Goal: Task Accomplishment & Management: Use online tool/utility

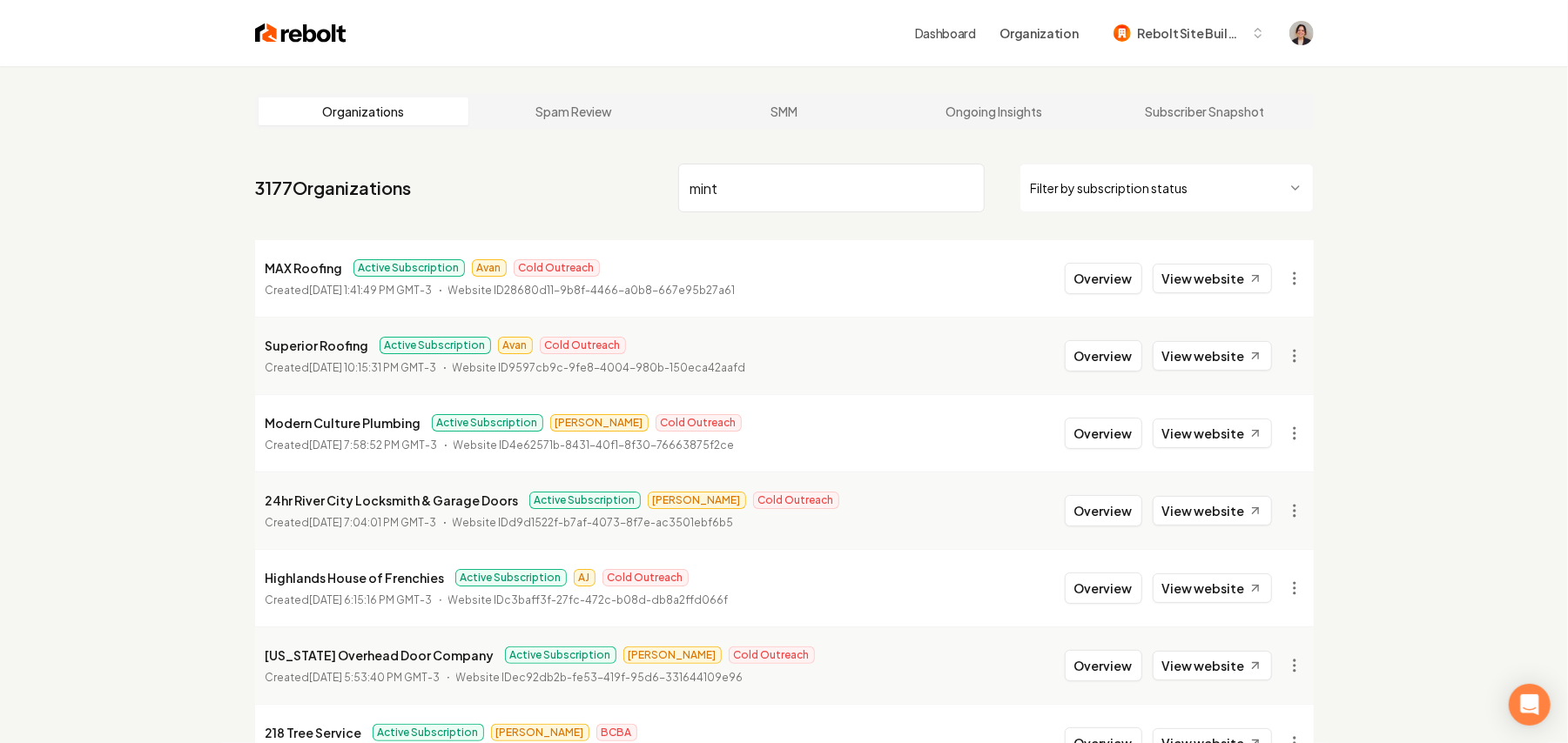
type input "mint"
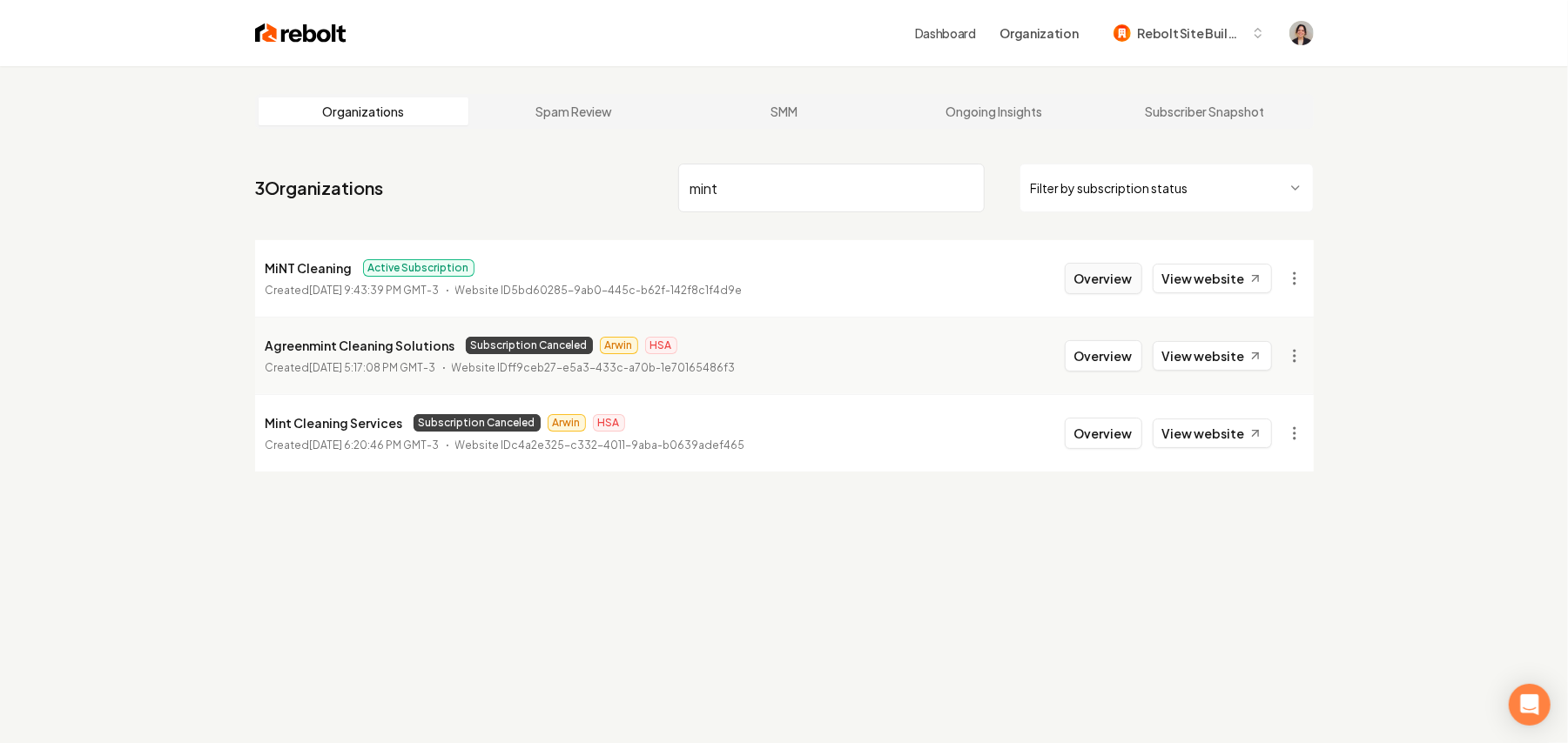
click at [1112, 286] on button "Overview" at bounding box center [1103, 279] width 77 height 32
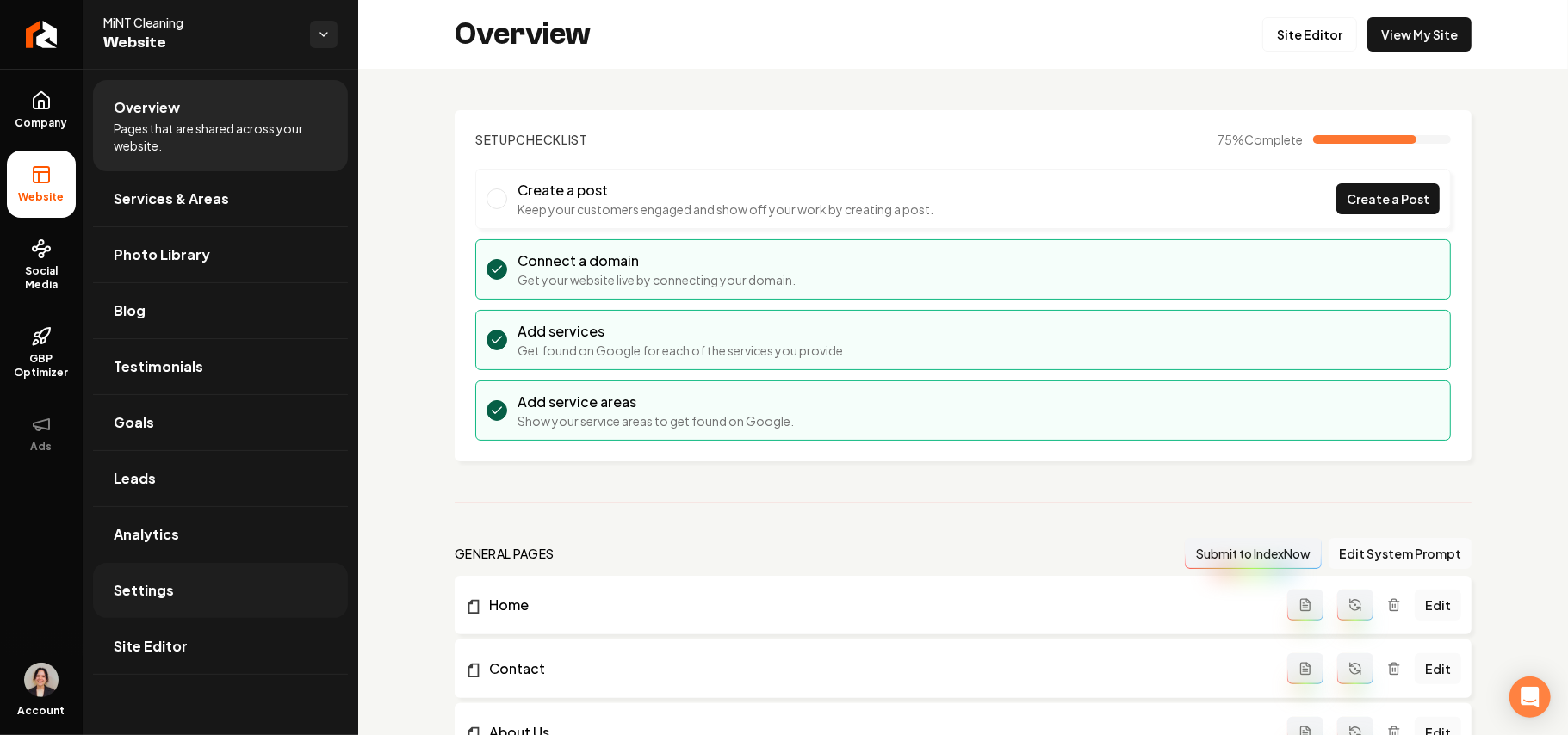
click at [155, 582] on span "Settings" at bounding box center [143, 591] width 60 height 20
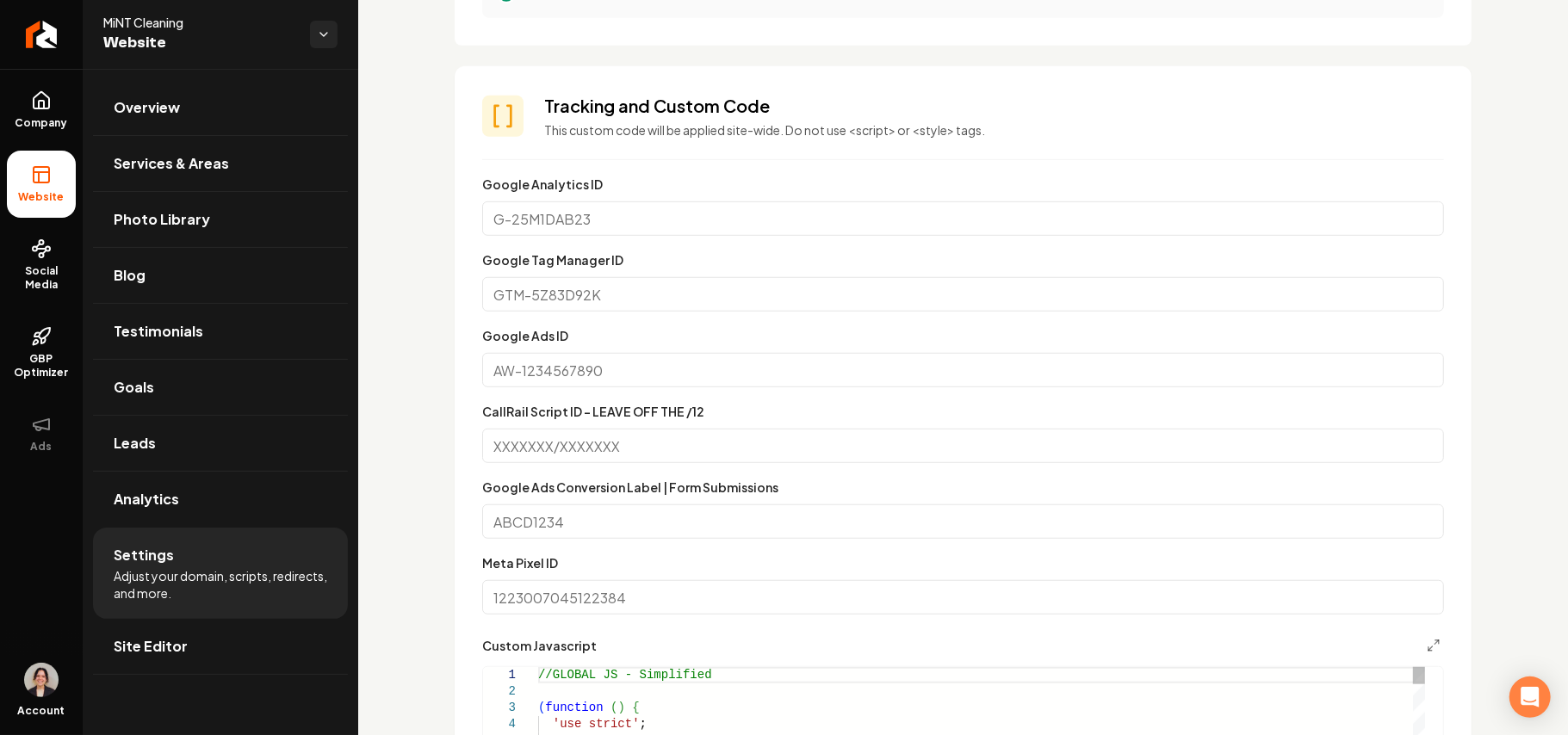
scroll to position [1148, 0]
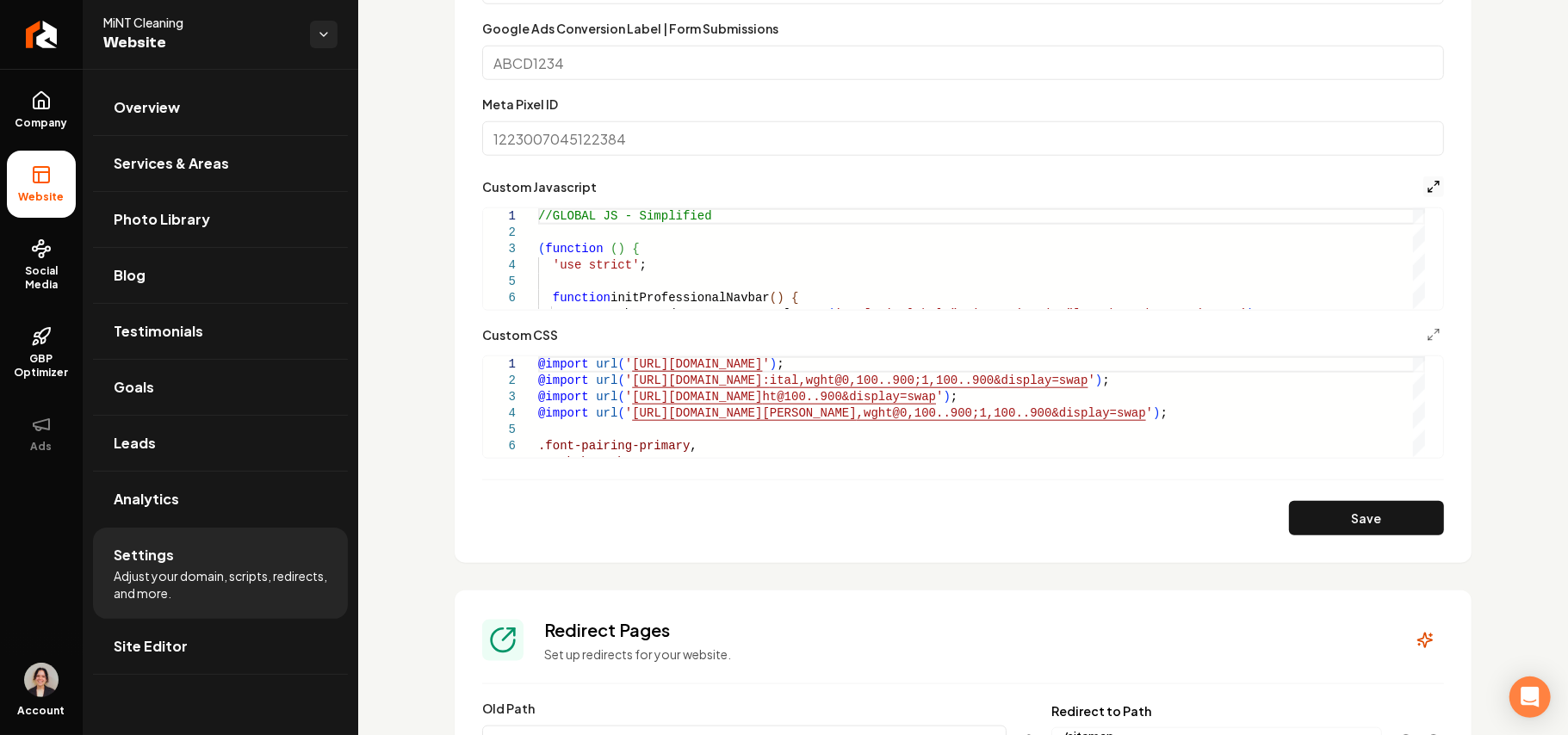
click at [1427, 184] on icon "Main content area" at bounding box center [1433, 187] width 14 height 14
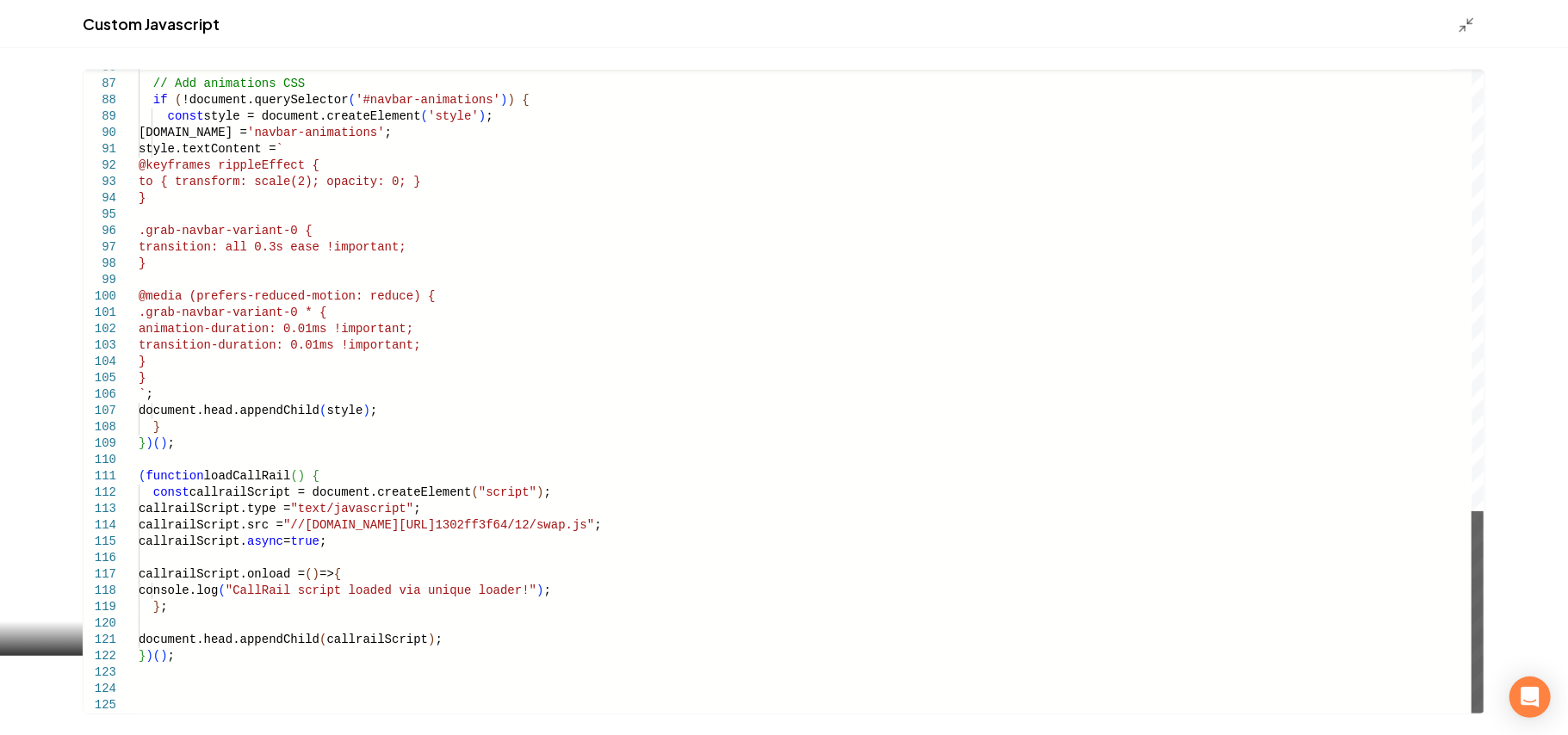
click at [1483, 714] on div "Main content area" at bounding box center [1478, 612] width 12 height 202
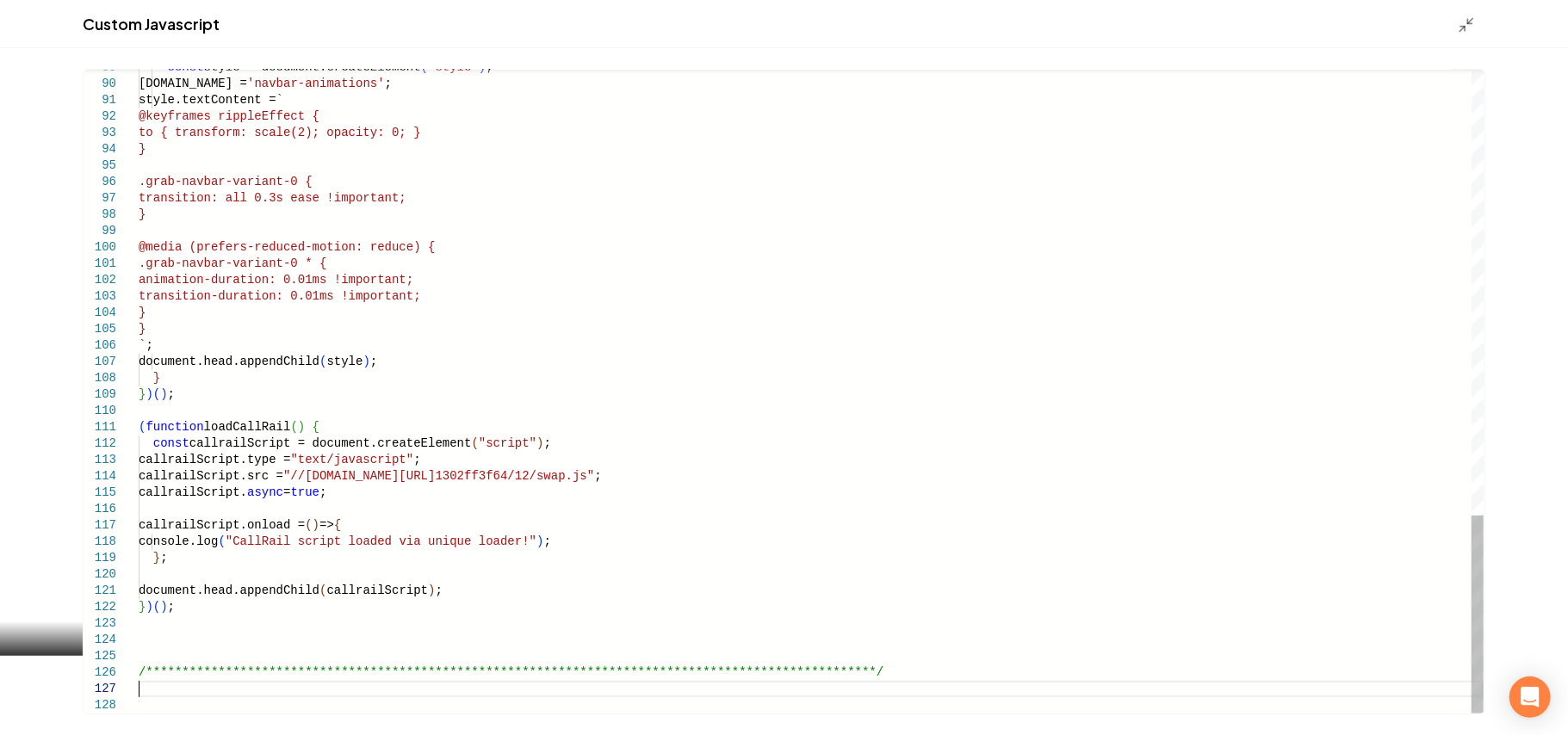
scroll to position [114, 0]
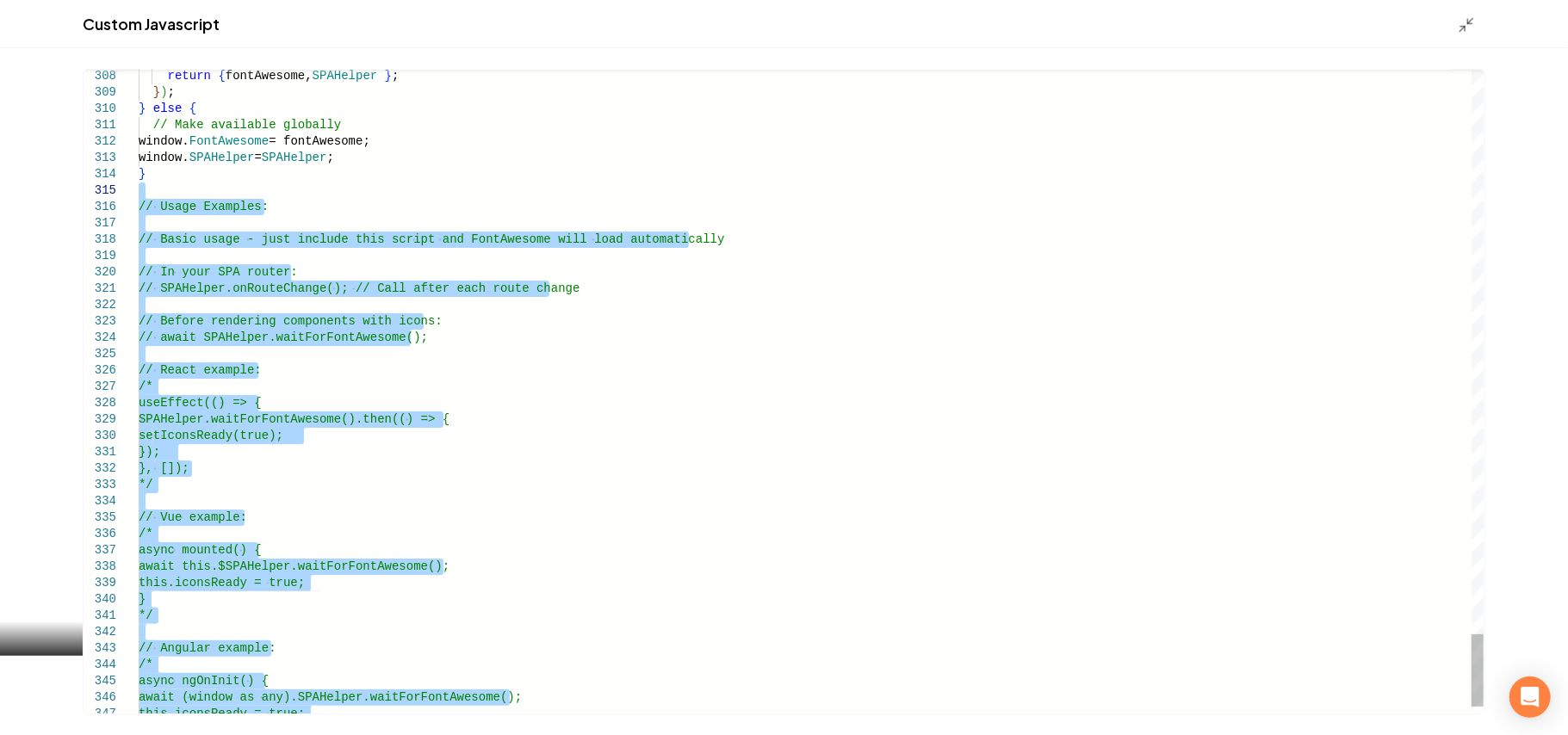
drag, startPoint x: 174, startPoint y: 701, endPoint x: 241, endPoint y: 193, distance: 512.4
type textarea "**********"
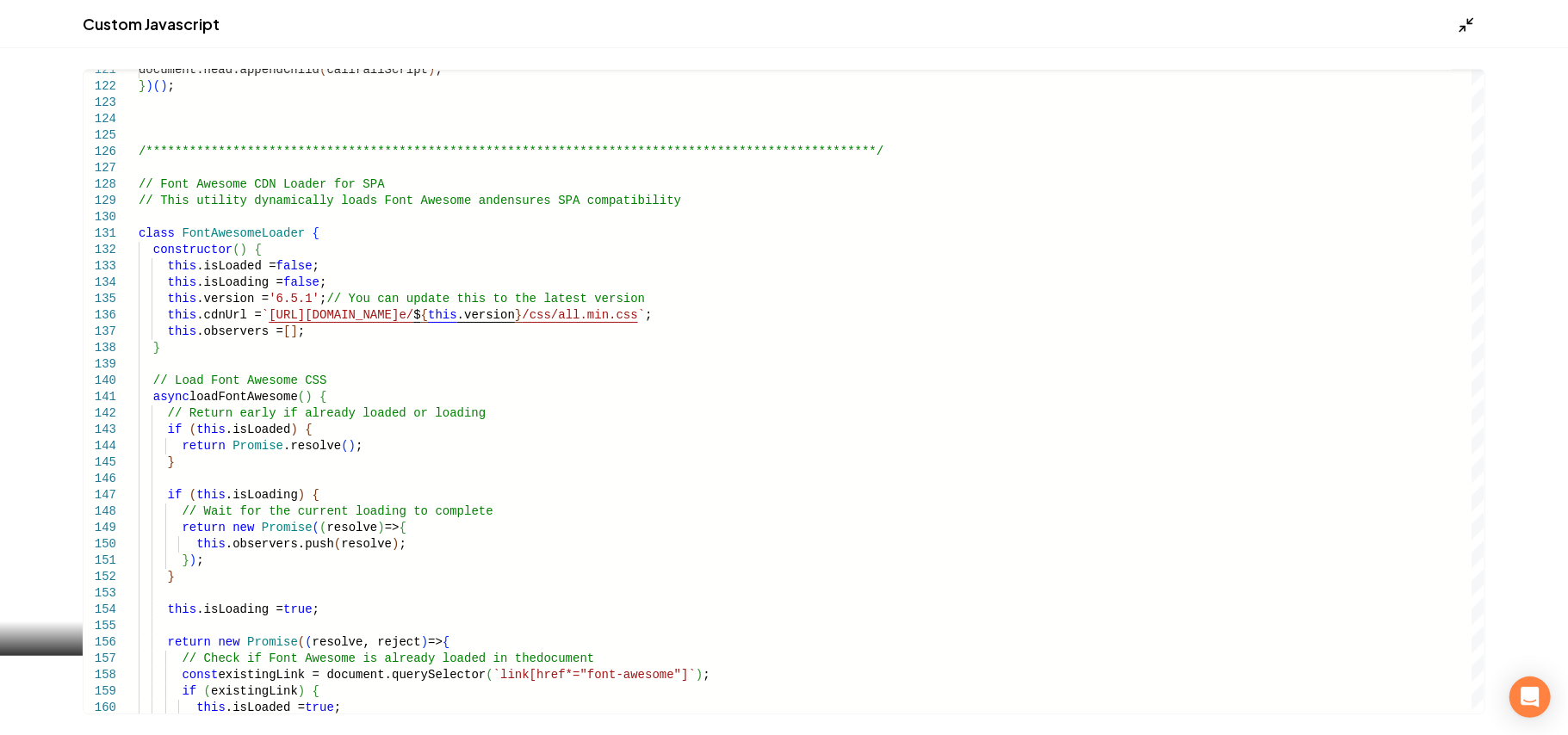
click at [1471, 21] on icon "Main content area" at bounding box center [1466, 25] width 18 height 18
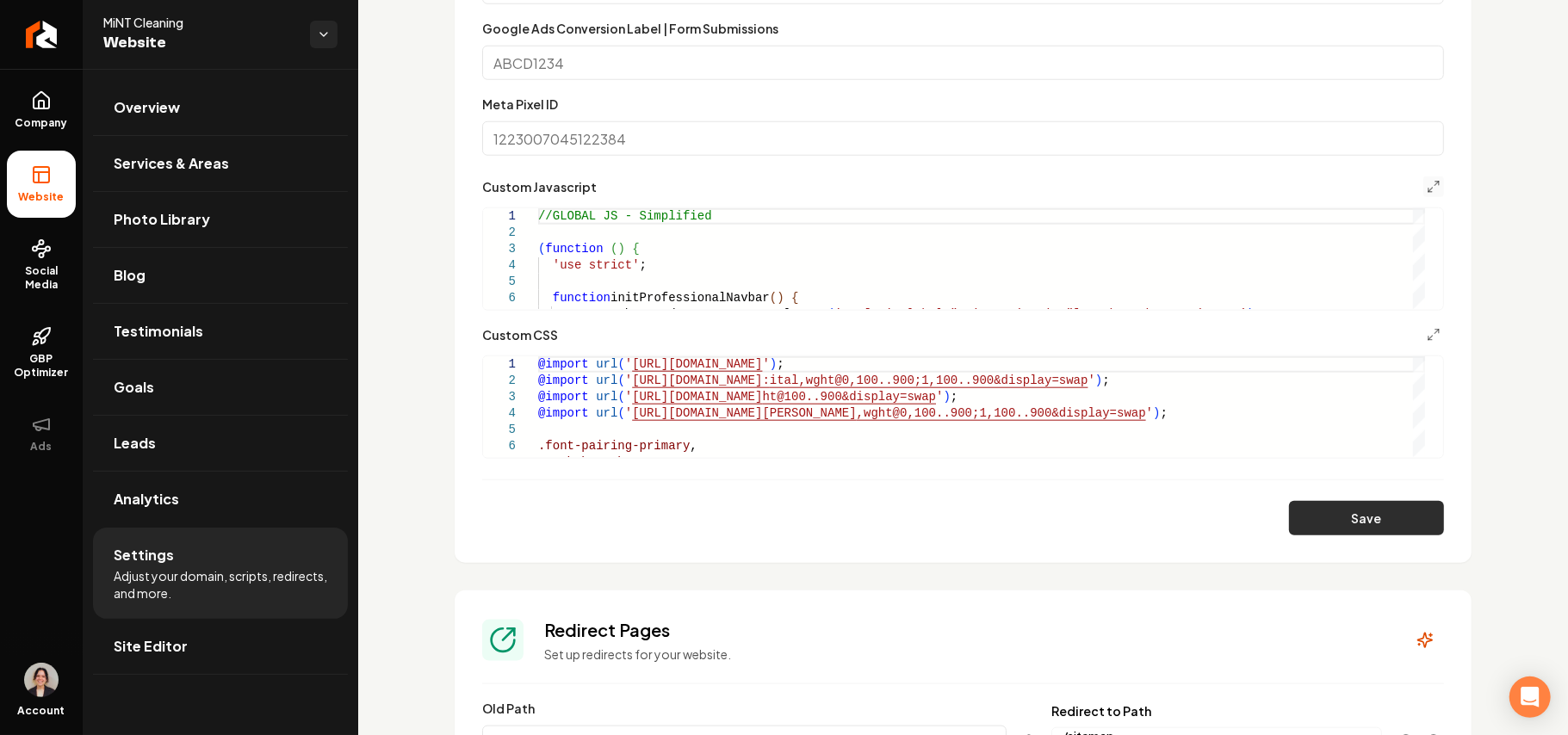
click at [1356, 524] on button "Save" at bounding box center [1367, 518] width 155 height 34
click at [1424, 343] on button "Main content area" at bounding box center [1434, 335] width 20 height 20
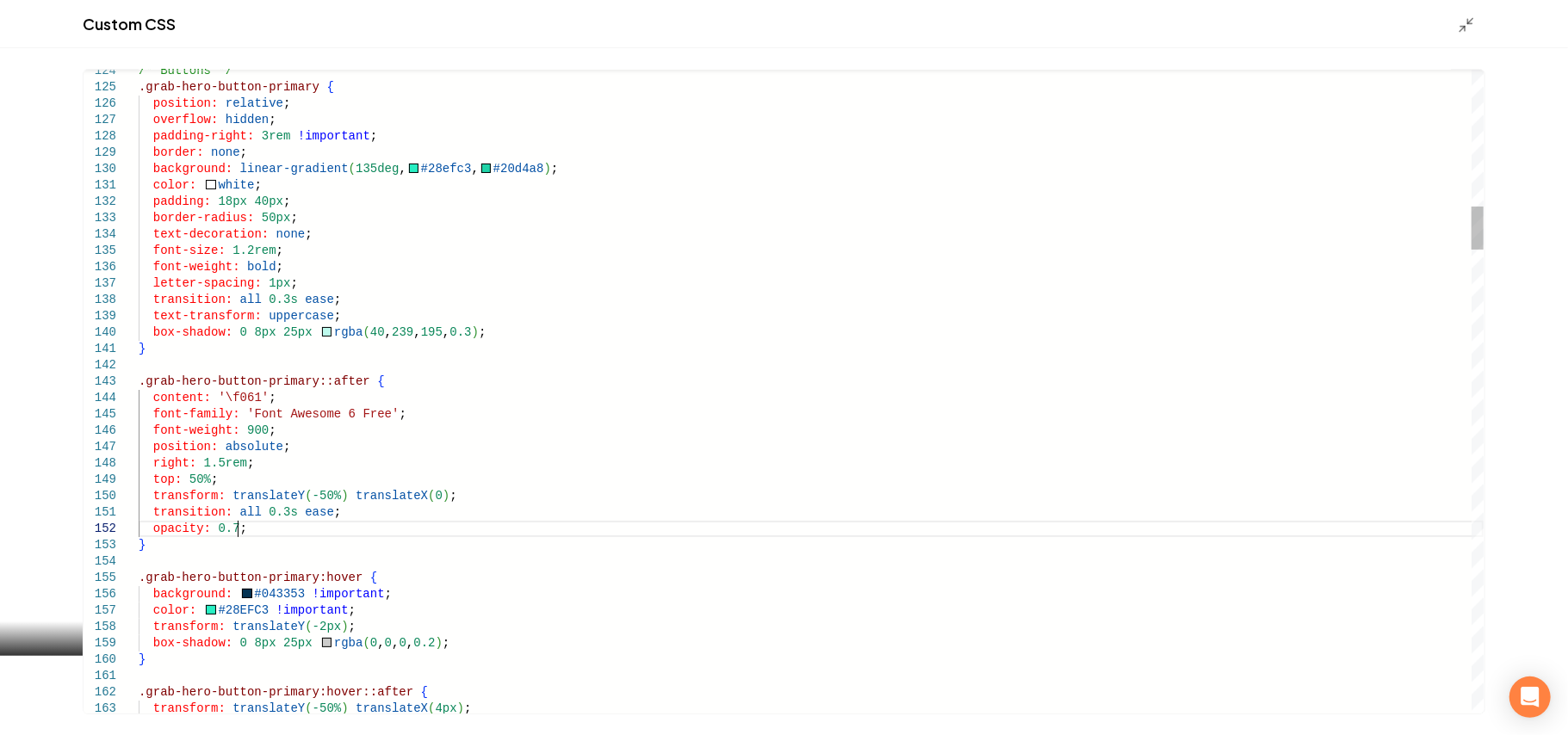
scroll to position [0, 198]
drag, startPoint x: 233, startPoint y: 534, endPoint x: 211, endPoint y: 531, distance: 22.2
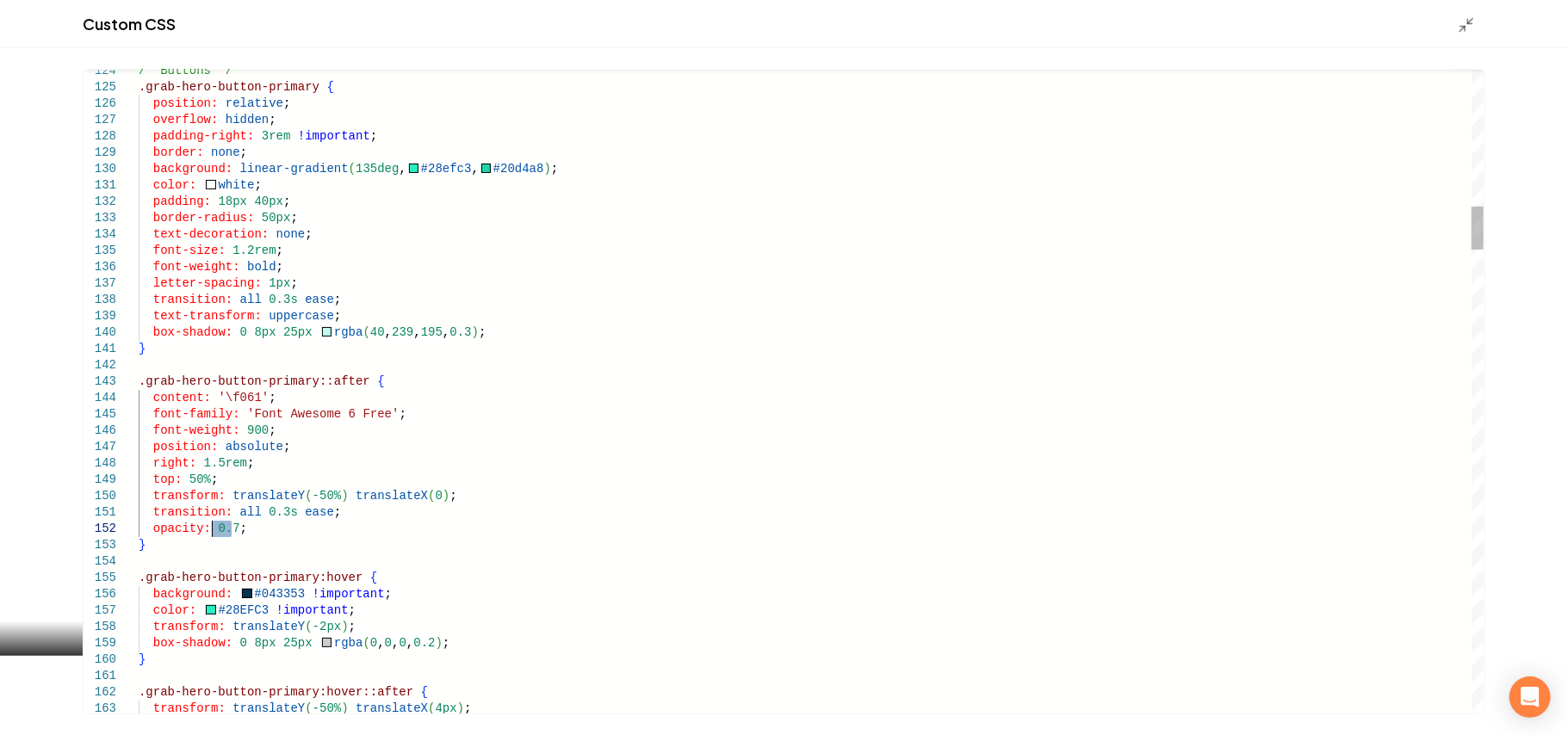
scroll to position [16, 80]
type textarea "**********"
click at [1465, 29] on icon "Main content area" at bounding box center [1466, 25] width 18 height 18
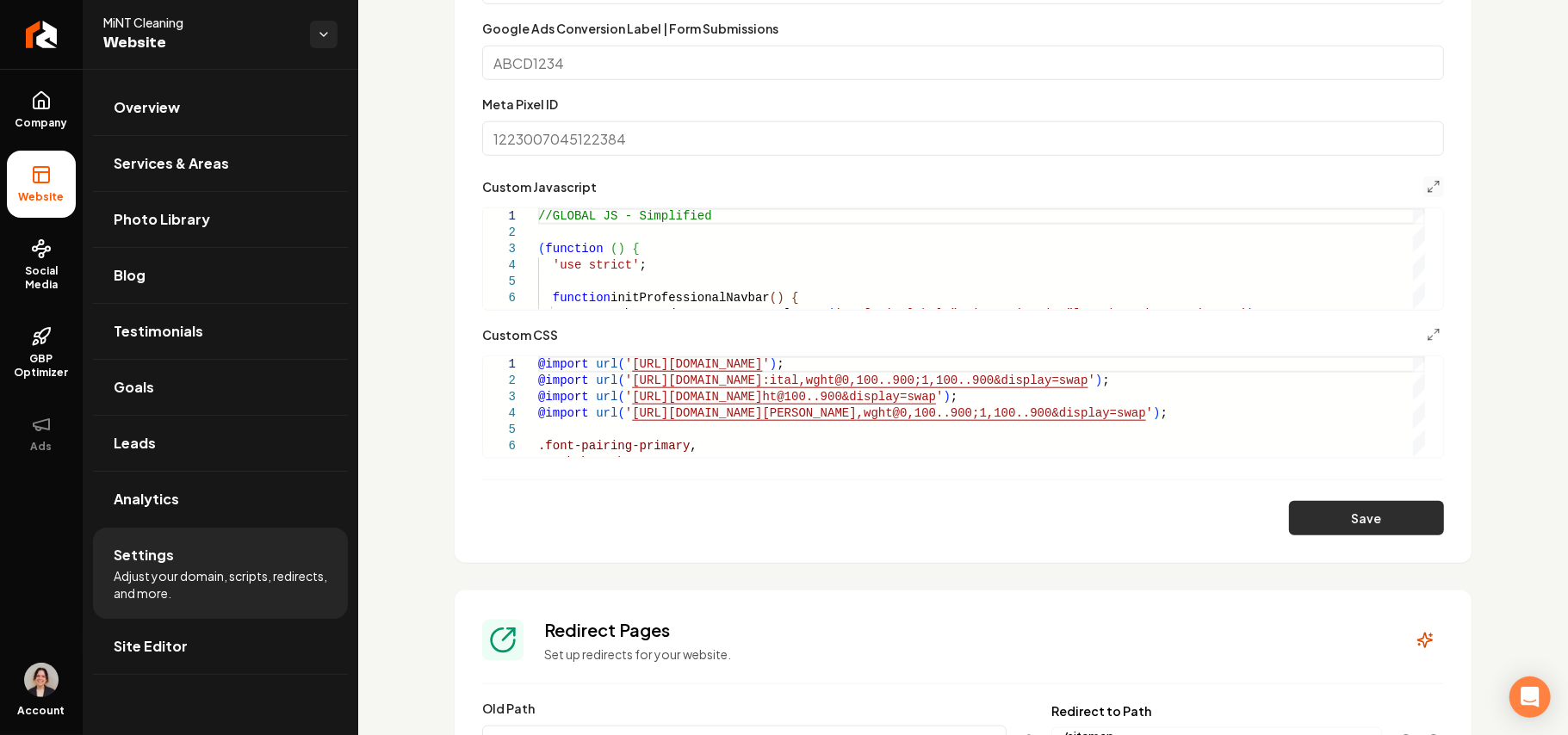
click at [1328, 528] on button "Save" at bounding box center [1367, 518] width 155 height 34
click at [1427, 332] on icon "Main content area" at bounding box center [1433, 334] width 14 height 14
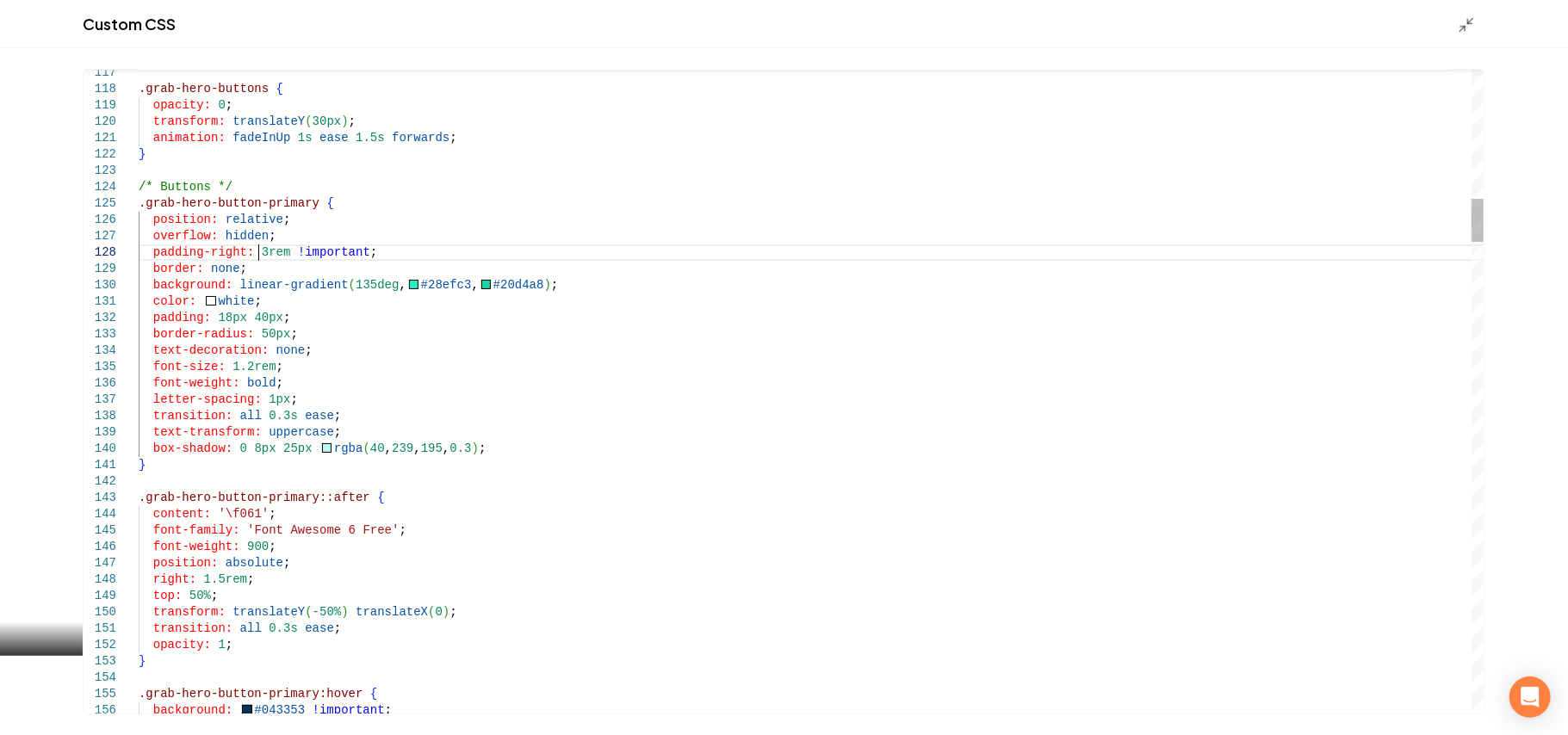
scroll to position [0, 198]
drag, startPoint x: 259, startPoint y: 252, endPoint x: 249, endPoint y: 253, distance: 10.0
type textarea "**********"
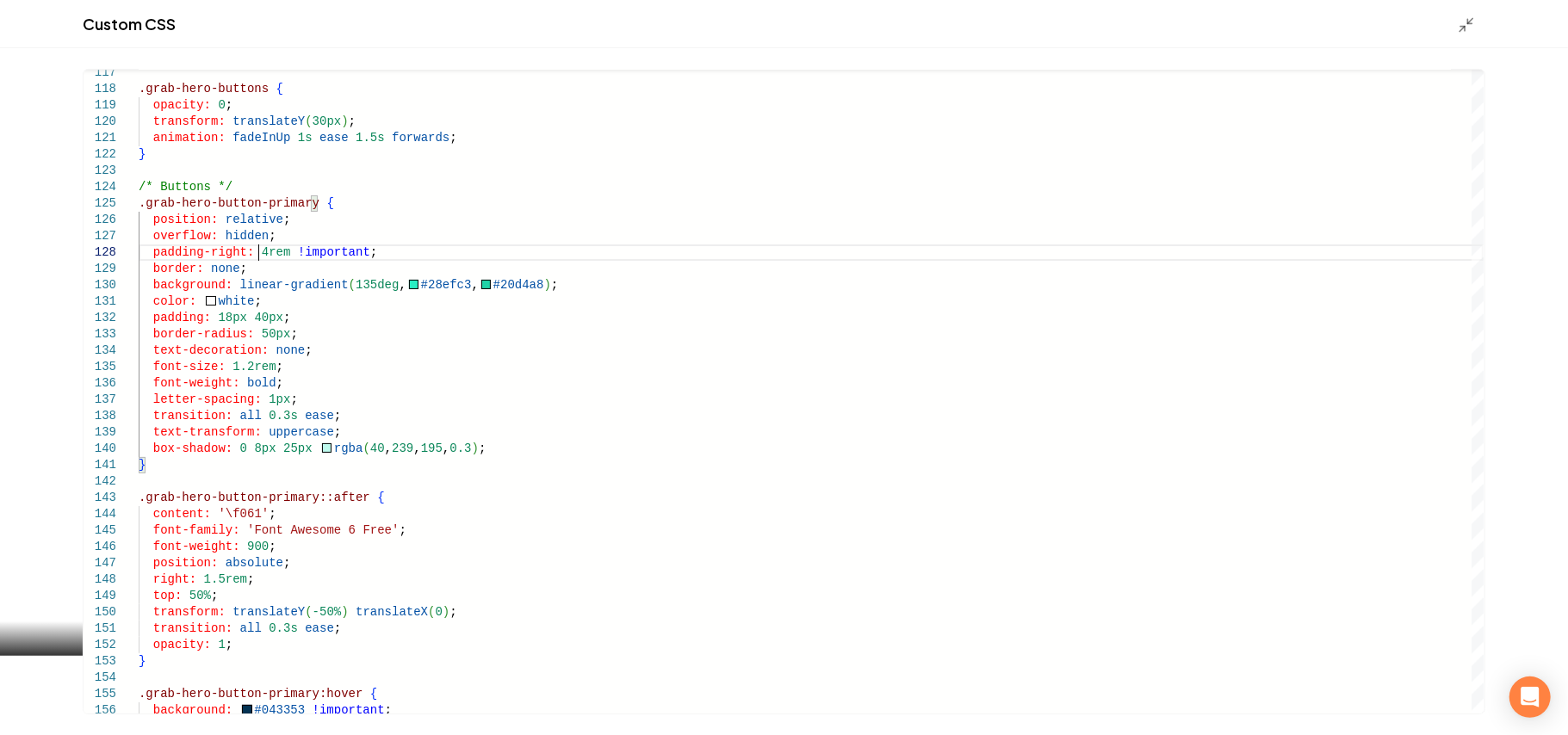
click at [1455, 21] on div "Custom CSS" at bounding box center [784, 24] width 1568 height 48
click at [1457, 21] on div "Custom CSS" at bounding box center [784, 24] width 1568 height 48
click at [1467, 21] on icon "Main content area" at bounding box center [1466, 25] width 18 height 18
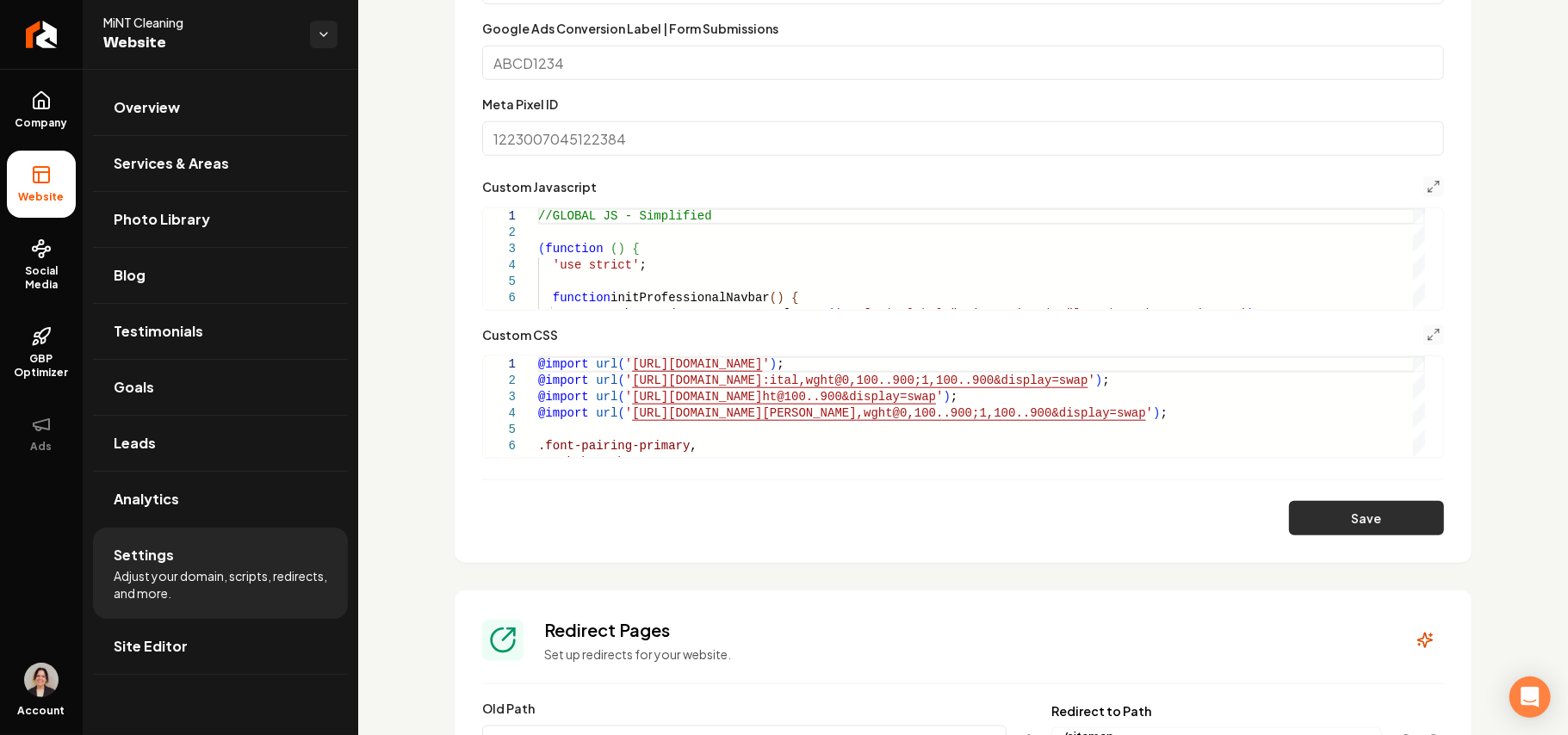
click at [1366, 520] on button "Save" at bounding box center [1367, 518] width 155 height 34
click at [1416, 352] on div "**********" at bounding box center [963, 392] width 962 height 134
click at [1416, 346] on div "**********" at bounding box center [963, 392] width 962 height 134
click at [1429, 339] on line "Main content area" at bounding box center [1430, 338] width 5 height 5
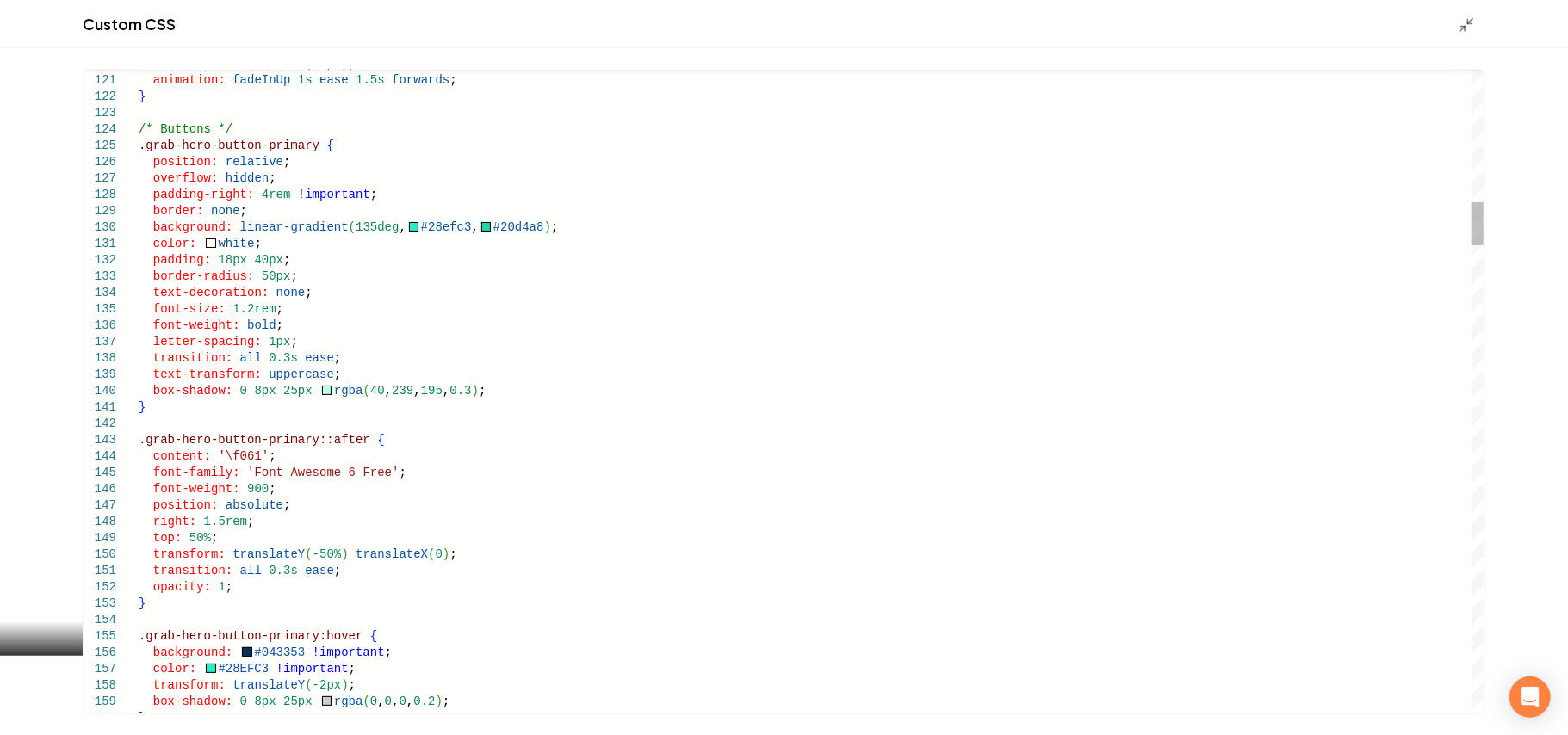
scroll to position [0, 198]
type textarea "**********"
click at [1465, 26] on line "Main content area" at bounding box center [1464, 29] width 6 height 6
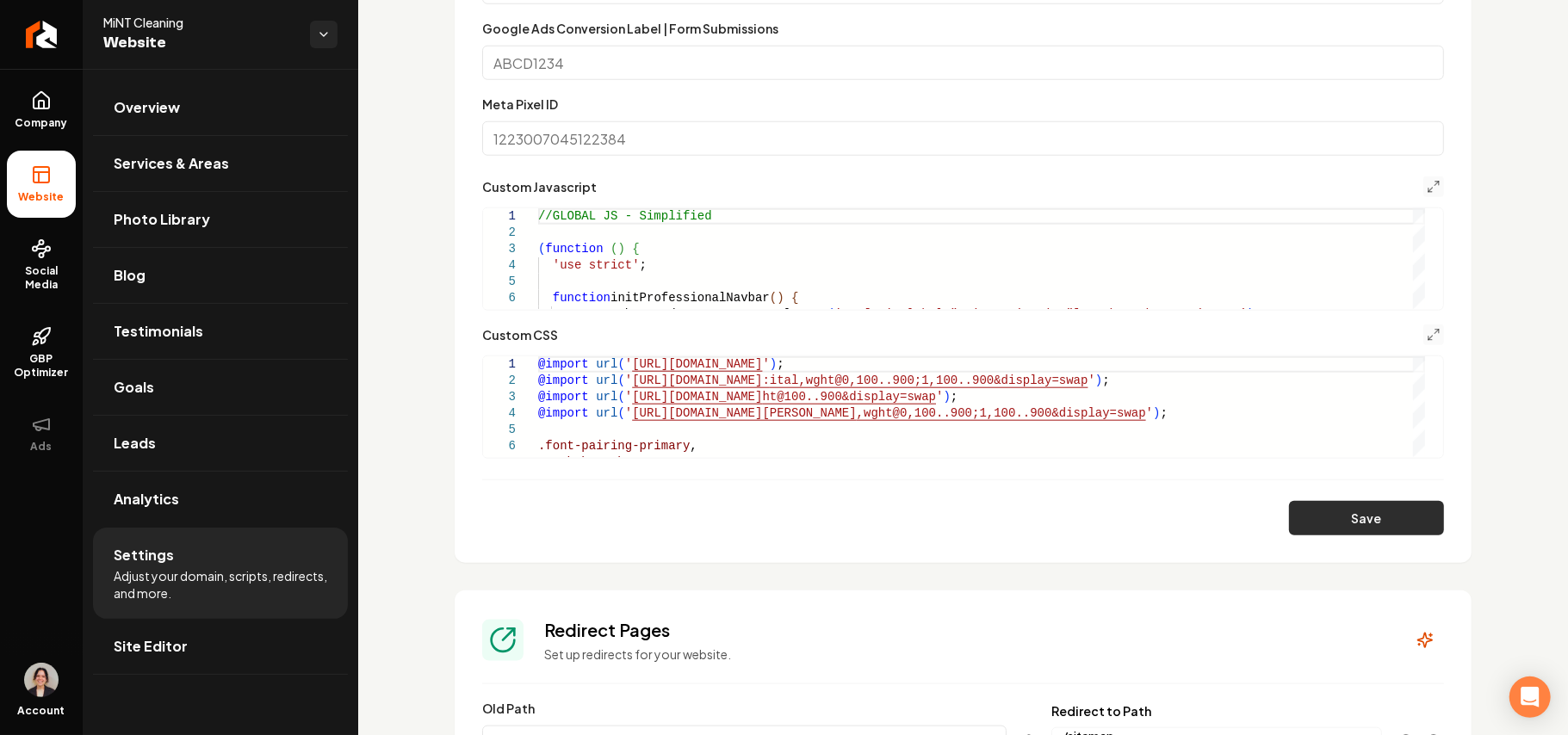
click at [1382, 529] on button "Save" at bounding box center [1367, 518] width 155 height 34
click at [1427, 334] on icon "Main content area" at bounding box center [1433, 334] width 14 height 14
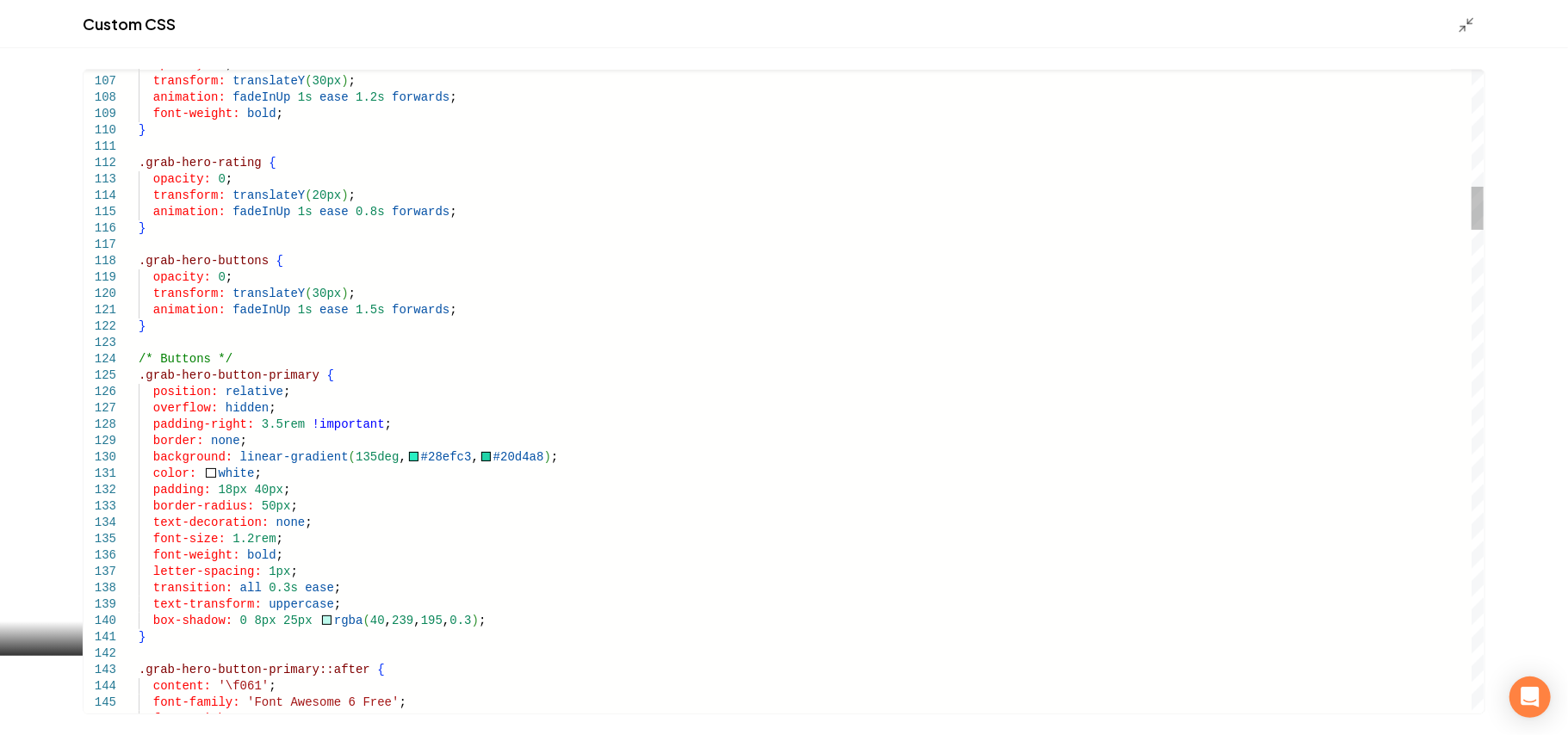
type textarea "**********"
click at [1468, 19] on polyline "Main content area" at bounding box center [1470, 21] width 5 height 5
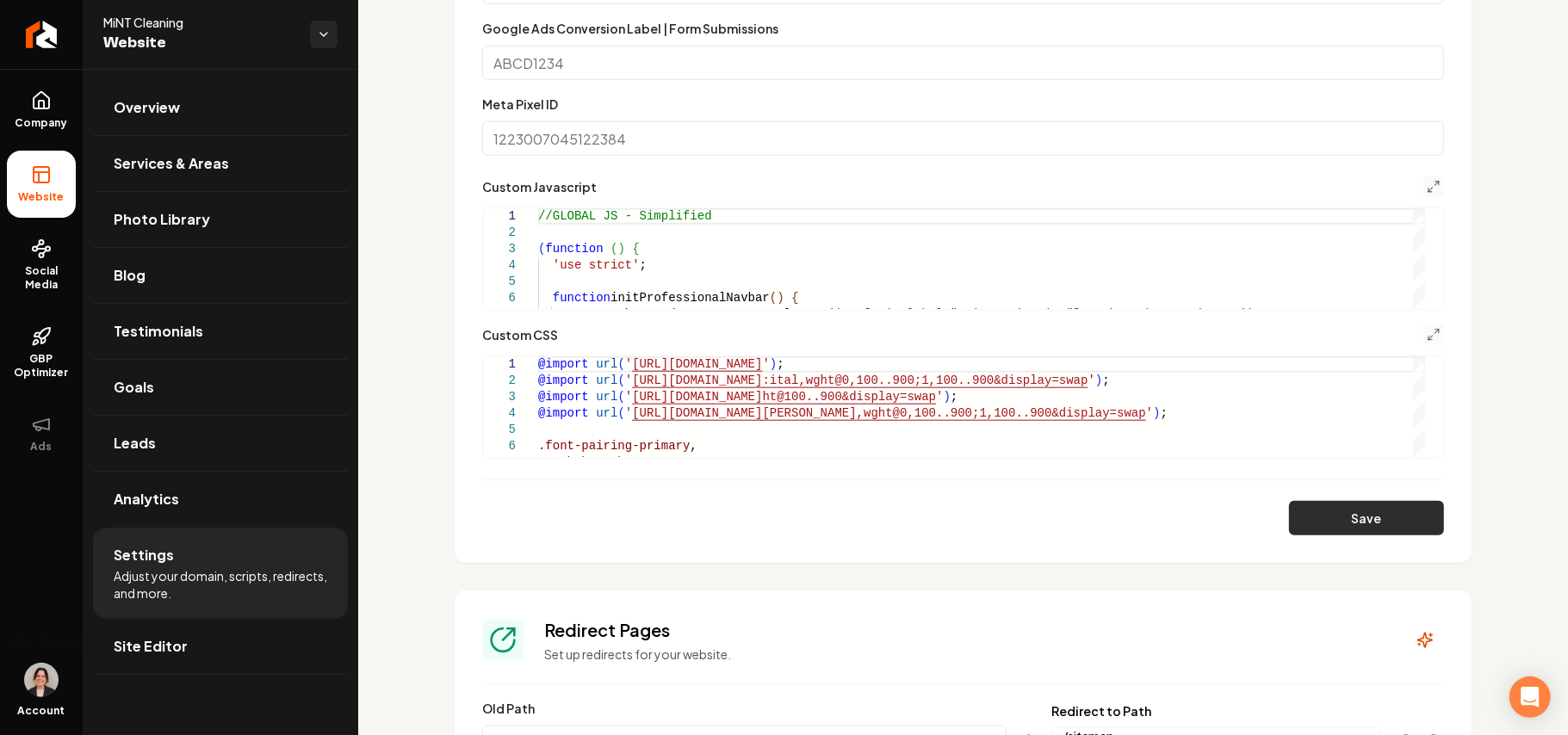
click at [1327, 528] on button "Save" at bounding box center [1367, 518] width 155 height 34
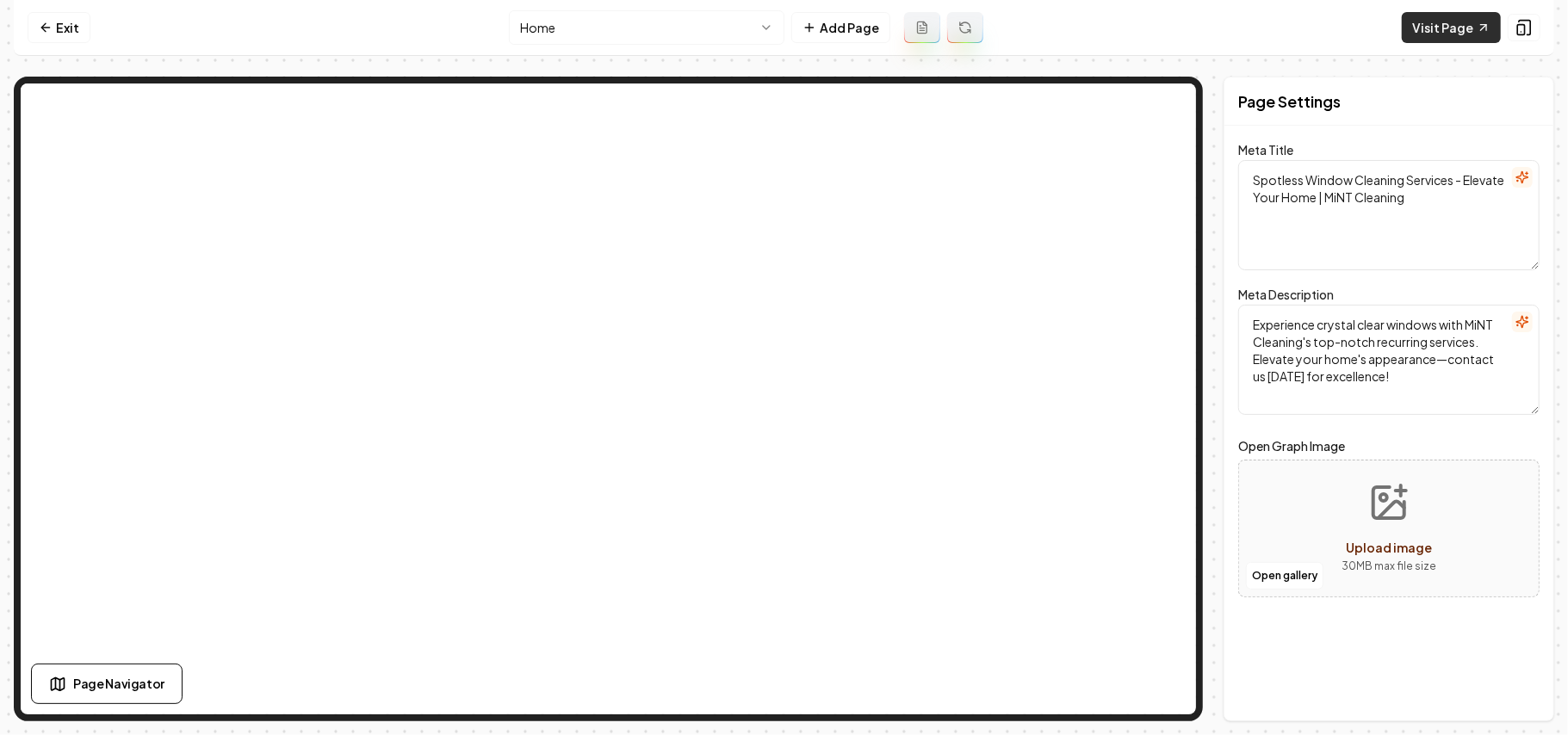
click at [1464, 34] on link "Visit Page" at bounding box center [1451, 28] width 99 height 31
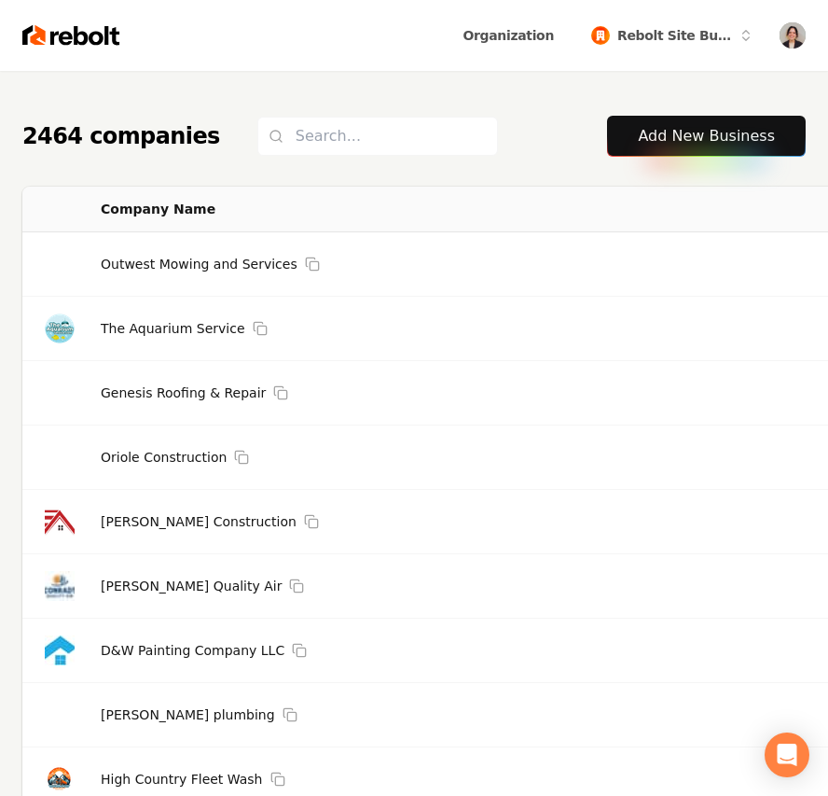
click at [736, 139] on link "Add New Business" at bounding box center [706, 136] width 137 height 22
click at [714, 131] on link "Add New Business" at bounding box center [706, 136] width 137 height 22
click at [683, 146] on link "Add New Business" at bounding box center [706, 136] width 137 height 22
click at [701, 136] on link "Add New Business" at bounding box center [706, 136] width 137 height 22
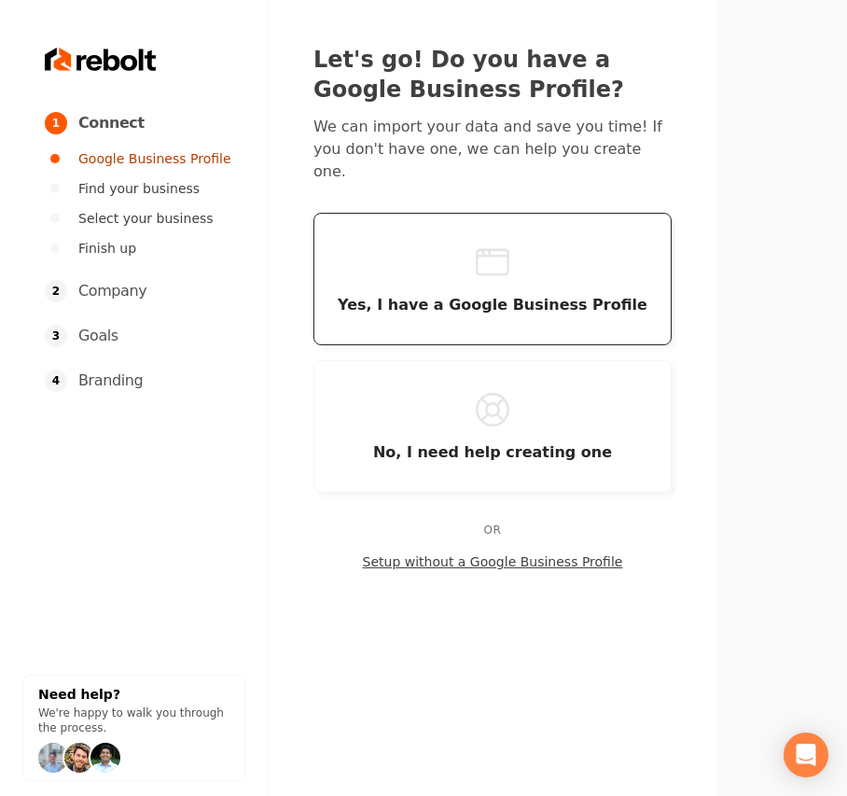
click at [527, 220] on button "Yes, I have a Google Business Profile" at bounding box center [492, 279] width 358 height 132
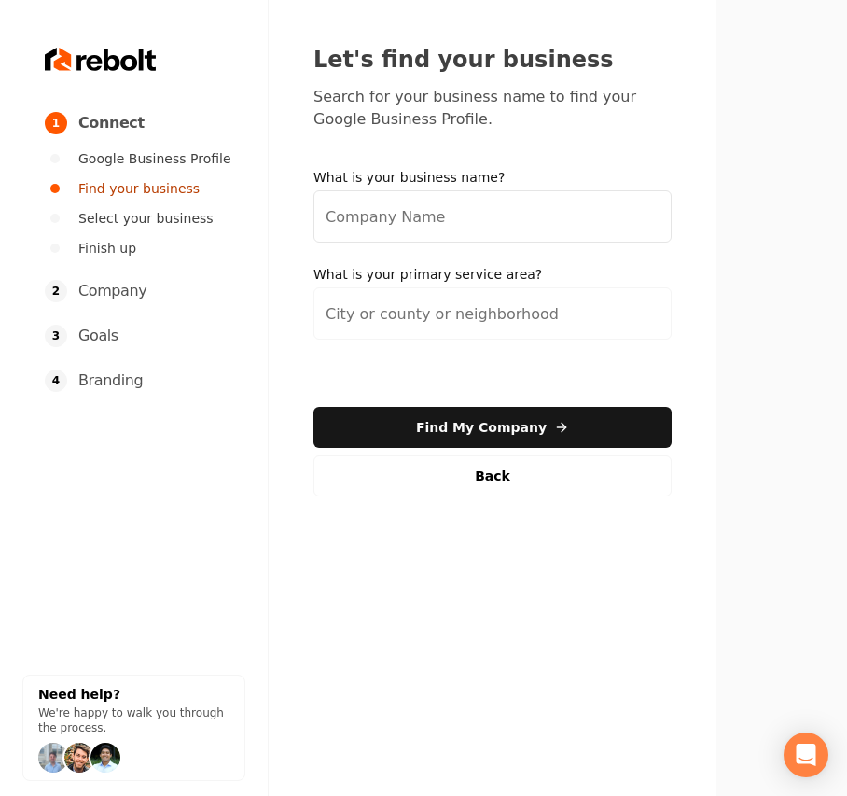
click at [481, 200] on input "What is your business name?" at bounding box center [492, 216] width 358 height 52
paste input "[PERSON_NAME] Professional Services"
type input "[PERSON_NAME] Professional Services"
click at [557, 325] on input "search" at bounding box center [492, 313] width 358 height 52
click at [381, 323] on input "search" at bounding box center [492, 313] width 358 height 52
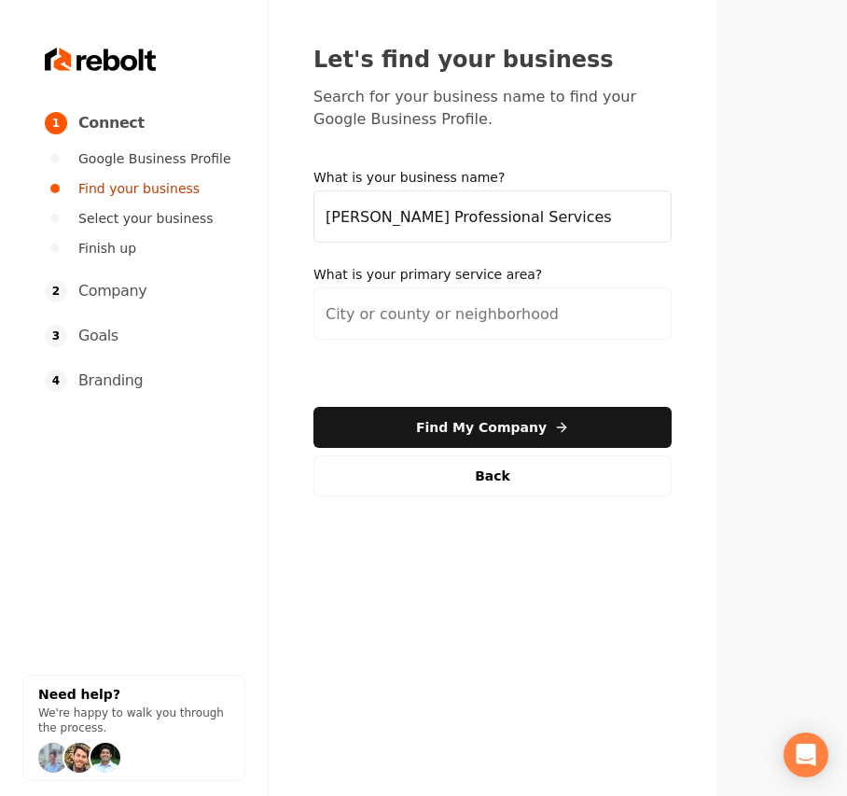
paste input "Green Bay, S"
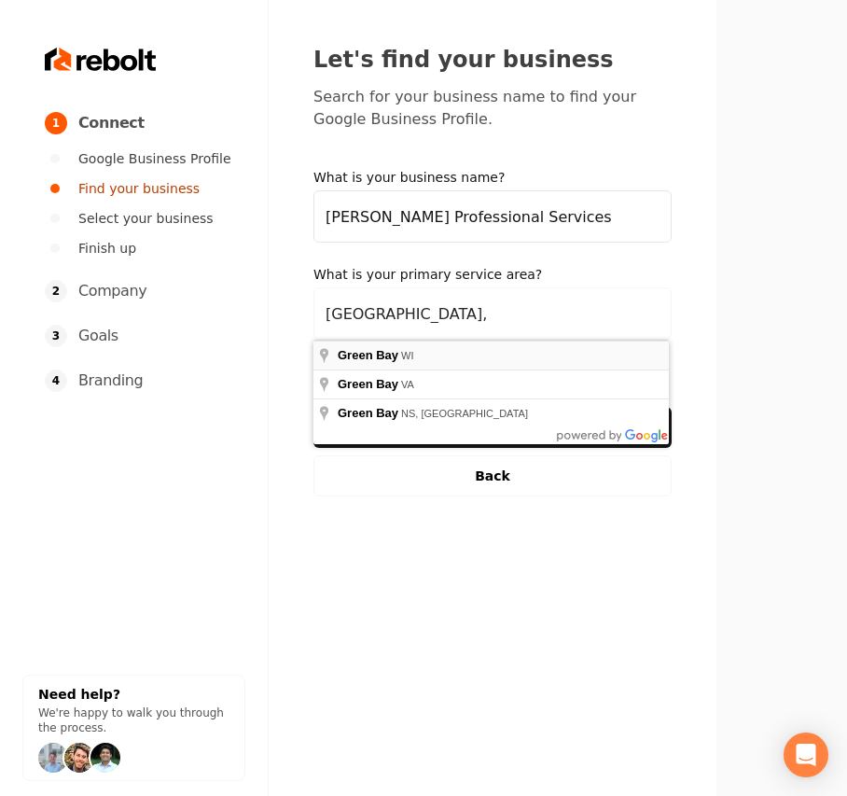
type input "[GEOGRAPHIC_DATA], [GEOGRAPHIC_DATA]"
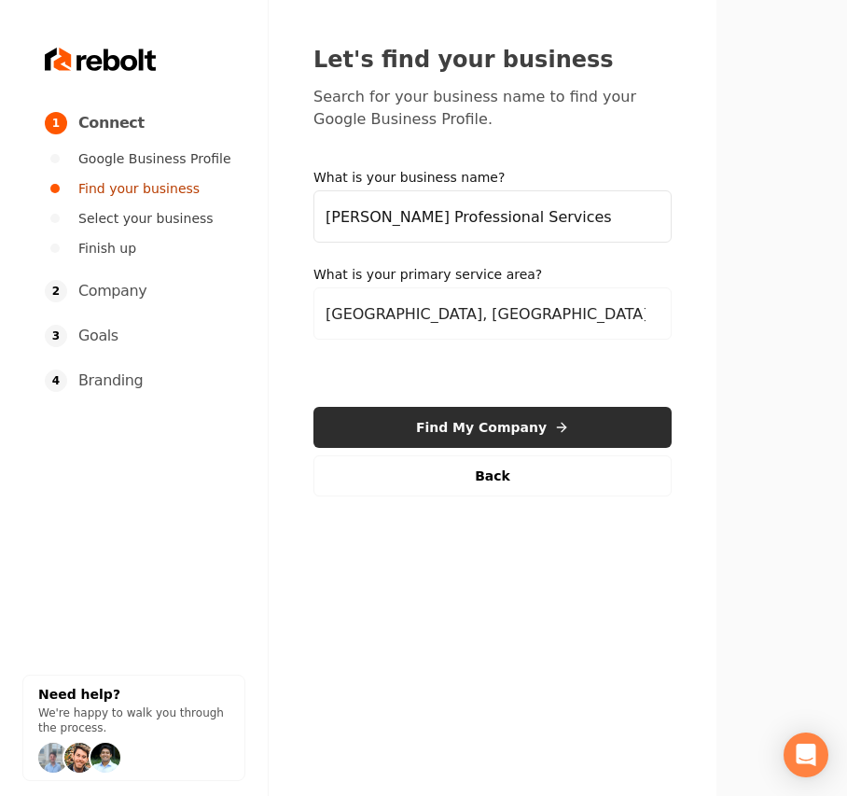
click at [411, 418] on button "Find My Company" at bounding box center [492, 427] width 358 height 41
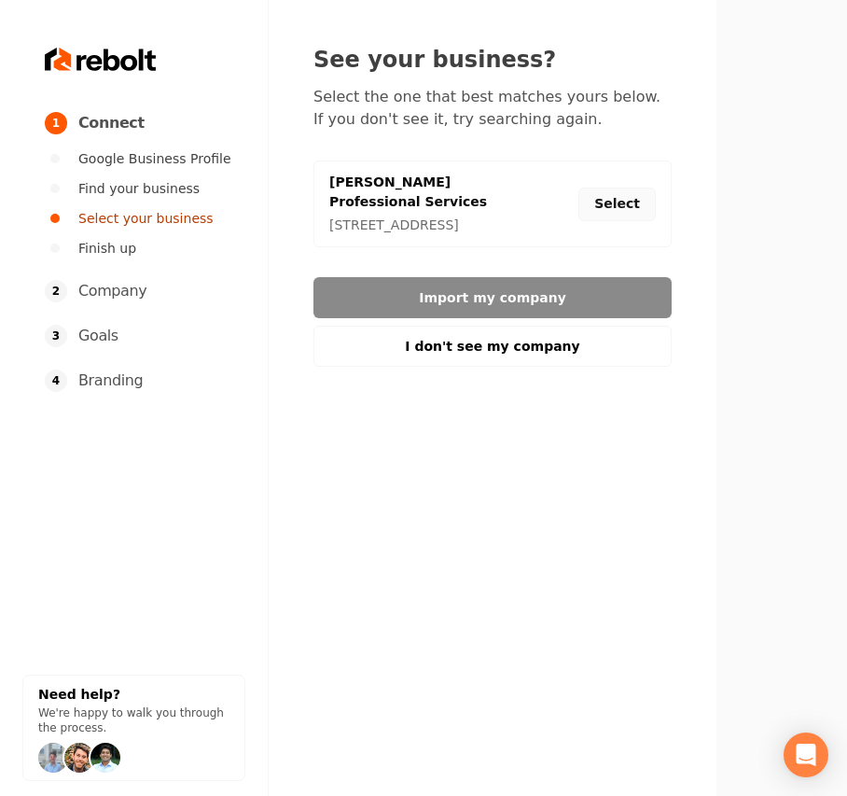
click at [638, 198] on button "Select" at bounding box center [616, 204] width 77 height 34
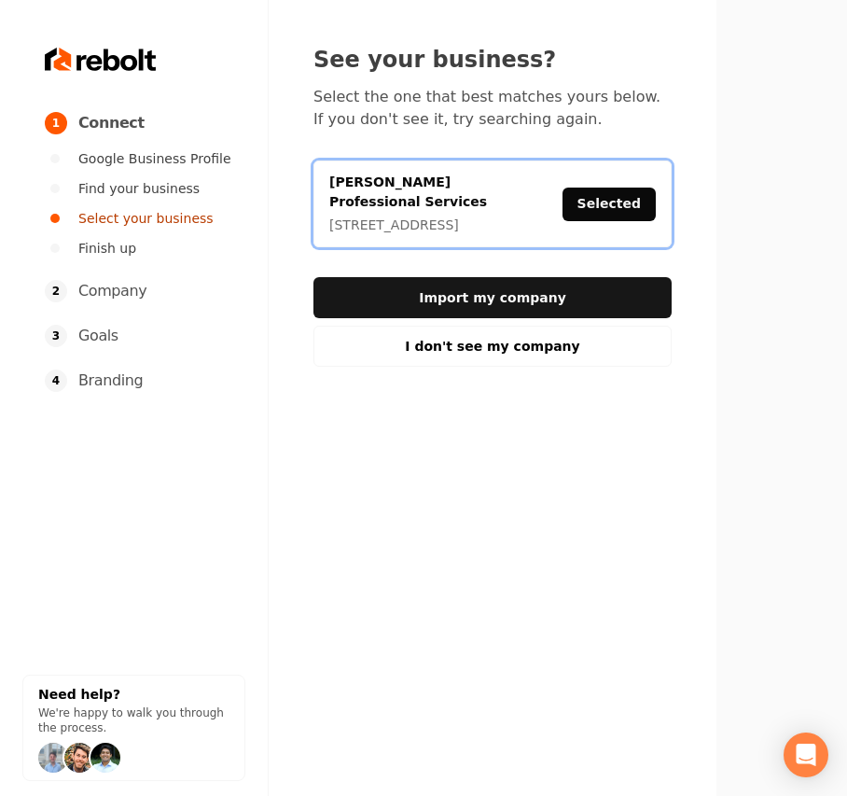
click at [407, 292] on button "Import my company" at bounding box center [492, 297] width 358 height 41
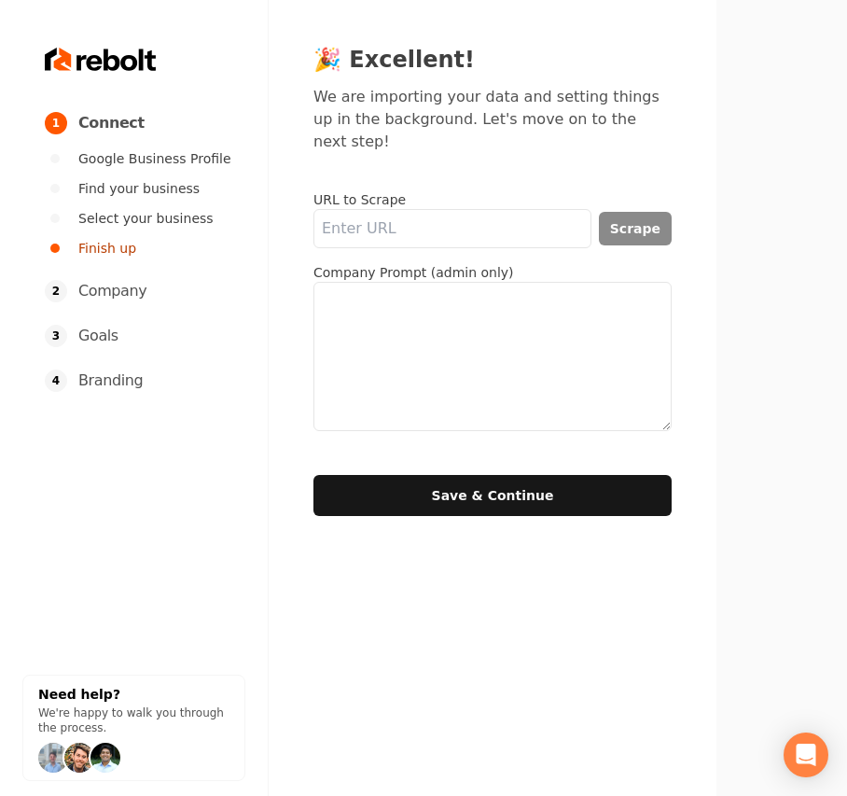
click at [534, 333] on textarea at bounding box center [492, 356] width 358 height 149
paste textarea "Banick Professional Services is a landscaping contractor based in Little Chute,…"
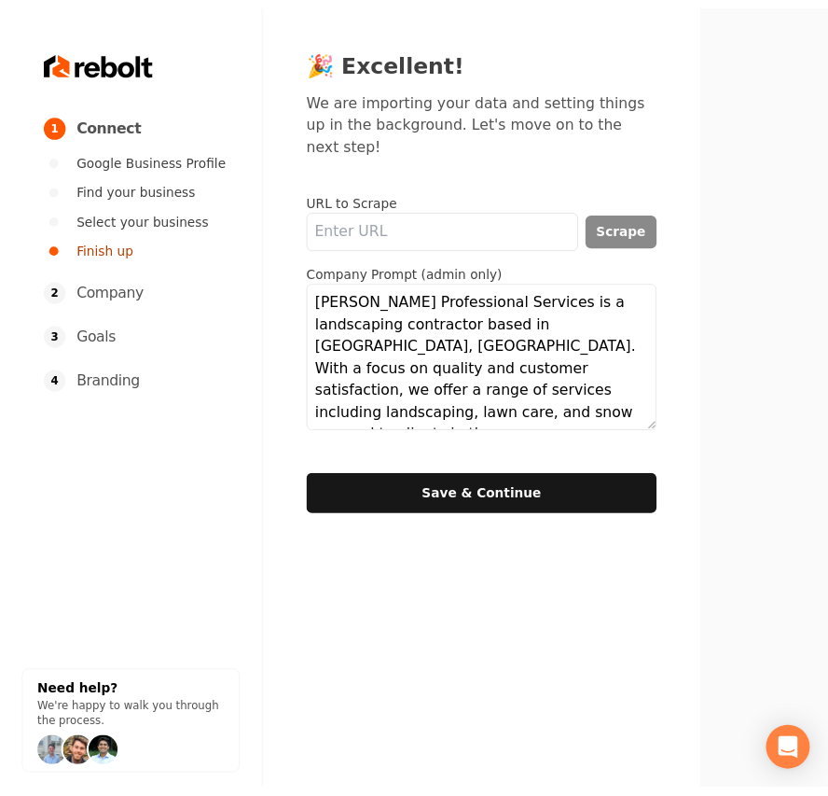
scroll to position [149, 0]
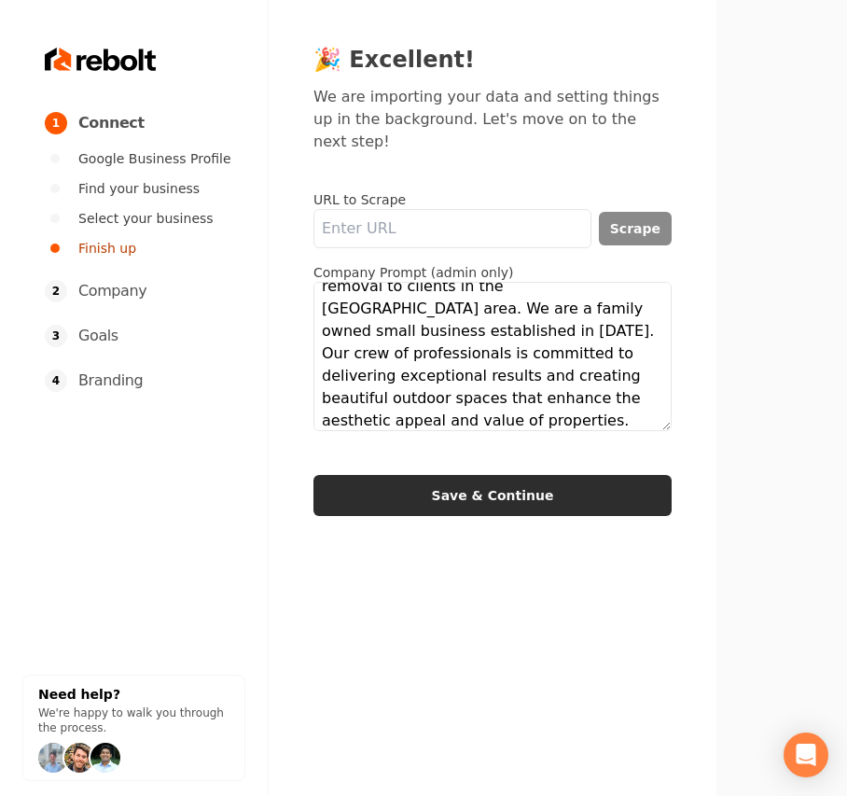
type textarea "Banick Professional Services is a landscaping contractor based in Little Chute,…"
click at [438, 482] on button "Save & Continue" at bounding box center [492, 495] width 358 height 41
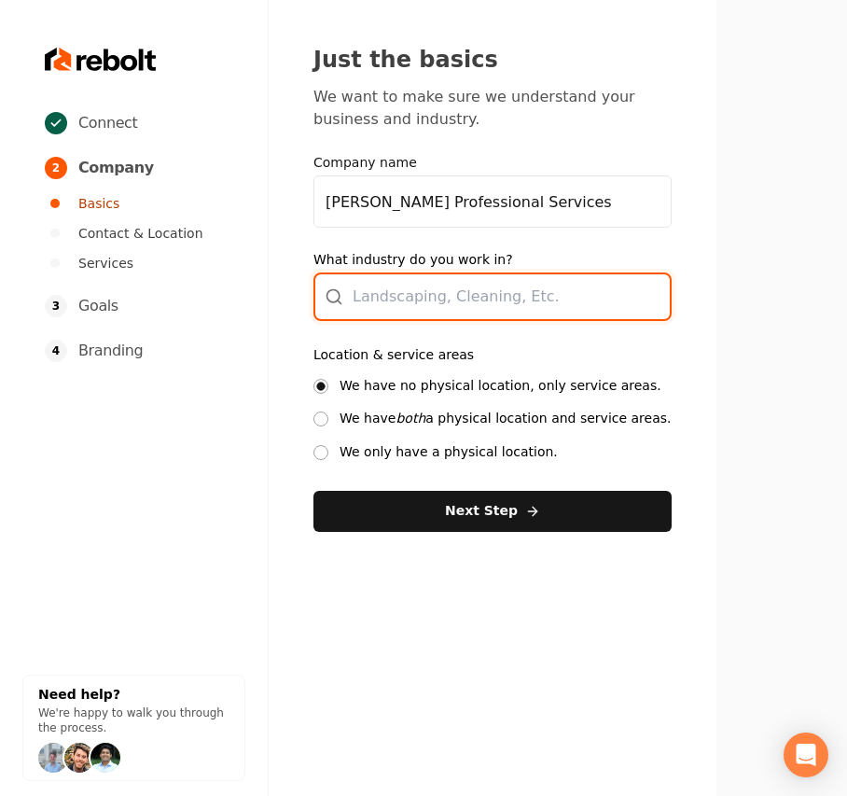
click at [441, 312] on div at bounding box center [492, 296] width 358 height 48
type input "Landscaping"
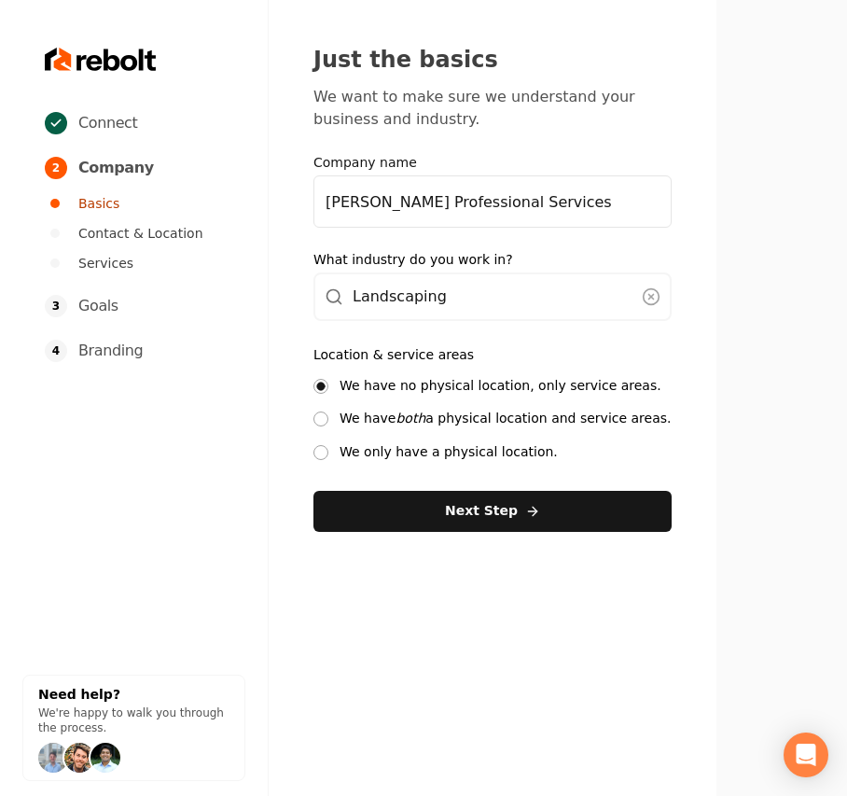
click at [526, 419] on label "We have both a physical location and service areas." at bounding box center [505, 418] width 332 height 18
click at [328, 419] on button "We have both a physical location and service areas." at bounding box center [320, 418] width 15 height 15
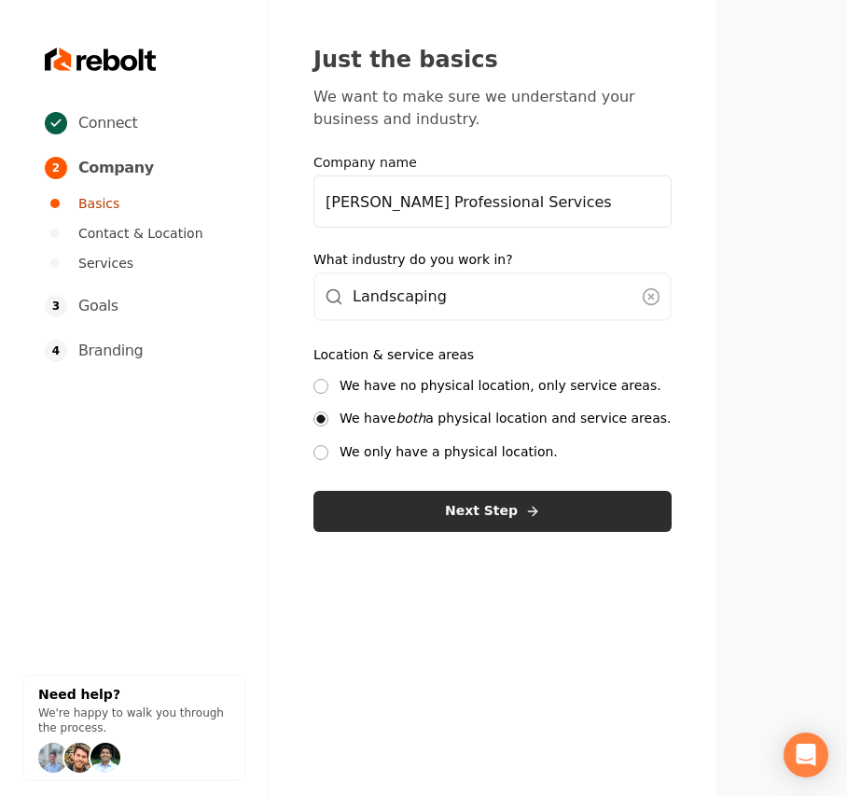
click at [471, 527] on button "Next Step" at bounding box center [492, 511] width 358 height 41
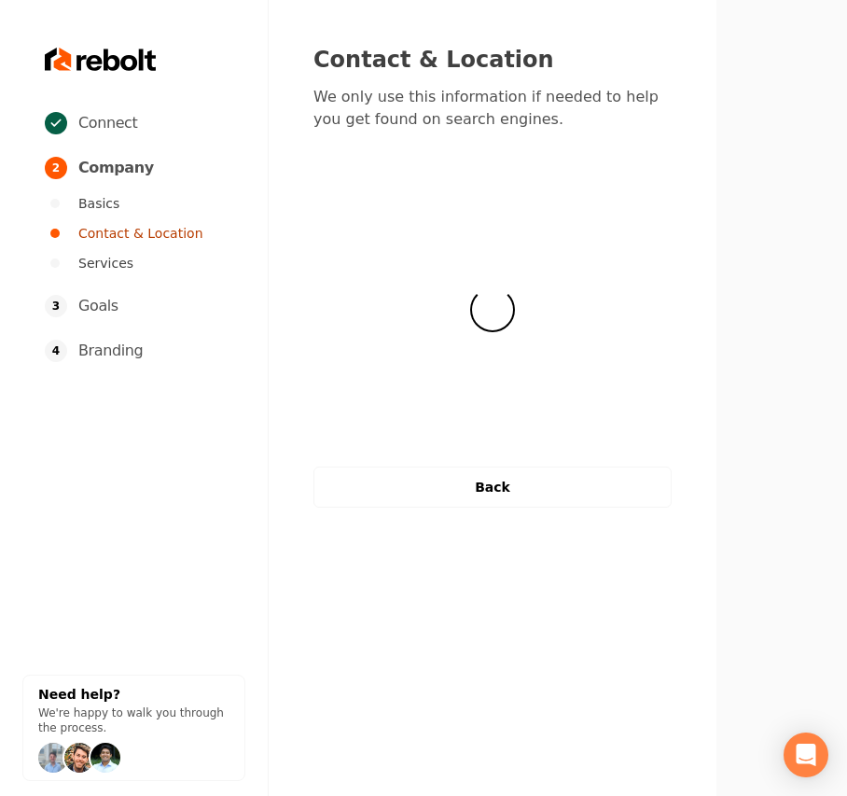
select select "**"
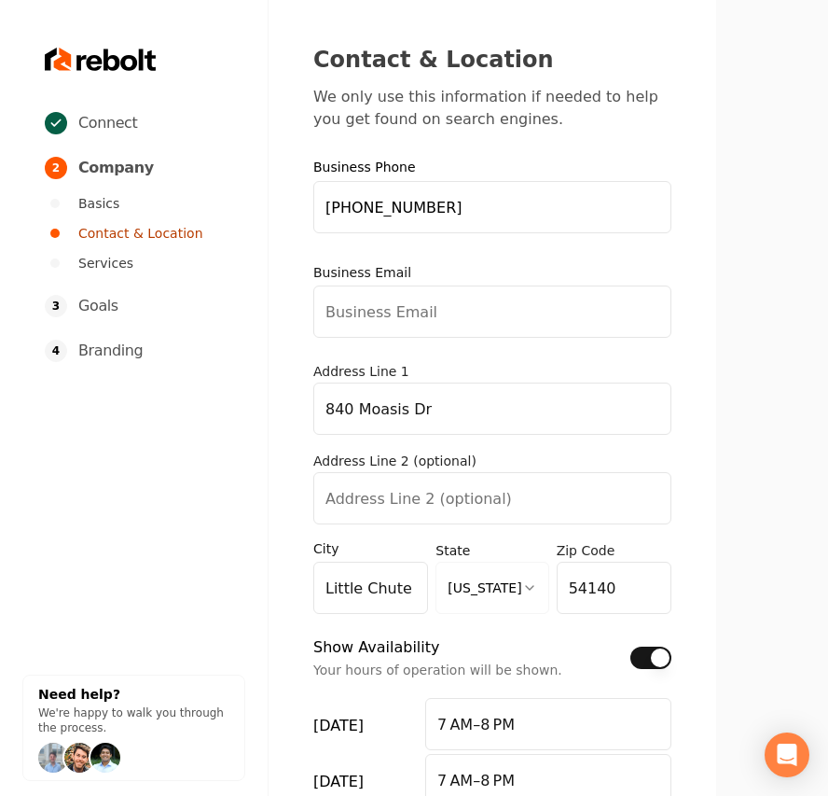
click at [645, 322] on input "Business Email" at bounding box center [492, 311] width 358 height 52
paste input "Banickprofessionalservices@gmail.com"
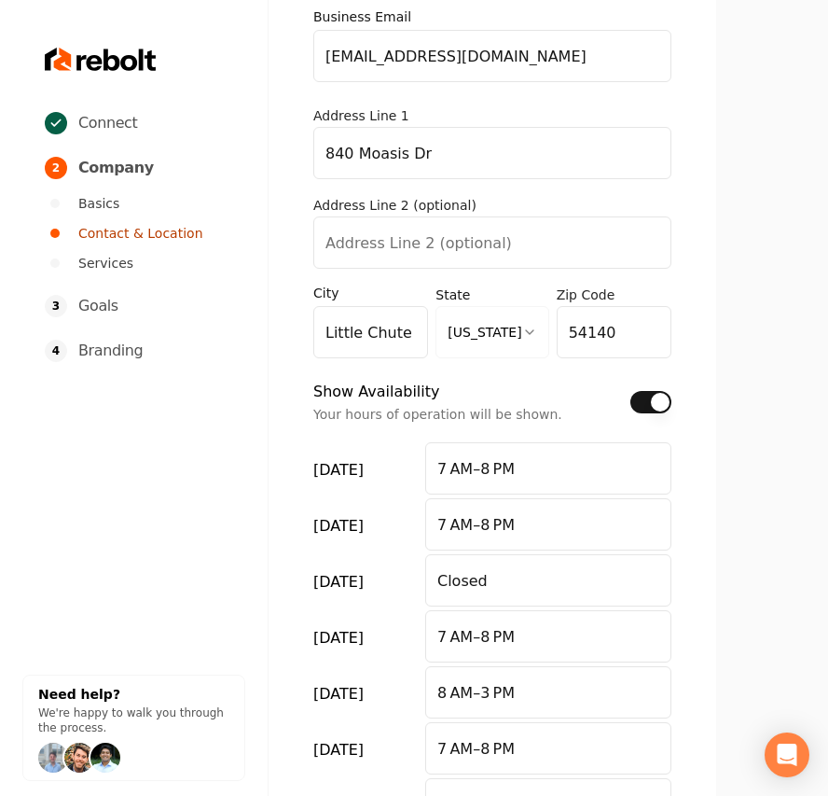
scroll to position [487, 0]
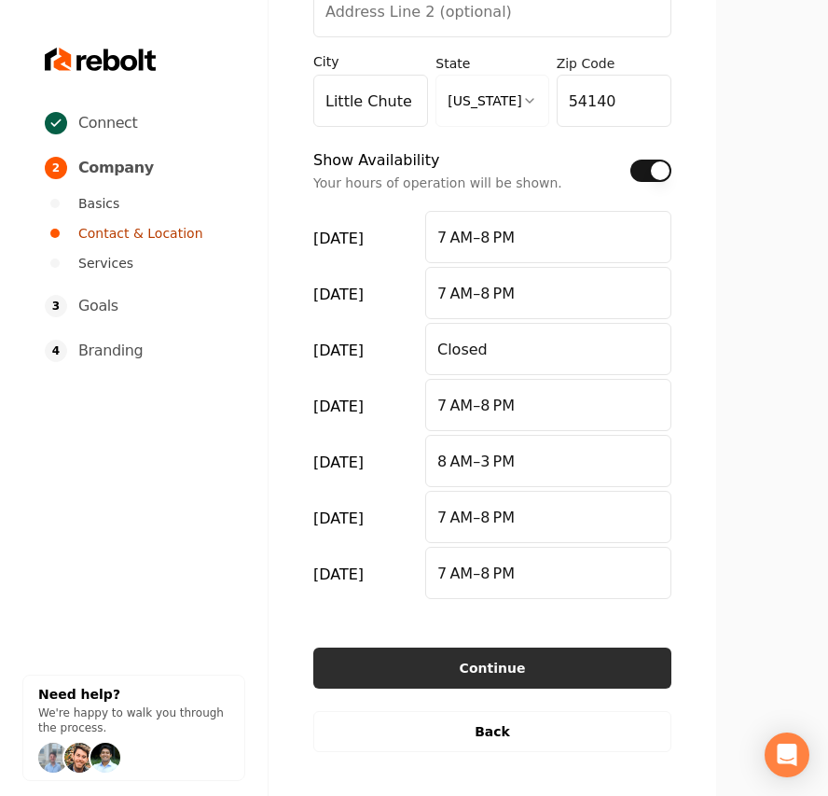
type input "Banickprofessionalservices@gmail.com"
click at [519, 661] on button "Continue" at bounding box center [492, 667] width 358 height 41
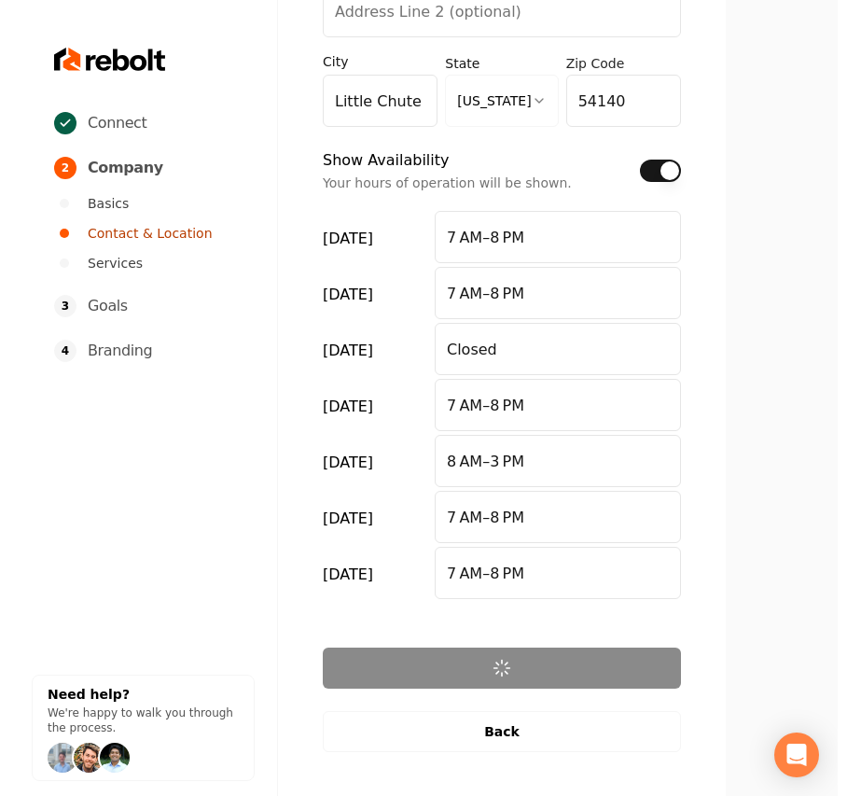
scroll to position [0, 0]
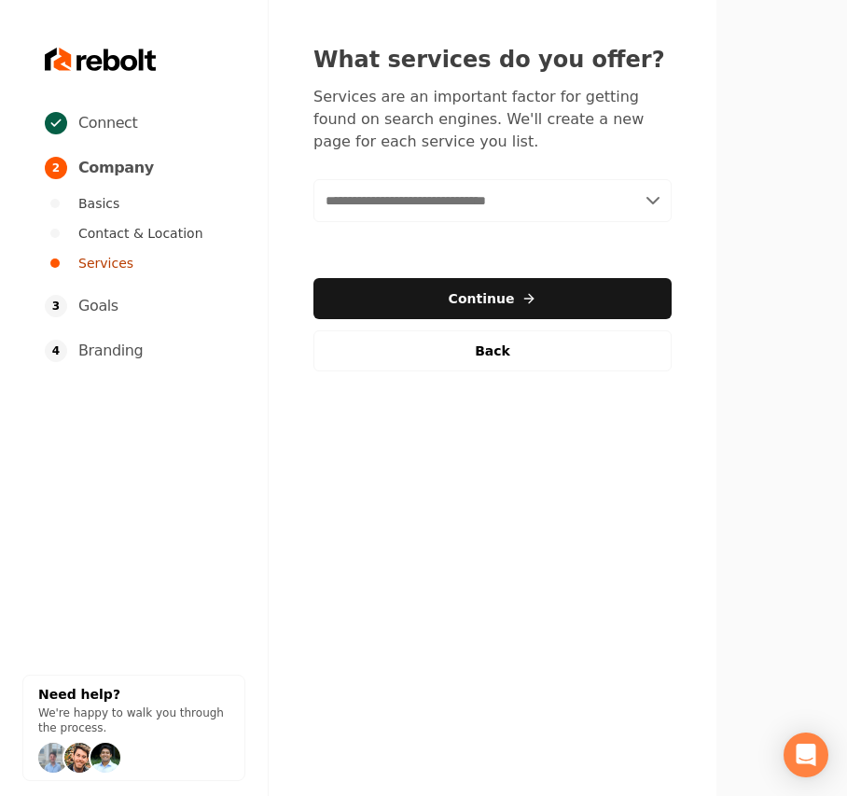
click at [457, 195] on input "text" at bounding box center [492, 200] width 358 height 43
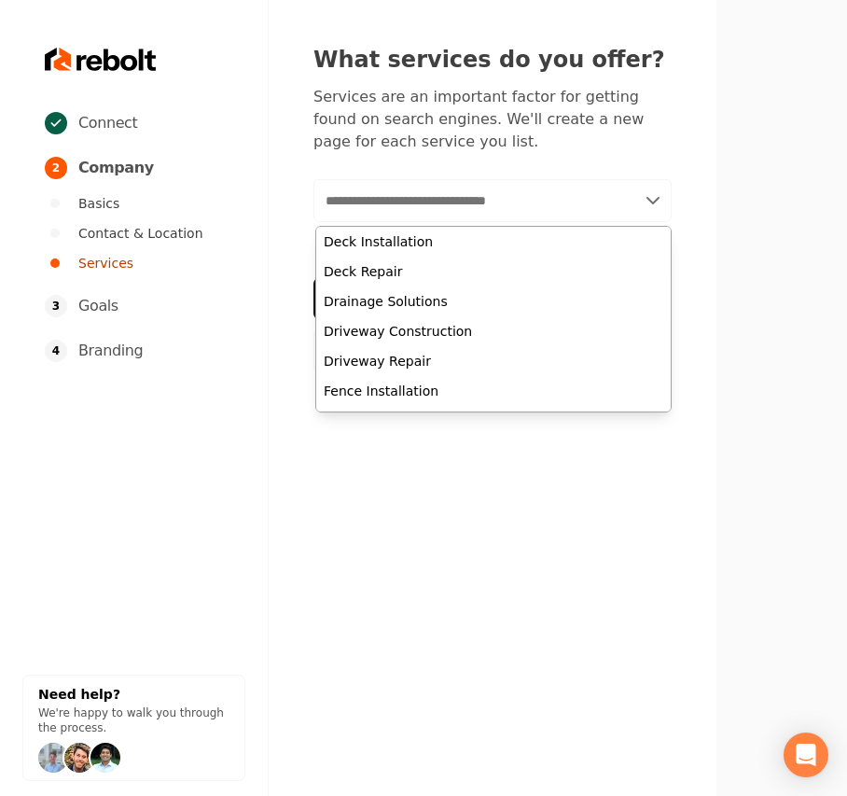
paste input "**********"
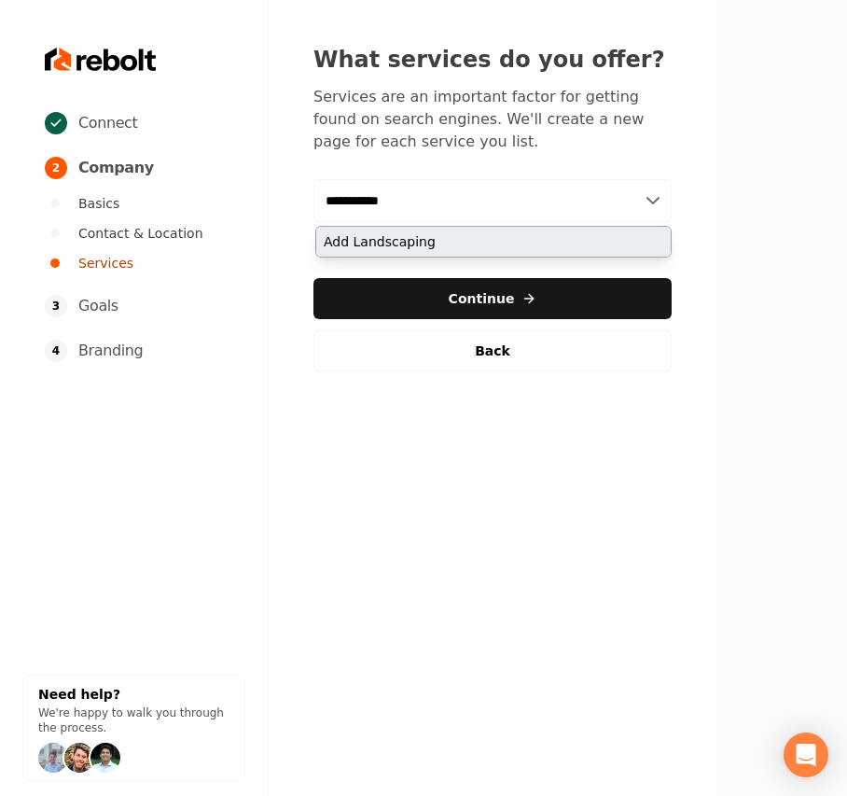
type input "**********"
click at [431, 233] on div "Add Landscaping" at bounding box center [493, 242] width 354 height 30
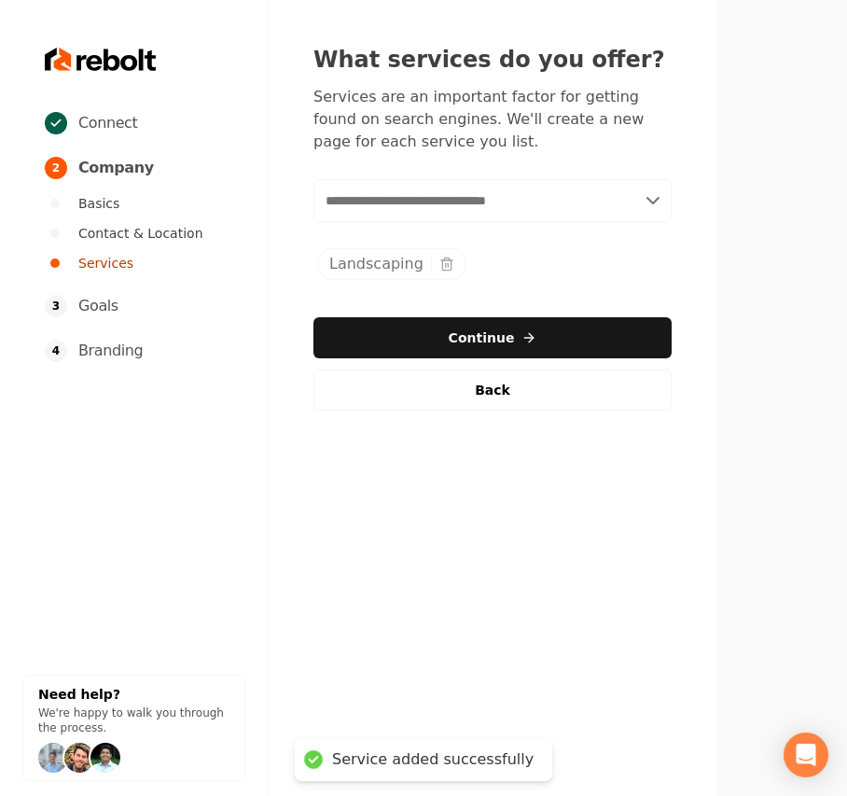
click at [369, 201] on input "text" at bounding box center [492, 200] width 358 height 43
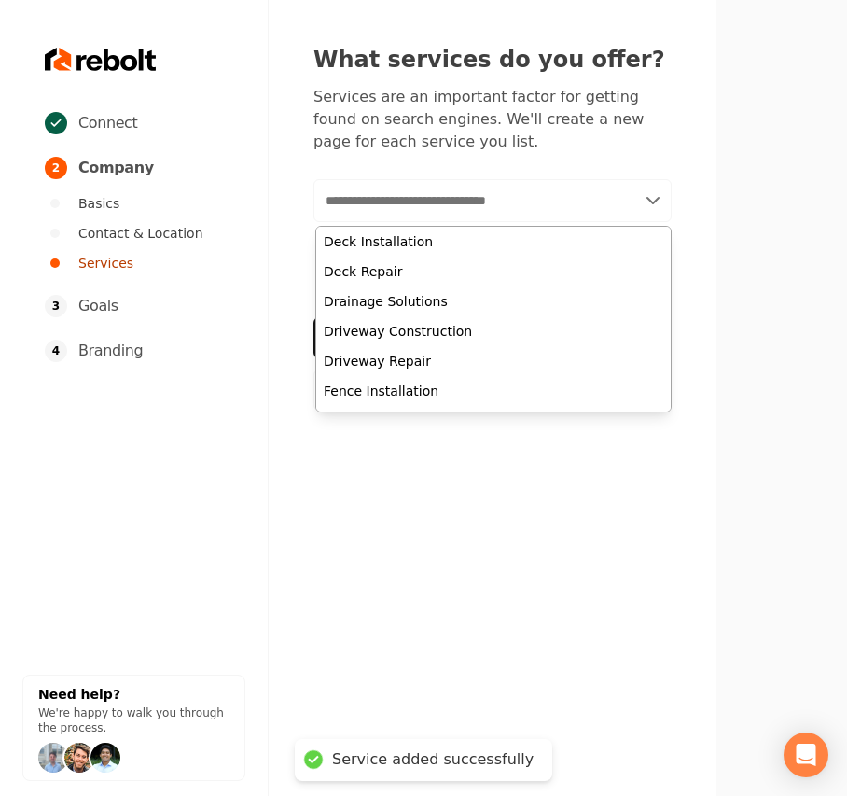
paste input "**********"
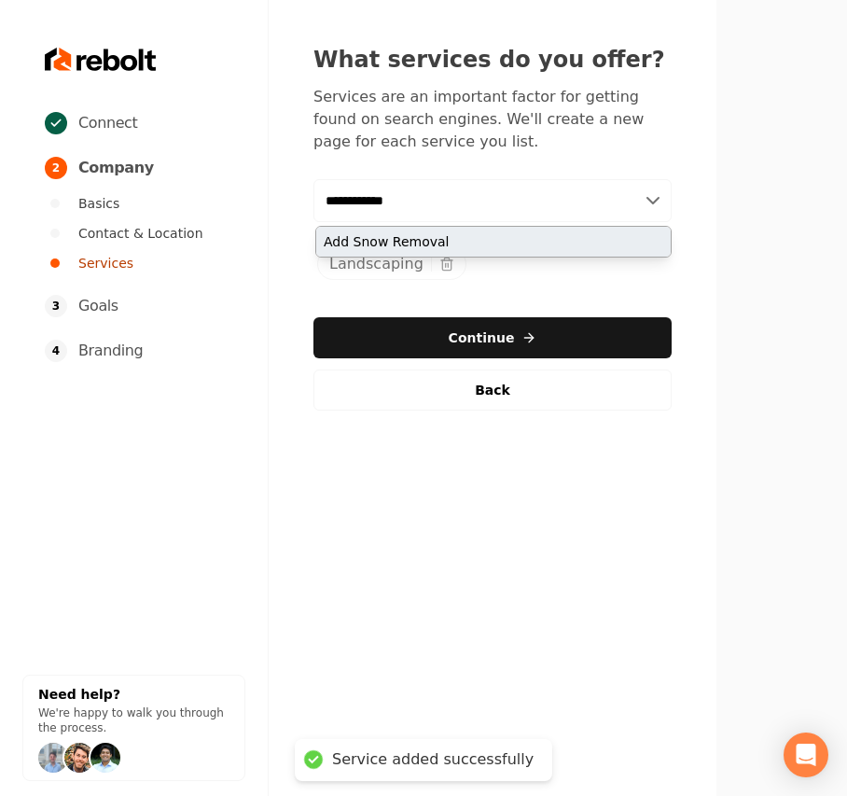
type input "**********"
click at [384, 242] on div "Add Snow Removal" at bounding box center [493, 242] width 354 height 30
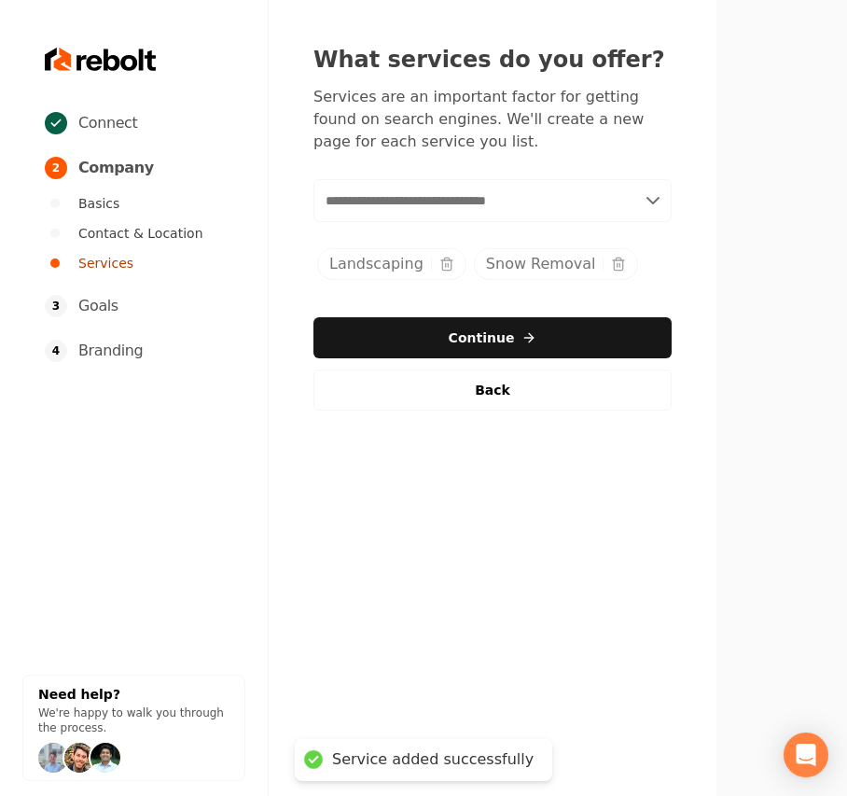
drag, startPoint x: 451, startPoint y: 165, endPoint x: 438, endPoint y: 184, distance: 22.8
click at [451, 165] on div "What services do you offer? Services are an important factor for getting found …" at bounding box center [492, 228] width 358 height 366
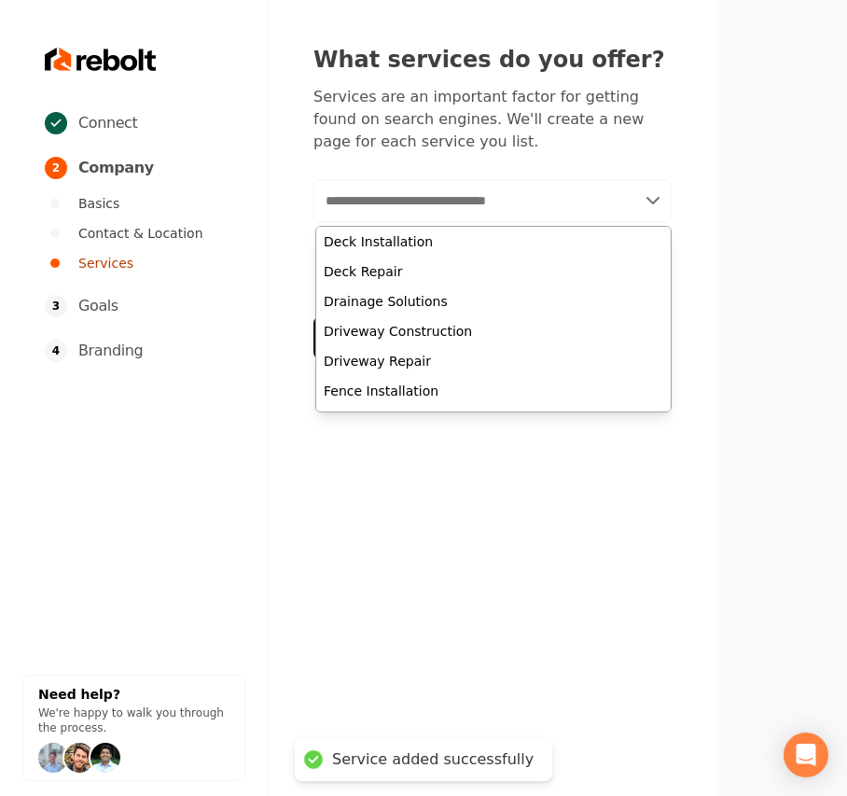
click at [438, 187] on input "text" at bounding box center [492, 200] width 358 height 43
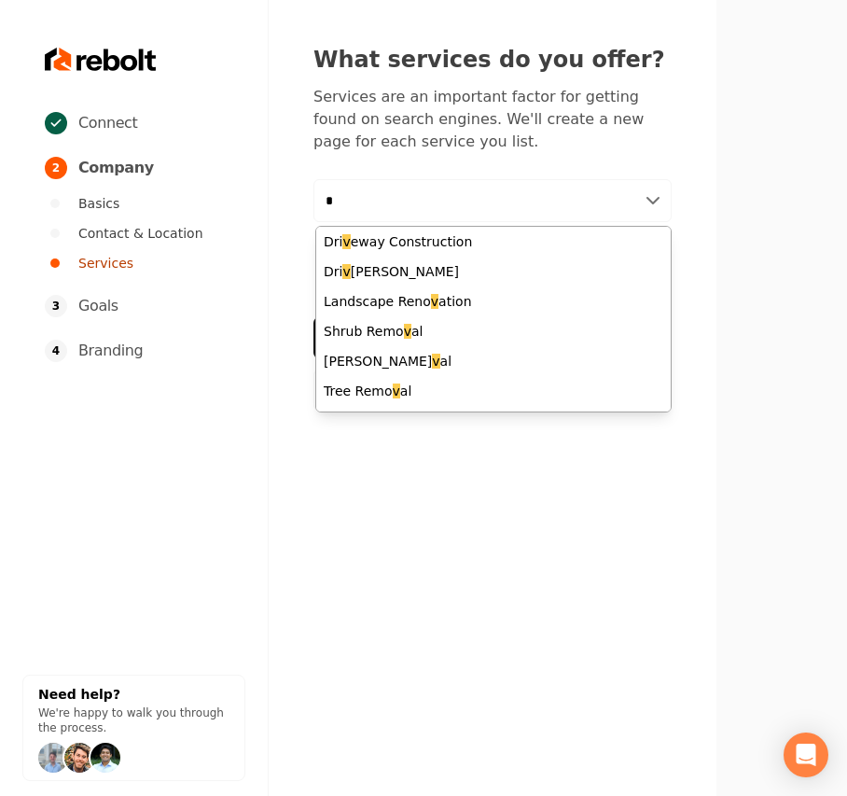
drag, startPoint x: 403, startPoint y: 202, endPoint x: 321, endPoint y: 200, distance: 82.1
click at [296, 203] on div "What services do you offer? Services are an important factor for getting found …" at bounding box center [493, 227] width 448 height 455
paste input "**********"
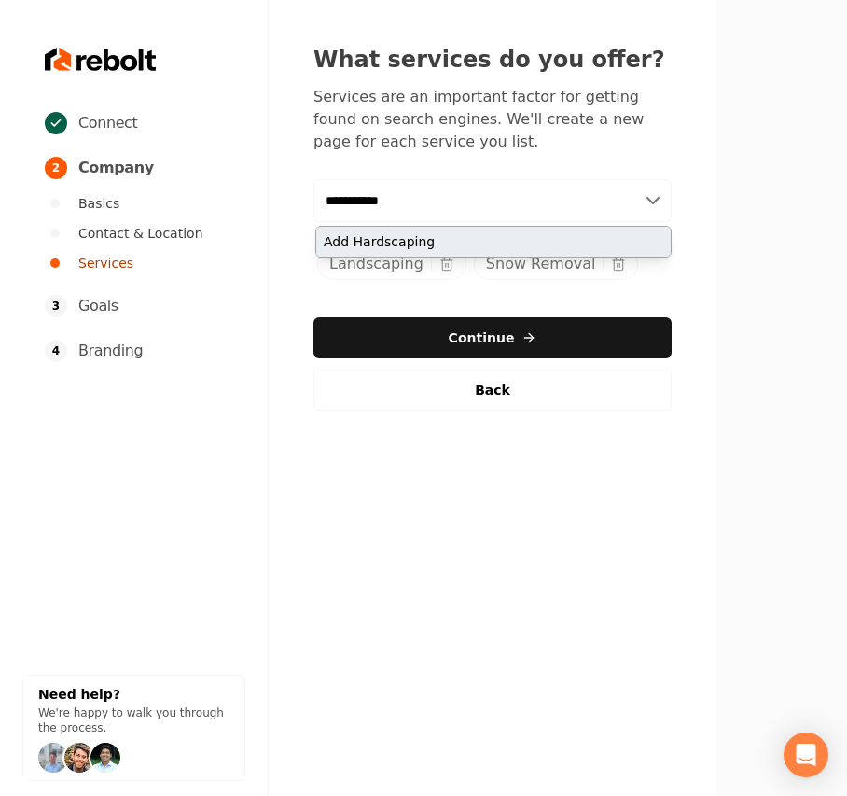
type input "**********"
click at [403, 240] on div "Add Hardscaping" at bounding box center [493, 242] width 354 height 30
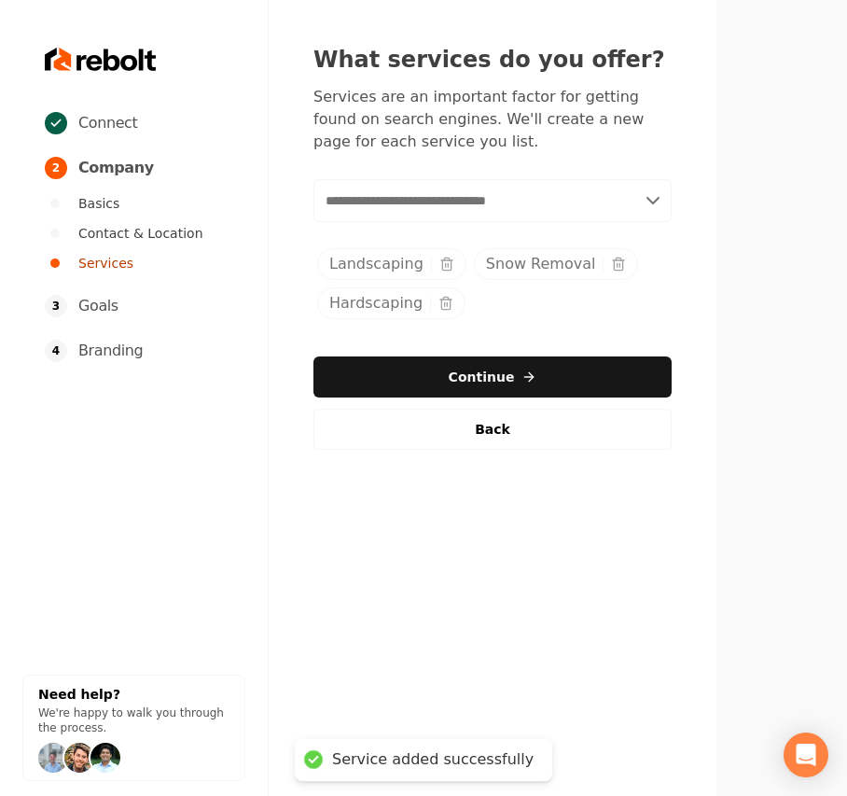
click at [371, 206] on input "text" at bounding box center [492, 200] width 358 height 43
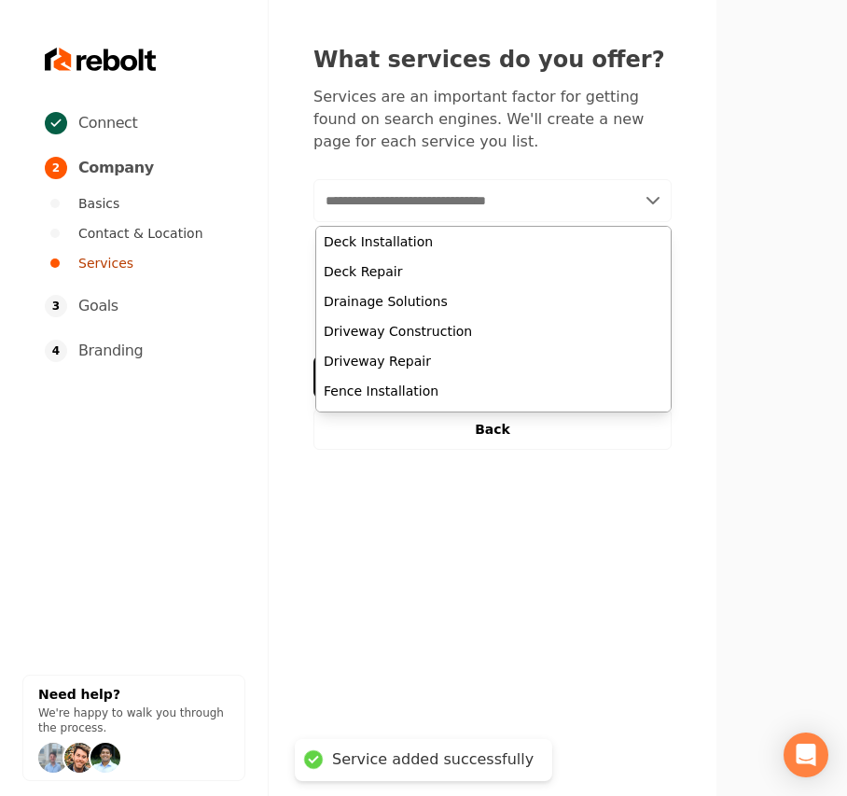
paste input "**********"
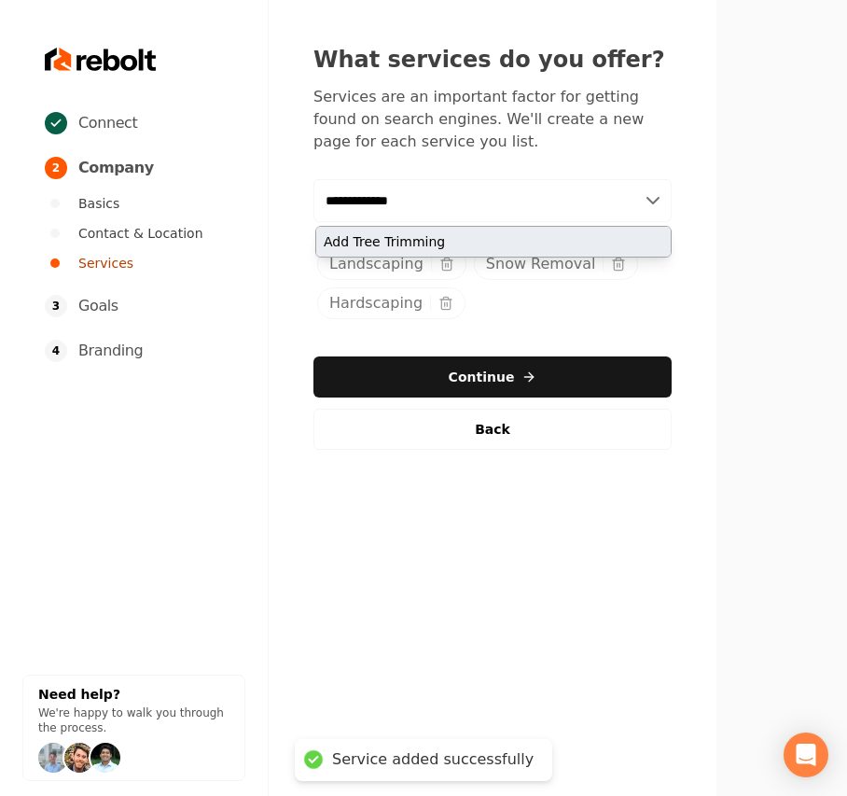
type input "**********"
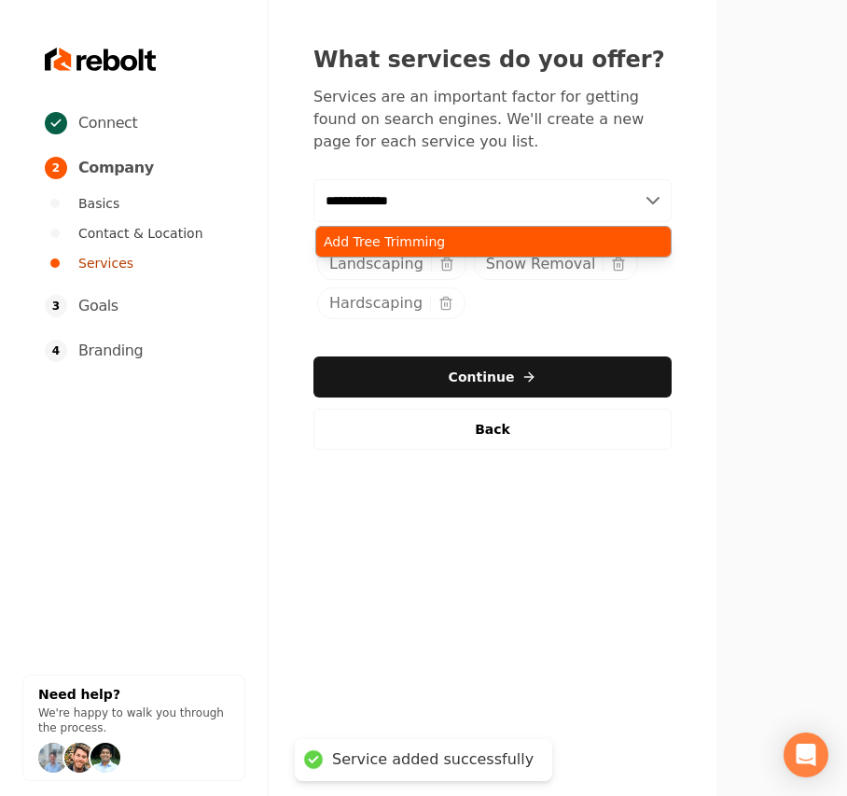
click at [363, 239] on div "Add Tree Trimming" at bounding box center [493, 242] width 354 height 30
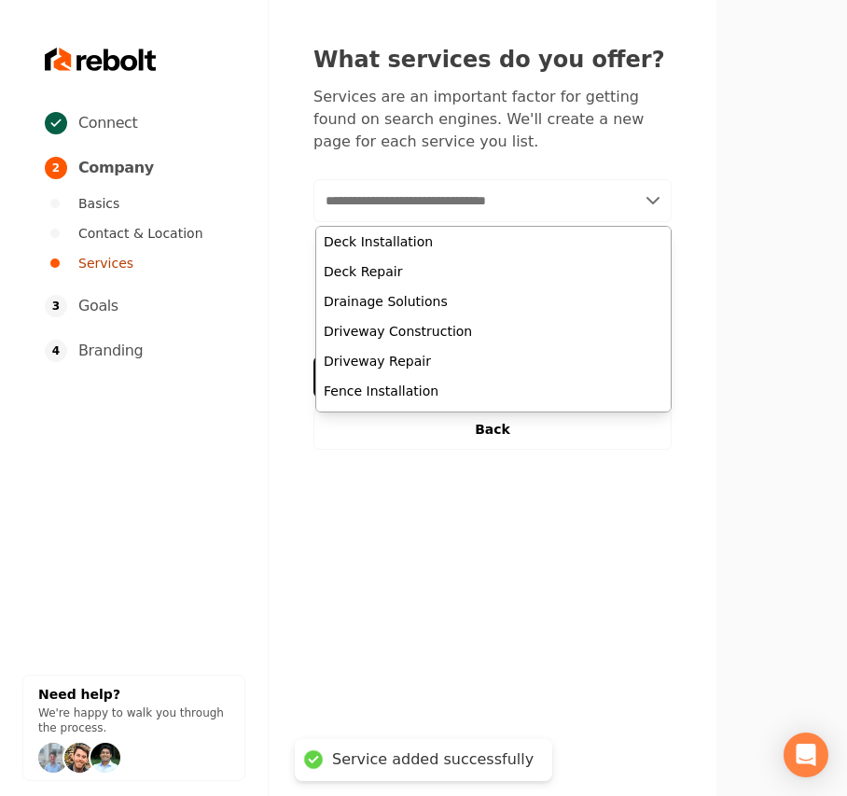
click at [434, 221] on input "text" at bounding box center [492, 200] width 358 height 43
paste input "**********"
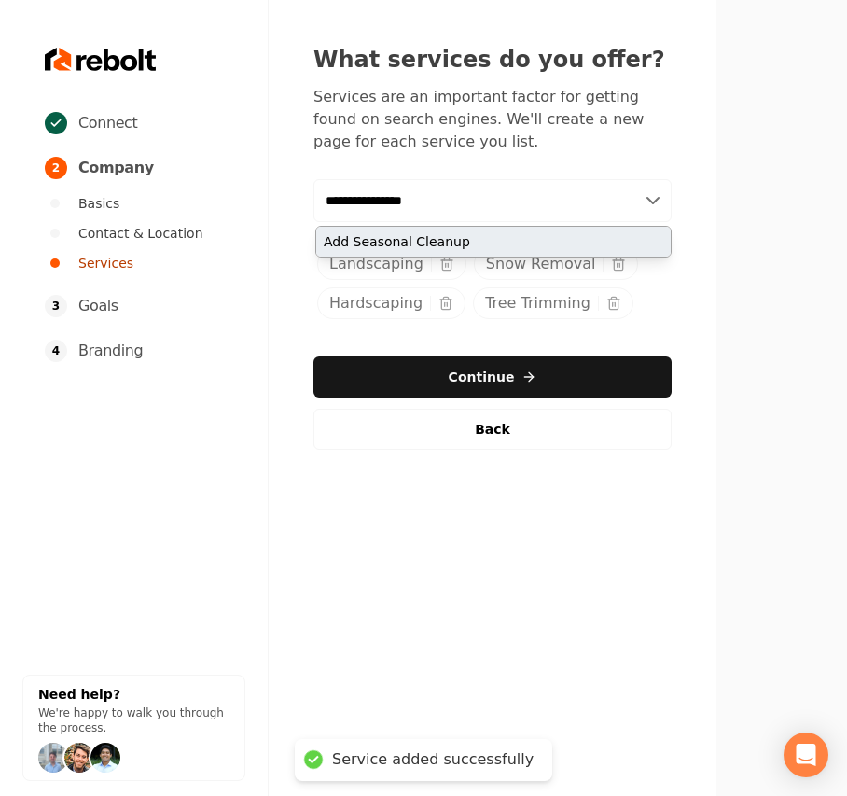
type input "**********"
click at [415, 237] on div "Add Seasonal Cleanup" at bounding box center [493, 242] width 354 height 30
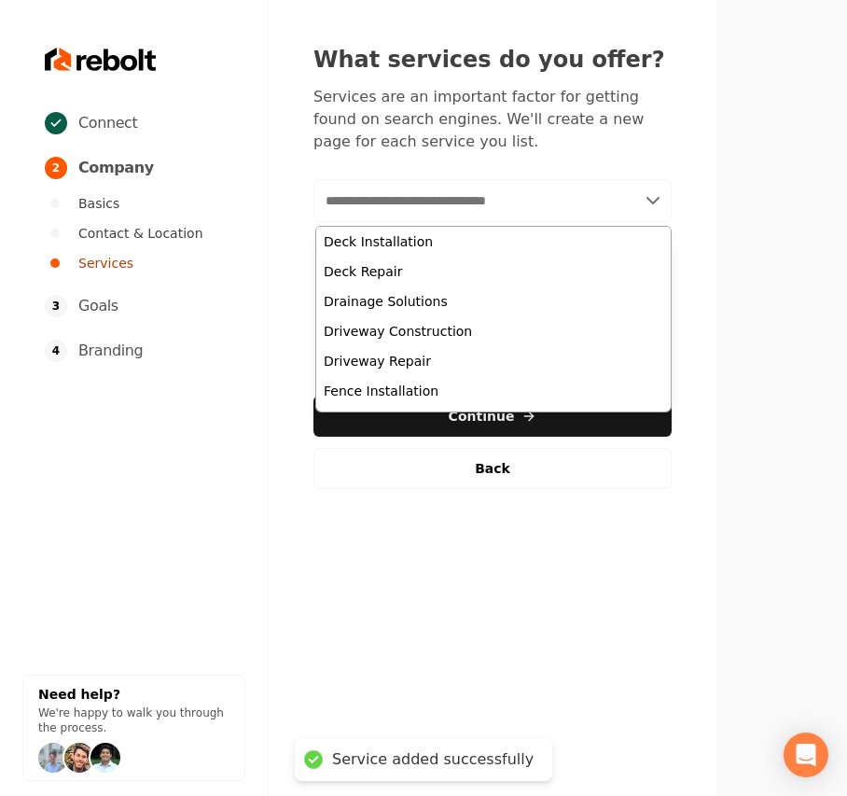
click at [403, 202] on input "text" at bounding box center [492, 200] width 358 height 43
paste input "*********"
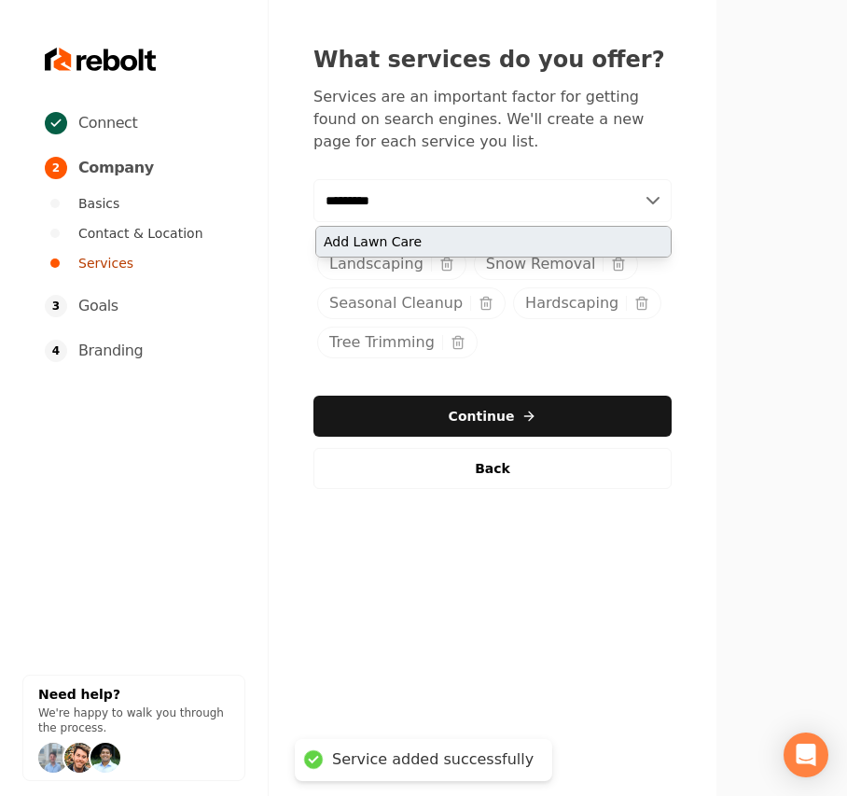
type input "*********"
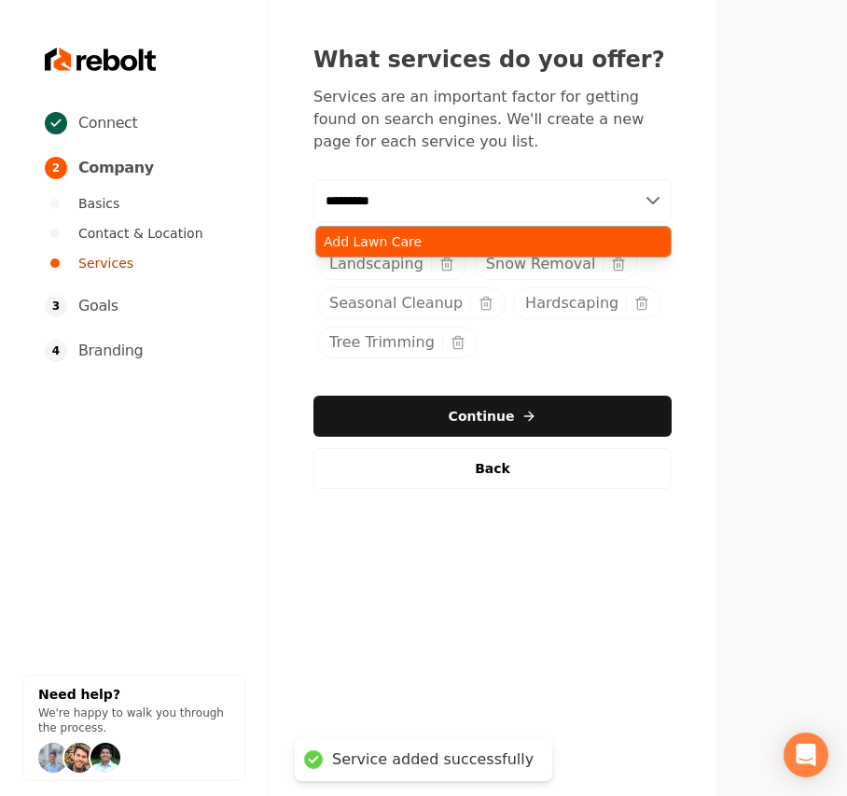
click at [388, 243] on div "Add Lawn Care" at bounding box center [493, 242] width 354 height 30
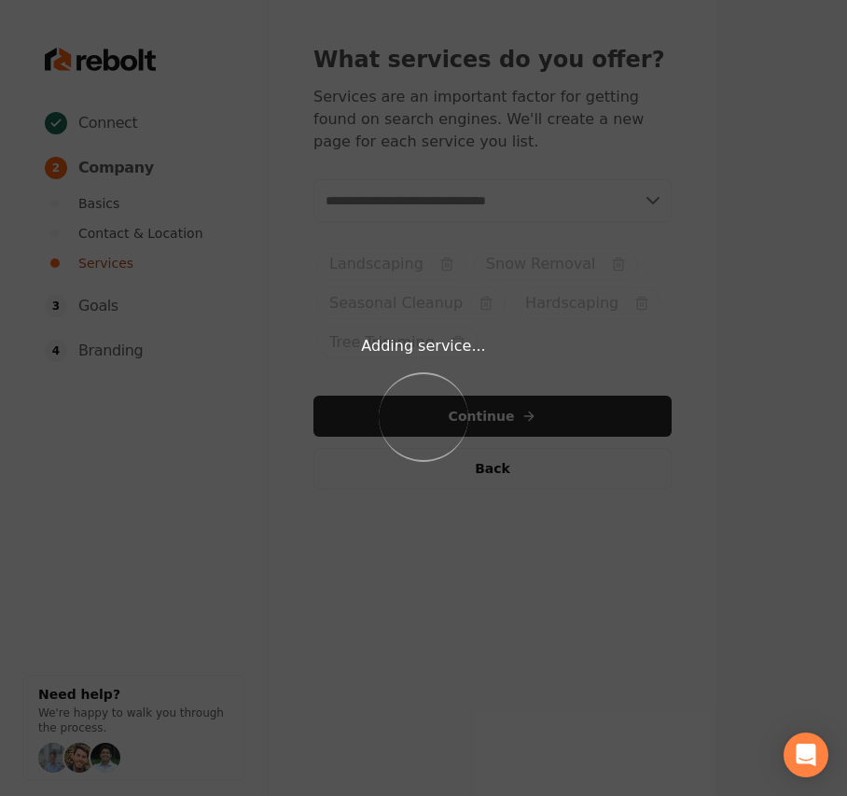
click at [455, 211] on div "Adding service... Loading..." at bounding box center [423, 398] width 847 height 796
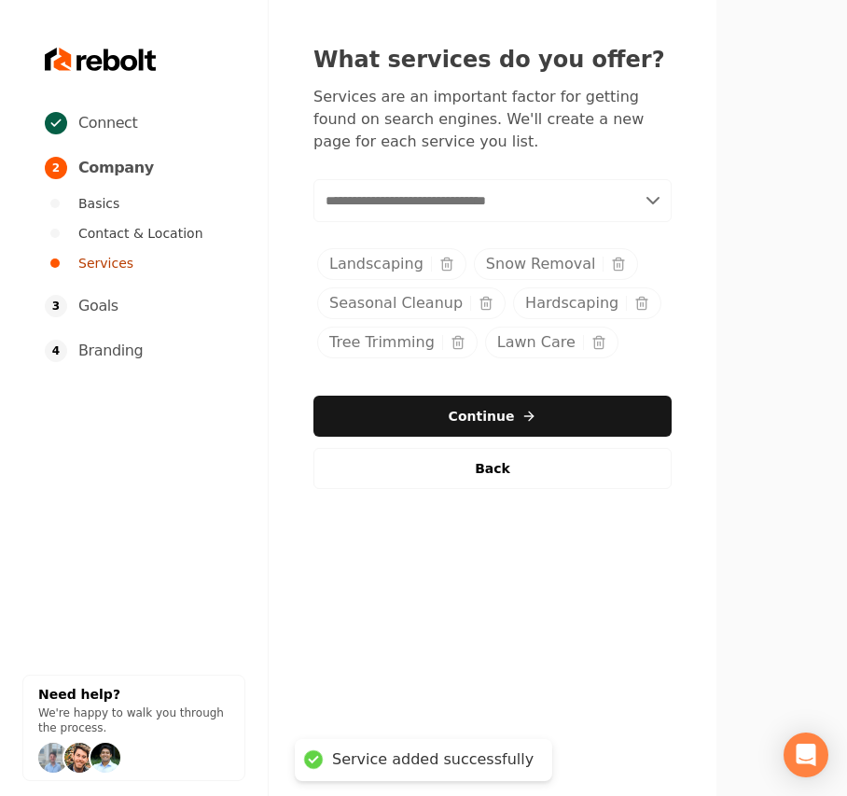
click at [455, 211] on input "text" at bounding box center [492, 200] width 358 height 43
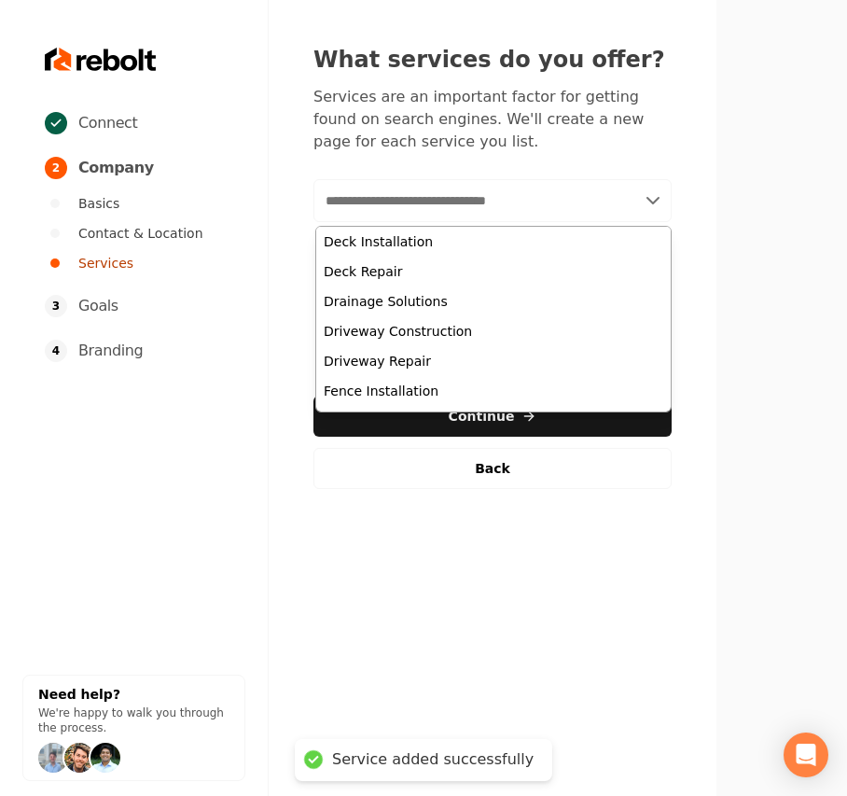
click at [455, 211] on input "text" at bounding box center [492, 200] width 358 height 43
paste input "**********"
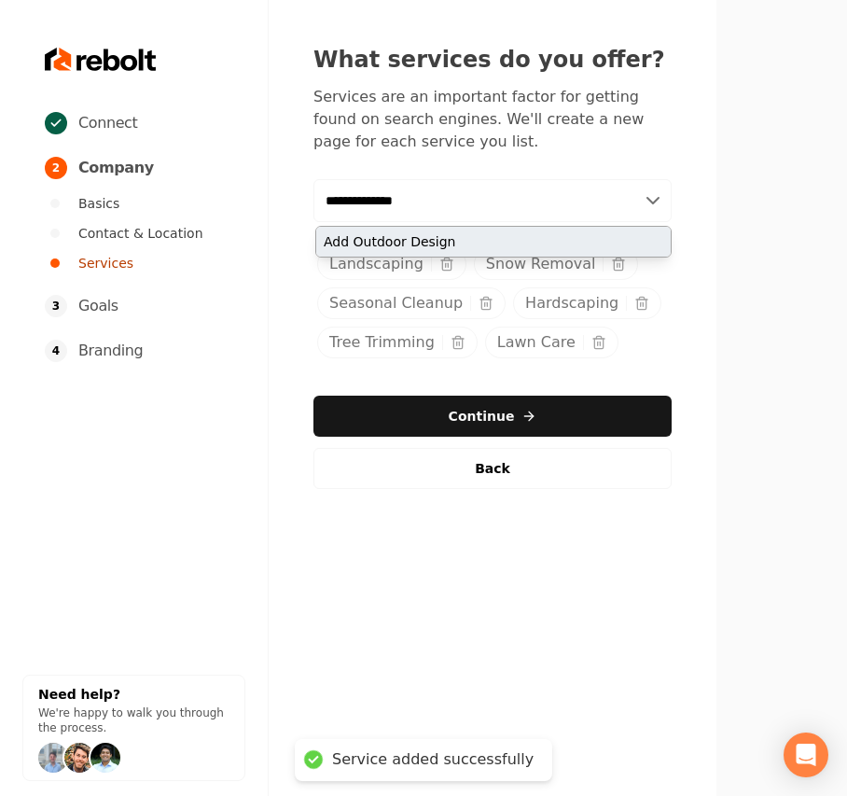
type input "**********"
click at [418, 231] on div "Add Outdoor Design" at bounding box center [493, 242] width 354 height 30
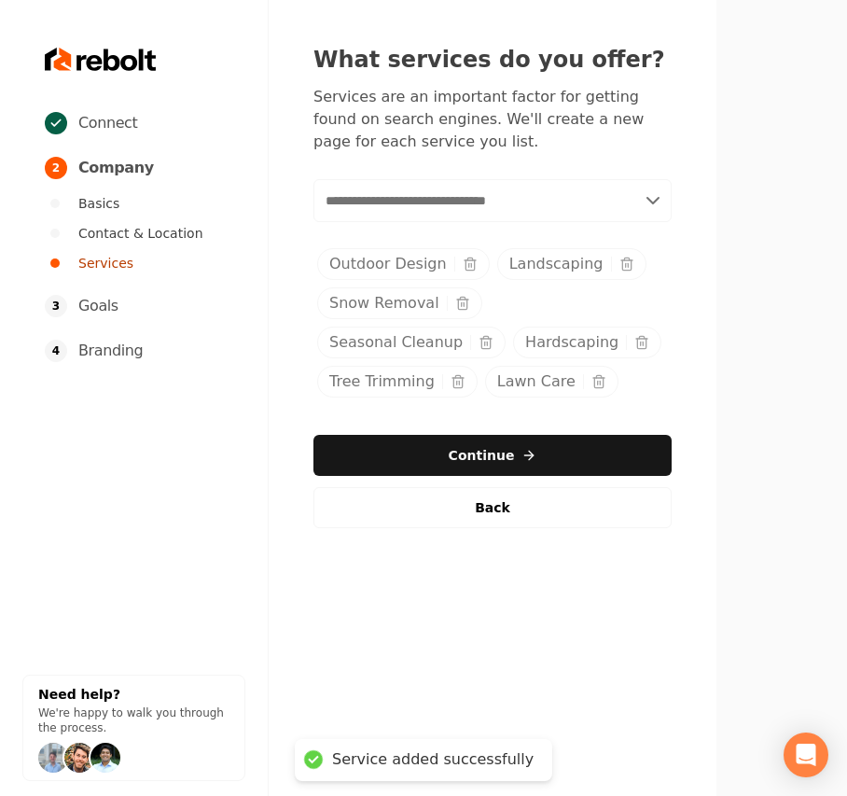
click at [407, 202] on input "text" at bounding box center [492, 200] width 358 height 43
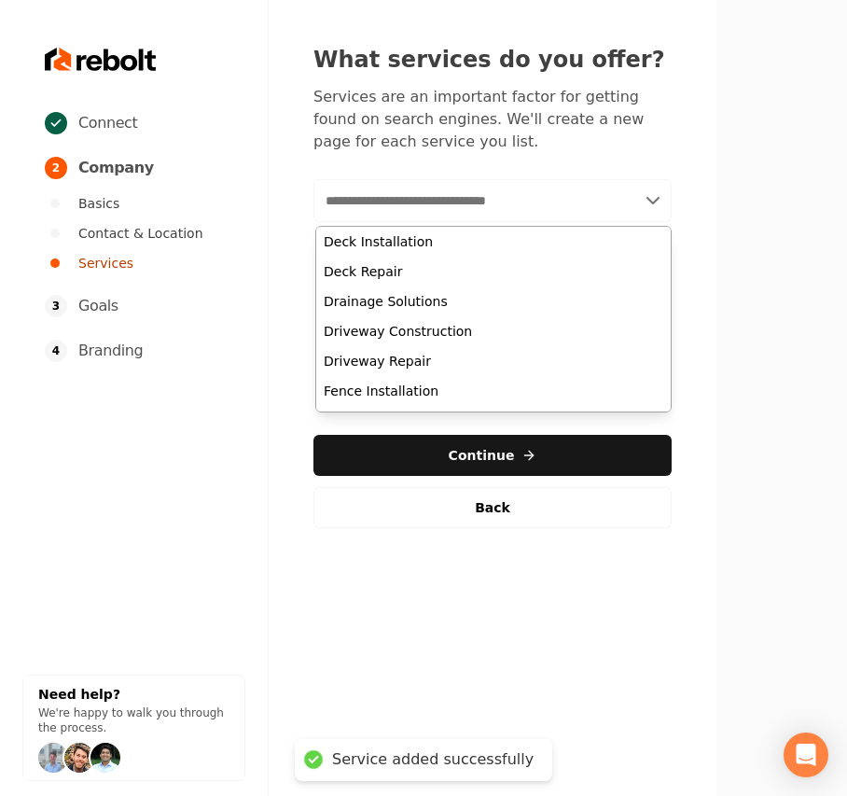
paste input "********"
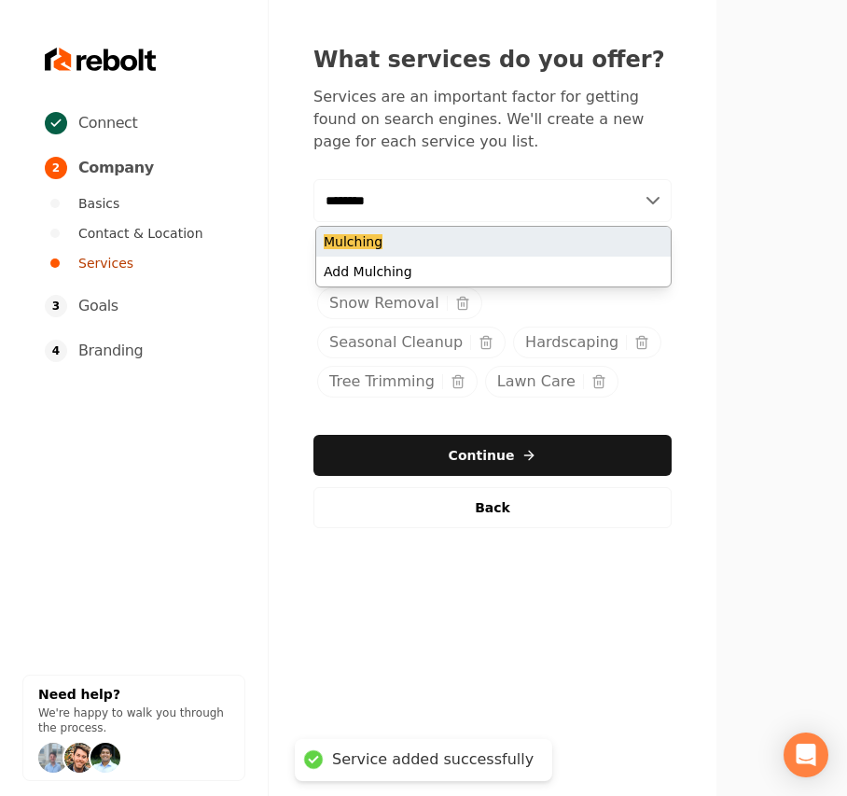
type input "********"
click at [388, 235] on div "Mulching" at bounding box center [493, 242] width 354 height 30
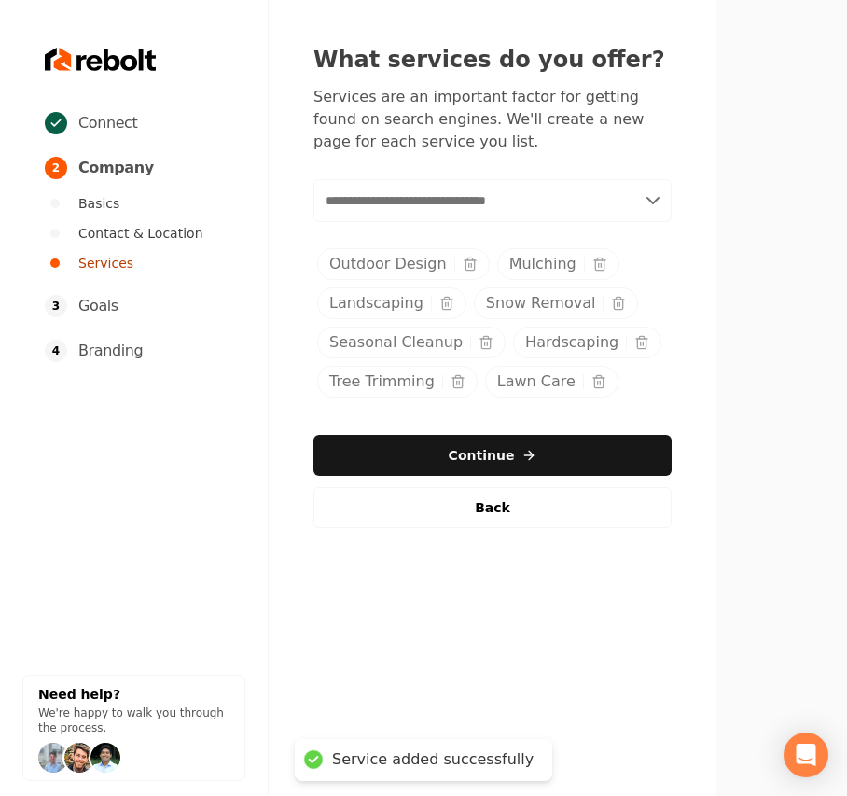
click at [400, 214] on input "text" at bounding box center [492, 200] width 358 height 43
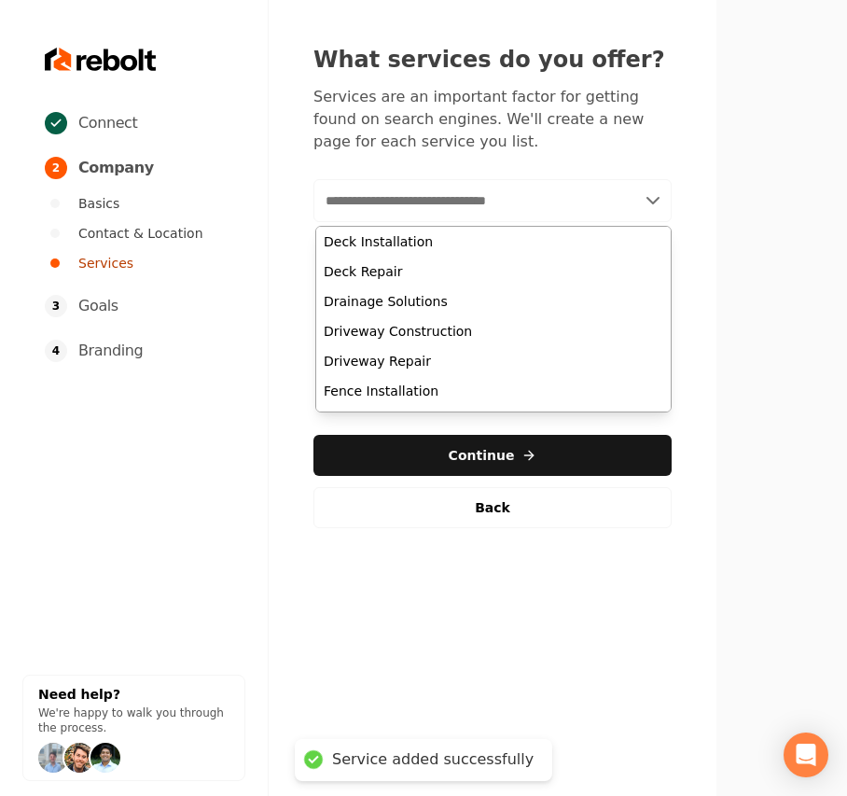
paste input "**********"
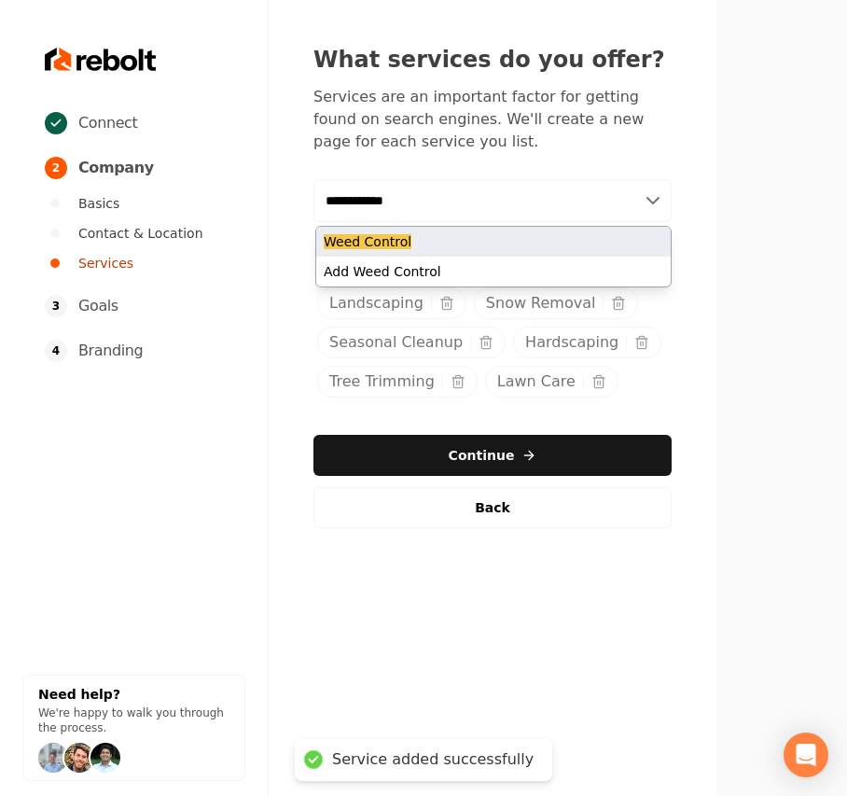
type input "**********"
click at [395, 243] on mark "Weed Control" at bounding box center [368, 241] width 88 height 15
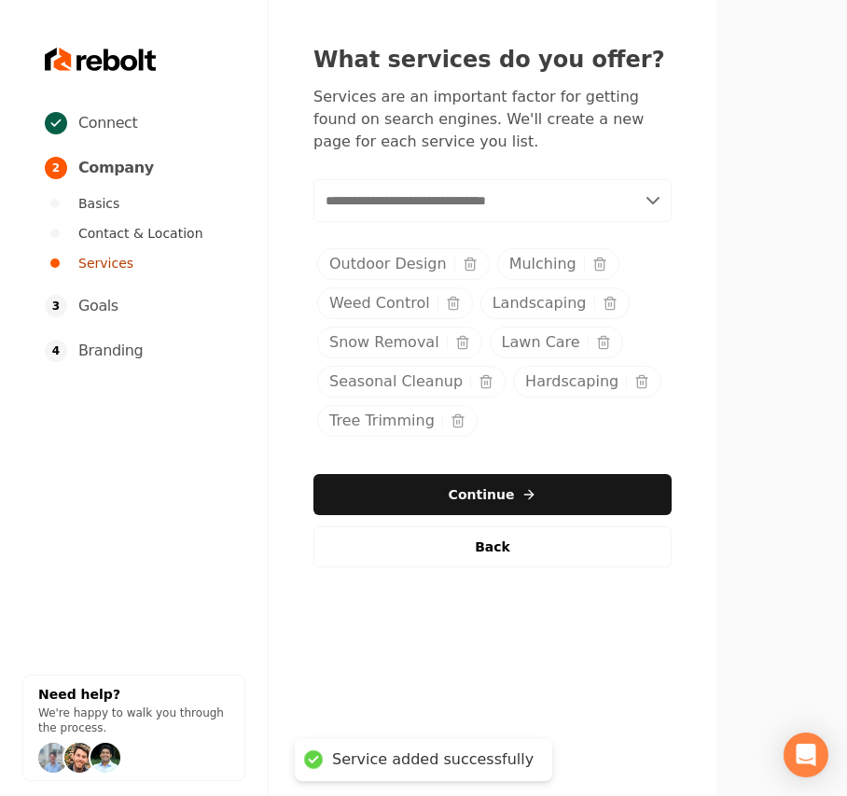
click at [464, 200] on input "text" at bounding box center [492, 200] width 358 height 43
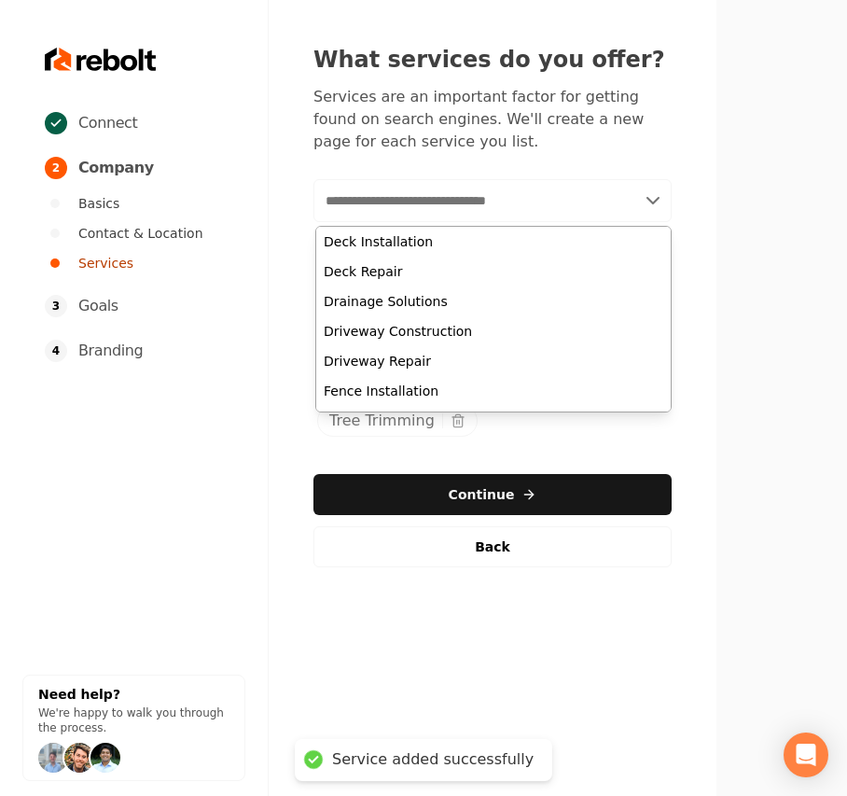
paste input "********"
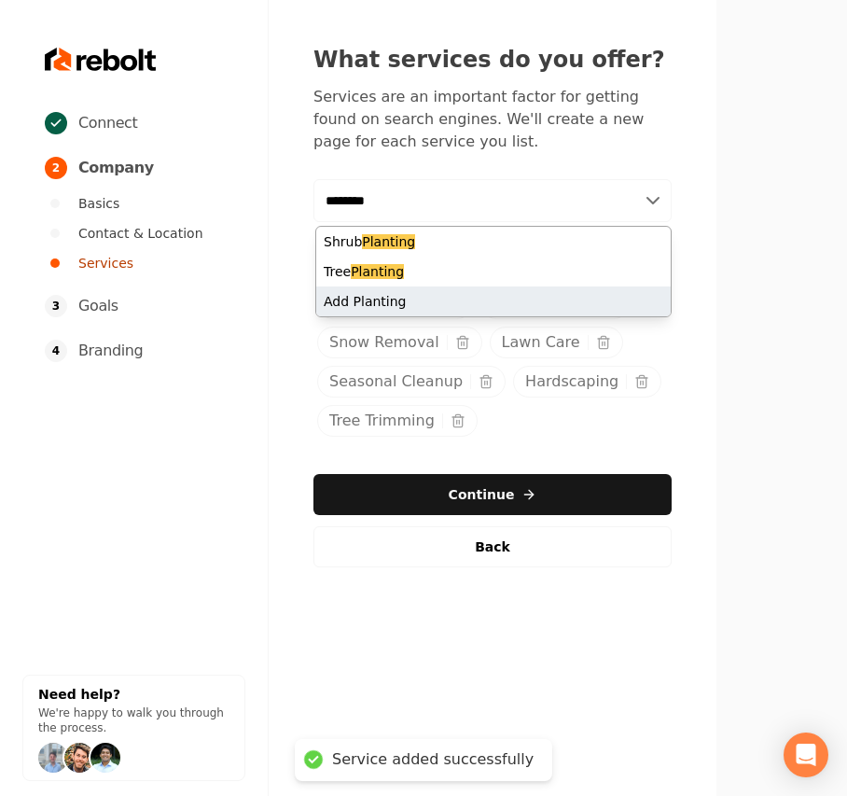
type input "********"
click at [381, 312] on div "Add Planting" at bounding box center [493, 301] width 354 height 30
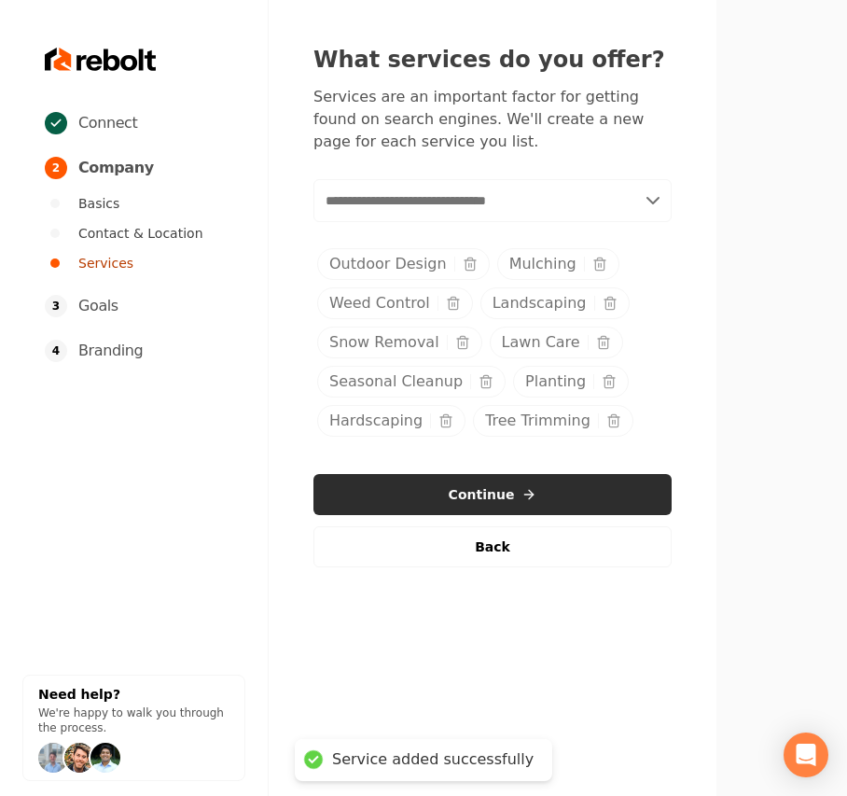
click at [515, 483] on button "Continue" at bounding box center [492, 494] width 358 height 41
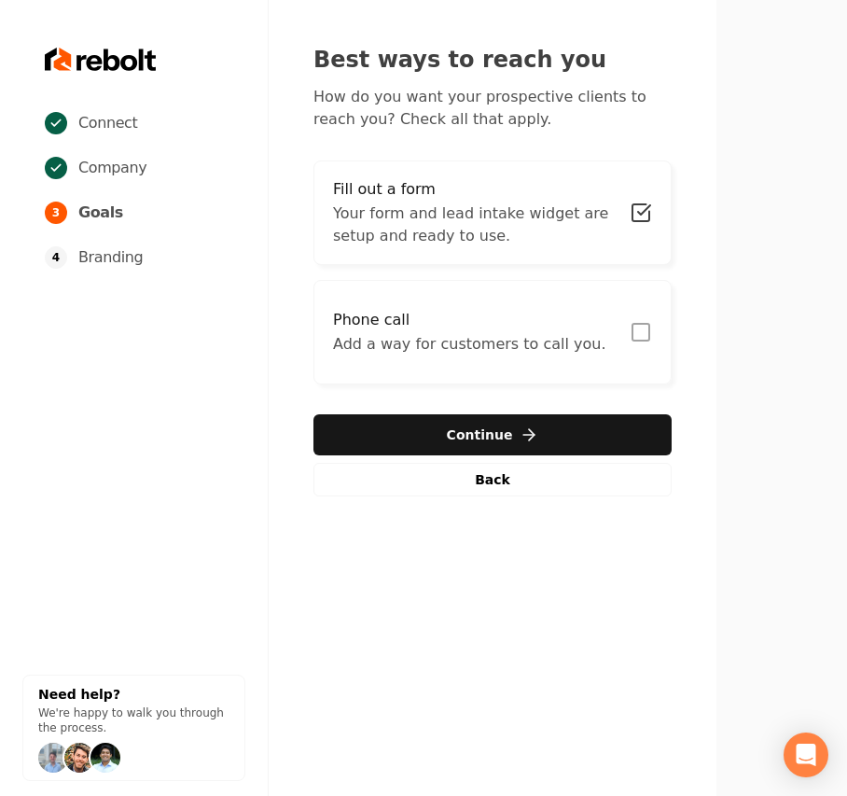
click at [502, 345] on p "Add a way for customers to call you." at bounding box center [469, 344] width 272 height 22
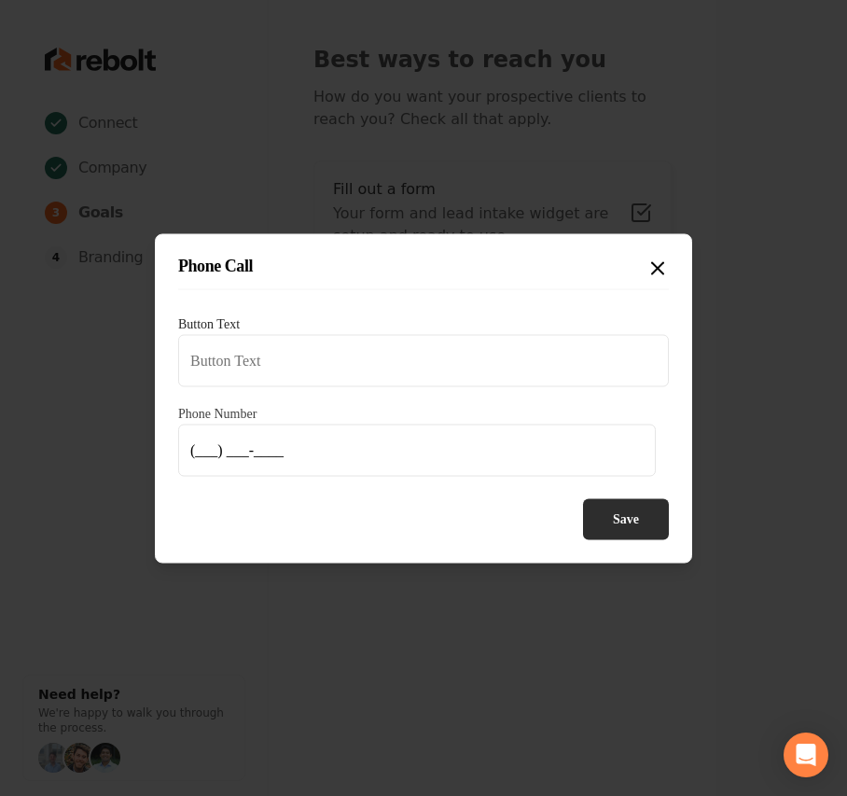
type input "Call us"
type input "(920) 419-3204"
click at [608, 522] on button "Save" at bounding box center [626, 518] width 86 height 41
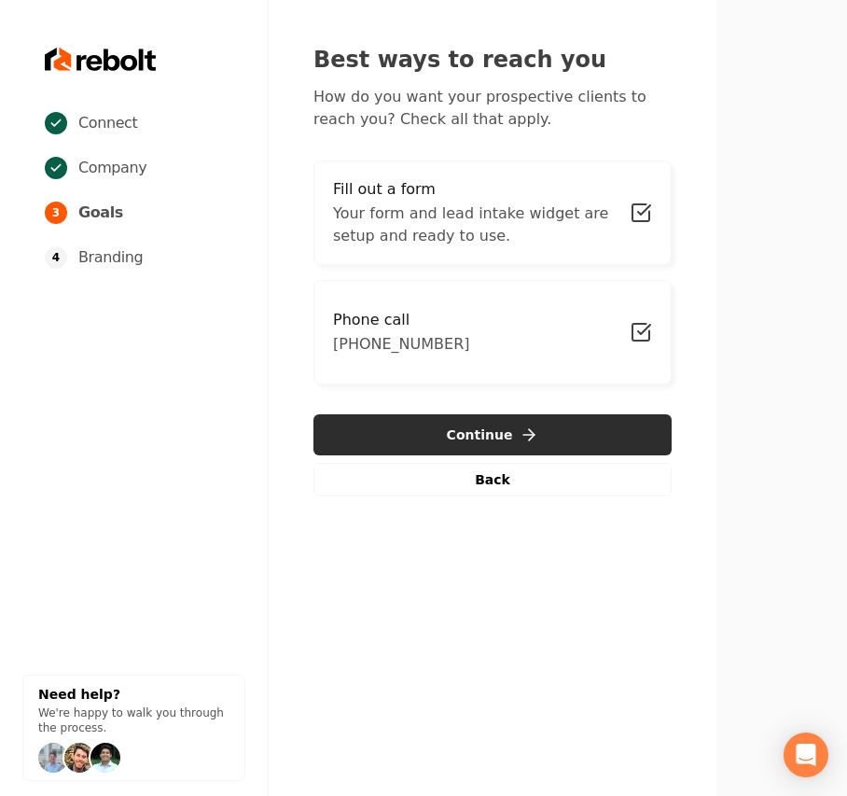
click at [448, 426] on button "Continue" at bounding box center [492, 434] width 358 height 41
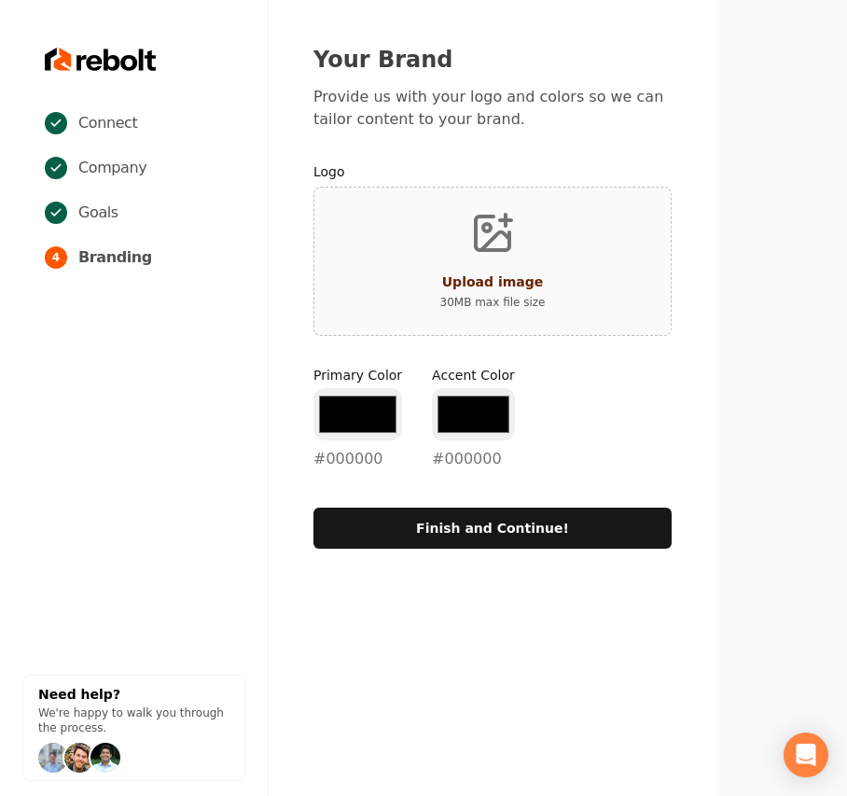
type input "#194d33"
type input "#70be00"
click at [332, 440] on div "#194d33 #194d33" at bounding box center [357, 429] width 89 height 82
click at [343, 415] on input "#194d33" at bounding box center [357, 414] width 89 height 52
type input "#212121"
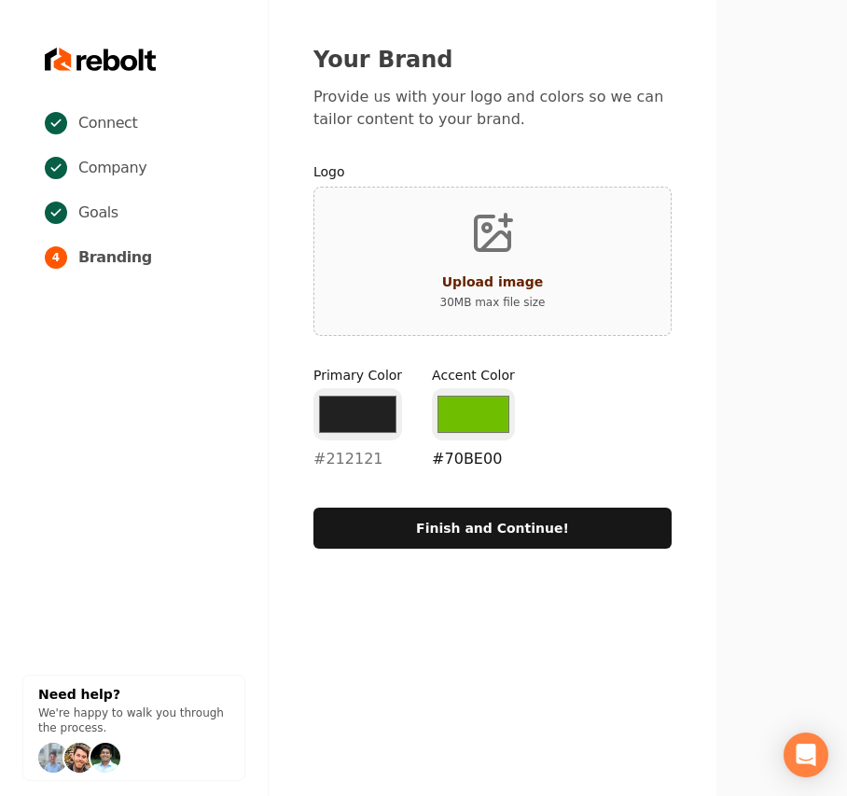
click at [453, 401] on input "#70be00" at bounding box center [473, 414] width 83 height 52
type input "#89e06a"
click at [558, 389] on div "Primary Color #212121 #212121 Accent Color #89e06a #89e06a" at bounding box center [492, 422] width 358 height 112
click at [548, 231] on button "Upload image 30 MB max file size" at bounding box center [492, 261] width 135 height 131
type input "**********"
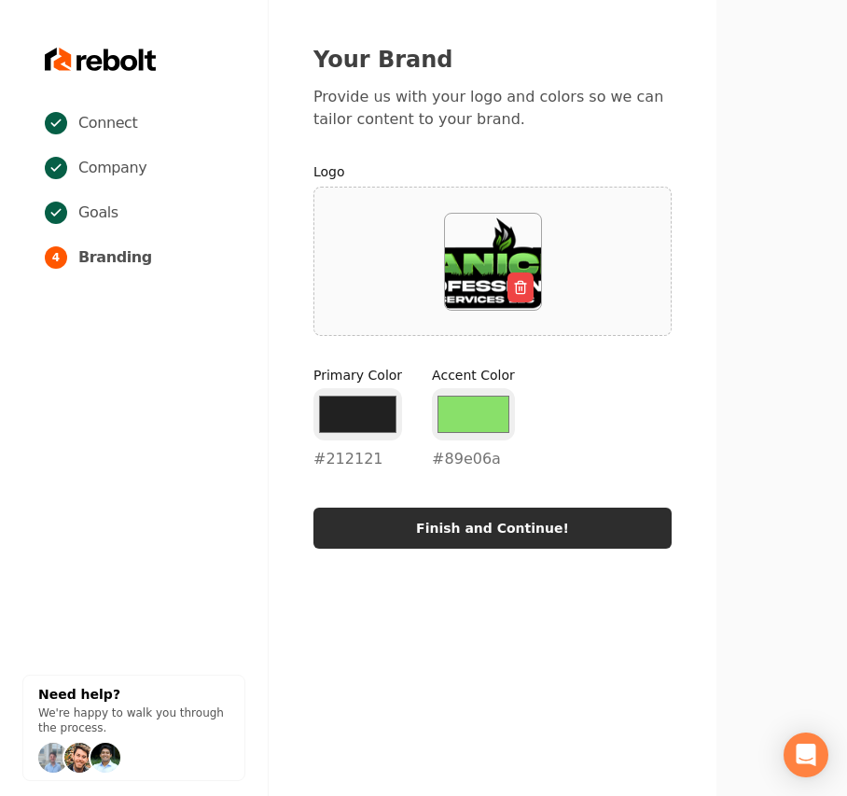
click at [476, 524] on button "Finish and Continue!" at bounding box center [492, 527] width 358 height 41
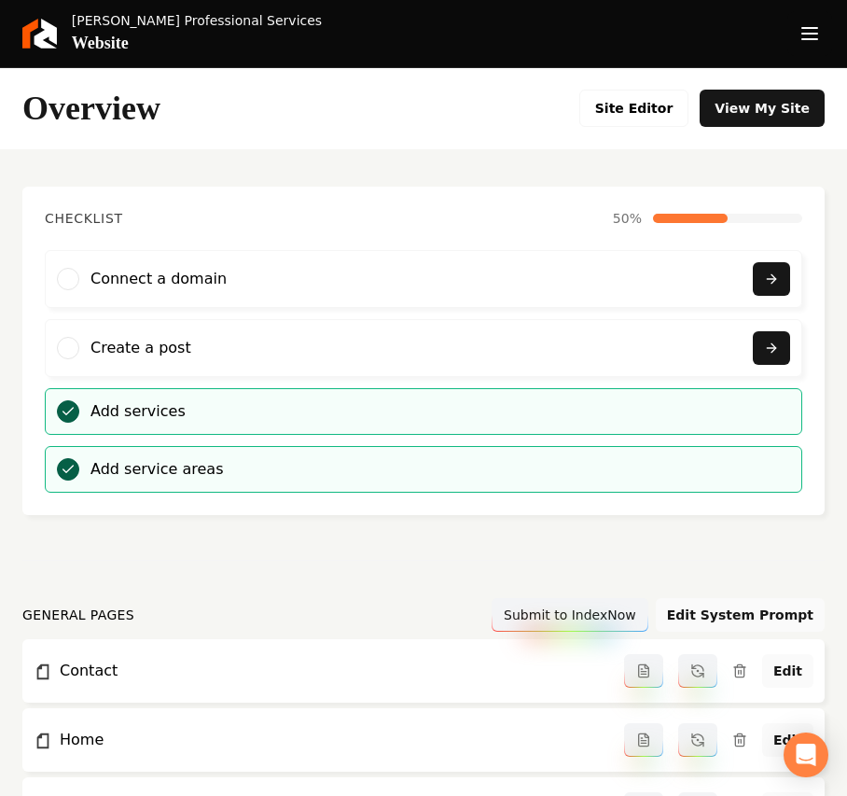
click at [824, 38] on button "Open navigation menu" at bounding box center [809, 33] width 45 height 45
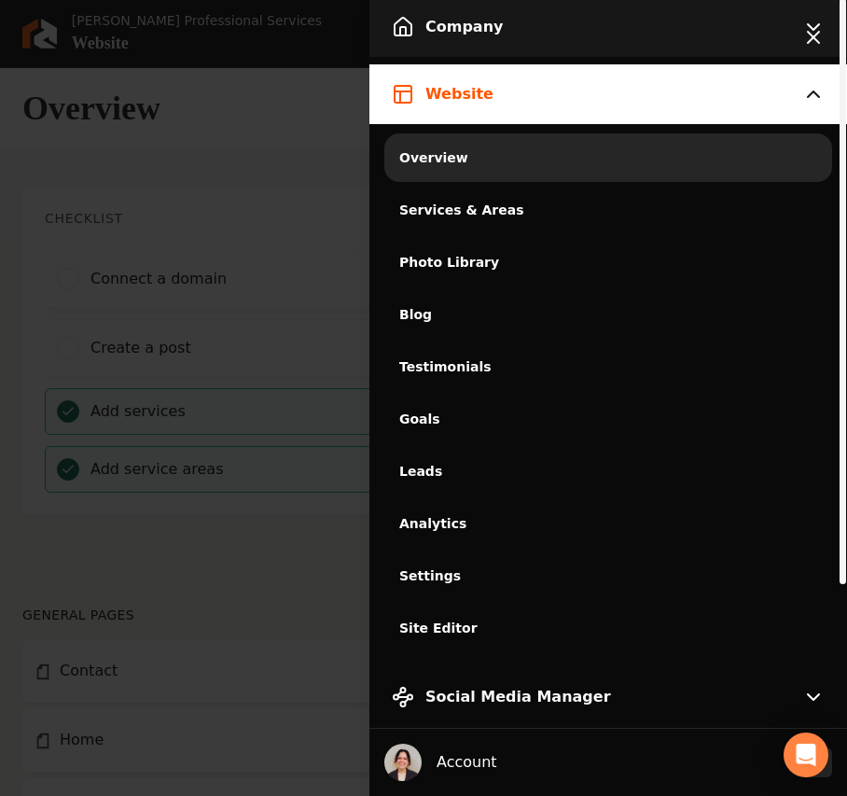
click at [502, 39] on button "Company" at bounding box center [608, 27] width 478 height 60
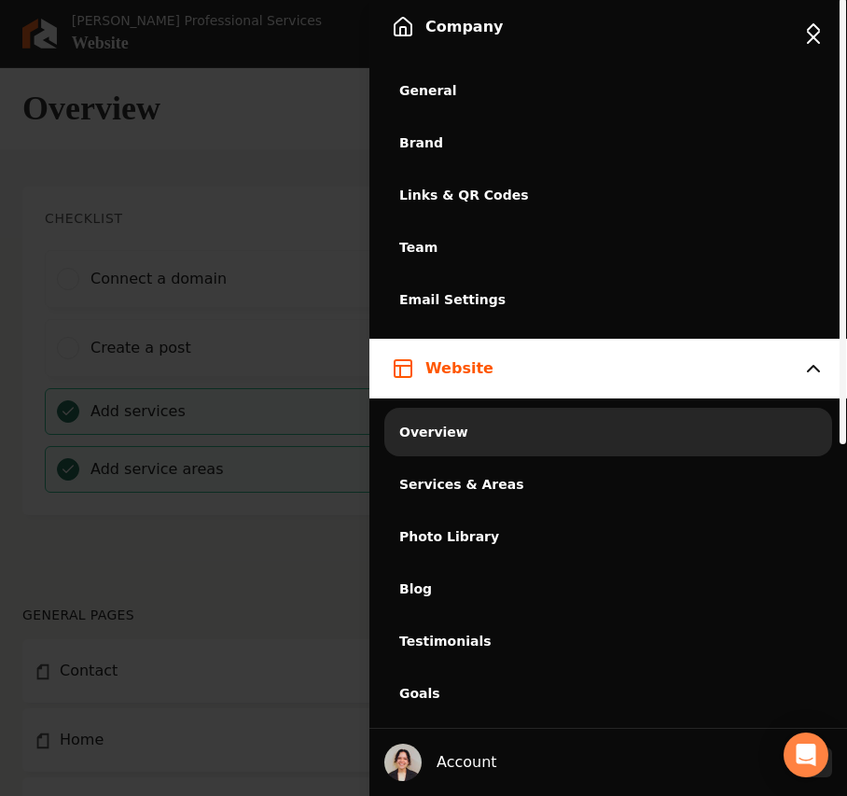
click at [464, 83] on span "General" at bounding box center [608, 90] width 418 height 19
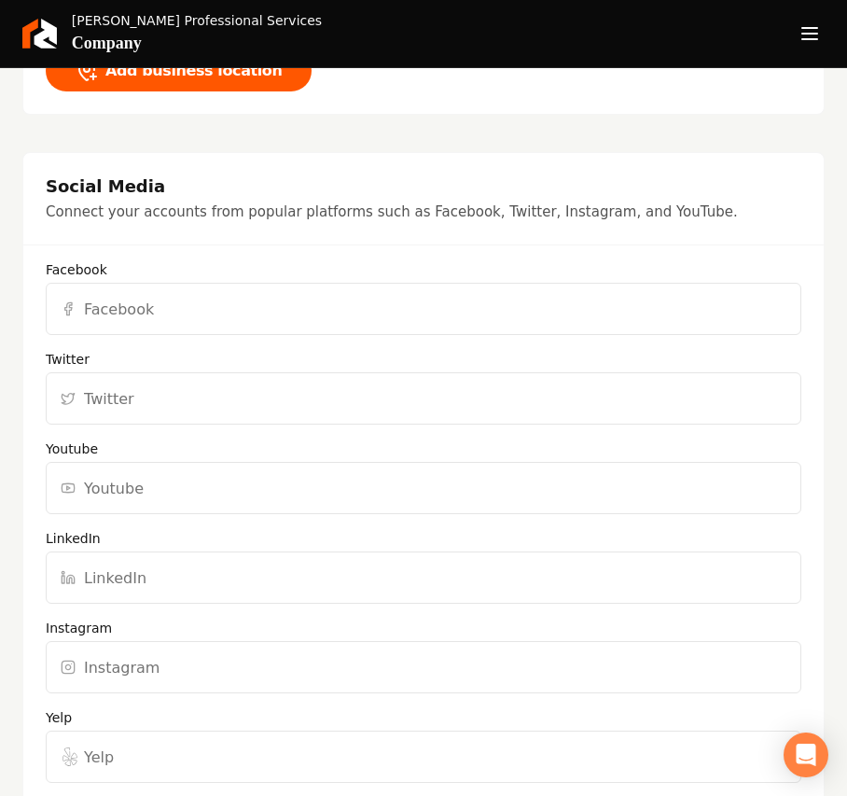
scroll to position [1492, 0]
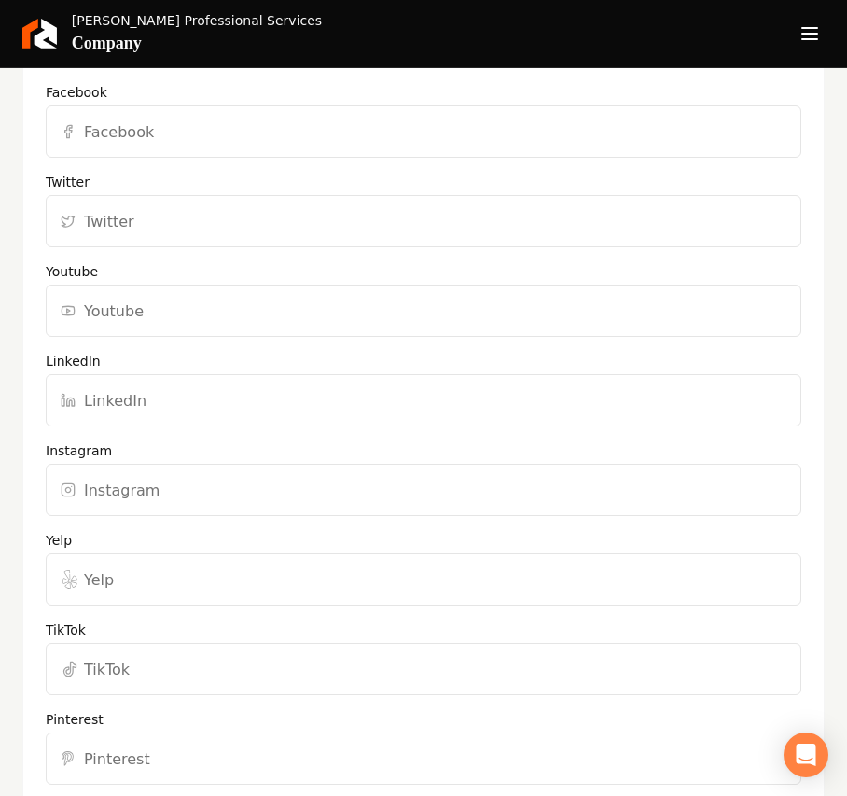
click at [124, 118] on input "Facebook" at bounding box center [423, 131] width 755 height 52
paste input "https://www.facebook.com/BanickProfessionalServices"
type input "https://www.facebook.com/BanickProfessionalServices"
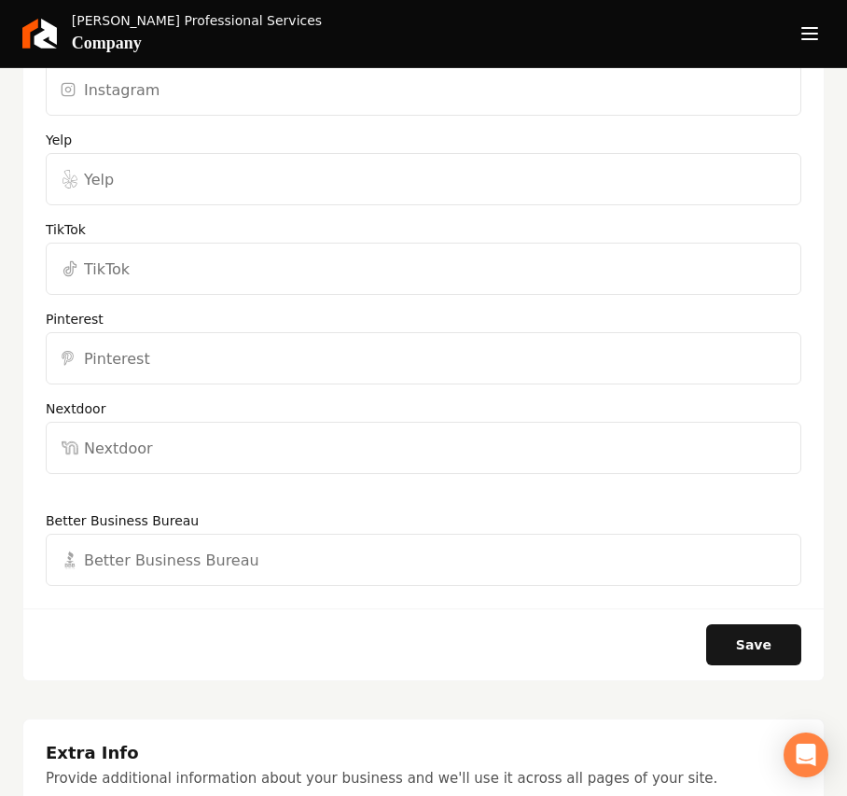
scroll to position [2113, 0]
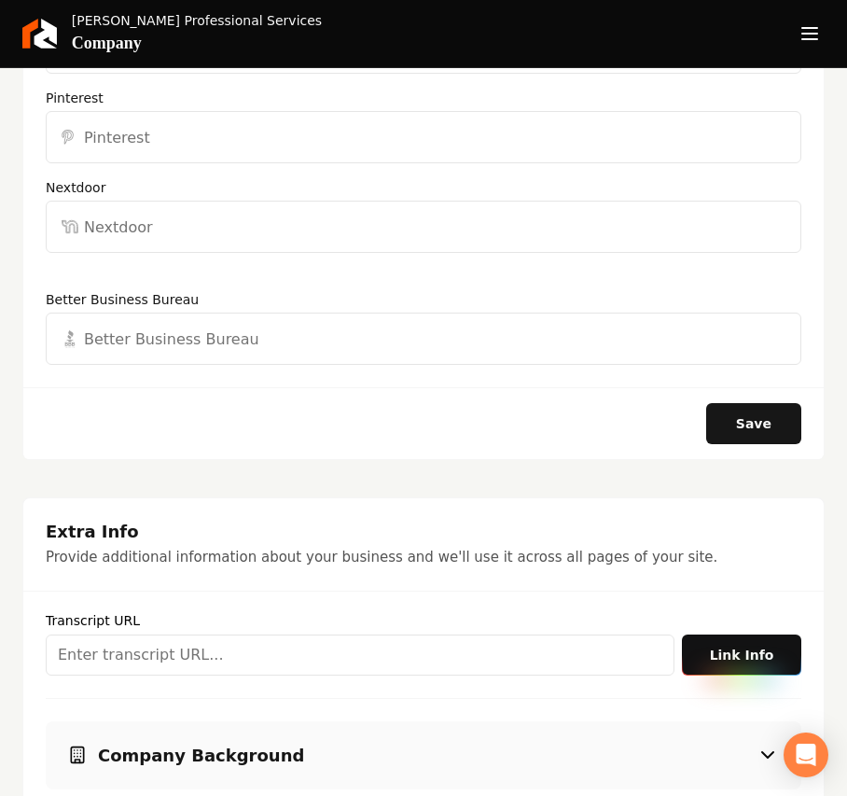
drag, startPoint x: 720, startPoint y: 390, endPoint x: 739, endPoint y: 374, distance: 24.5
click at [720, 403] on button "Save" at bounding box center [753, 423] width 95 height 41
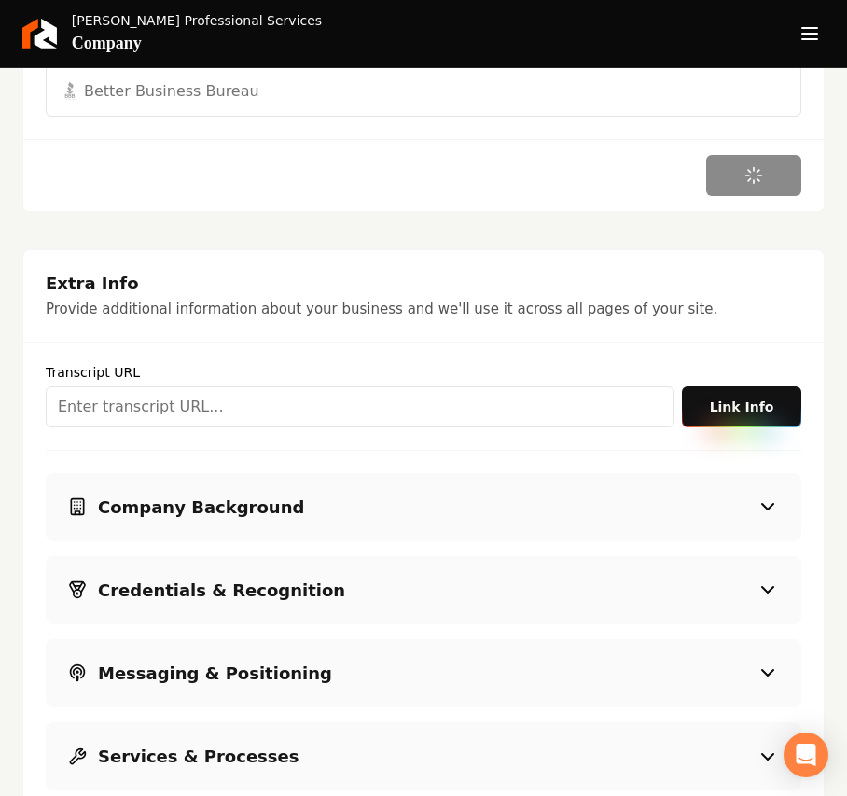
scroll to position [2362, 0]
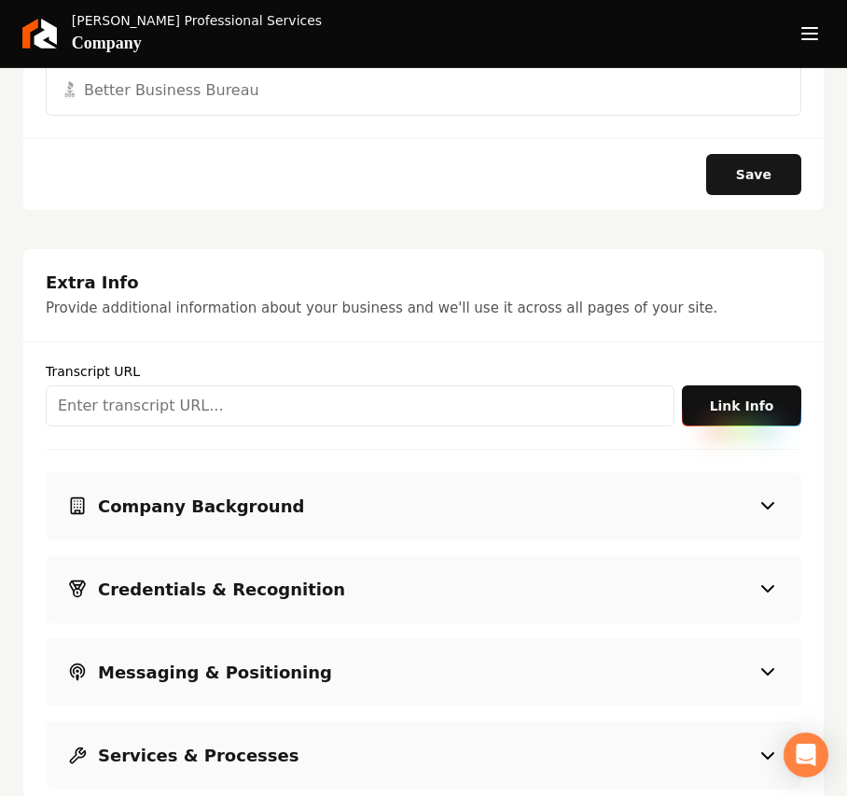
click at [381, 386] on input "Main content area" at bounding box center [360, 405] width 629 height 41
click at [166, 385] on input "Main content area" at bounding box center [360, 405] width 629 height 41
paste input "https://banickprofessionalservices.jobbersites.com/"
type input "https://banickprofessionalservices.jobbersites.com/"
click at [698, 390] on button "Link Info" at bounding box center [741, 405] width 119 height 41
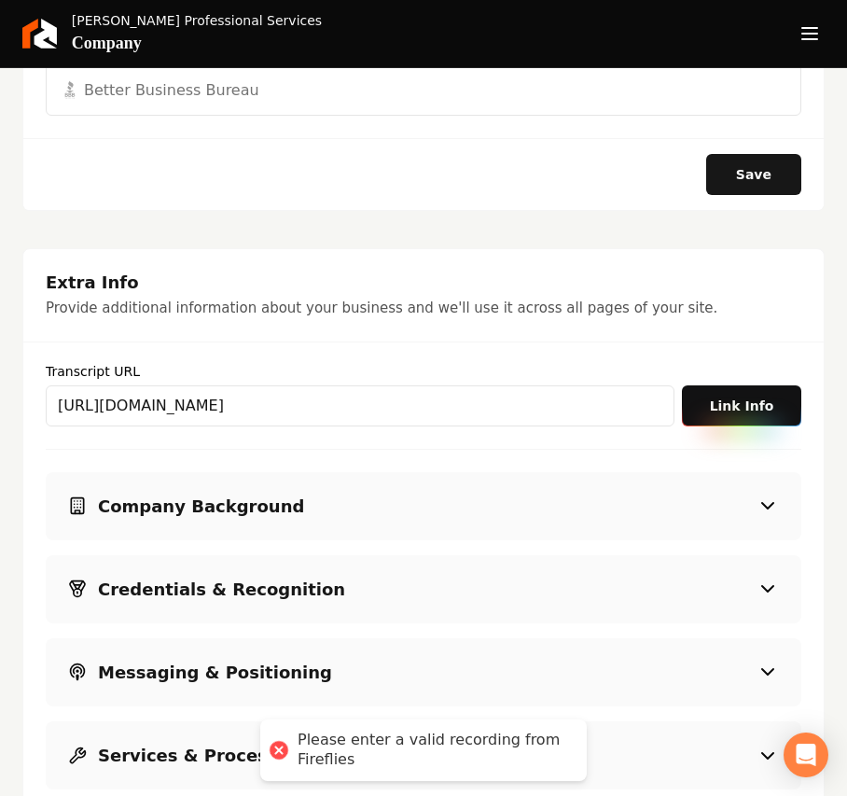
click at [702, 390] on button "Link Info" at bounding box center [741, 405] width 119 height 41
drag, startPoint x: 511, startPoint y: 381, endPoint x: -450, endPoint y: 396, distance: 961.7
click at [0, 396] on html "Company Website Social Media GBP Optimizer Ads Account Banick Professional Serv…" at bounding box center [423, 398] width 847 height 796
click at [277, 318] on div "Extra Info Provide additional information about your business and we'll use it …" at bounding box center [423, 306] width 800 height 71
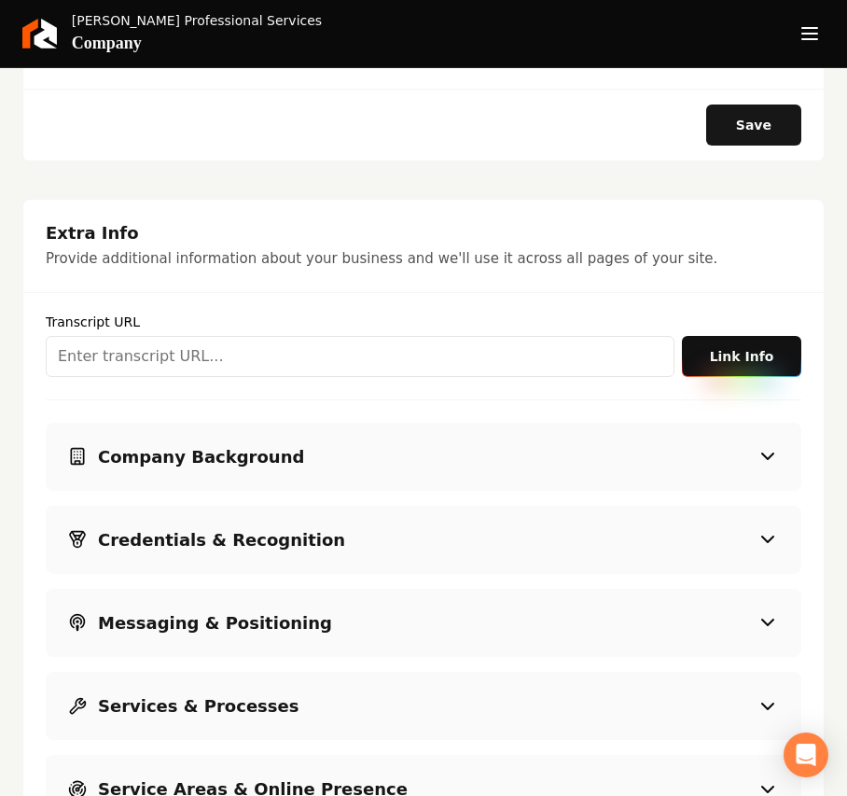
scroll to position [2102, 0]
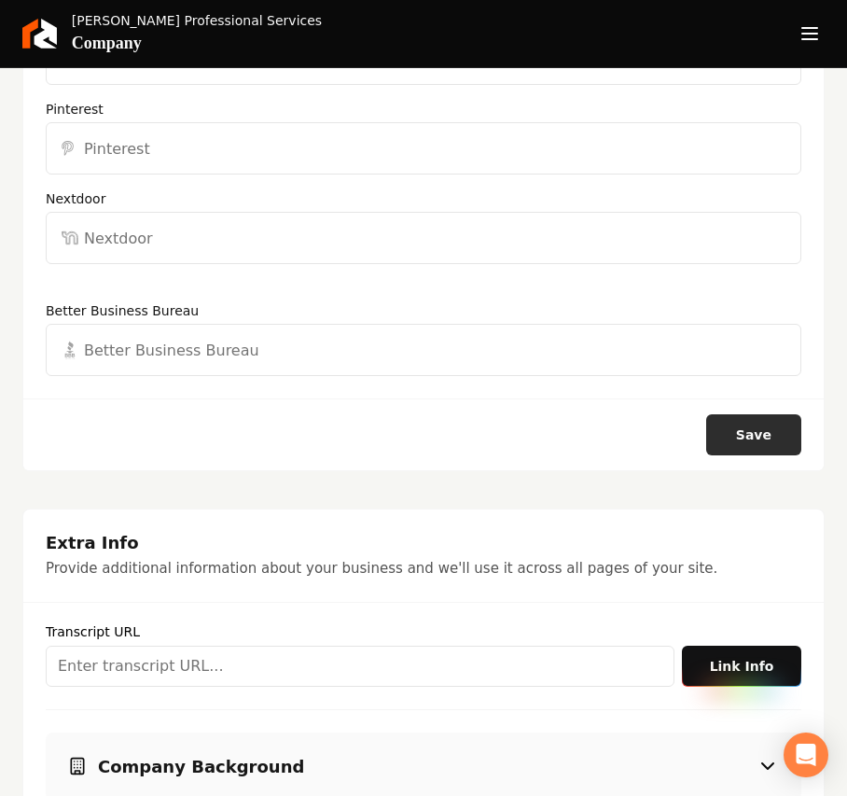
click at [742, 414] on button "Save" at bounding box center [753, 434] width 95 height 41
click at [814, 37] on icon "Open navigation menu" at bounding box center [809, 34] width 22 height 30
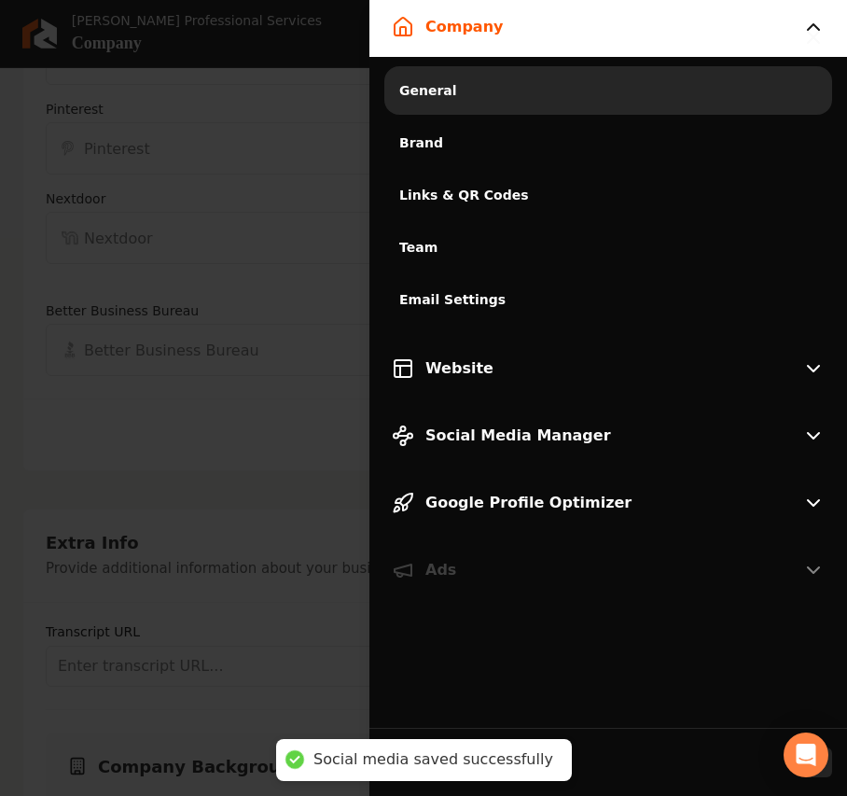
click at [461, 129] on link "Brand" at bounding box center [608, 142] width 448 height 48
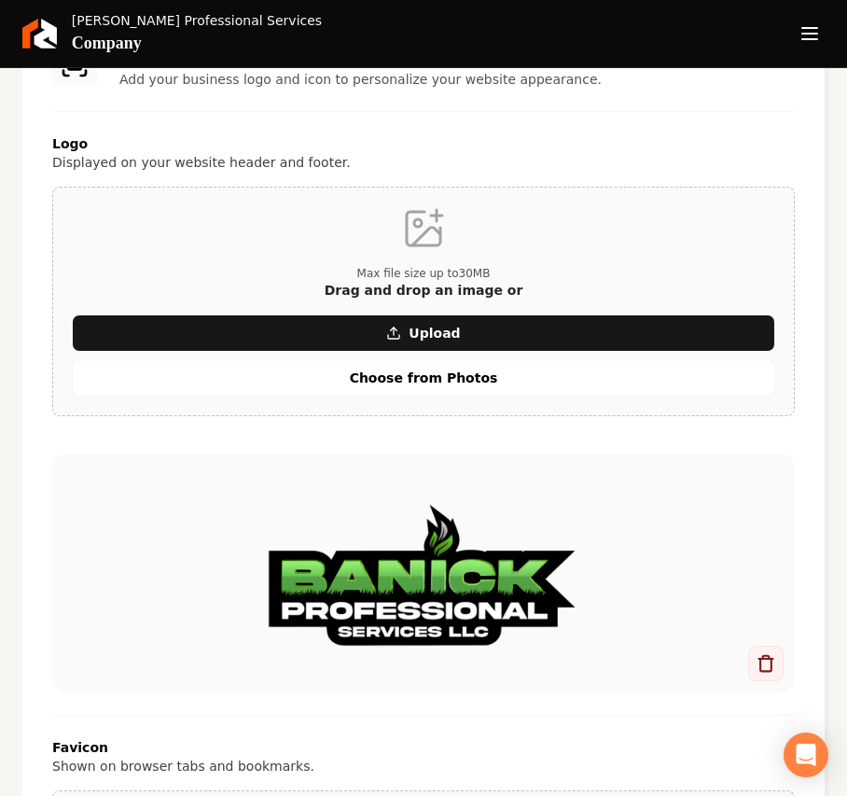
scroll to position [621, 0]
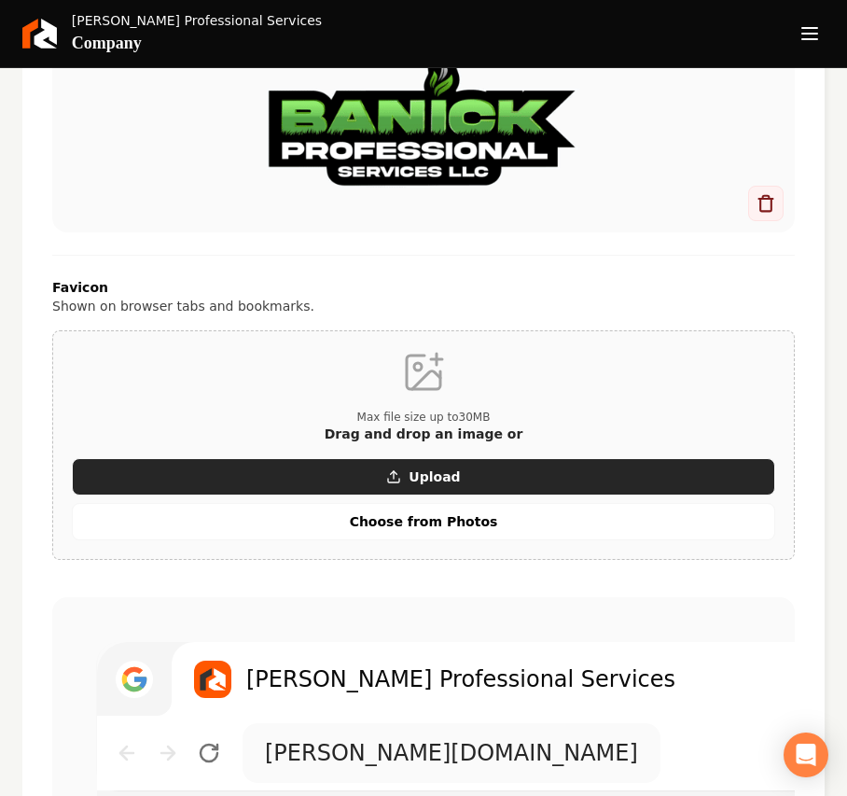
click at [354, 460] on button "Upload" at bounding box center [423, 476] width 703 height 37
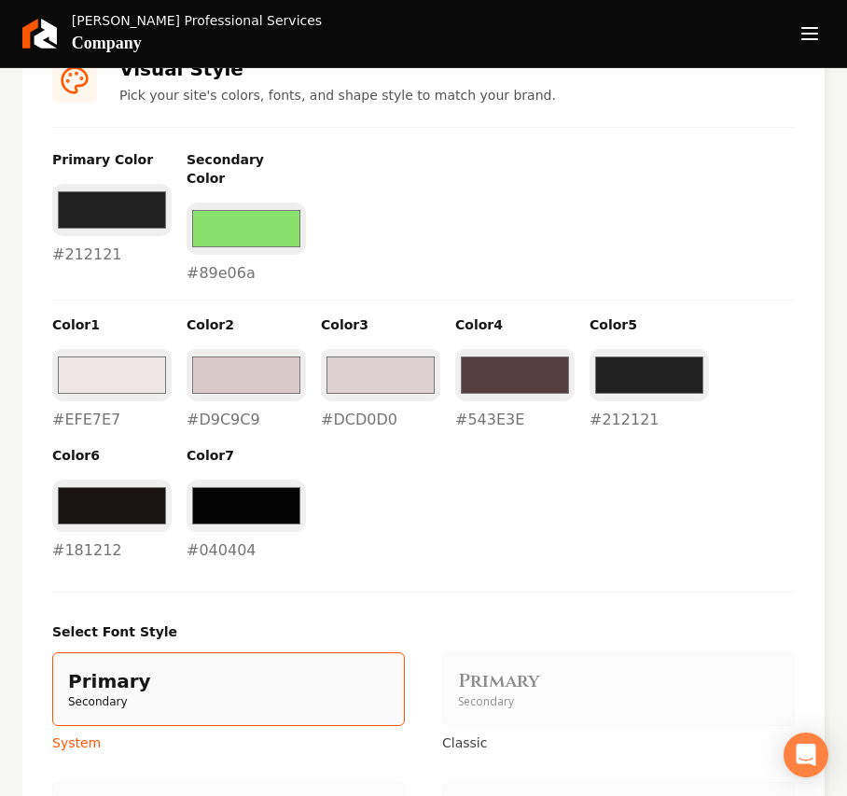
scroll to position [1367, 0]
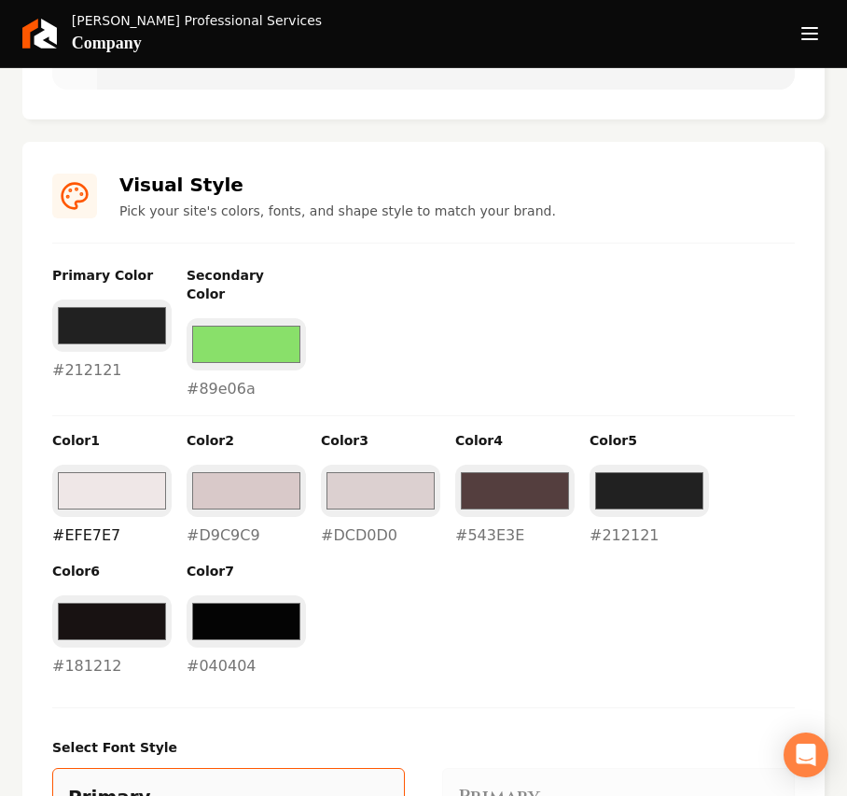
click at [125, 464] on input "#efe7e7" at bounding box center [111, 490] width 119 height 52
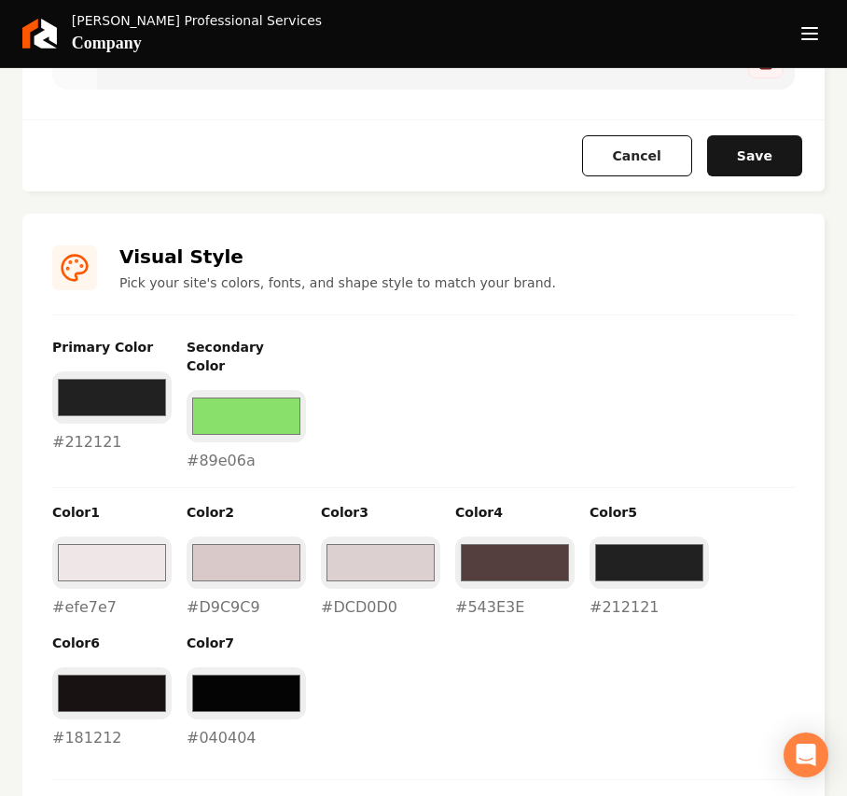
click at [73, 475] on div "Primary Color #212121 #212121 Secondary Color #89e06a #89e06a Color 1 #efe7e7 #…" at bounding box center [423, 543] width 742 height 411
click at [95, 539] on input "#efe7e7" at bounding box center [111, 562] width 119 height 52
type input "#f2f2f2"
click at [242, 557] on input "#d9c9c9" at bounding box center [246, 562] width 119 height 52
type input "#c7c7c7"
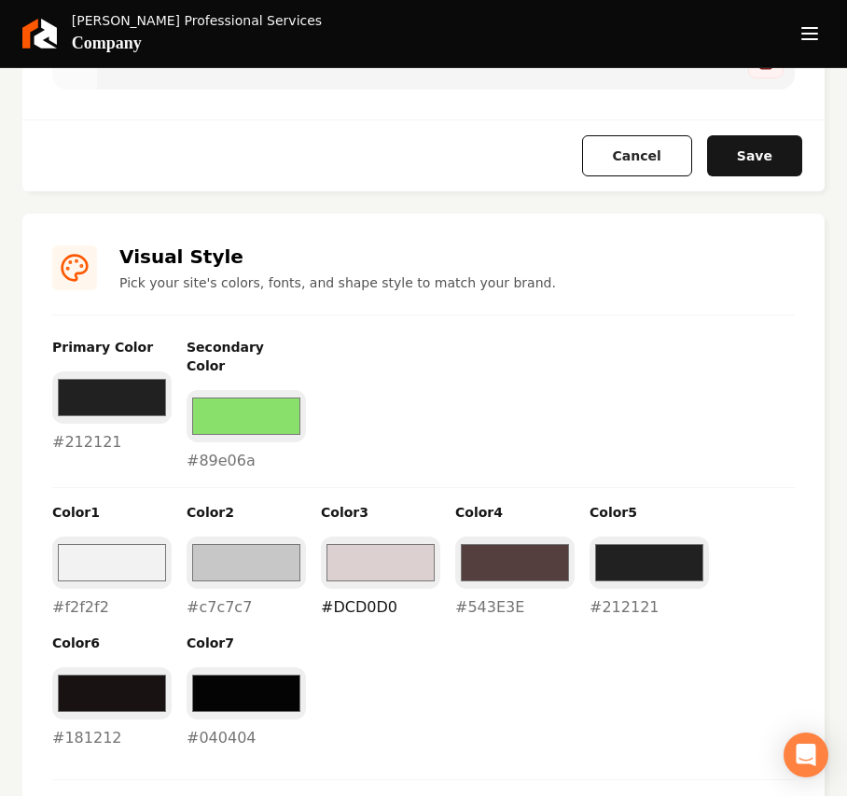
click at [341, 549] on input "#dcd0d0" at bounding box center [380, 562] width 119 height 52
type input "#9e9e9e"
click at [500, 554] on input "#543e3e" at bounding box center [514, 562] width 119 height 52
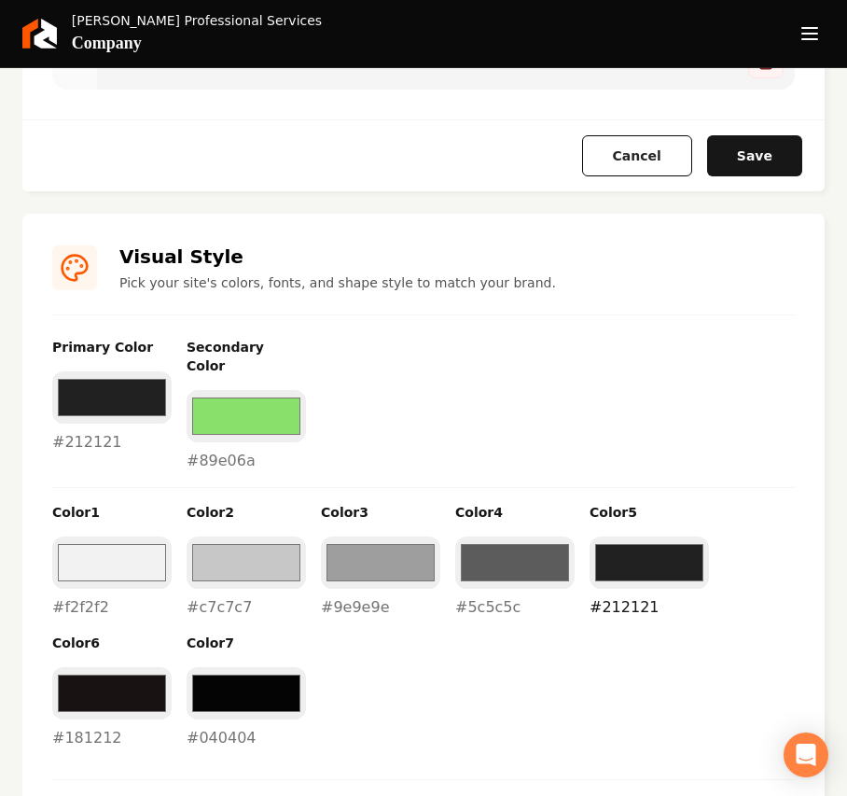
type input "#5c5c5c"
click at [644, 536] on input "#212121" at bounding box center [648, 562] width 119 height 52
type input "#212121"
click at [702, 690] on div "Primary Color #212121 #212121 Secondary Color #89e06a #89e06a Color 1 #f2f2f2 #…" at bounding box center [423, 543] width 742 height 411
click at [134, 683] on input "#181212" at bounding box center [111, 693] width 119 height 52
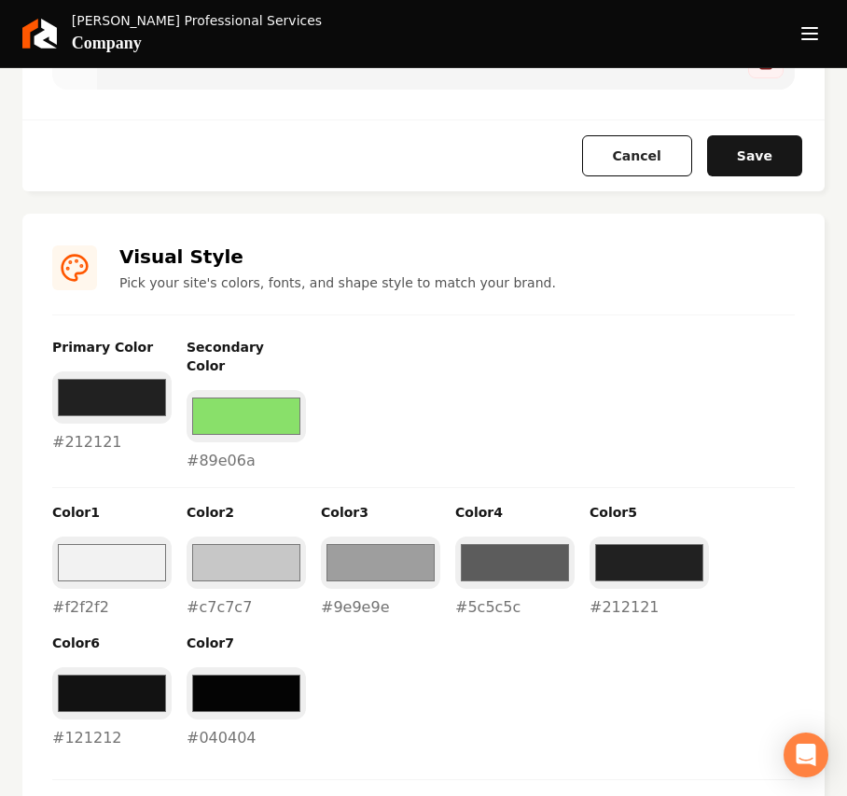
type input "#121212"
click at [509, 670] on div "Primary Color #212121 #212121 Secondary Color #89e06a #89e06a Color 1 #f2f2f2 #…" at bounding box center [423, 543] width 742 height 411
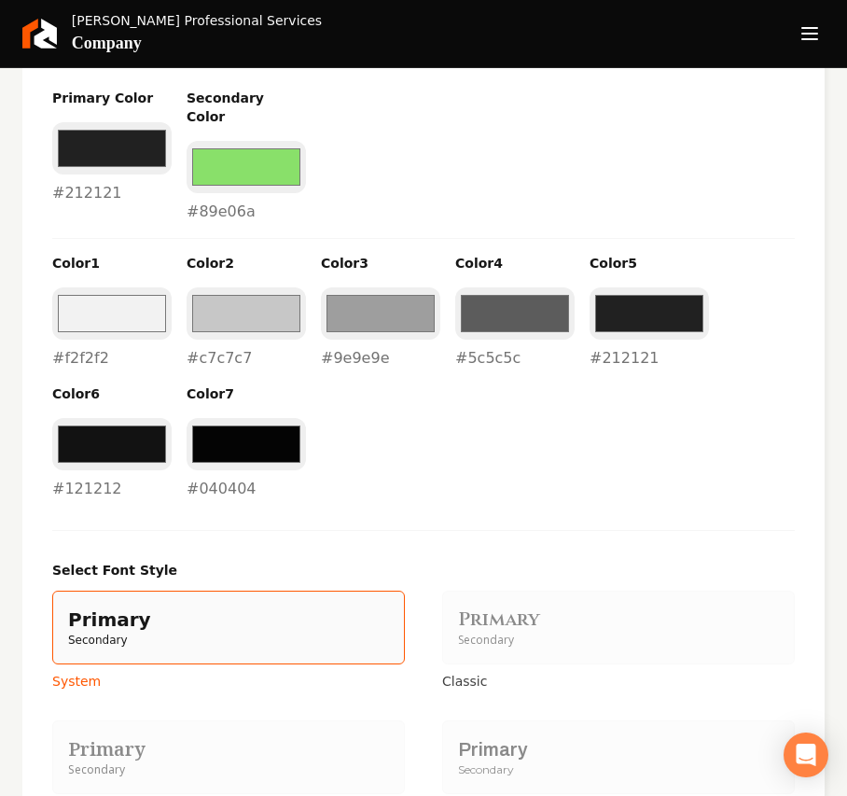
click at [500, 736] on div "Primary" at bounding box center [618, 749] width 321 height 26
click at [456, 749] on button "Primary Secondary Modern" at bounding box center [448, 756] width 15 height 15
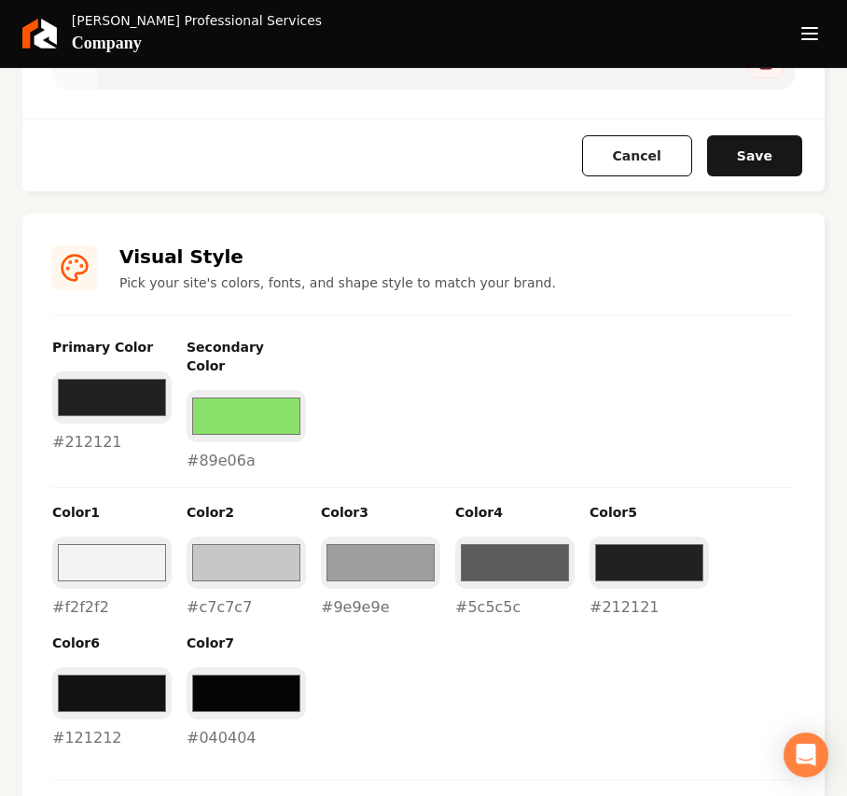
scroll to position [994, 0]
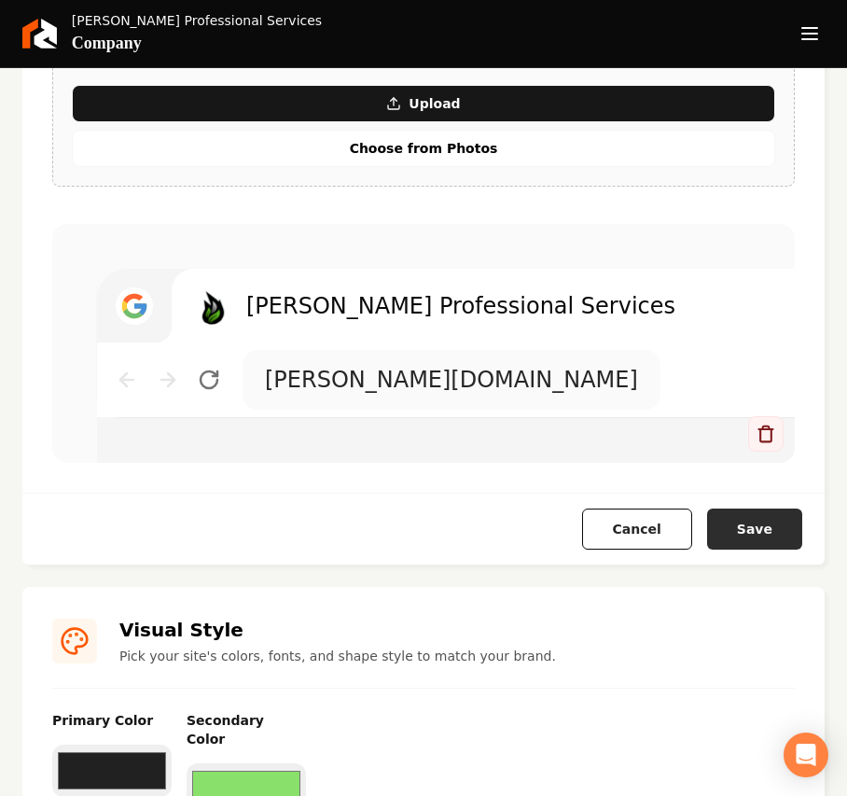
click at [755, 535] on button "Save" at bounding box center [754, 528] width 95 height 41
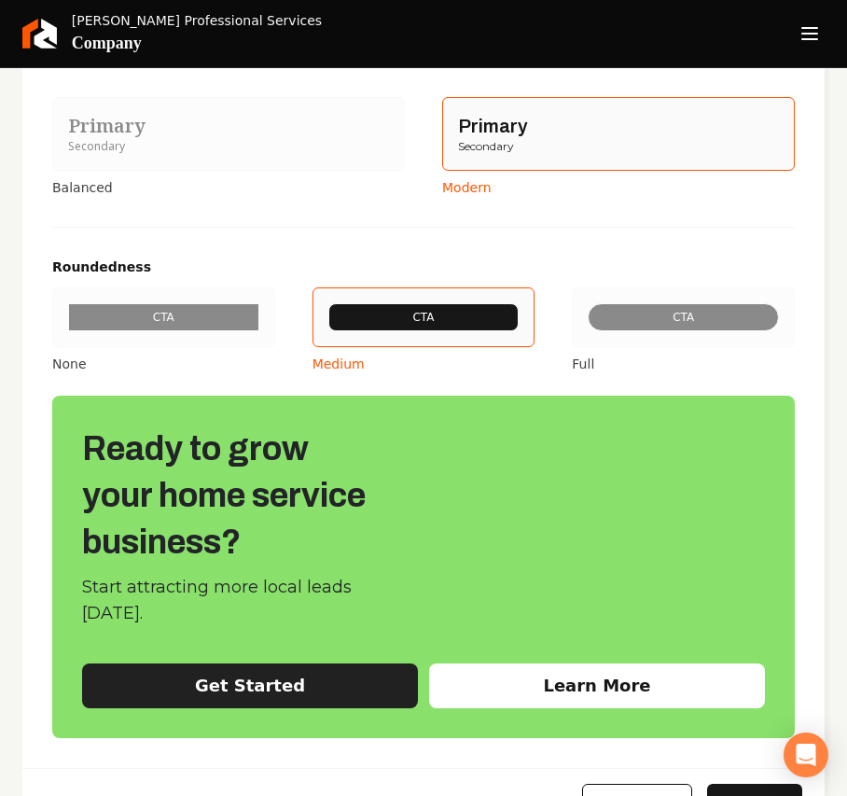
scroll to position [2218, 0]
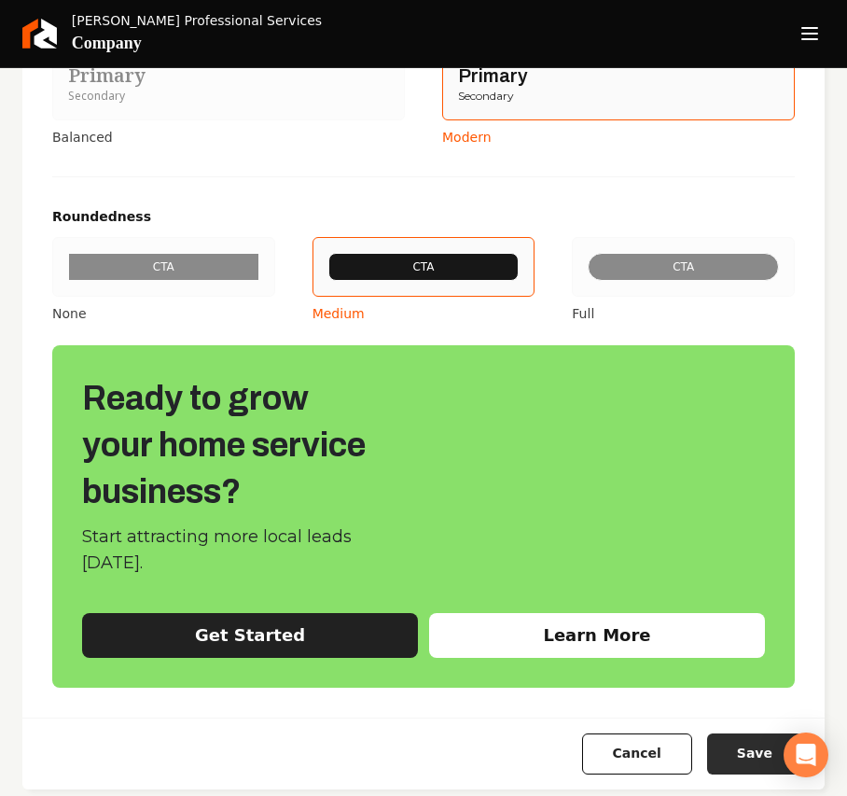
click at [743, 737] on button "Save" at bounding box center [754, 753] width 95 height 41
click at [807, 39] on line "Open navigation menu" at bounding box center [809, 39] width 15 height 0
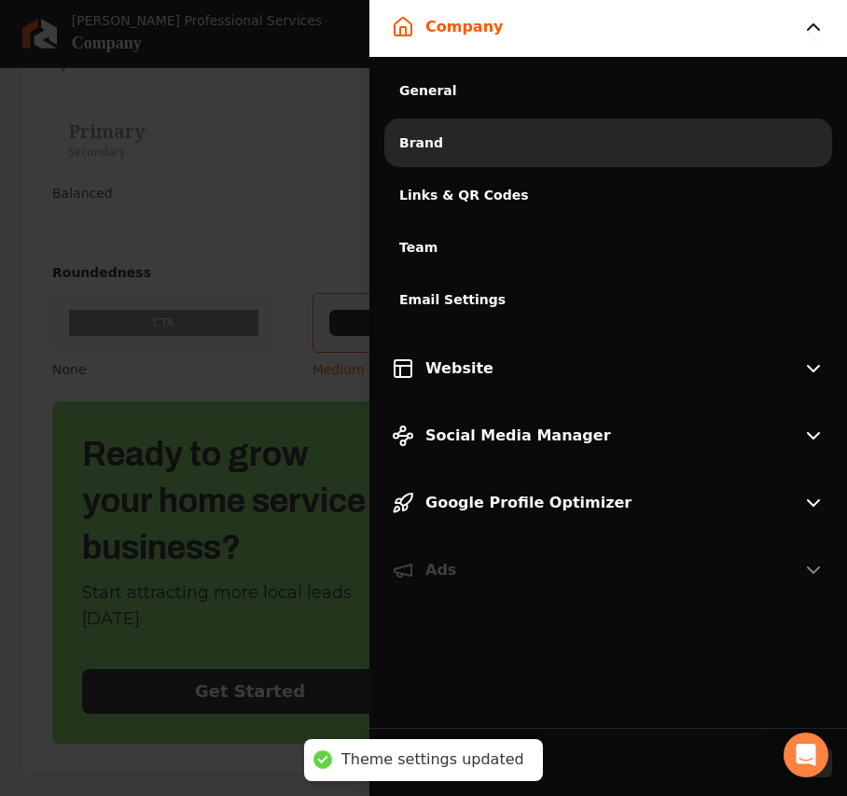
scroll to position [2146, 0]
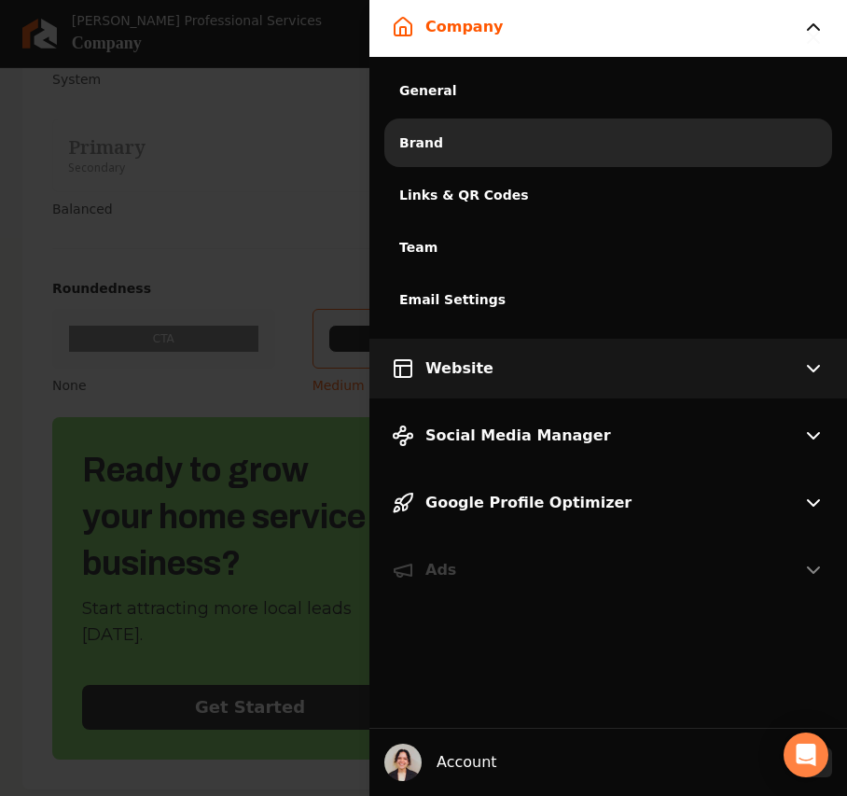
click at [430, 360] on span "Website" at bounding box center [459, 368] width 68 height 22
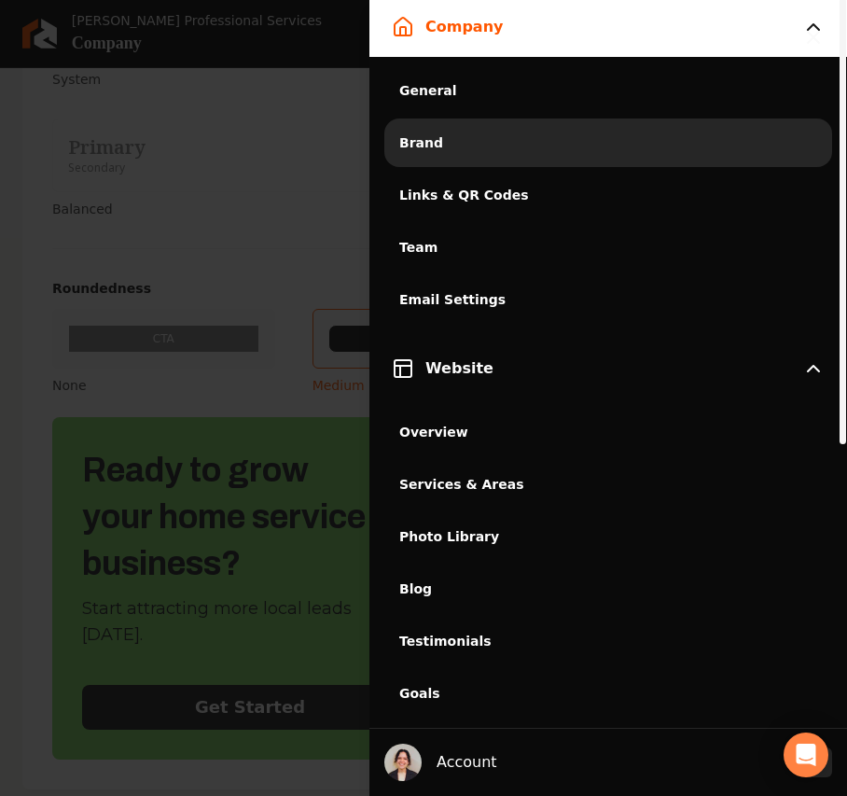
click at [451, 531] on span "Photo Library" at bounding box center [608, 536] width 418 height 19
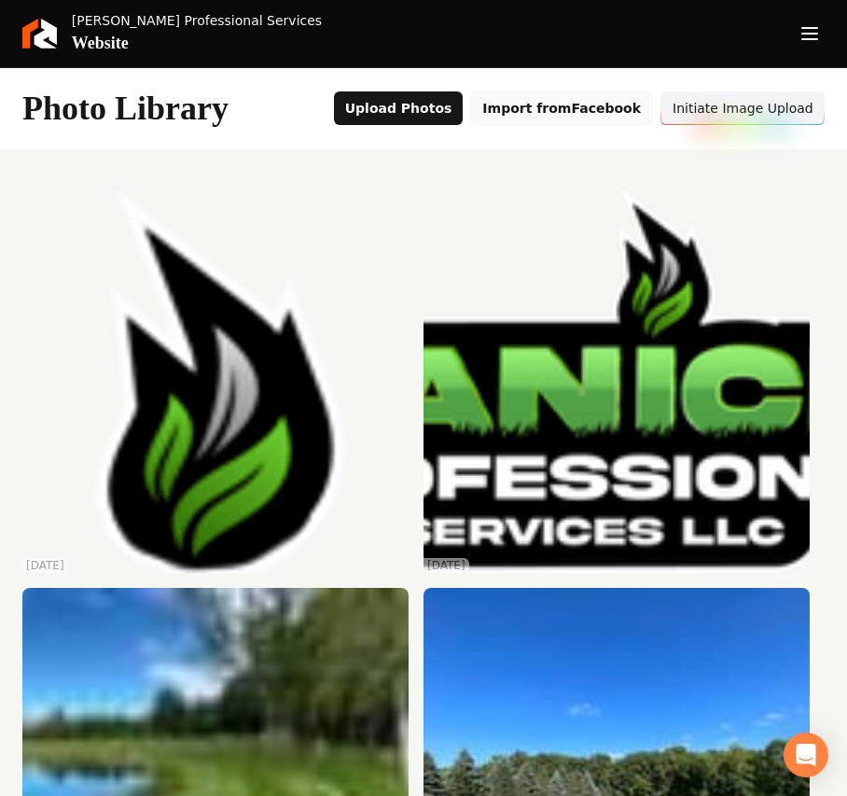
click at [572, 114] on button "Import from Facebook" at bounding box center [561, 108] width 183 height 34
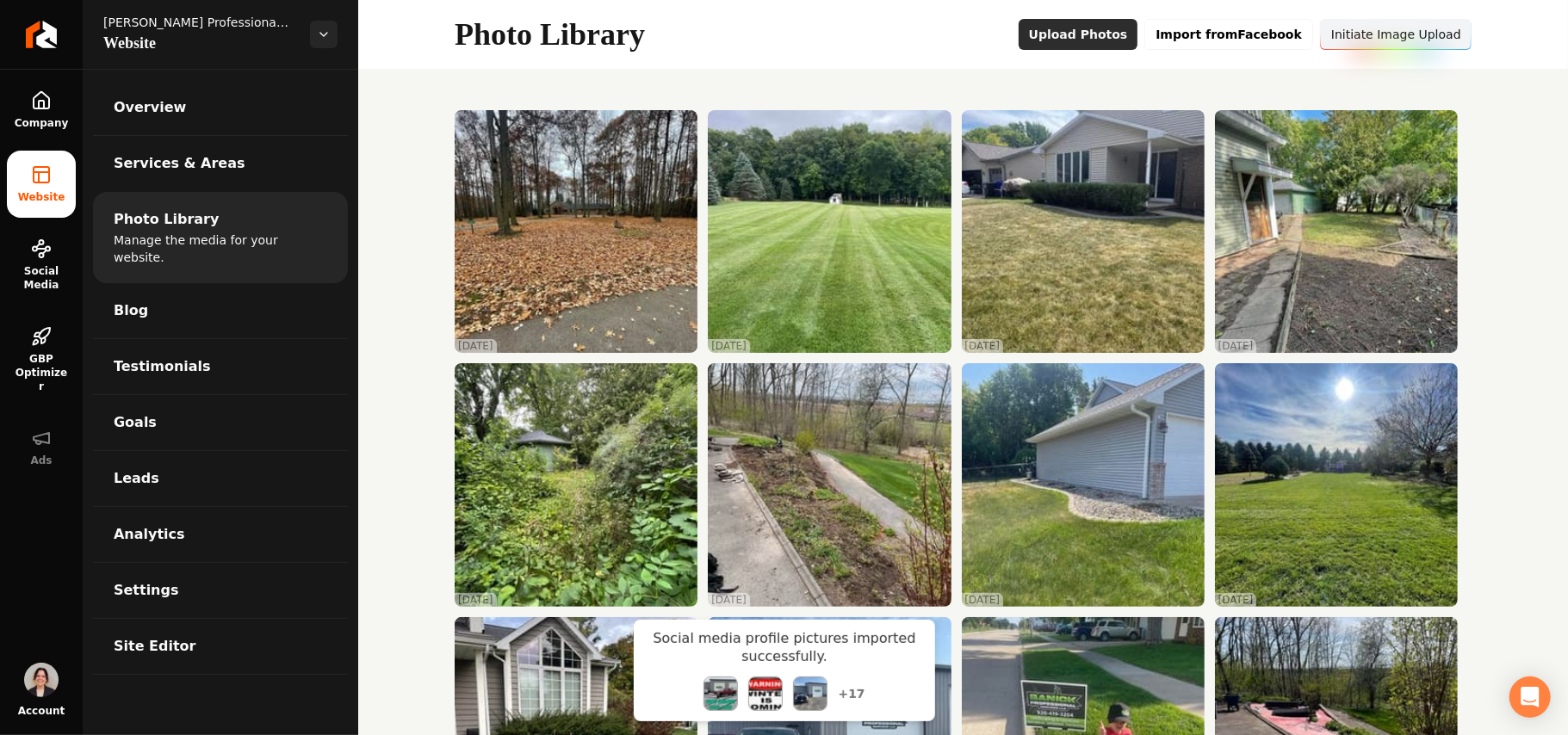
click at [764, 31] on button "Upload Photos" at bounding box center [1079, 35] width 120 height 31
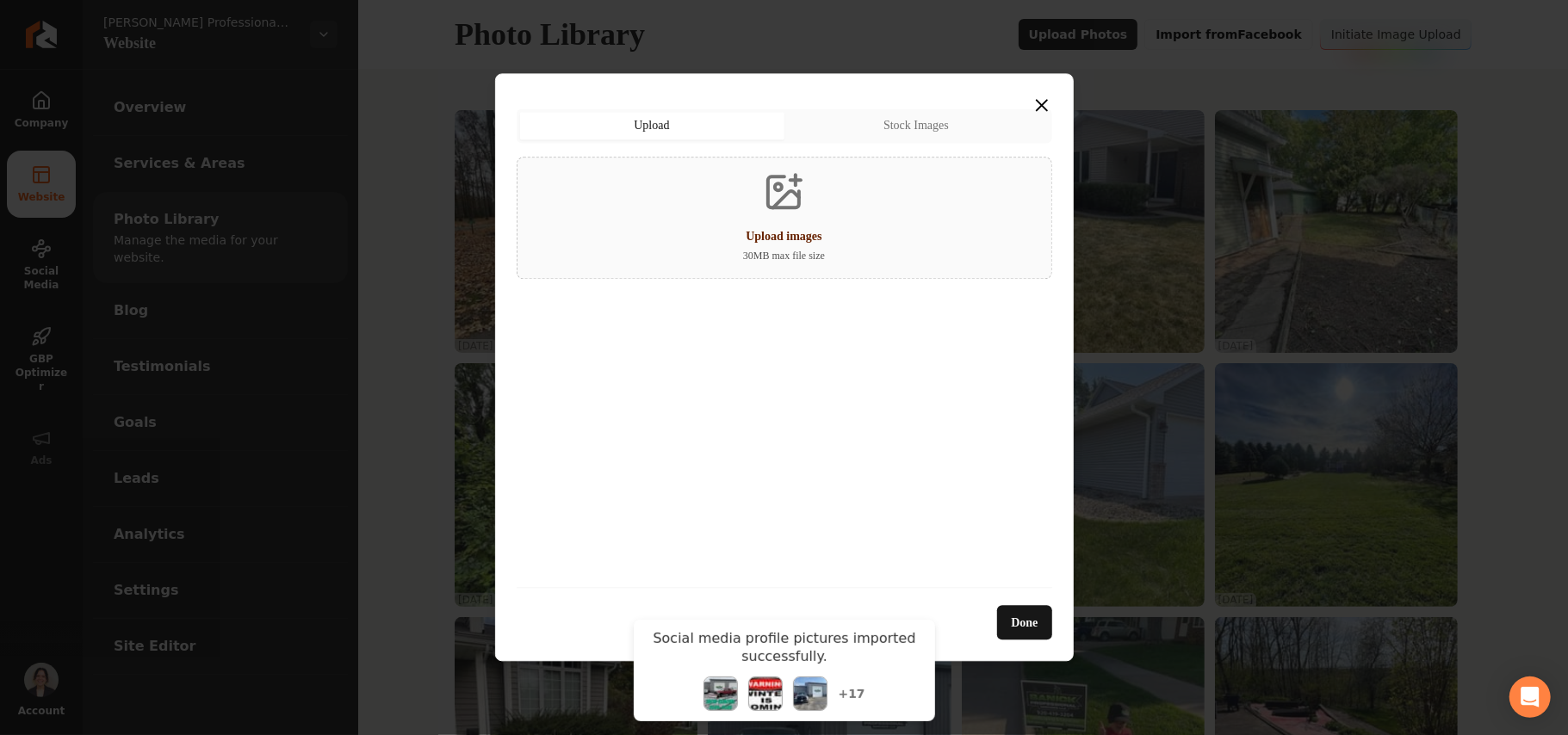
click at [764, 211] on div "Upload images 30 MB max file size" at bounding box center [785, 218] width 536 height 122
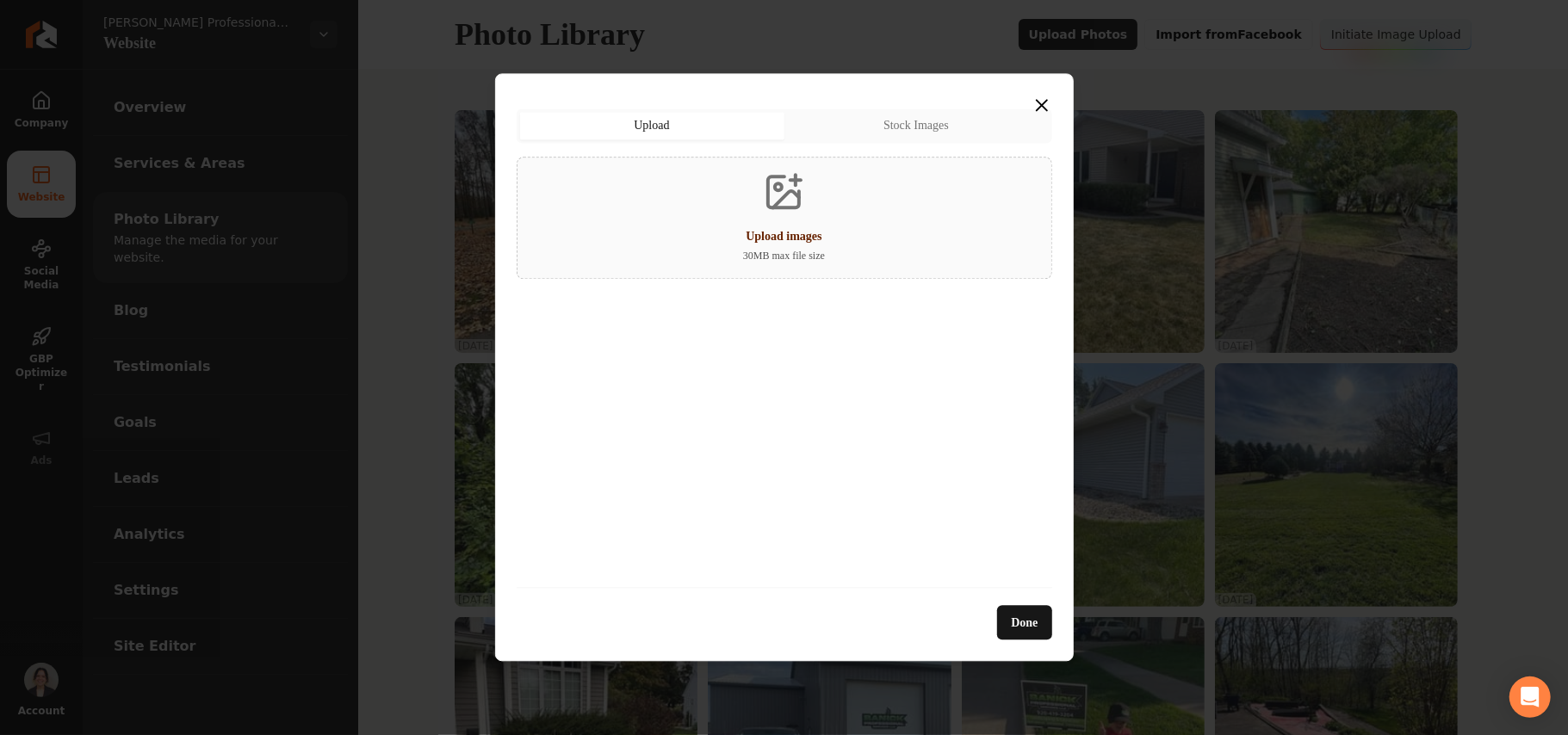
type input "**********"
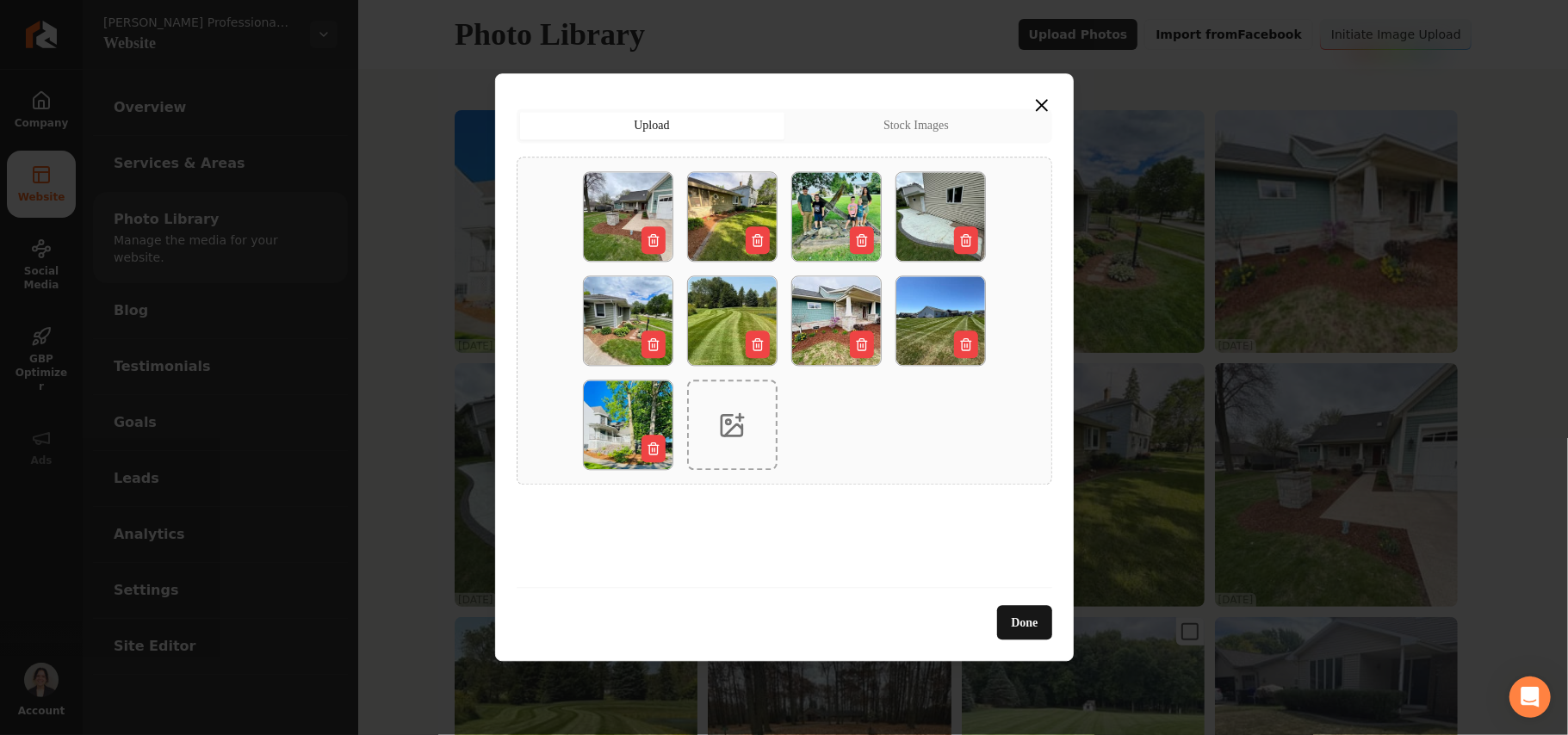
click at [764, 628] on button "Done" at bounding box center [1024, 623] width 54 height 34
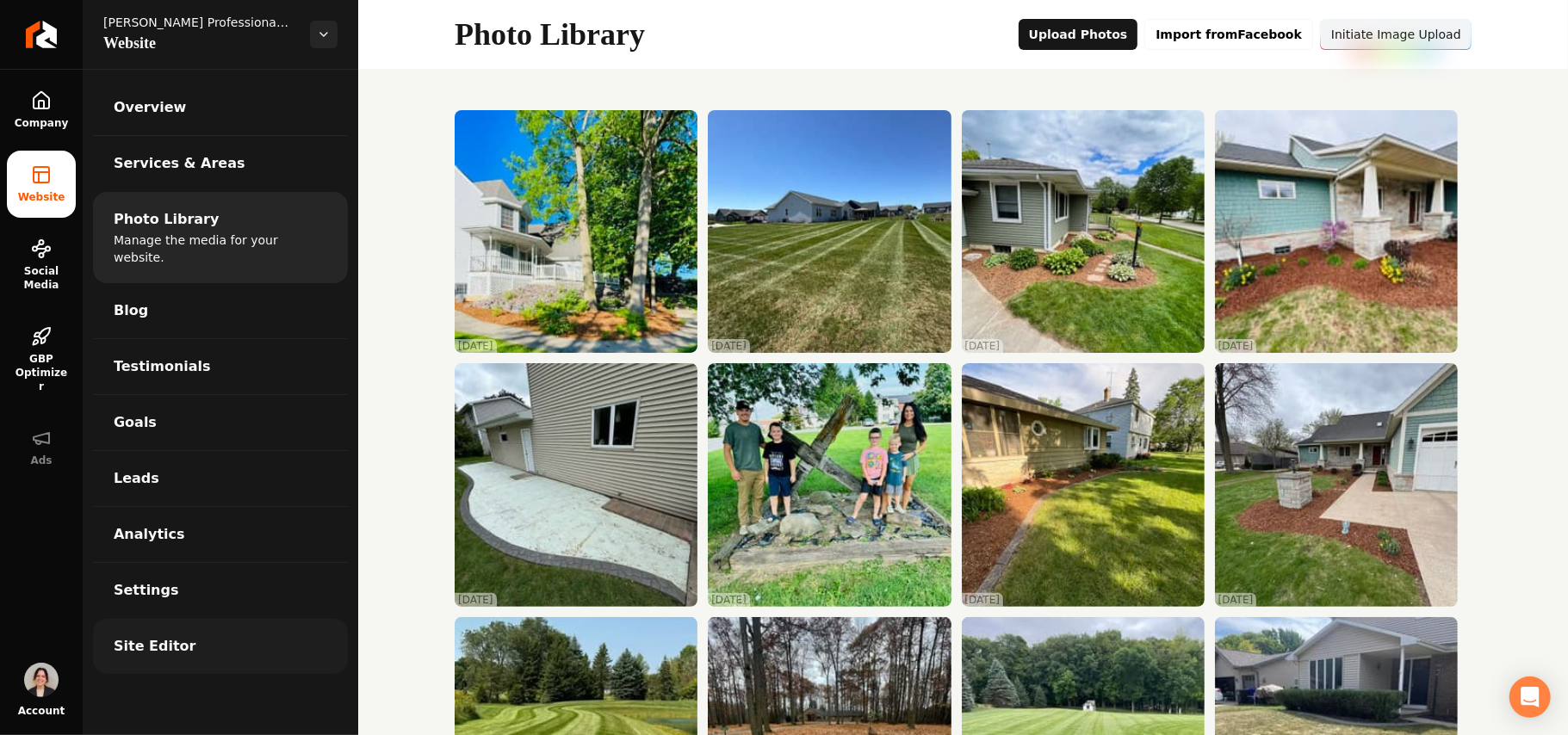
click at [186, 631] on link "Site Editor" at bounding box center [221, 647] width 255 height 55
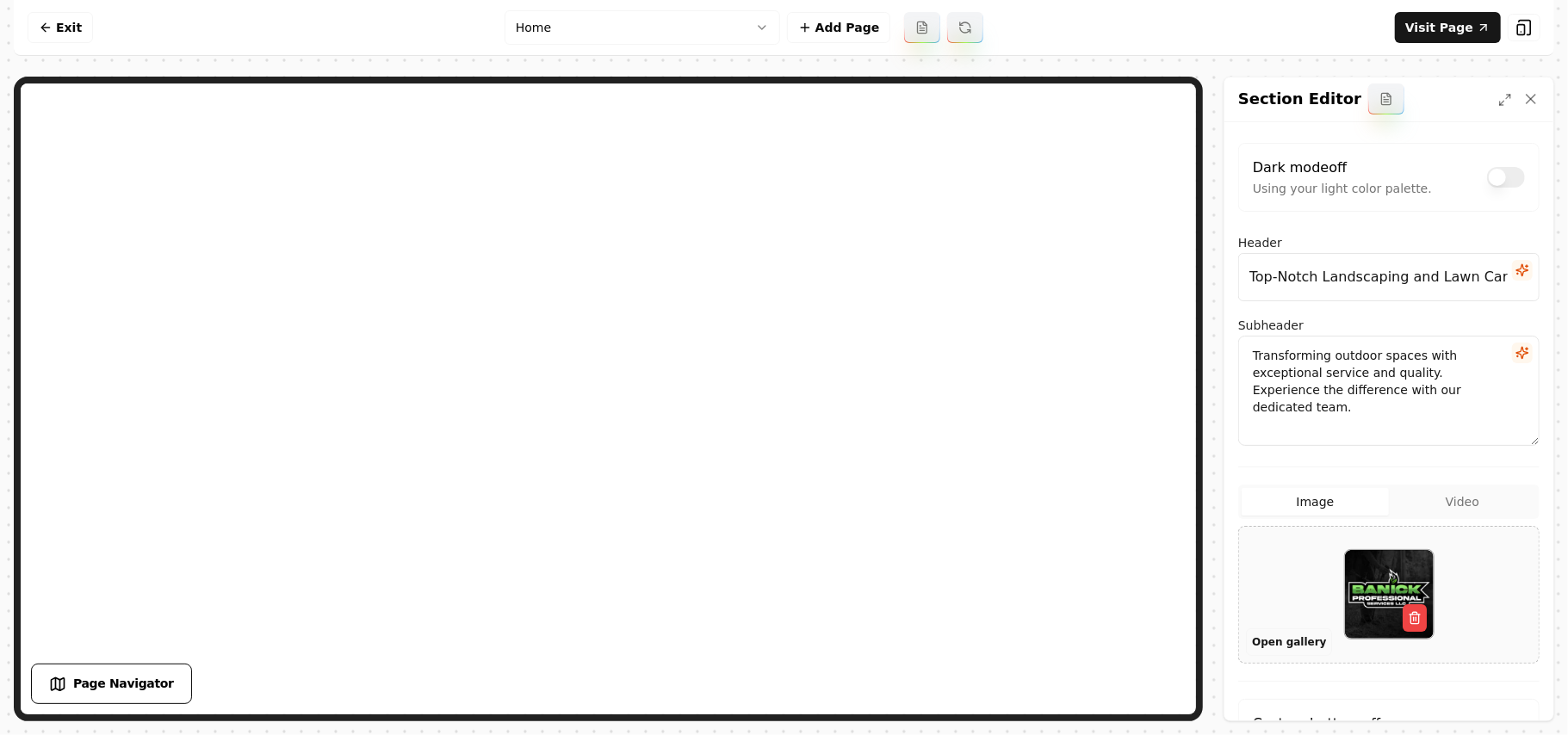
click at [764, 645] on button "Open gallery" at bounding box center [1289, 643] width 86 height 28
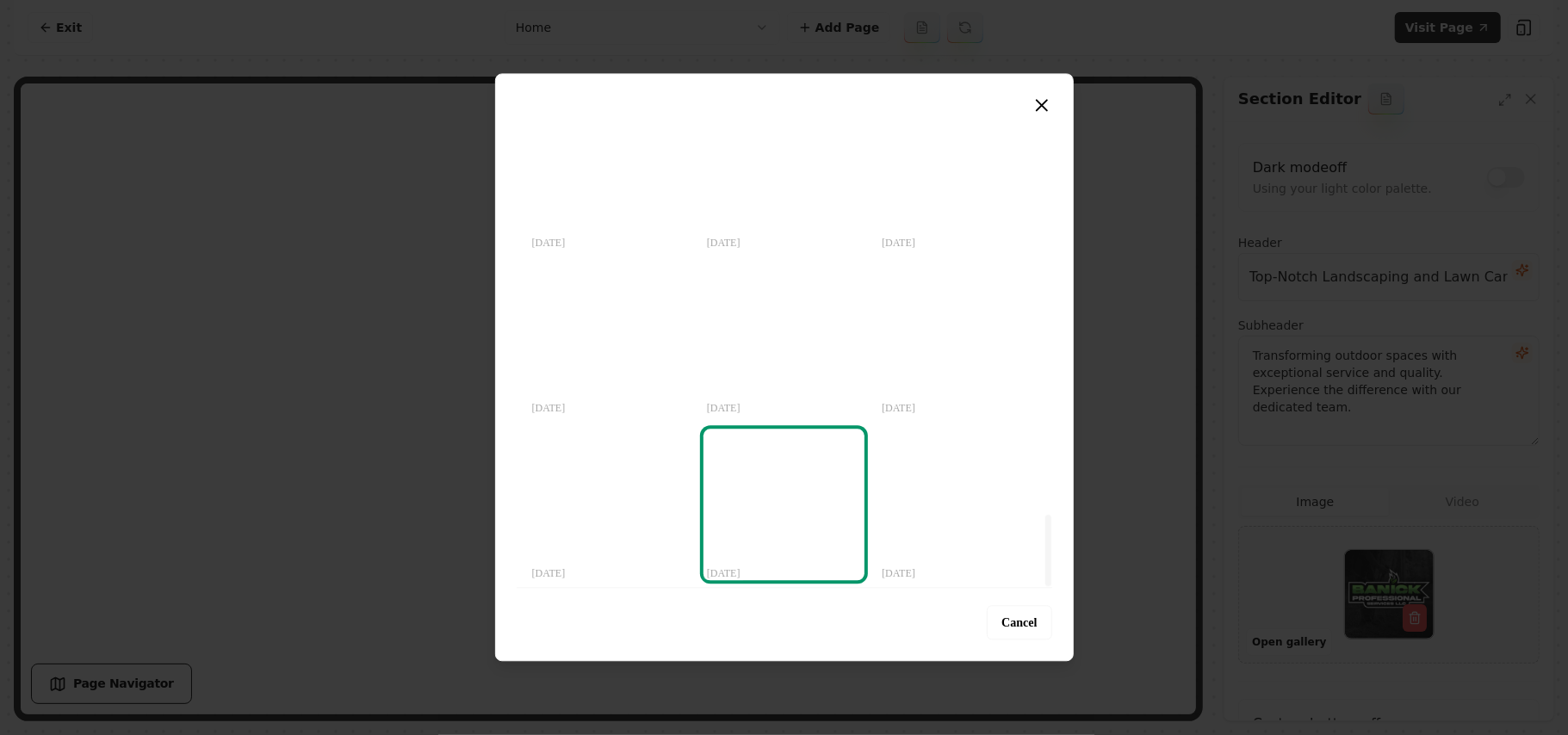
scroll to position [2481, 0]
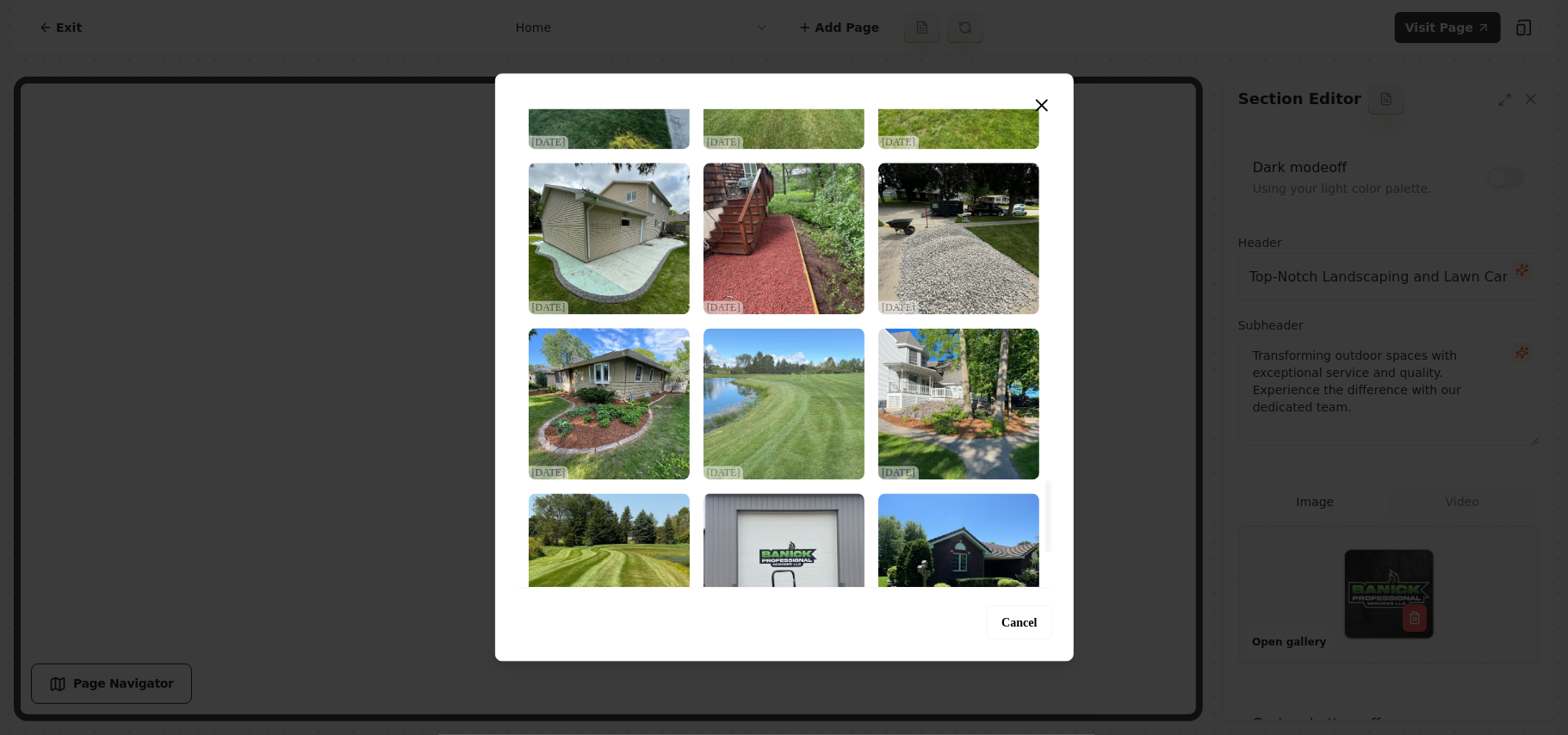
click at [741, 410] on img "Select image image_68d2d6845c7cd75eb815a70a.jpeg" at bounding box center [784, 404] width 161 height 151
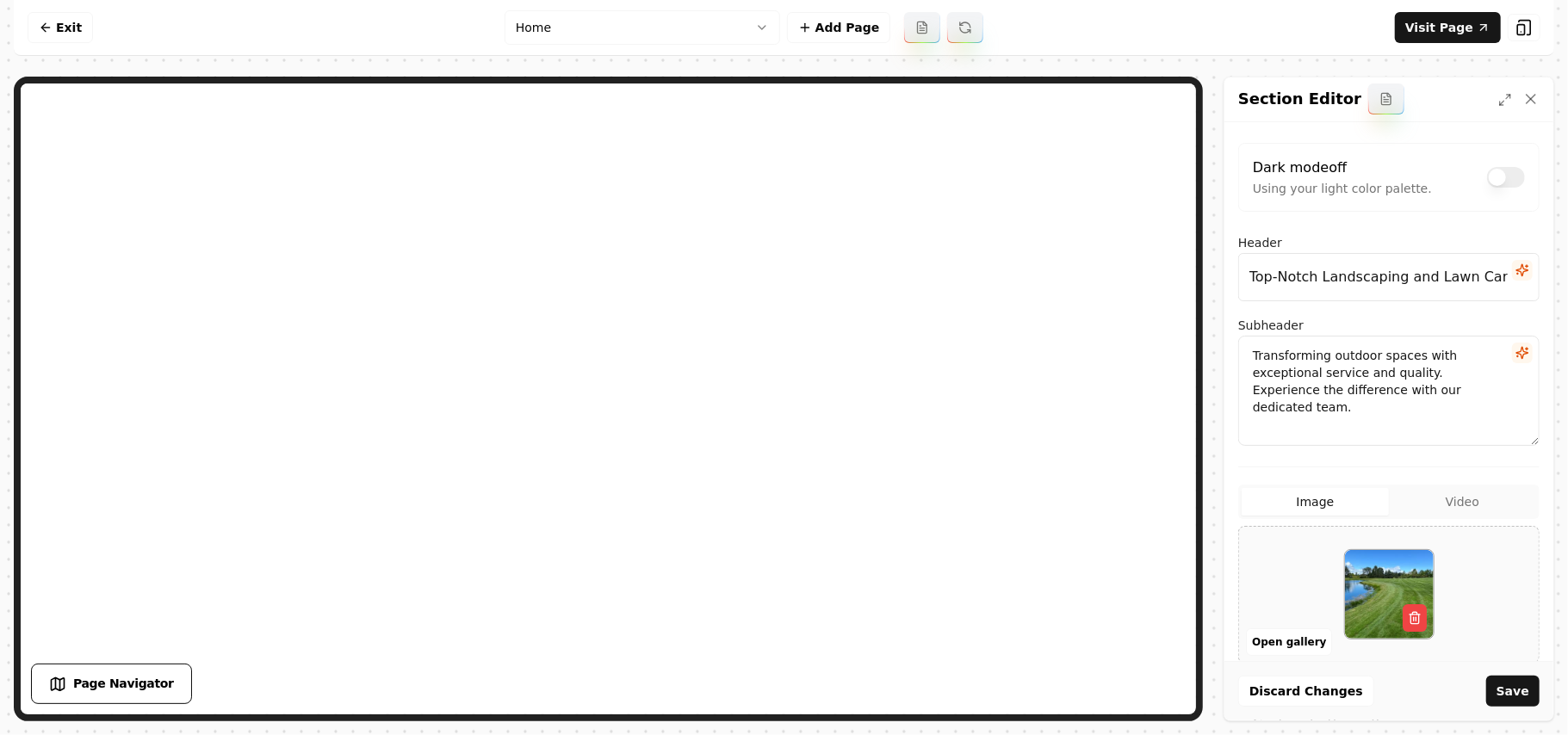
click at [764, 677] on button "Save" at bounding box center [1514, 692] width 54 height 31
click at [764, 642] on button "Open gallery" at bounding box center [1289, 643] width 86 height 28
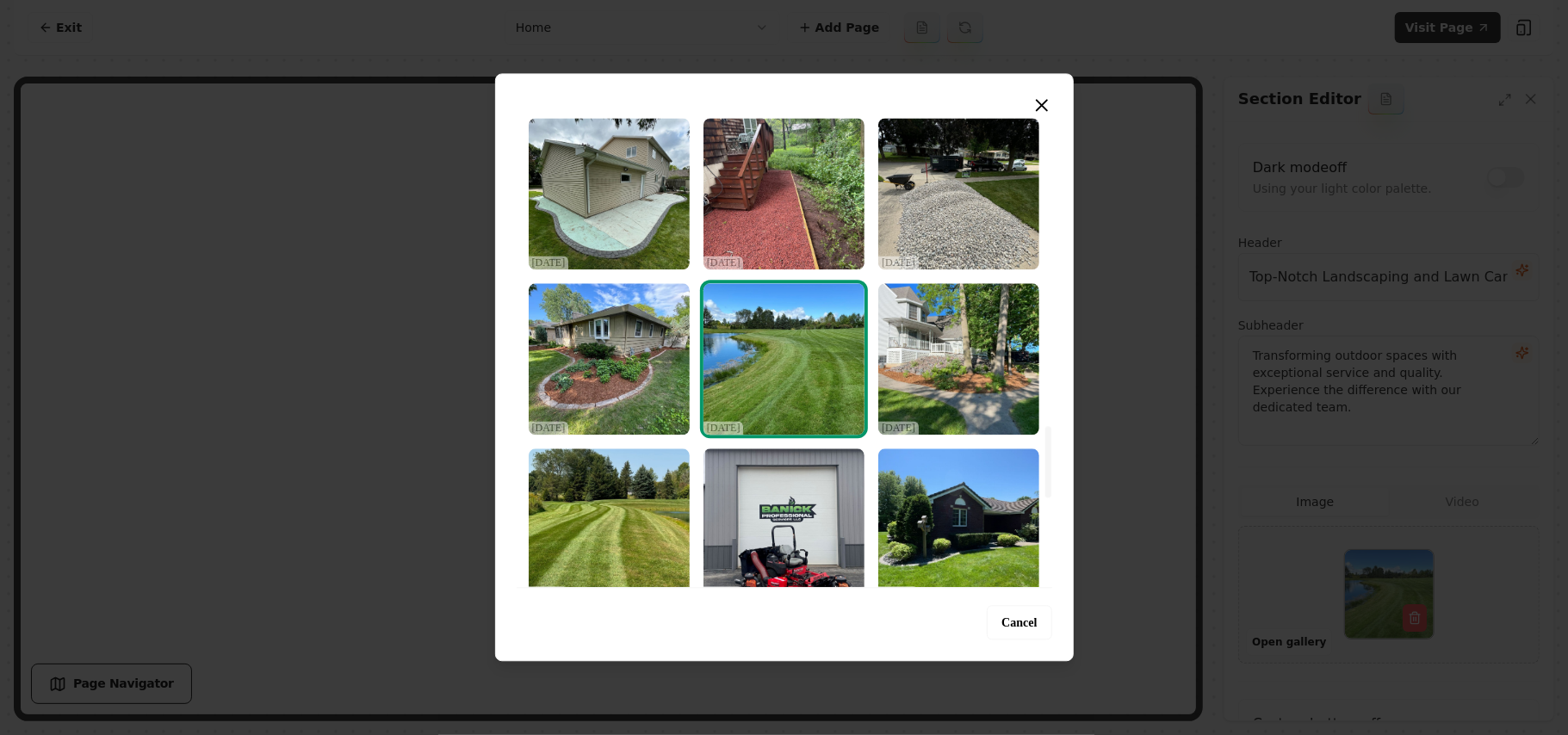
scroll to position [2711, 0]
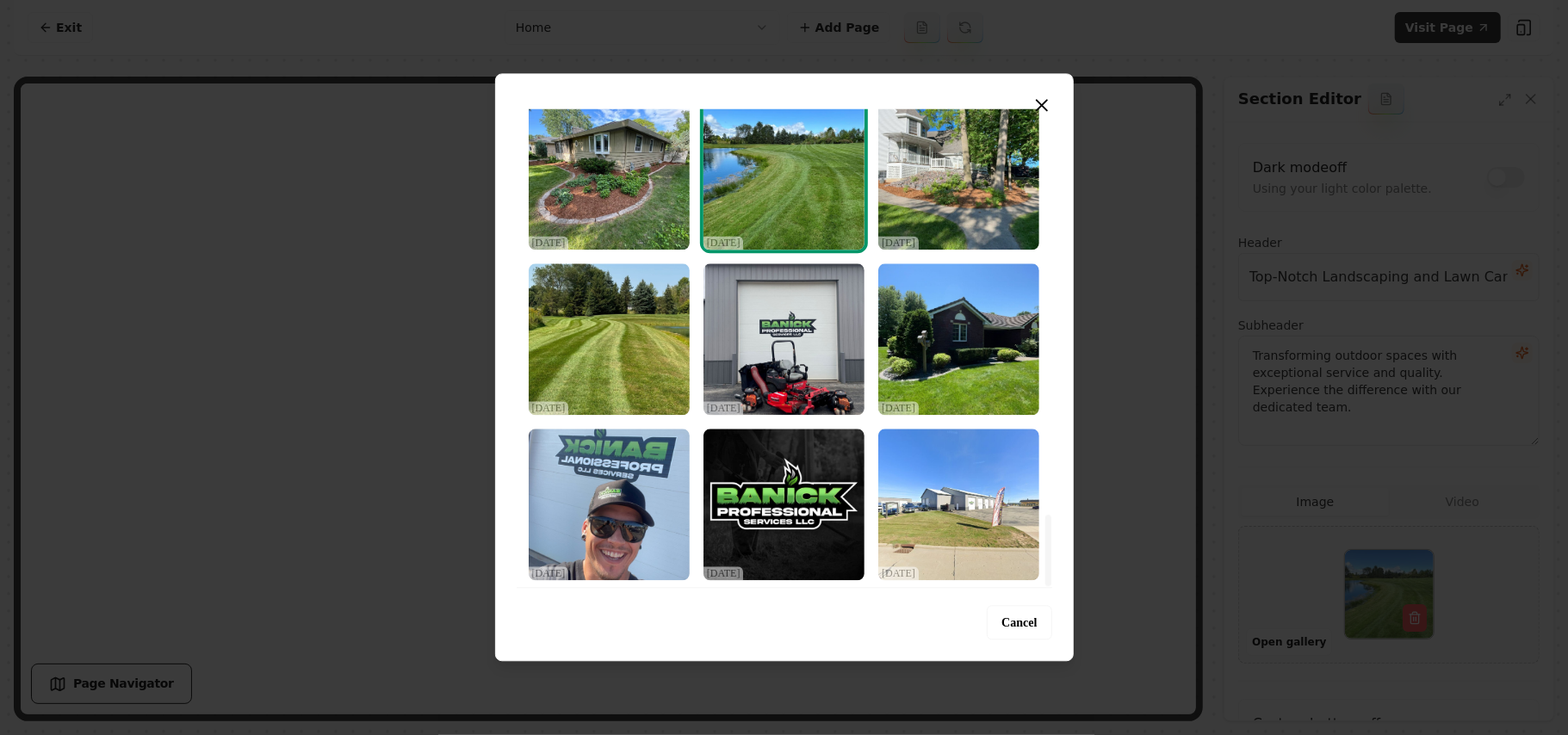
drag, startPoint x: 1045, startPoint y: 408, endPoint x: 1051, endPoint y: 618, distance: 210.1
click at [764, 586] on div at bounding box center [1048, 550] width 6 height 71
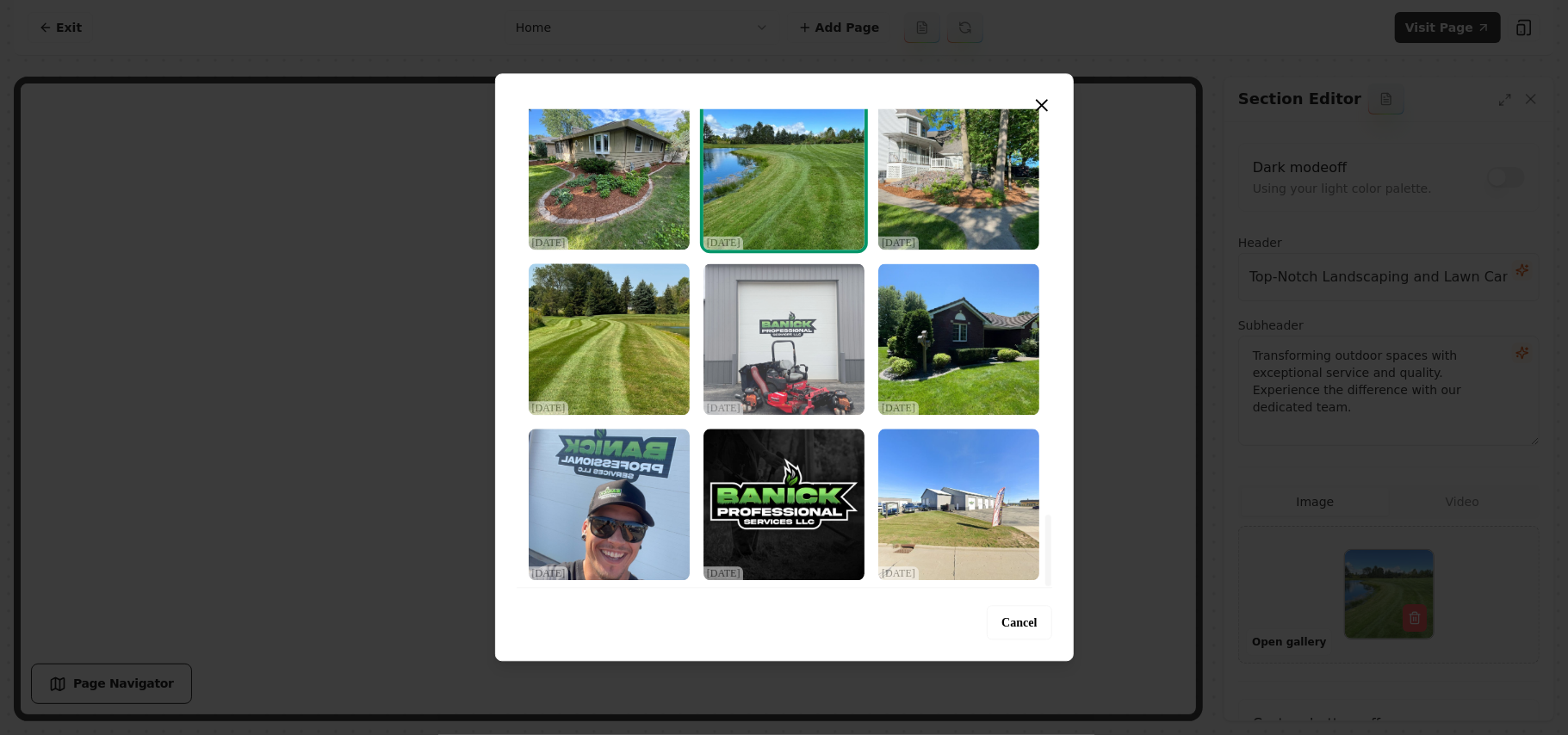
click at [762, 386] on img "Select image image_68d2d6845c7cd75eb815a557.jpeg" at bounding box center [784, 339] width 161 height 151
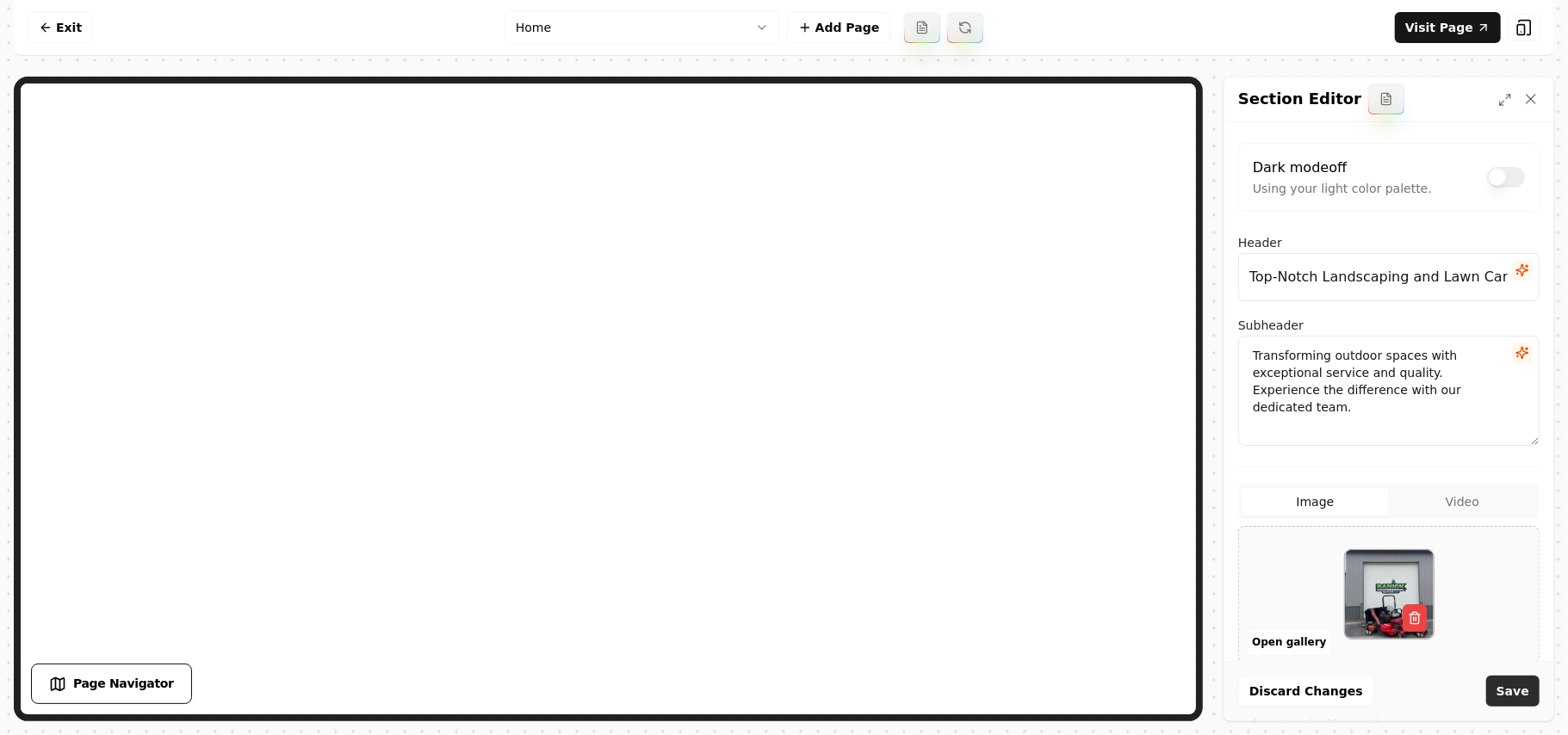
click at [764, 704] on button "Save" at bounding box center [1514, 692] width 54 height 31
click at [764, 647] on button "Open gallery" at bounding box center [1289, 643] width 86 height 28
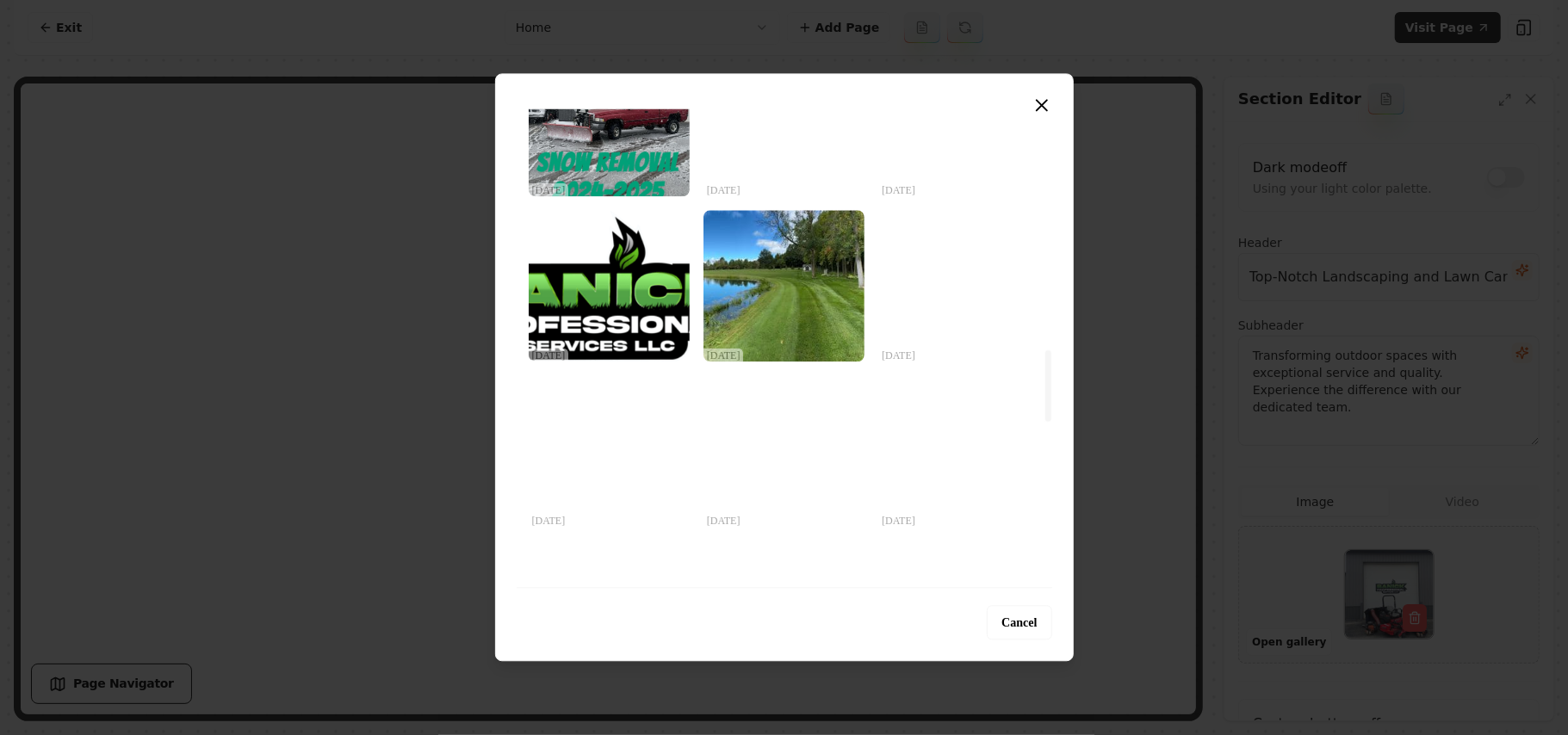
scroll to position [1837, 0]
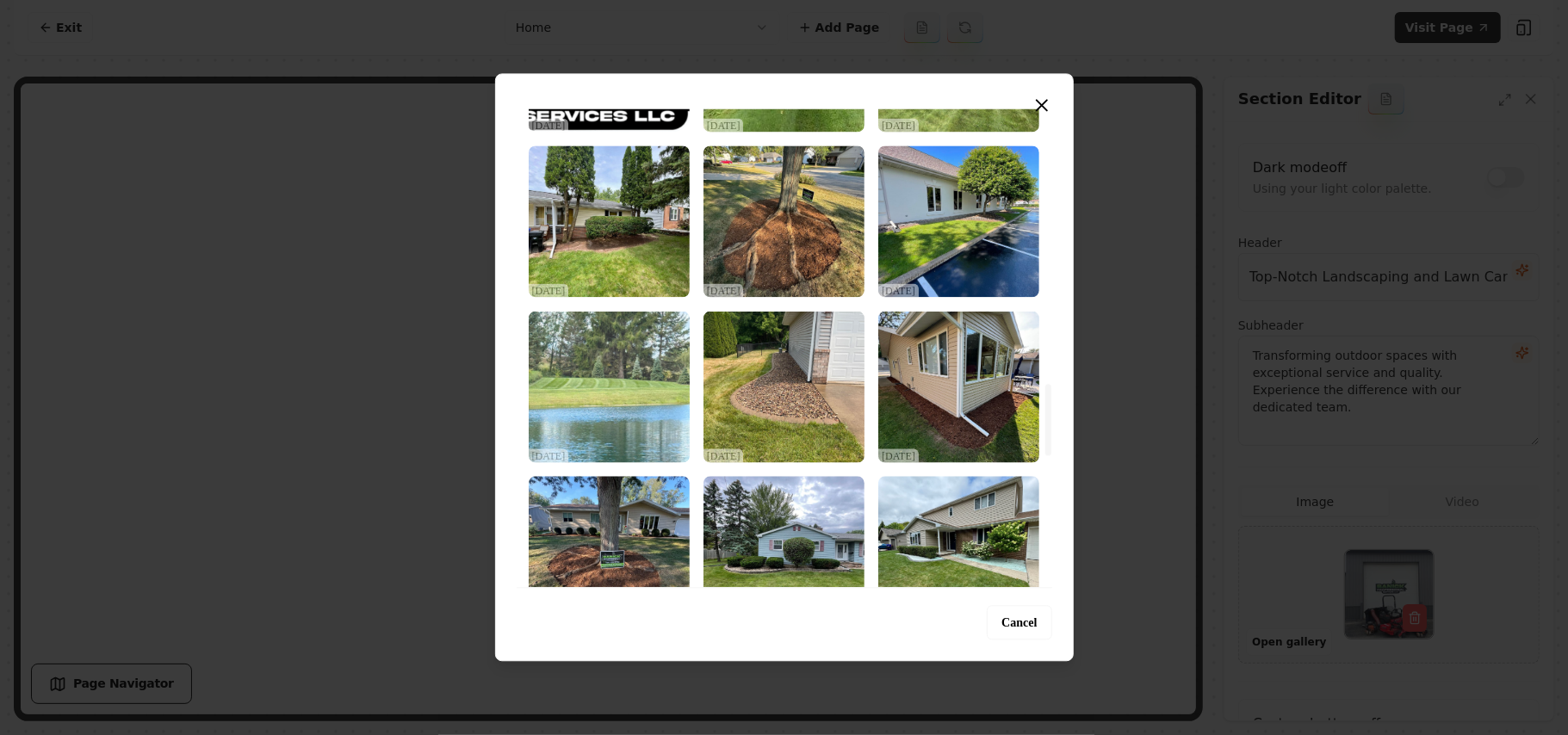
click at [619, 393] on img "Select image image_68d2d6865c7cd75eb815afe7.jpeg" at bounding box center [609, 387] width 161 height 151
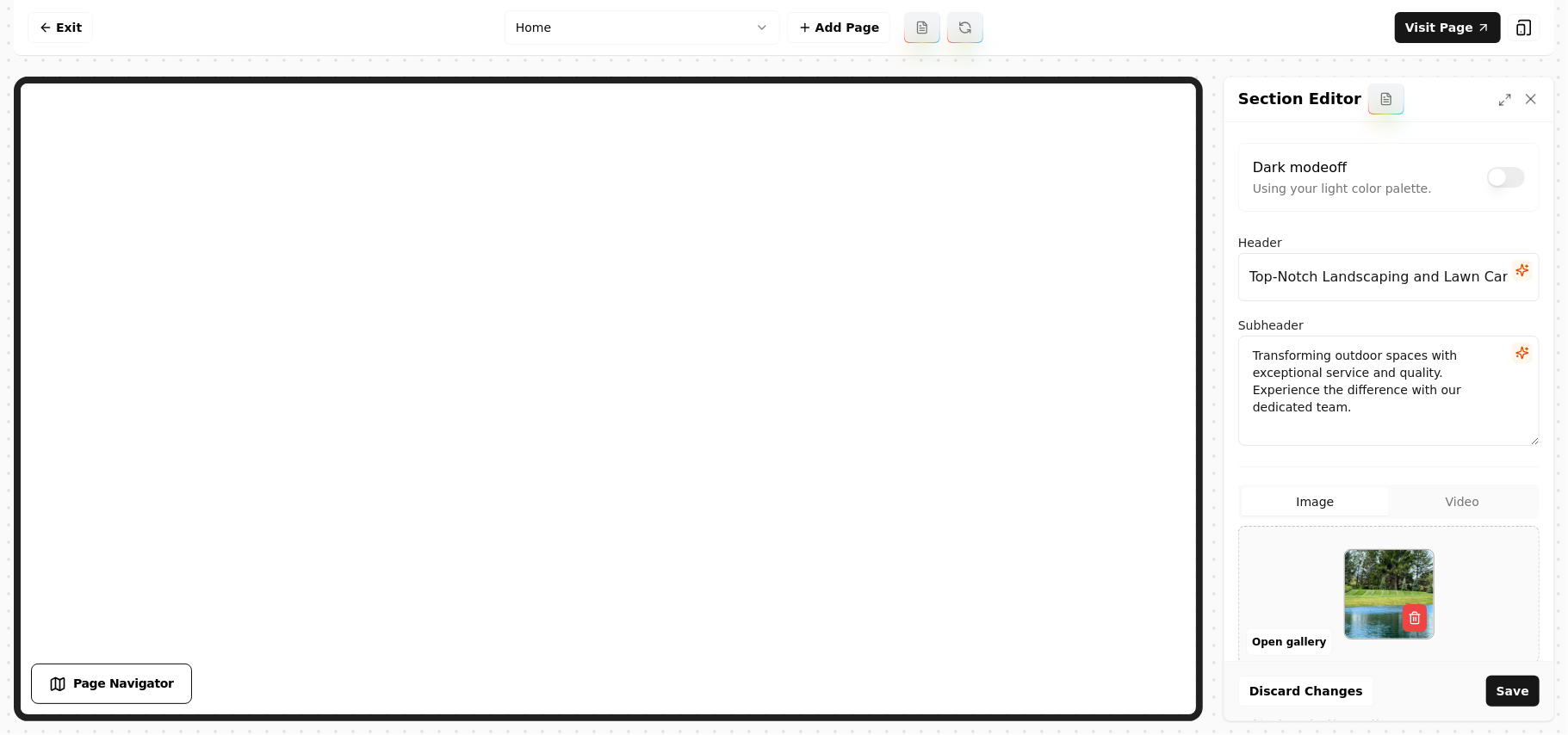
click at [764, 672] on div "Discard Changes Save" at bounding box center [1389, 691] width 329 height 59
click at [764, 687] on button "Save" at bounding box center [1514, 692] width 54 height 31
click at [764, 642] on button "Open gallery" at bounding box center [1289, 643] width 86 height 28
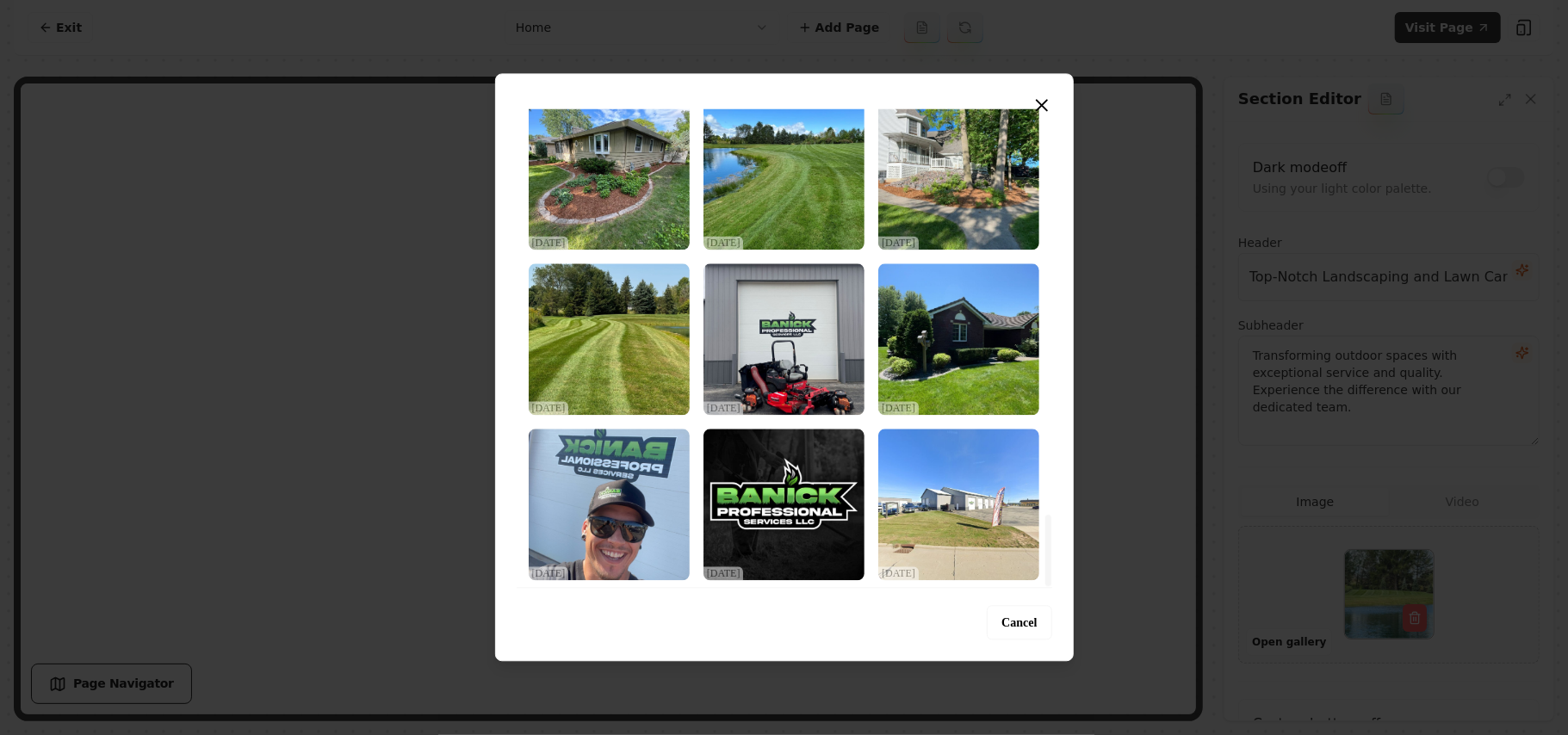
drag, startPoint x: 1051, startPoint y: 136, endPoint x: 1059, endPoint y: 693, distance: 557.1
click at [764, 586] on div at bounding box center [1048, 550] width 6 height 71
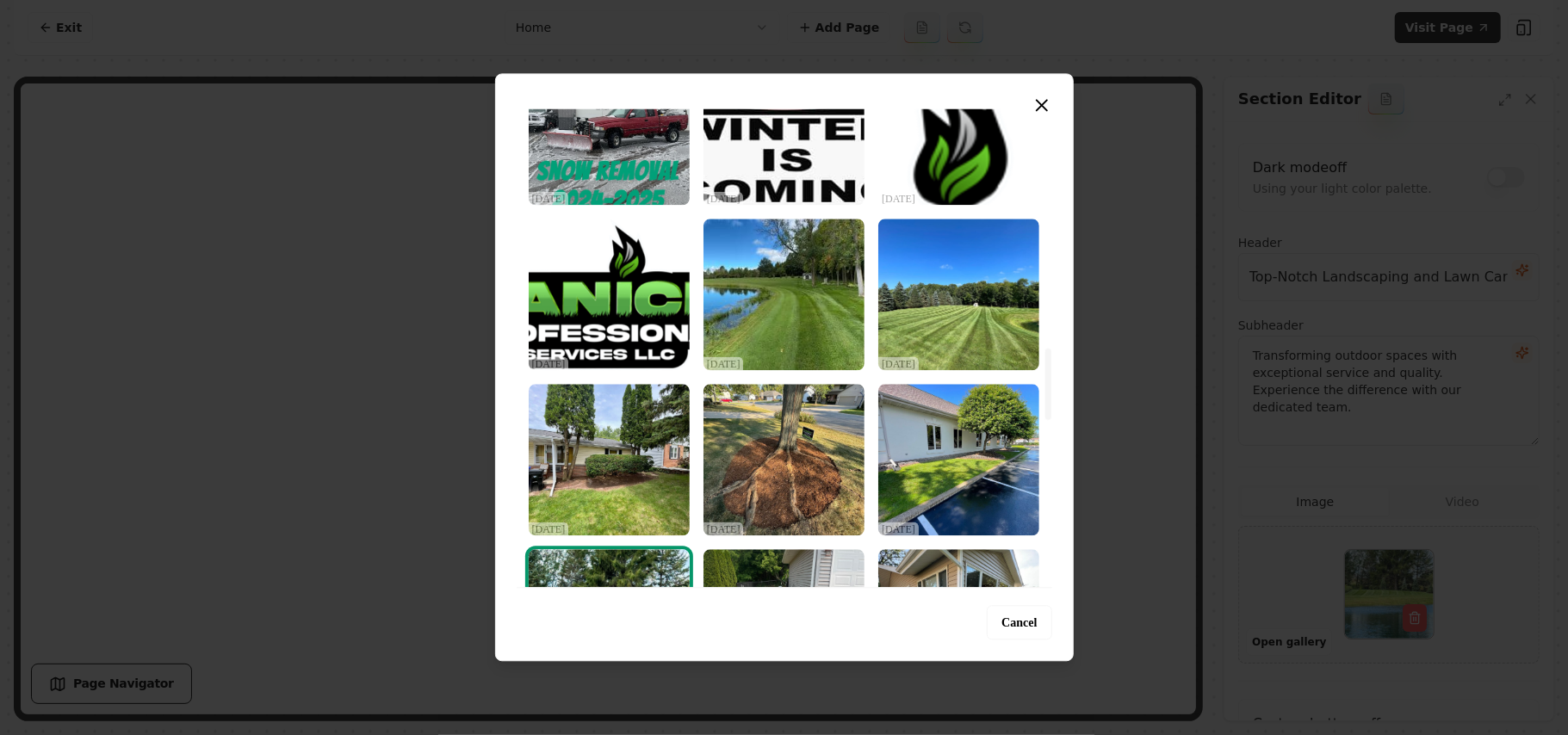
scroll to position [1562, 0]
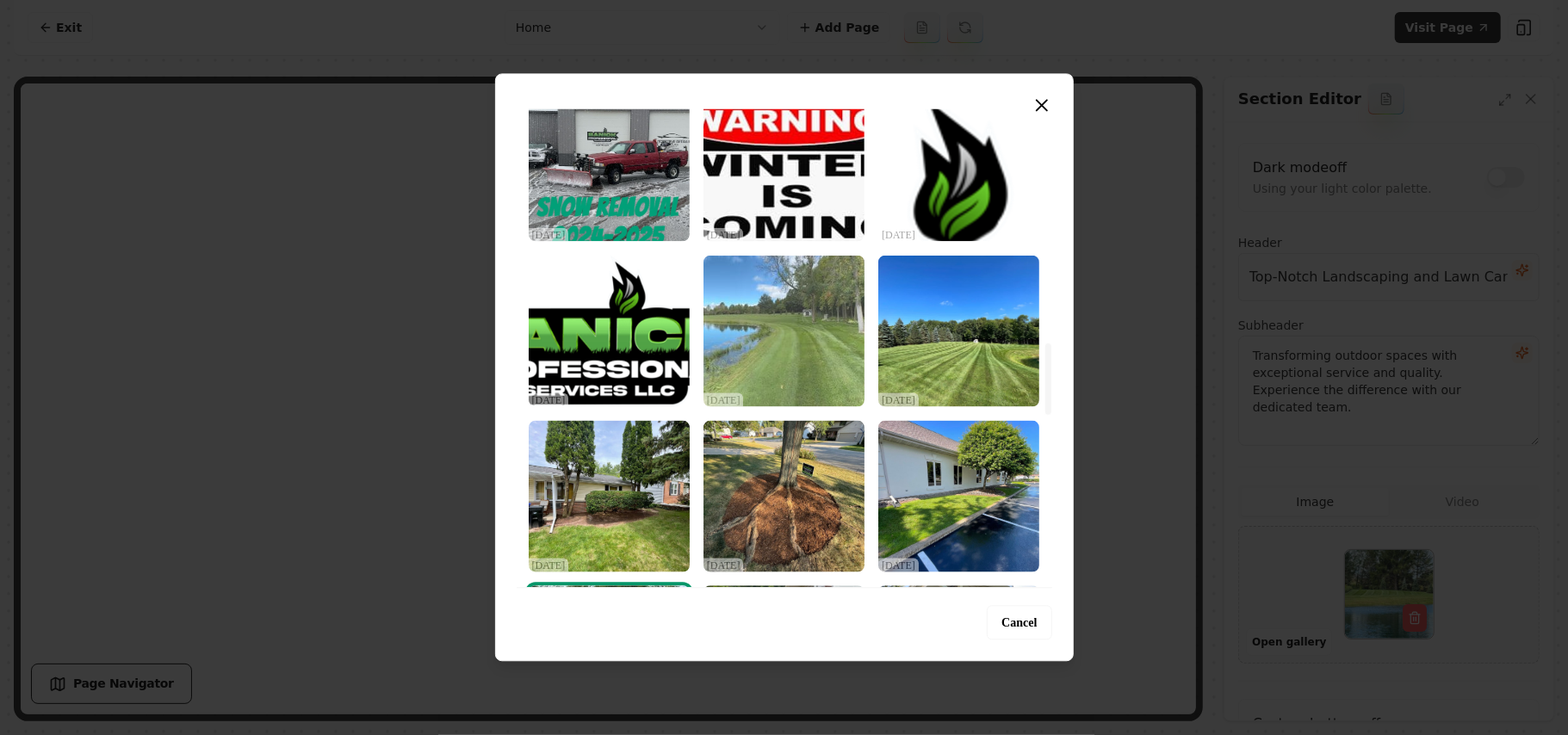
click at [764, 339] on img "Select image image_68d2d68d5c7cd75eb815c952.jpeg" at bounding box center [784, 331] width 161 height 151
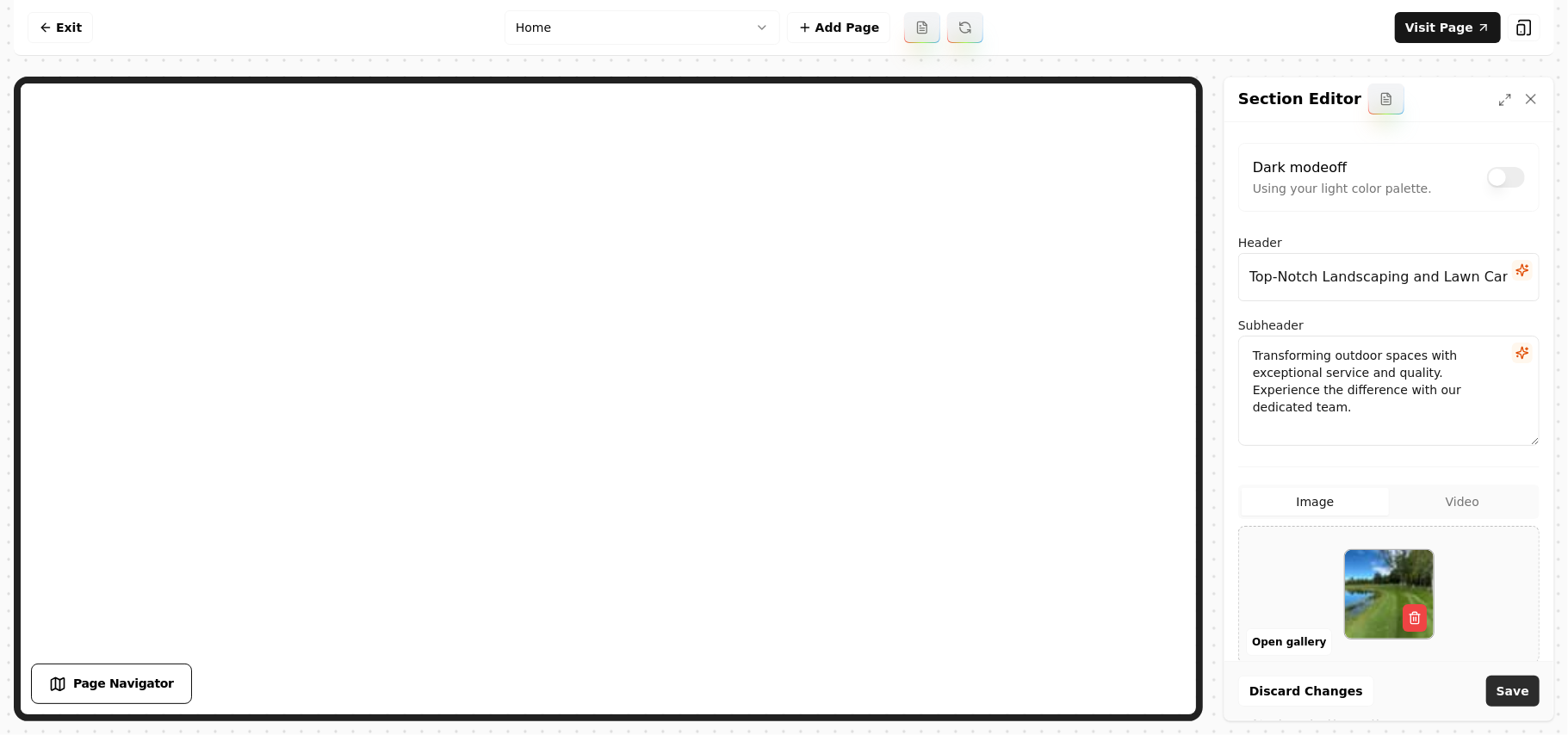
click at [764, 683] on button "Save" at bounding box center [1514, 692] width 54 height 31
click at [764, 633] on button "Open gallery" at bounding box center [1289, 643] width 86 height 28
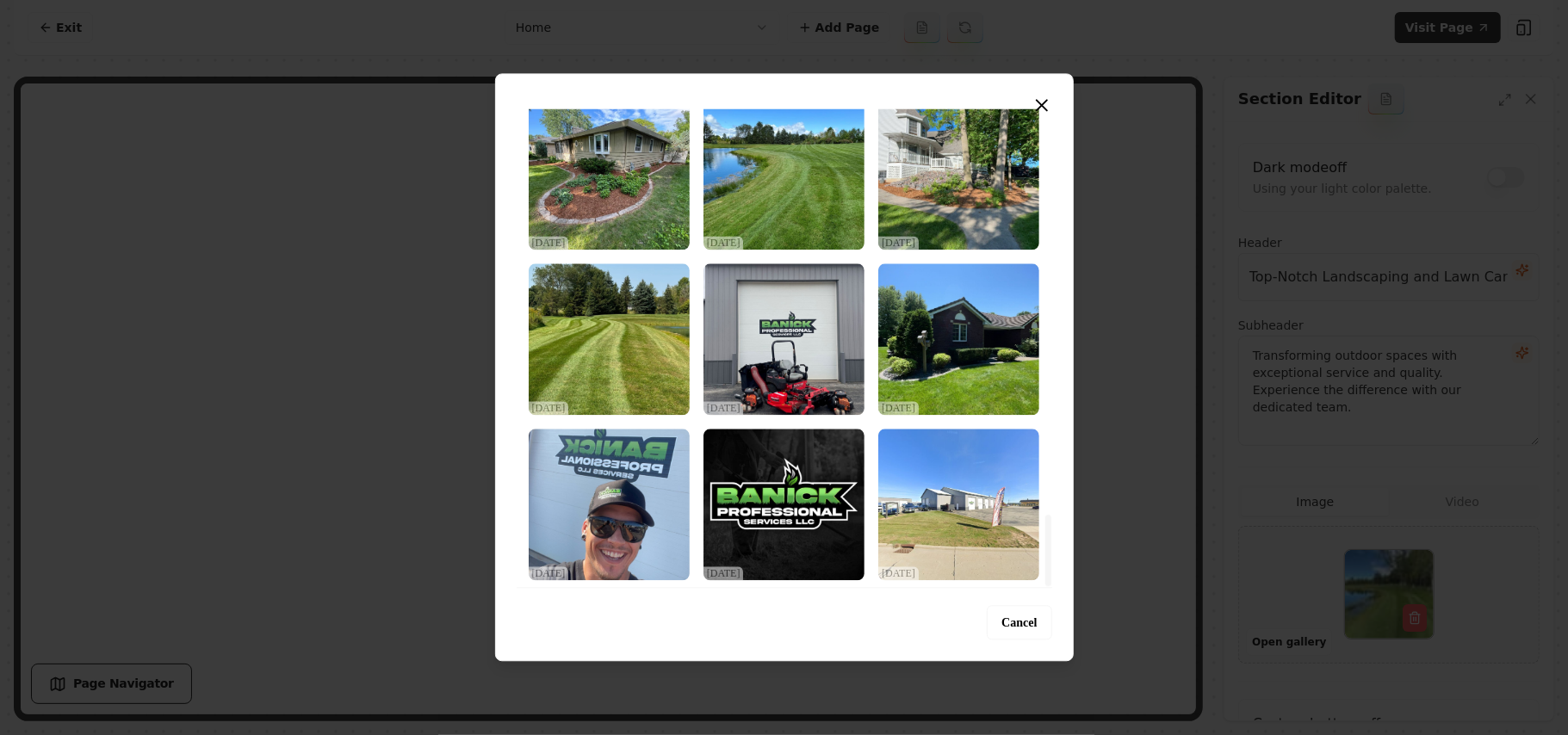
drag, startPoint x: 1031, startPoint y: 611, endPoint x: 1031, endPoint y: 709, distance: 98.0
click at [764, 586] on div at bounding box center [1048, 550] width 6 height 71
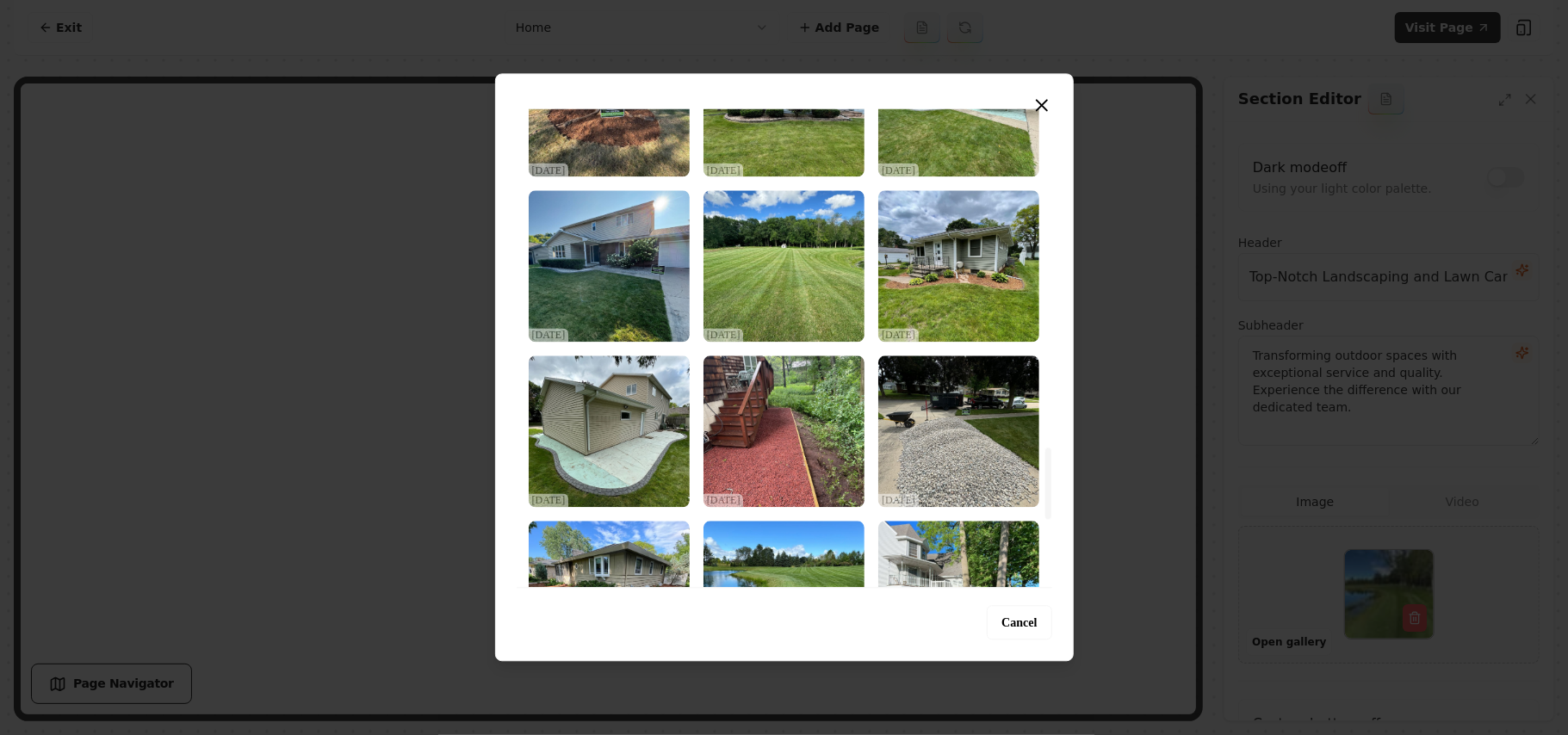
scroll to position [2251, 0]
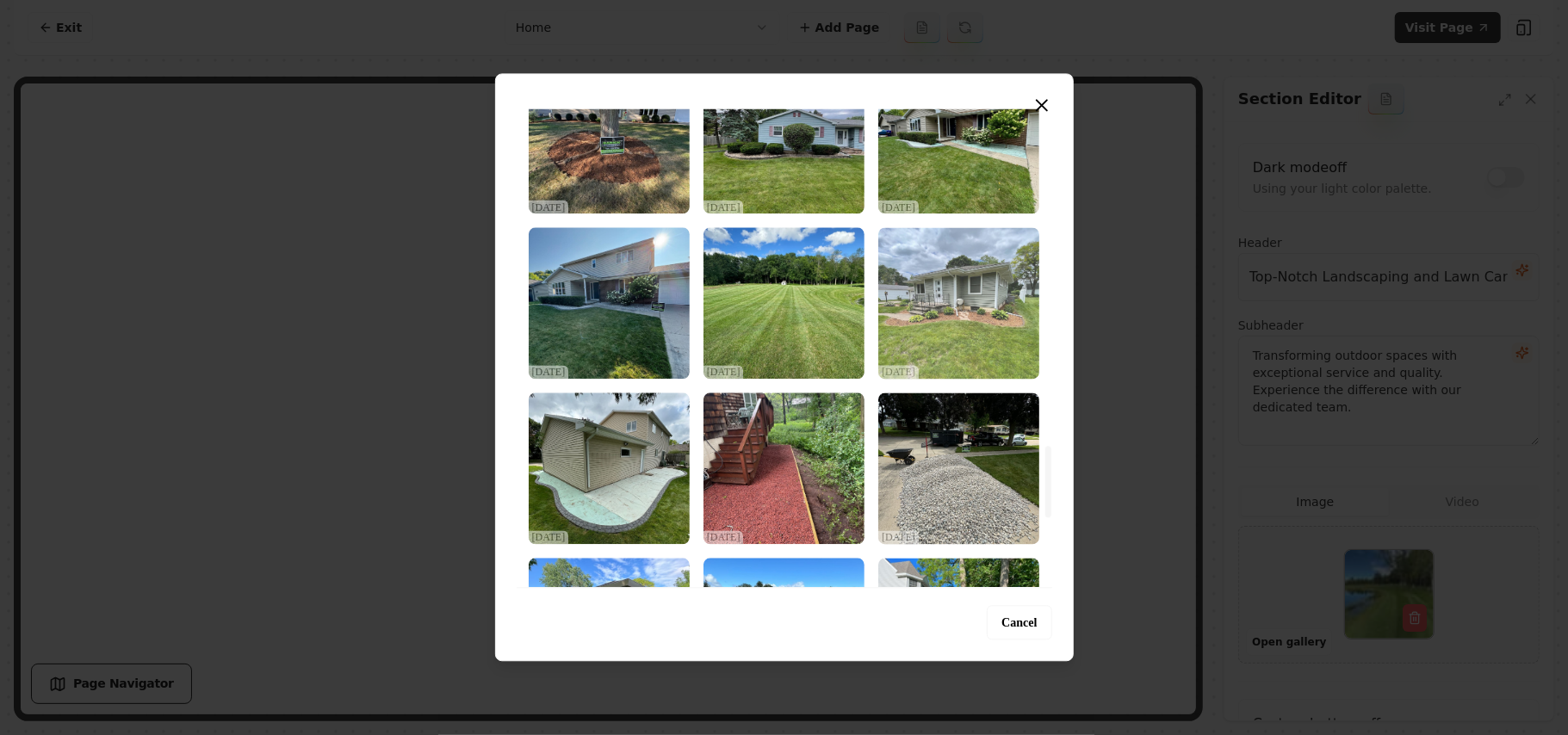
click at [764, 342] on img "Select image image_68d2d6855c7cd75eb815a8b3.jpeg" at bounding box center [959, 303] width 161 height 151
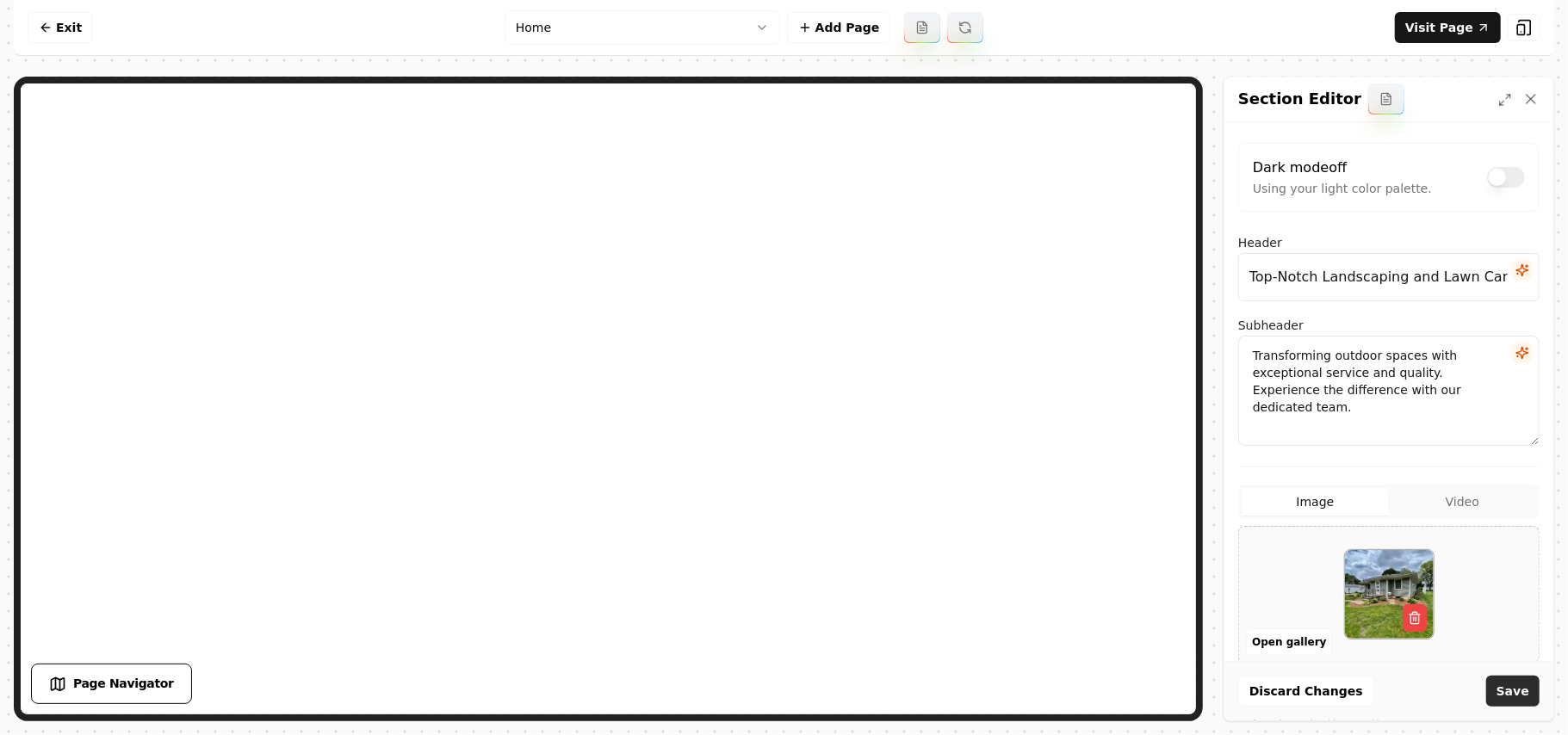
click at [764, 684] on button "Save" at bounding box center [1514, 692] width 54 height 31
click at [764, 642] on button "Open gallery" at bounding box center [1289, 643] width 86 height 28
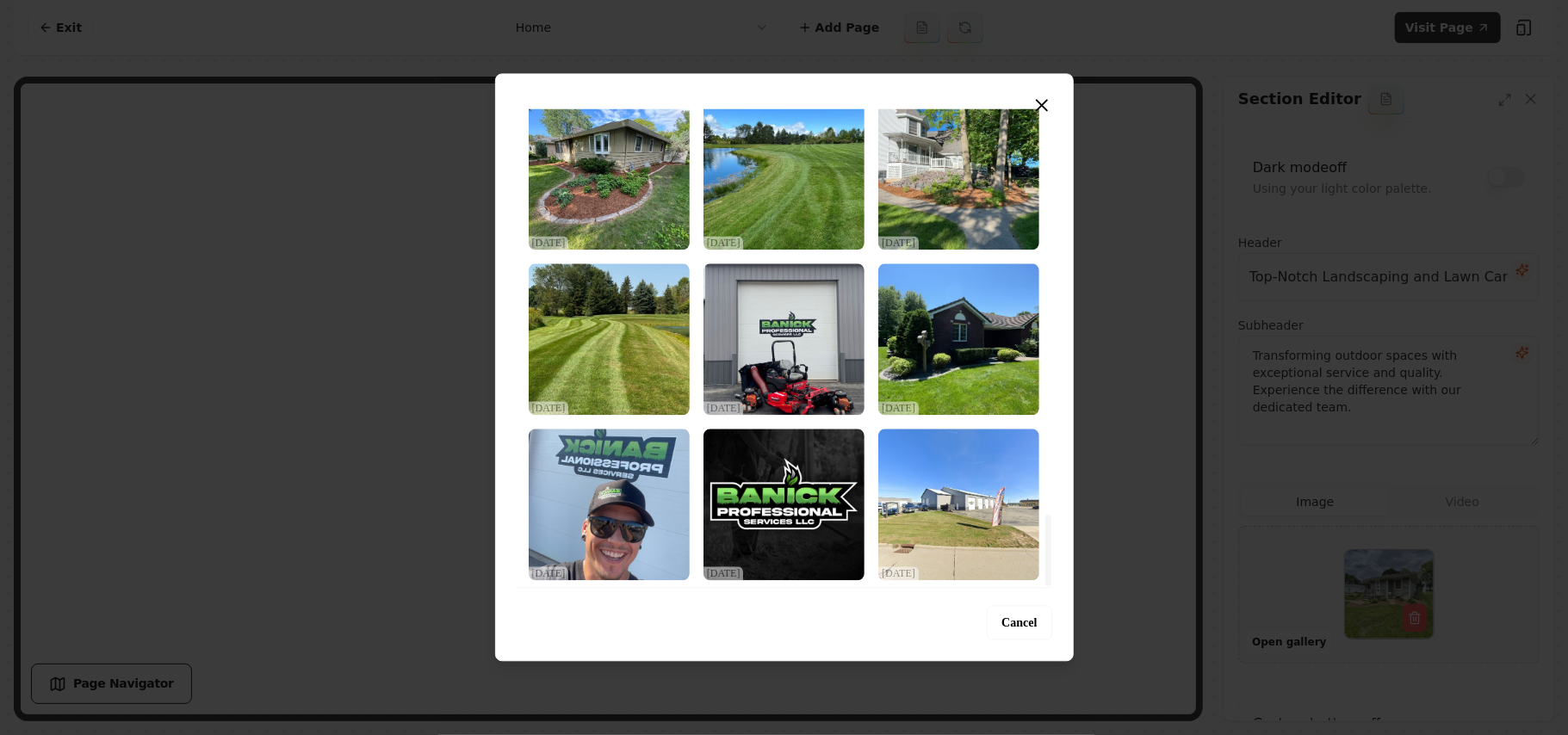
drag, startPoint x: 1044, startPoint y: 126, endPoint x: 1031, endPoint y: 576, distance: 450.2
click at [764, 576] on div at bounding box center [1048, 550] width 6 height 71
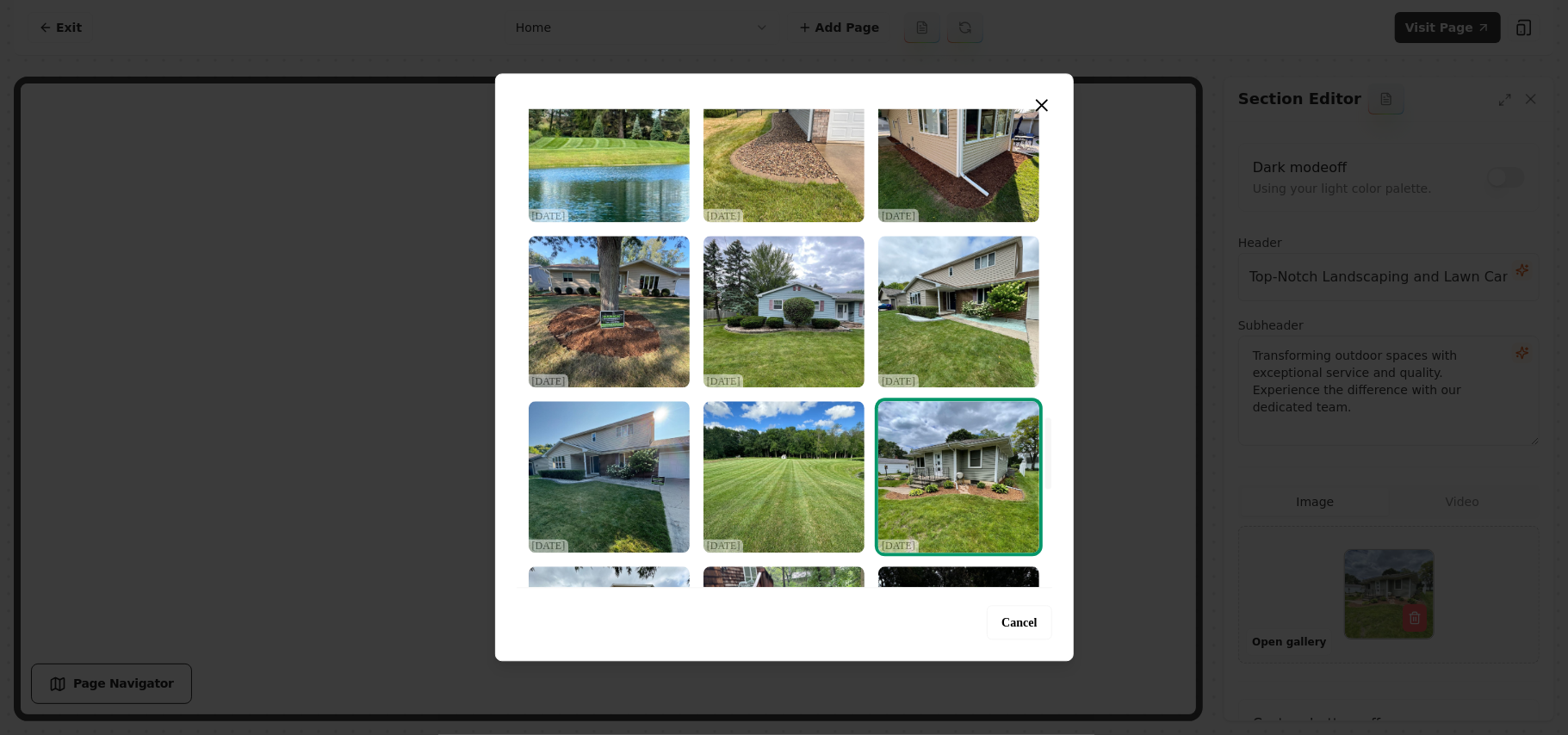
scroll to position [2022, 0]
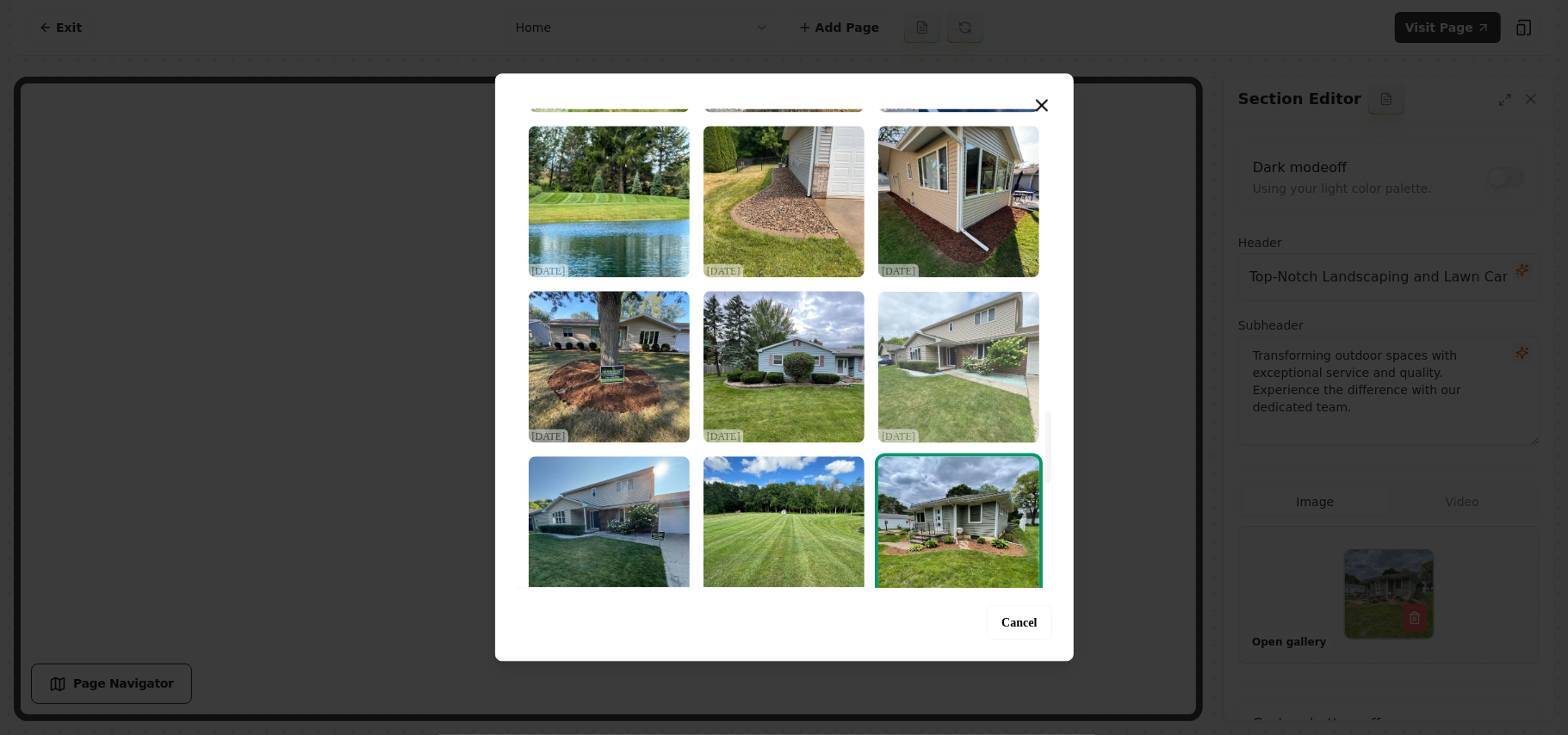
click at [764, 320] on img "Select image image_68d2d6855c7cd75eb815a8fa.jpeg" at bounding box center [959, 367] width 161 height 151
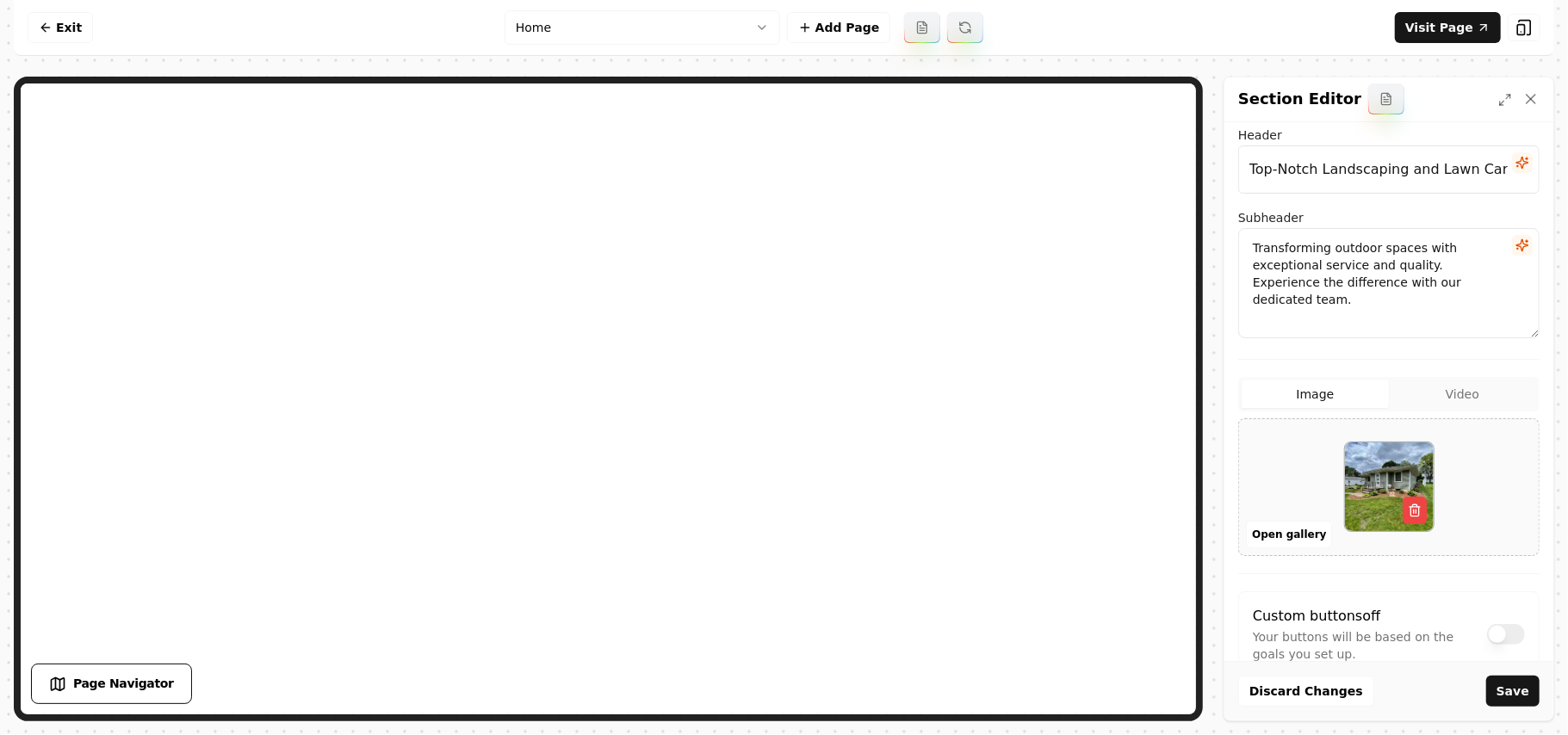
scroll to position [156, 0]
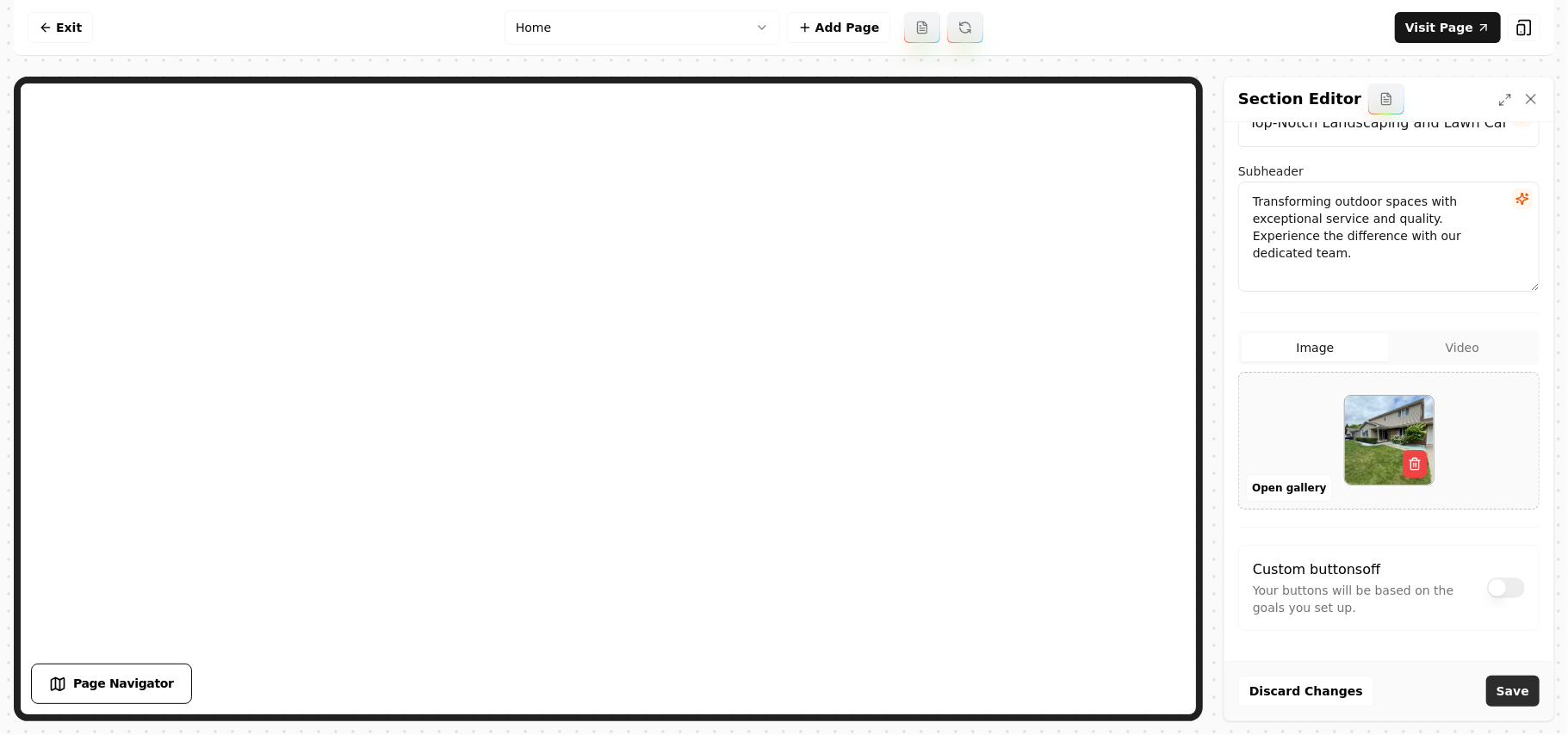
click at [764, 687] on button "Save" at bounding box center [1514, 692] width 54 height 31
click at [764, 480] on button "Open gallery" at bounding box center [1289, 488] width 86 height 28
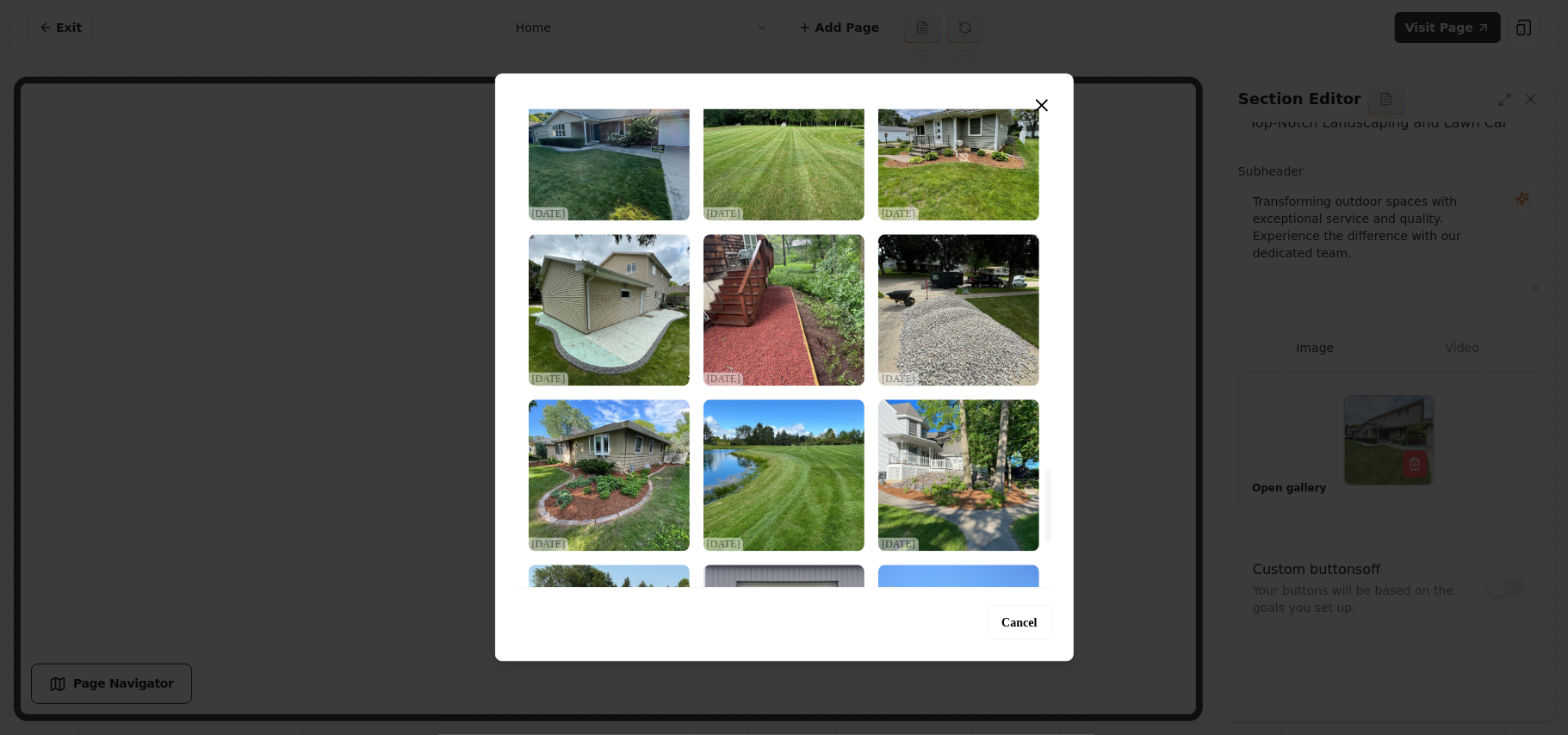
scroll to position [2595, 0]
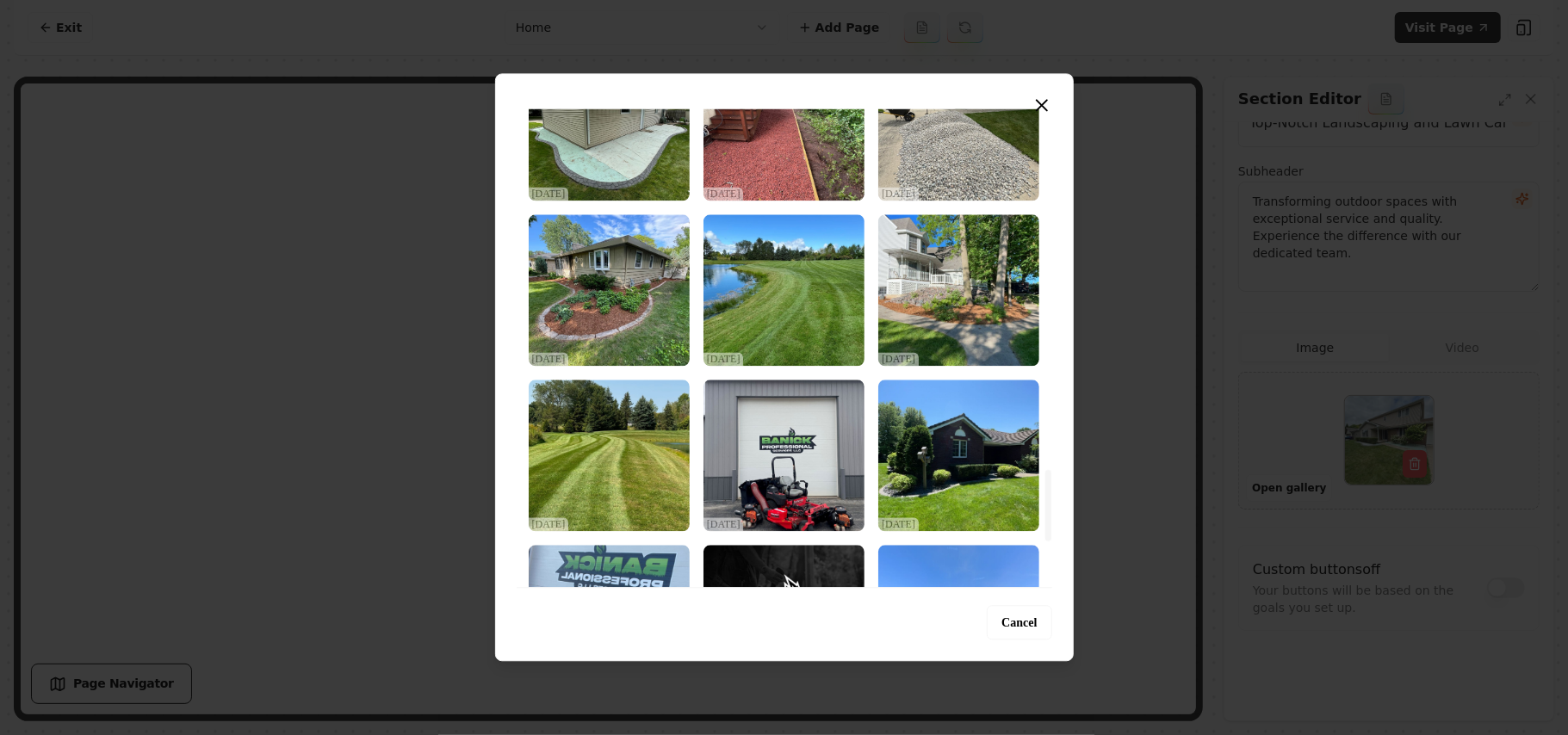
drag, startPoint x: 1045, startPoint y: 128, endPoint x: 1042, endPoint y: 517, distance: 389.0
click at [764, 517] on div at bounding box center [1048, 505] width 6 height 71
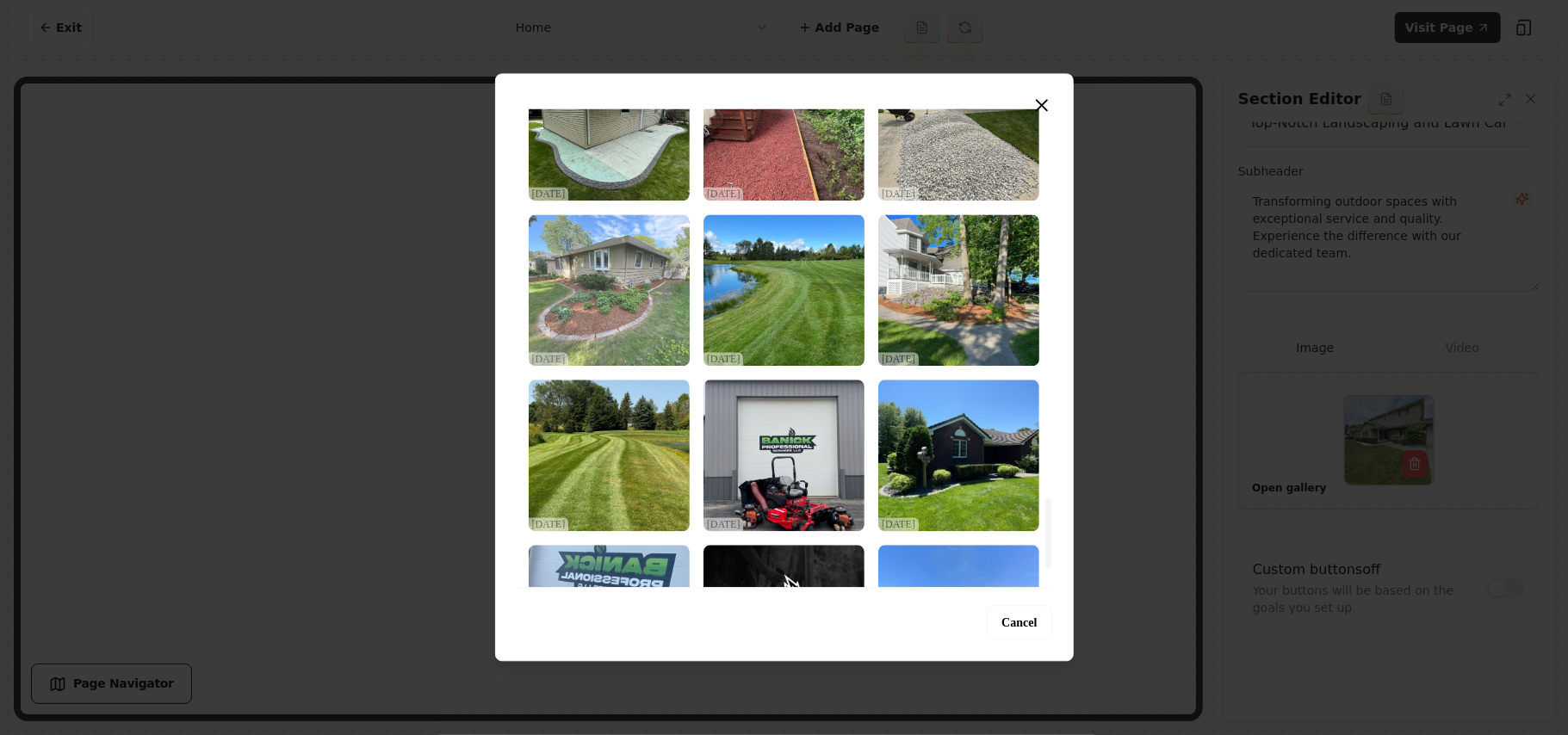
click at [648, 342] on img "Select image image_68d2d6855c7cd75eb815a7f2.jpeg" at bounding box center [609, 290] width 161 height 151
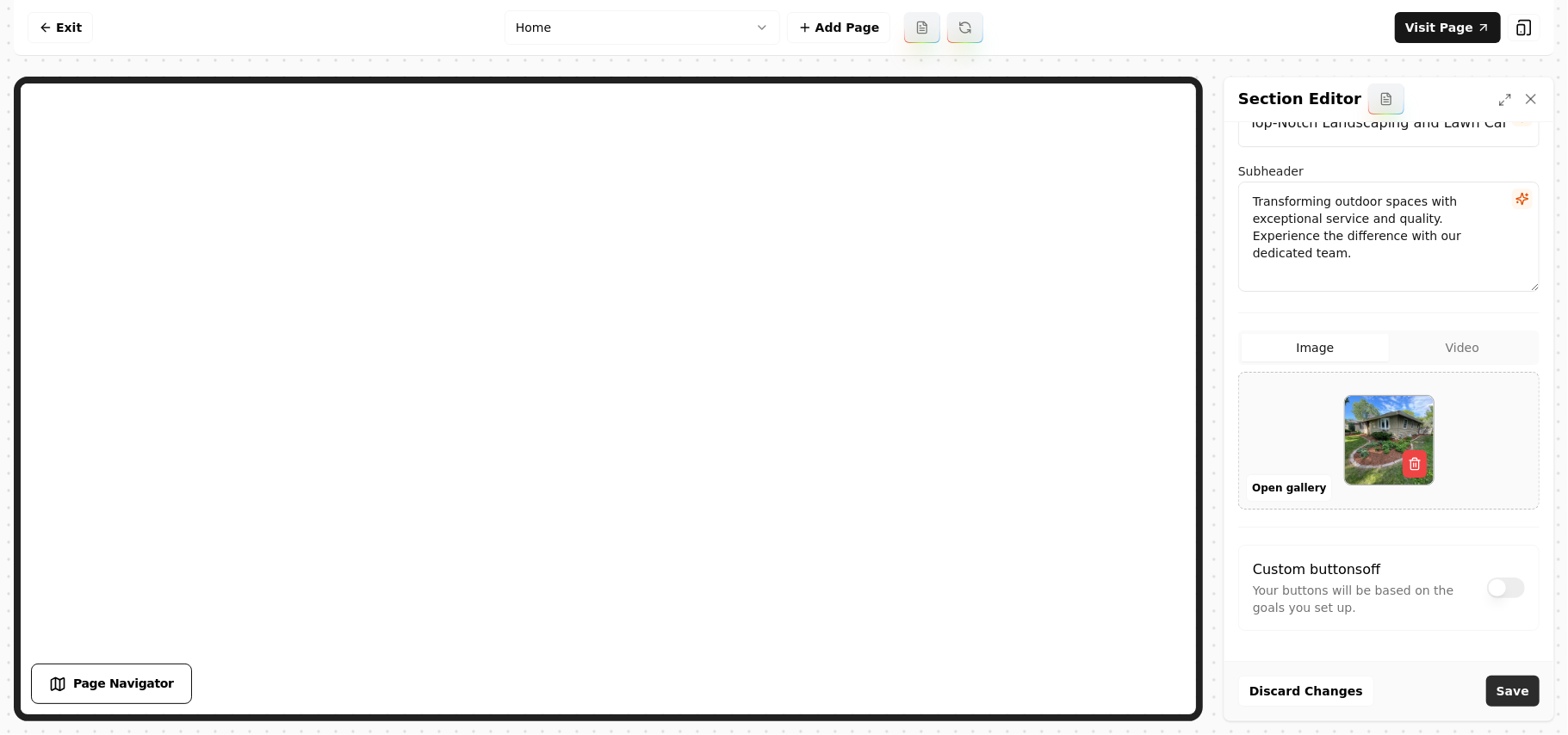
click at [764, 693] on button "Save" at bounding box center [1514, 692] width 54 height 31
click at [764, 484] on button "Open gallery" at bounding box center [1289, 488] width 86 height 28
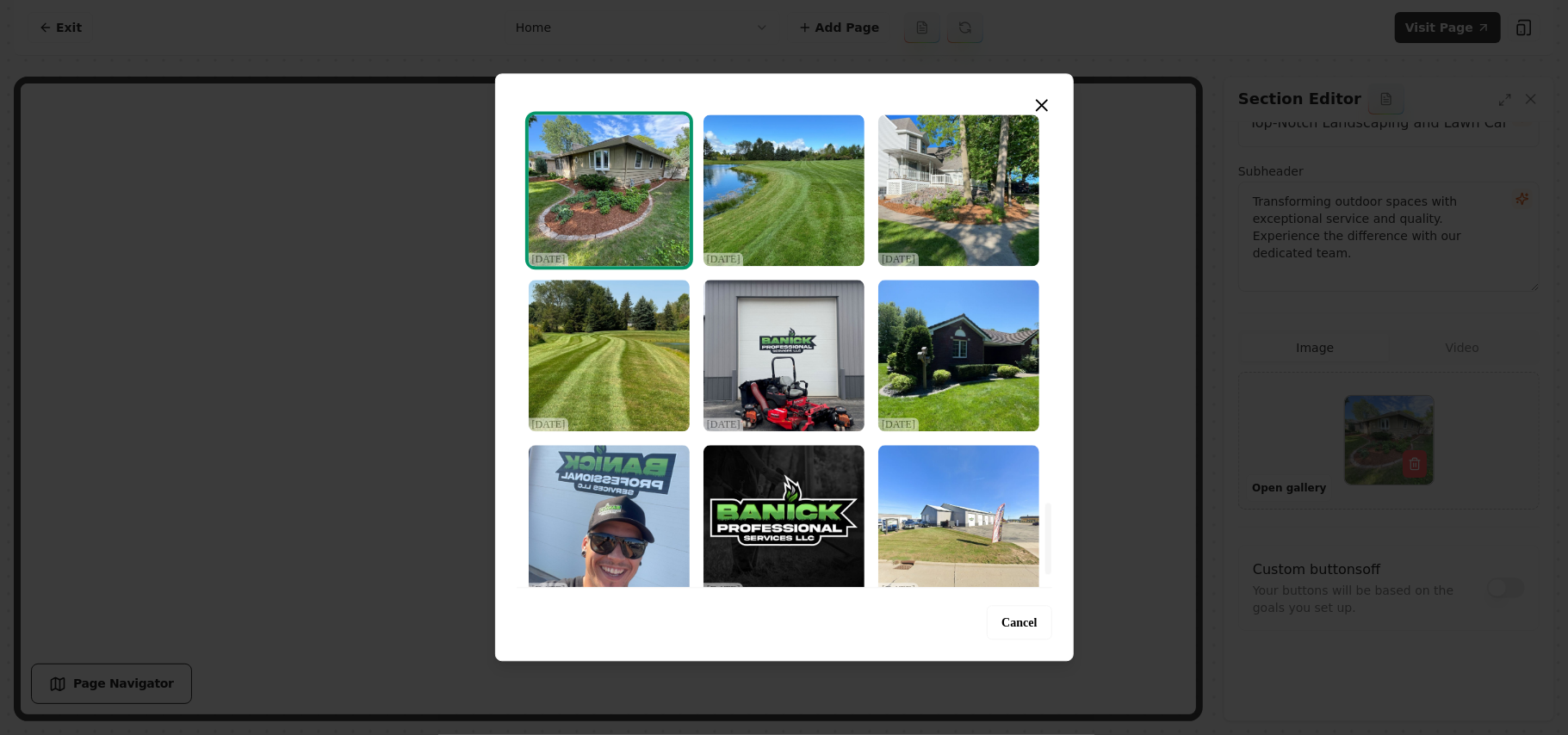
scroll to position [2711, 0]
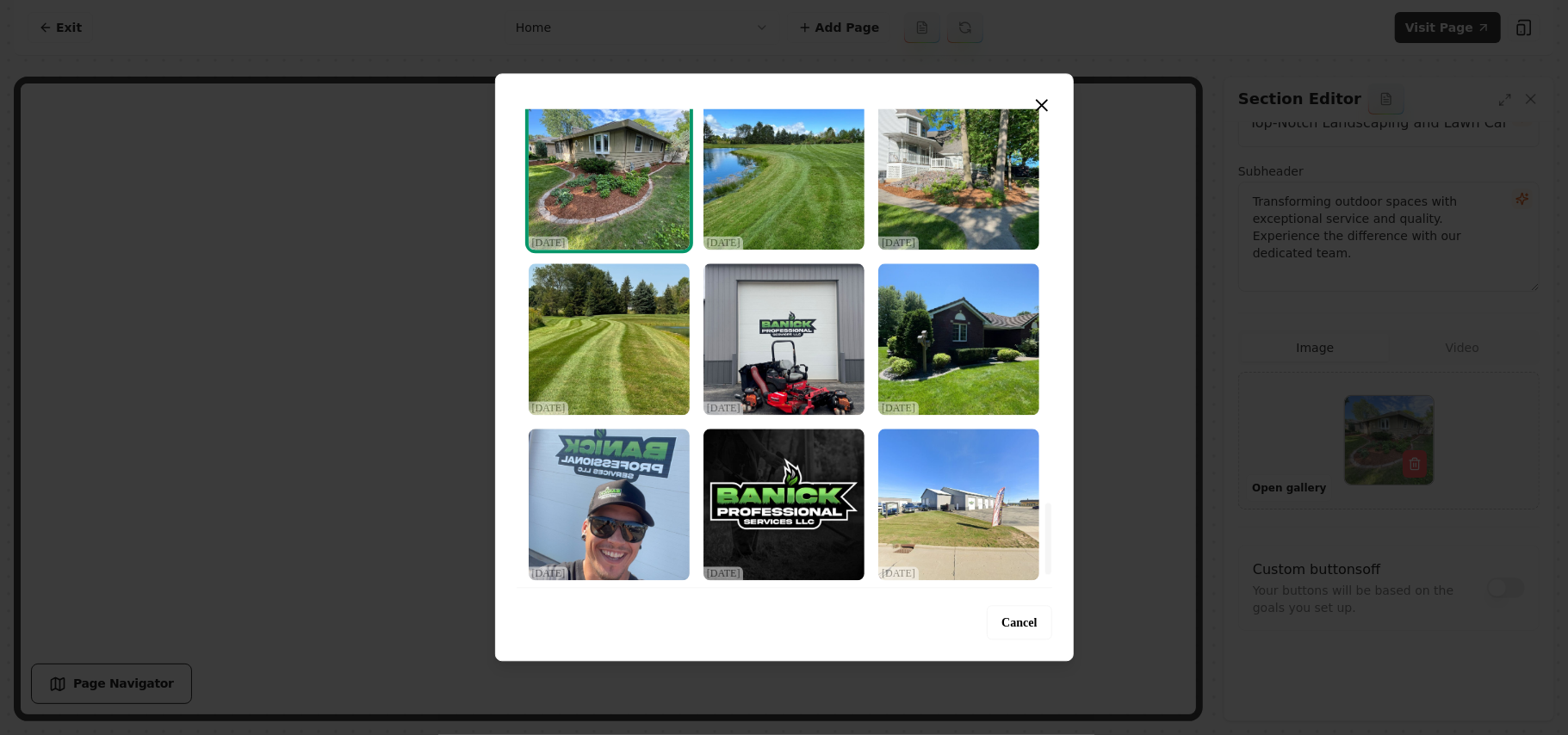
drag, startPoint x: 1045, startPoint y: 301, endPoint x: 1055, endPoint y: 600, distance: 299.2
click at [764, 587] on div at bounding box center [1047, 348] width 8 height 479
click at [763, 245] on img "Select image image_68d2d6845c7cd75eb815a70a.jpeg" at bounding box center [784, 174] width 161 height 151
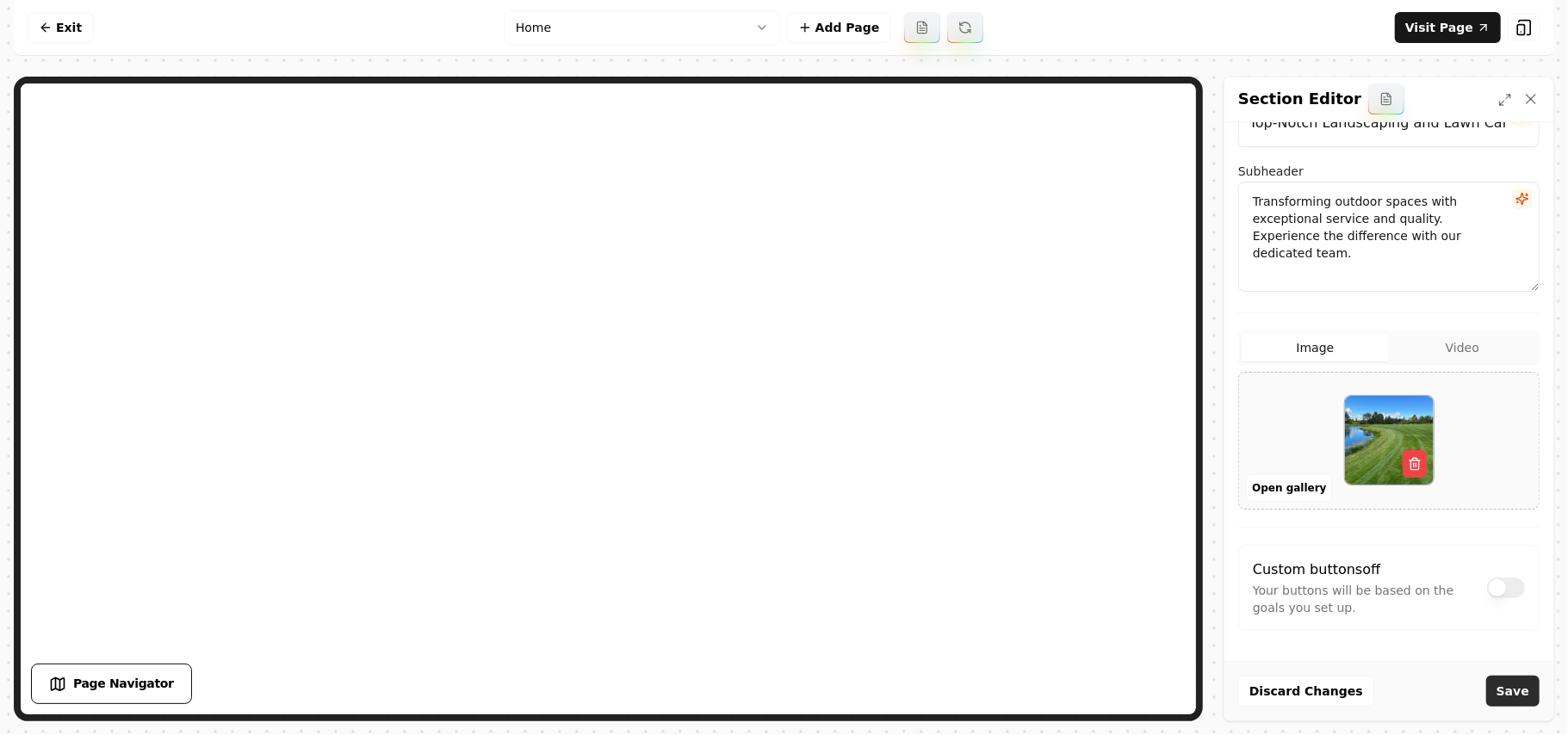
click at [764, 683] on button "Save" at bounding box center [1514, 692] width 54 height 31
click at [764, 489] on button "Open gallery" at bounding box center [1289, 488] width 86 height 28
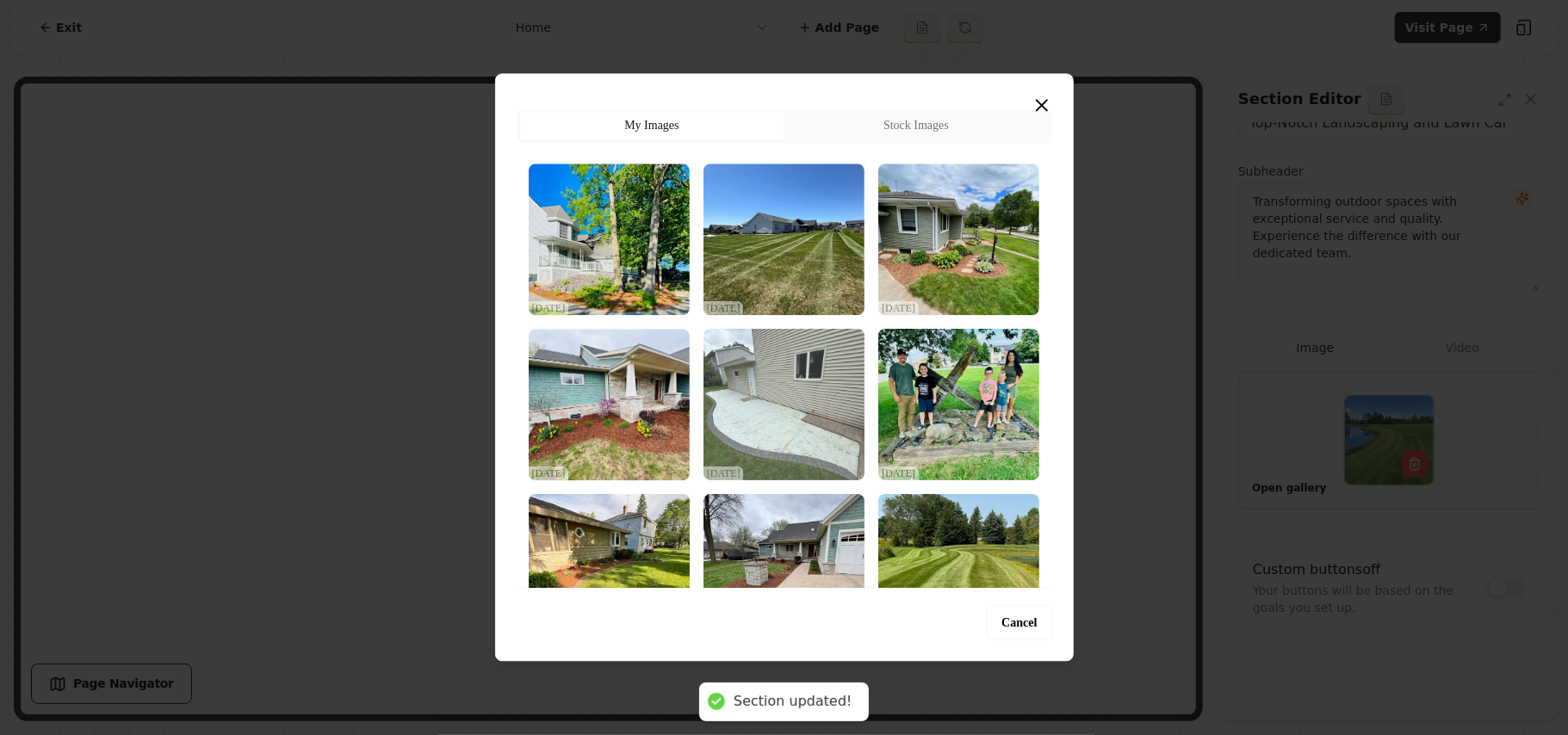
click at [764, 391] on img "Select image image_68d2d8715c7cd75eb82285d4.webp" at bounding box center [784, 404] width 161 height 151
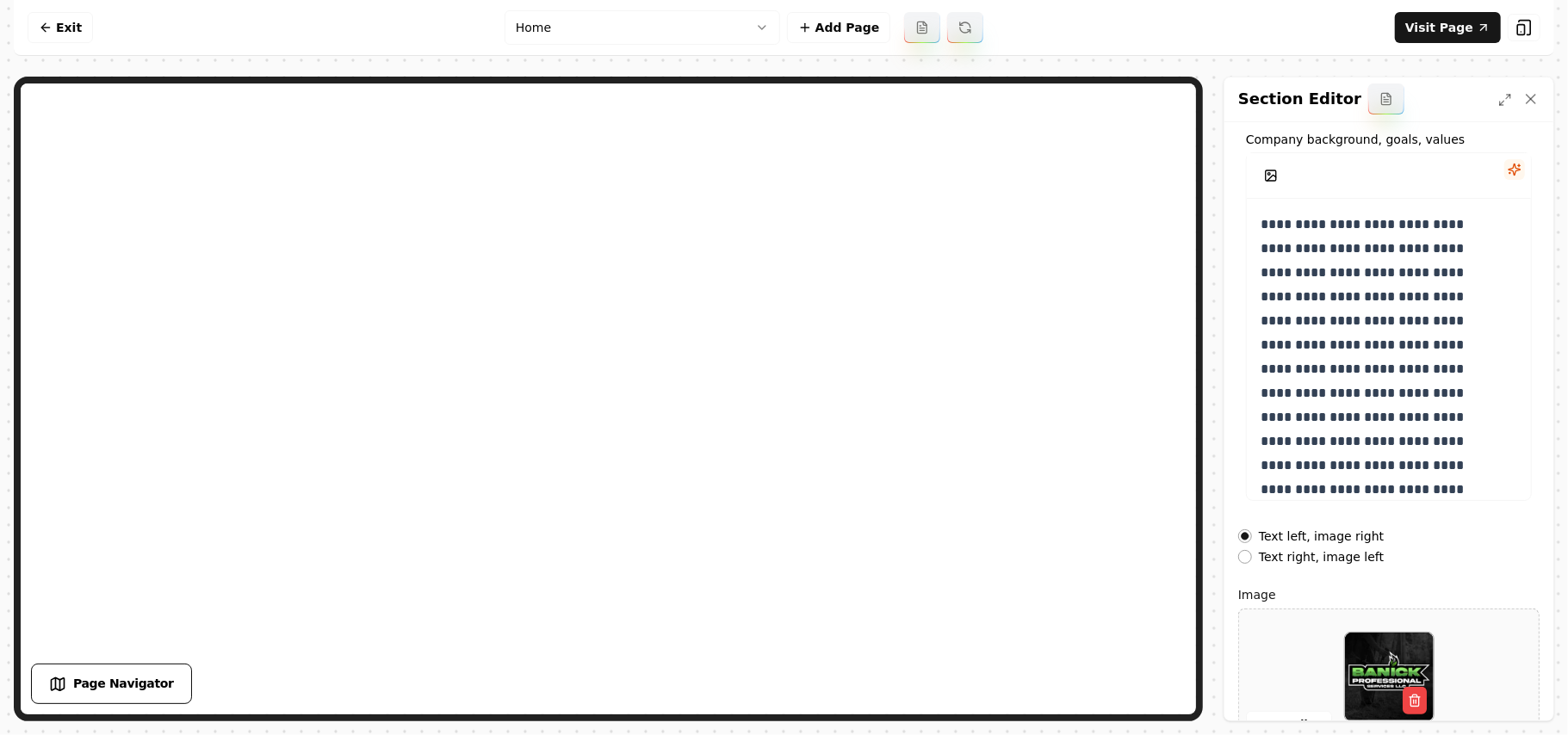
scroll to position [197, 0]
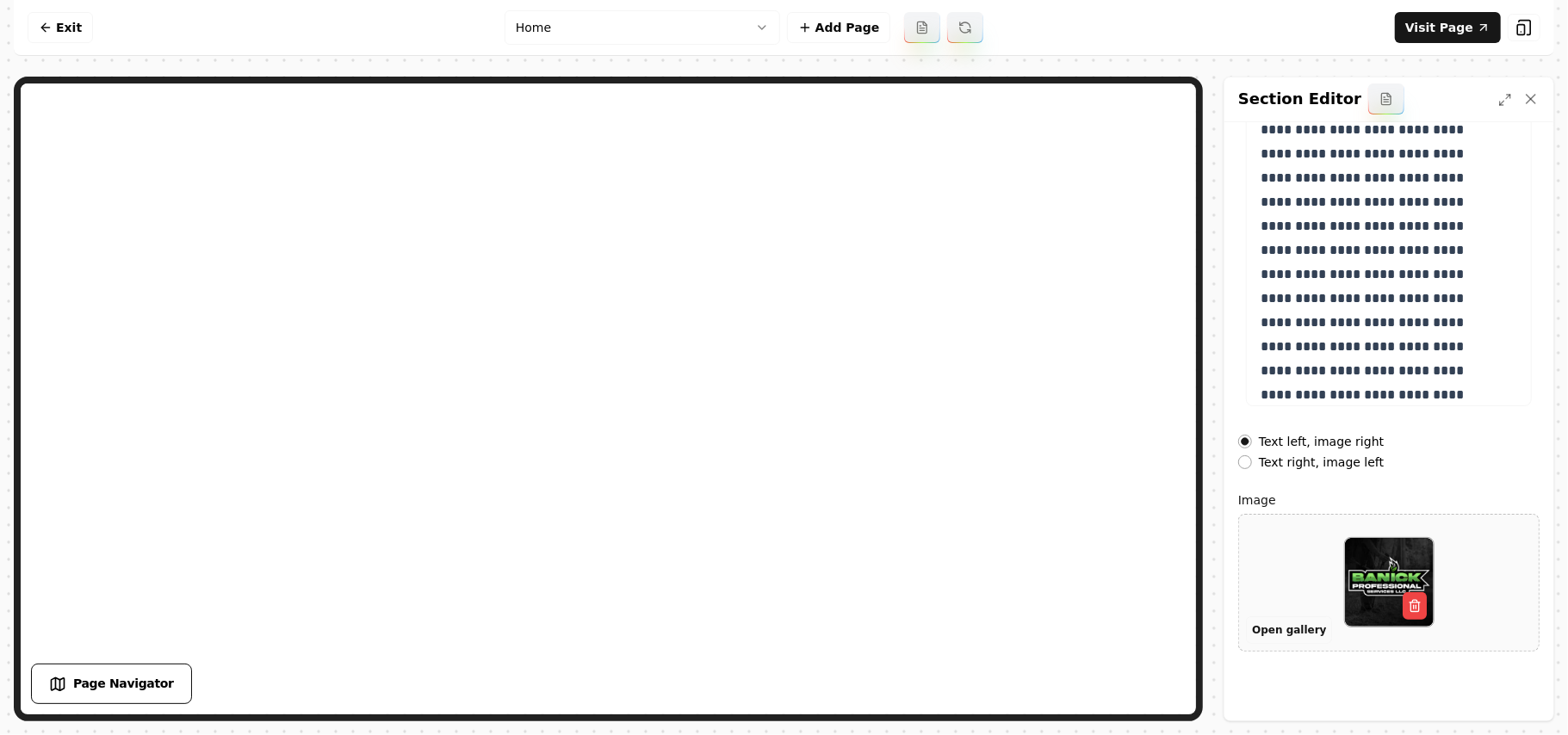
click at [764, 633] on button "Open gallery" at bounding box center [1289, 631] width 86 height 28
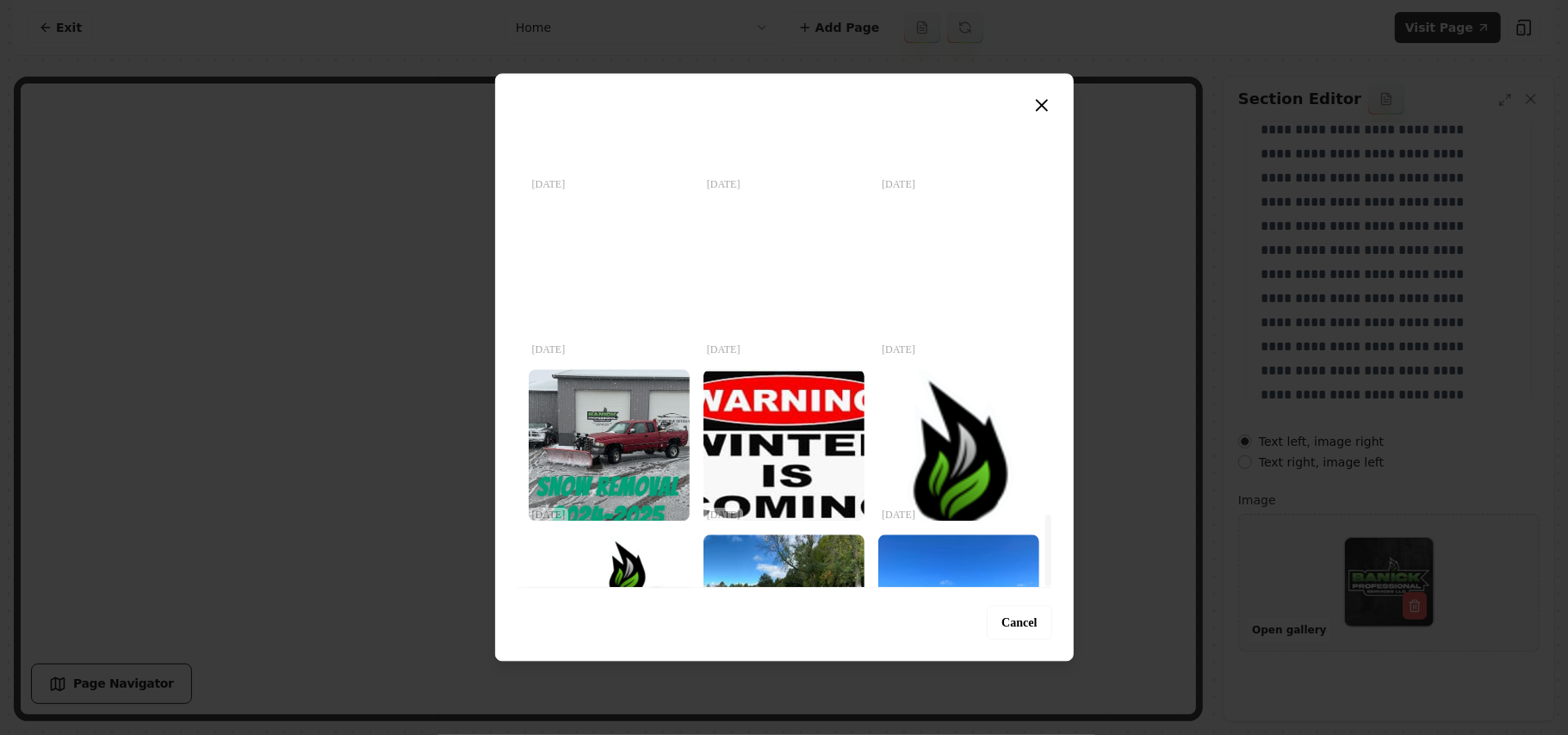
scroll to position [2711, 0]
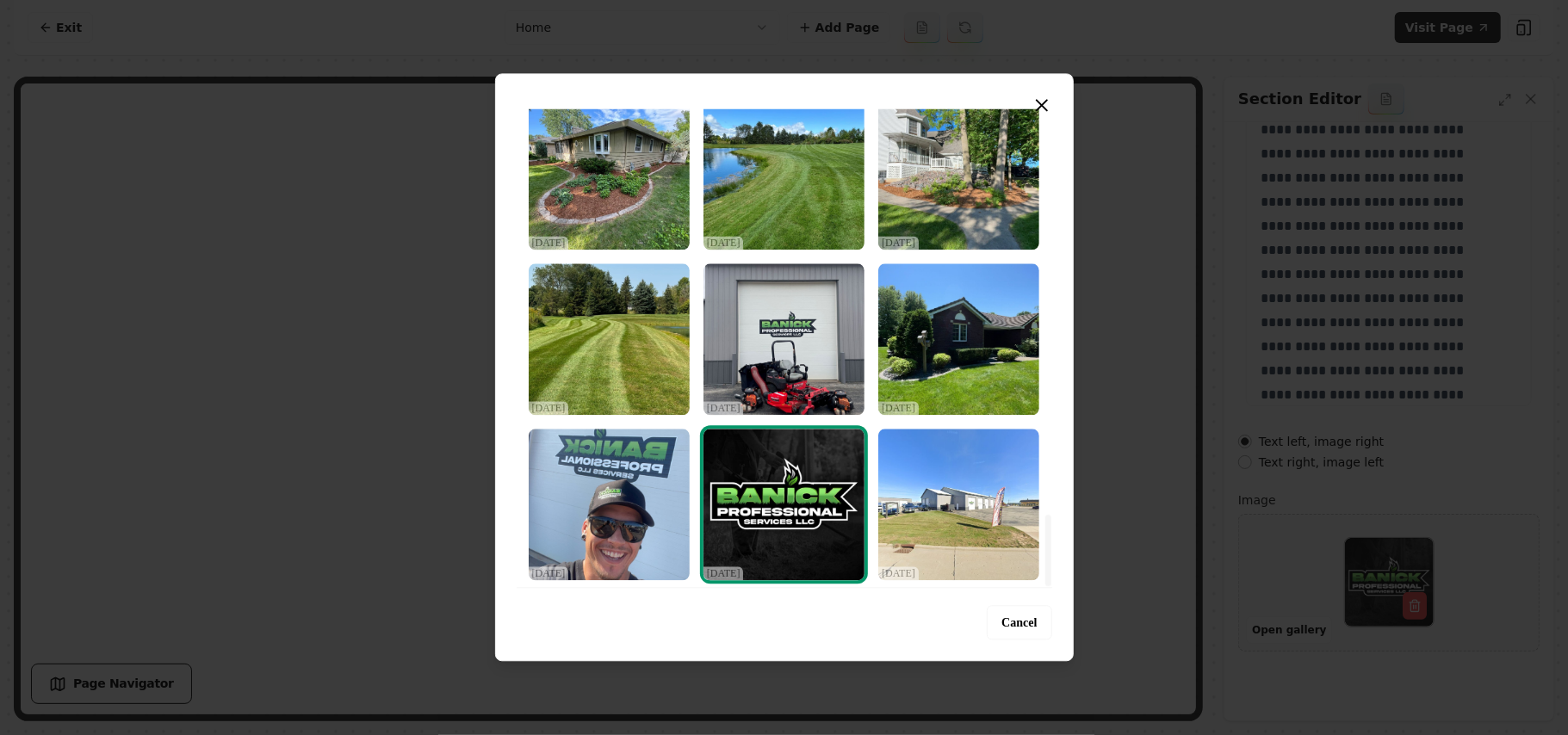
drag, startPoint x: 1047, startPoint y: 124, endPoint x: 1059, endPoint y: 608, distance: 484.1
click at [764, 586] on div at bounding box center [1048, 550] width 6 height 71
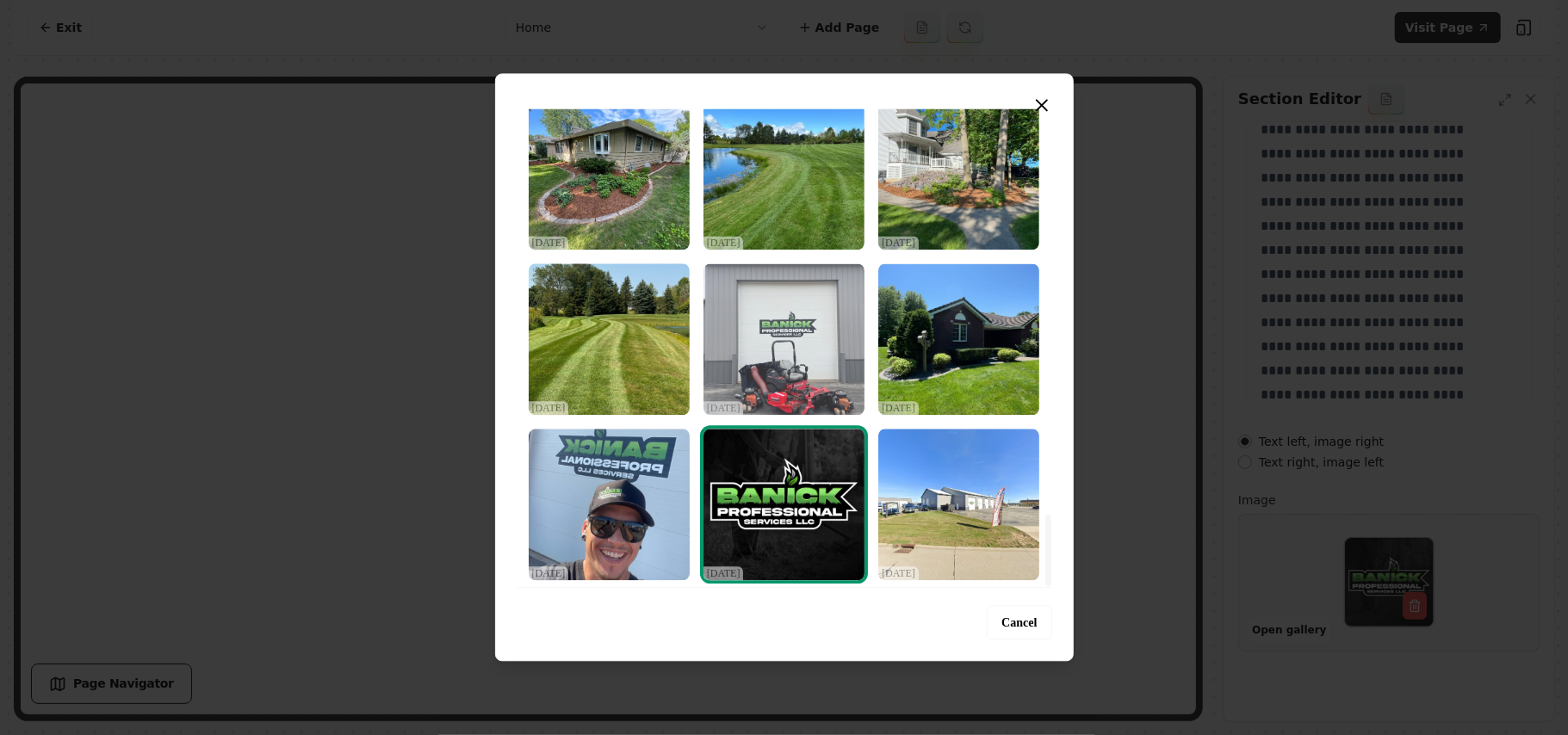
click at [764, 369] on img "Select image image_68d2d6845c7cd75eb815a557.jpeg" at bounding box center [784, 339] width 161 height 151
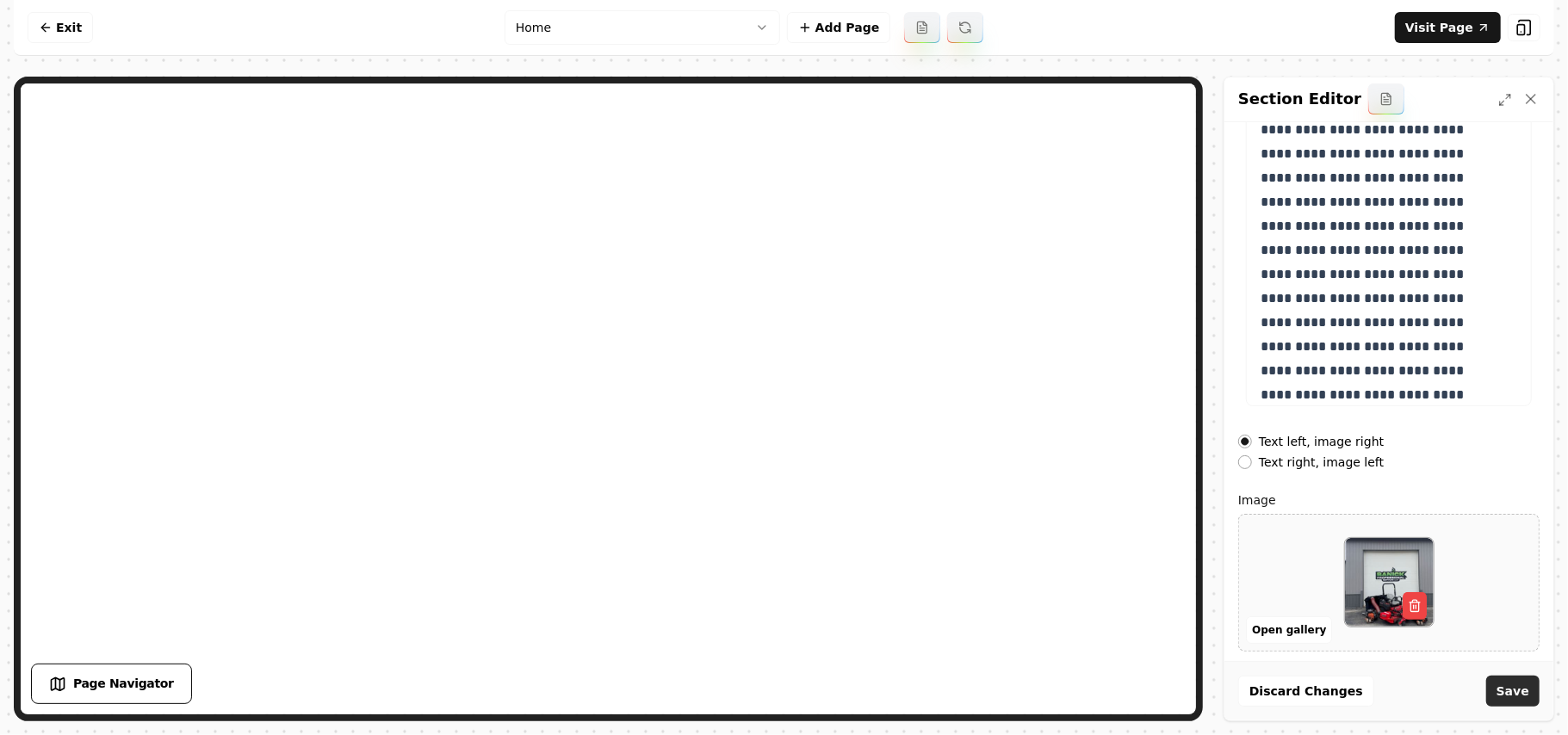
click at [764, 694] on button "Save" at bounding box center [1514, 692] width 54 height 31
click at [764, 632] on button "Open gallery" at bounding box center [1289, 631] width 86 height 28
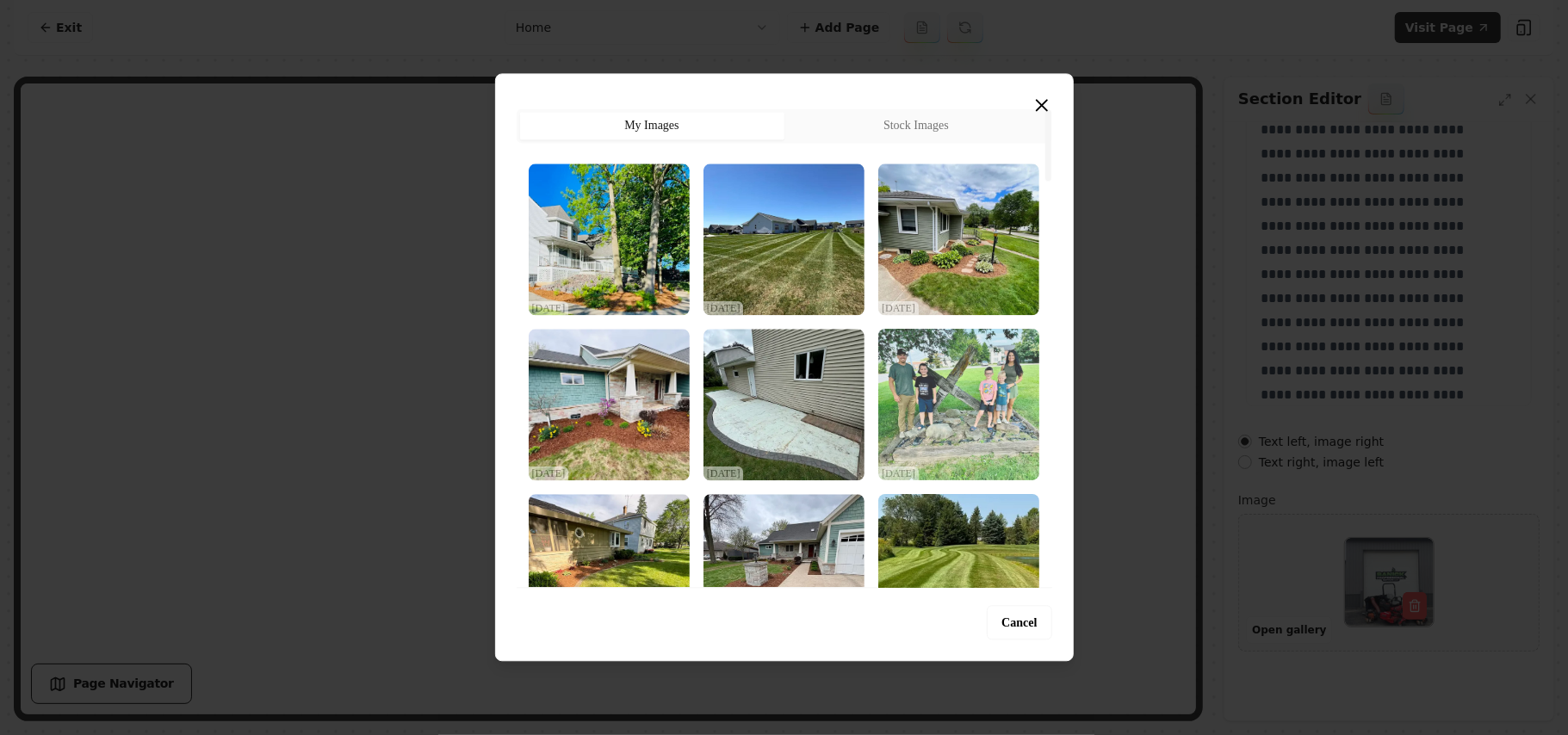
click at [764, 377] on img "Select image image_68d2d8715c7cd75eb82286f7.webp" at bounding box center [959, 404] width 161 height 151
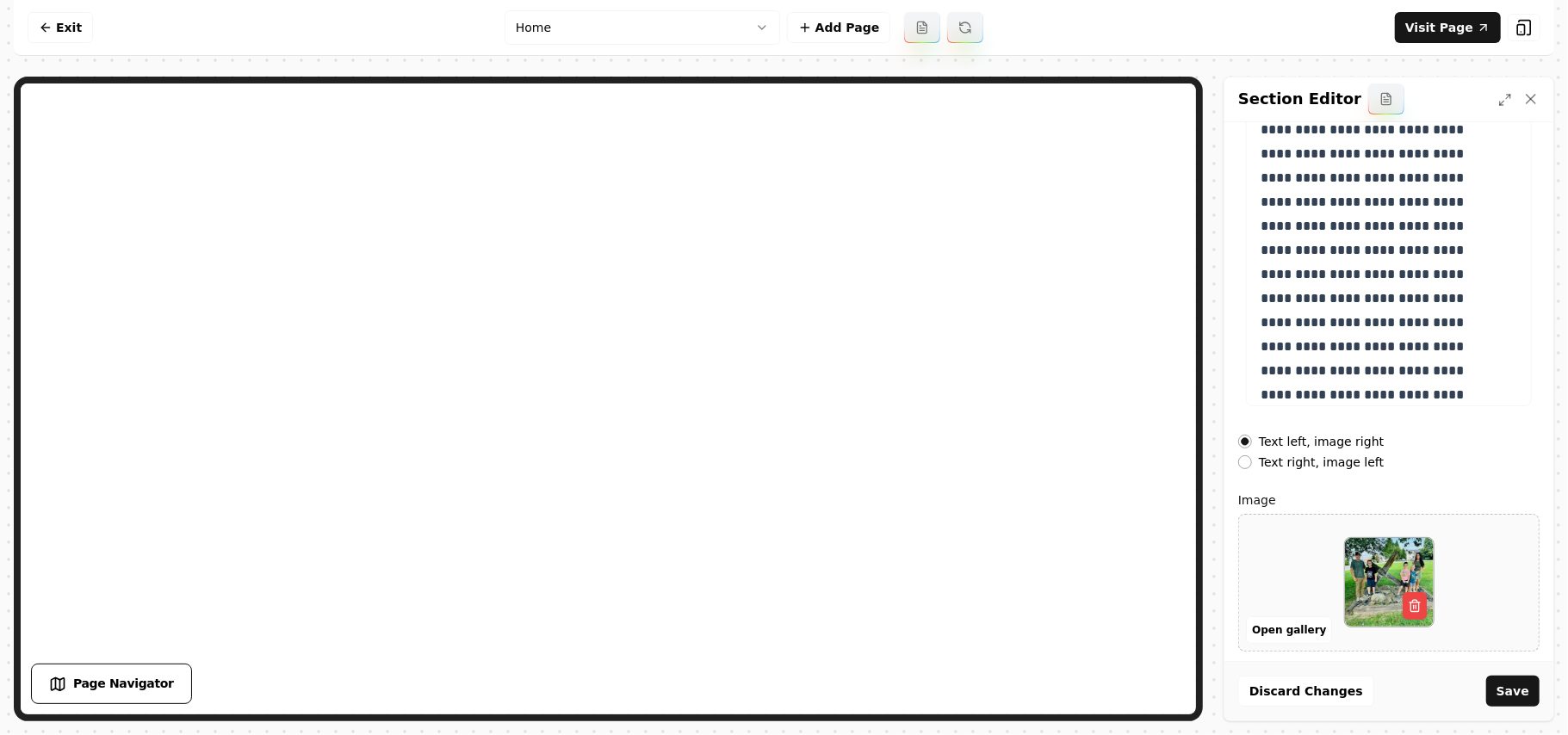
drag, startPoint x: 1525, startPoint y: 689, endPoint x: 1499, endPoint y: 682, distance: 26.9
click at [764, 689] on button "Save" at bounding box center [1514, 692] width 54 height 31
click at [57, 20] on link "Exit" at bounding box center [60, 28] width 66 height 31
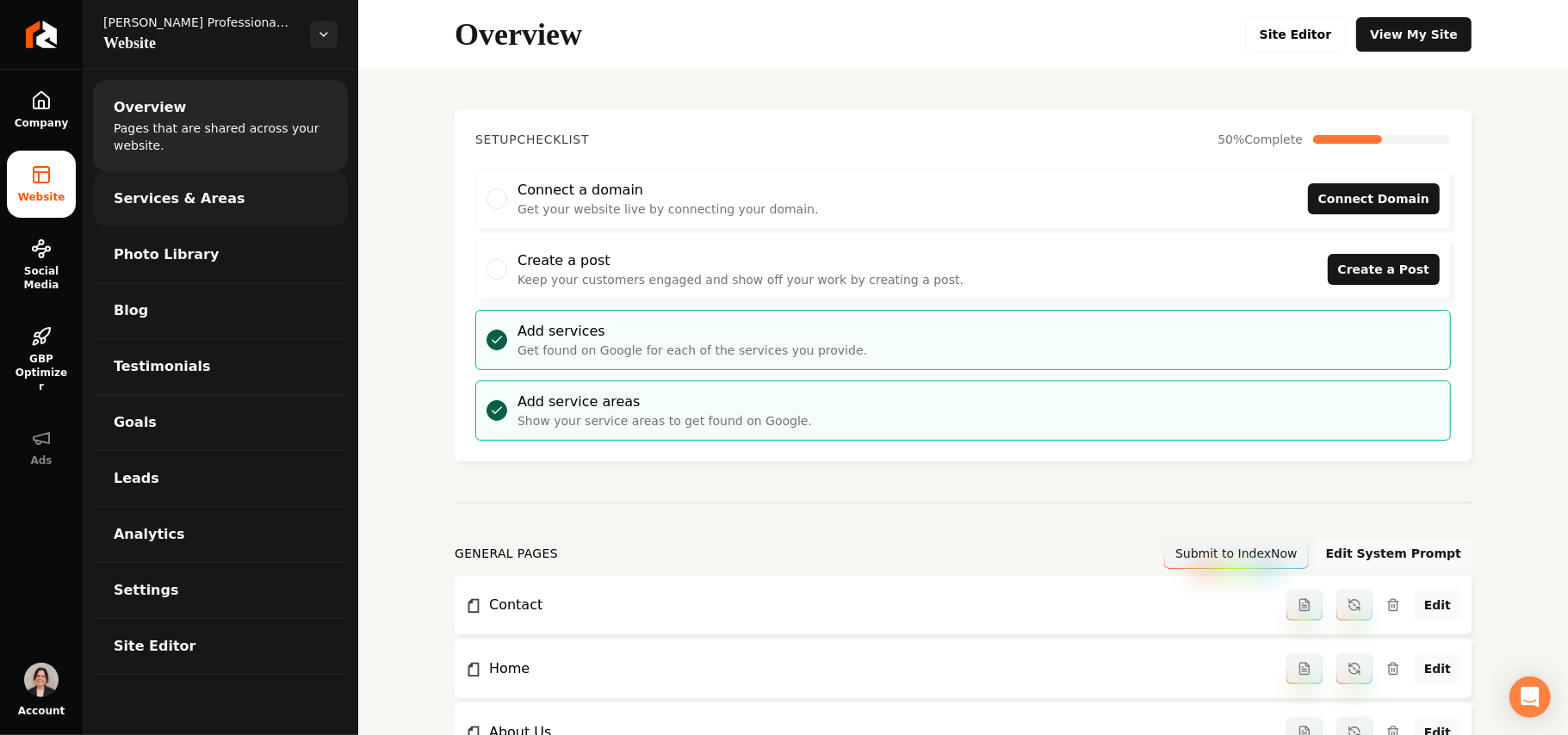
click at [199, 191] on span "Services & Areas" at bounding box center [179, 199] width 132 height 20
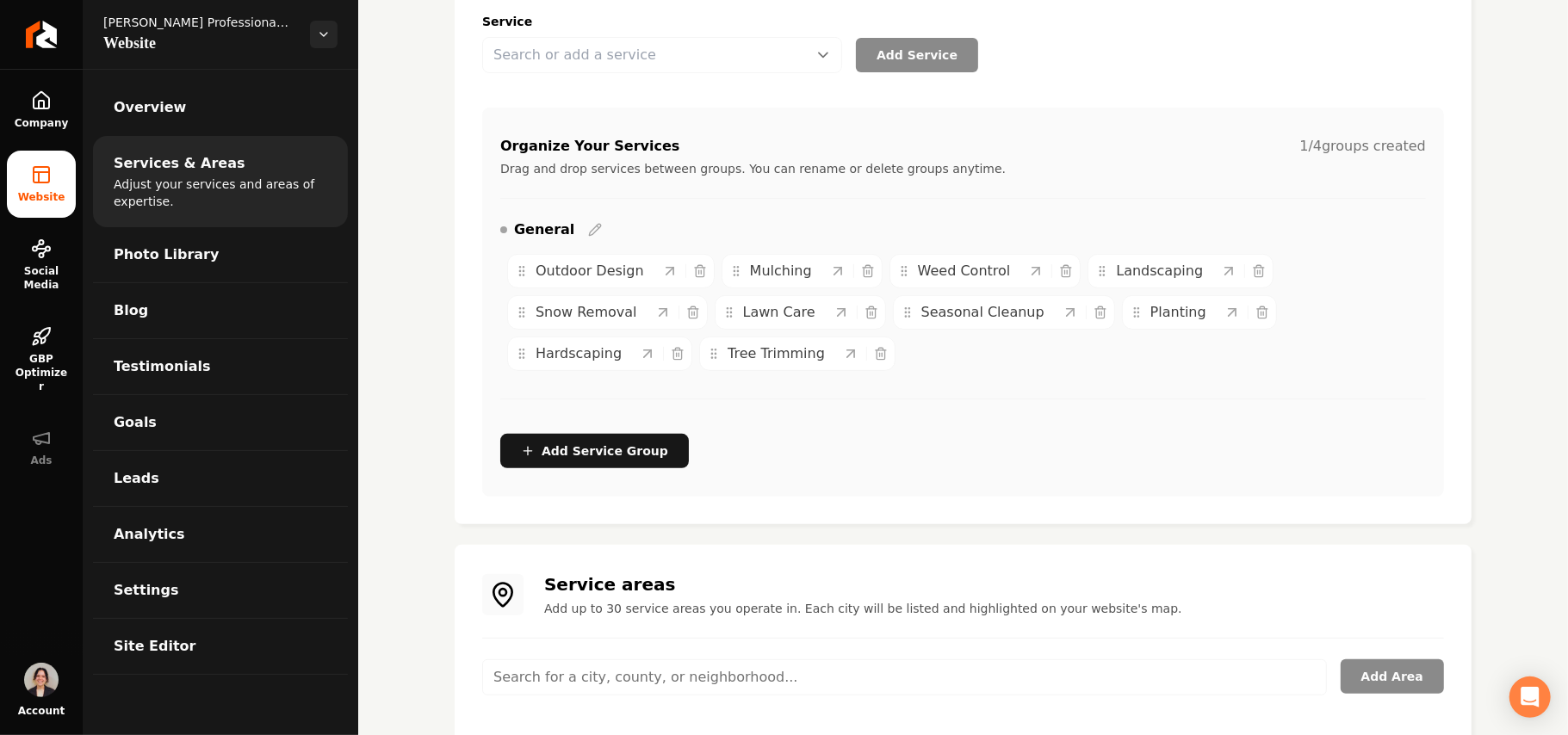
scroll to position [341, 0]
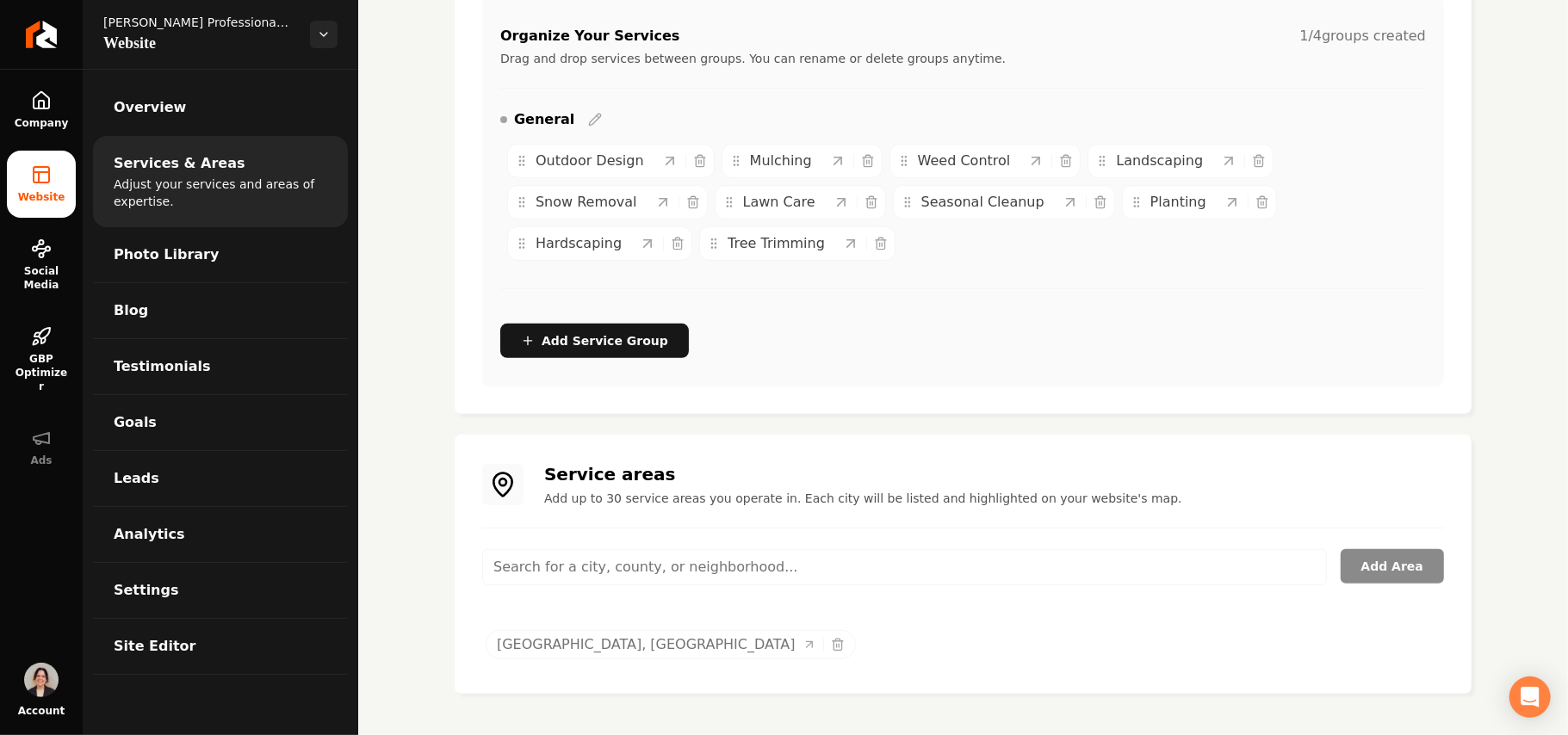
click at [605, 559] on input "Main content area" at bounding box center [904, 567] width 845 height 36
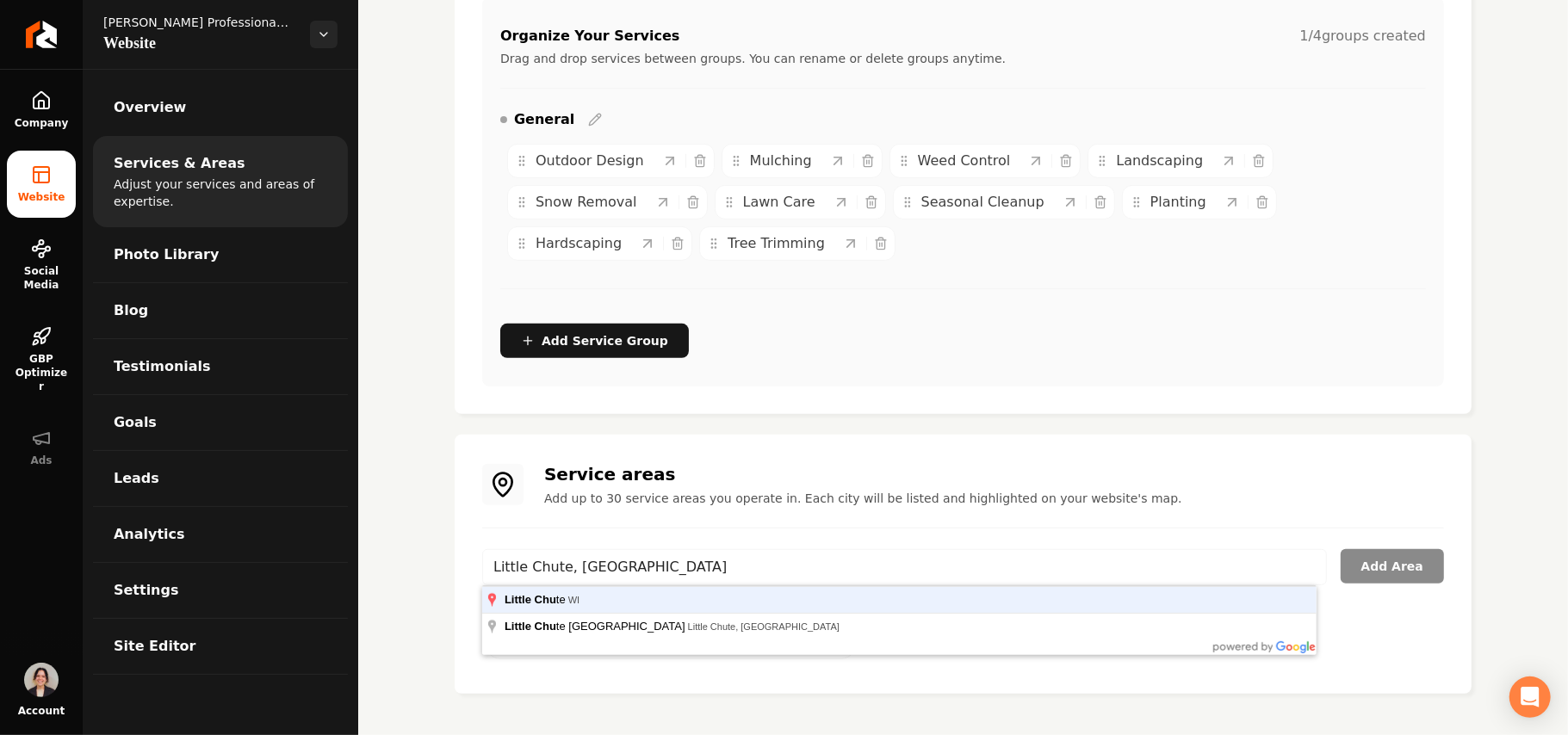
type input "Little Chute, [GEOGRAPHIC_DATA]"
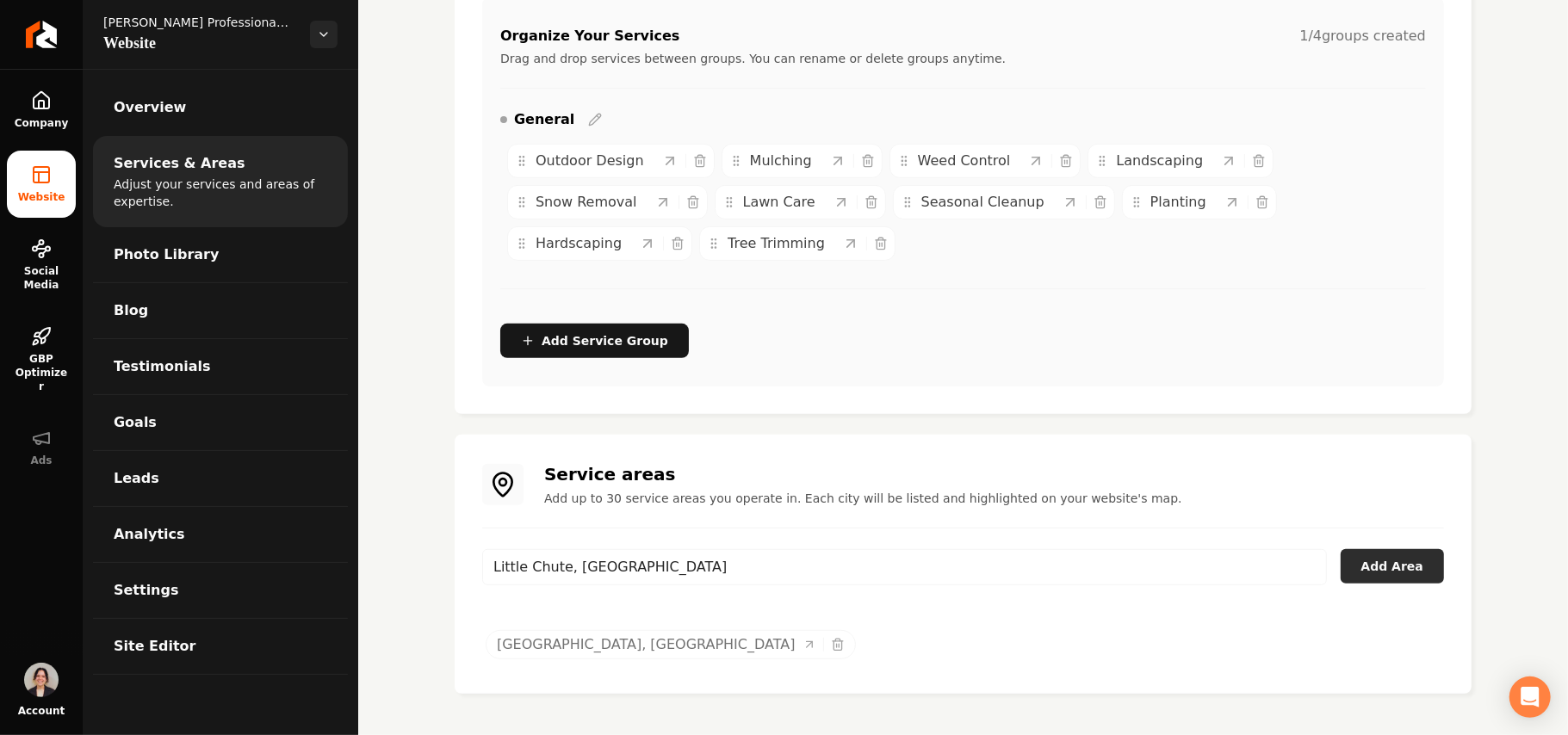
click at [764, 560] on button "Add Area" at bounding box center [1393, 566] width 103 height 34
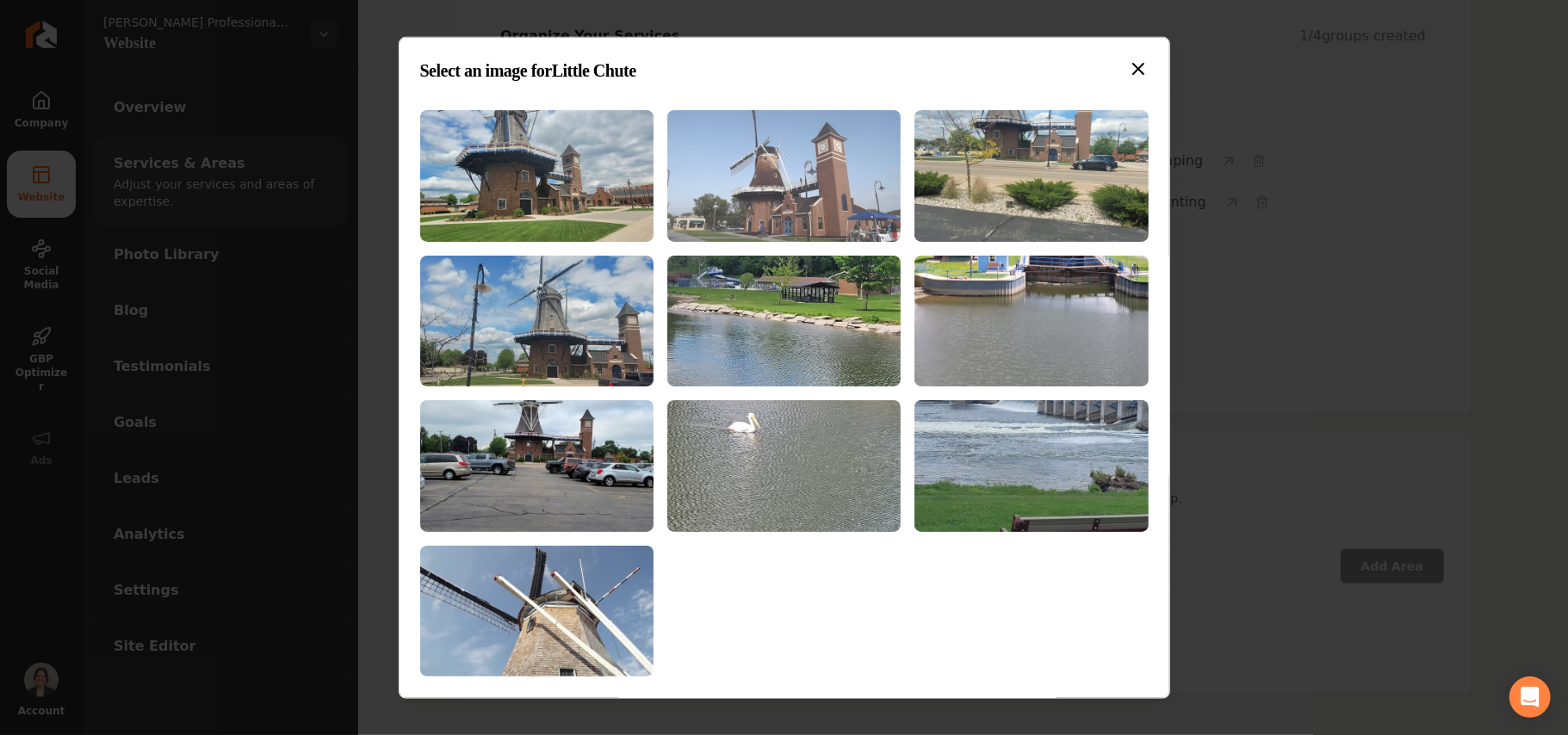
click at [764, 197] on img at bounding box center [784, 175] width 234 height 132
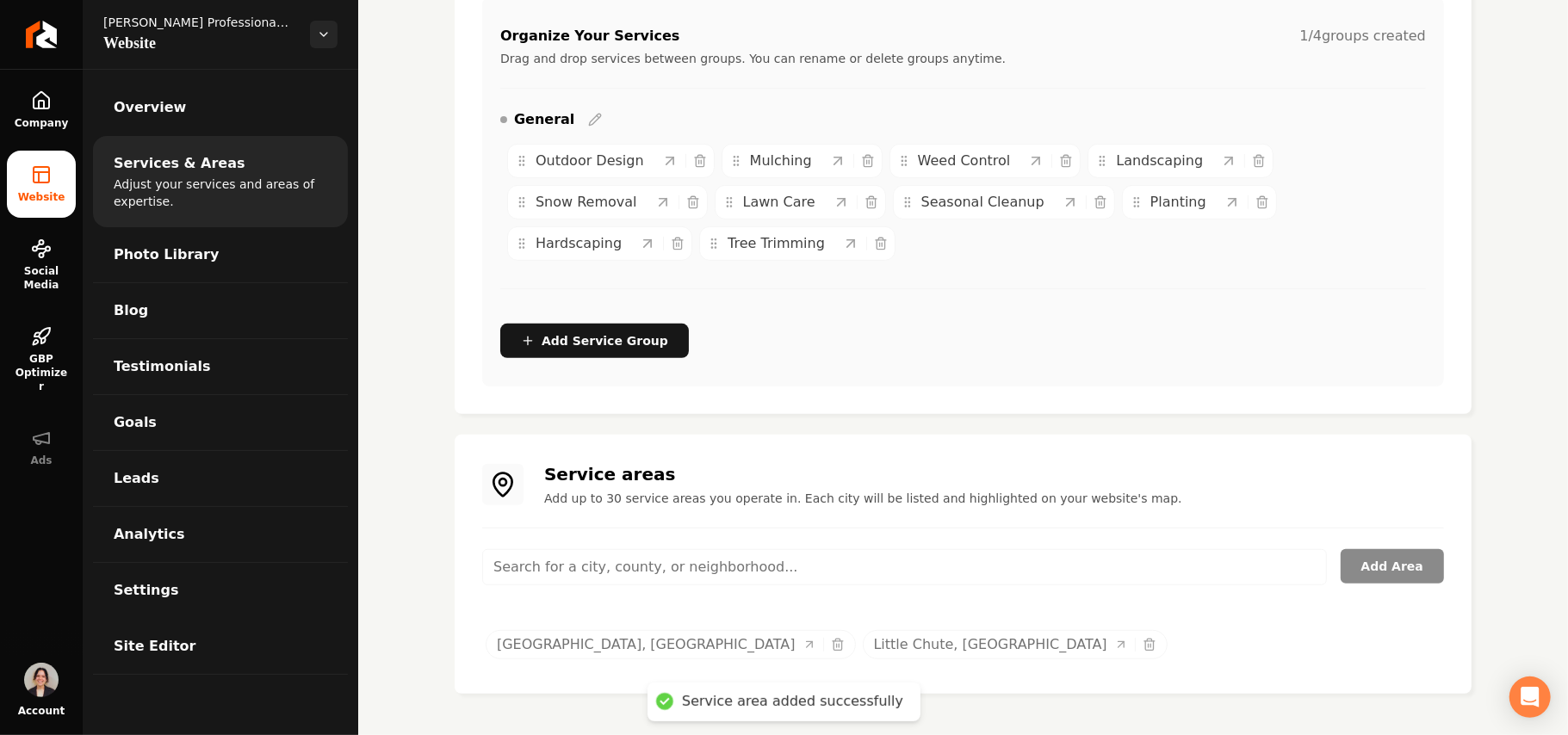
click at [136, 649] on span "Site Editor" at bounding box center [154, 646] width 82 height 20
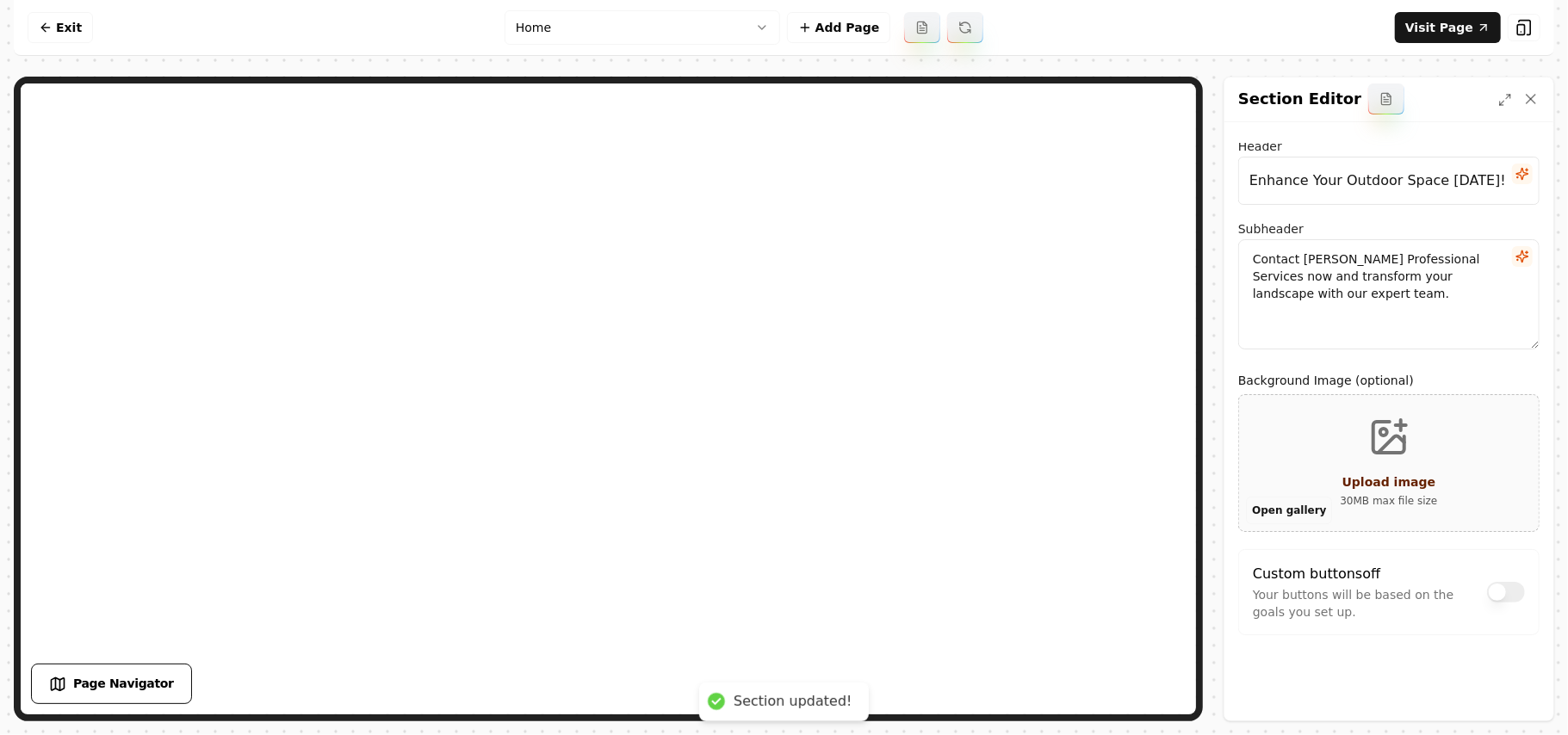
click at [764, 505] on button "Open gallery" at bounding box center [1289, 511] width 86 height 28
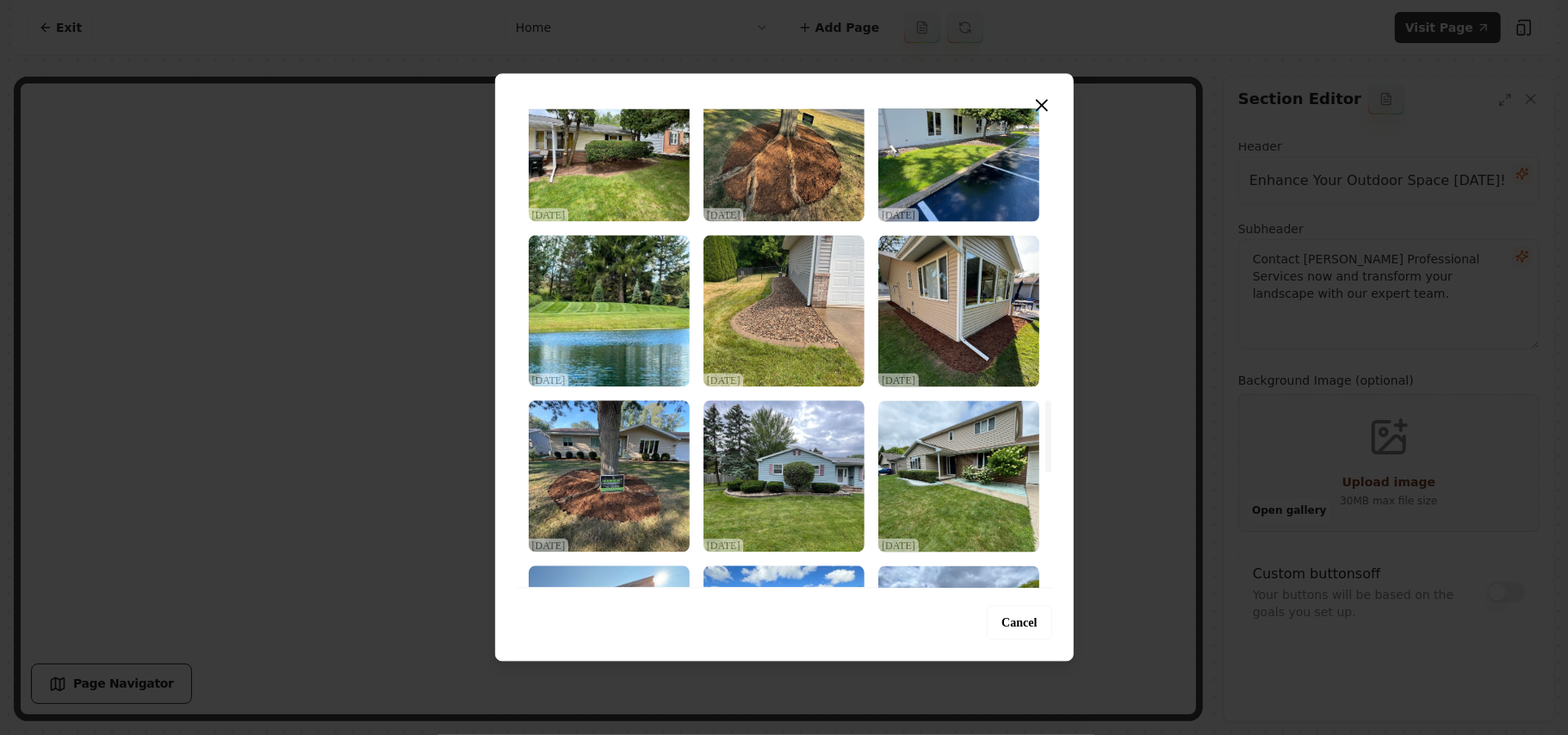
scroll to position [1951, 0]
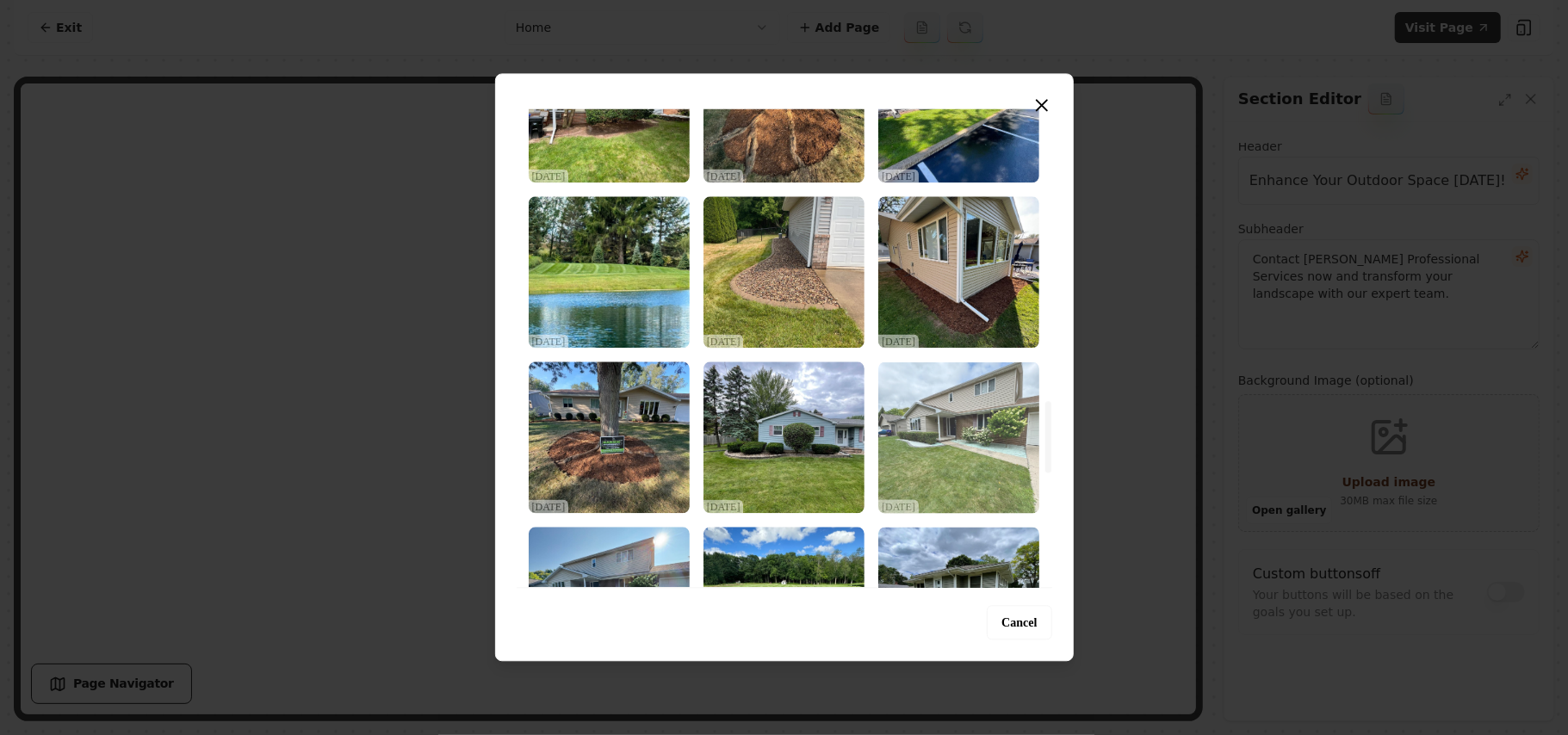
click at [764, 436] on img "Select image image_68d2d6855c7cd75eb815a8fa.jpeg" at bounding box center [959, 438] width 161 height 151
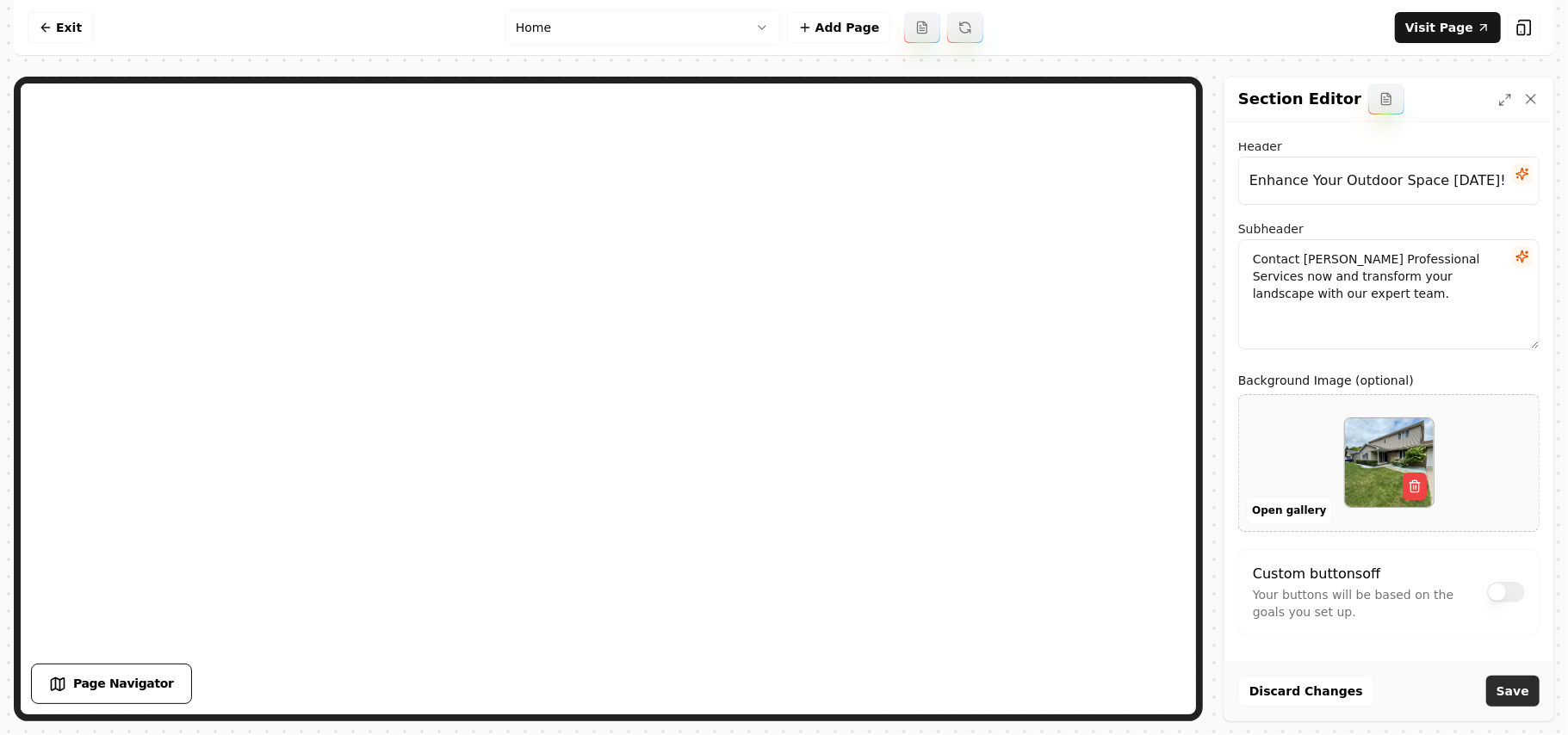
click at [764, 689] on button "Save" at bounding box center [1514, 692] width 54 height 31
click at [81, 15] on link "Exit" at bounding box center [60, 28] width 66 height 31
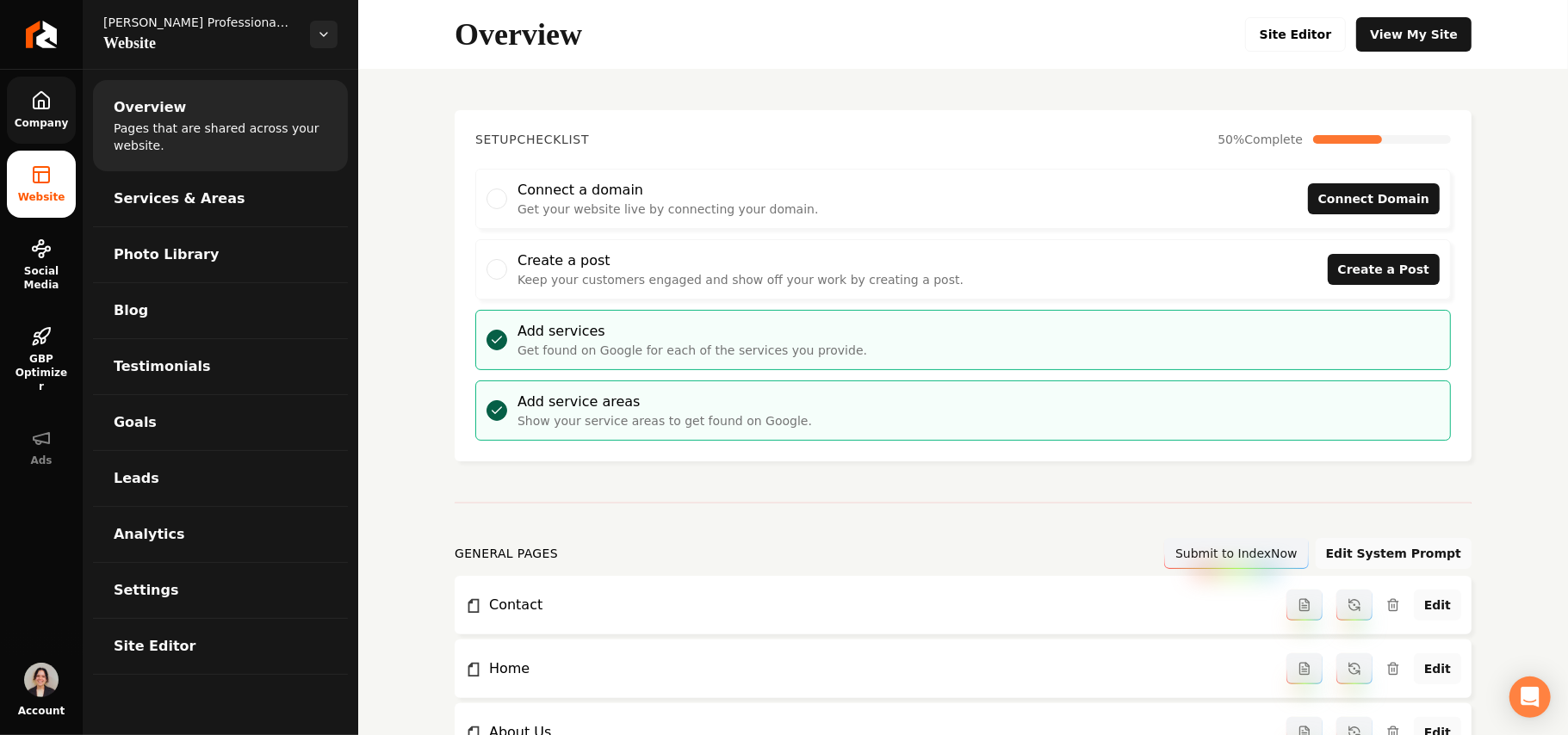
click at [49, 110] on icon at bounding box center [42, 101] width 20 height 20
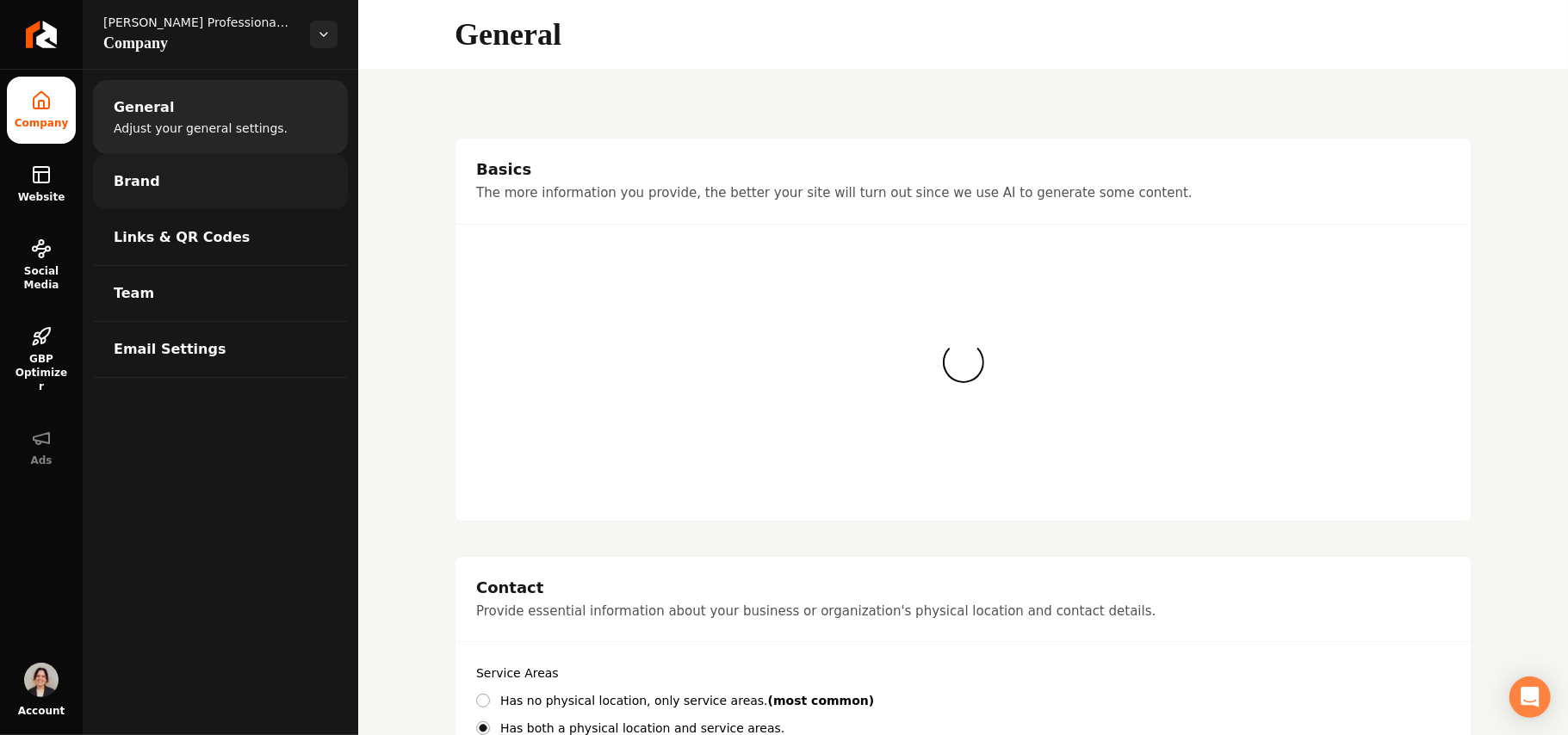
click at [135, 199] on link "Brand" at bounding box center [221, 182] width 255 height 55
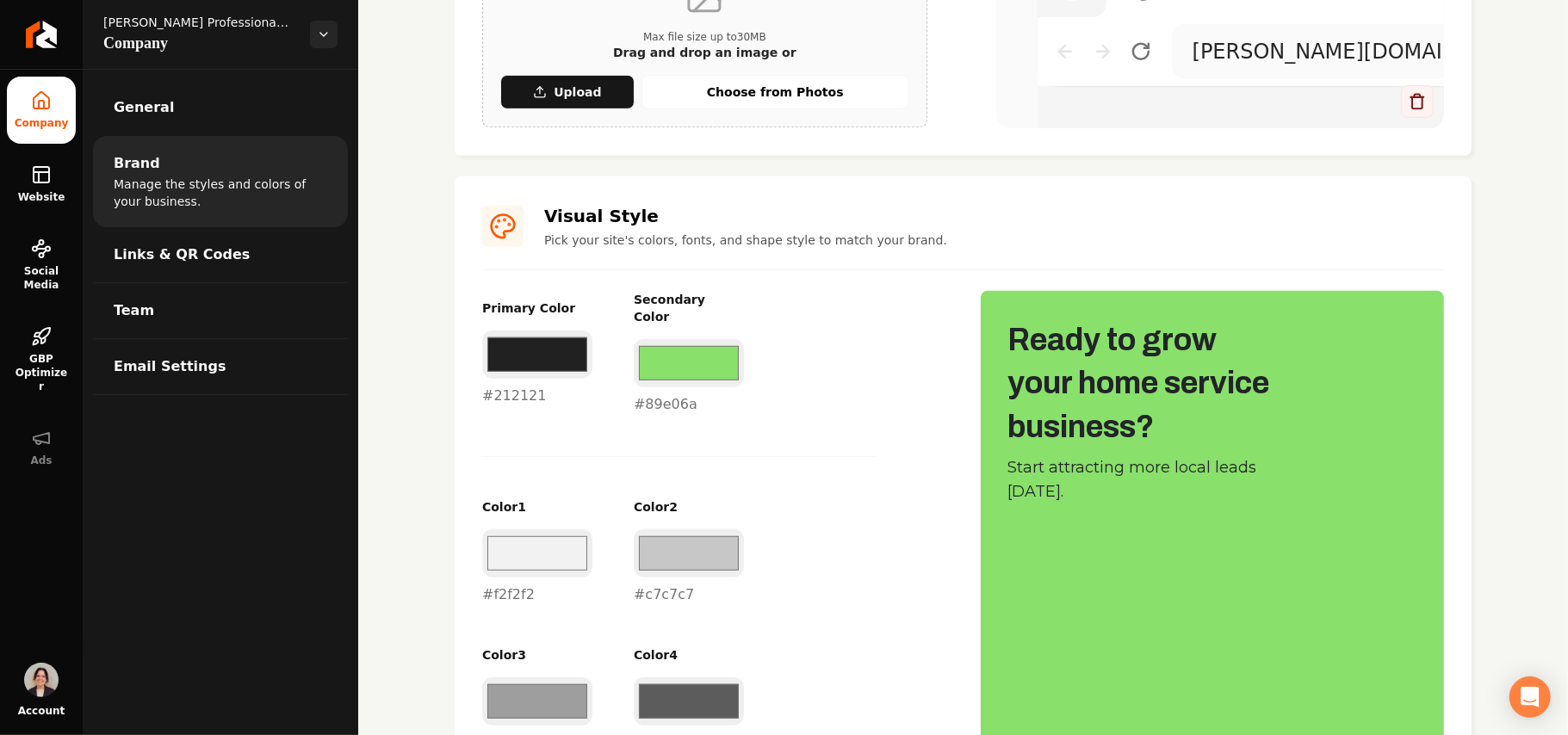
scroll to position [689, 0]
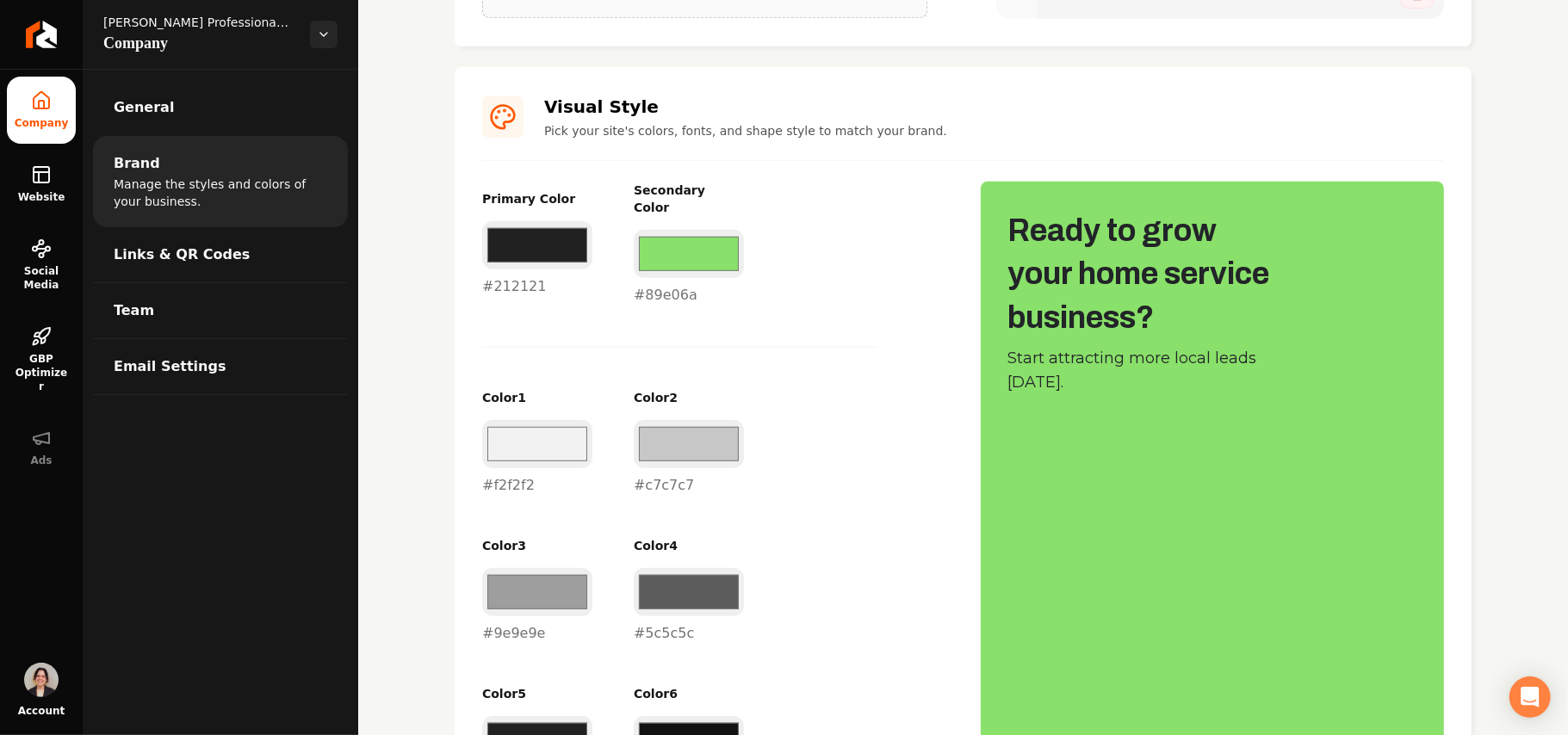
click at [497, 286] on div "#212121 #212121" at bounding box center [537, 259] width 110 height 76
click at [500, 281] on div "#212121 #212121" at bounding box center [537, 259] width 110 height 76
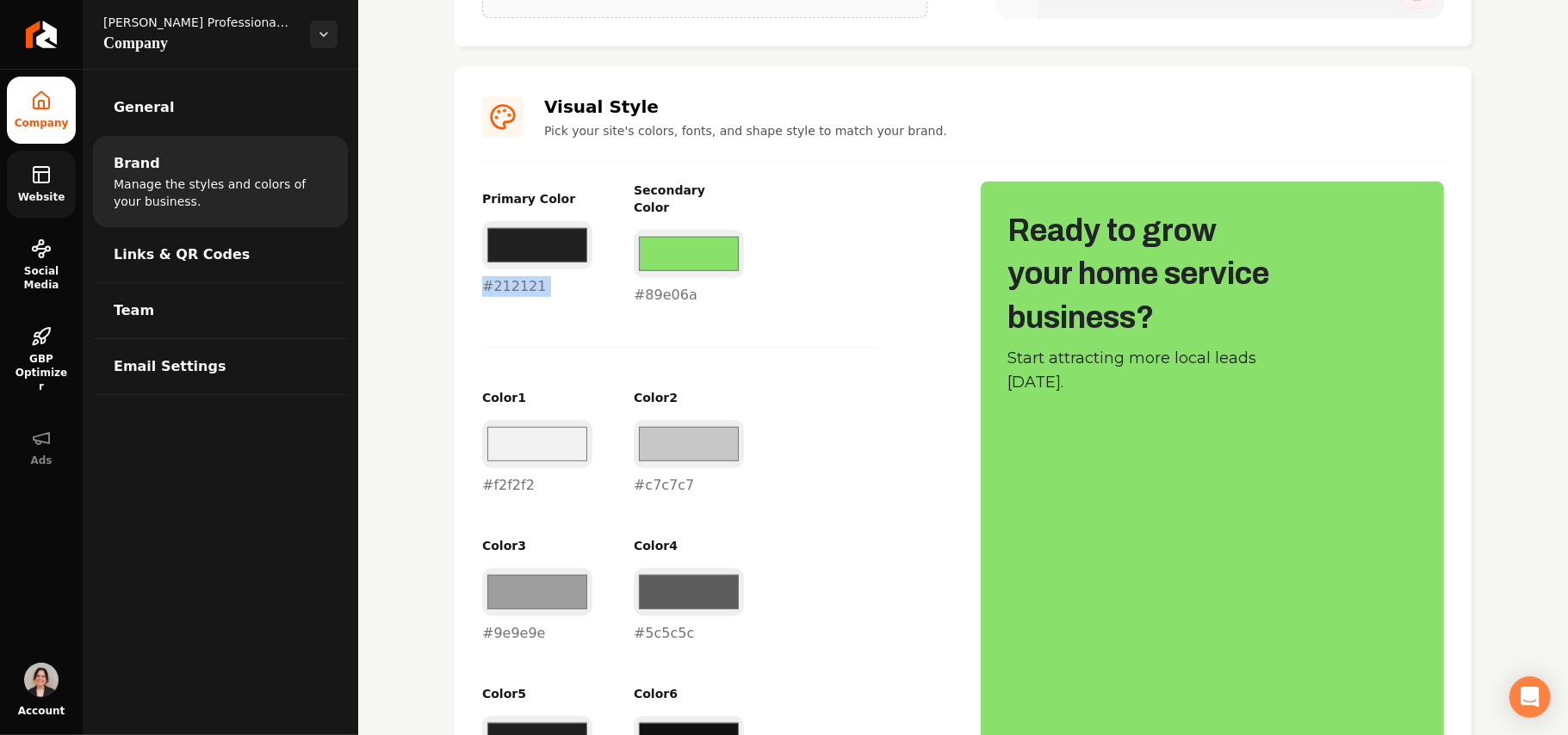
click at [50, 195] on span "Website" at bounding box center [42, 197] width 61 height 14
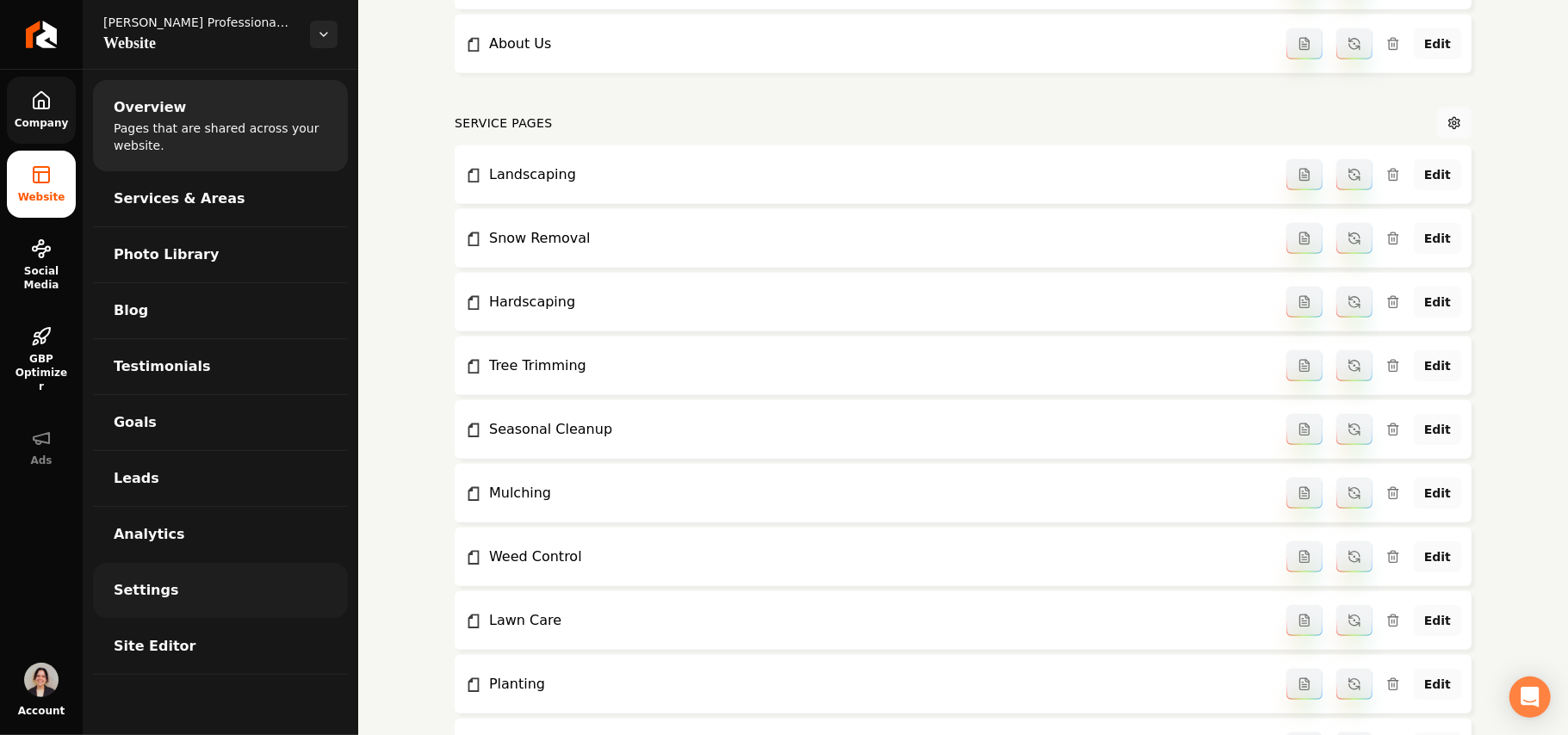
click at [169, 608] on link "Settings" at bounding box center [221, 591] width 255 height 55
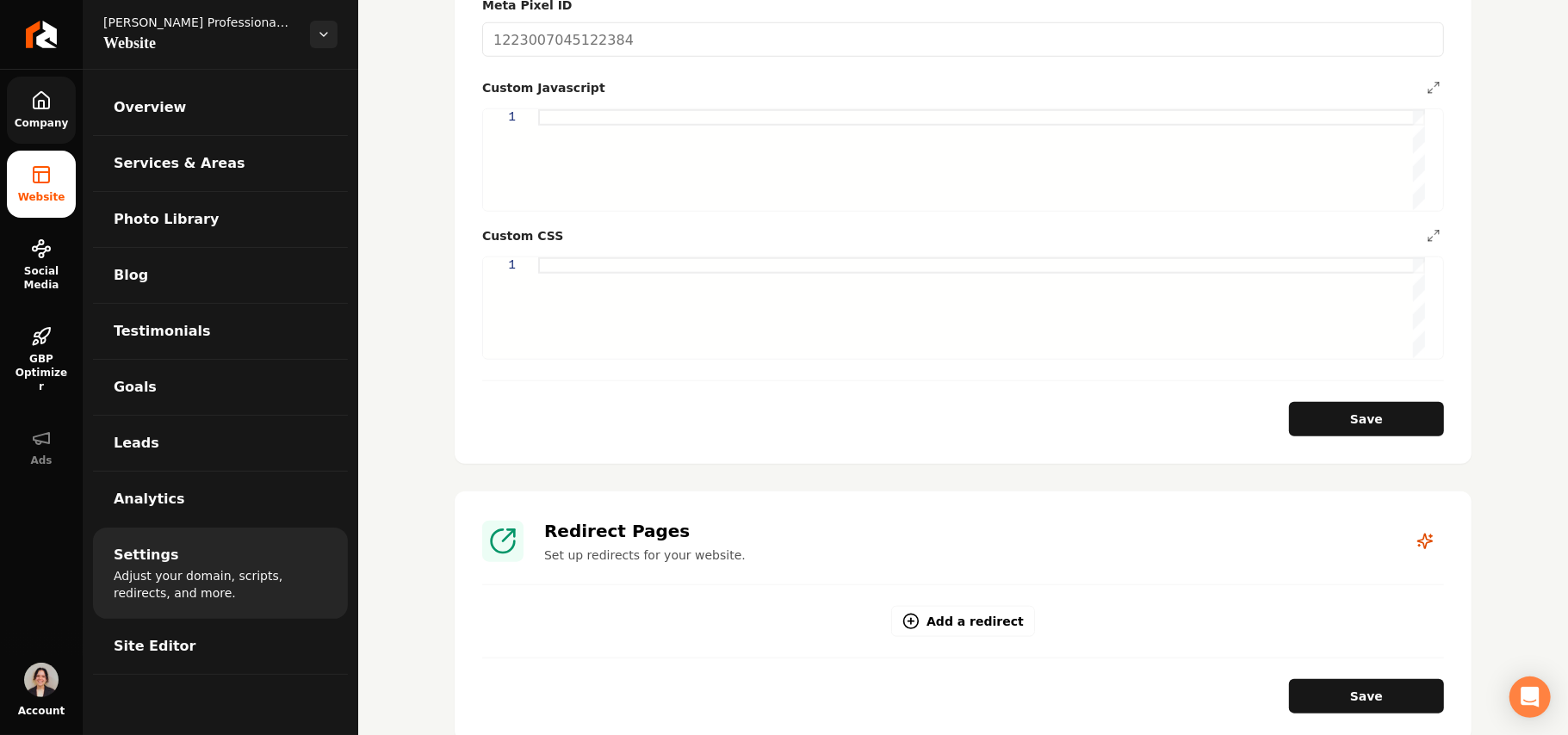
click at [632, 296] on div "Main content area" at bounding box center [982, 307] width 887 height 101
click at [577, 305] on div "nav { background: #212121 !important ; }" at bounding box center [982, 307] width 887 height 101
click at [579, 310] on div "nav { background: #212121 !important ; }" at bounding box center [982, 307] width 887 height 101
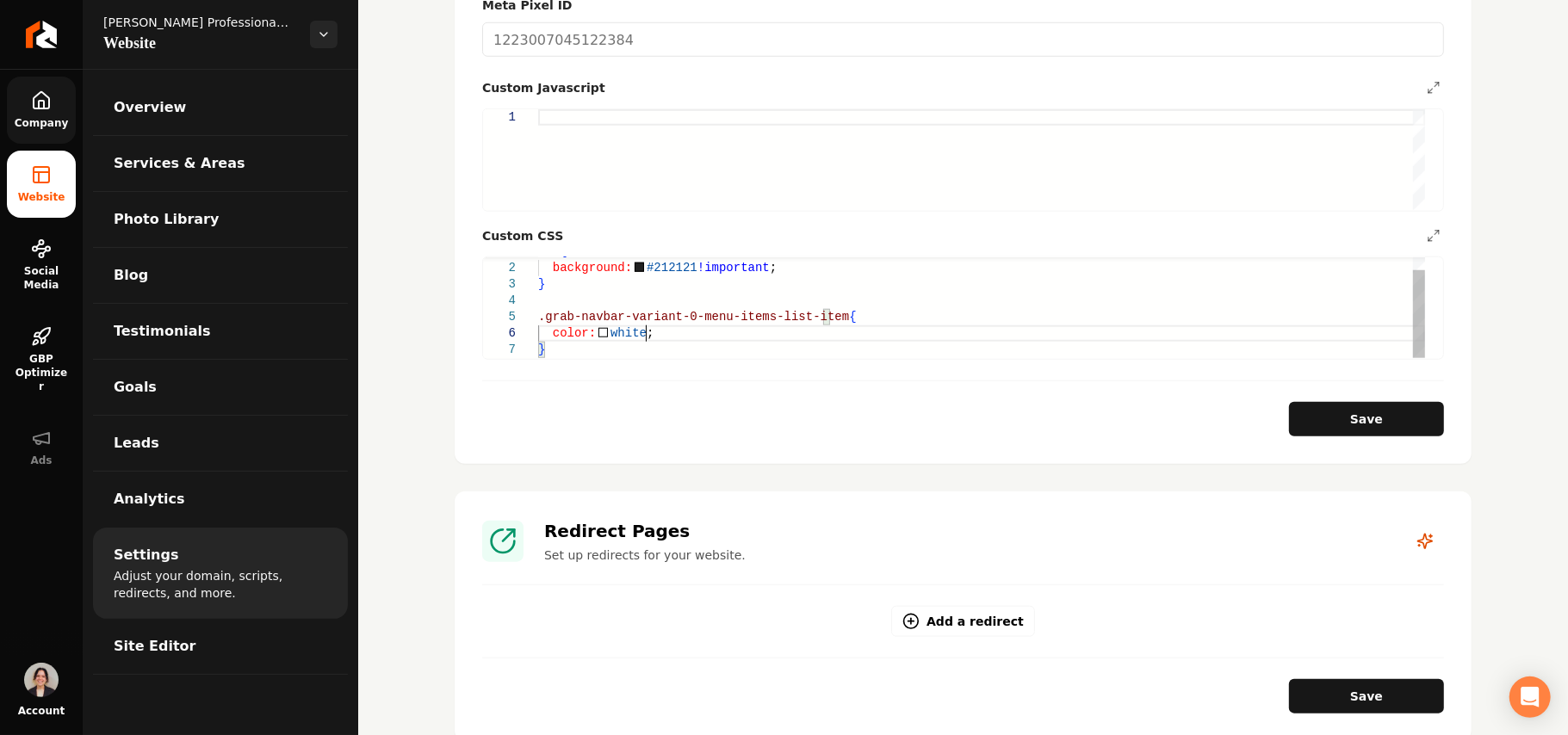
click at [764, 300] on div "nav { background: #212121 !important ; } .grab-navbar-variant-0-menu-items-list…" at bounding box center [982, 301] width 887 height 114
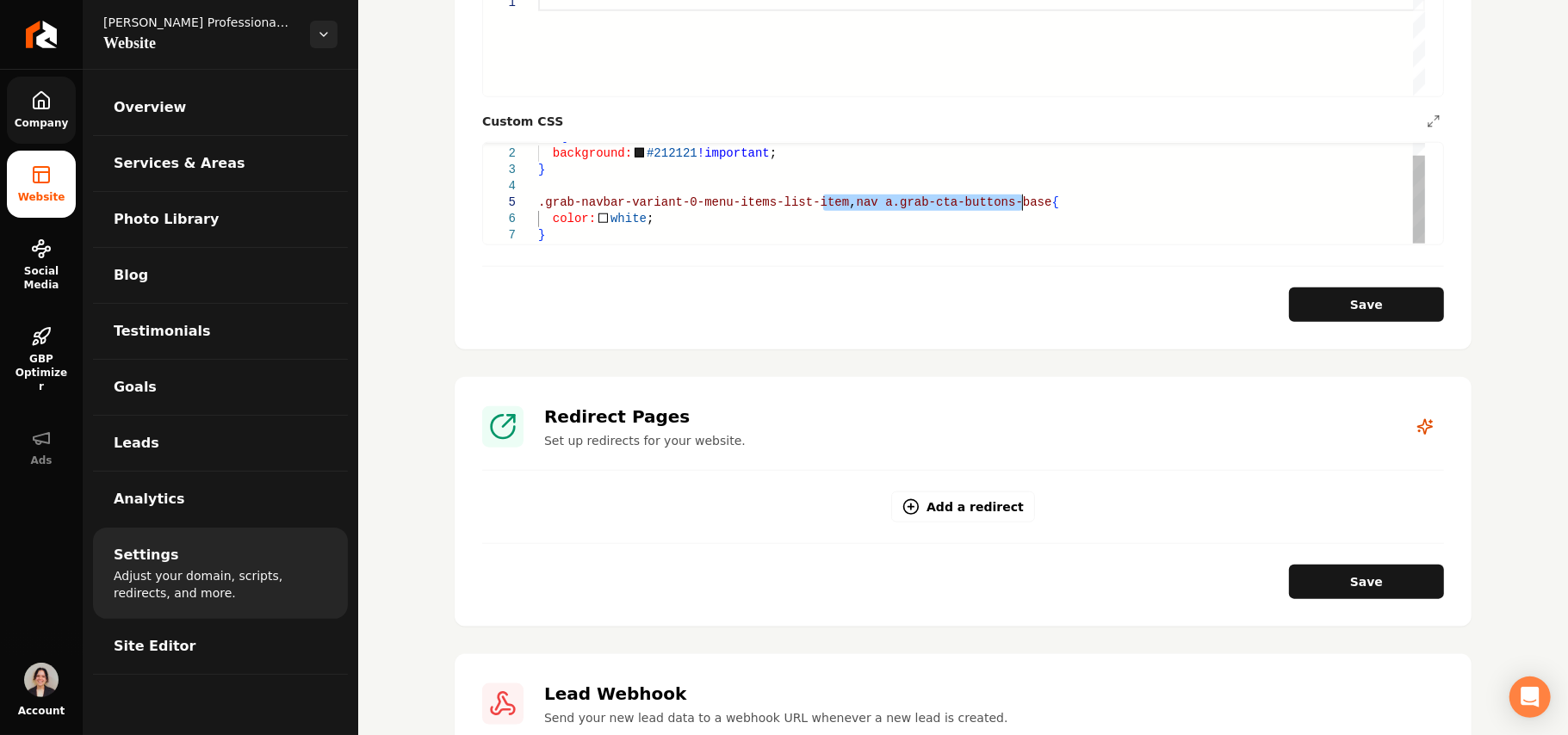
drag, startPoint x: 821, startPoint y: 187, endPoint x: 1028, endPoint y: 180, distance: 207.1
click at [764, 180] on div "nav { background: #212121 !important ; } .grab-navbar-variant-0-menu-items-list…" at bounding box center [982, 187] width 887 height 114
click at [609, 223] on div "nav { background: #212121 !important ; } .grab-navbar-variant-0-menu-items-list…" at bounding box center [982, 187] width 887 height 114
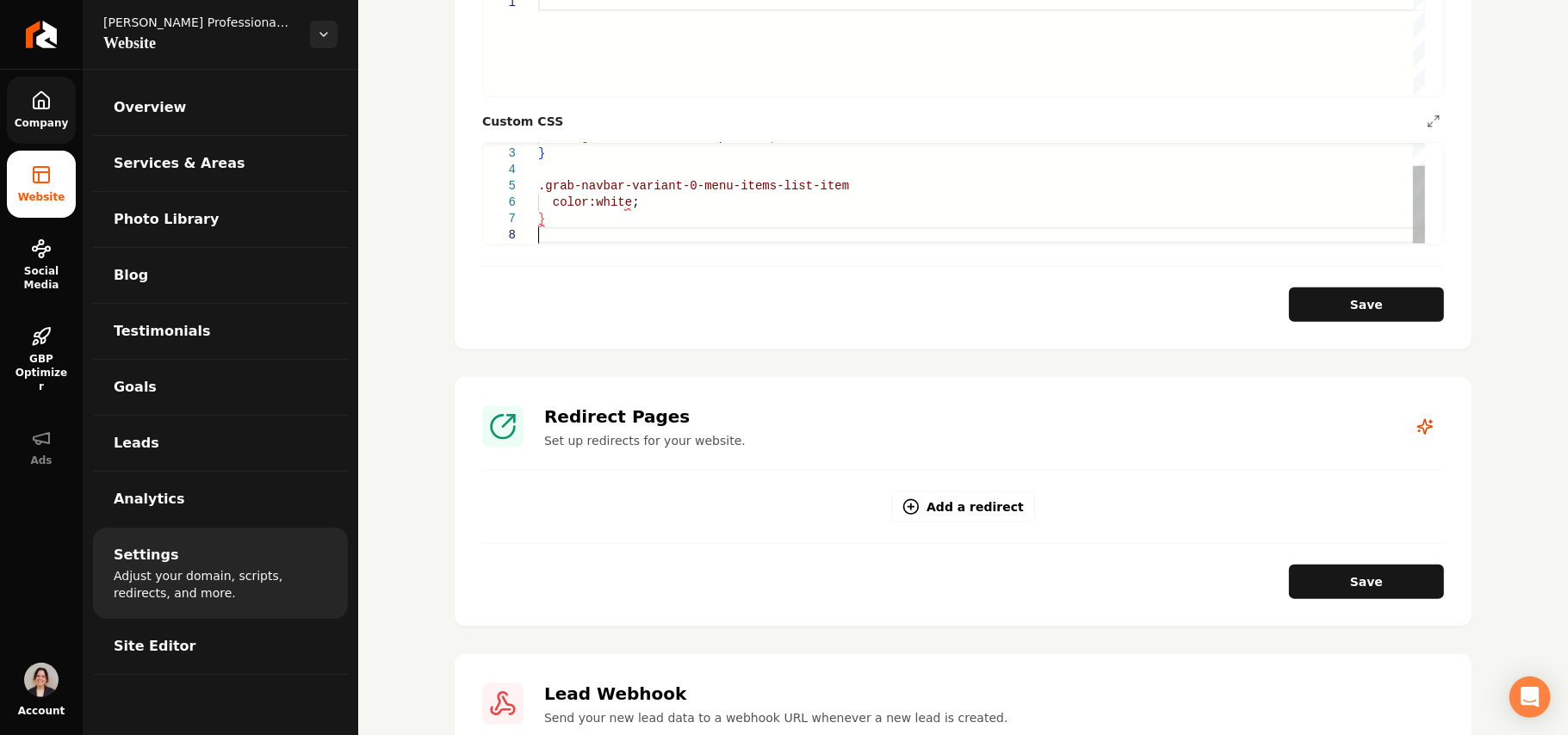
scroll to position [131, 0]
click at [764, 162] on div "} .grab-navbar-variant-0-menu-items-list-item color:white ; } , nav a.grab-cta-…" at bounding box center [982, 169] width 887 height 147
click at [764, 148] on div "} .grab-navbar-variant-0-menu-items-list-item color:white ; } , nav a.grab-cta-…" at bounding box center [982, 169] width 887 height 147
click at [569, 219] on div "} .grab-navbar-variant-0-menu-items-list-item { color: white ; } , nav a.grab-c…" at bounding box center [982, 169] width 887 height 147
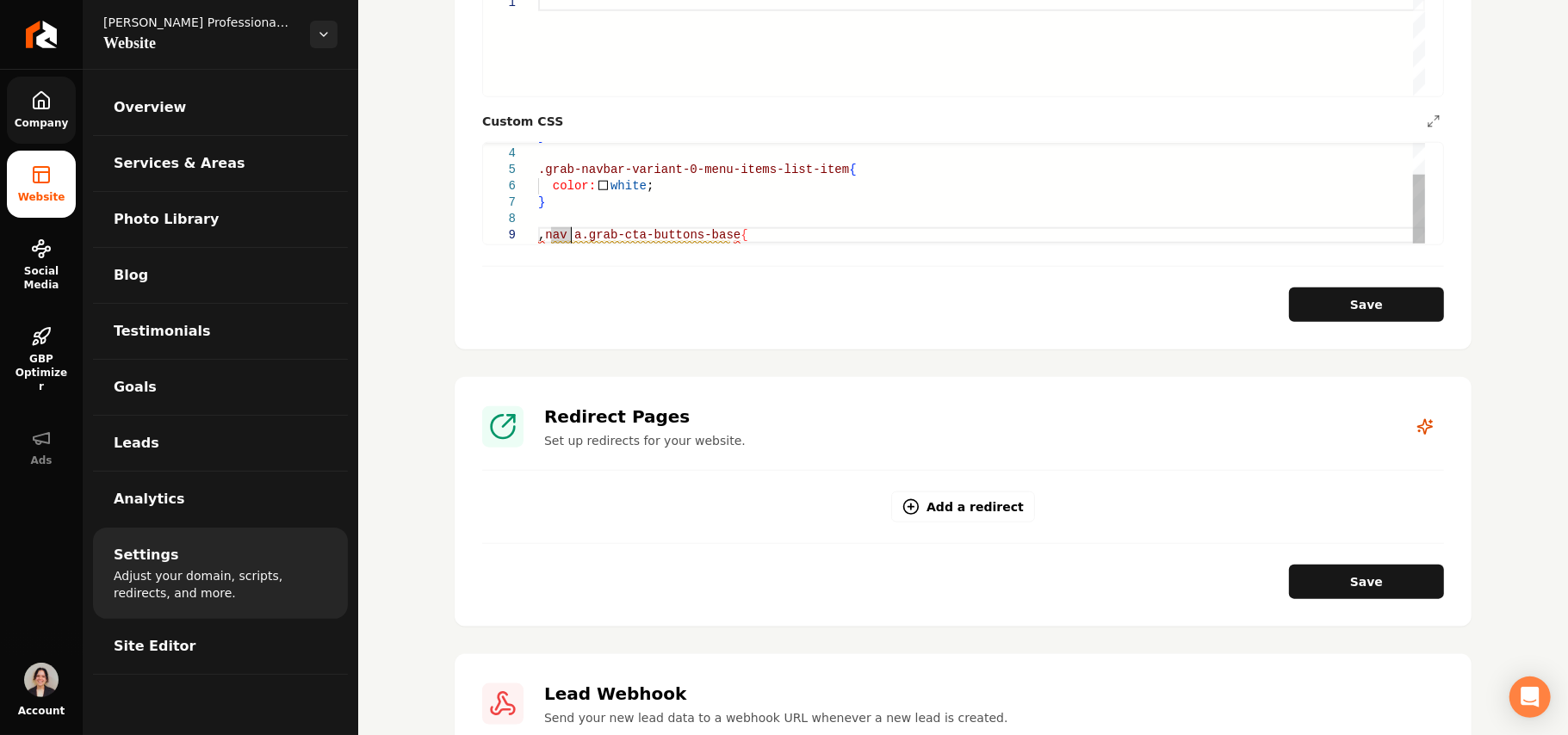
click at [555, 211] on div "} .grab-navbar-variant-0-menu-items-list-item { color: white ; } , nav a.grab-c…" at bounding box center [982, 169] width 887 height 147
click at [764, 221] on div "} .grab-navbar-variant-0-menu-items-list-item { color: white ; } nav a.grab-cta…" at bounding box center [982, 169] width 887 height 147
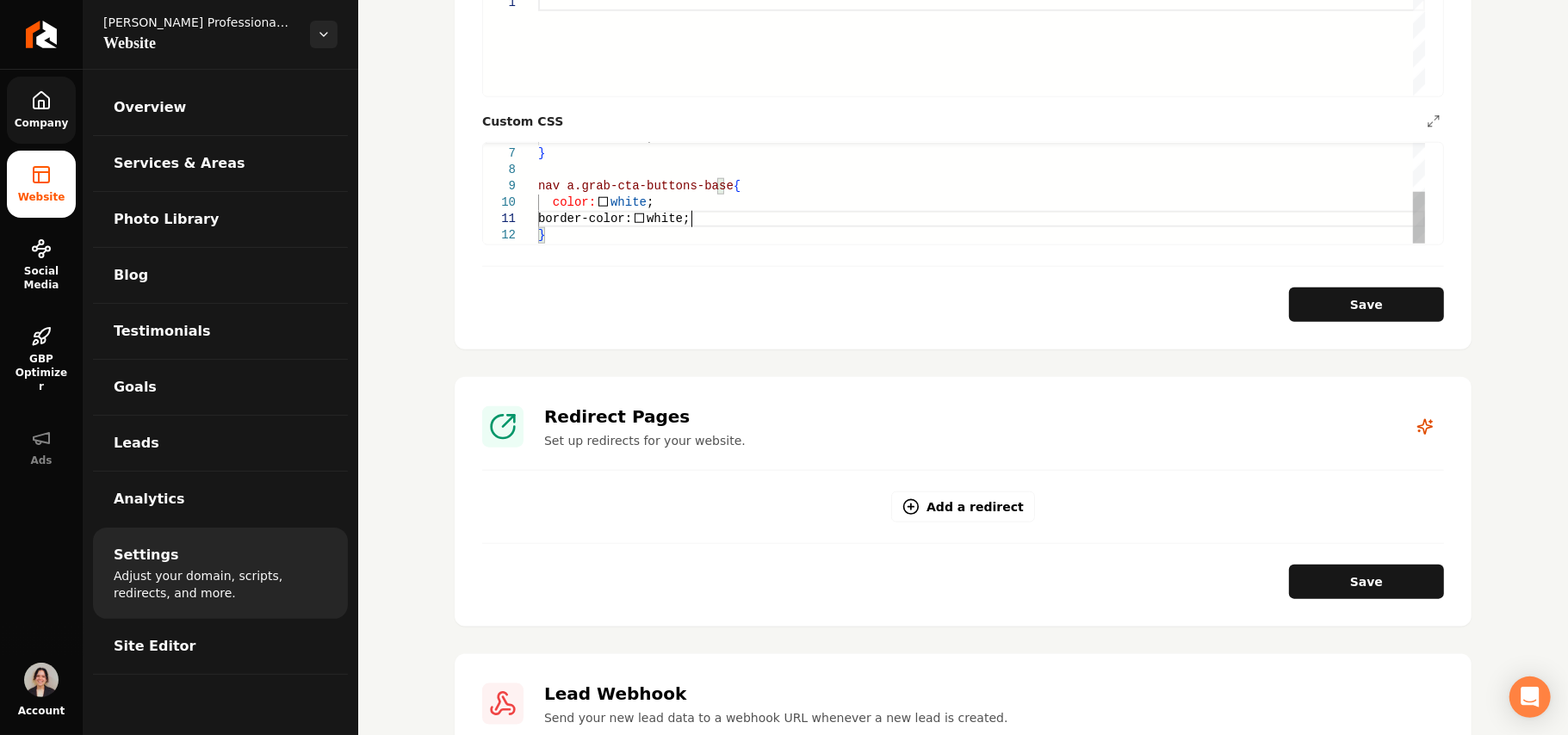
scroll to position [15, 138]
click at [764, 288] on button "Save" at bounding box center [1367, 305] width 155 height 34
drag, startPoint x: 718, startPoint y: 166, endPoint x: 464, endPoint y: 169, distance: 254.0
click at [538, 169] on div "color: white ; } nav a.grab-cta-buttons-base { color: white ; border-color: whi…" at bounding box center [982, 145] width 887 height 197
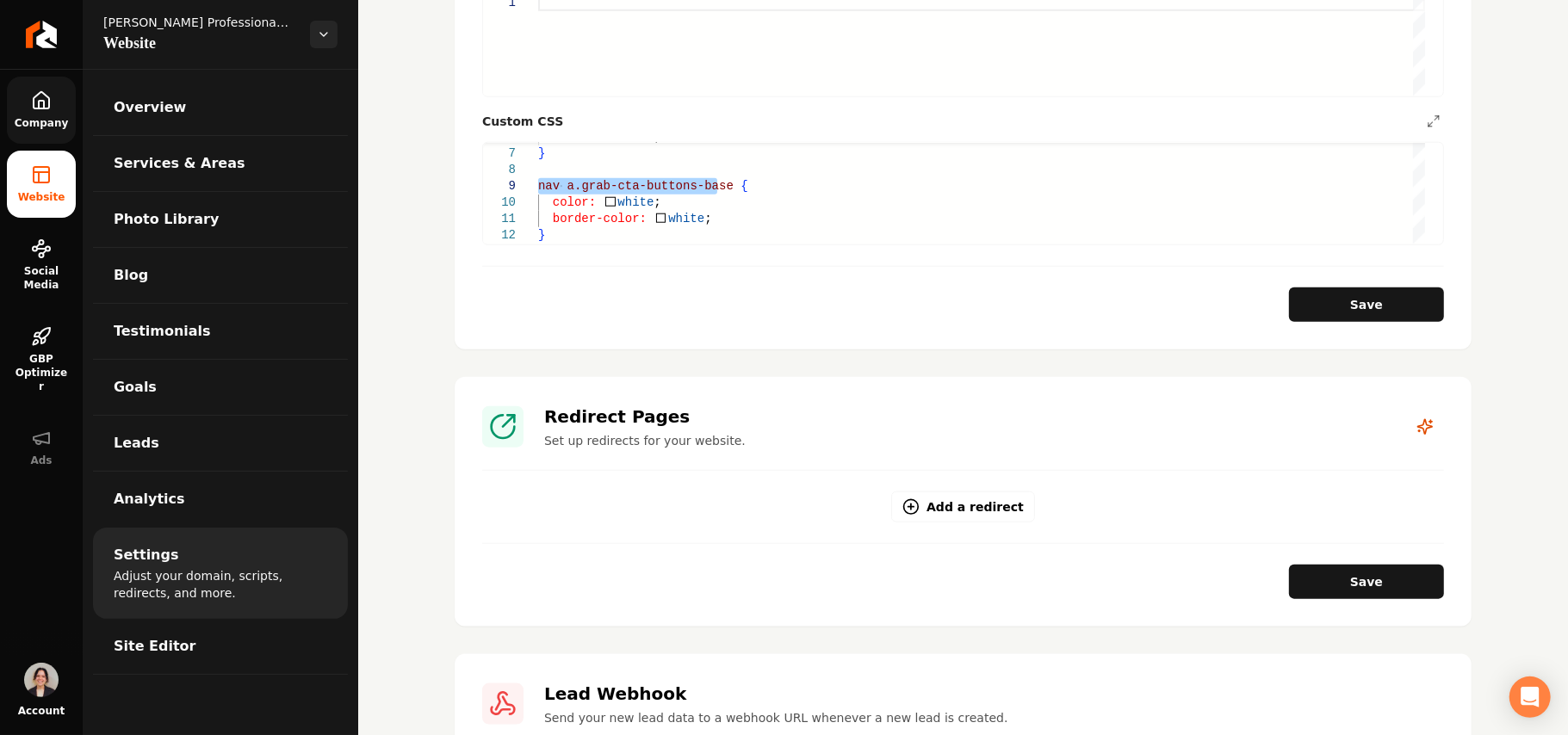
click at [642, 223] on div "color: white ; } nav a.grab-cta-buttons-base { color: white ; border-color: whi…" at bounding box center [982, 145] width 887 height 197
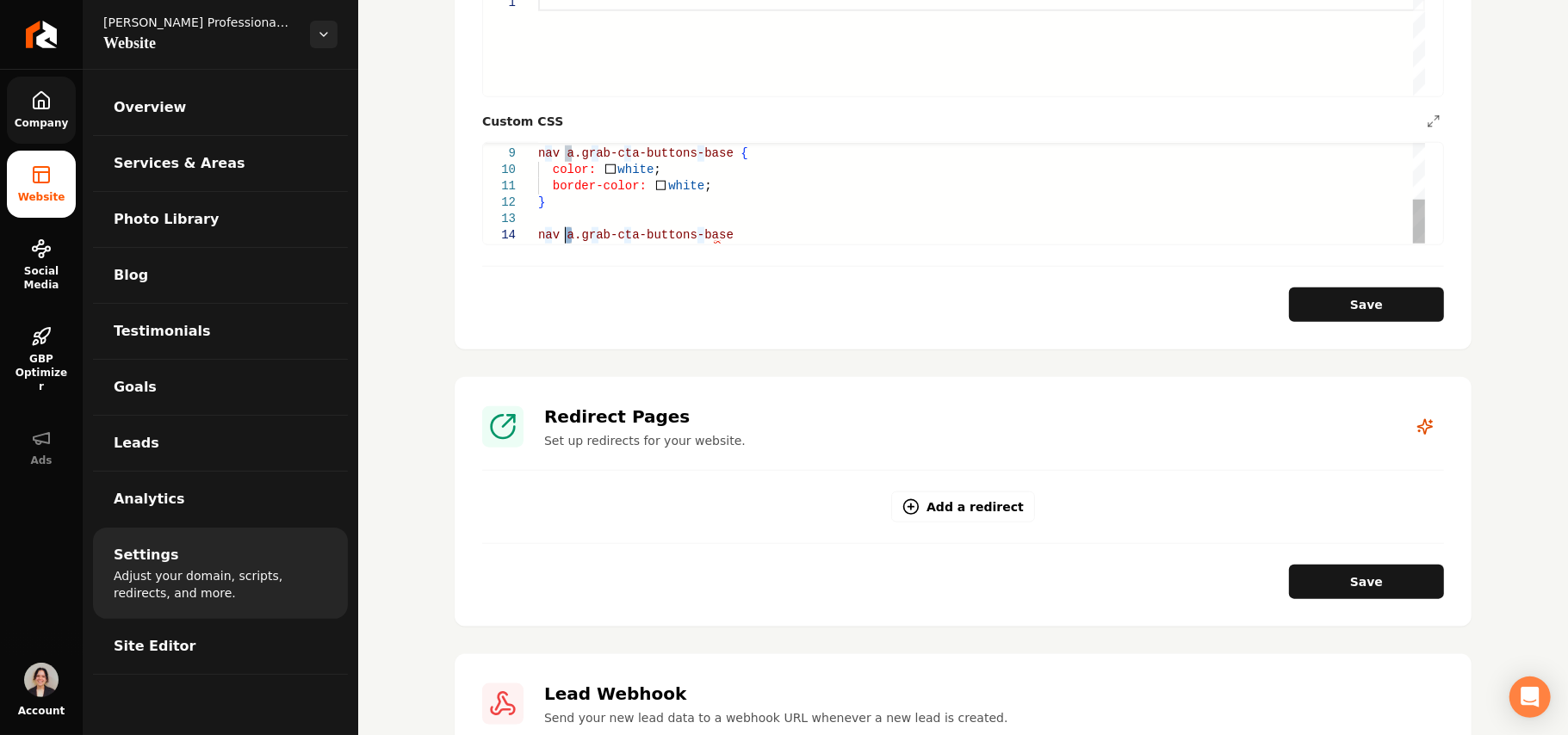
click at [567, 218] on div "nav a.grab-cta-buttons-base { color: white ; border-color: white ; } nav a.grab…" at bounding box center [982, 129] width 887 height 229
click at [764, 214] on div "nav a.grab-cta-buttons-base { color: white ; border-color: white ; } nav button…" at bounding box center [982, 129] width 887 height 229
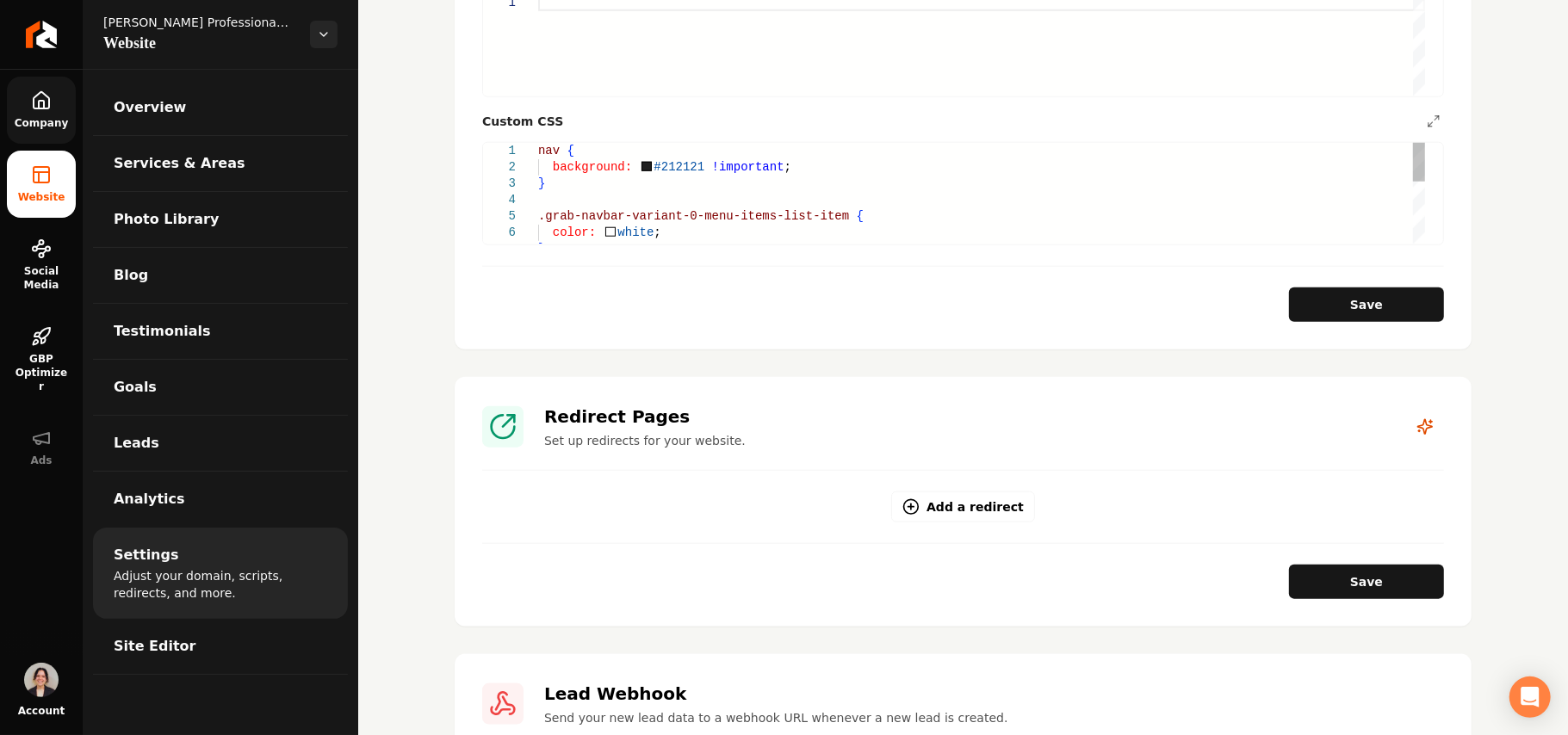
click at [675, 150] on div "} } .grab-navbar-variant-0-menu-items-list-item { color: white ; nav { backgrou…" at bounding box center [982, 274] width 887 height 262
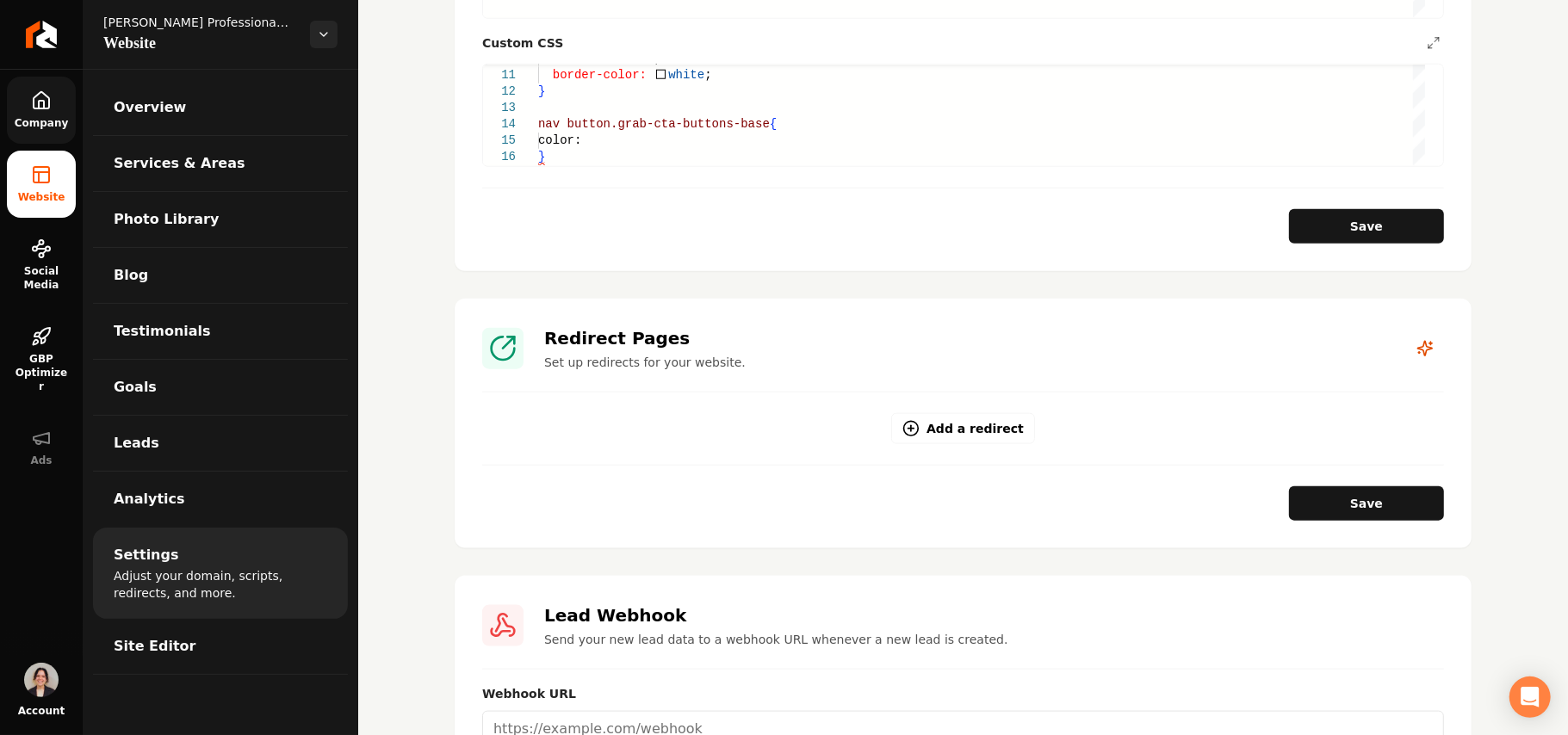
scroll to position [1262, 0]
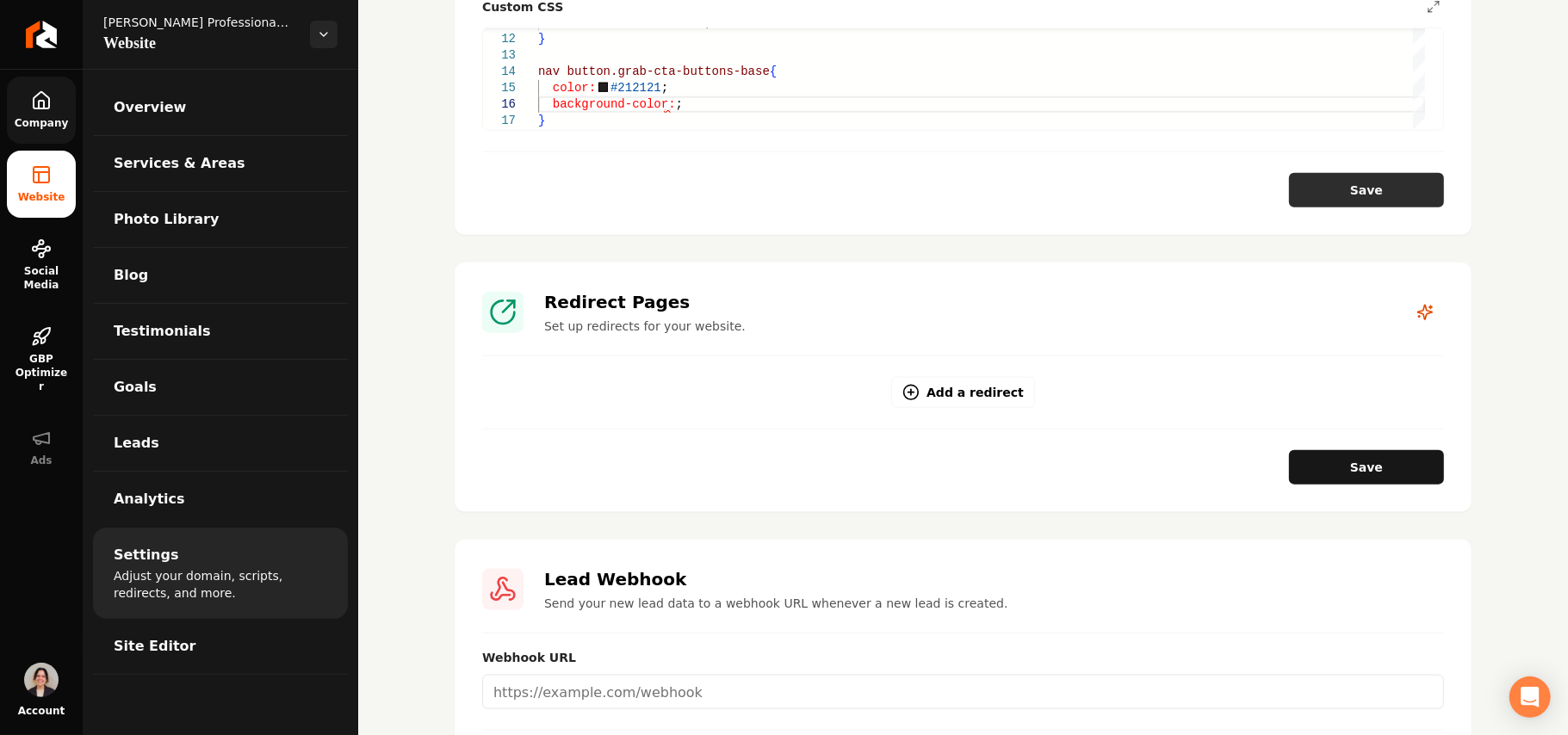
click at [764, 173] on button "Save" at bounding box center [1367, 189] width 155 height 34
type textarea "**********"
click at [48, 114] on link "Company" at bounding box center [41, 110] width 69 height 67
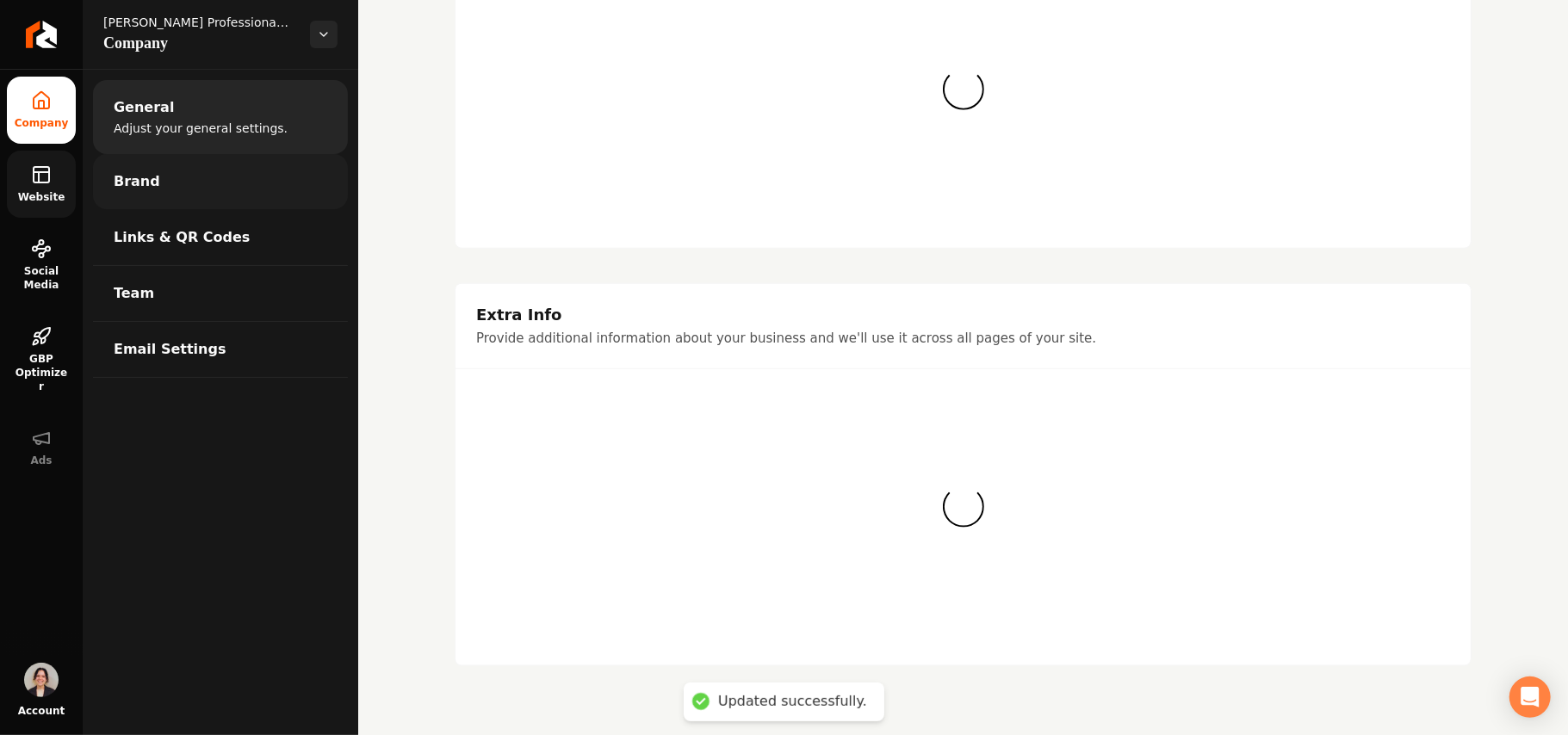
click at [204, 175] on link "Brand" at bounding box center [221, 182] width 255 height 55
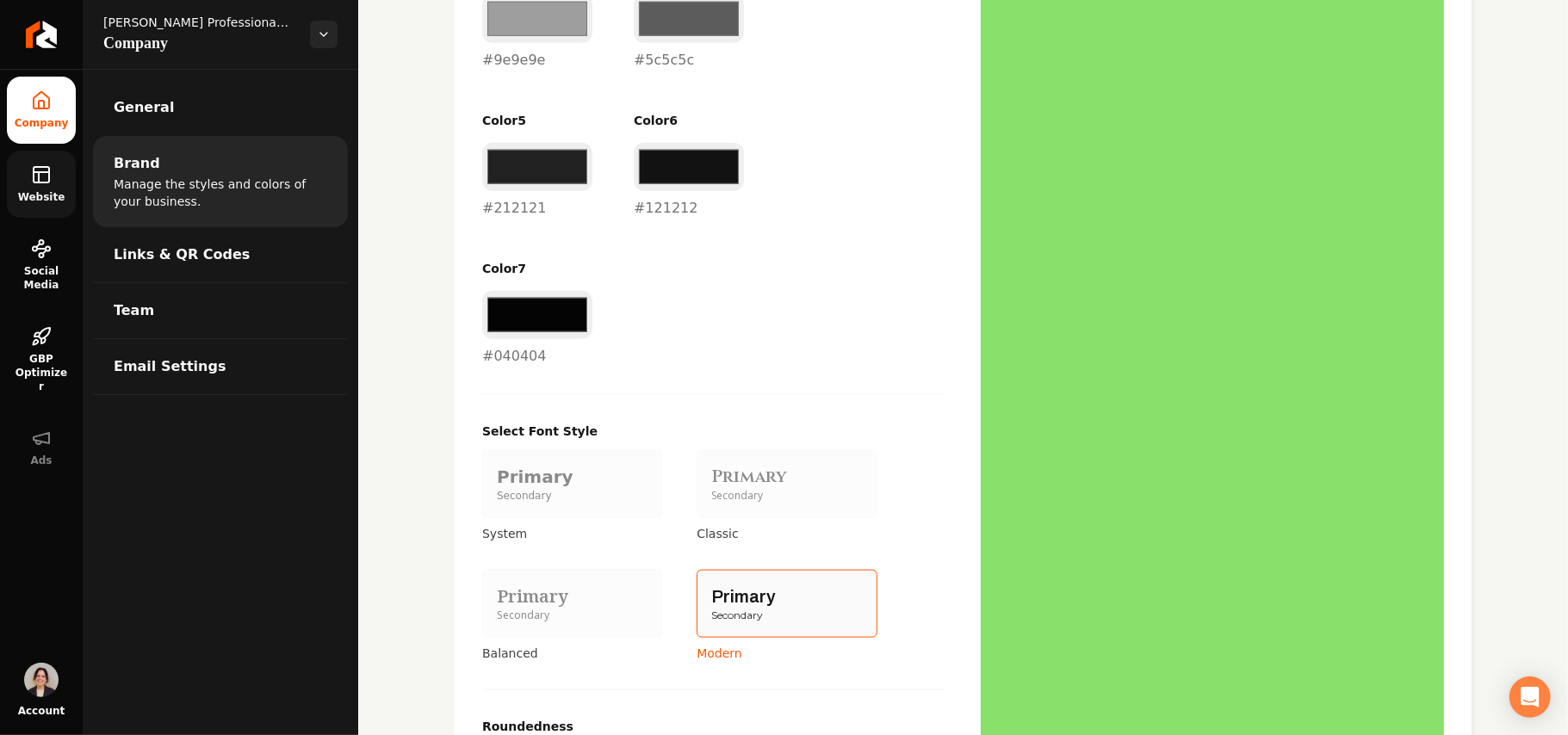
scroll to position [689, 0]
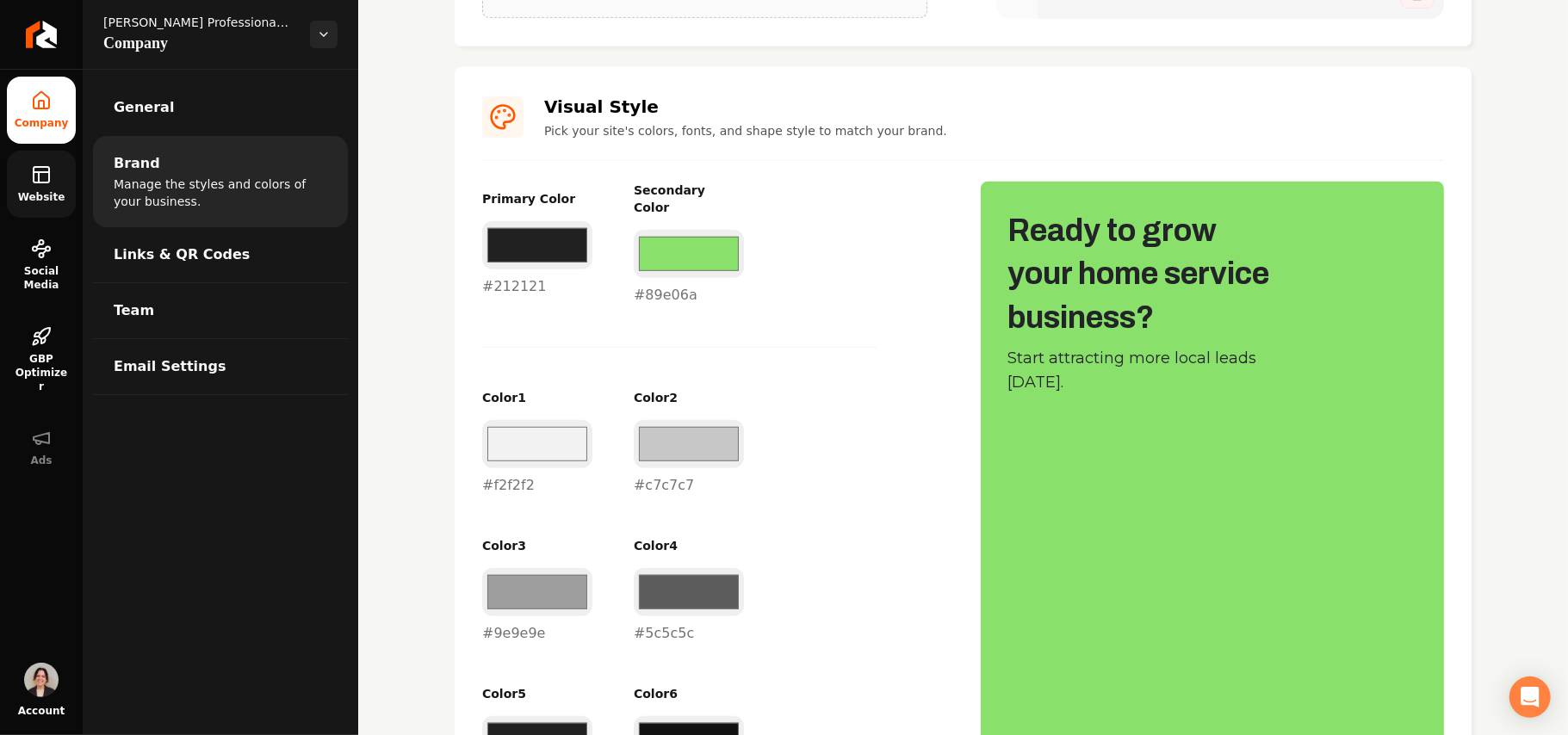
click at [669, 283] on div "#89e06a #89e06a" at bounding box center [688, 268] width 110 height 76
copy div "#89e06a"
click at [21, 175] on link "Website" at bounding box center [41, 184] width 69 height 67
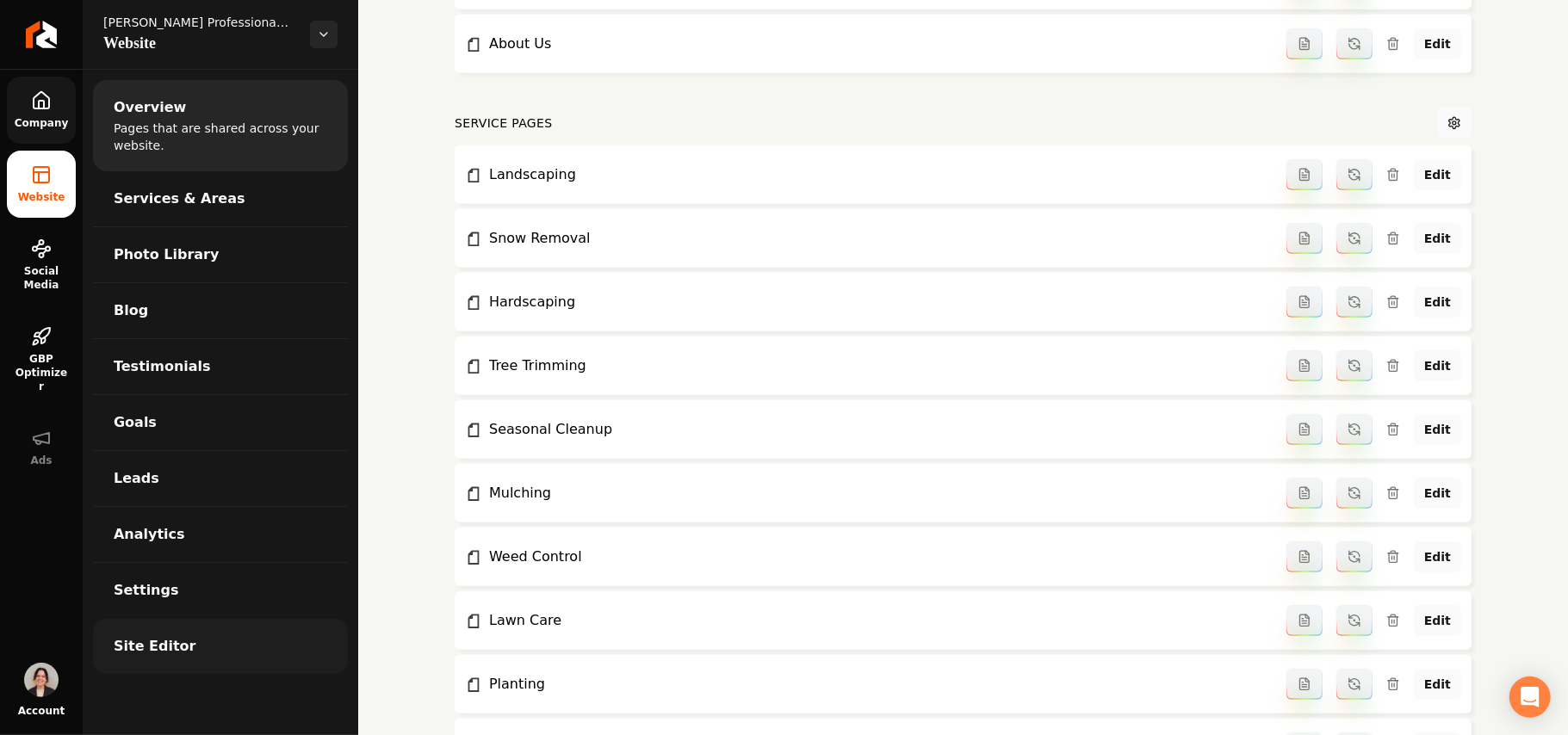
click at [184, 648] on link "Site Editor" at bounding box center [221, 647] width 255 height 55
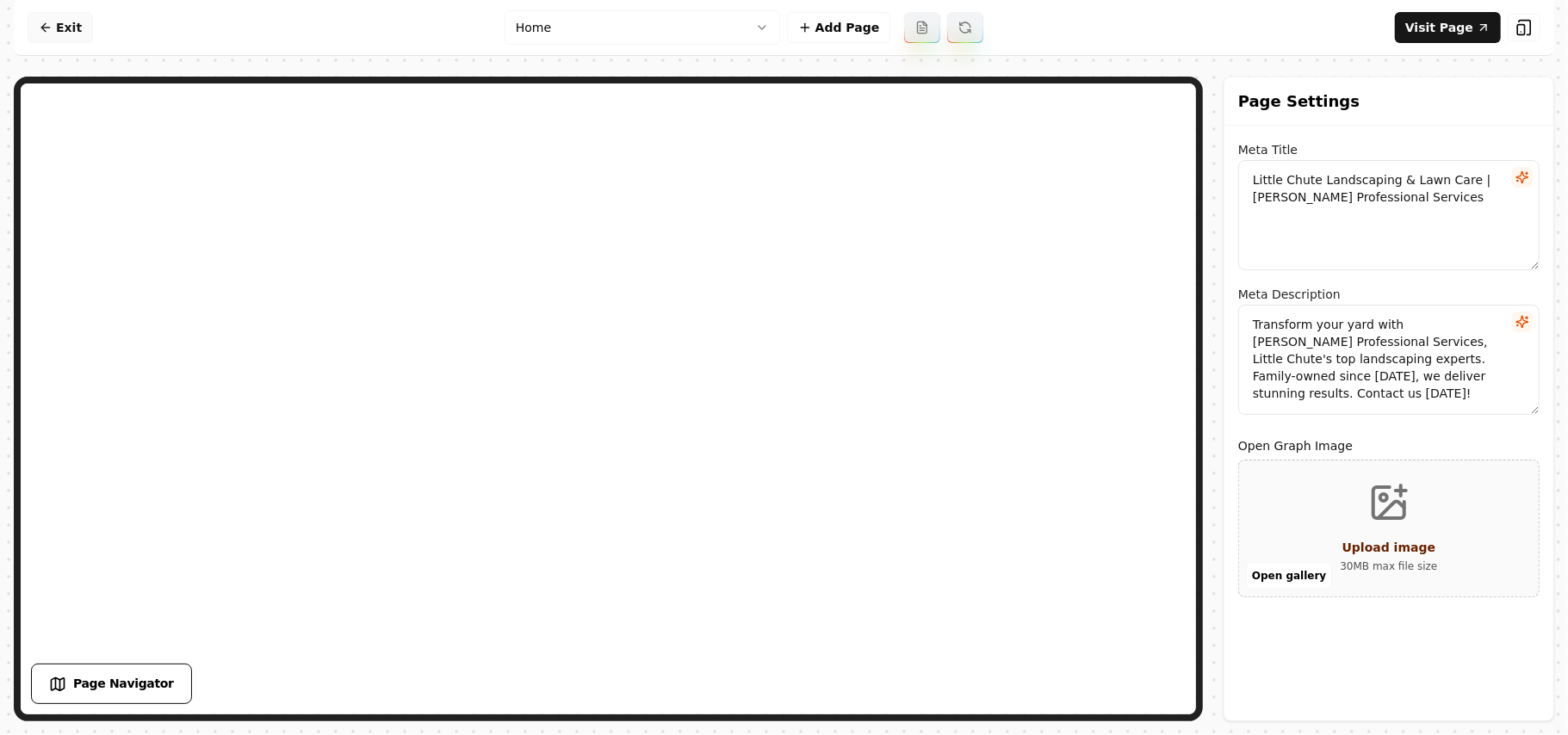
click at [58, 39] on link "Exit" at bounding box center [60, 28] width 66 height 31
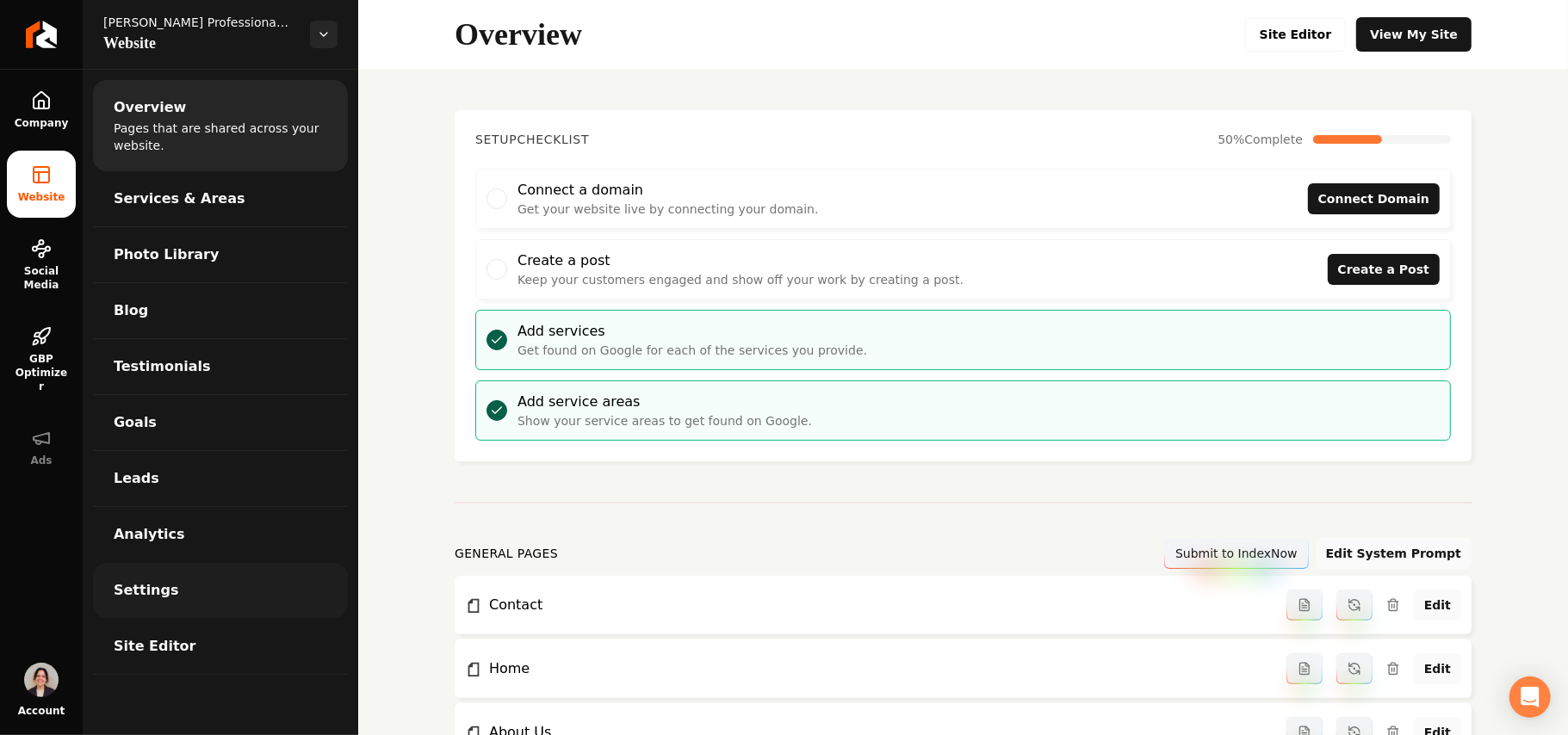
click at [184, 593] on link "Settings" at bounding box center [221, 591] width 255 height 55
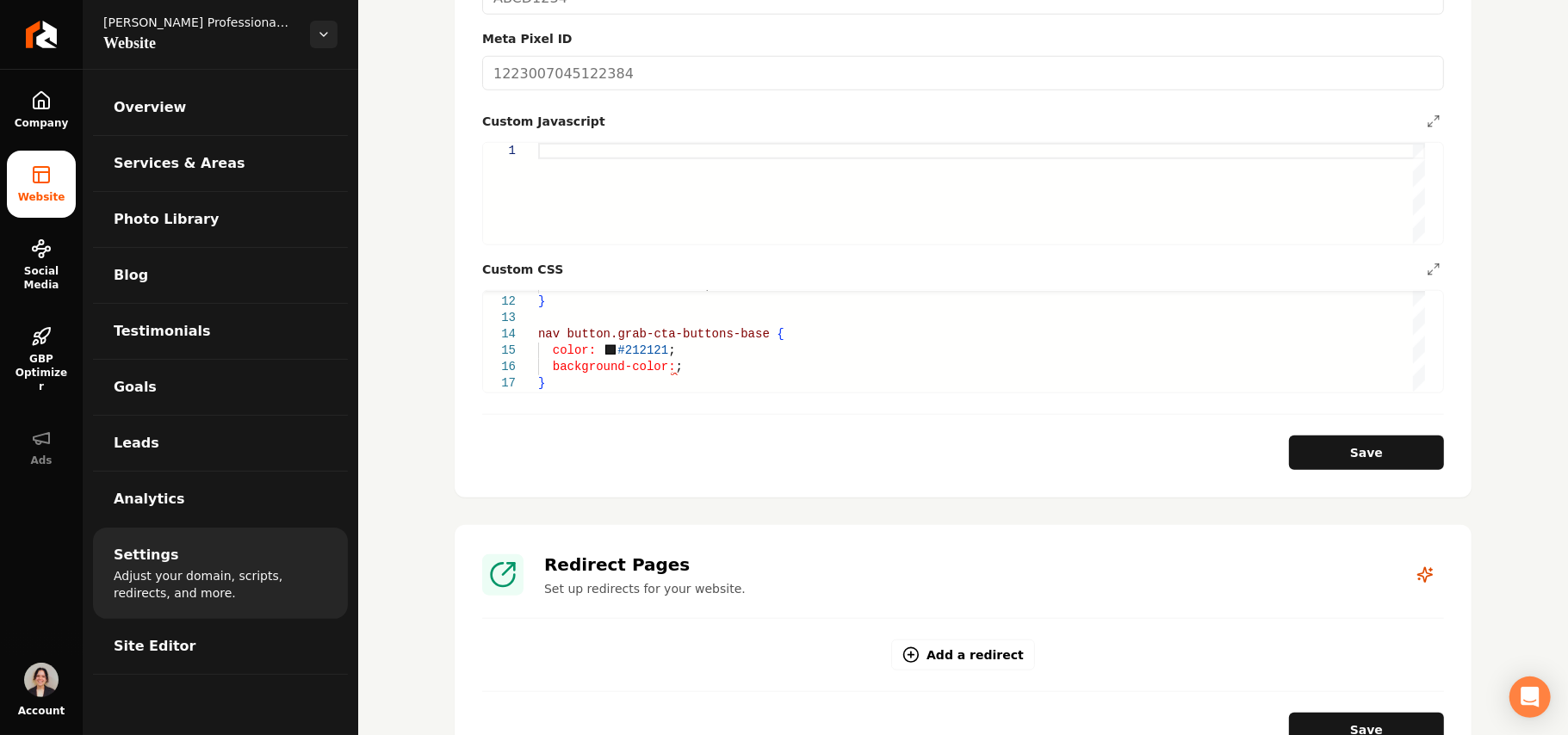
scroll to position [1033, 0]
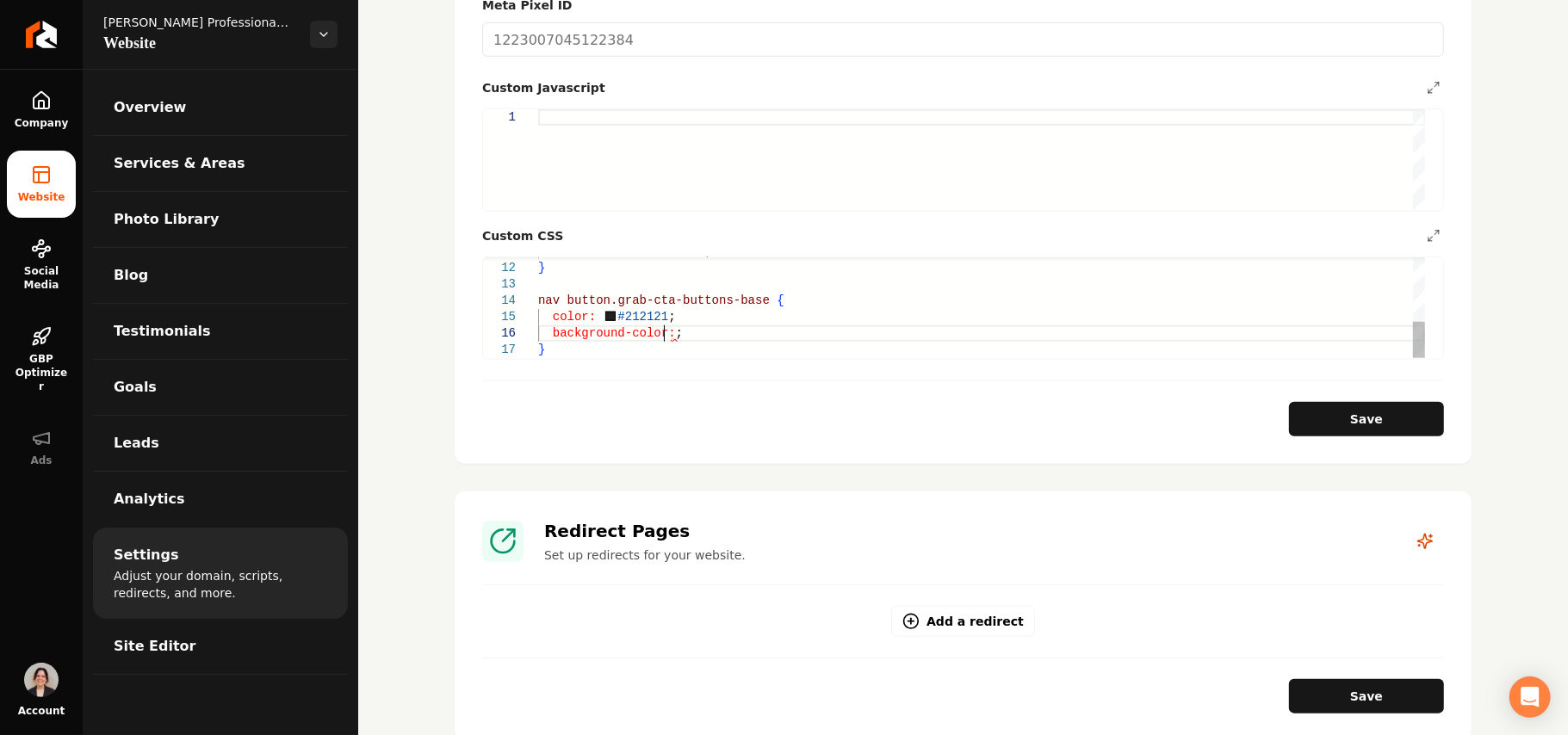
click at [666, 320] on div "border-color: white ; } nav button.grab-cta-buttons-base { color: #212121 ; bac…" at bounding box center [982, 219] width 887 height 278
drag, startPoint x: 1351, startPoint y: 397, endPoint x: 1338, endPoint y: 404, distance: 14.8
click at [764, 403] on button "Save" at bounding box center [1367, 419] width 155 height 34
type textarea "**********"
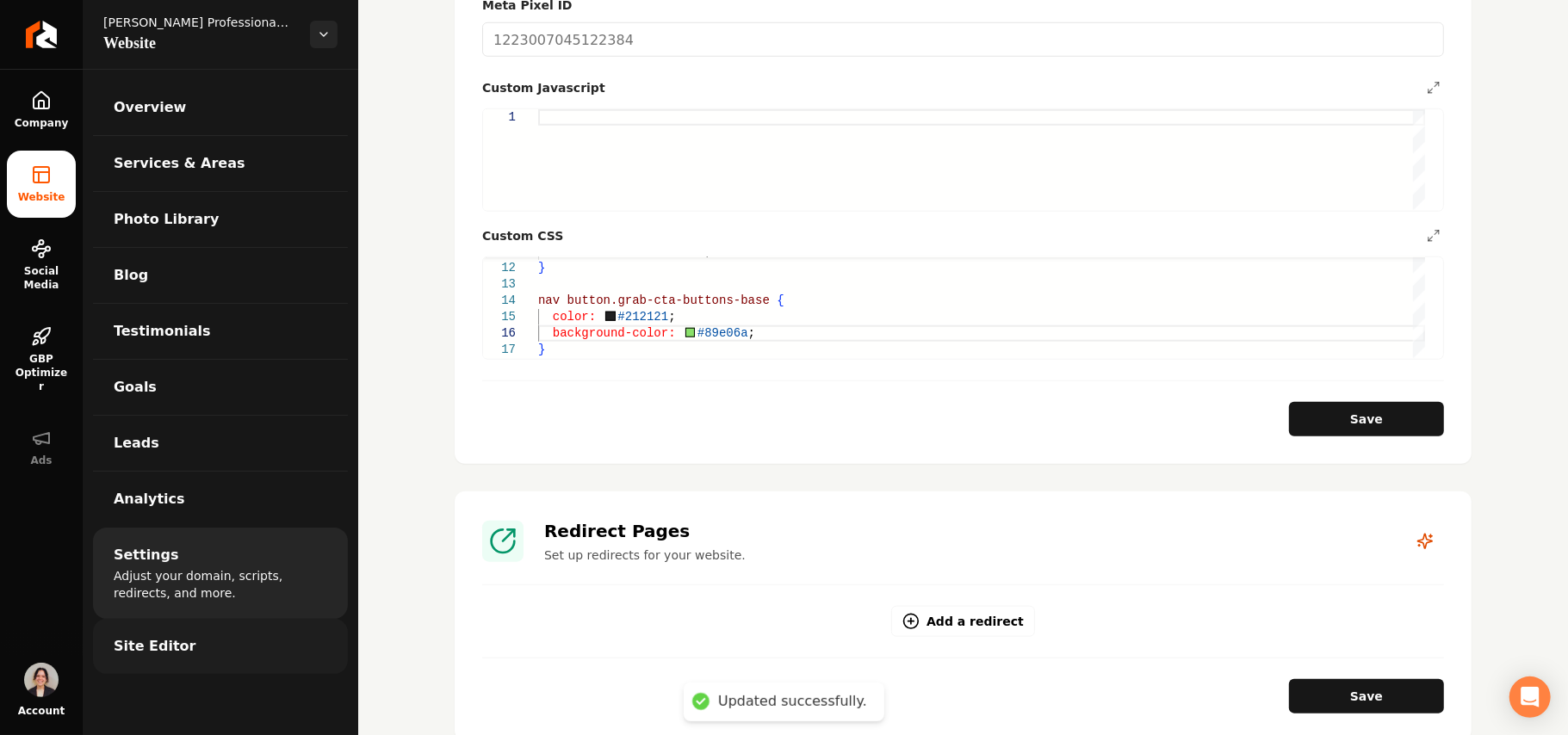
click at [228, 649] on link "Site Editor" at bounding box center [221, 647] width 255 height 55
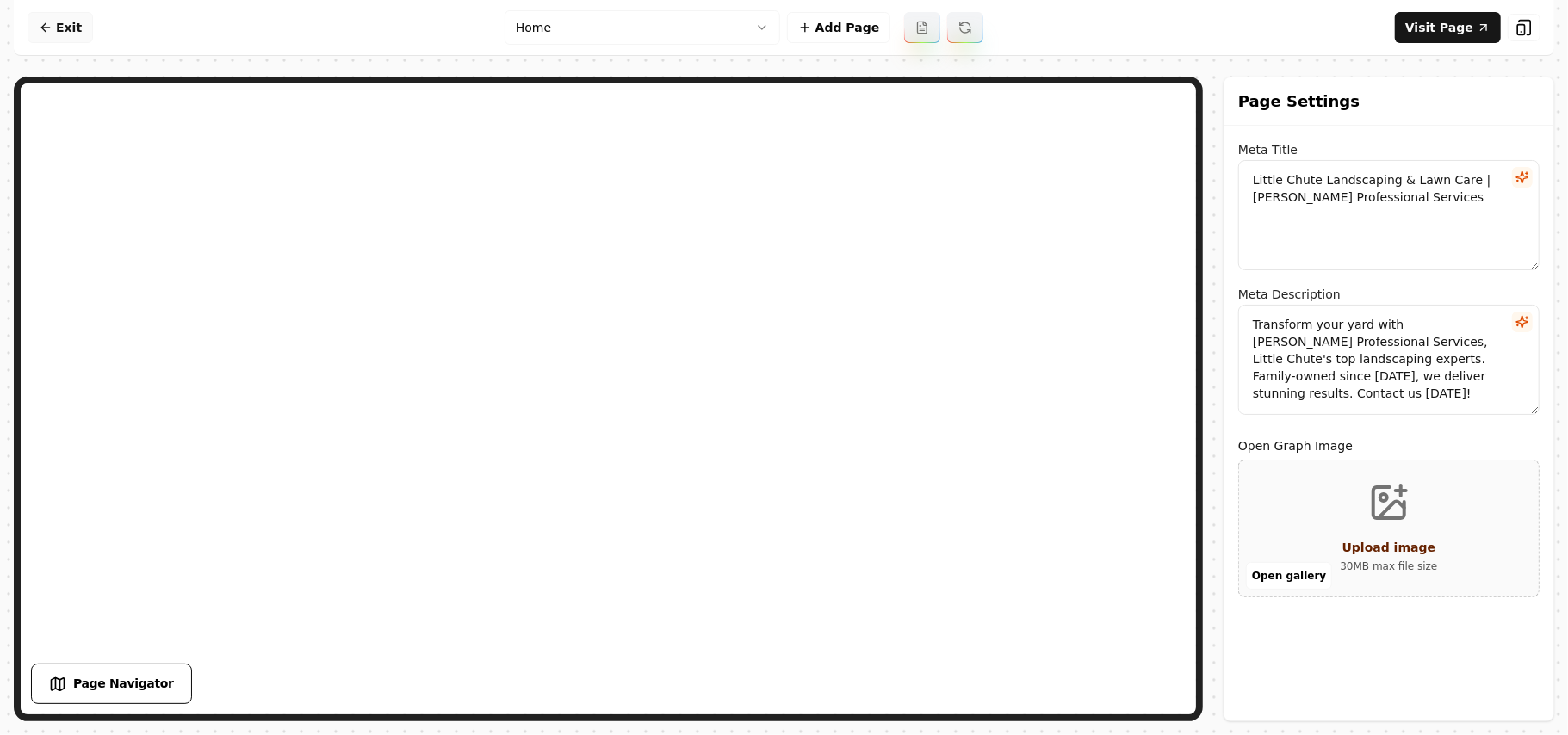
click at [62, 20] on link "Exit" at bounding box center [60, 28] width 66 height 31
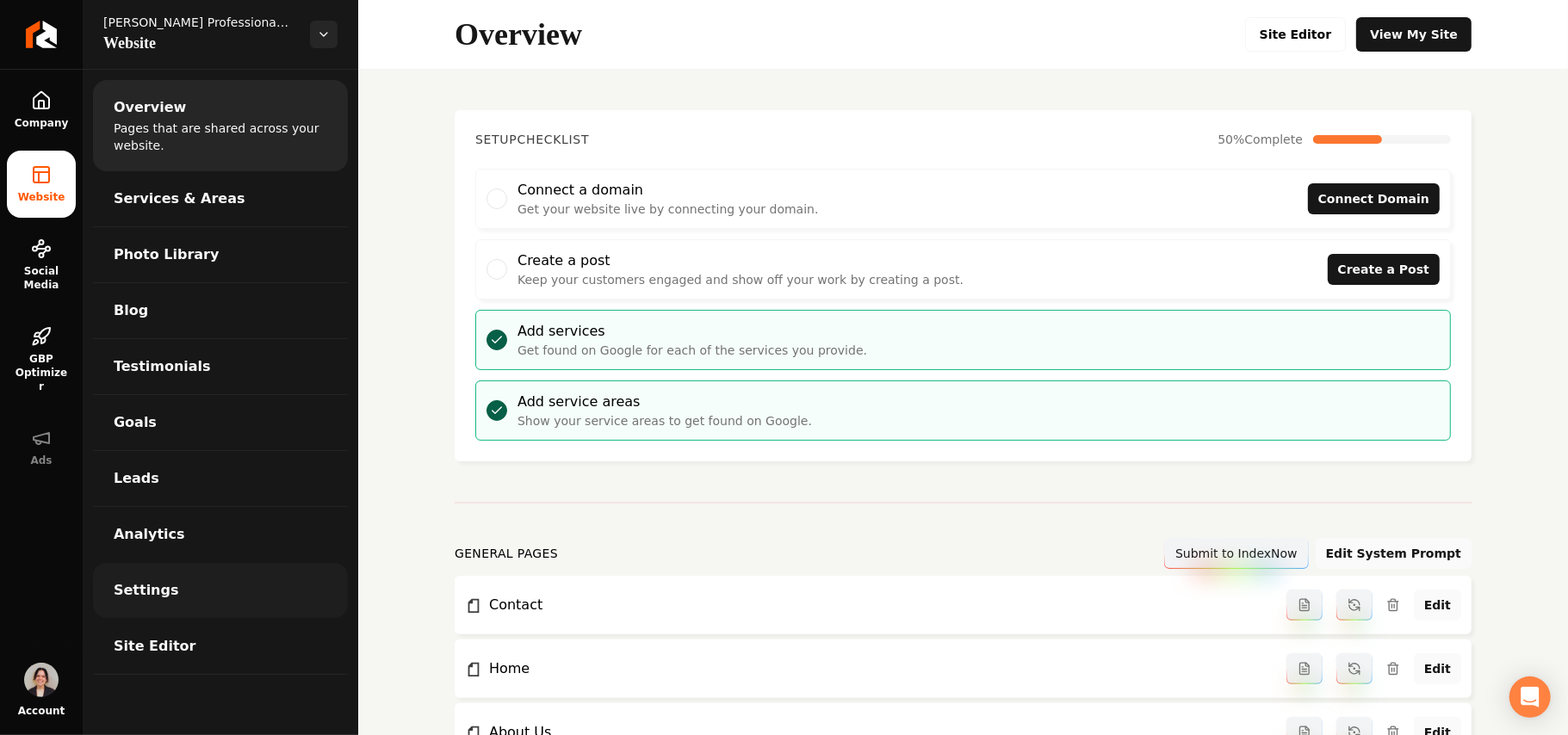
click at [189, 601] on link "Settings" at bounding box center [221, 591] width 255 height 55
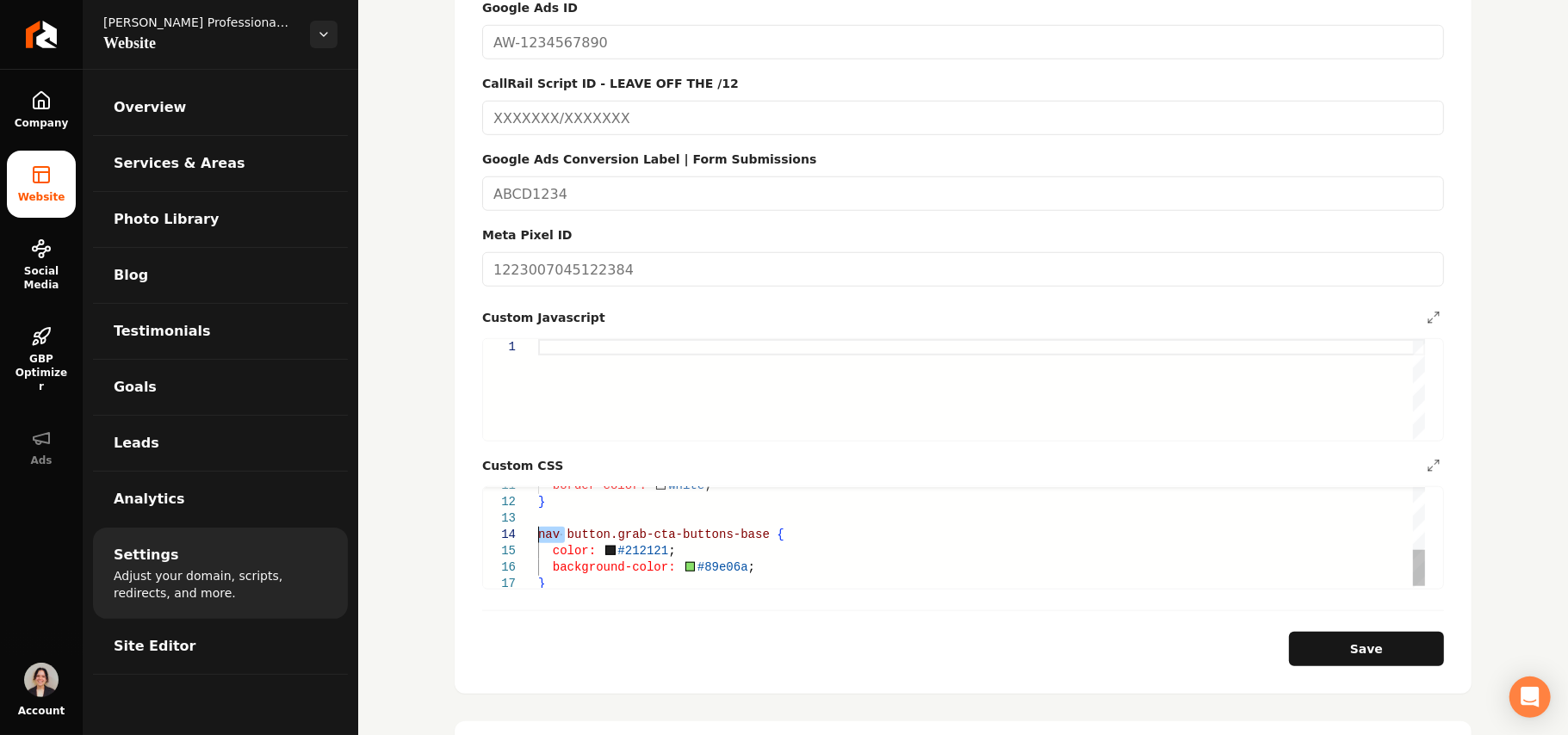
drag, startPoint x: 566, startPoint y: 518, endPoint x: 528, endPoint y: 515, distance: 38.1
click at [538, 515] on div "border-color: white ; } nav button.grab-cta-buttons-base { color: #212121 ; bac…" at bounding box center [982, 452] width 887 height 278
type textarea "**********"
click at [764, 661] on section "**********" at bounding box center [962, 215] width 1017 height 956
click at [764, 649] on section "**********" at bounding box center [962, 215] width 1017 height 956
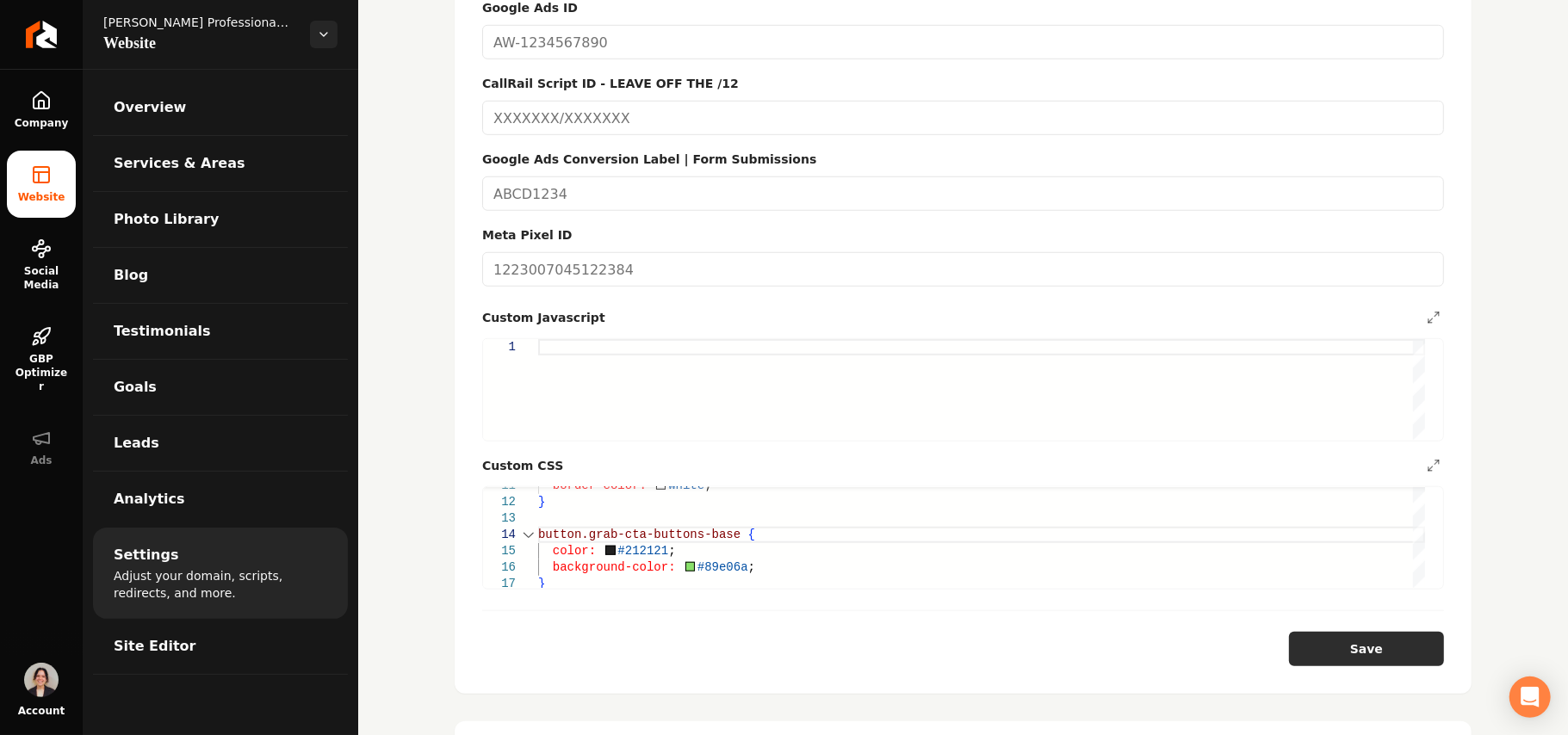
click at [764, 647] on button "Save" at bounding box center [1367, 649] width 155 height 34
click at [223, 651] on link "Site Editor" at bounding box center [221, 647] width 255 height 55
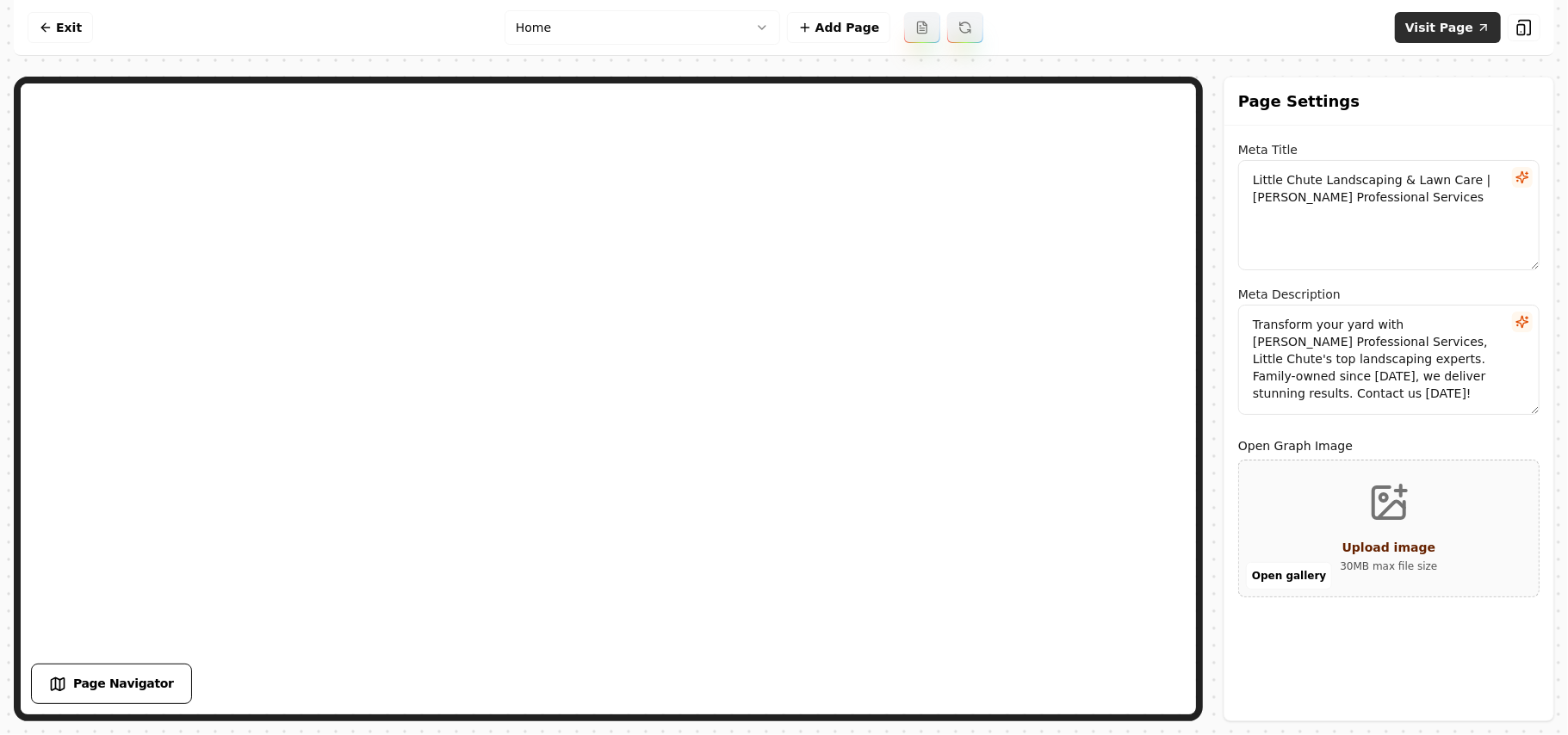
click at [764, 40] on link "Visit Page" at bounding box center [1448, 28] width 106 height 31
click at [59, 31] on link "Exit" at bounding box center [60, 28] width 66 height 31
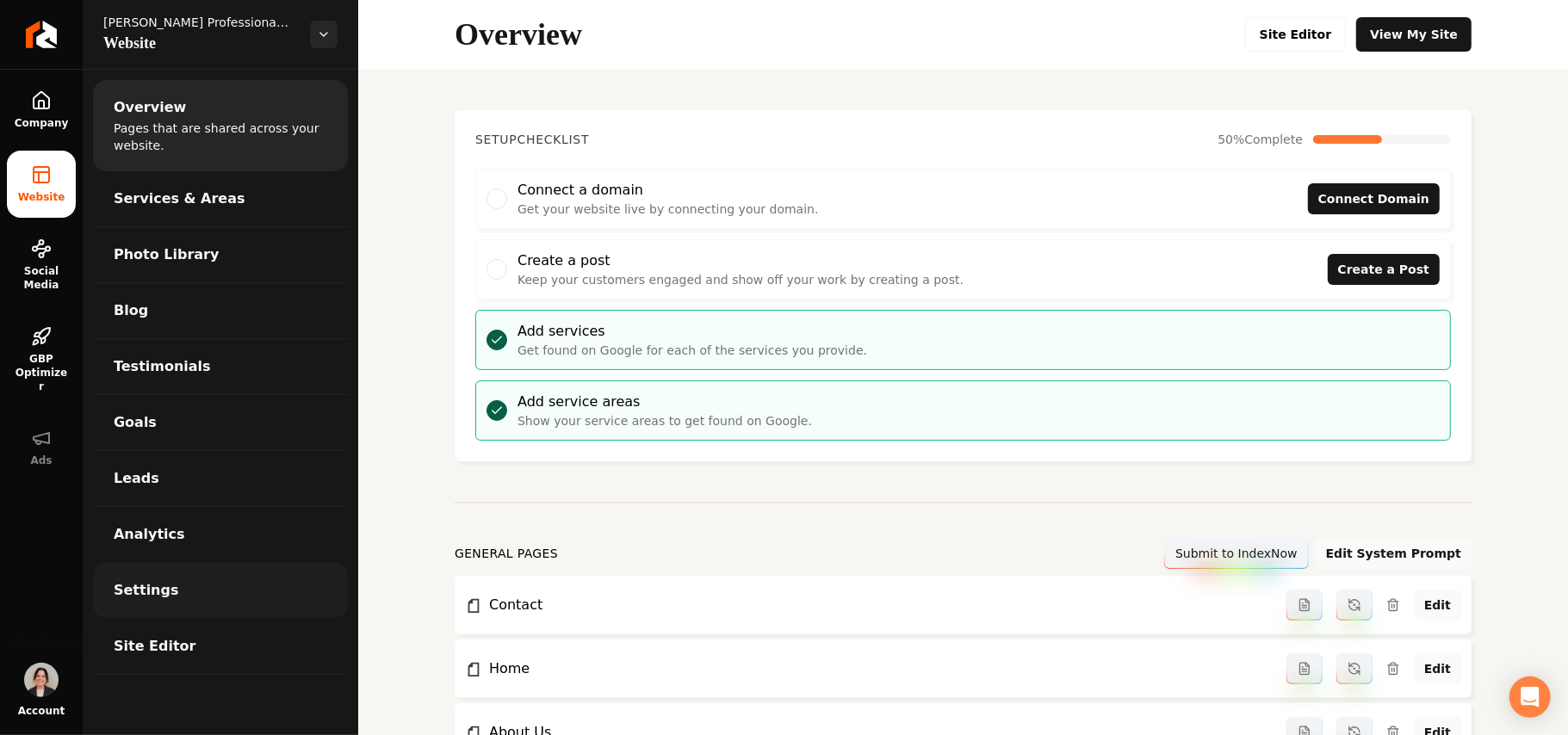
click at [148, 613] on link "Settings" at bounding box center [221, 591] width 255 height 55
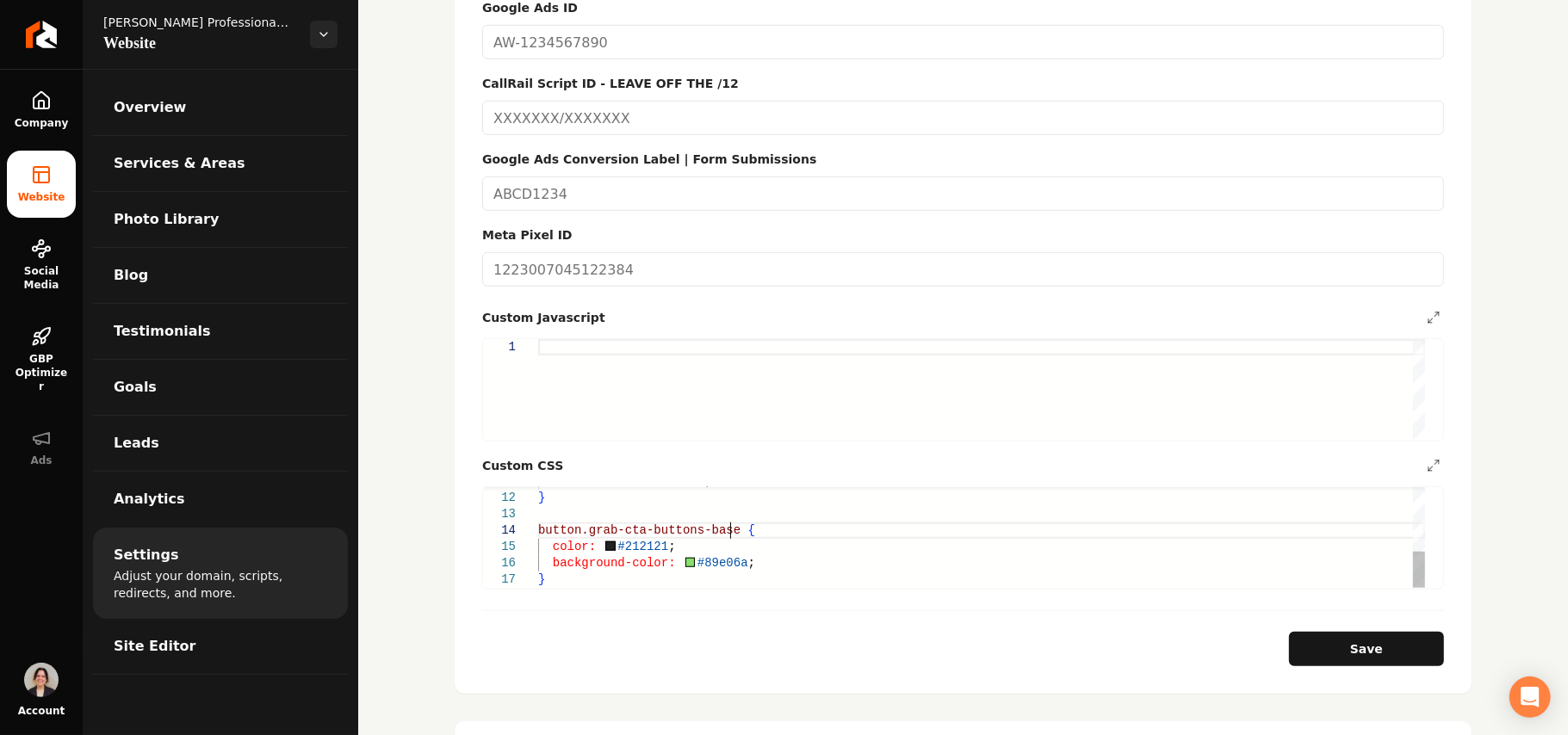
click at [730, 512] on div "border-color: white ; } button.grab-cta-buttons-base { color: #212121 ; backgro…" at bounding box center [982, 449] width 887 height 278
click at [764, 633] on button "Save" at bounding box center [1367, 649] width 155 height 34
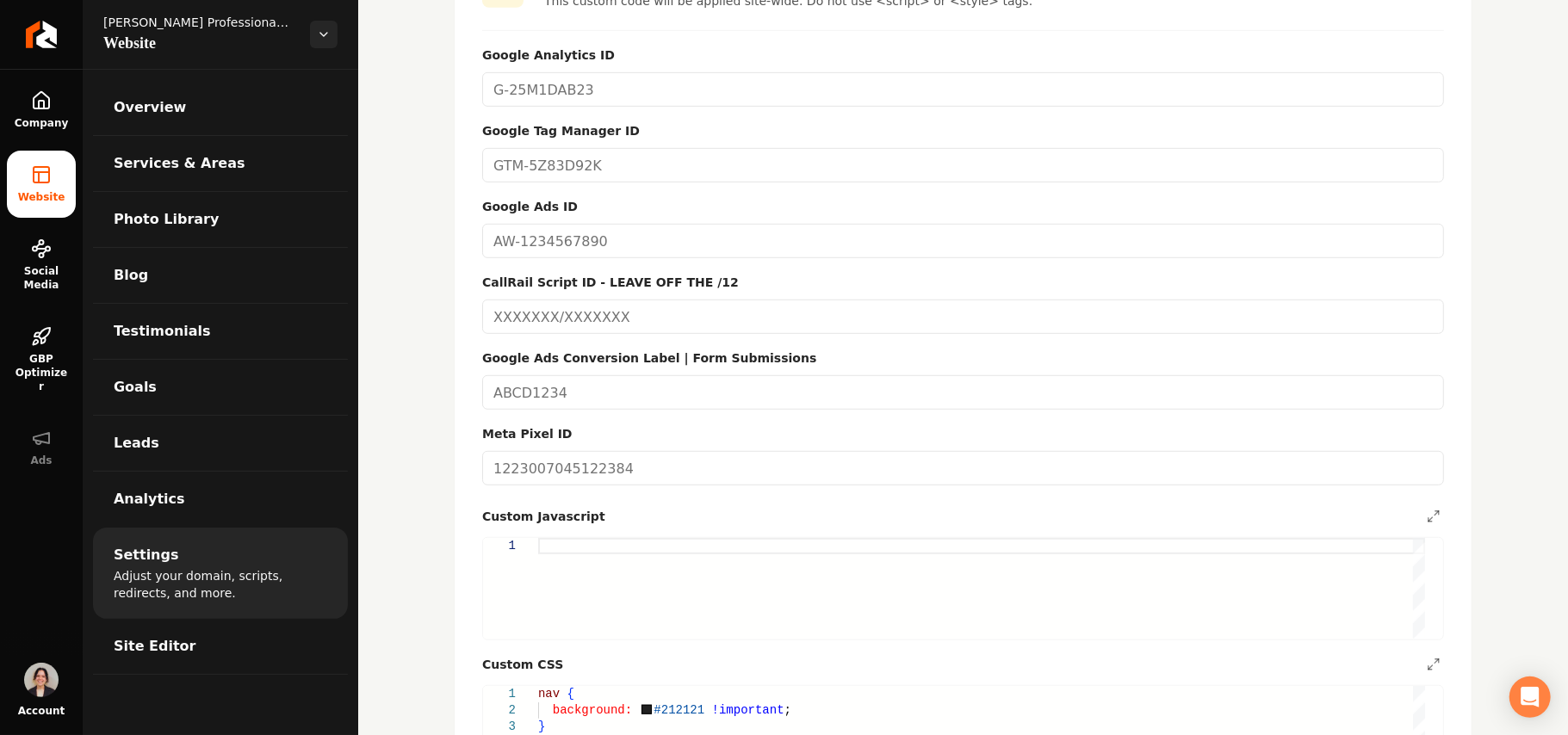
scroll to position [573, 0]
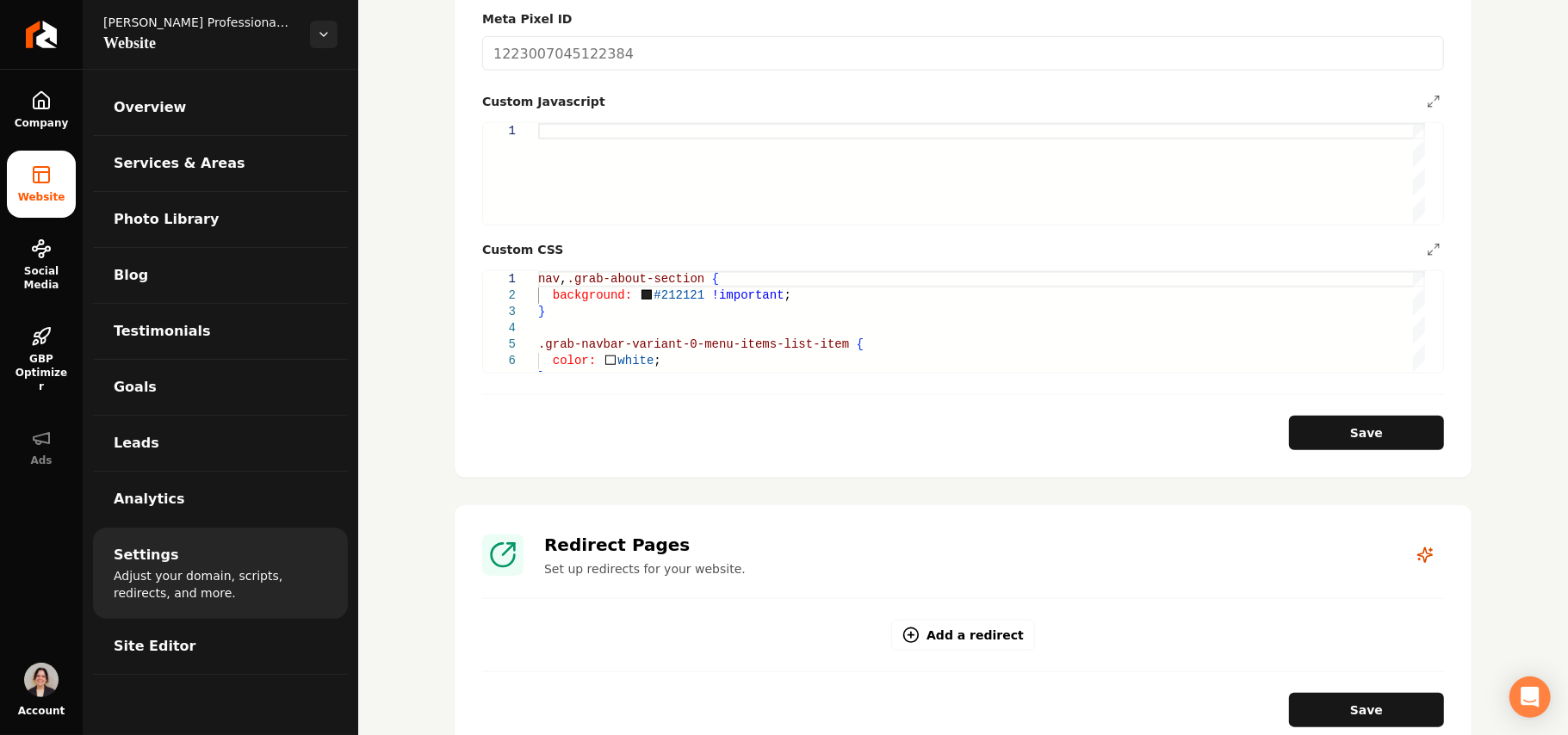
scroll to position [1033, 0]
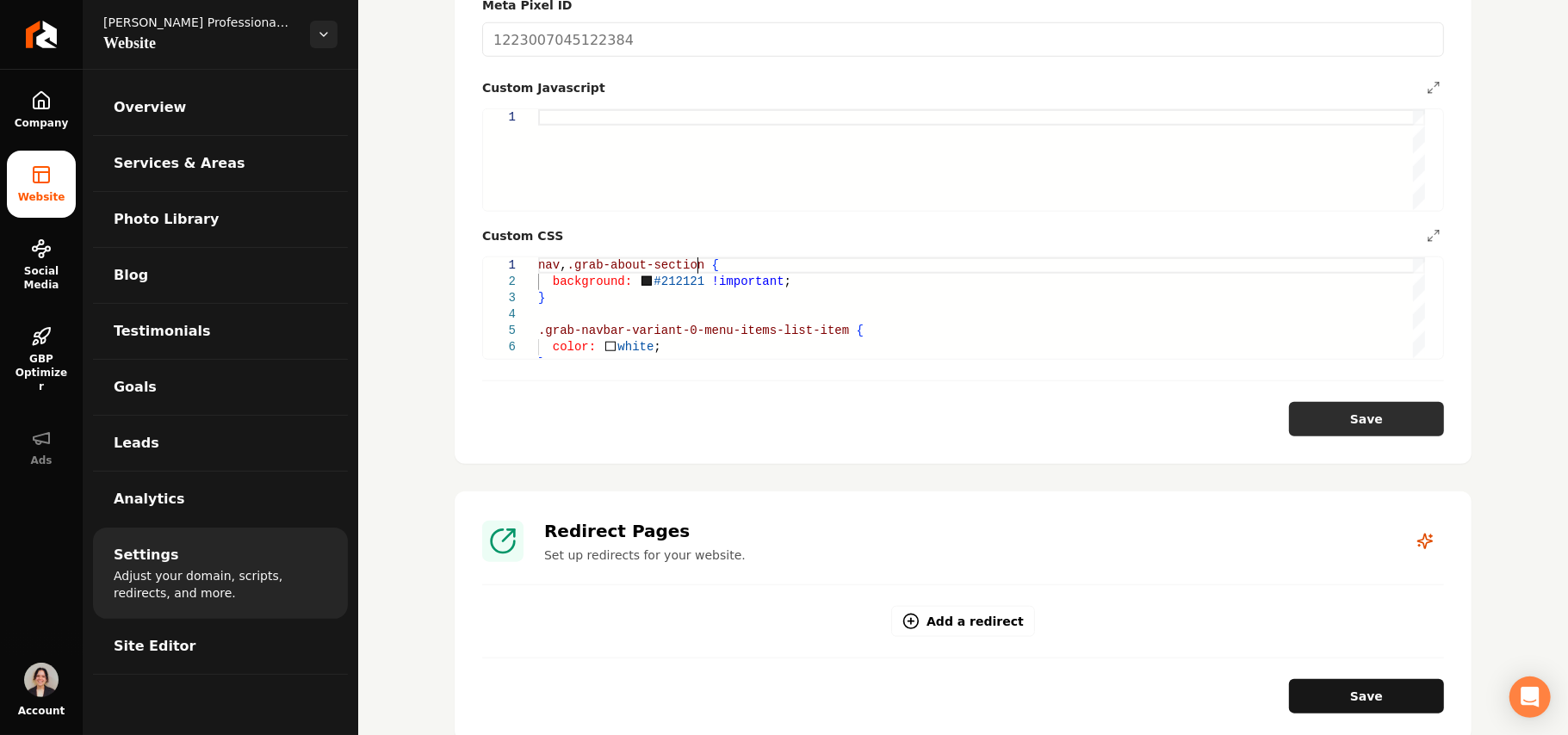
click at [764, 417] on button "Save" at bounding box center [1367, 419] width 155 height 34
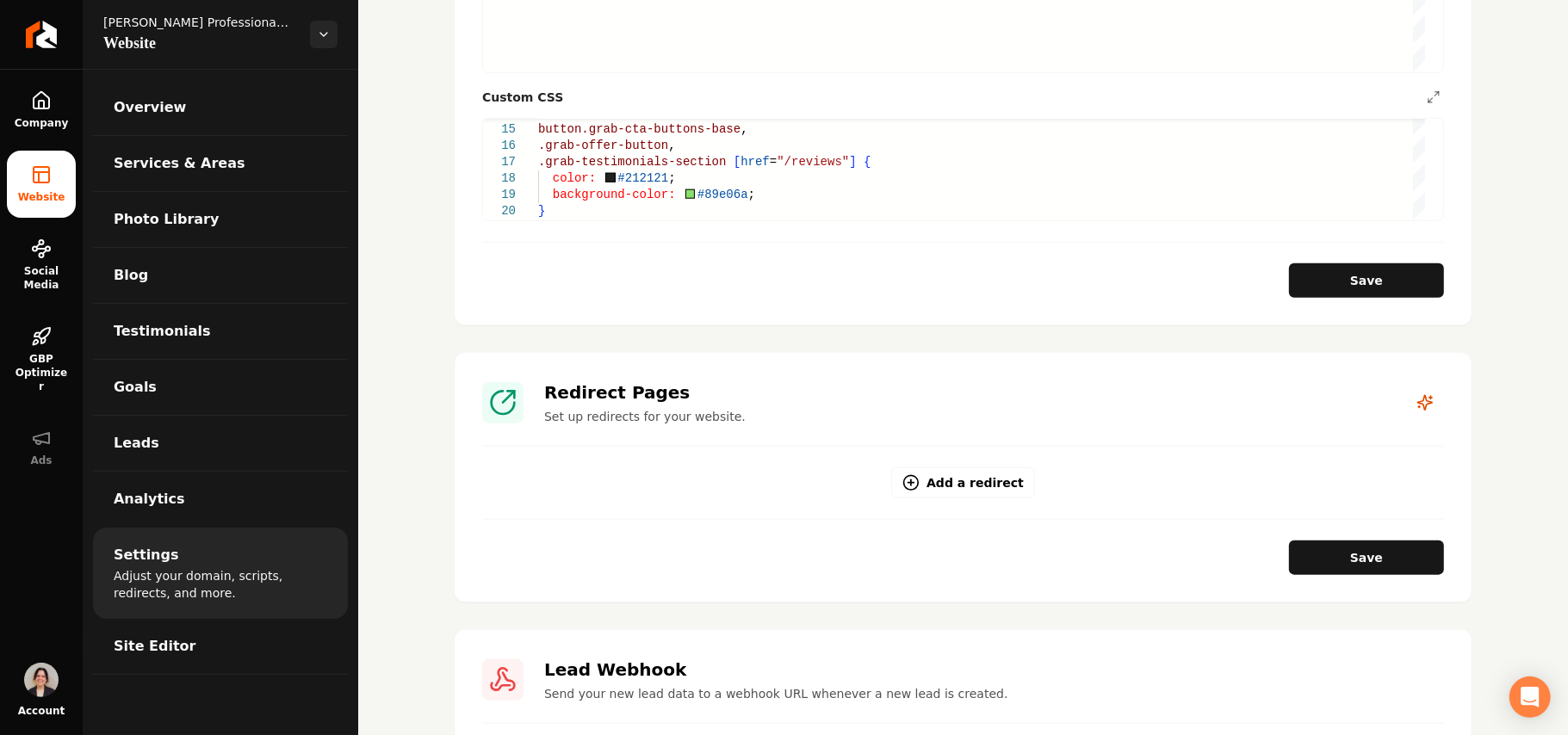
scroll to position [1163, 0]
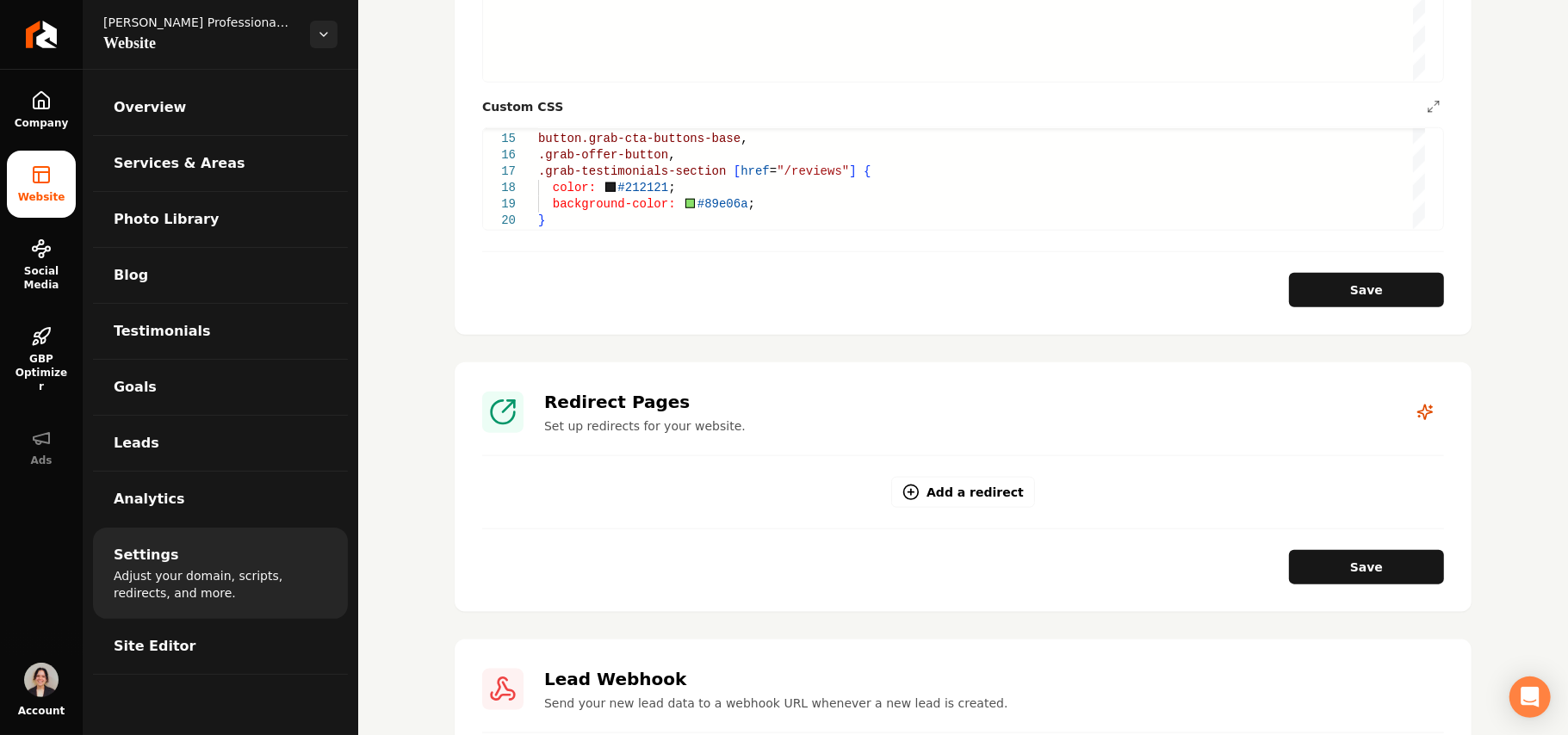
type textarea "**********"
click at [595, 203] on div "button.grab-cta-buttons-base , .grab-offer-button , .grab-testimonials-section …" at bounding box center [982, 66] width 887 height 327
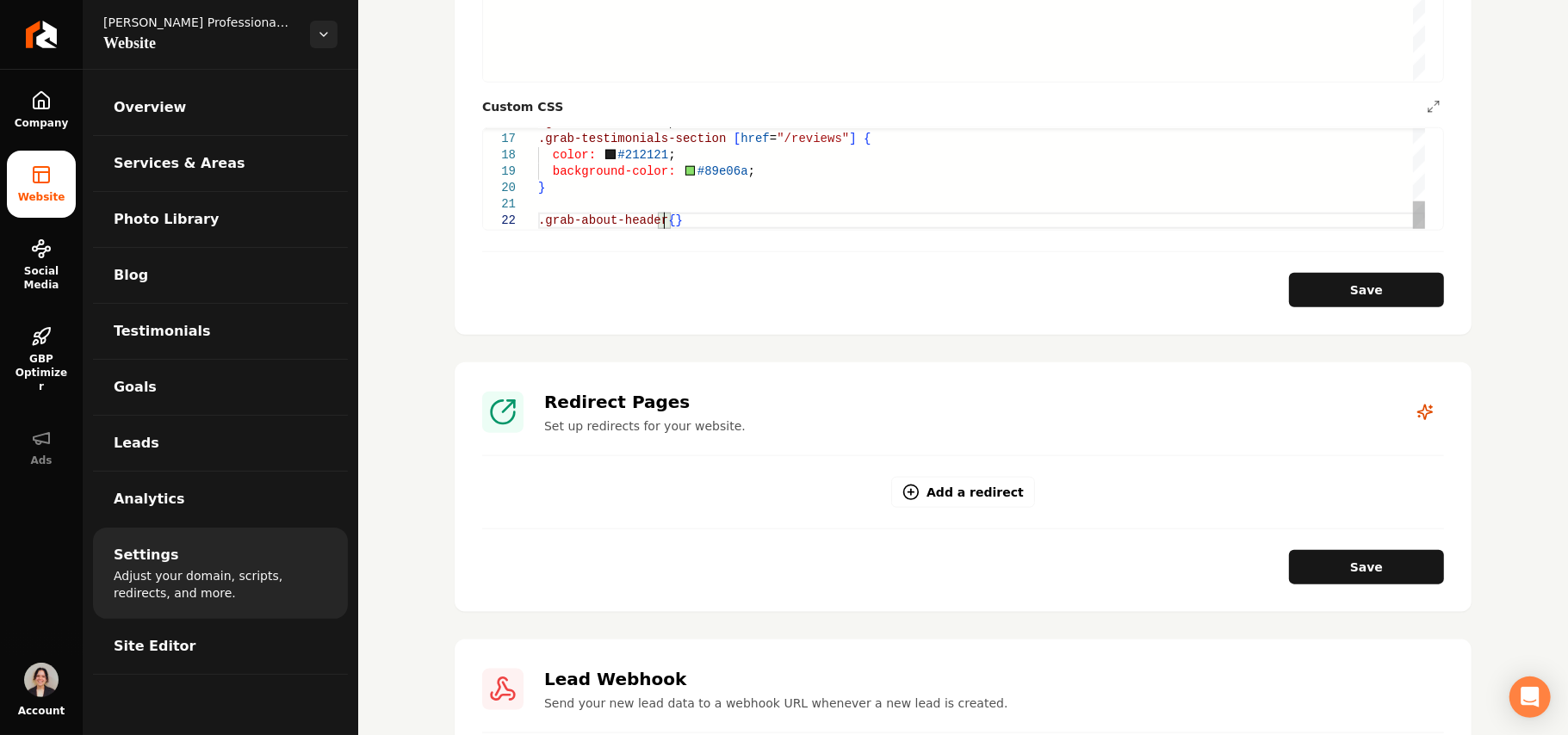
scroll to position [32, 12]
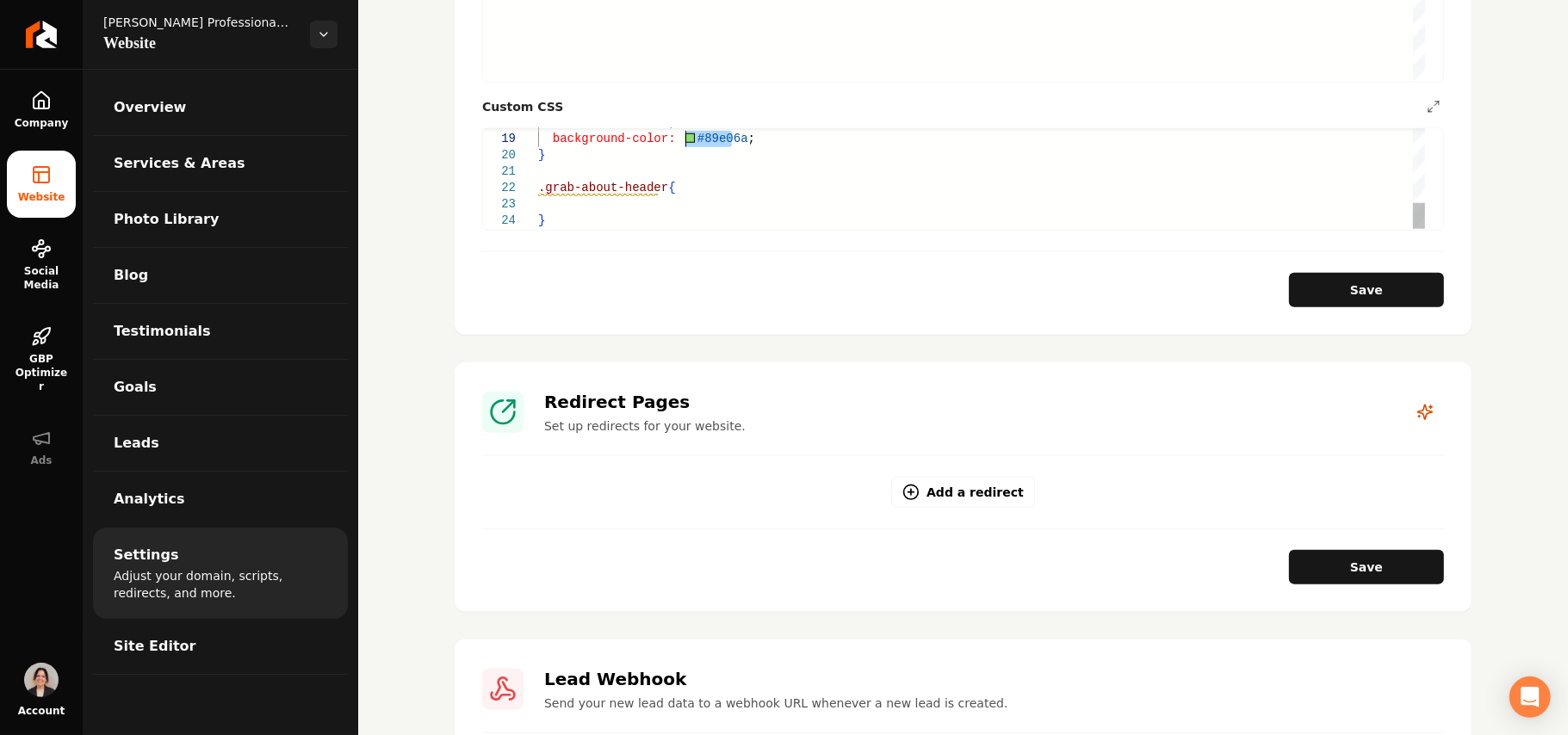
drag, startPoint x: 732, startPoint y: 124, endPoint x: 686, endPoint y: 118, distance: 46.4
click at [686, 118] on div "color: #212121 ; background-color: #89e06a ; } .grab-about-header { }" at bounding box center [982, 32] width 887 height 392
click at [589, 186] on div "color: #212121 ; background-color: #89e06a ; } .grab-about-header { }" at bounding box center [982, 32] width 887 height 392
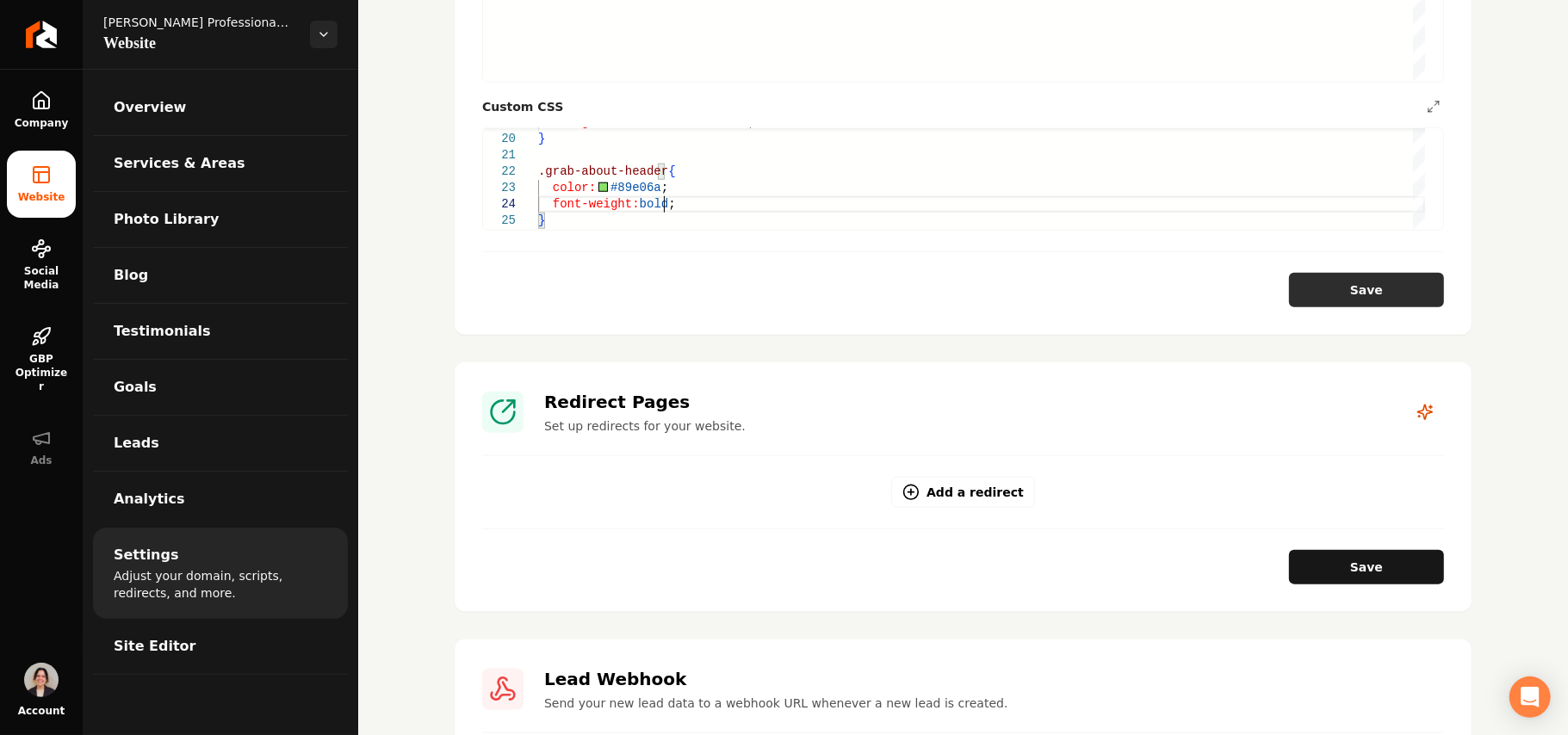
click at [764, 273] on button "Save" at bounding box center [1367, 290] width 155 height 34
type textarea "**********"
click at [156, 649] on span "Site Editor" at bounding box center [154, 646] width 82 height 20
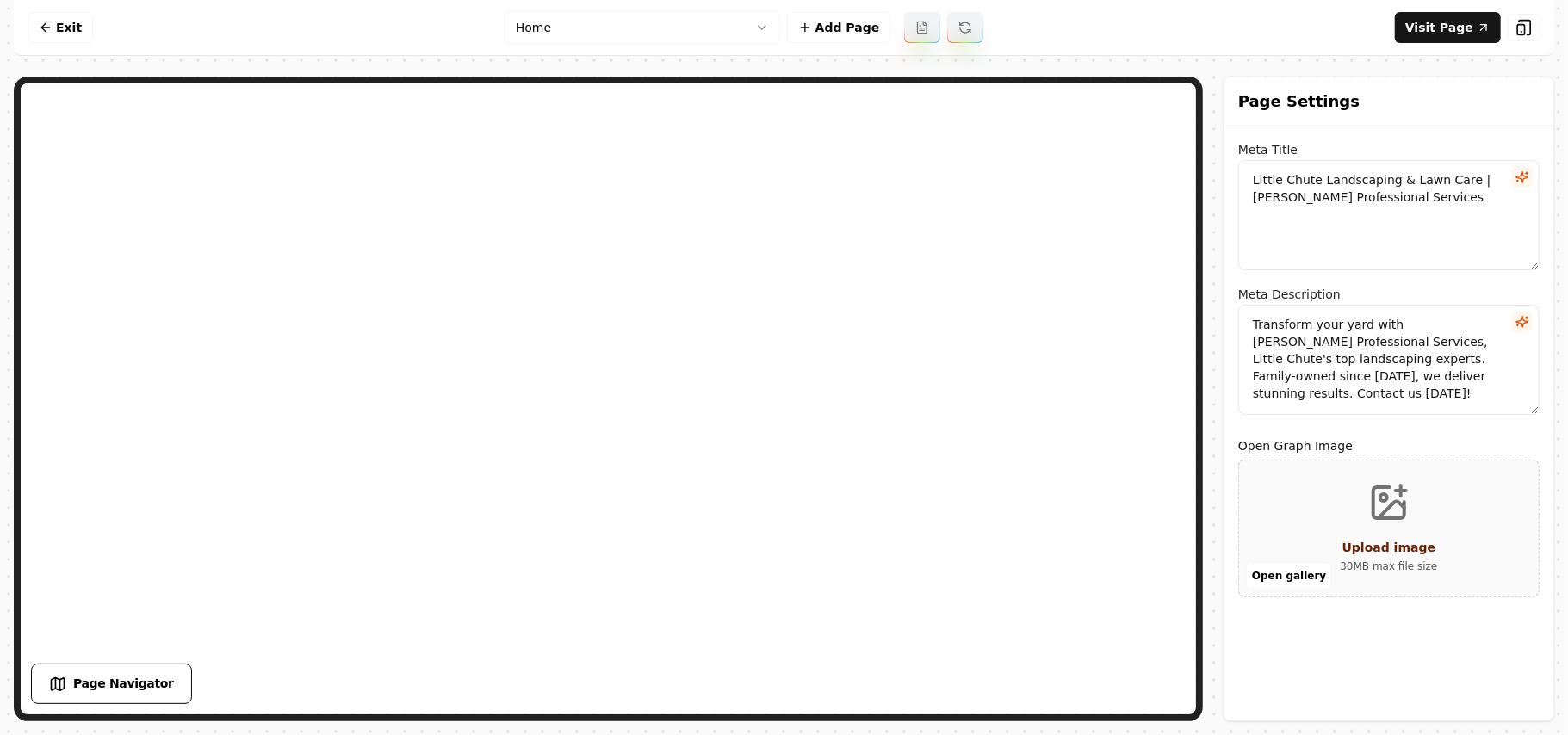
click at [584, 28] on html "Computer Required This feature is only available on a computer. Please switch t…" at bounding box center [784, 368] width 1568 height 735
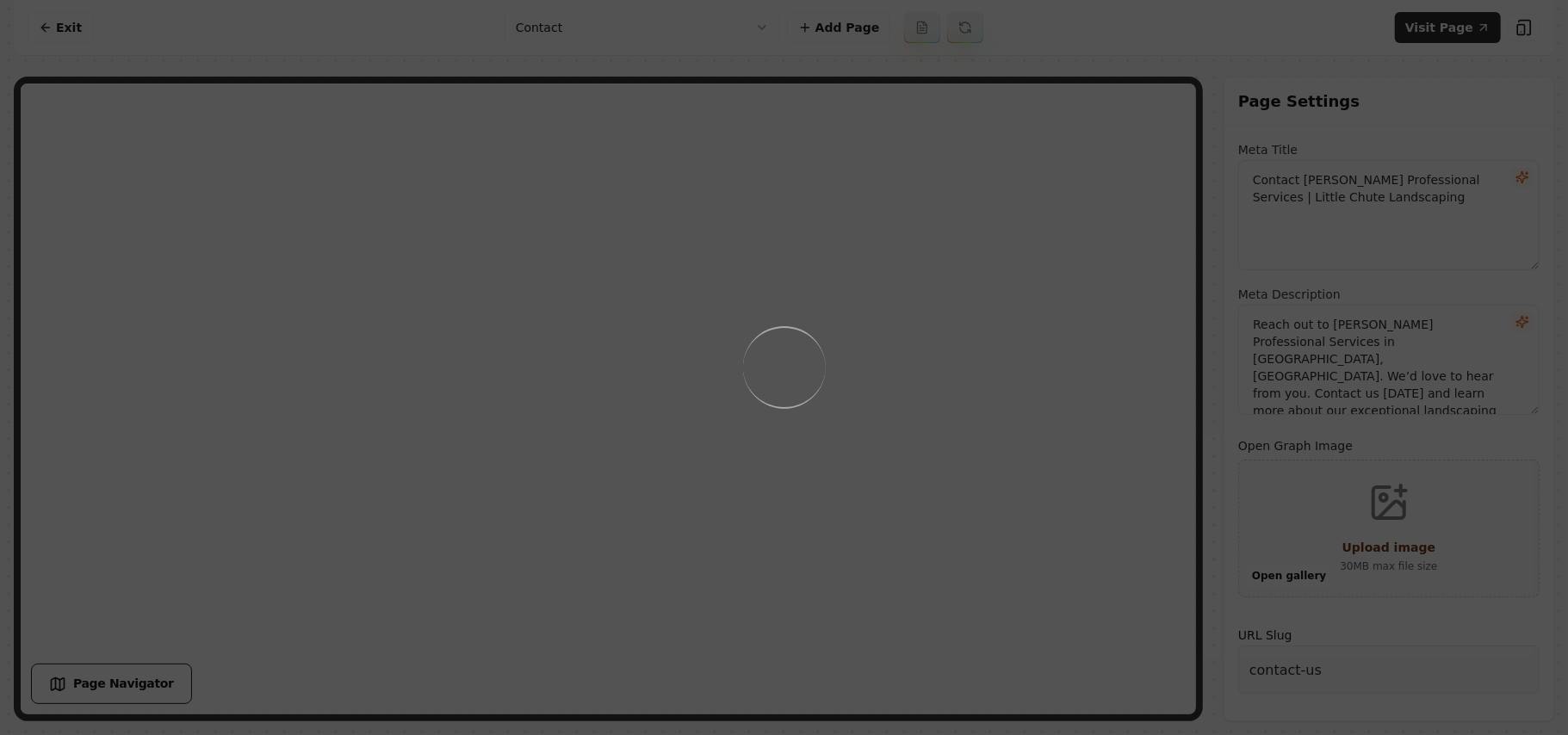
click at [764, 360] on div "Loading..." at bounding box center [784, 368] width 1568 height 735
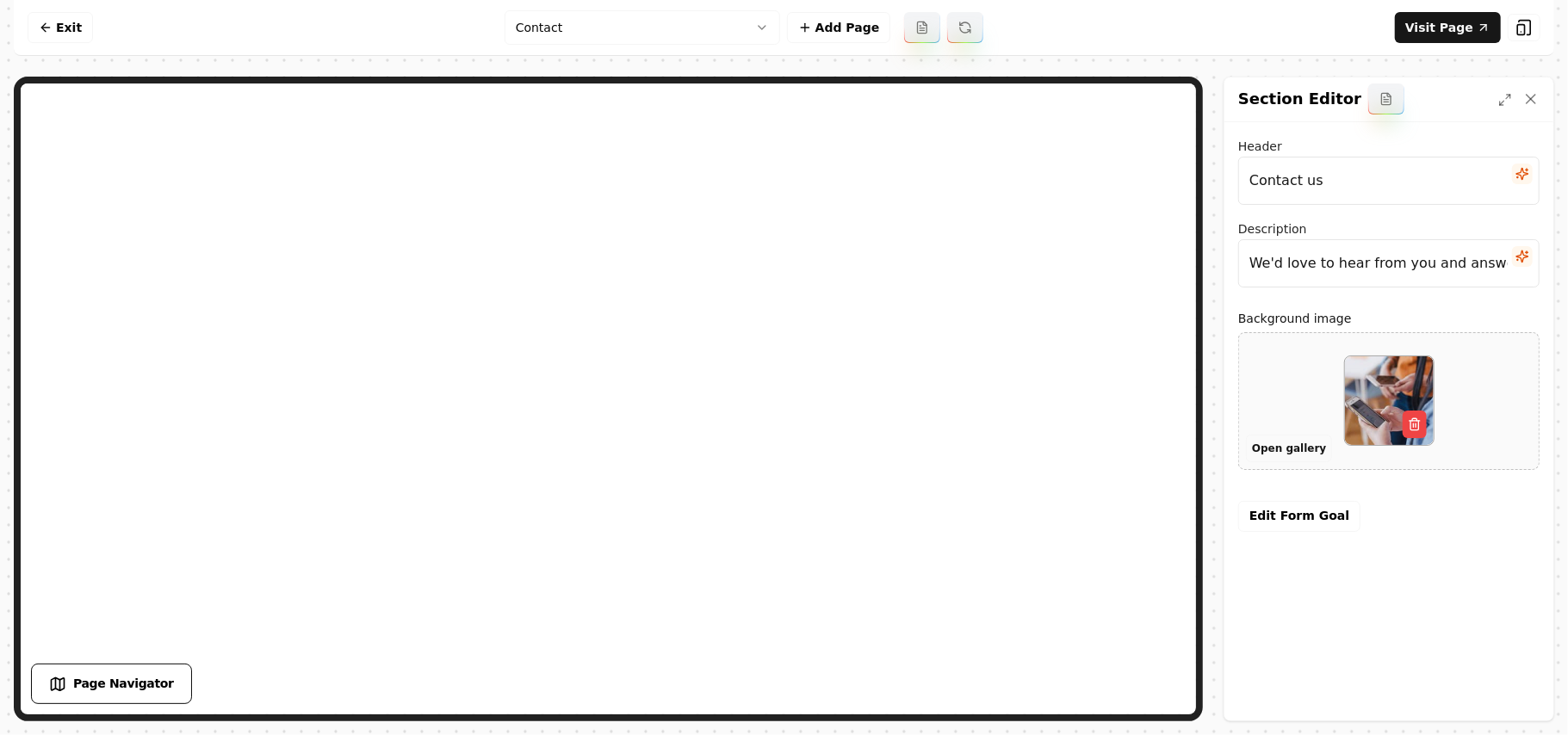
click at [764, 441] on button "Open gallery" at bounding box center [1289, 449] width 86 height 28
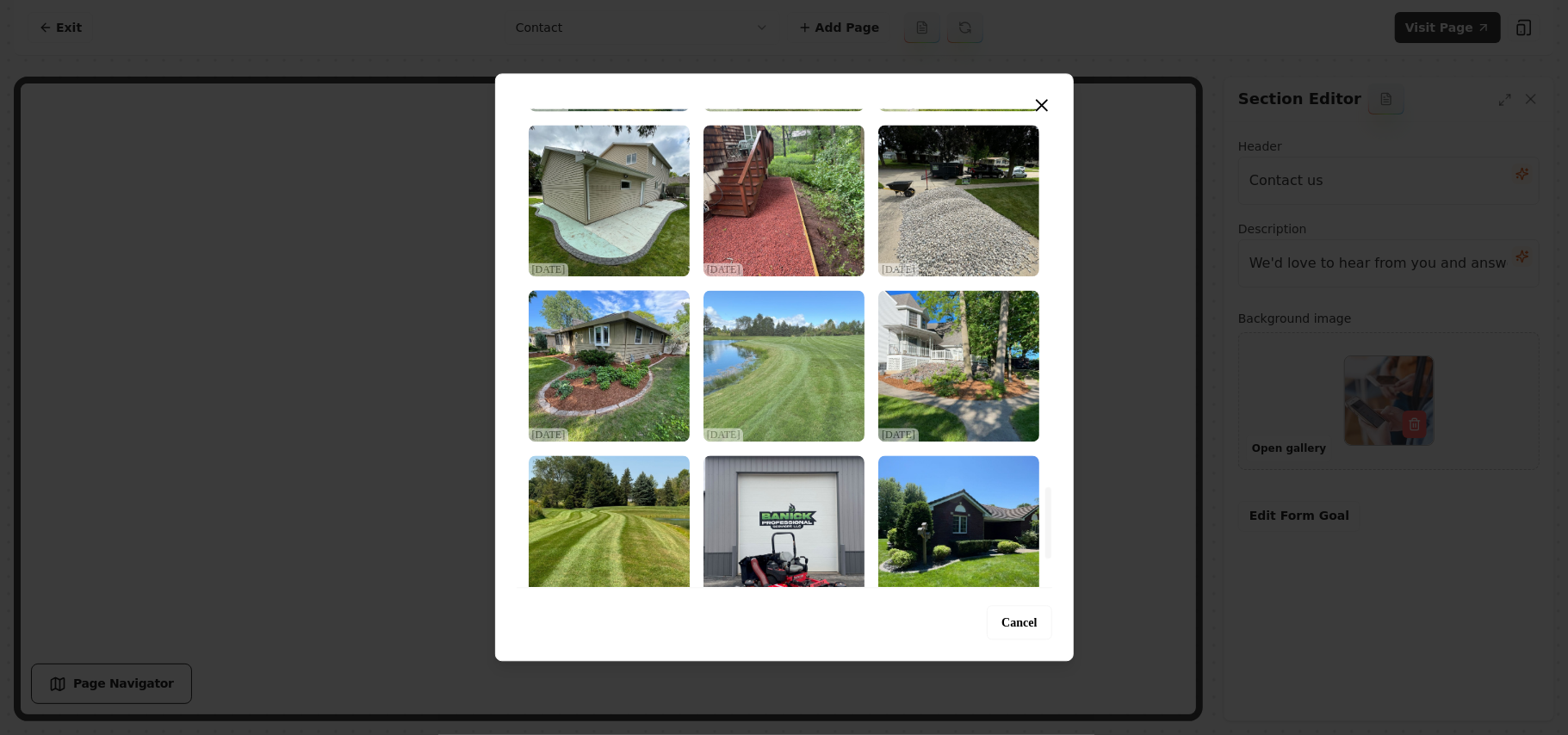
scroll to position [2525, 0]
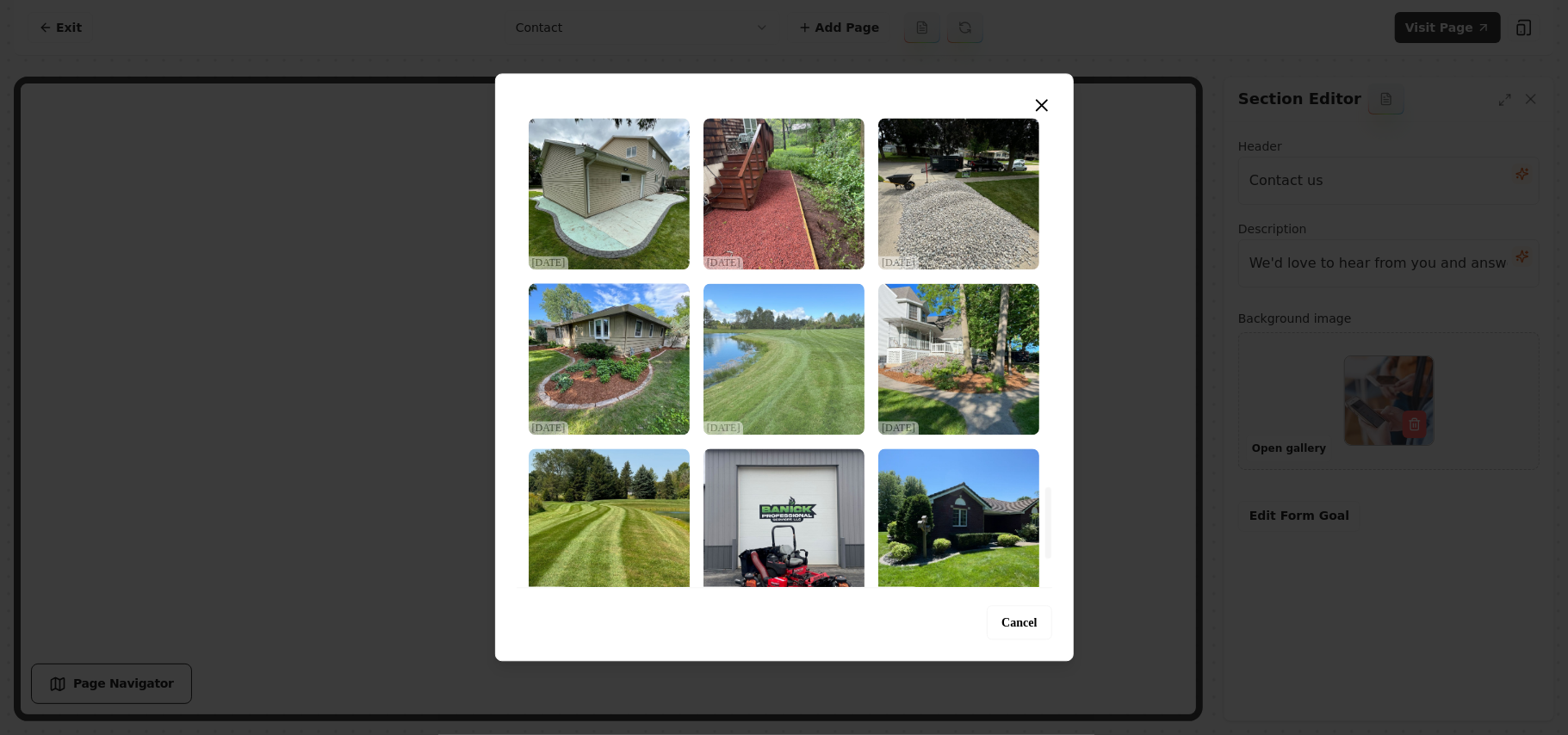
click at [764, 366] on img "Select image image_68d2d6845c7cd75eb815a70a.jpeg" at bounding box center [784, 359] width 161 height 151
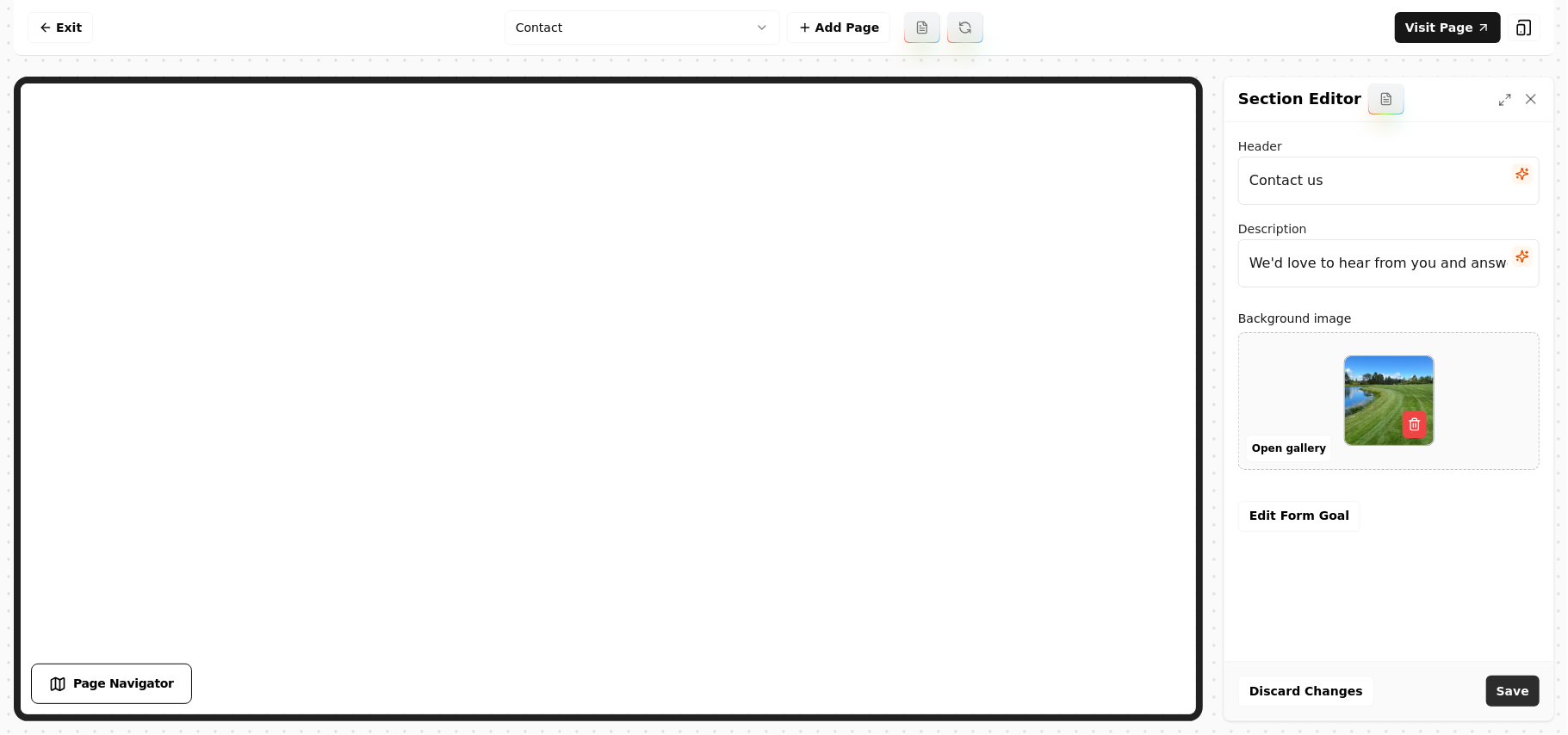
click at [764, 706] on button "Save" at bounding box center [1514, 692] width 54 height 31
click at [764, 689] on div "Discard Changes Save" at bounding box center [1389, 691] width 329 height 59
click at [596, 22] on html "Computer Required This feature is only available on a computer. Please switch t…" at bounding box center [784, 368] width 1568 height 735
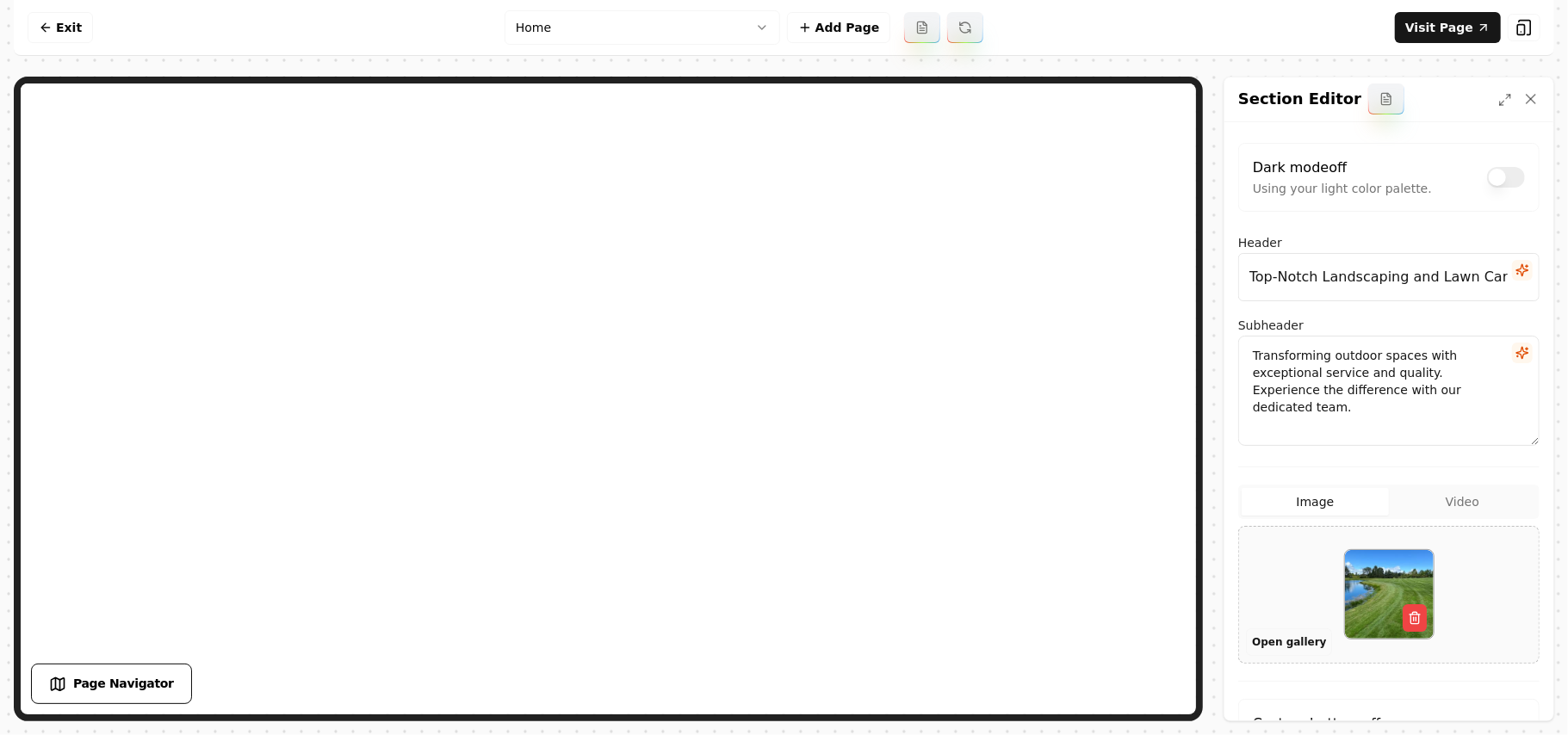
click at [764, 645] on button "Open gallery" at bounding box center [1289, 643] width 86 height 28
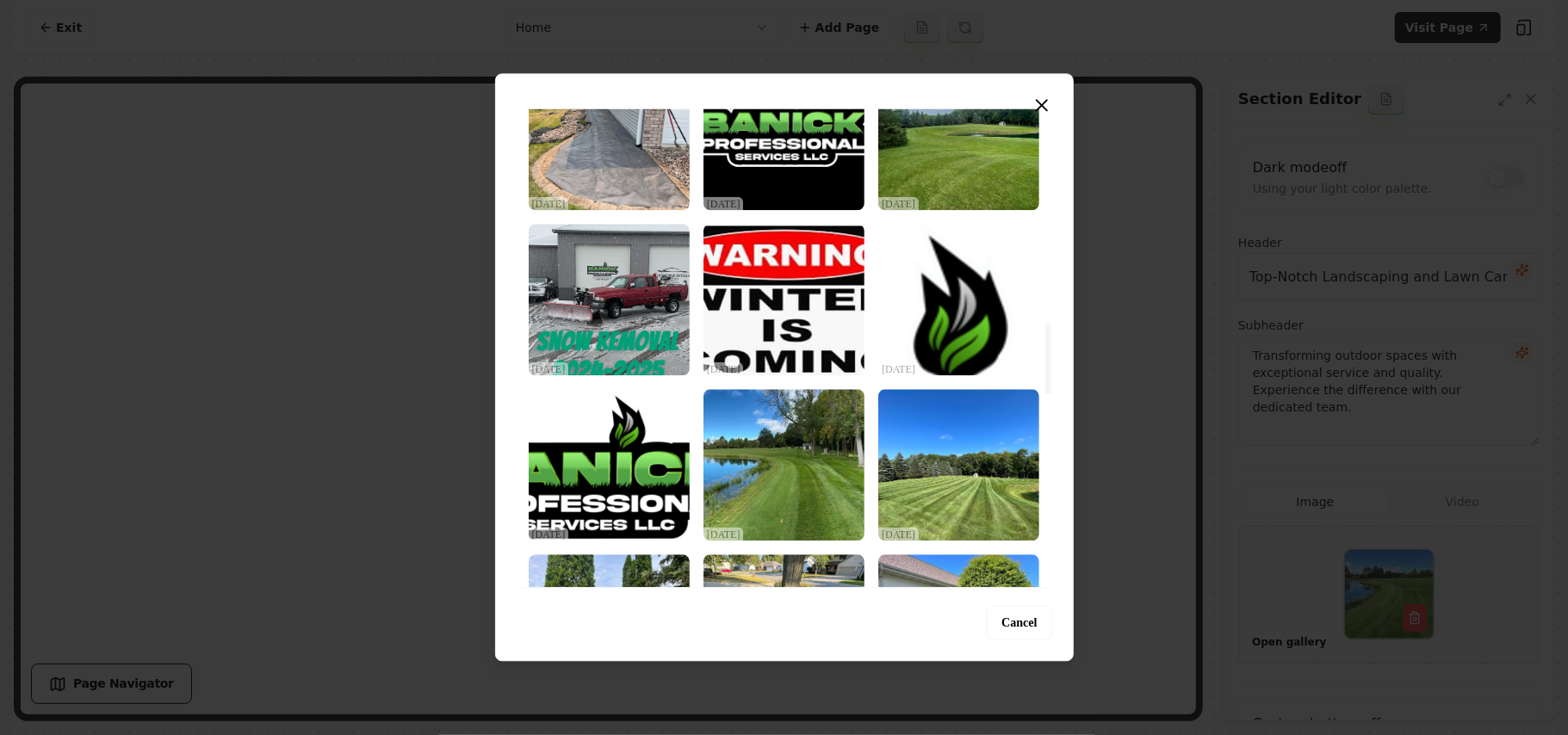
scroll to position [2711, 0]
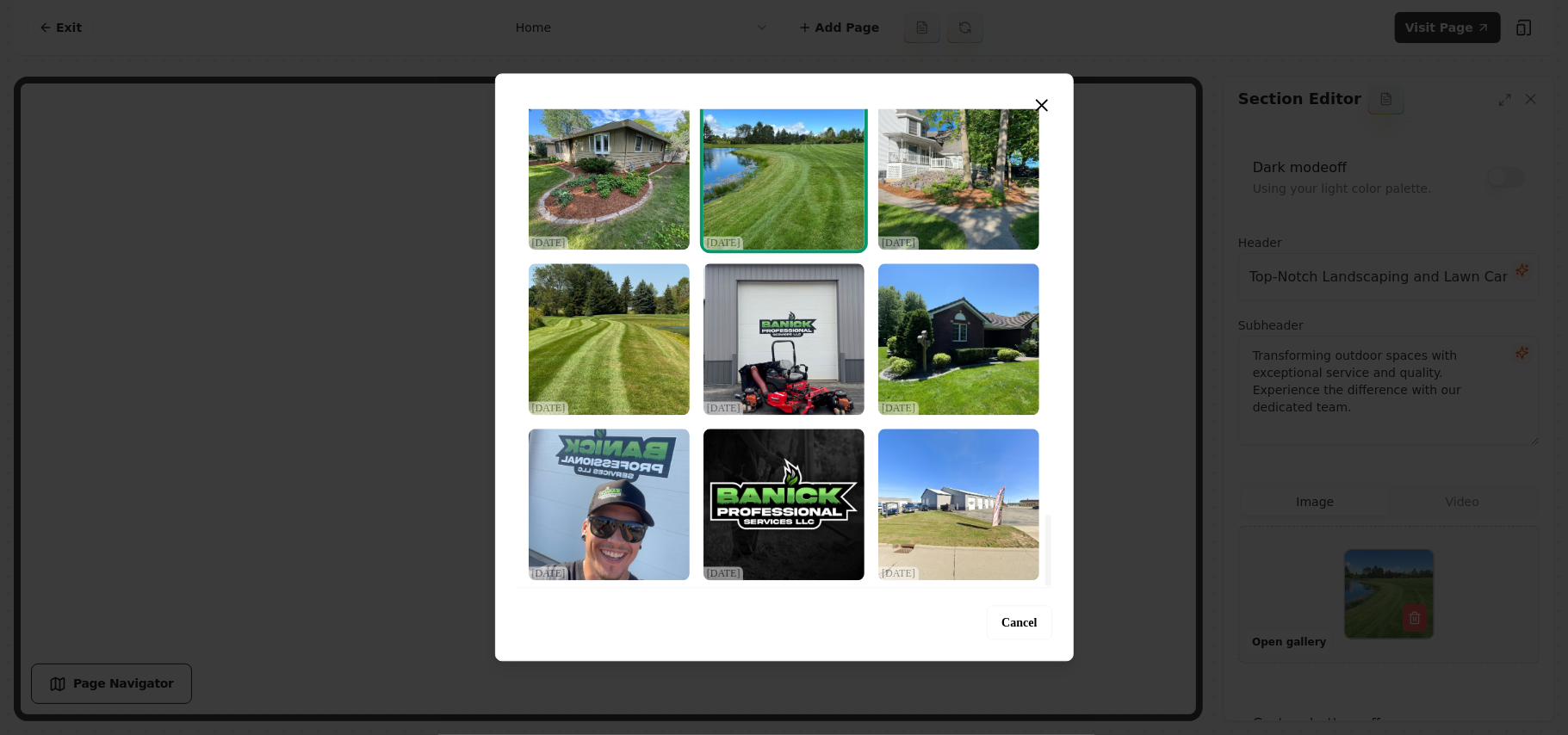
drag, startPoint x: 1049, startPoint y: 134, endPoint x: 1034, endPoint y: 577, distance: 443.3
click at [764, 577] on div at bounding box center [1048, 550] width 6 height 71
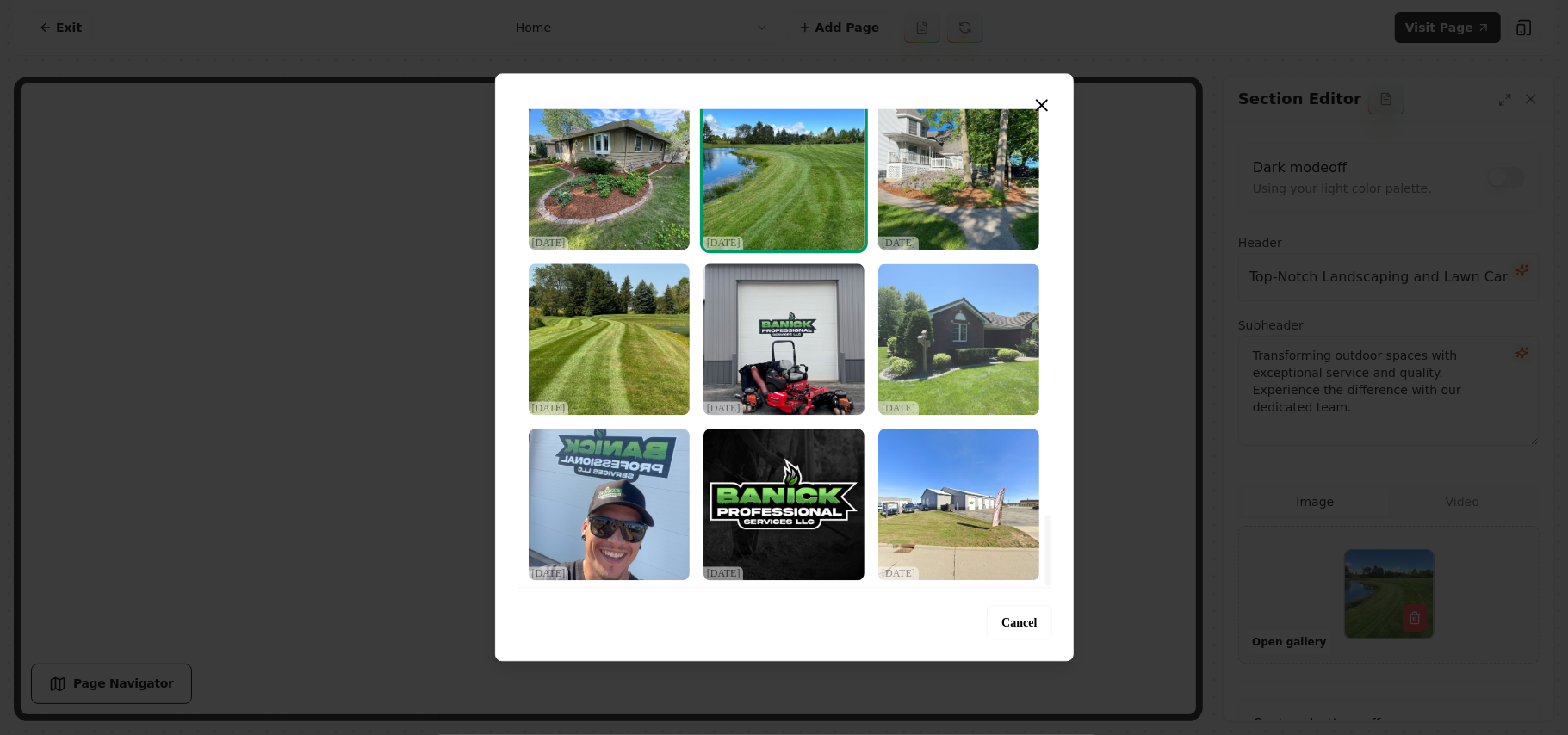
click at [764, 369] on img "Select image image_68d2d6845c7cd75eb815a477.jpeg" at bounding box center [959, 339] width 161 height 151
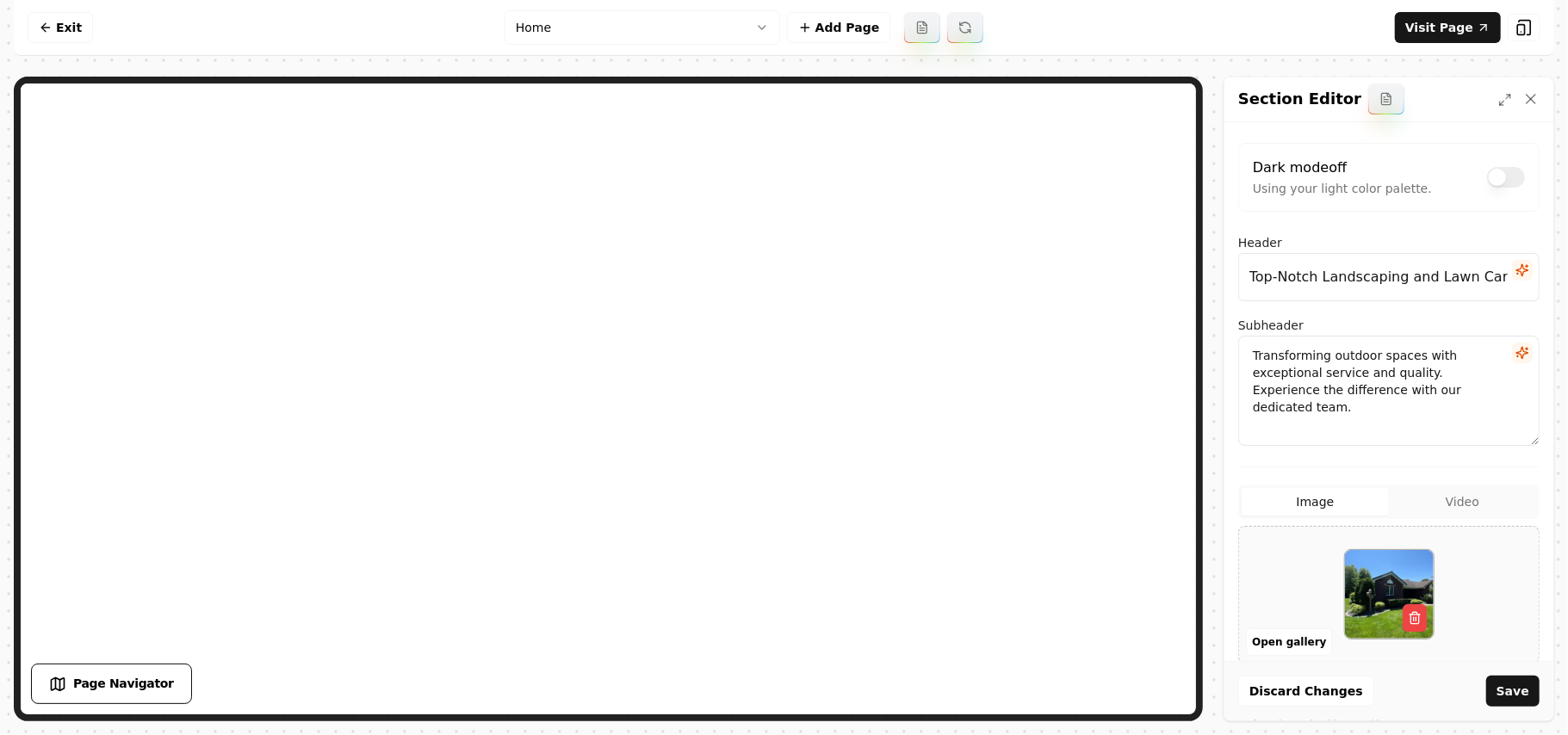
click at [764, 679] on button "Save" at bounding box center [1514, 692] width 54 height 31
click at [764, 645] on button "Open gallery" at bounding box center [1289, 643] width 86 height 28
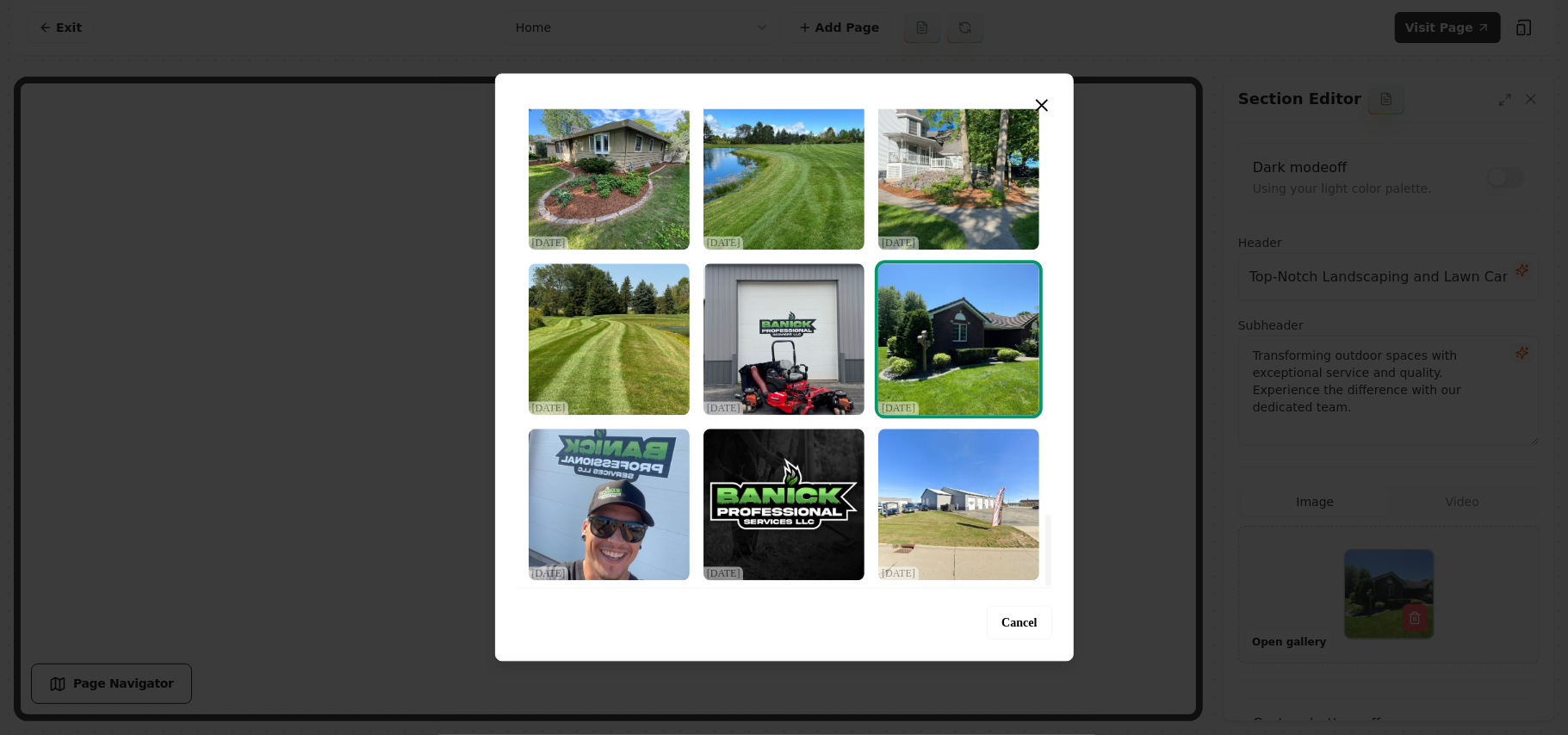
drag, startPoint x: 1045, startPoint y: 127, endPoint x: 1062, endPoint y: 610, distance: 483.3
click at [764, 586] on div at bounding box center [1048, 550] width 6 height 71
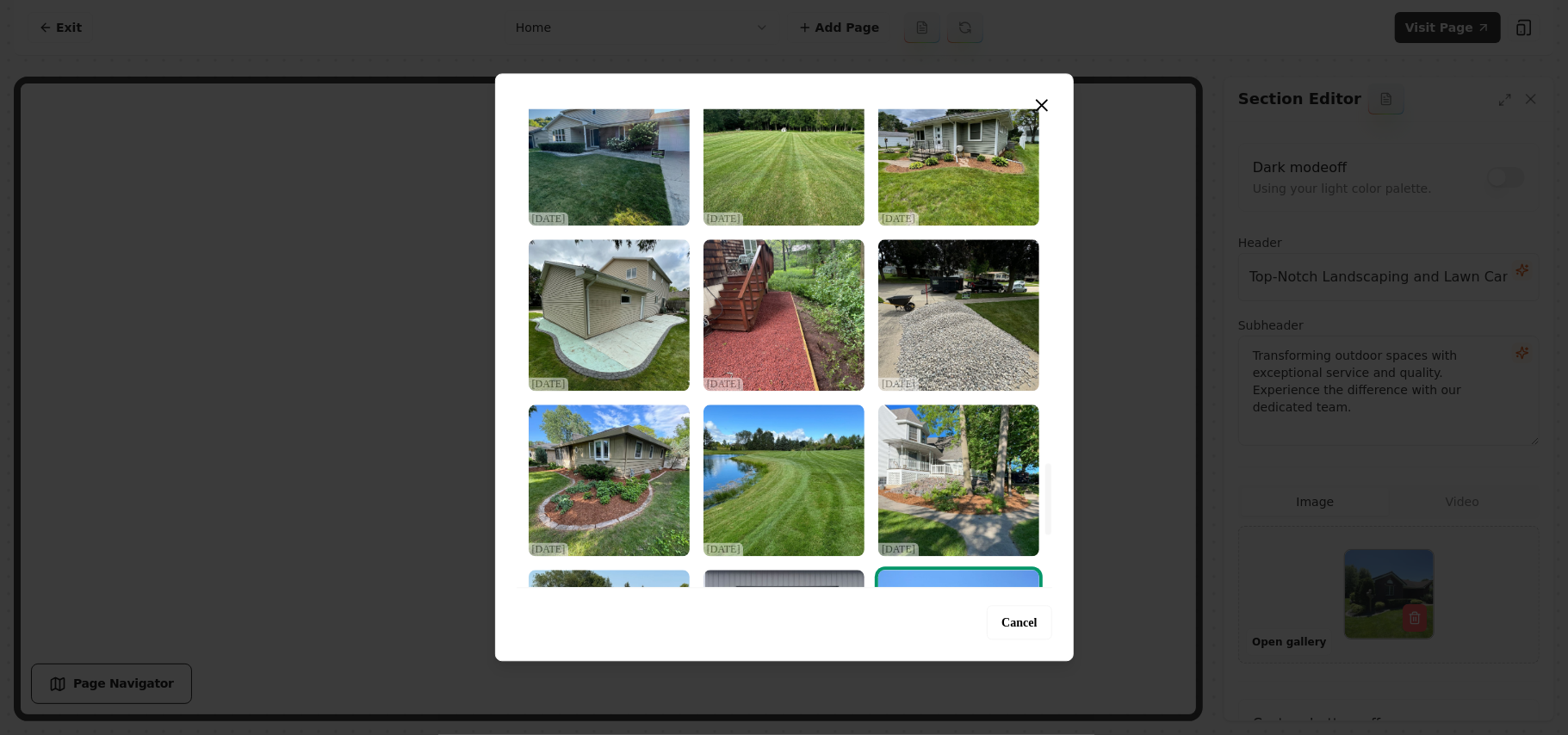
scroll to position [2367, 0]
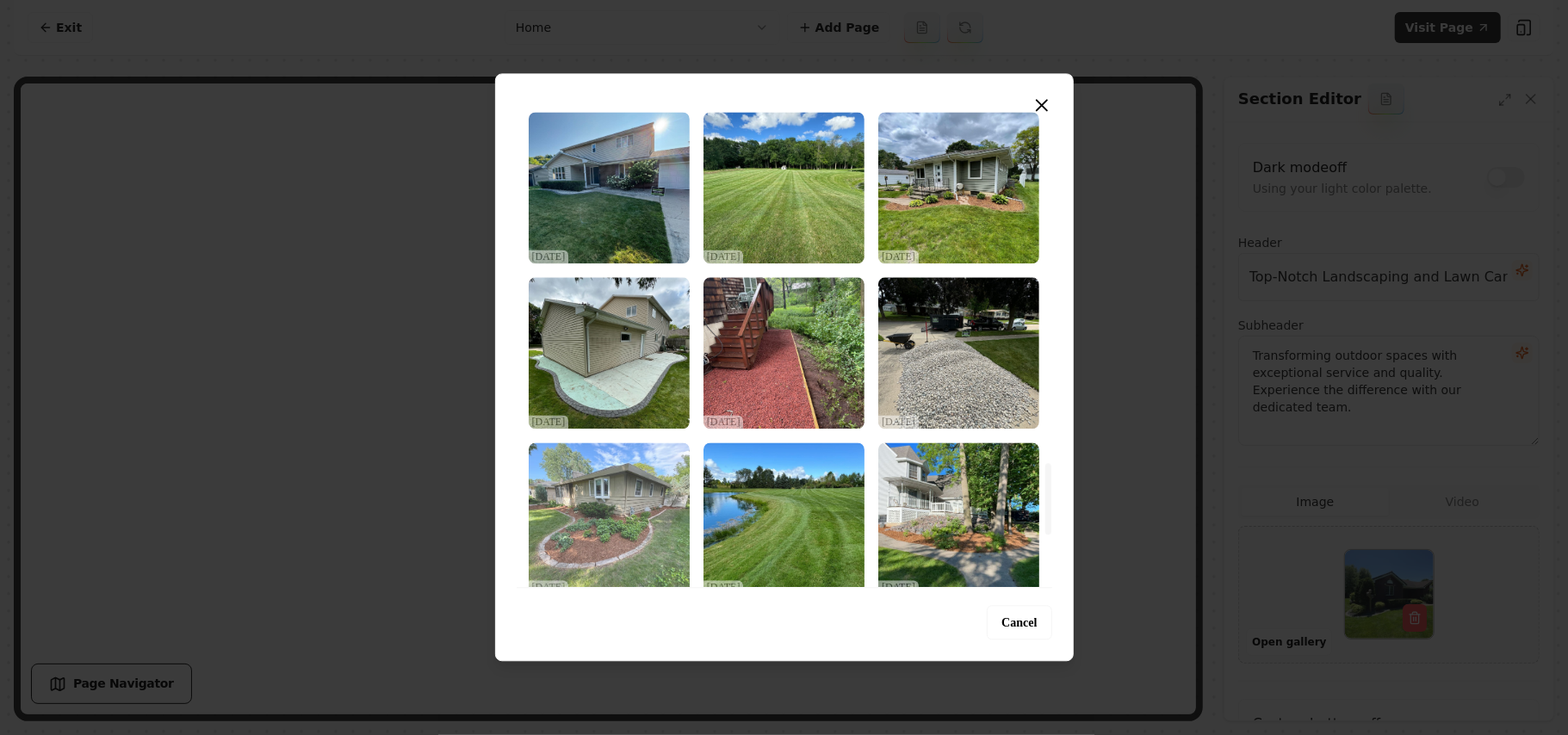
click at [628, 507] on img "Select image image_68d2d6855c7cd75eb815a7f2.jpeg" at bounding box center [609, 518] width 161 height 151
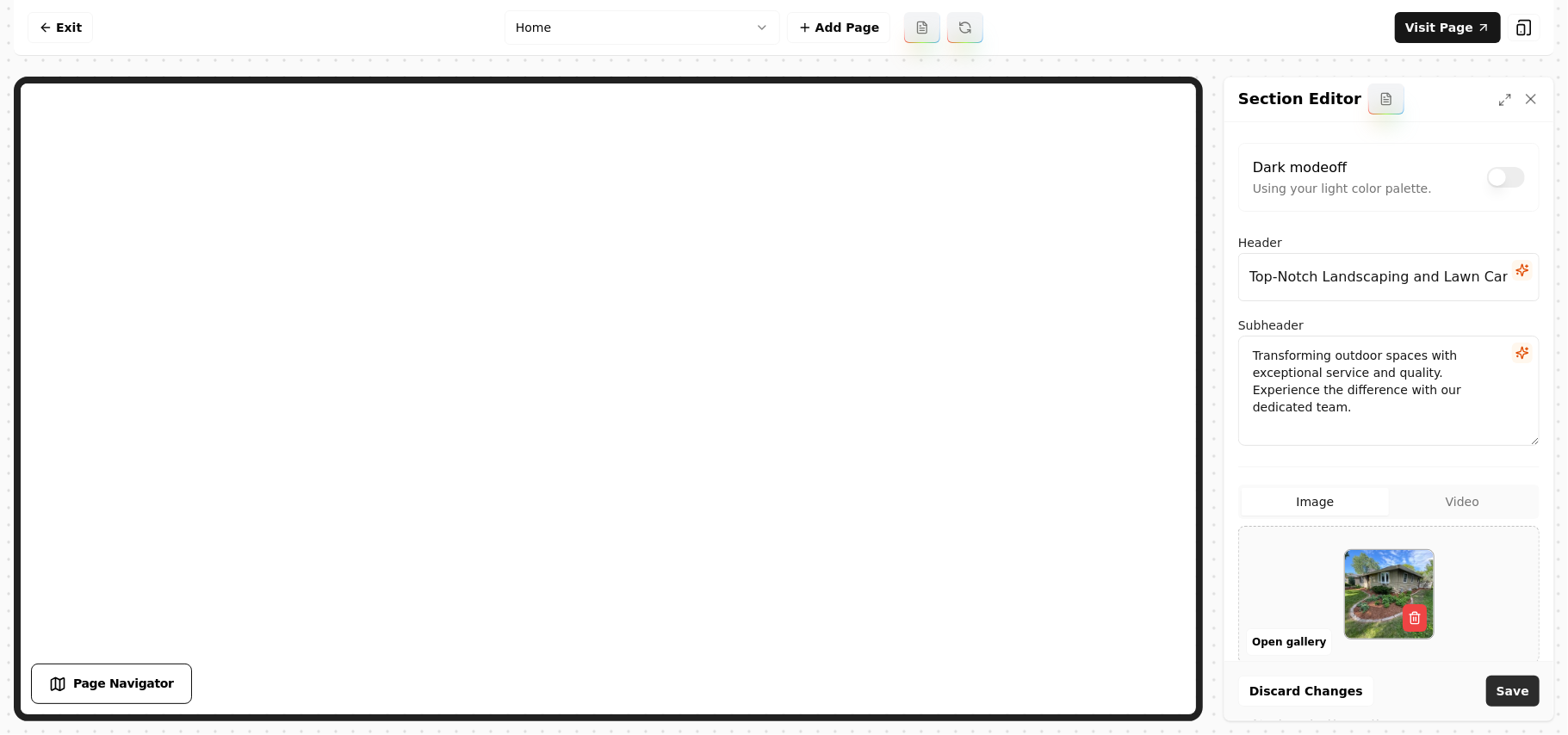
click at [764, 681] on button "Save" at bounding box center [1514, 692] width 54 height 31
click at [764, 639] on button "Open gallery" at bounding box center [1289, 643] width 86 height 28
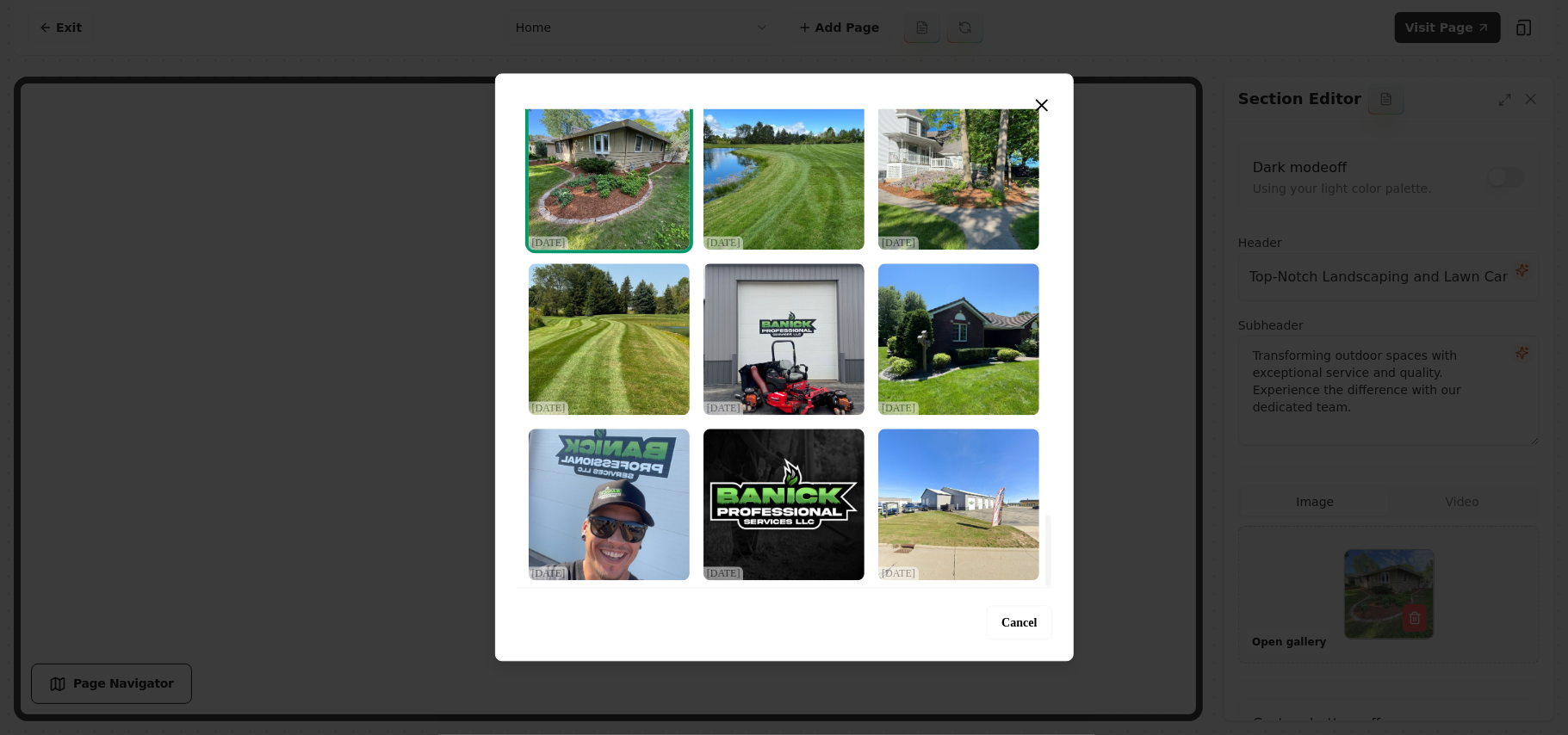
drag, startPoint x: 1044, startPoint y: 147, endPoint x: 1055, endPoint y: 577, distance: 430.1
click at [764, 577] on div at bounding box center [1048, 550] width 6 height 71
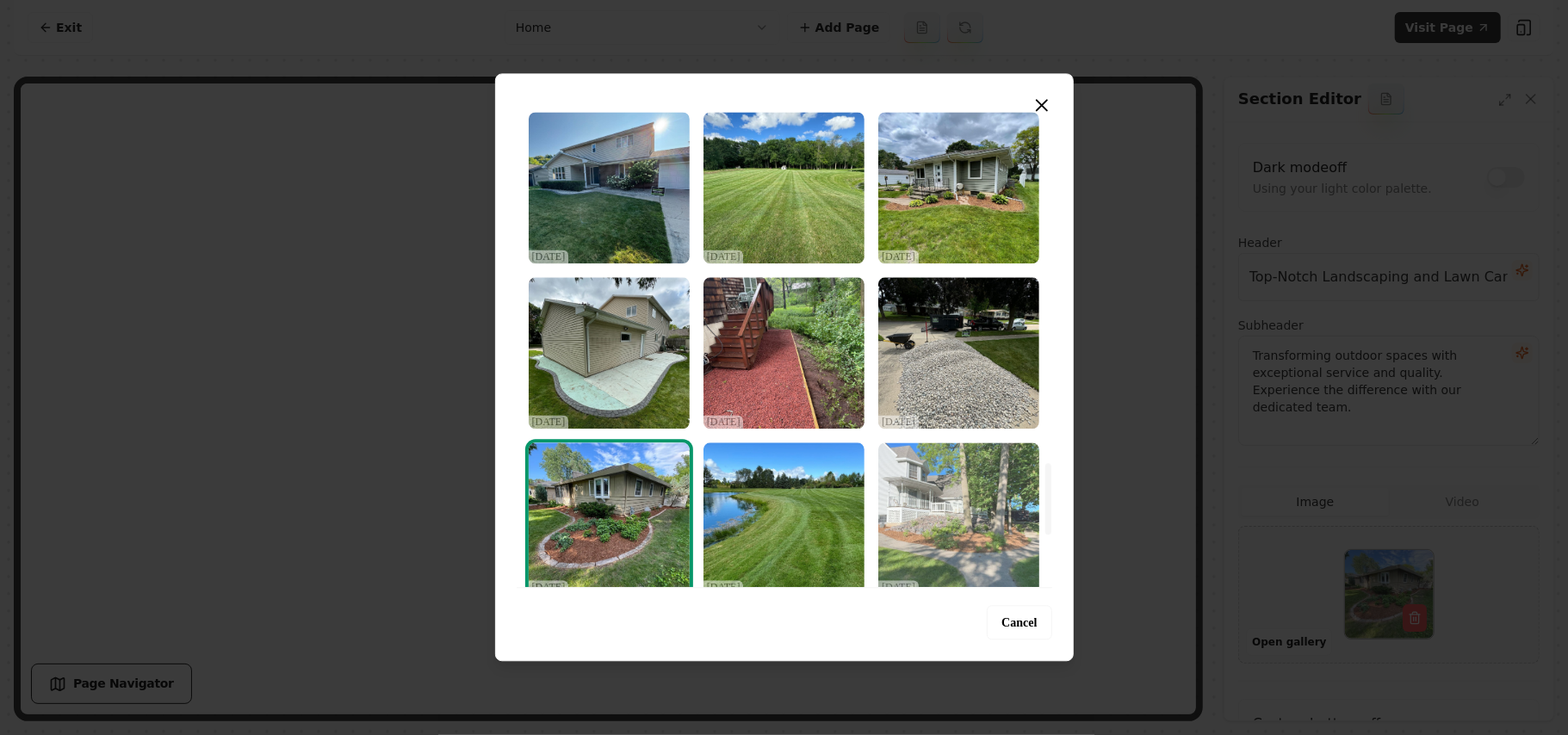
click at [764, 514] on img "Select image image_68d2d6845c7cd75eb815a612.jpeg" at bounding box center [959, 518] width 161 height 151
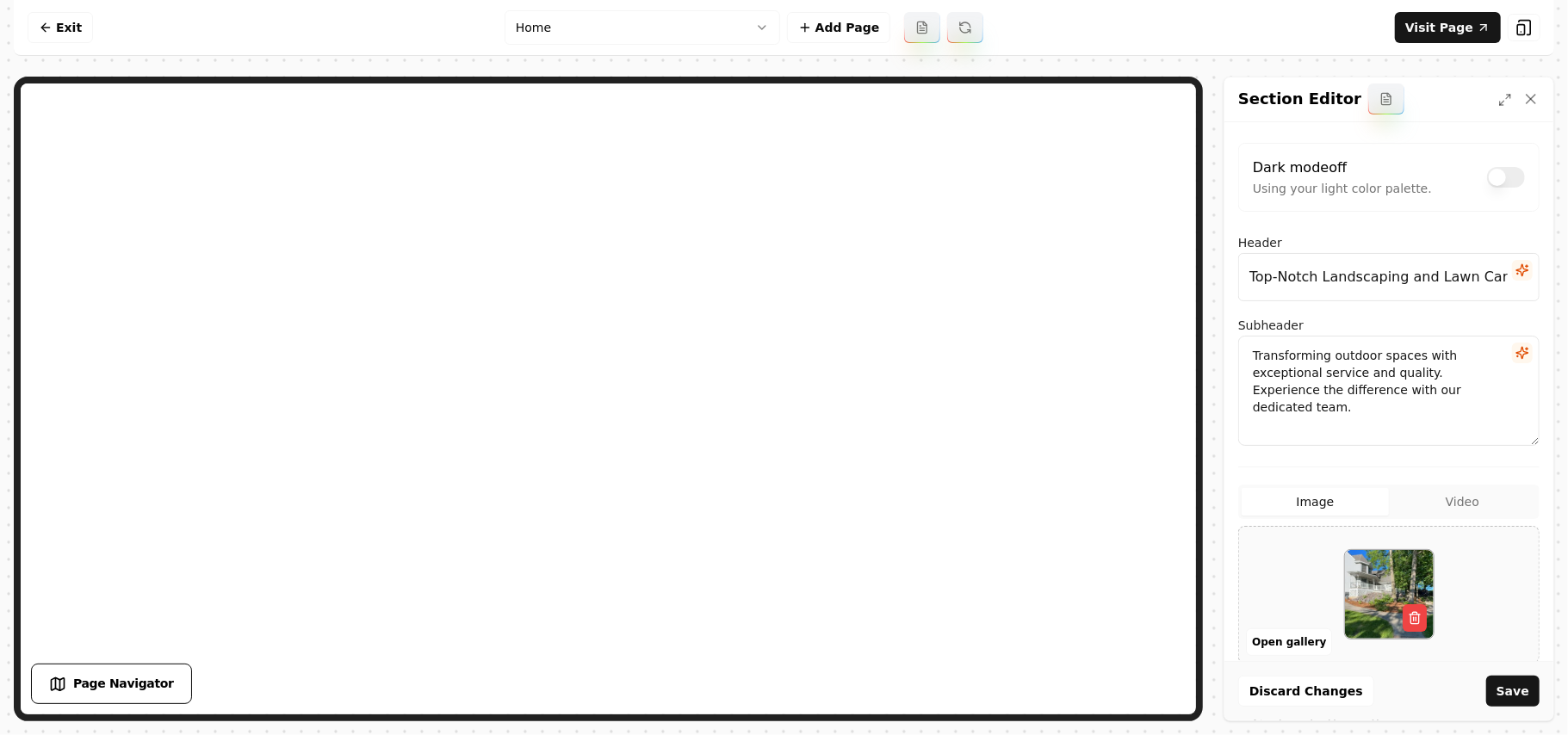
click at [764, 687] on button "Save" at bounding box center [1514, 692] width 54 height 31
click at [764, 645] on button "Open gallery" at bounding box center [1289, 643] width 86 height 28
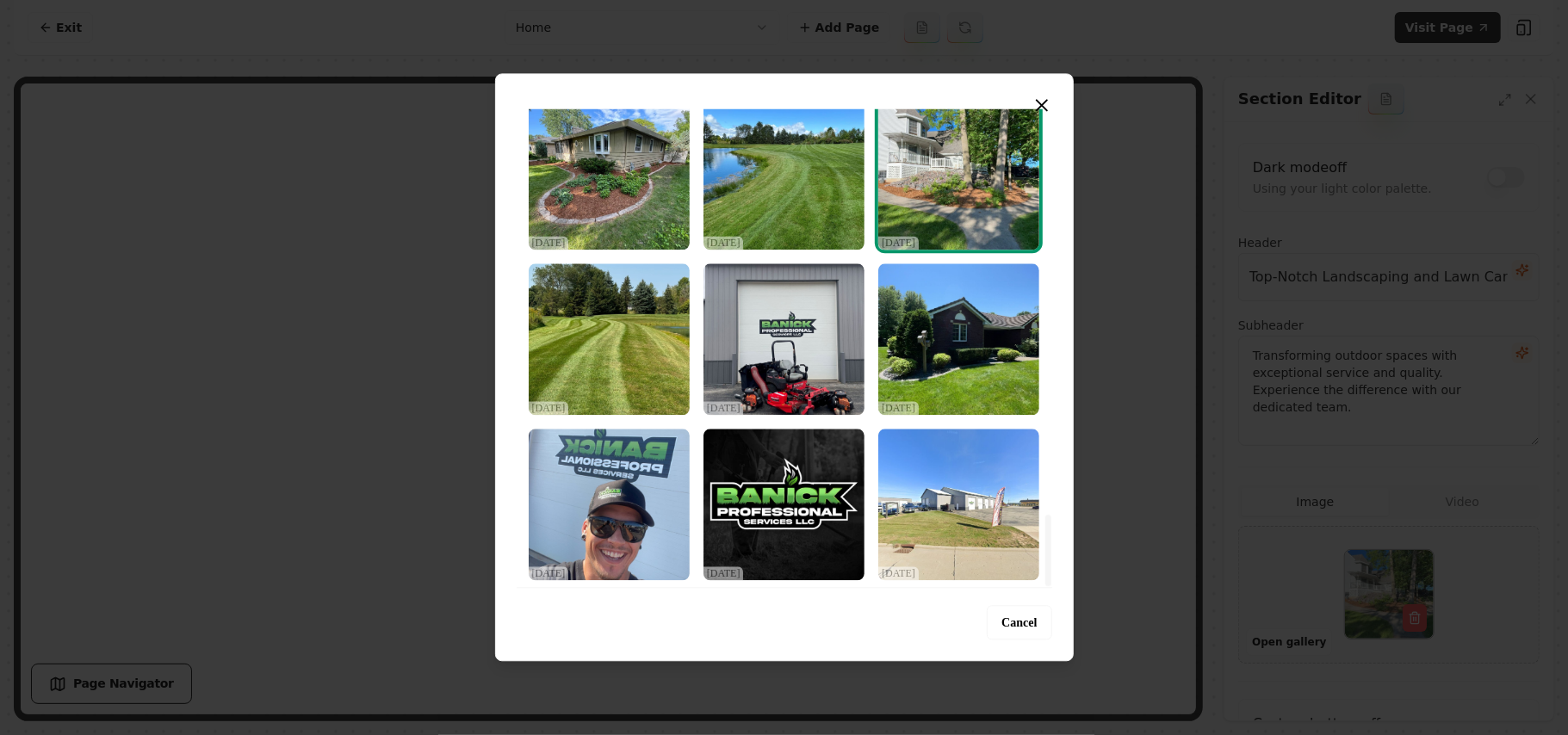
drag, startPoint x: 1049, startPoint y: 129, endPoint x: 1072, endPoint y: 649, distance: 520.5
click at [764, 587] on div at bounding box center [1047, 348] width 8 height 479
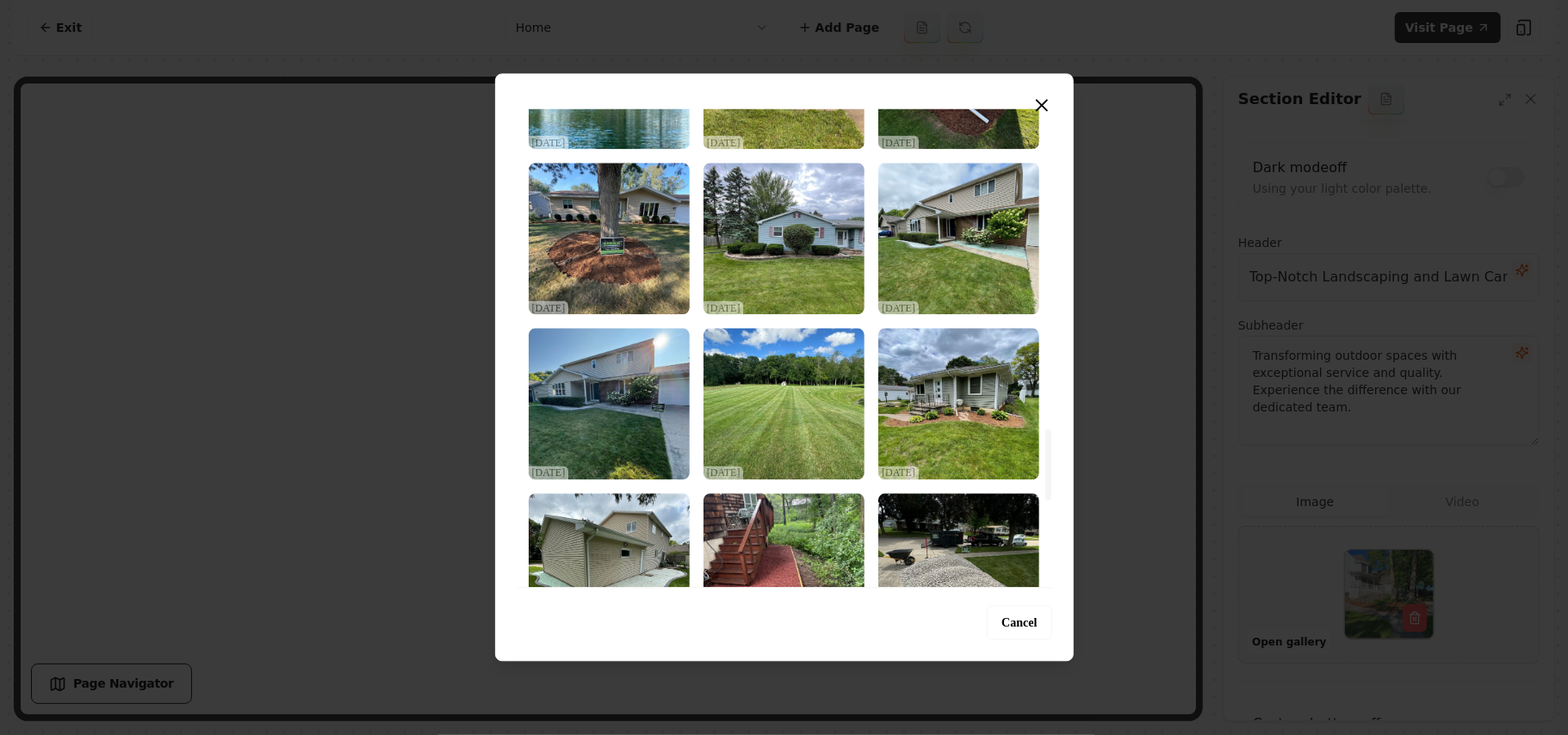
scroll to position [2137, 0]
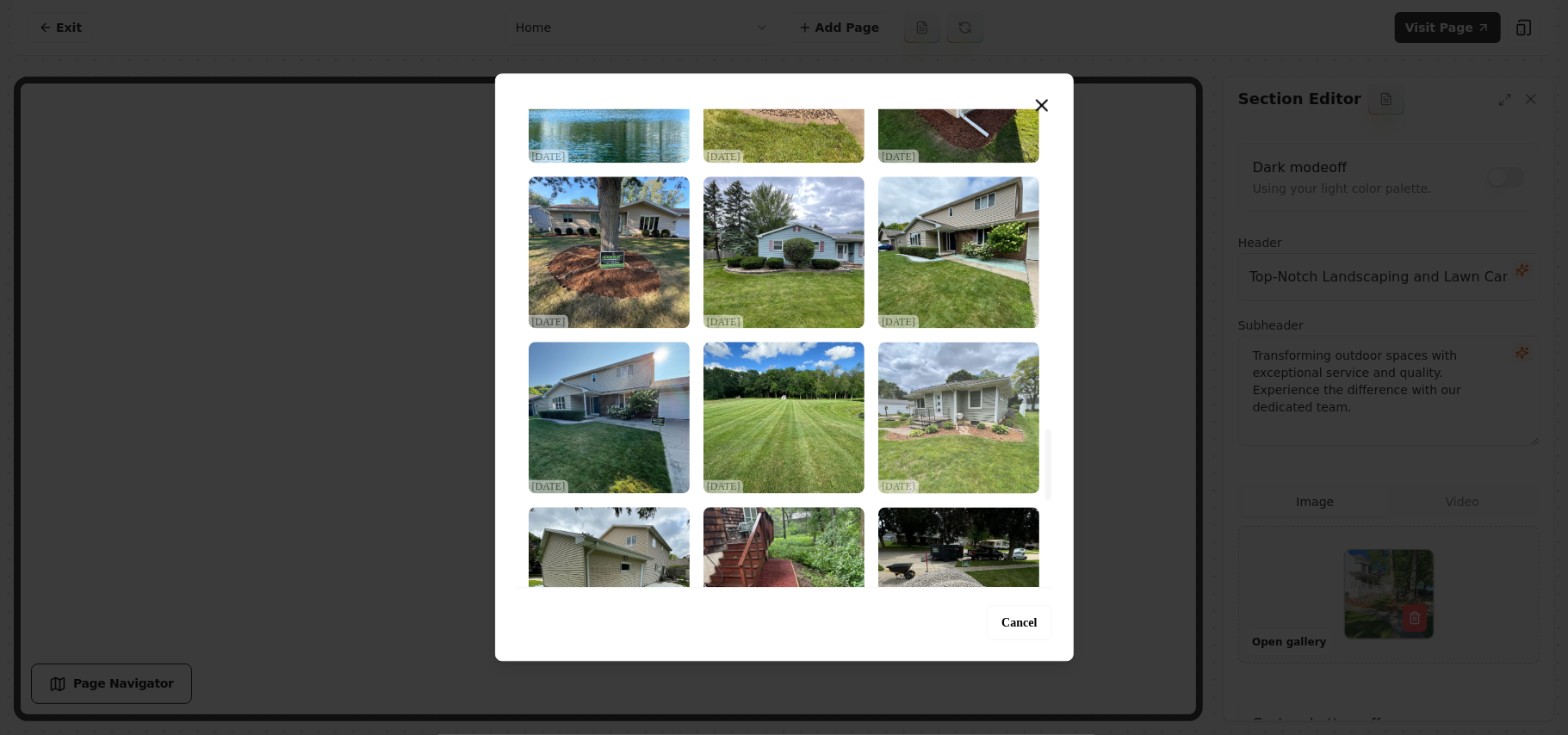
click at [764, 416] on img "Select image image_68d2d6855c7cd75eb815a8b3.jpeg" at bounding box center [959, 417] width 161 height 151
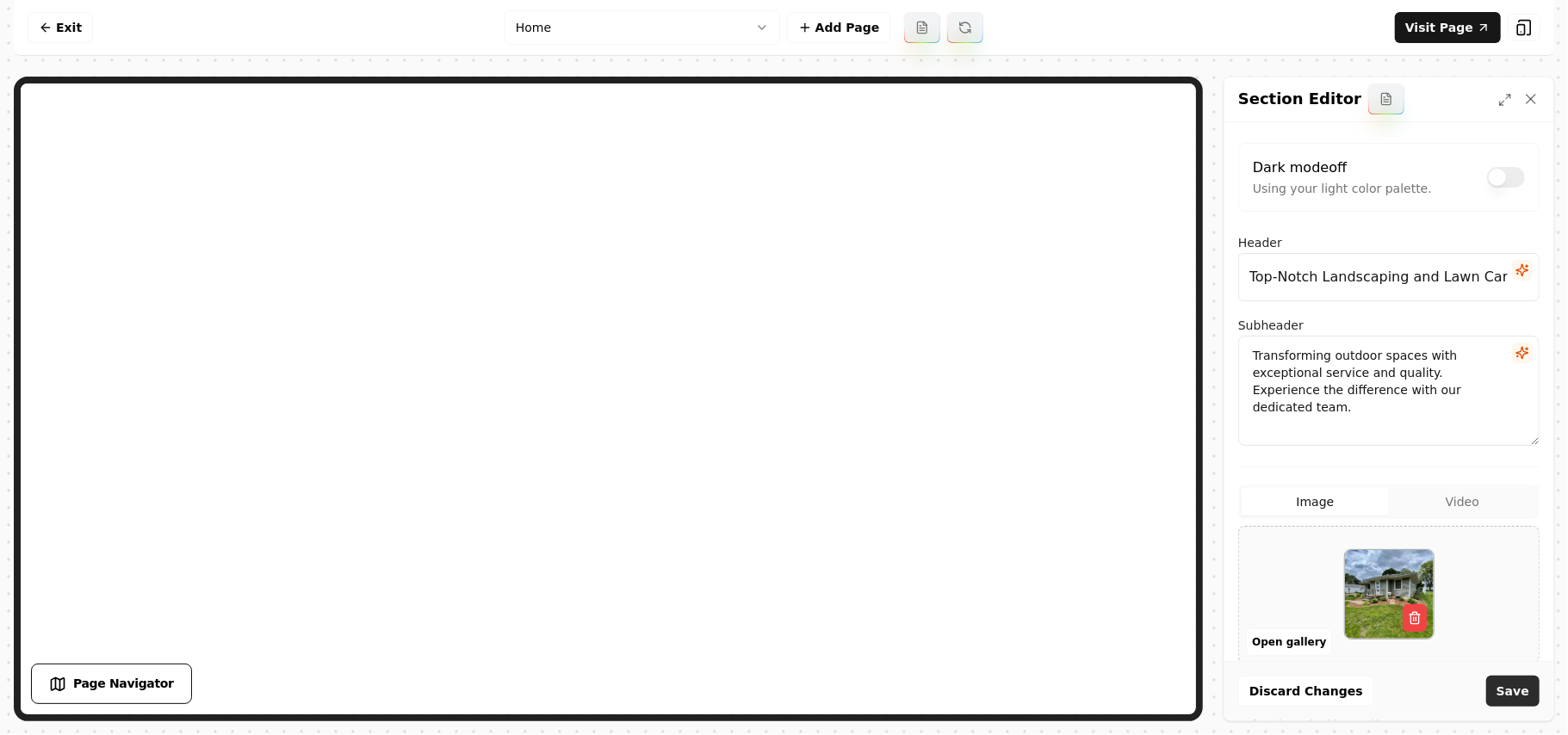
click at [764, 697] on button "Save" at bounding box center [1514, 692] width 54 height 31
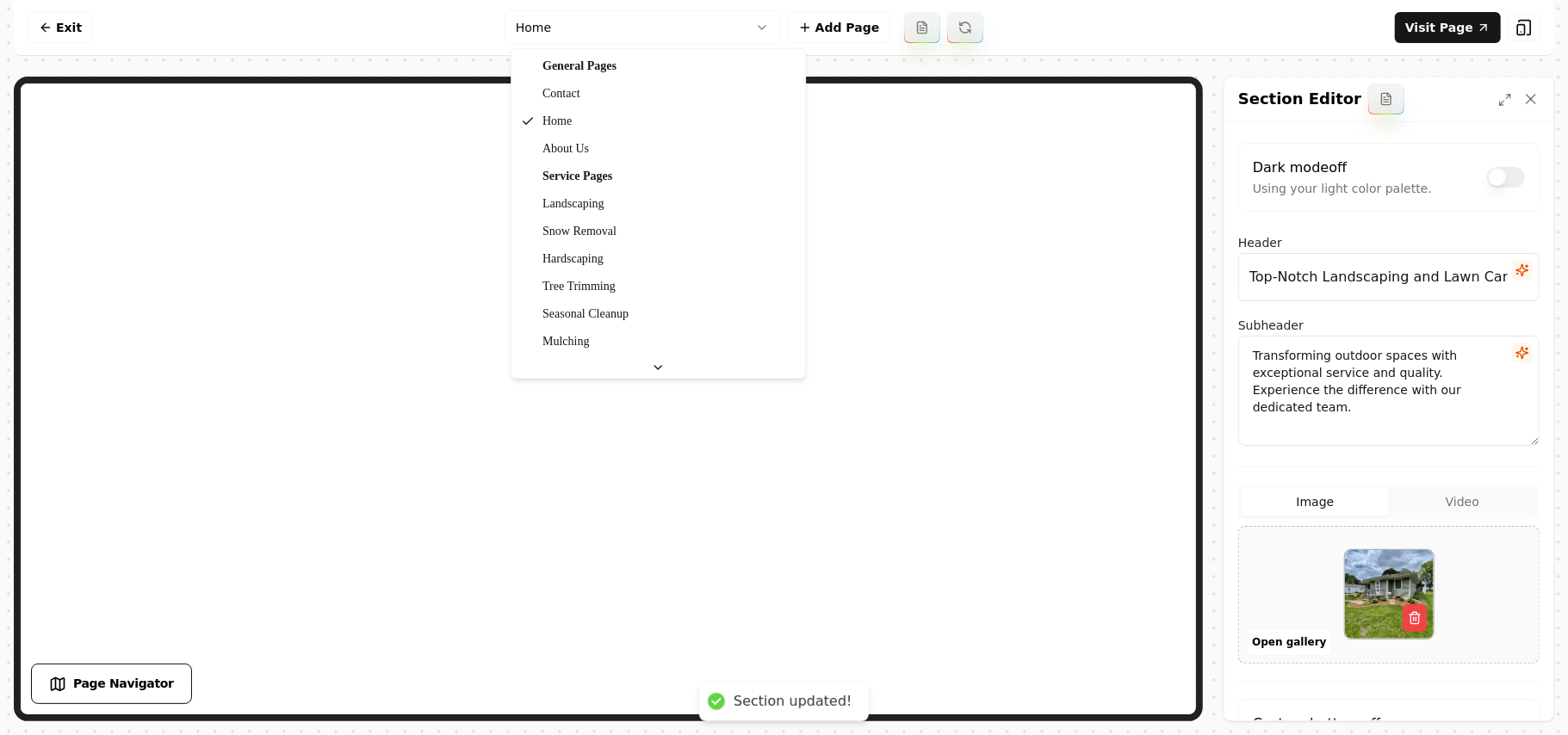
click at [572, 16] on html "Computer Required This feature is only available on a computer. Please switch t…" at bounding box center [784, 368] width 1568 height 735
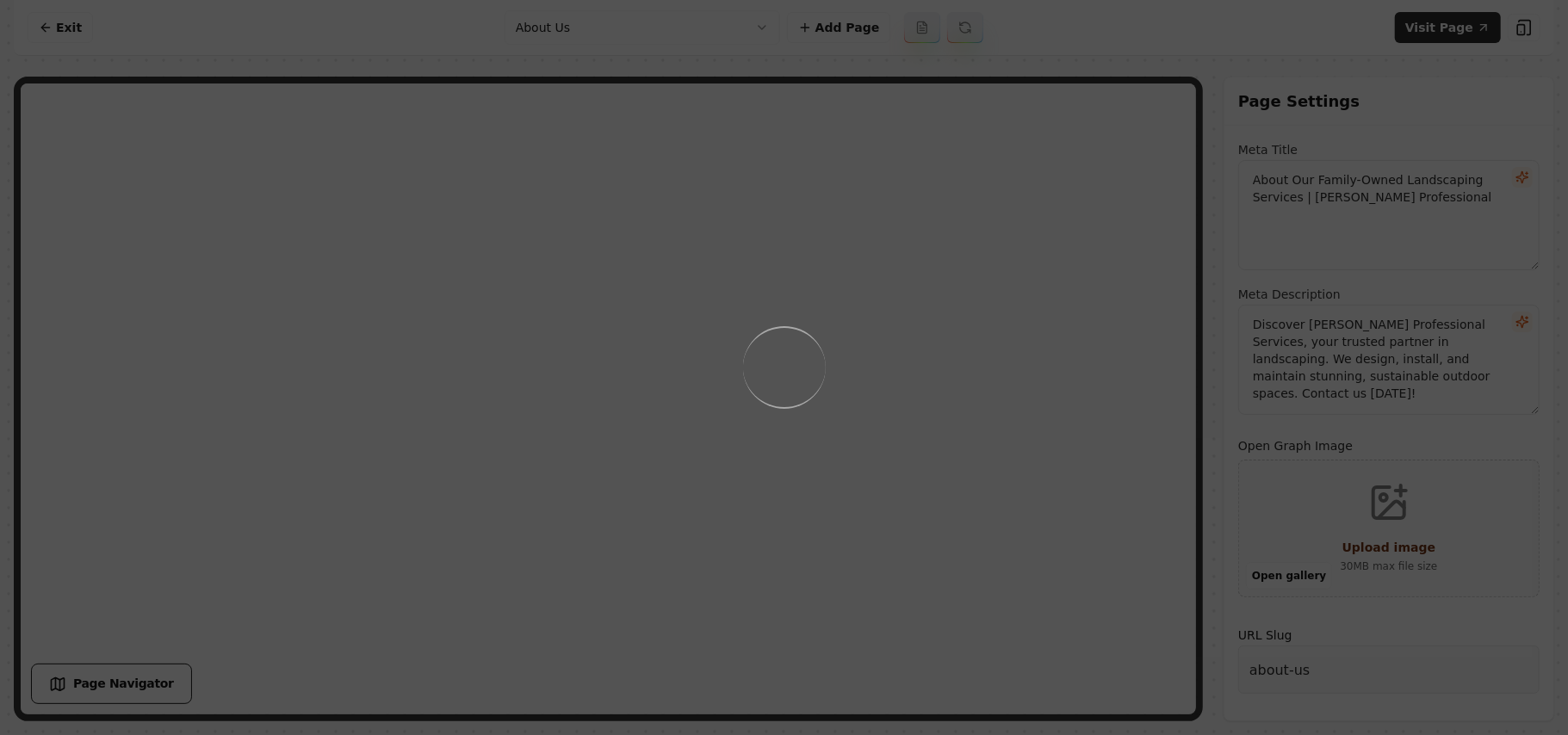
click at [764, 435] on div "Loading..." at bounding box center [784, 368] width 1568 height 735
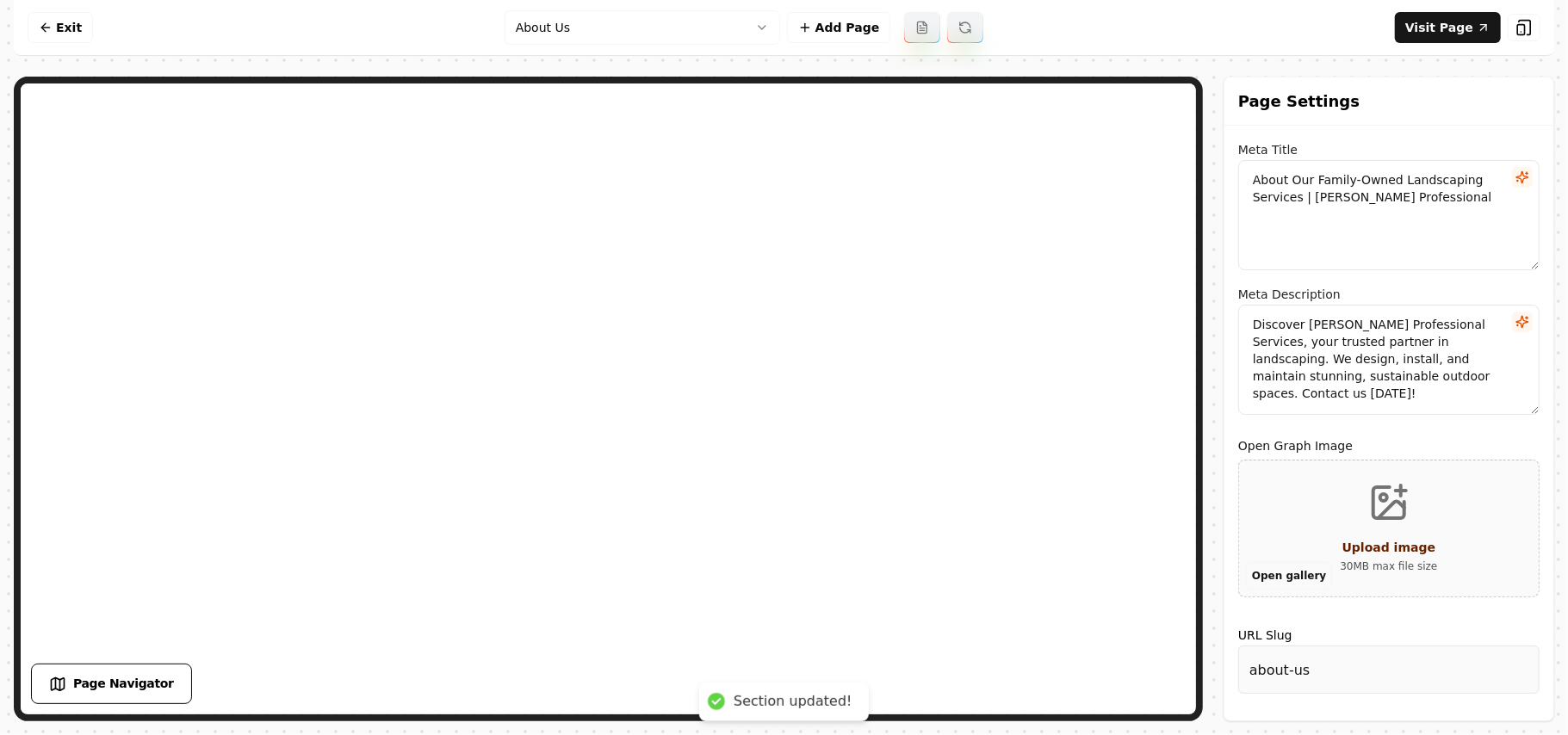
click at [764, 577] on button "Open gallery" at bounding box center [1289, 576] width 86 height 28
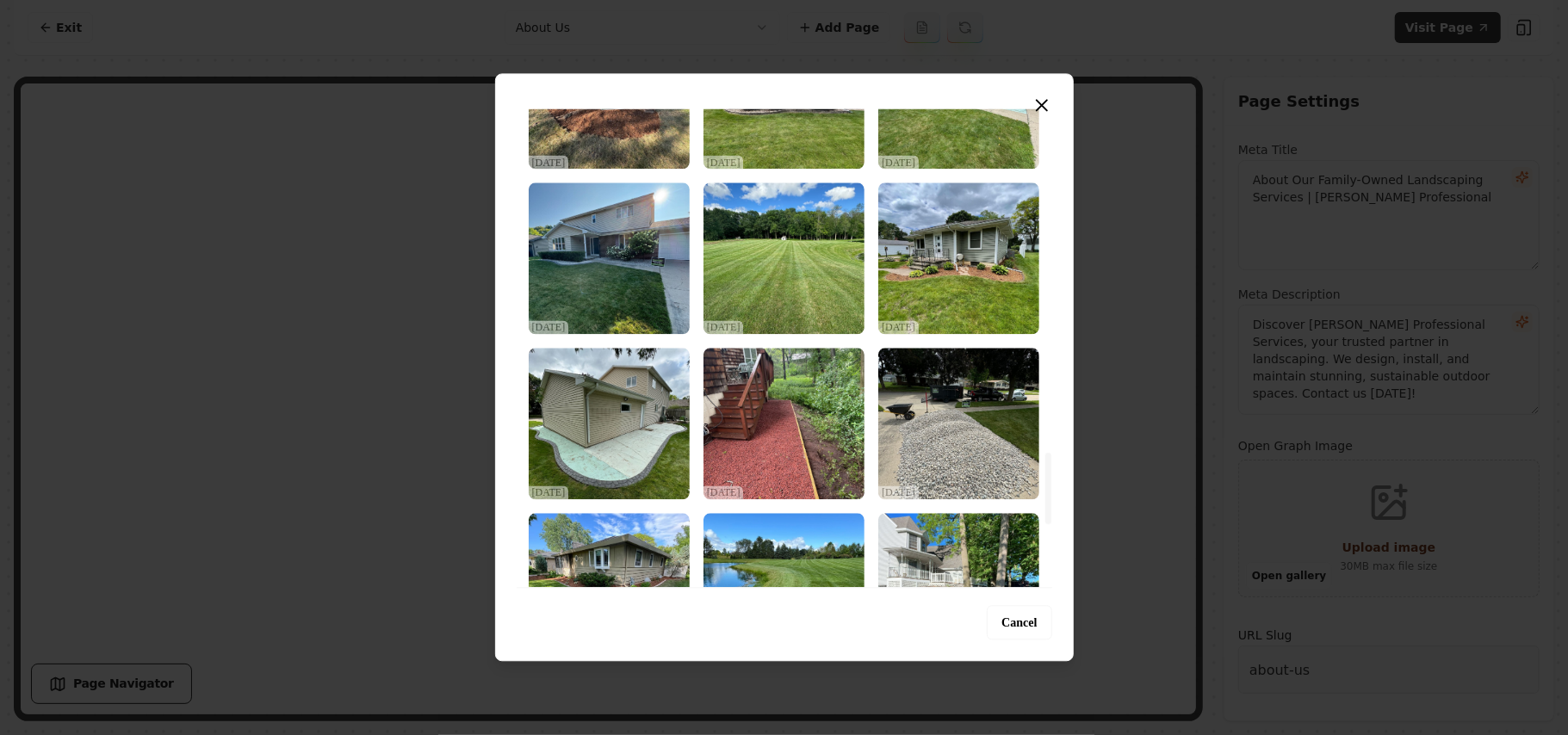
scroll to position [2640, 0]
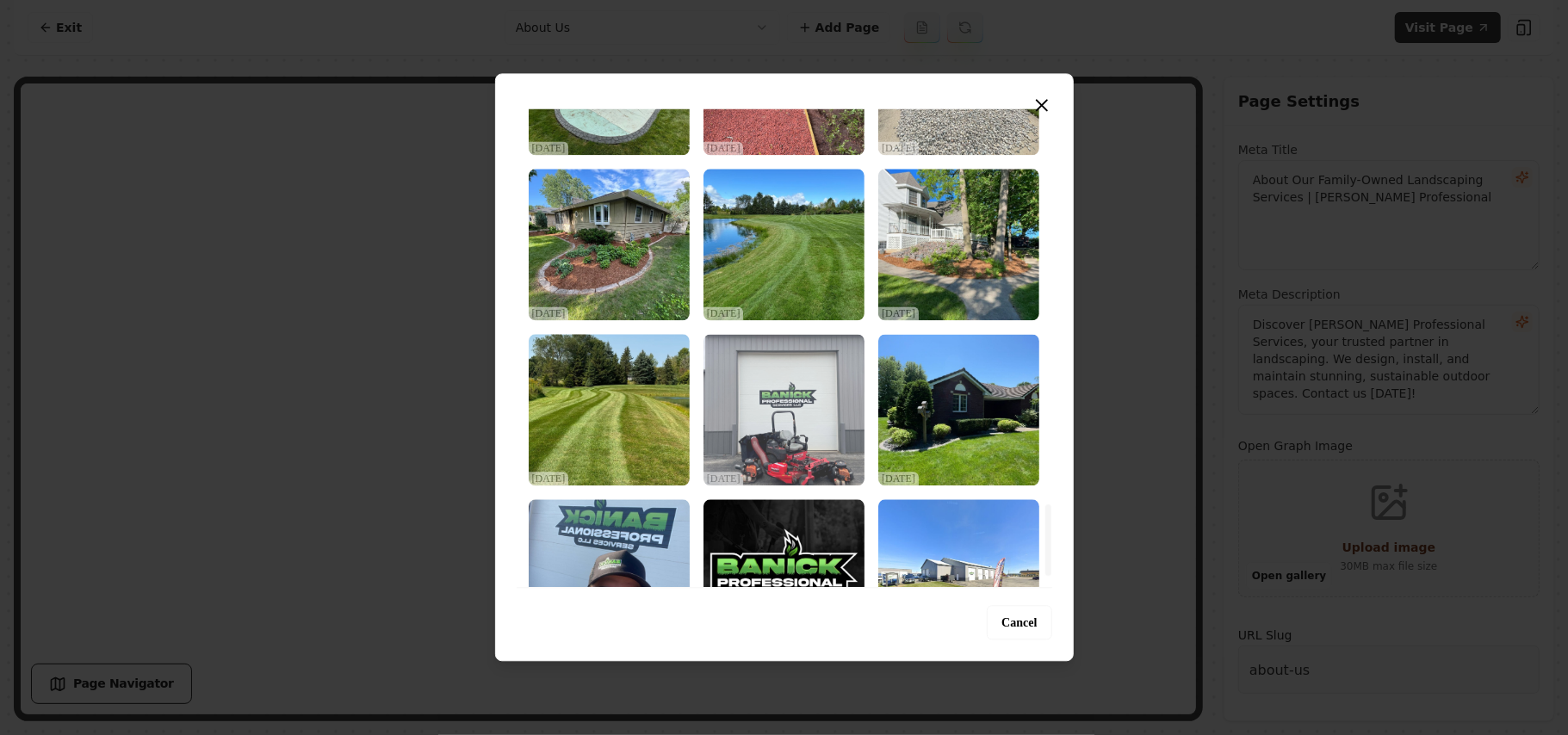
click at [764, 422] on img "Select image image_68d2d6845c7cd75eb815a557.jpeg" at bounding box center [784, 410] width 161 height 151
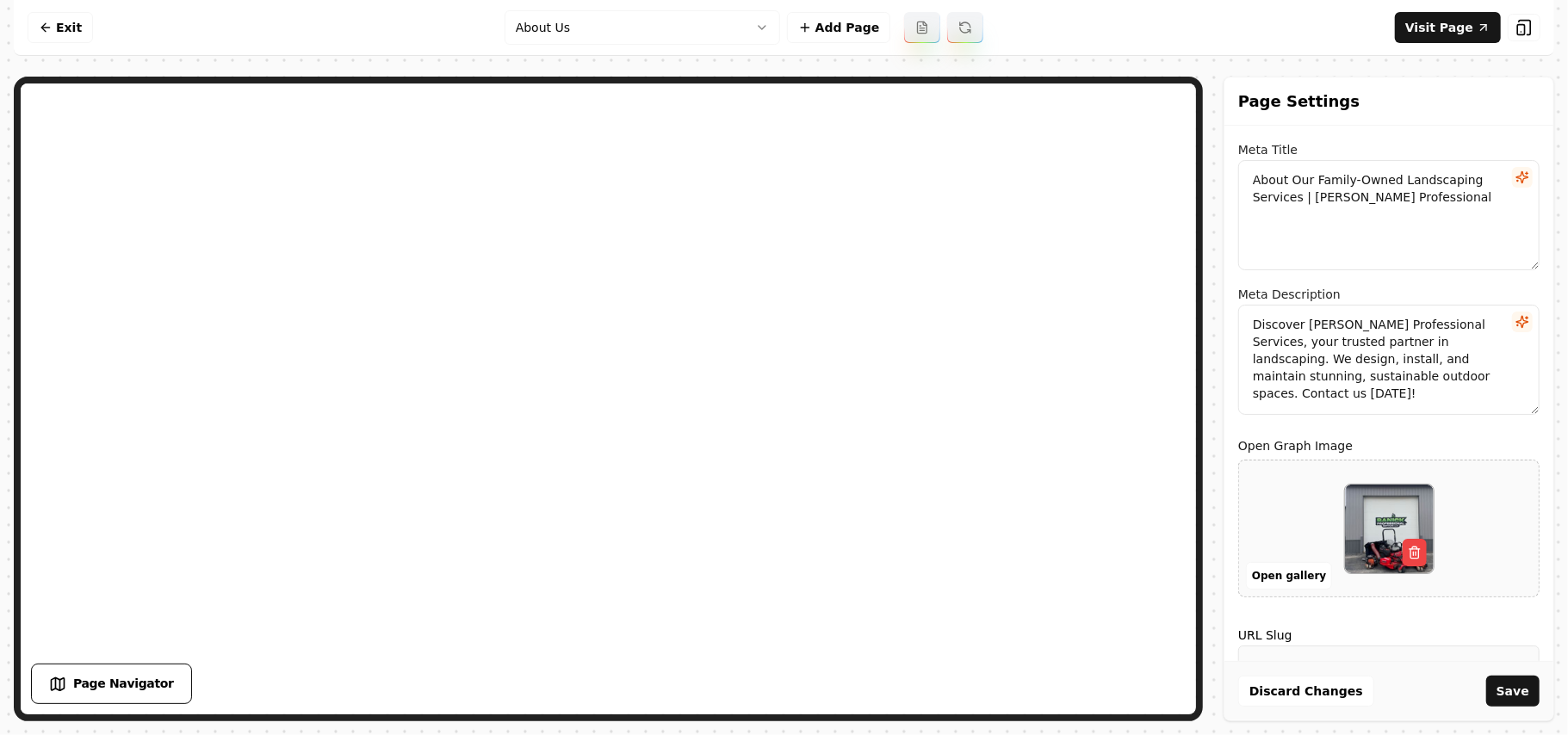
click at [764, 697] on button "Save" at bounding box center [1514, 692] width 54 height 31
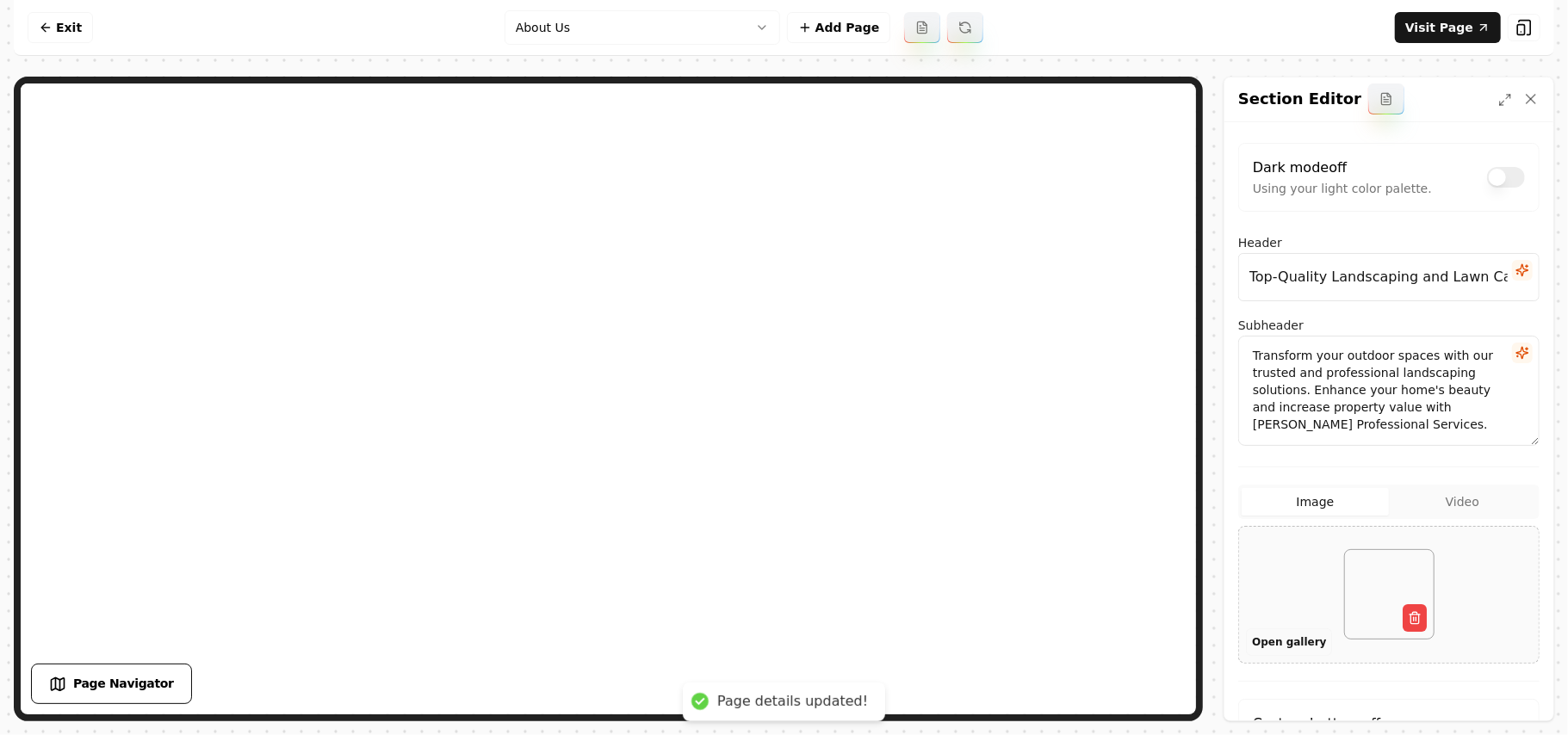
click at [764, 645] on button "Open gallery" at bounding box center [1289, 643] width 86 height 28
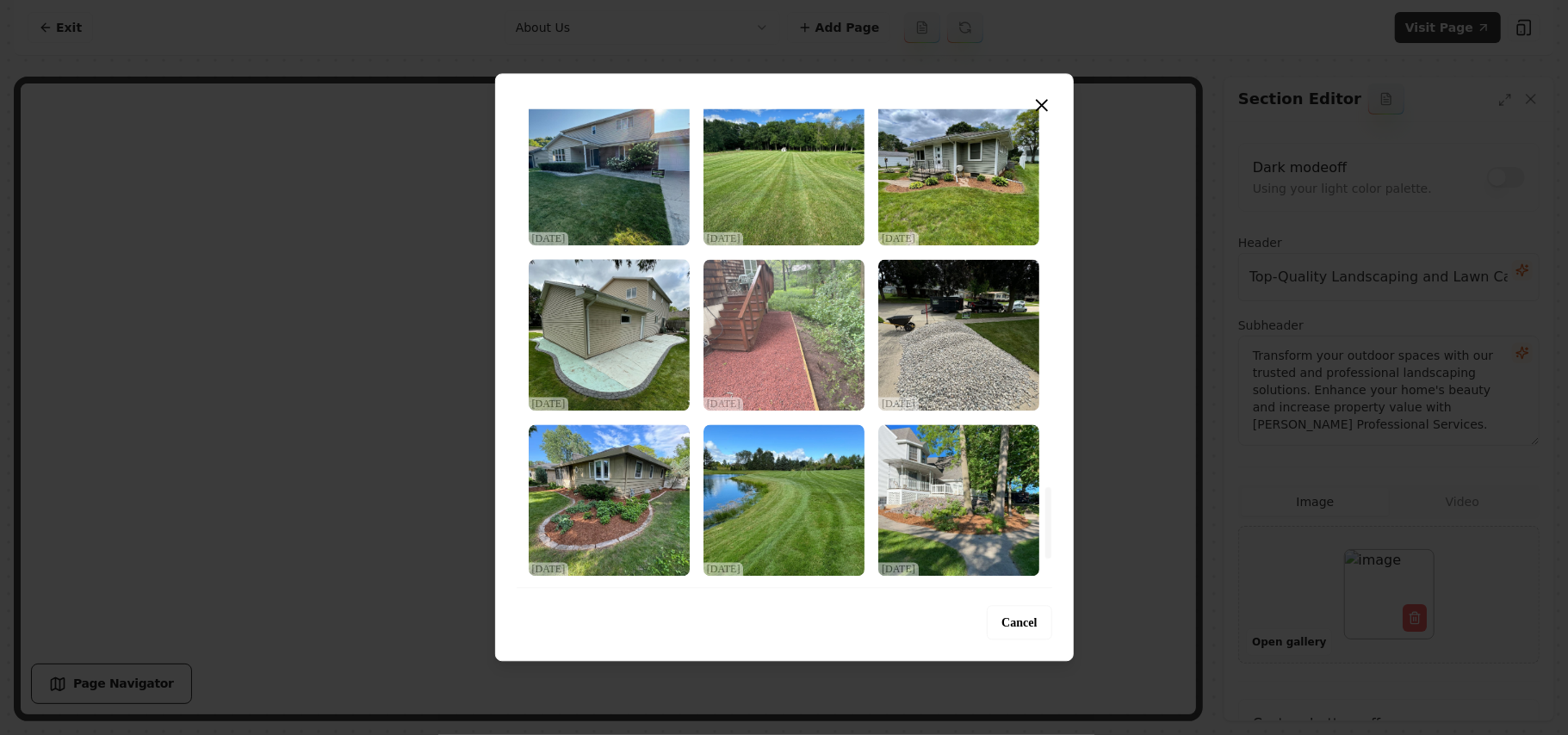
scroll to position [2525, 0]
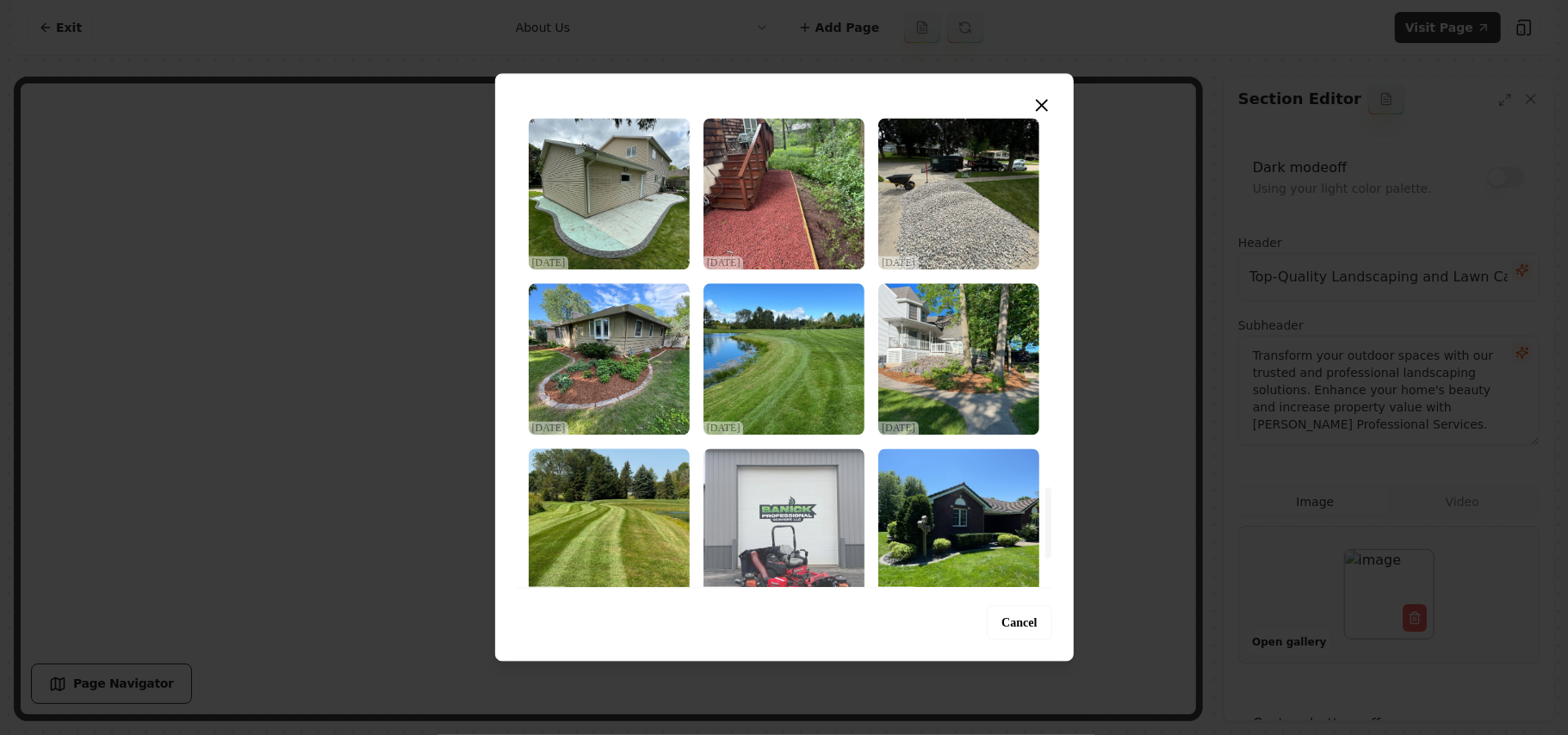
click at [764, 500] on img "Select image image_68d2d6845c7cd75eb815a557.jpeg" at bounding box center [784, 524] width 161 height 151
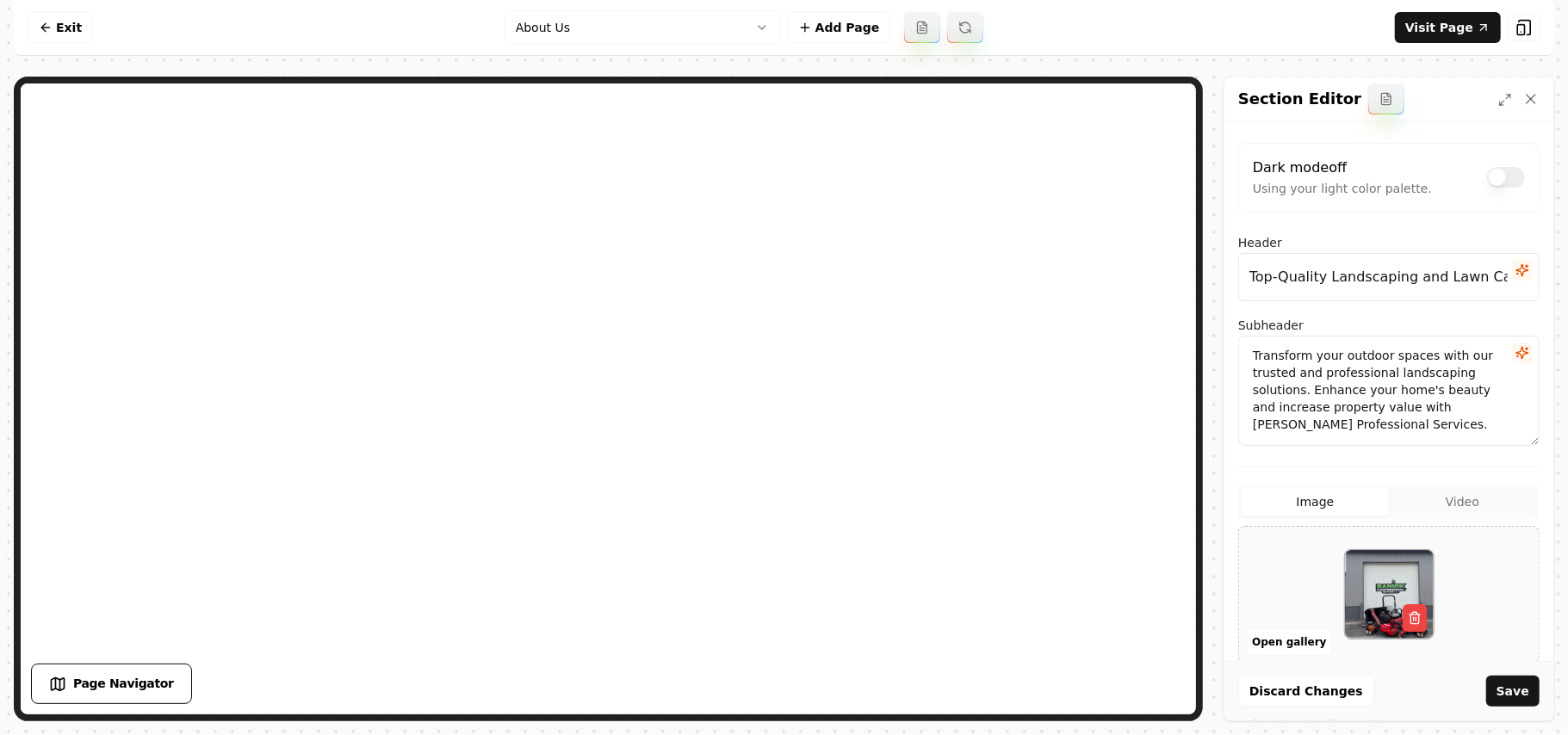
click at [764, 690] on button "Save" at bounding box center [1514, 692] width 54 height 31
click at [67, 36] on link "Exit" at bounding box center [60, 28] width 66 height 31
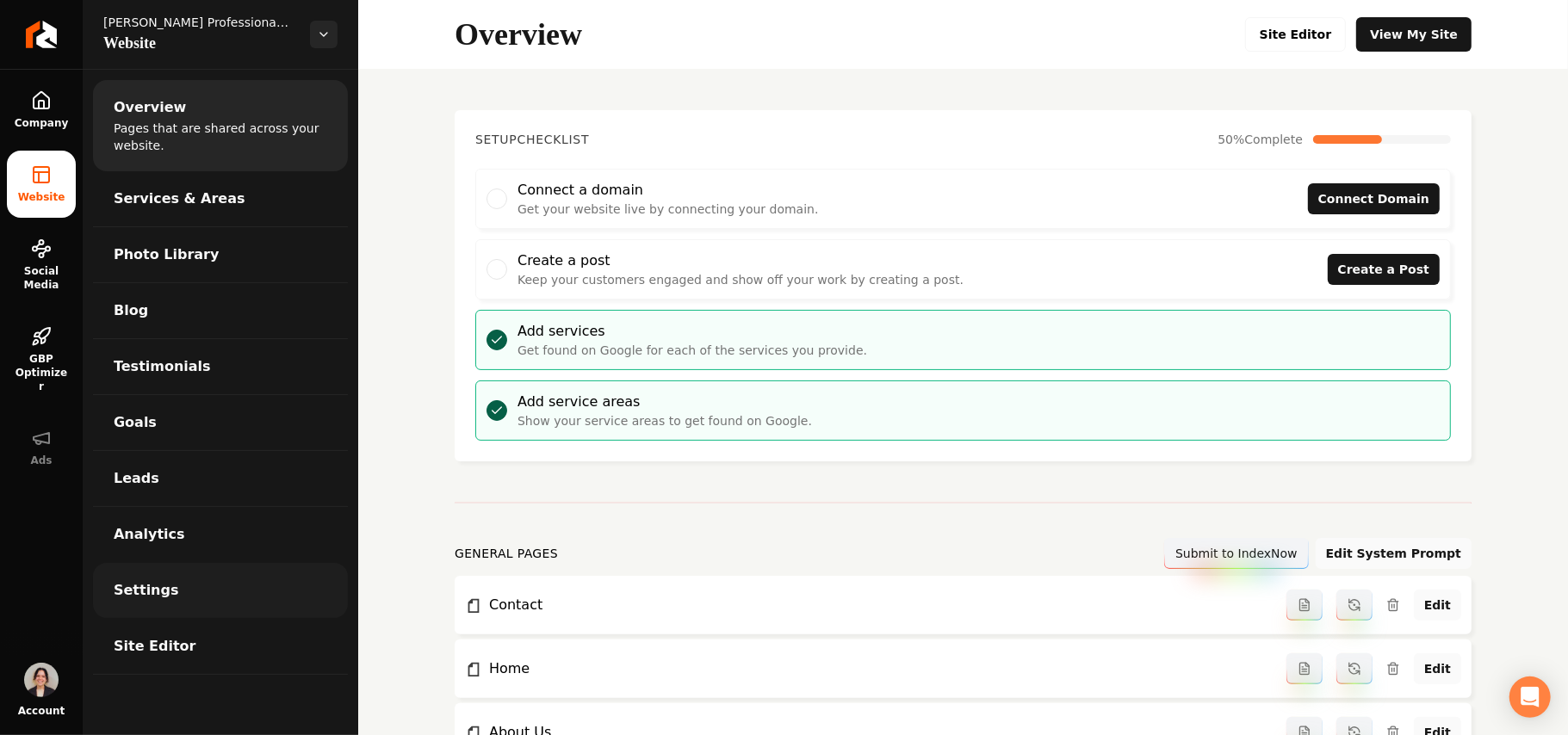
click at [145, 594] on span "Settings" at bounding box center [146, 591] width 66 height 20
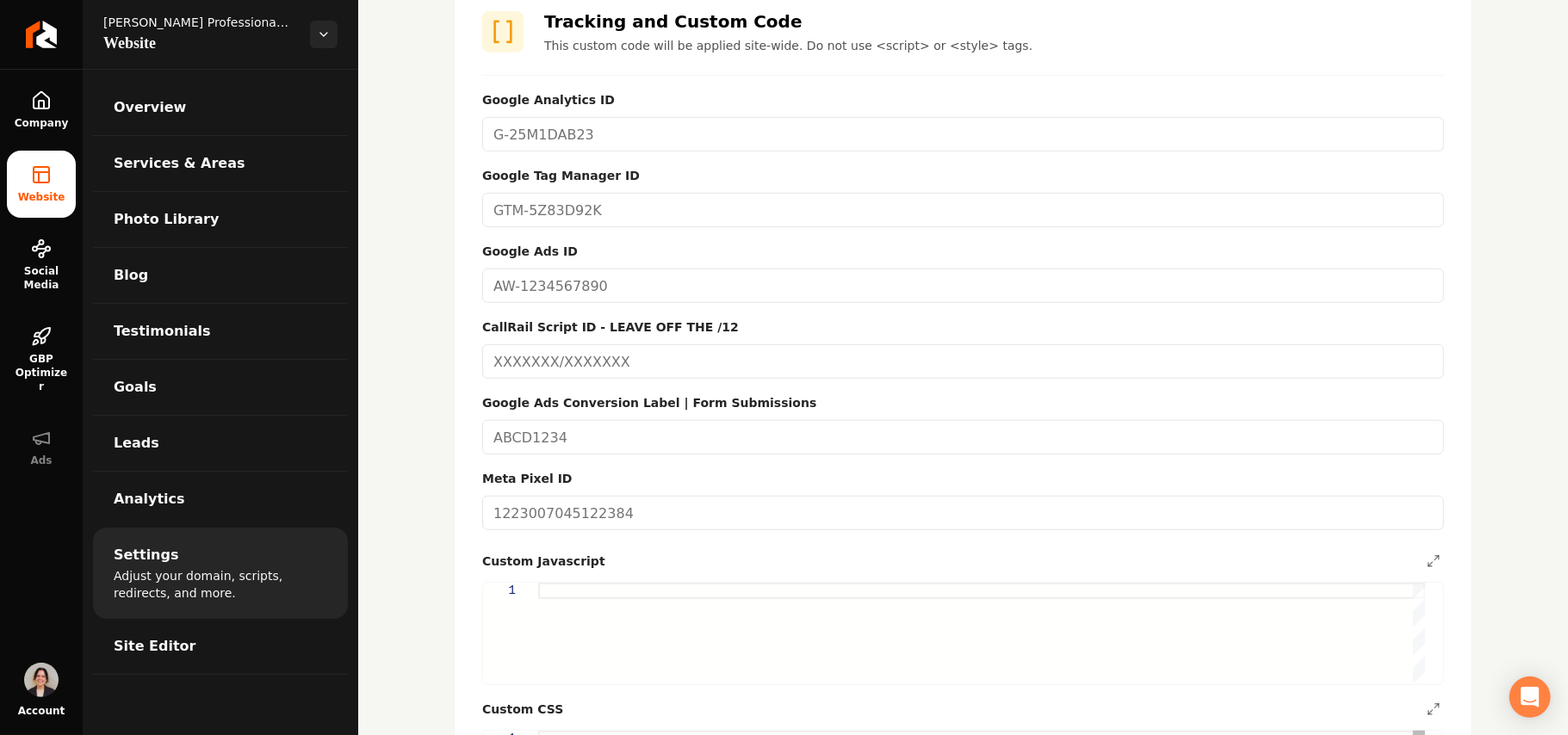
scroll to position [803, 0]
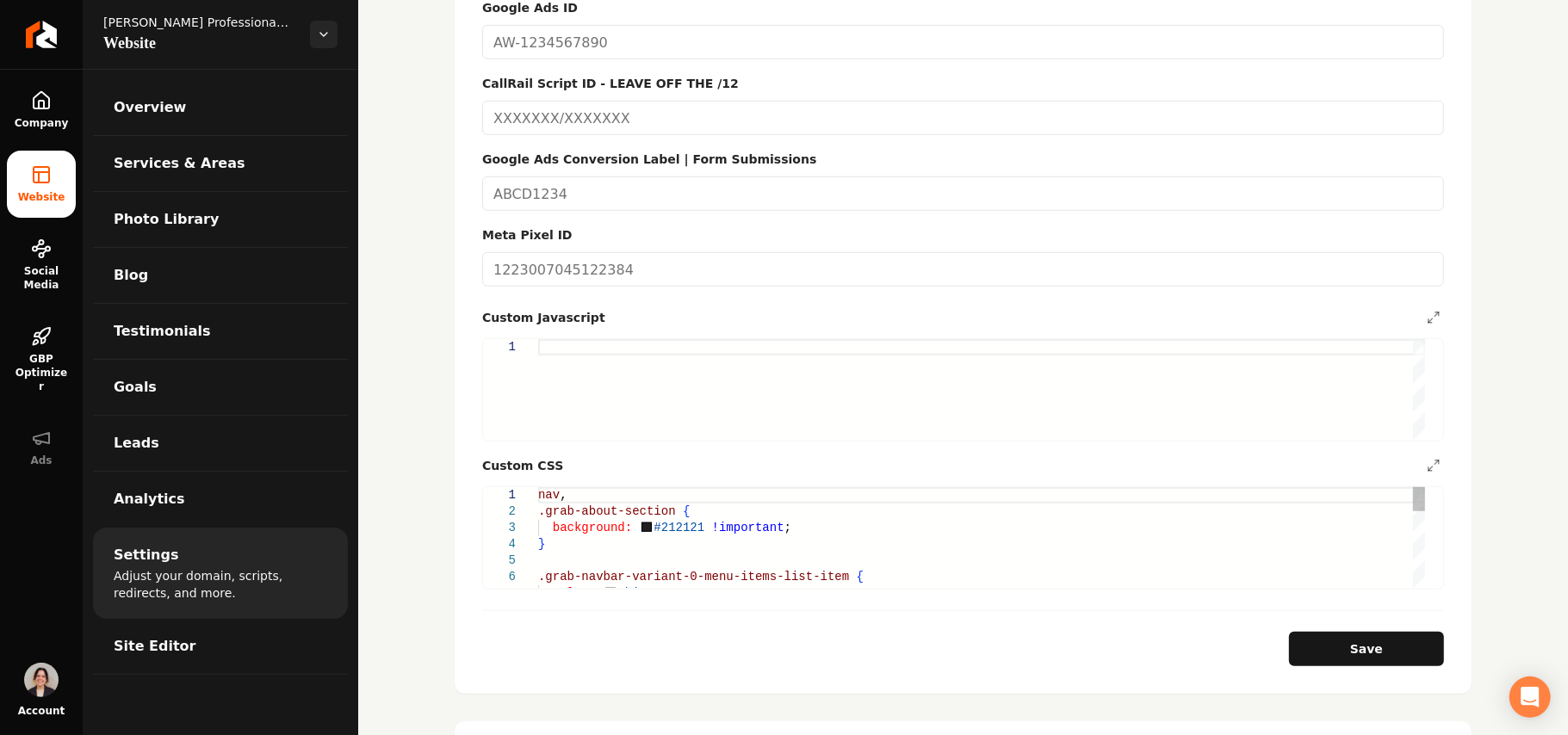
click at [625, 524] on div "nav , .grab-about-section { background: #212121 !important ; } .grab-navbar-var…" at bounding box center [982, 692] width 887 height 409
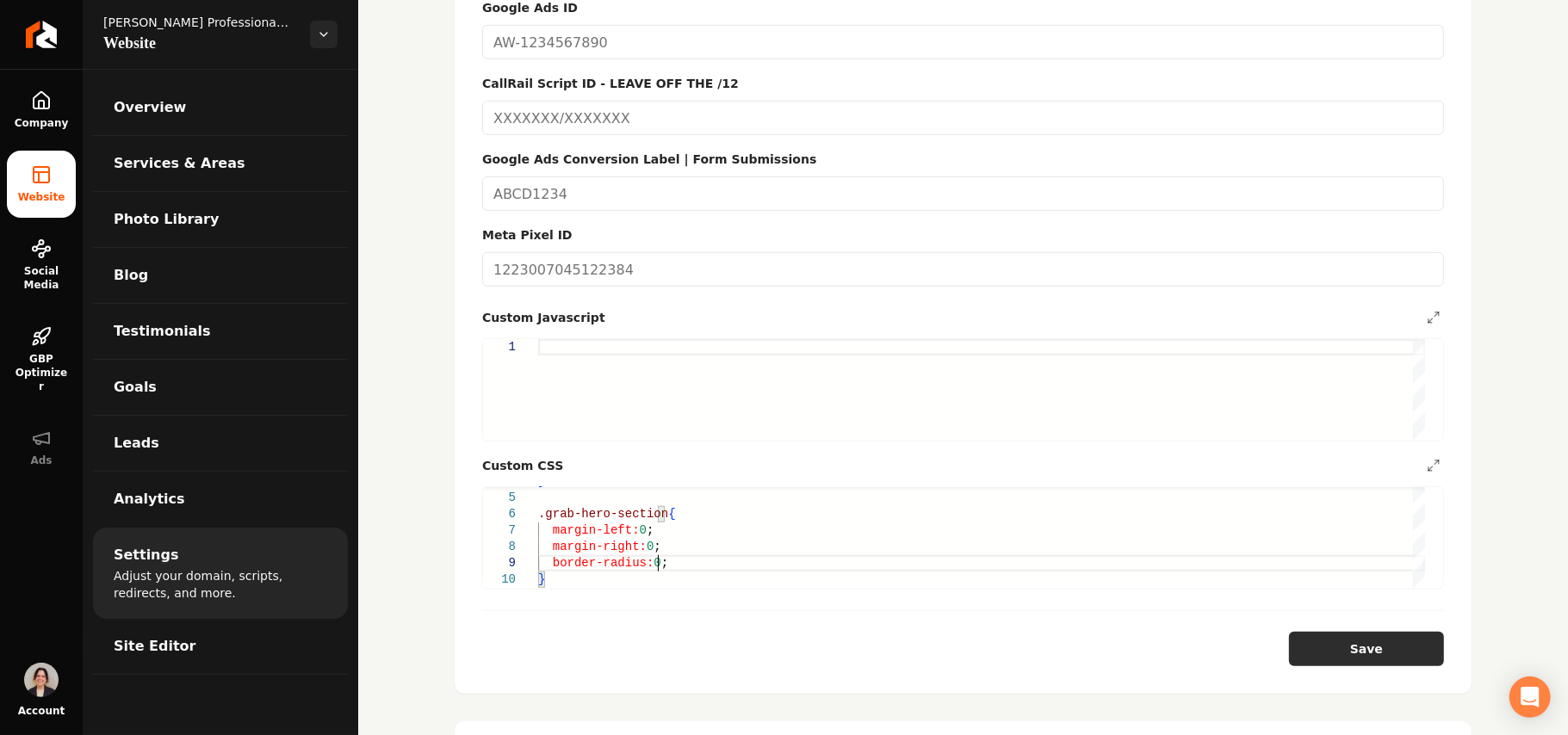
click at [764, 633] on button "Save" at bounding box center [1367, 649] width 155 height 34
type textarea "**********"
click at [199, 647] on link "Site Editor" at bounding box center [221, 647] width 255 height 55
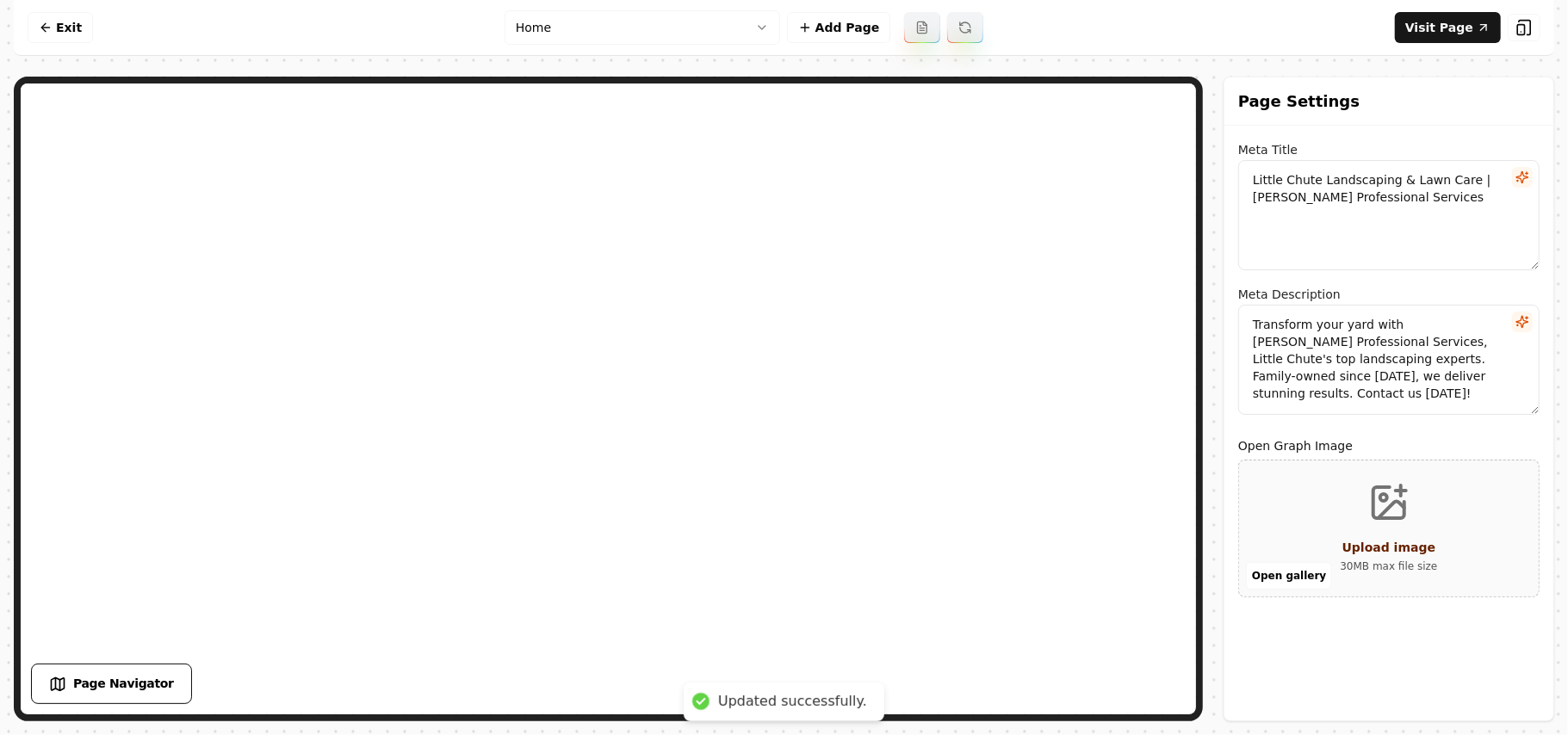
click at [621, 42] on html "Computer Required This feature is only available on a computer. Please switch t…" at bounding box center [784, 368] width 1568 height 735
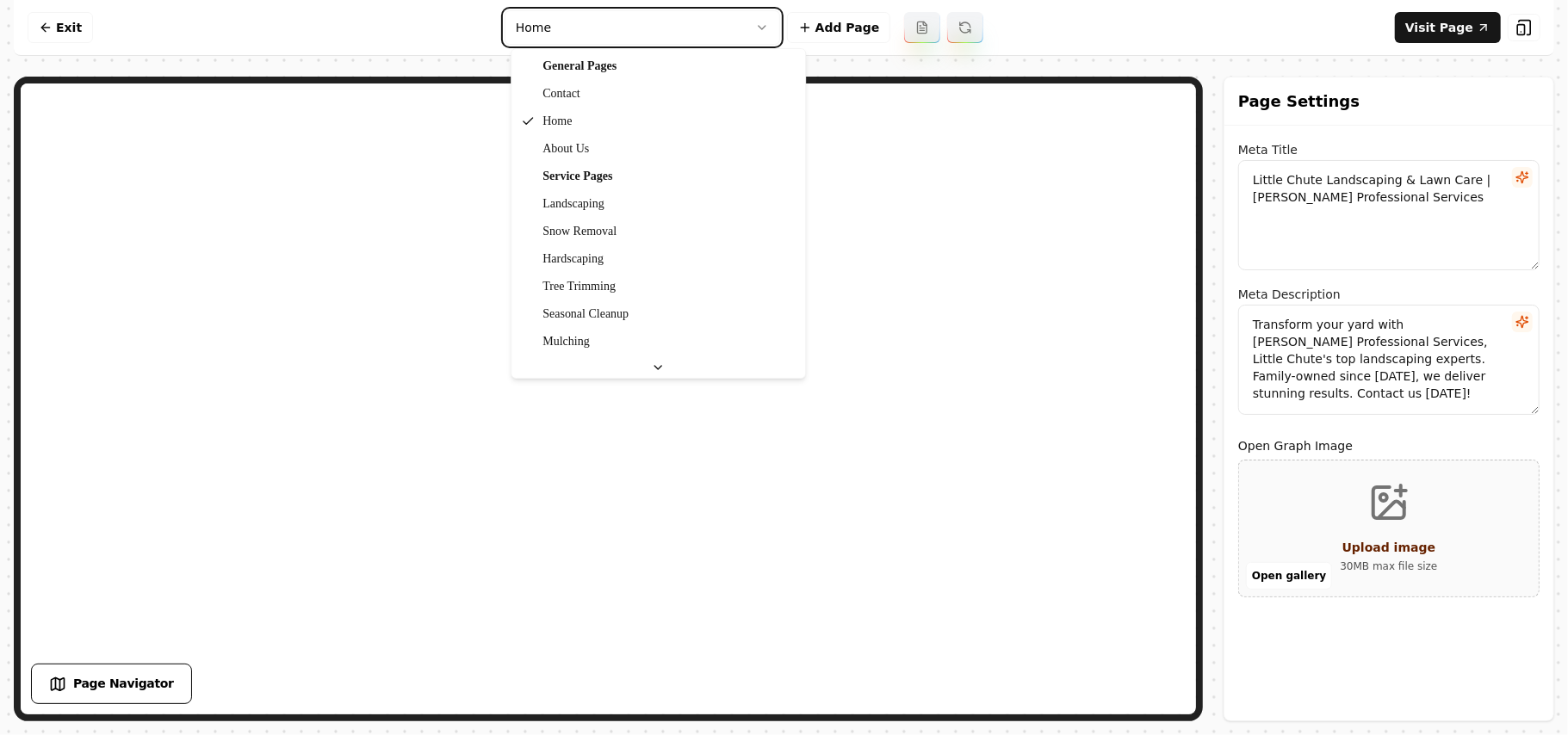
type textarea "About Our Family-Owned Landscaping Services | Banick Professional"
type textarea "Discover Banick Professional Services, your trusted partner in landscaping. We …"
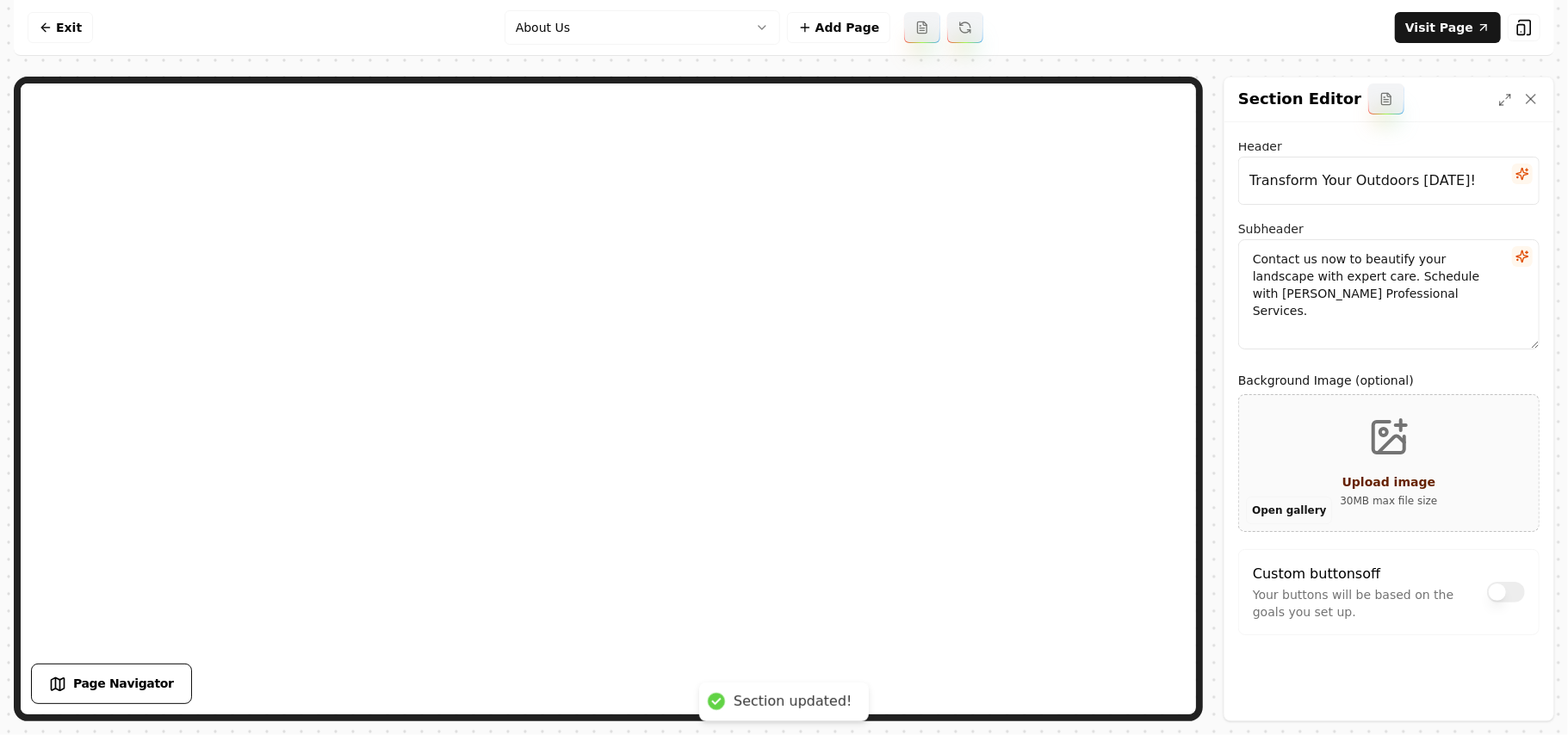
click at [764, 521] on button "Open gallery" at bounding box center [1289, 511] width 86 height 28
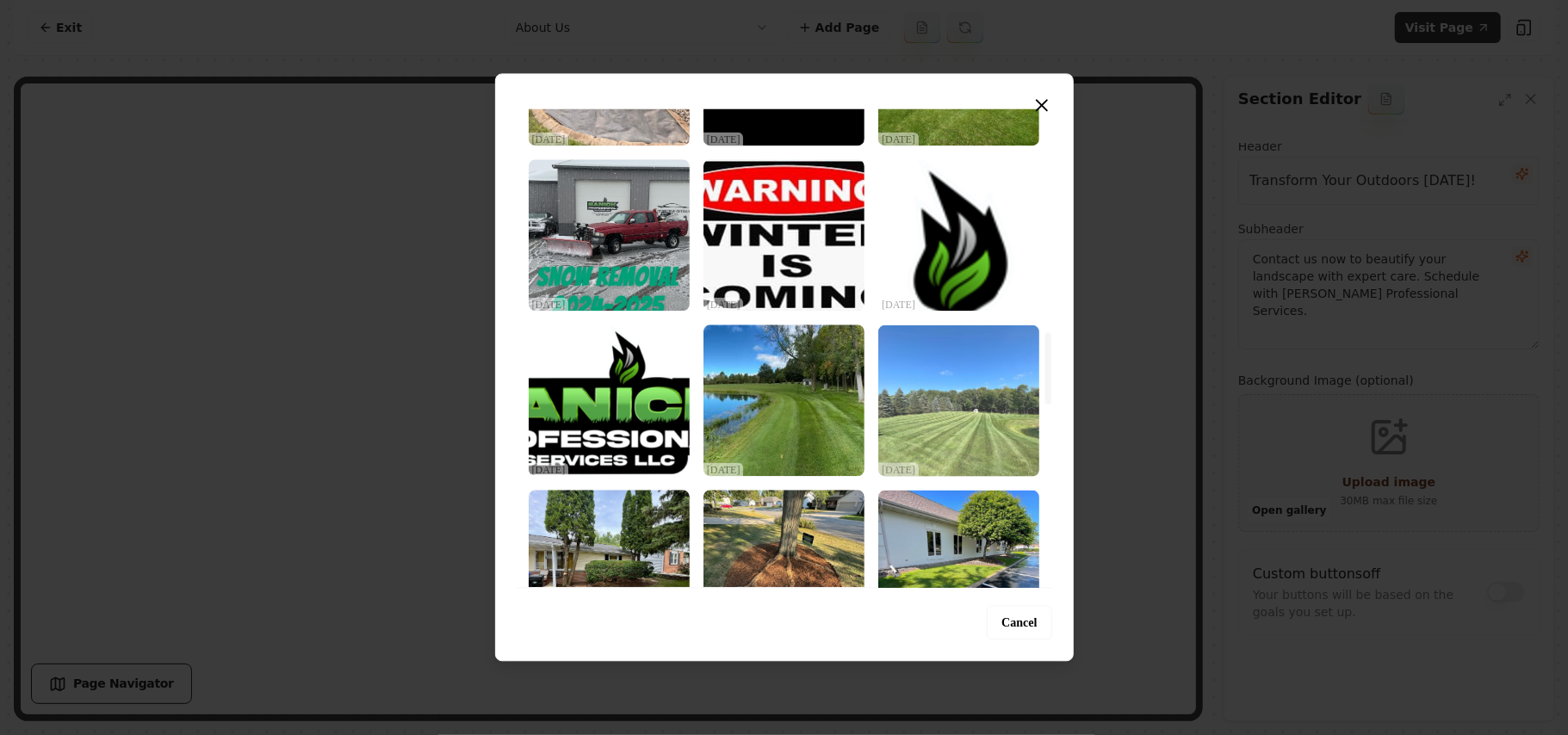
scroll to position [1837, 0]
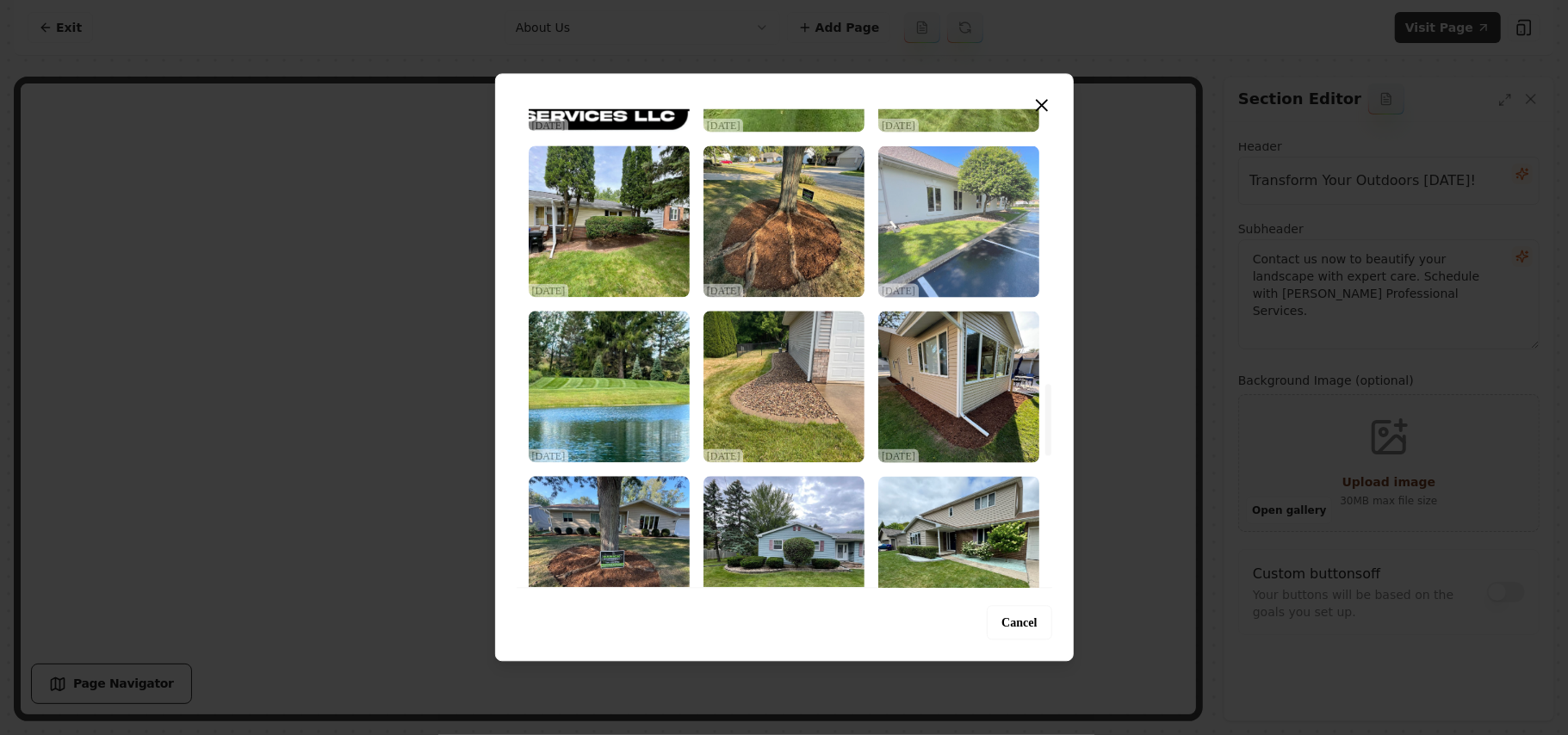
click at [764, 255] on img "Select image image_68d2d6865c7cd75eb815b06c.jpeg" at bounding box center [959, 222] width 161 height 151
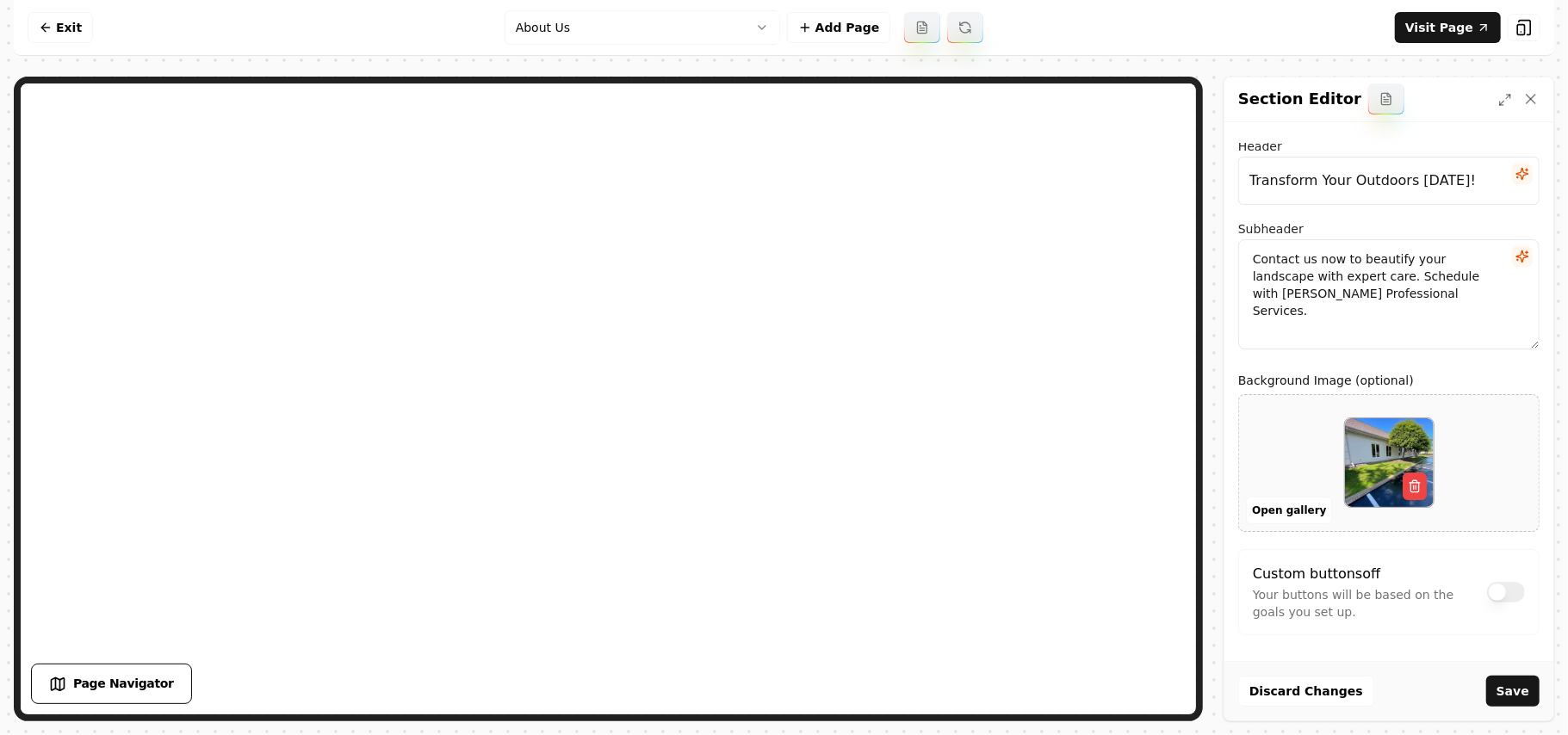
click at [764, 683] on button "Save" at bounding box center [1514, 692] width 54 height 31
click at [659, 28] on html "Computer Required This feature is only available on a computer. Please switch t…" at bounding box center [784, 368] width 1568 height 735
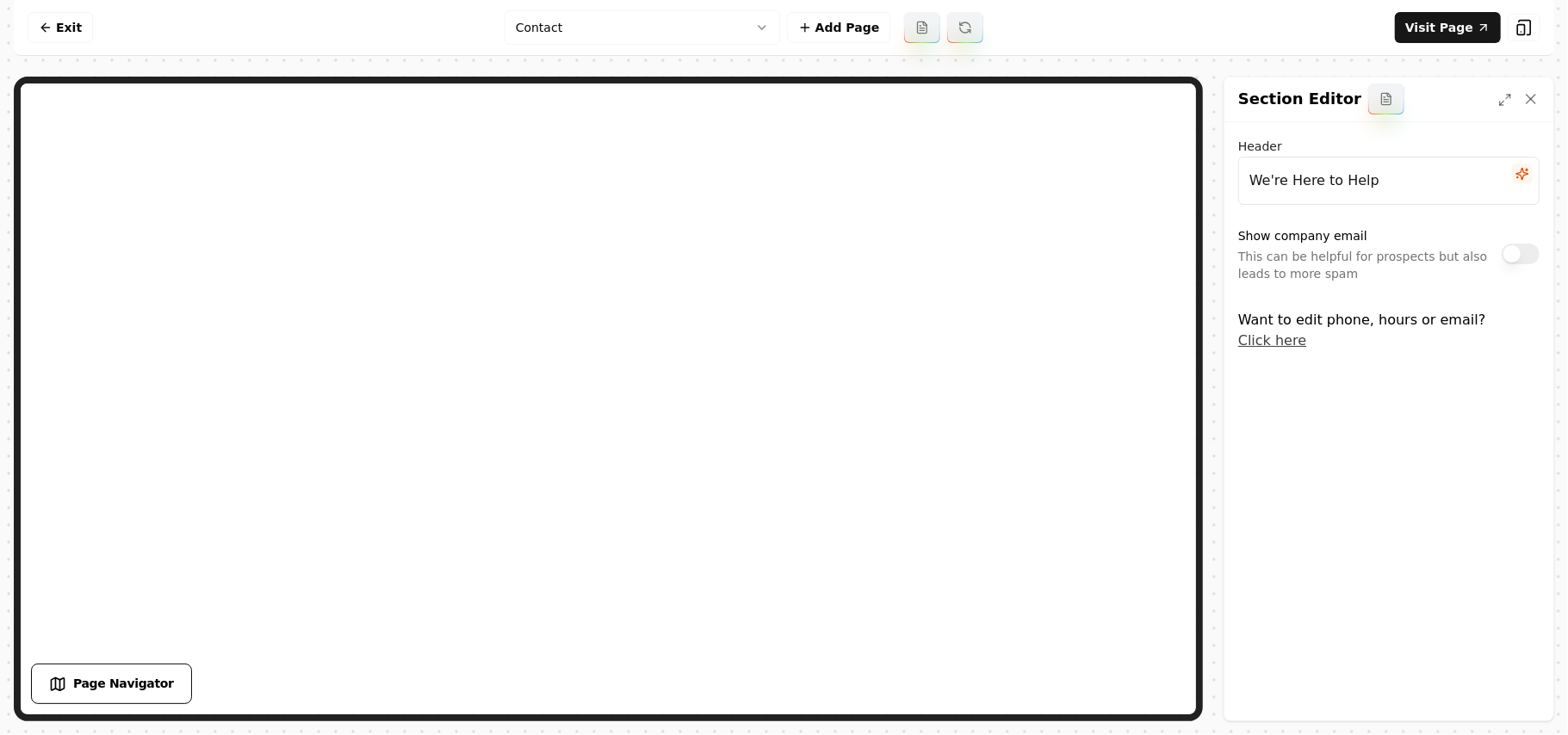
click at [764, 259] on button "Show company email" at bounding box center [1521, 254] width 38 height 20
click at [764, 691] on button "Save" at bounding box center [1514, 692] width 54 height 31
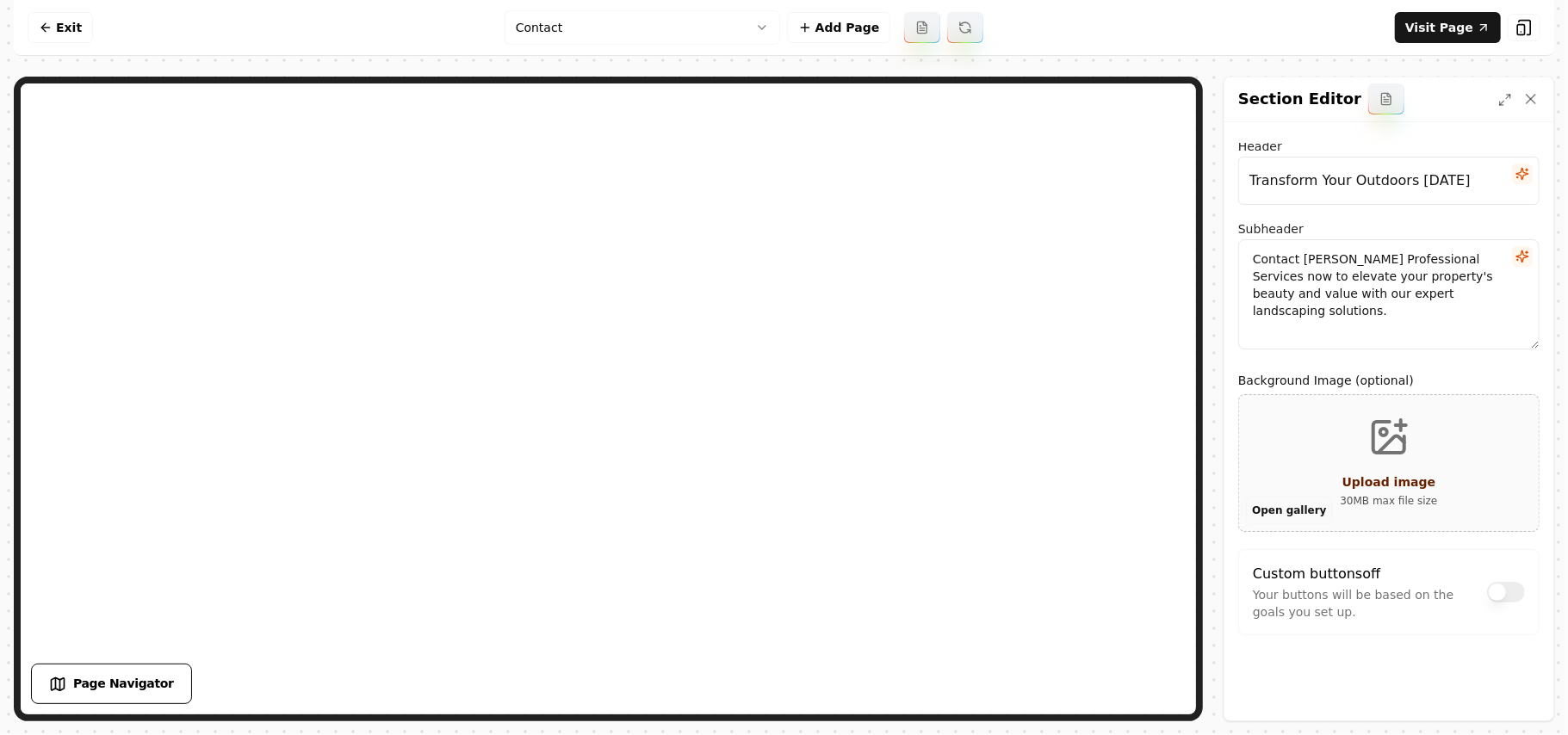
click at [764, 506] on button "Open gallery" at bounding box center [1289, 511] width 86 height 28
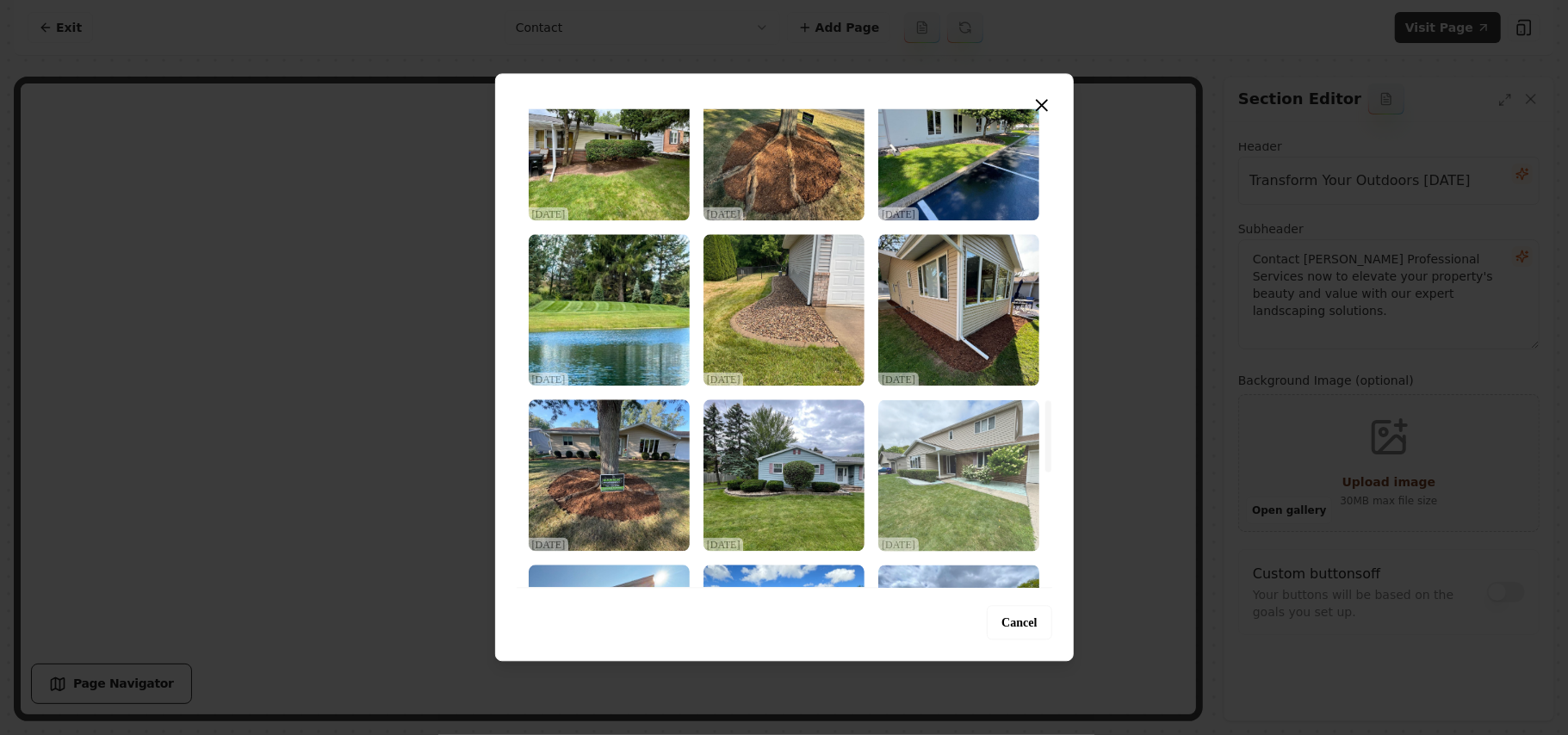
scroll to position [1951, 0]
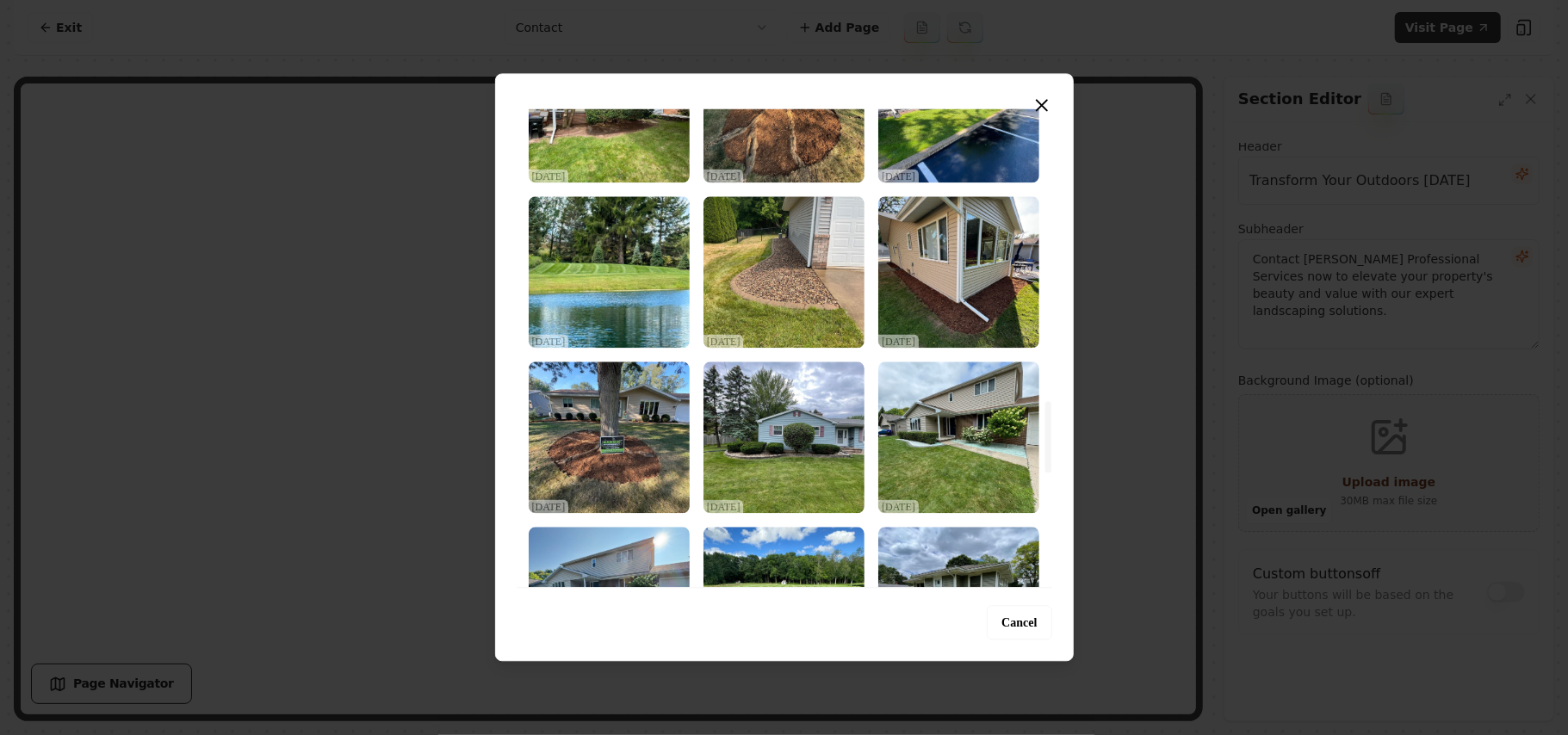
click at [764, 453] on img "Select image image_68d2d6855c7cd75eb815a967.jpeg" at bounding box center [784, 438] width 161 height 151
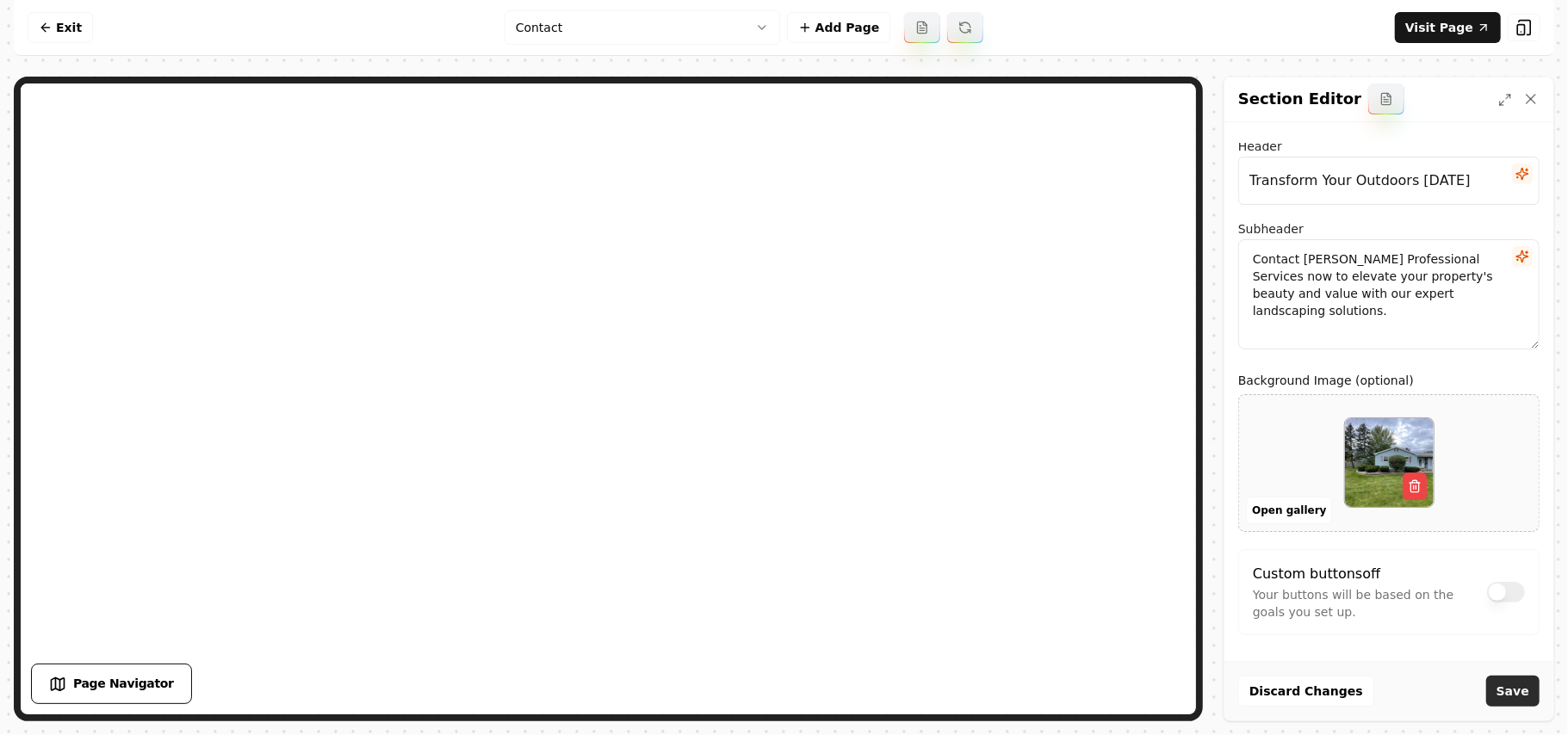
click at [764, 685] on button "Save" at bounding box center [1514, 692] width 54 height 31
click at [645, 40] on html "Computer Required This feature is only available on a computer. Please switch t…" at bounding box center [784, 368] width 1568 height 735
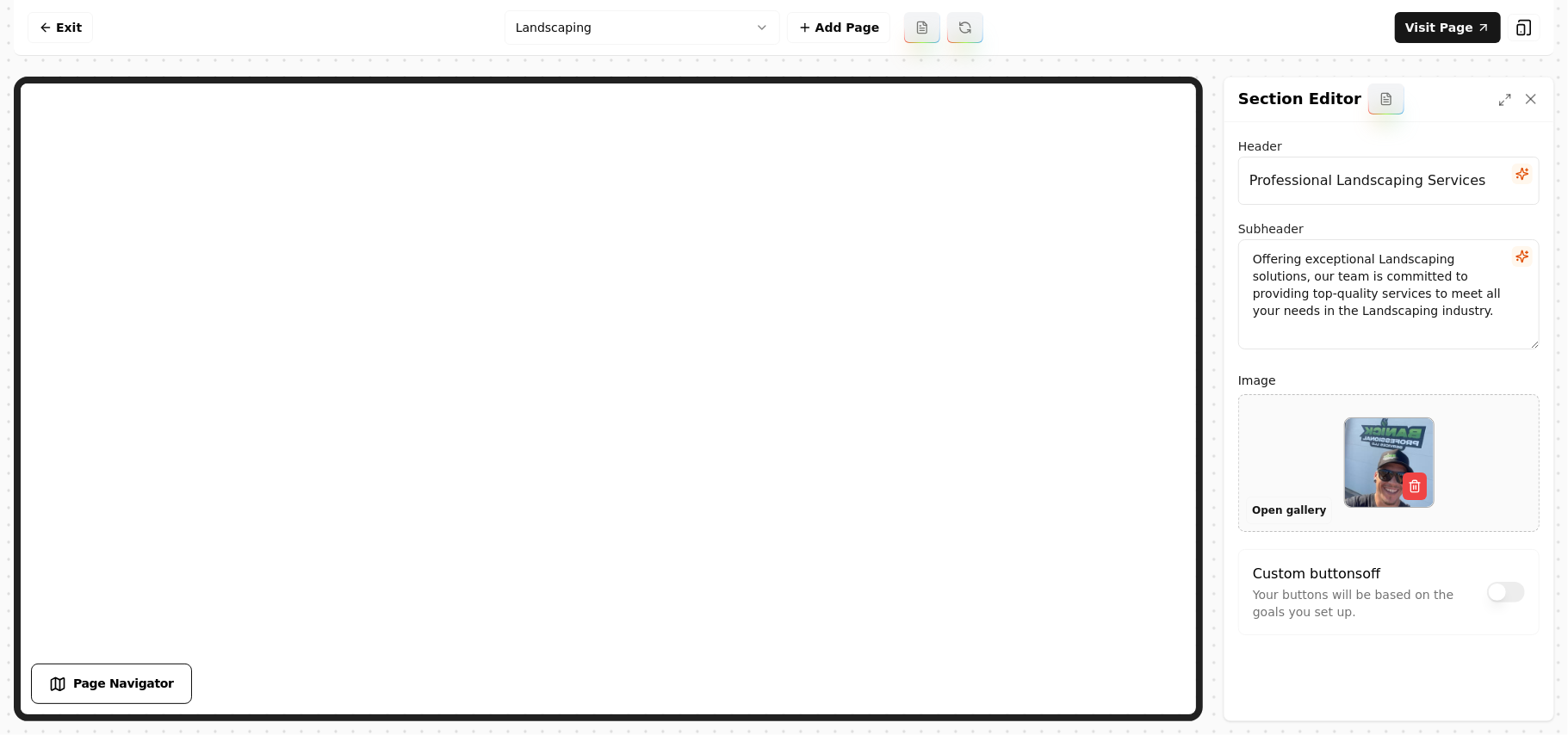
click at [764, 504] on button "Open gallery" at bounding box center [1289, 511] width 86 height 28
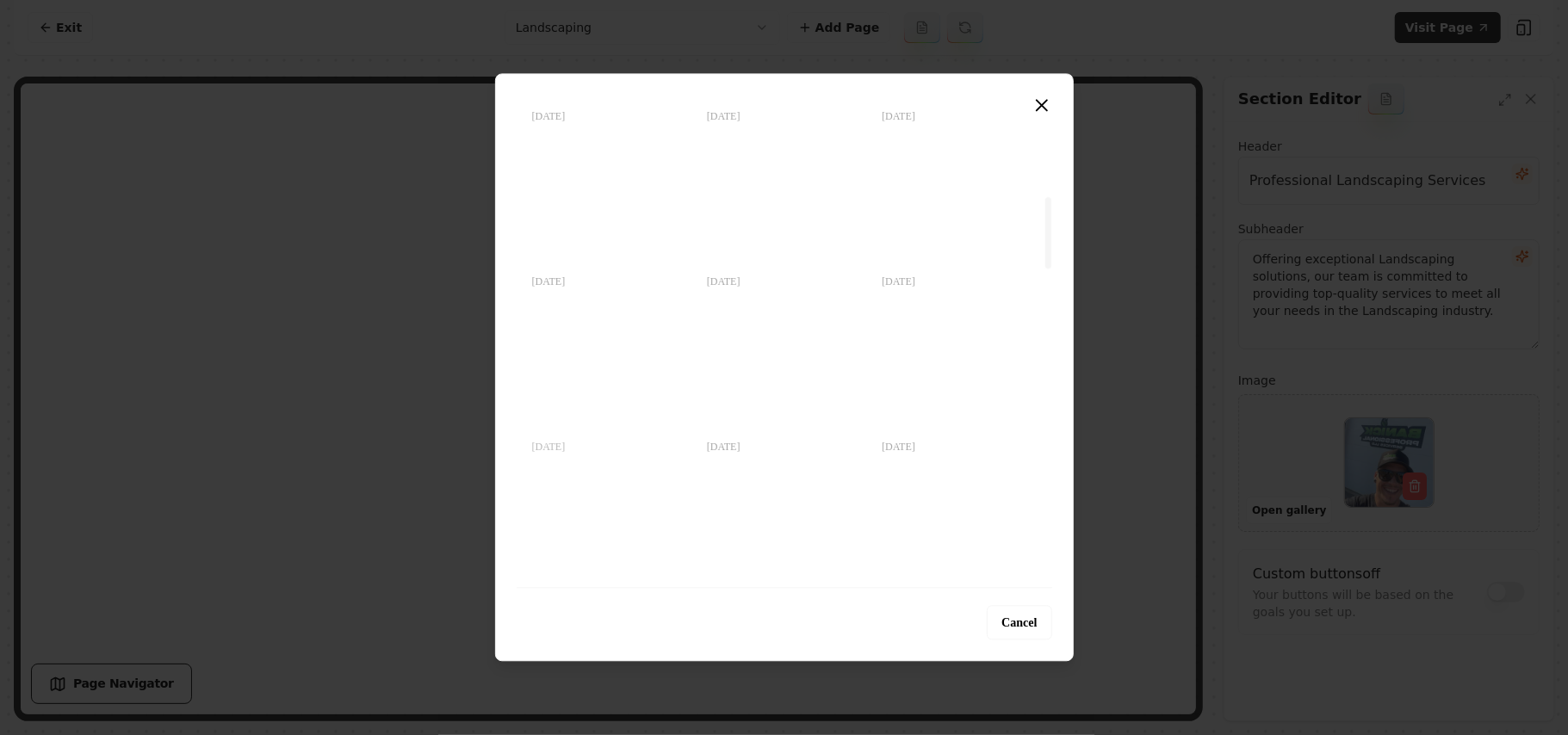
scroll to position [229, 0]
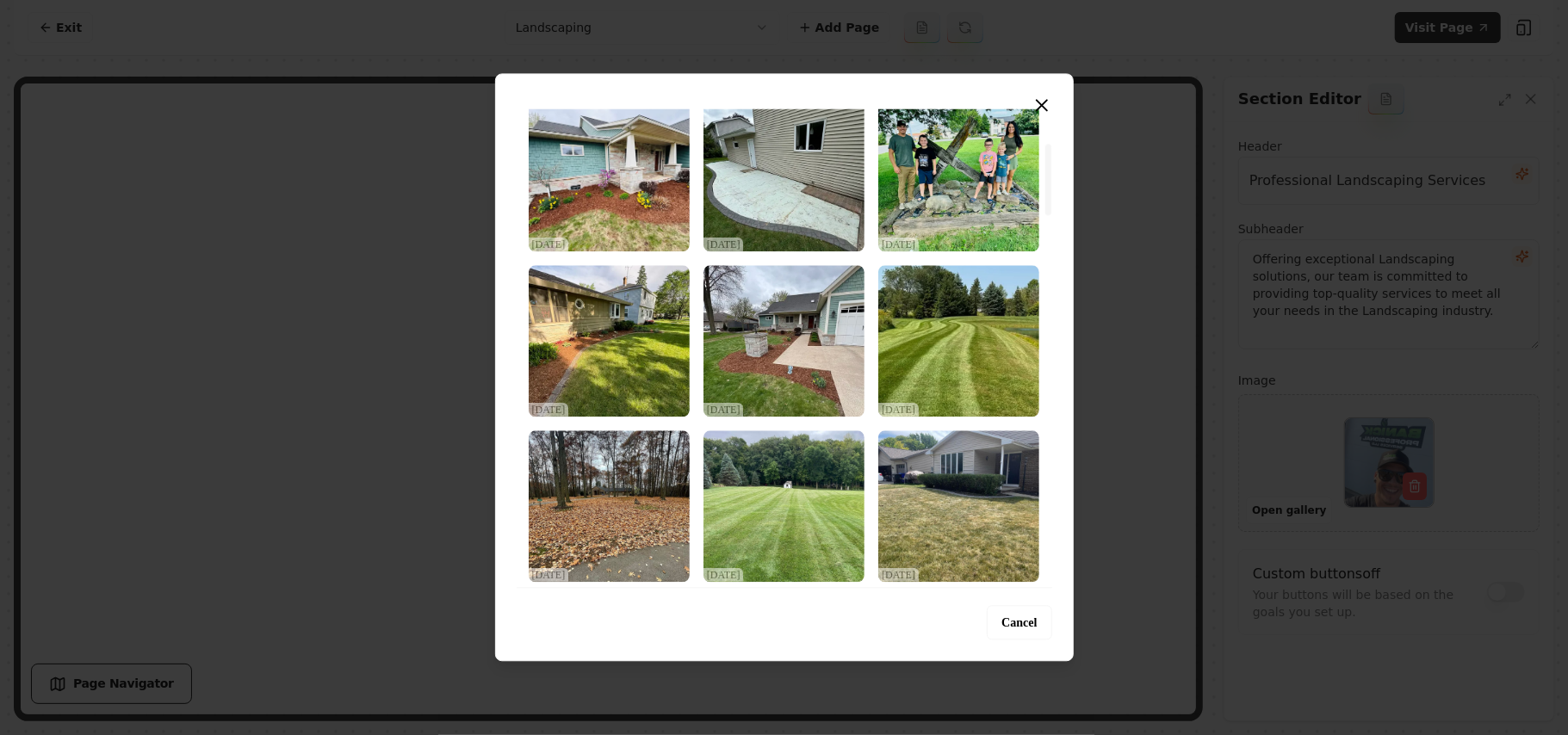
click at [633, 190] on img "Select image image_68d2d8715c7cd75eb822869f.webp" at bounding box center [609, 175] width 161 height 151
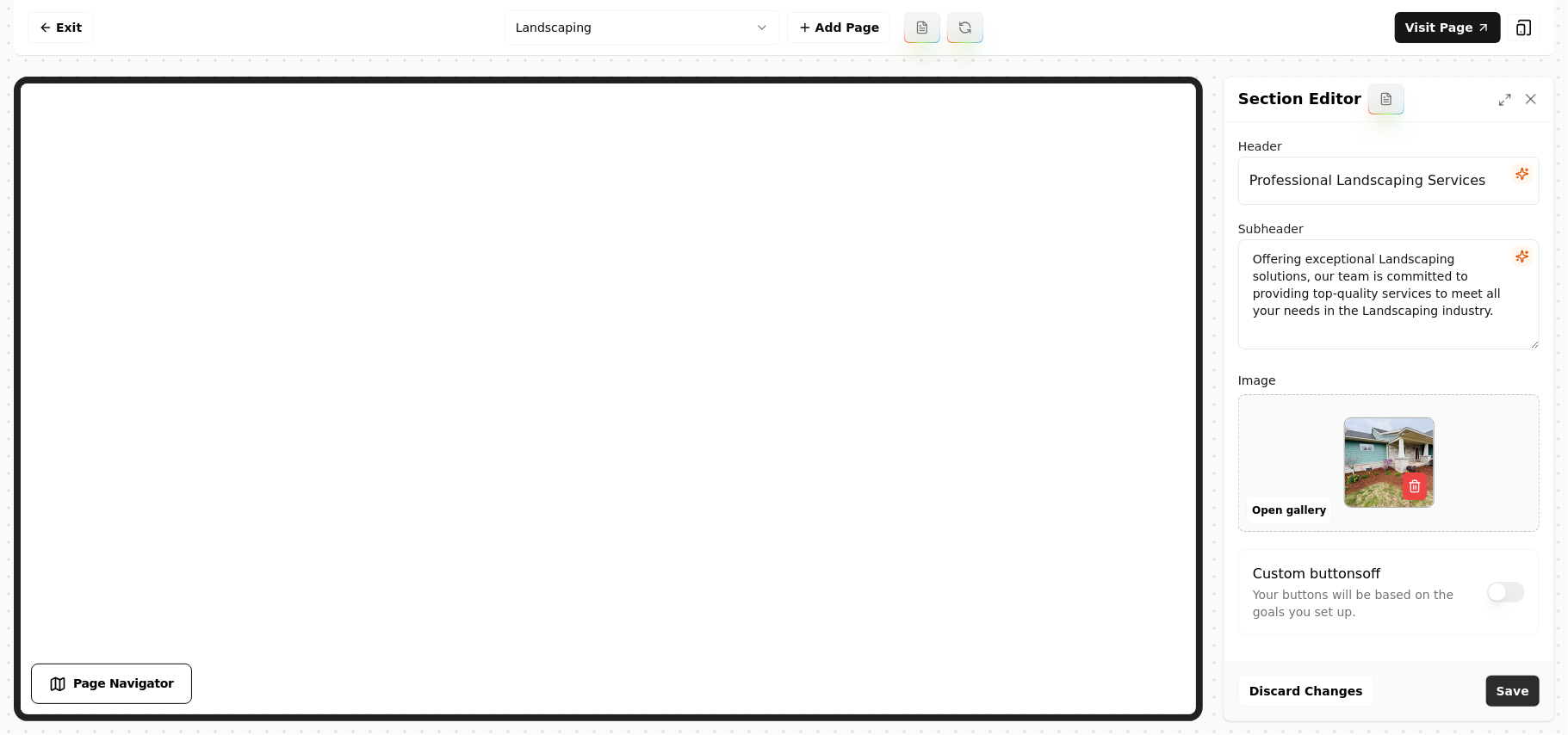
click at [764, 700] on button "Save" at bounding box center [1514, 692] width 54 height 31
click at [764, 503] on button "Open gallery" at bounding box center [1289, 511] width 86 height 28
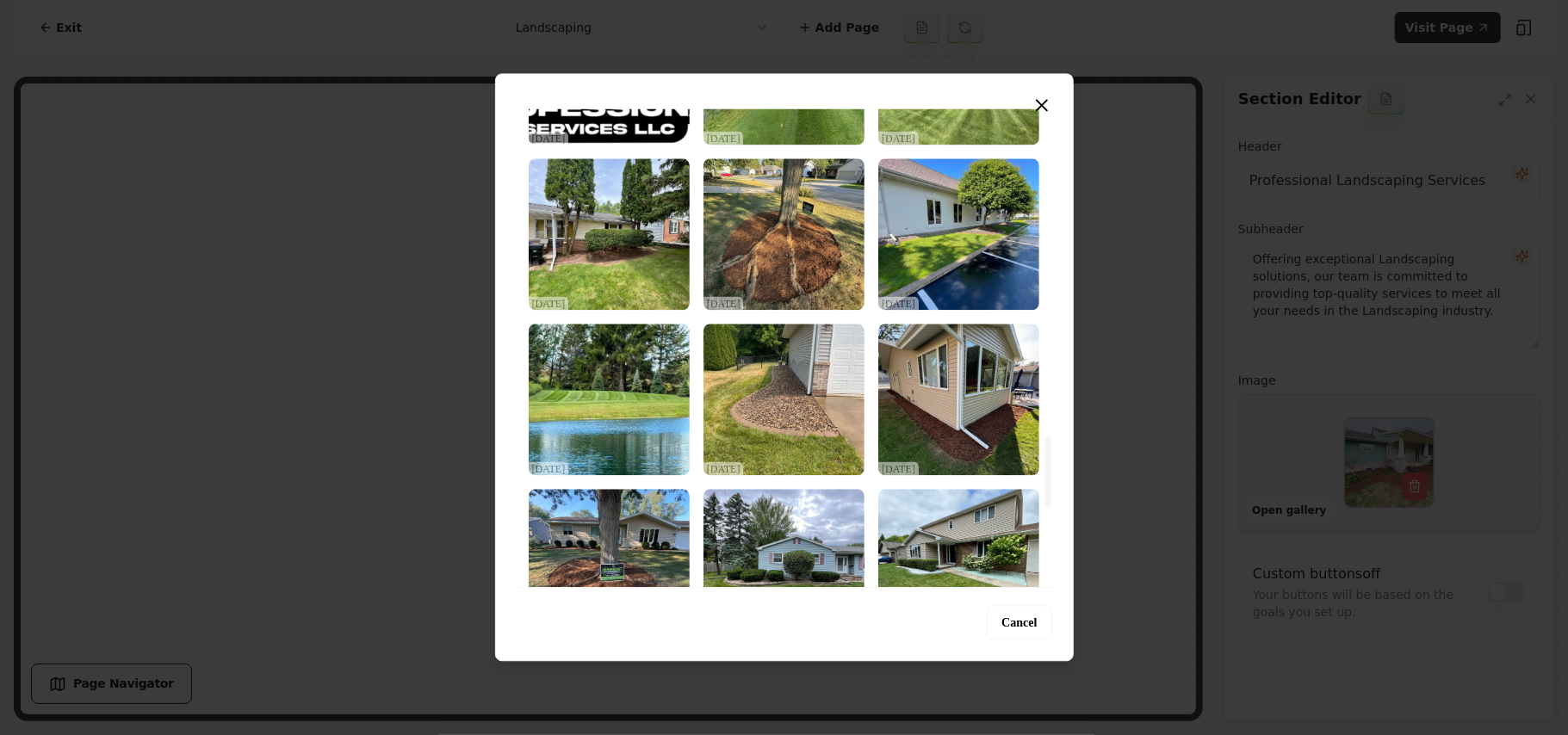
scroll to position [2181, 0]
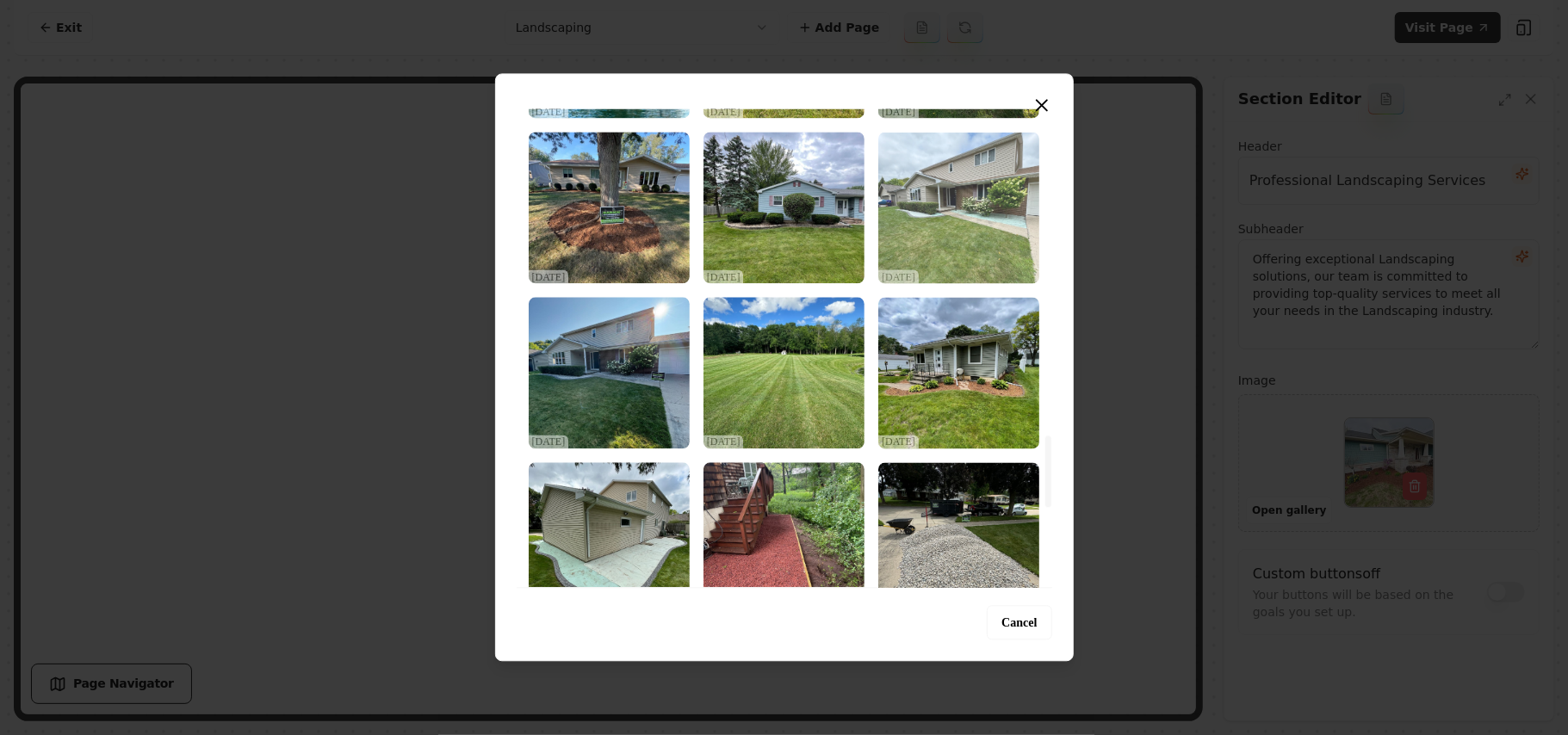
click at [764, 211] on img "Select image image_68d2d6855c7cd75eb815a8fa.jpeg" at bounding box center [959, 208] width 161 height 151
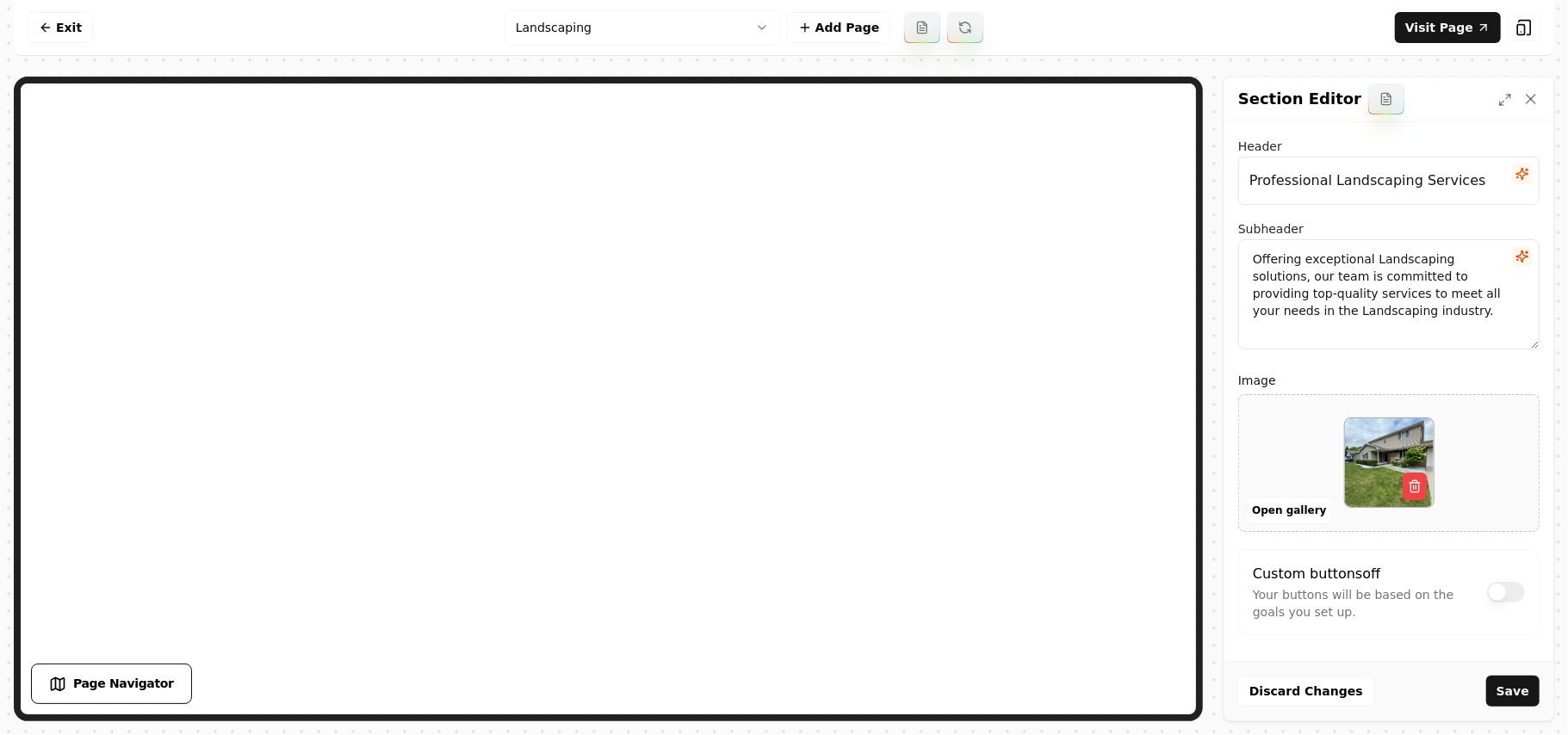
click at [764, 691] on button "Save" at bounding box center [1514, 692] width 54 height 31
click at [610, 43] on html "Computer Required This feature is only available on a computer. Please switch t…" at bounding box center [784, 368] width 1568 height 735
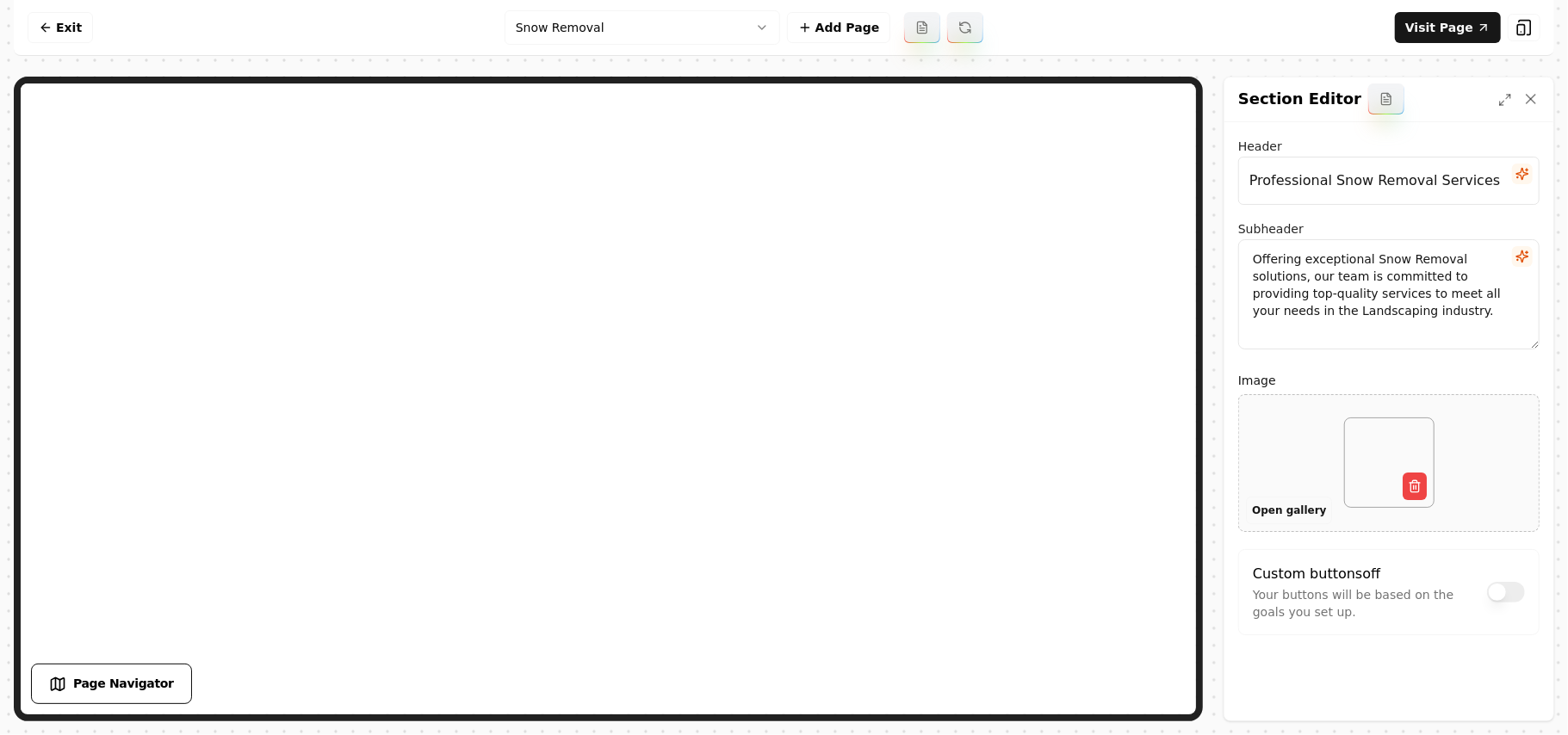
click at [764, 520] on button "Open gallery" at bounding box center [1289, 511] width 86 height 28
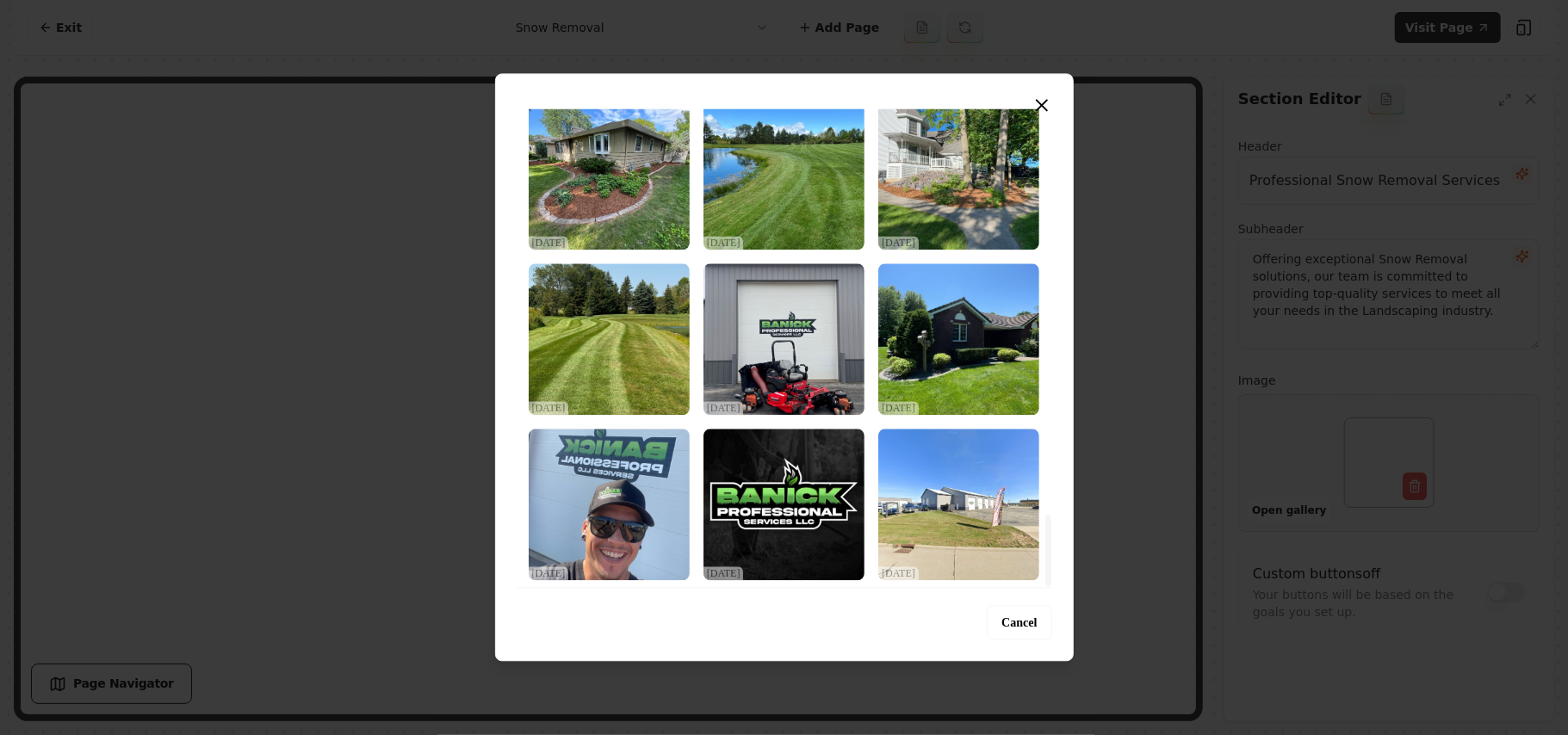
click at [764, 586] on div at bounding box center [1048, 550] width 6 height 71
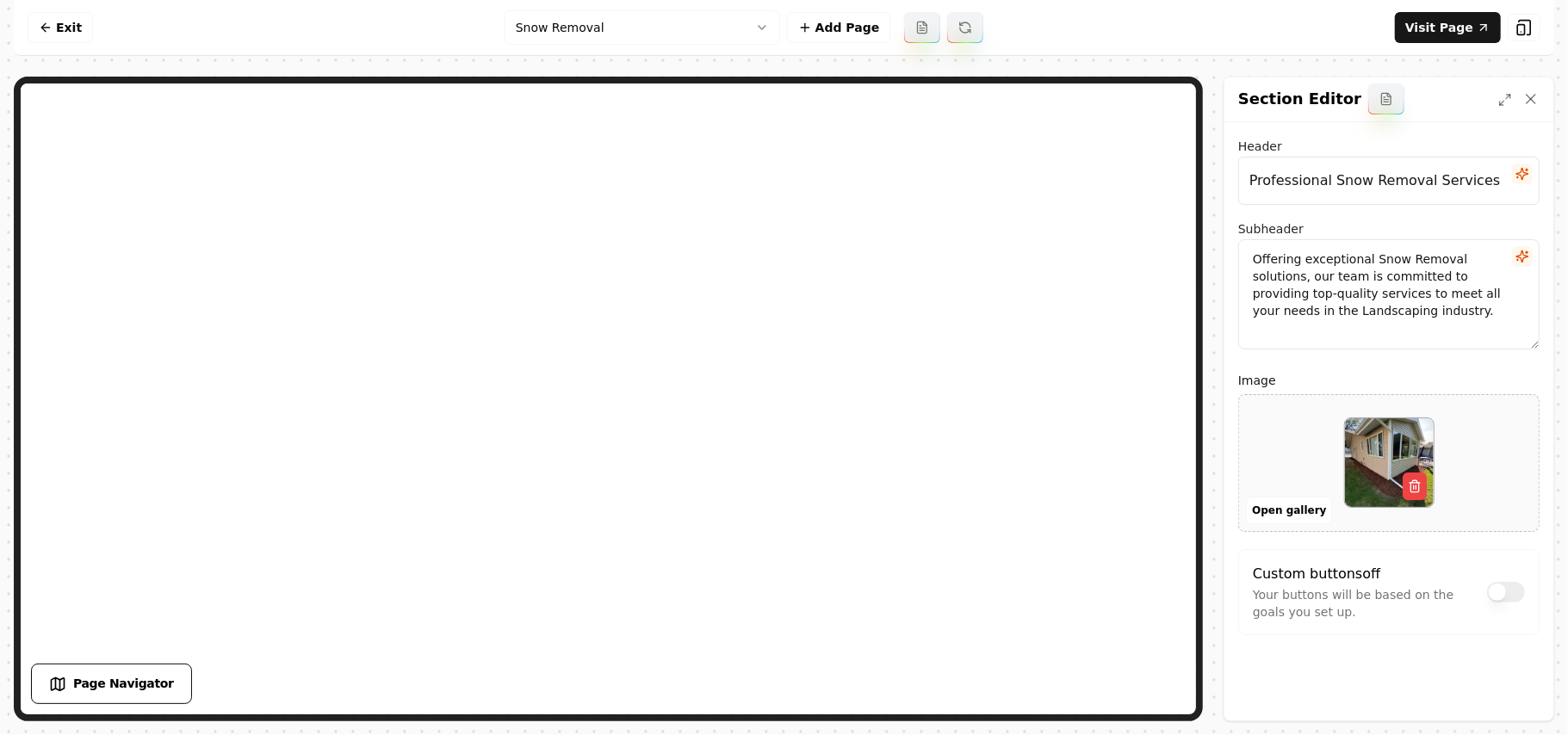
click at [764, 479] on div at bounding box center [1389, 463] width 300 height 118
type input "**********"
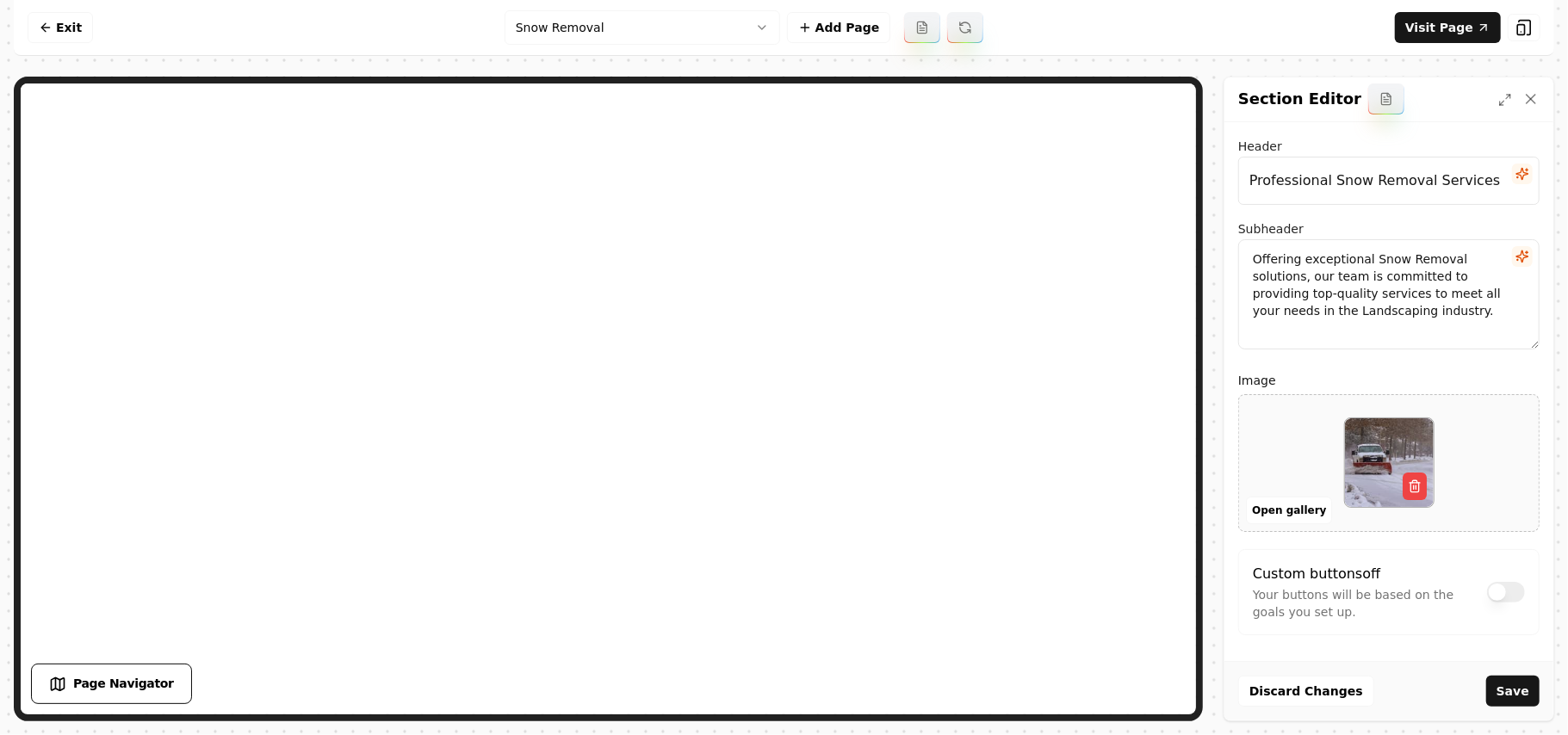
click at [764, 683] on button "Save" at bounding box center [1514, 692] width 54 height 31
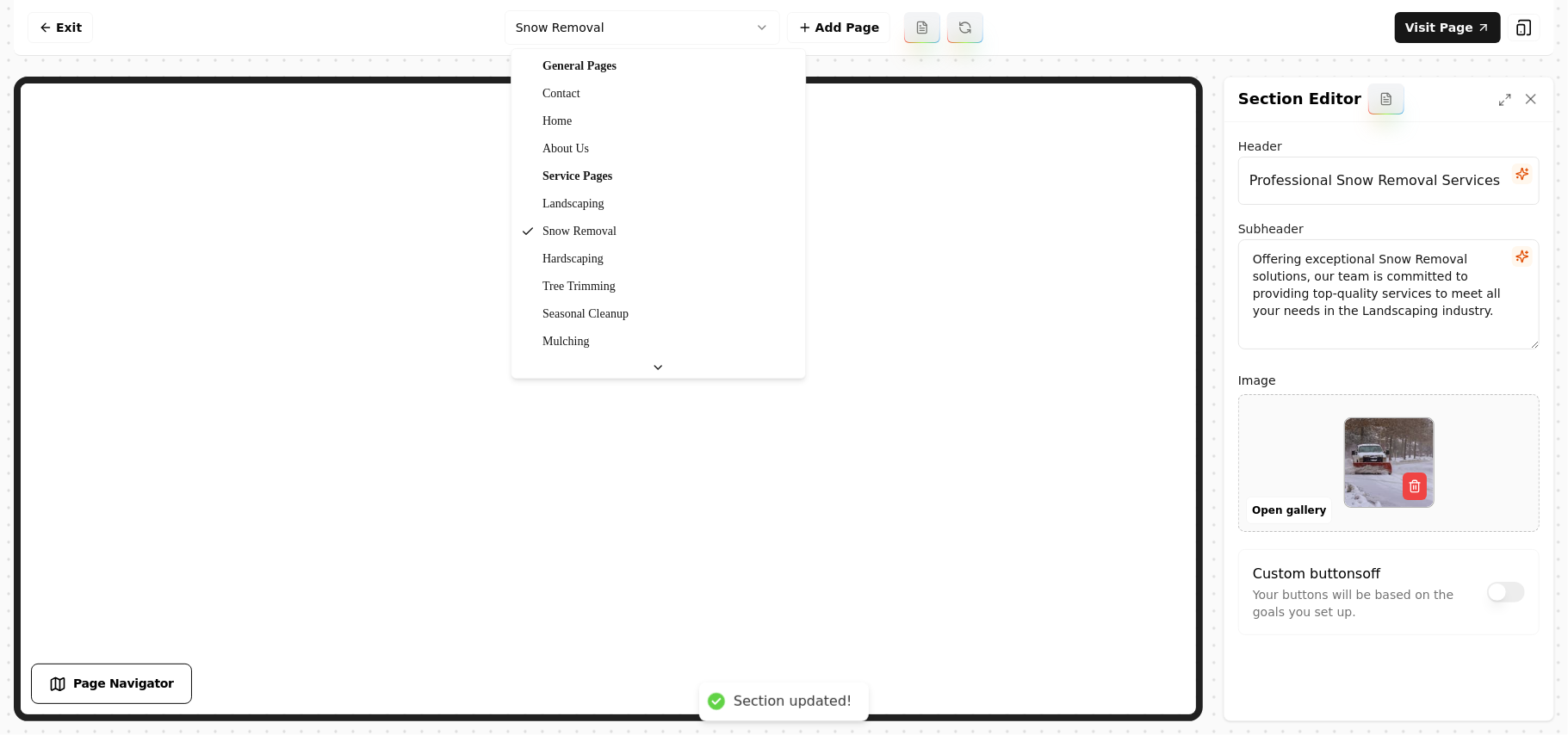
click at [669, 16] on html "Computer Required This feature is only available on a computer. Please switch t…" at bounding box center [784, 368] width 1568 height 735
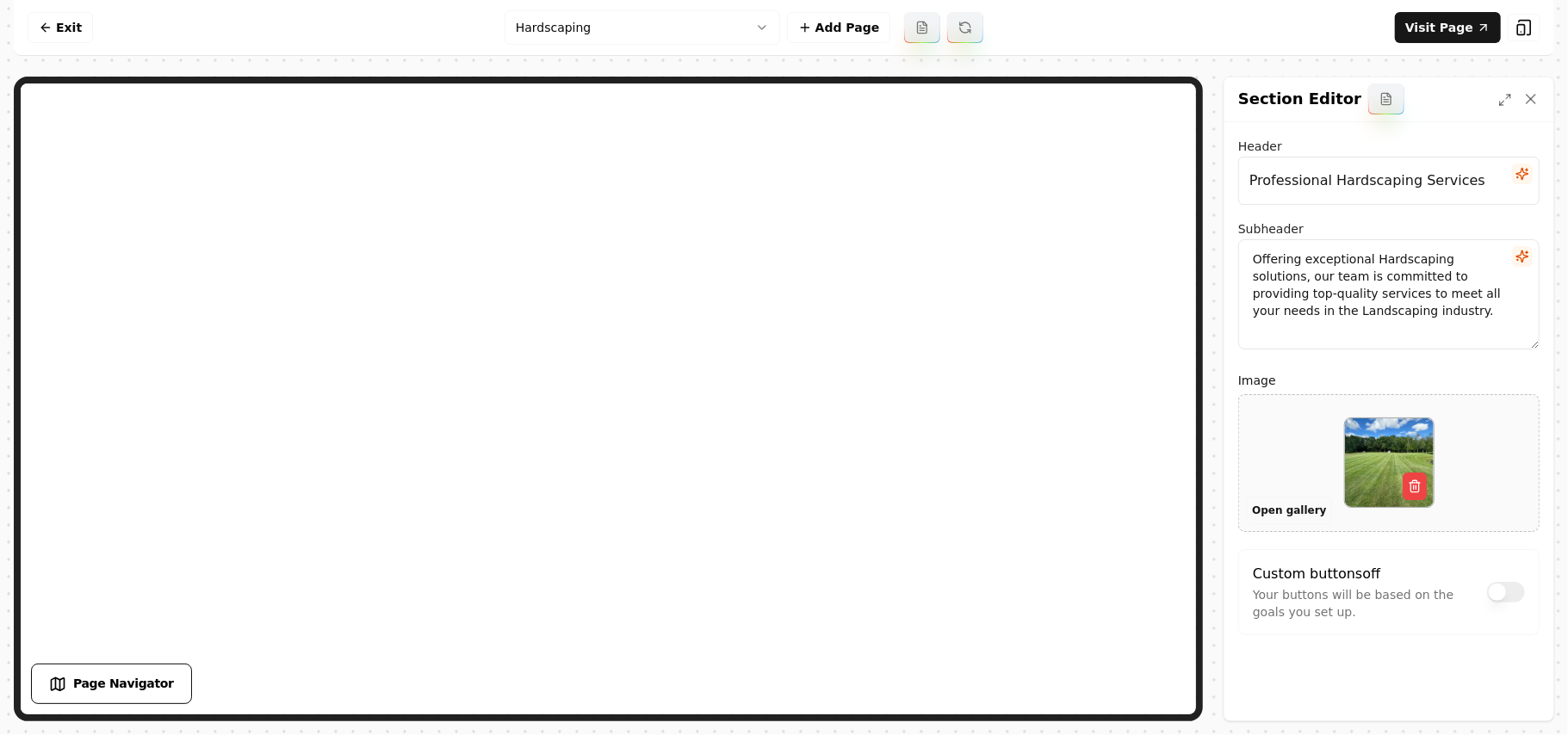
click at [764, 507] on button "Open gallery" at bounding box center [1289, 511] width 86 height 28
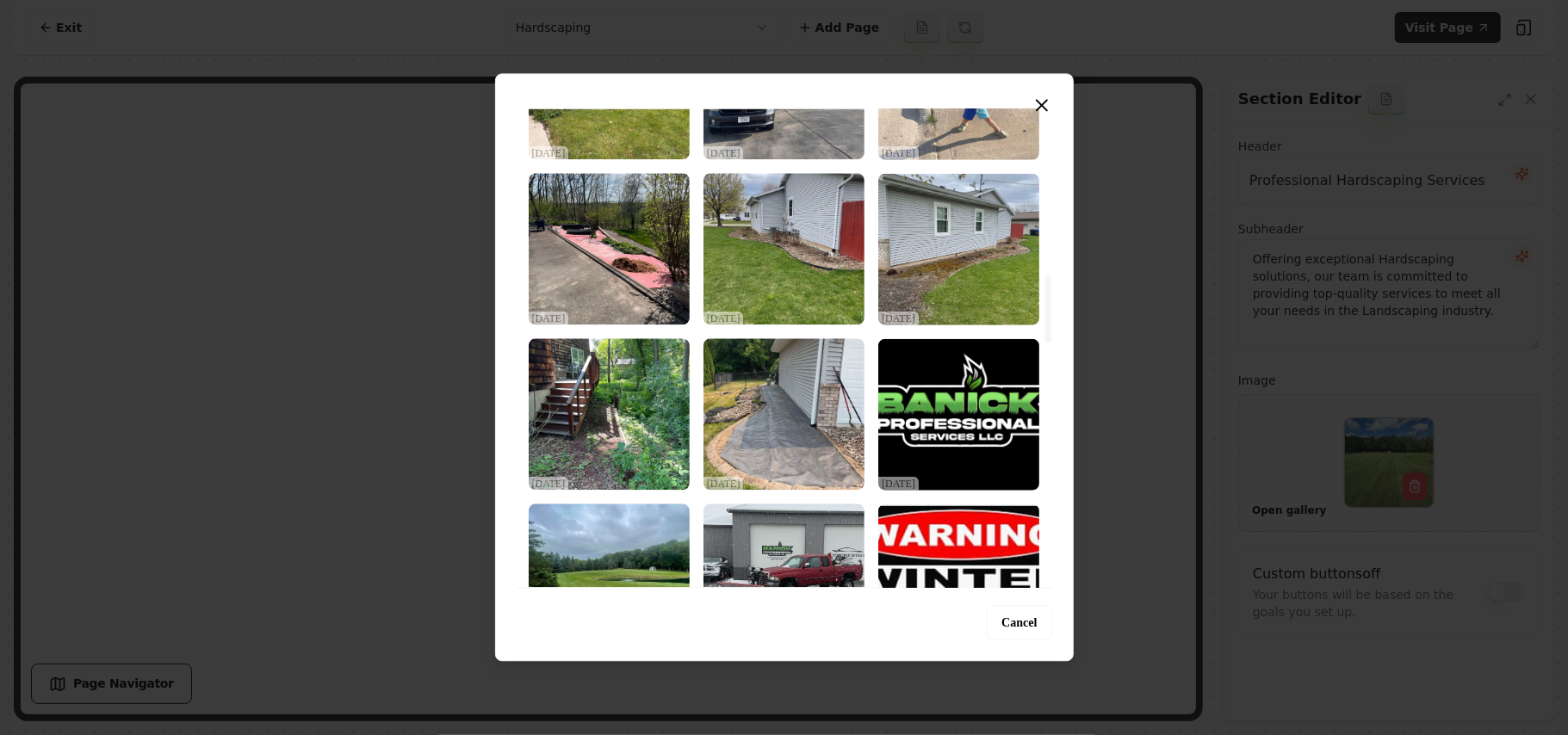
scroll to position [1148, 0]
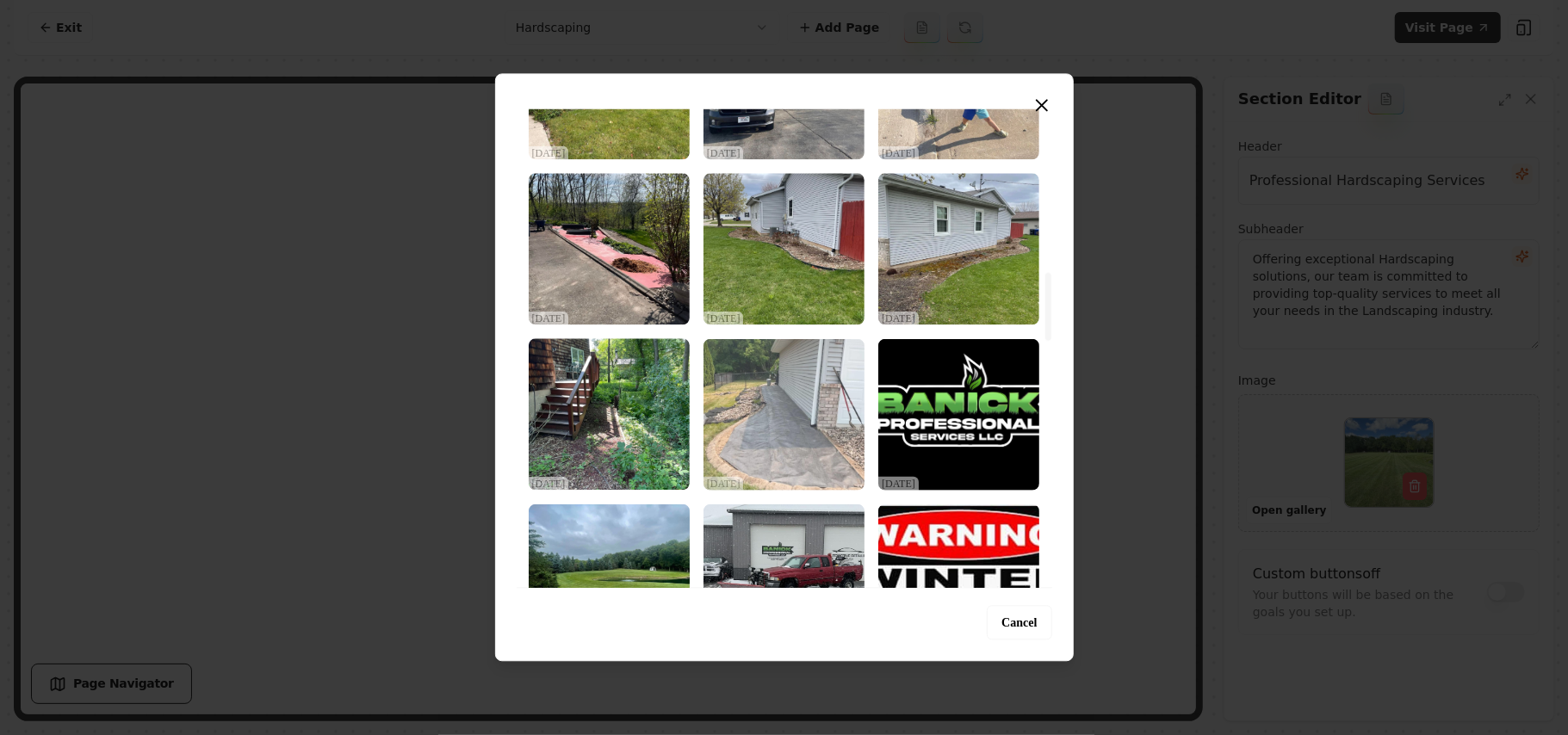
click at [764, 422] on img "Select image image_68d2d8625c7cd75eb82210d7.jpeg" at bounding box center [784, 415] width 161 height 151
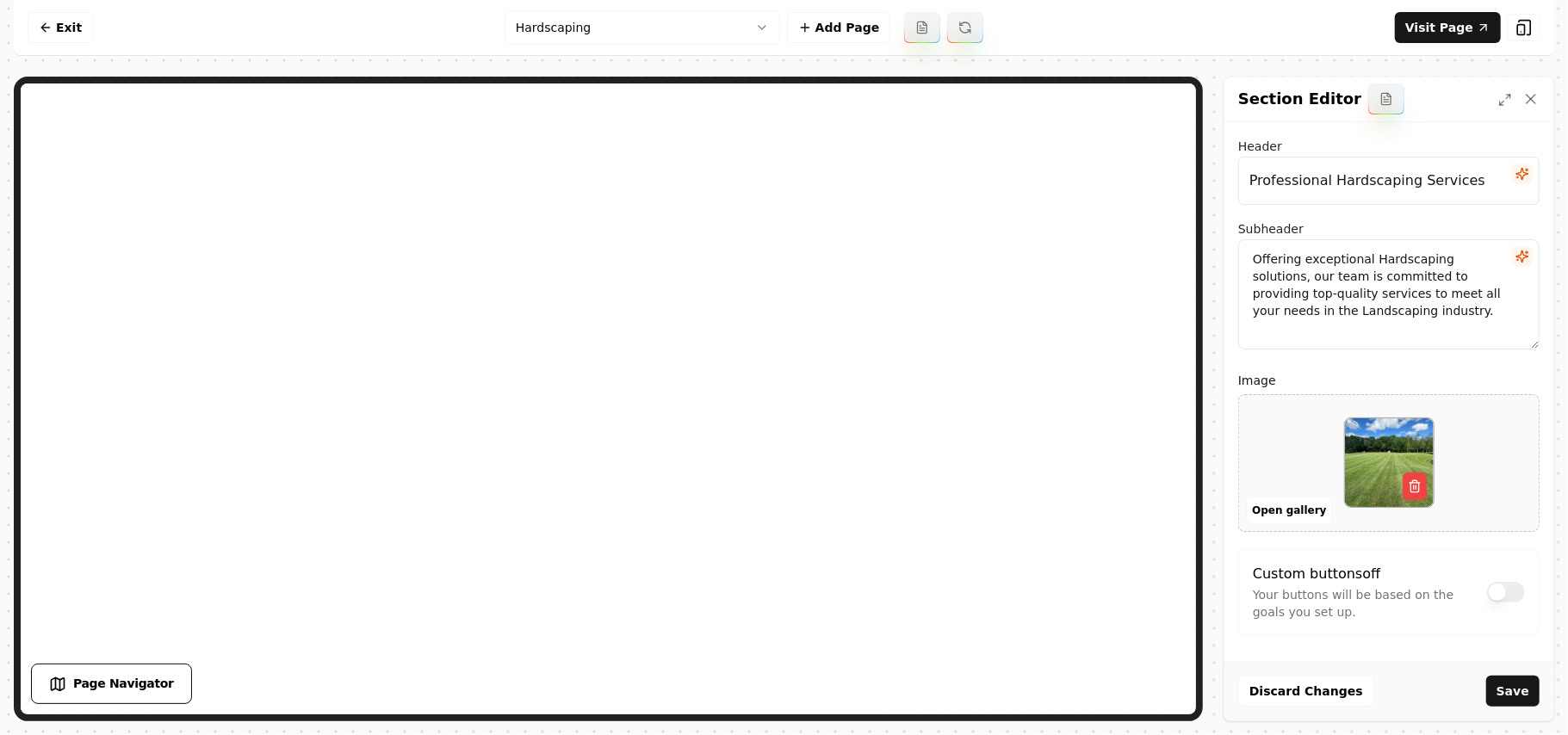
drag, startPoint x: 1475, startPoint y: 690, endPoint x: 1501, endPoint y: 691, distance: 26.0
click at [764, 691] on div "Discard Changes Save" at bounding box center [1389, 691] width 329 height 59
drag, startPoint x: 1501, startPoint y: 691, endPoint x: 1550, endPoint y: 691, distance: 49.0
click at [764, 691] on button "Save" at bounding box center [1514, 692] width 54 height 31
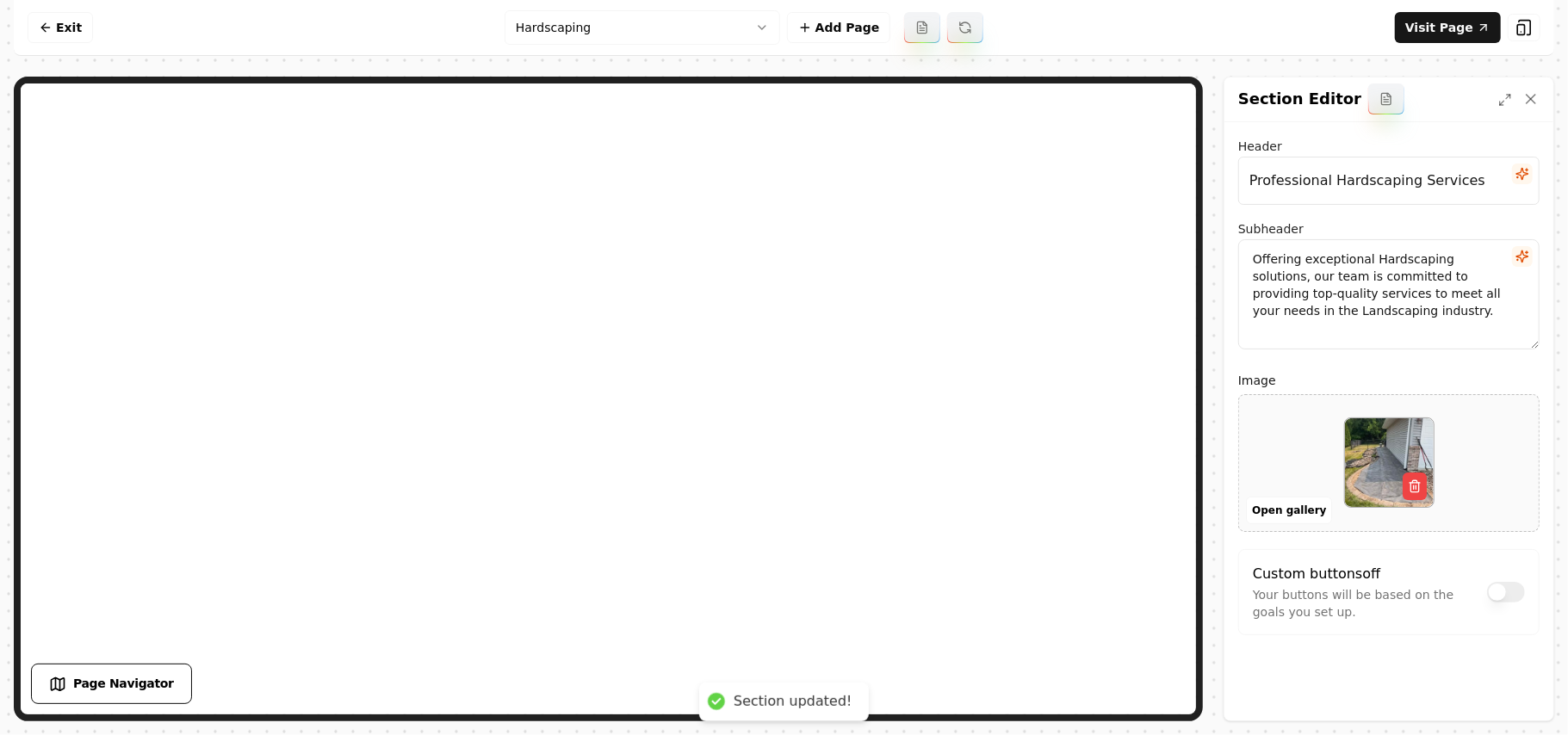
click at [693, 40] on html "Computer Required This feature is only available on a computer. Please switch t…" at bounding box center [784, 368] width 1568 height 735
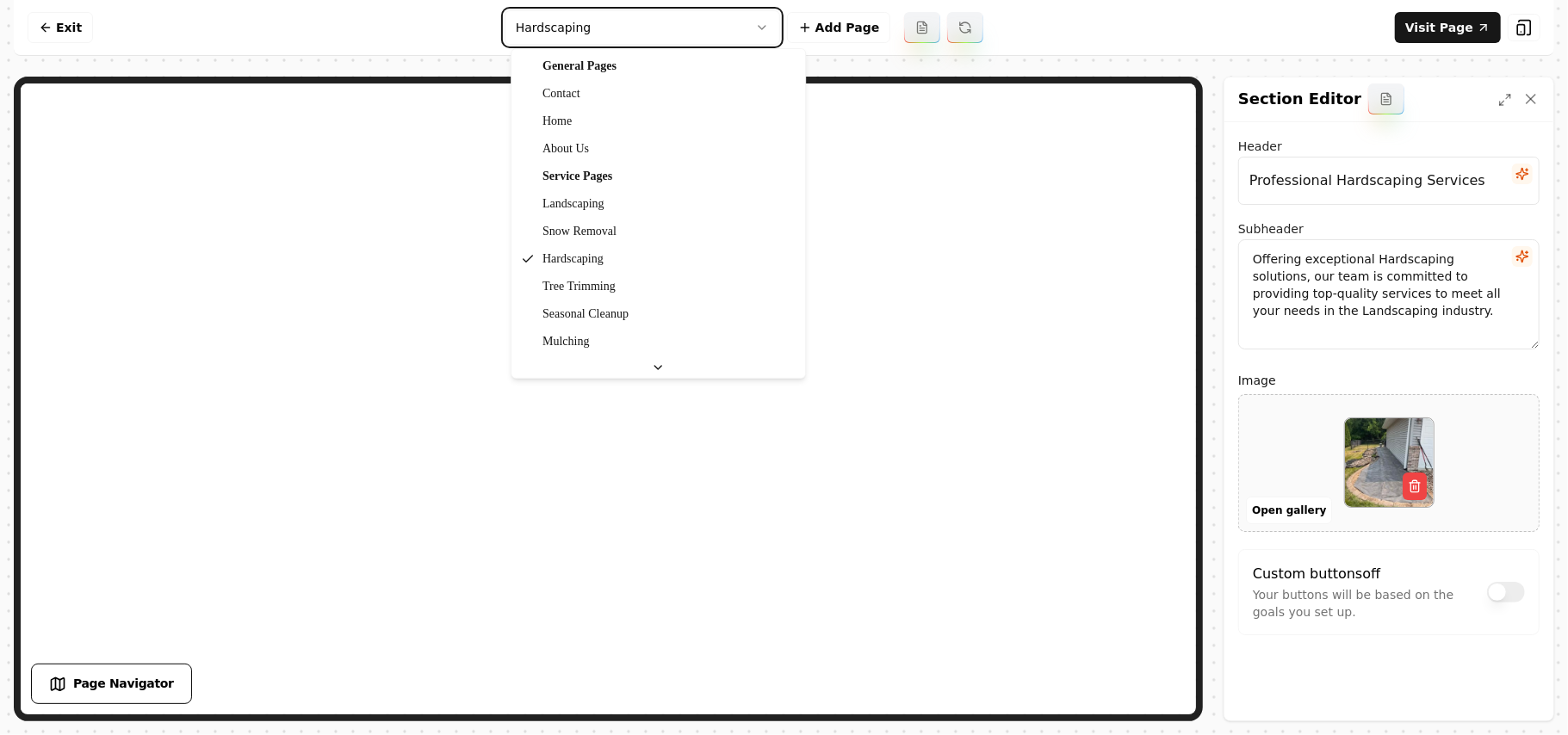
click at [764, 510] on html "Computer Required This feature is only available on a computer. Please switch t…" at bounding box center [784, 368] width 1568 height 735
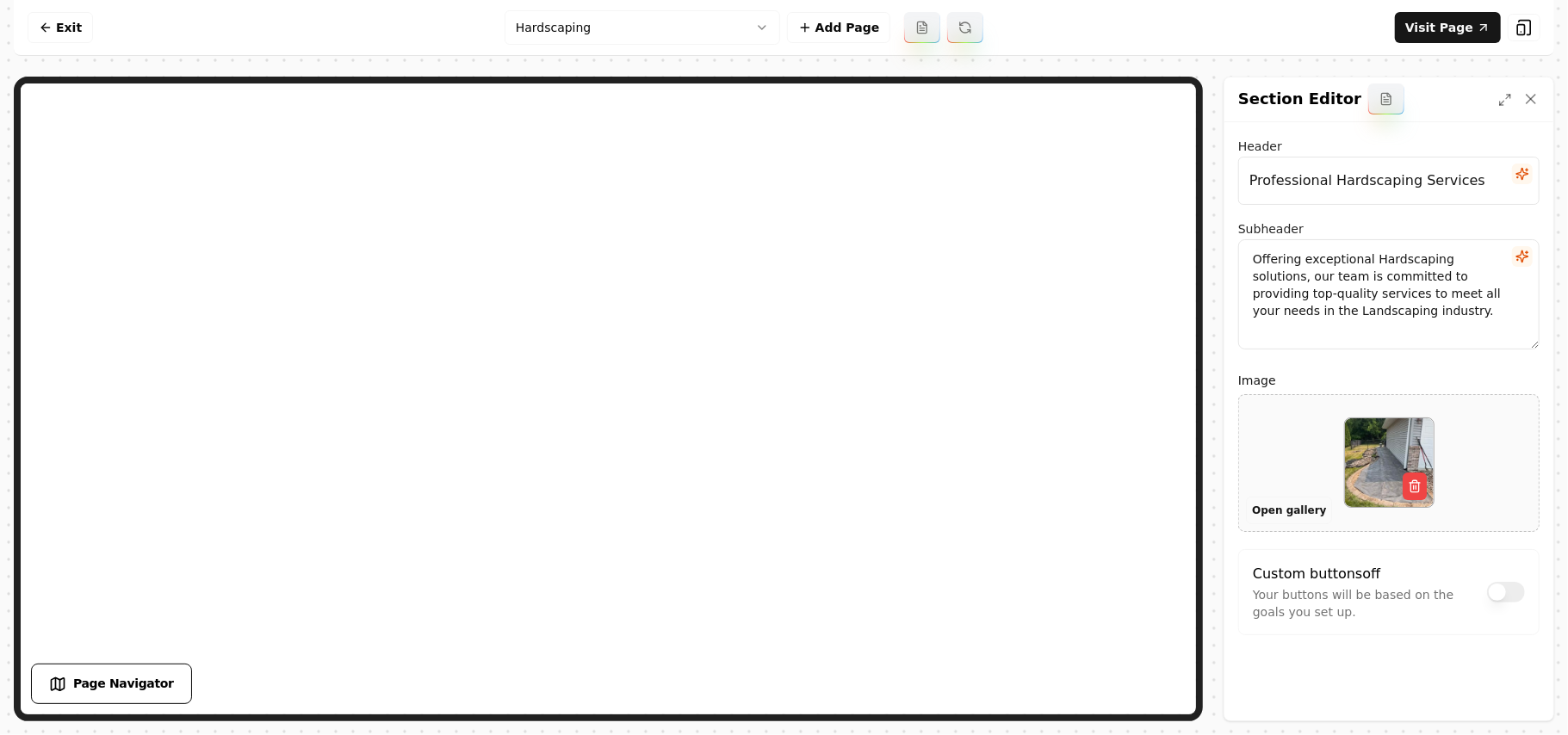
click at [764, 514] on button "Open gallery" at bounding box center [1289, 511] width 86 height 28
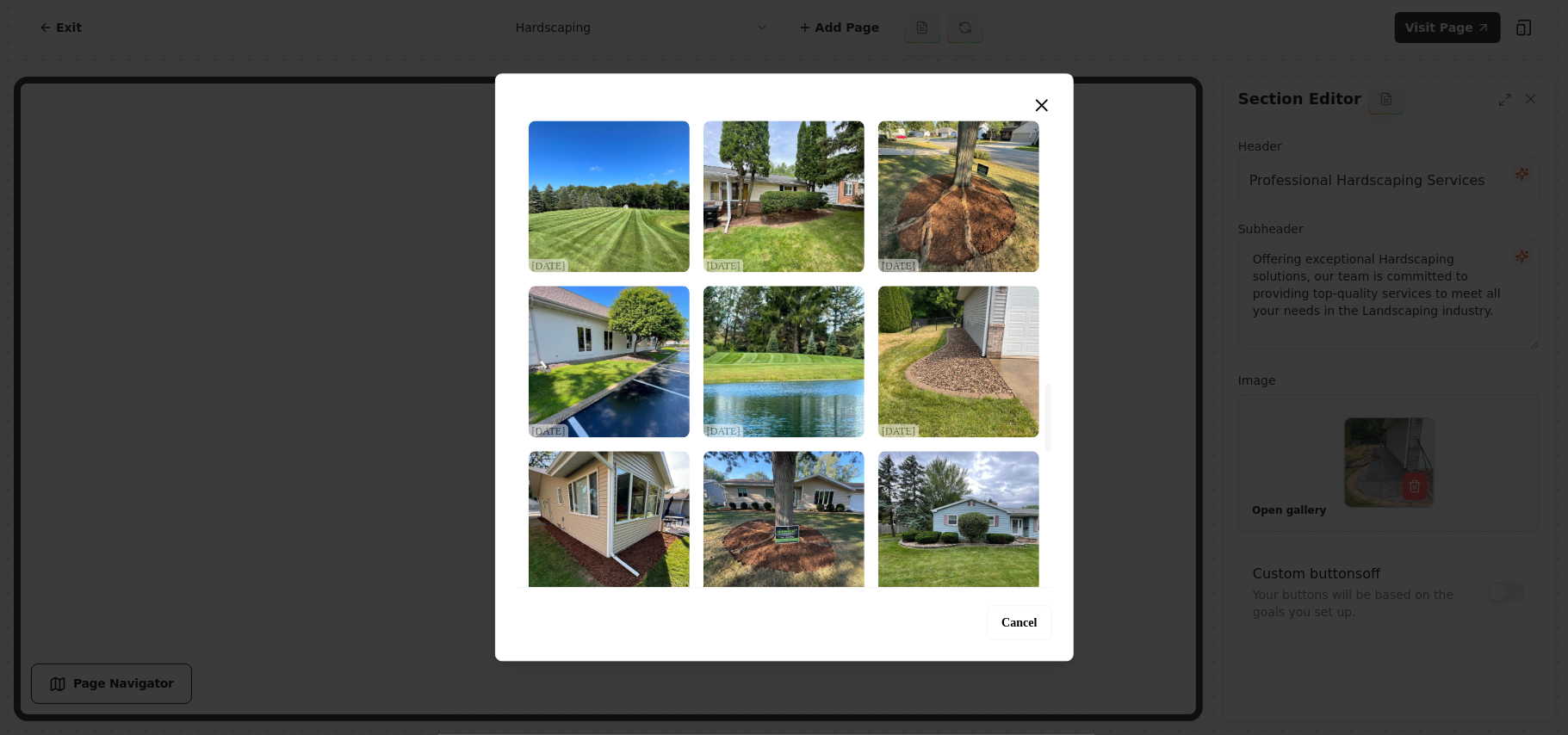
scroll to position [1951, 0]
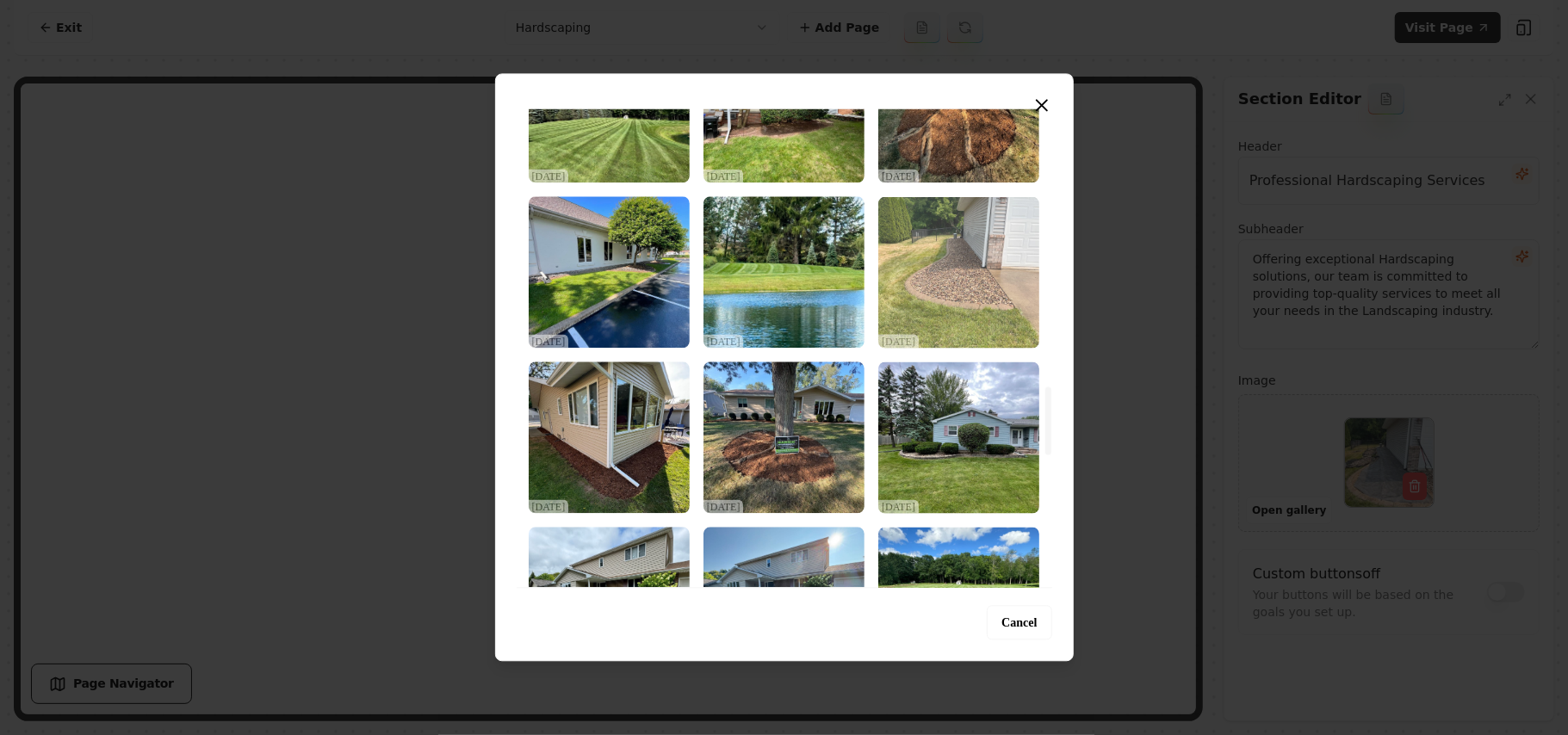
click at [764, 265] on img "Select image image_68d2d6855c7cd75eb815aa9b.jpeg" at bounding box center [959, 272] width 161 height 151
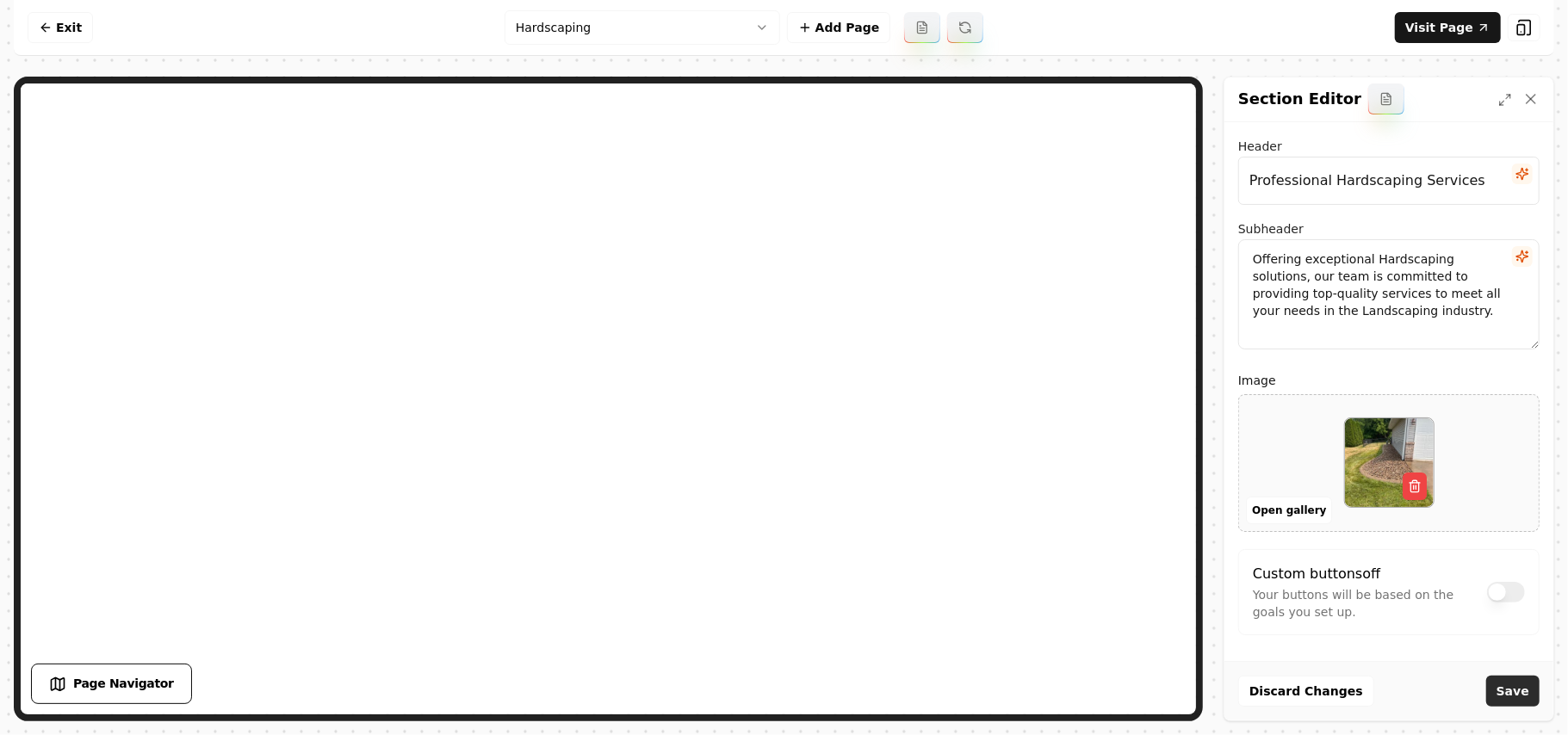
click at [764, 705] on button "Save" at bounding box center [1514, 692] width 54 height 31
click at [615, 19] on html "Computer Required This feature is only available on a computer. Please switch t…" at bounding box center [784, 368] width 1568 height 735
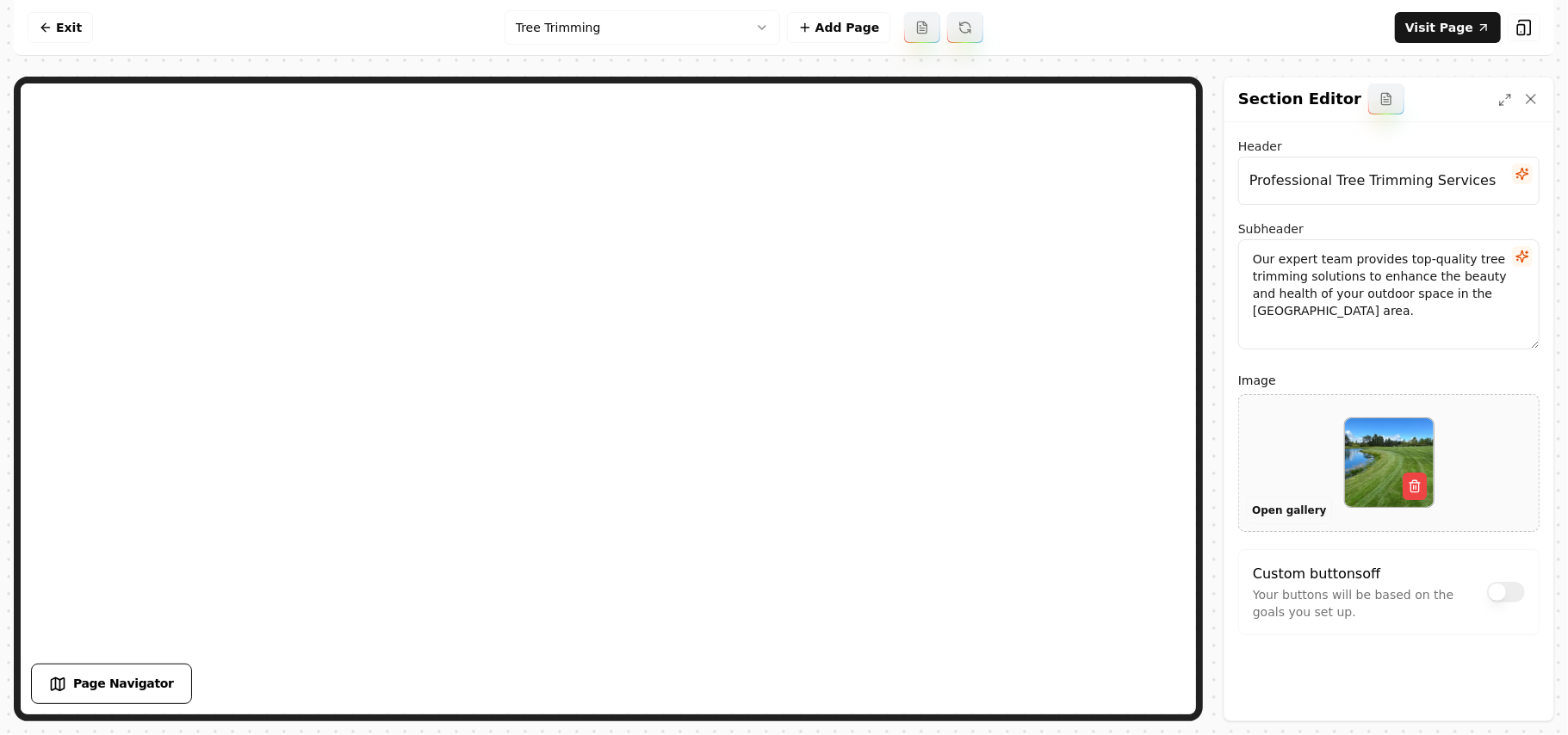
click at [764, 518] on button "Open gallery" at bounding box center [1289, 511] width 86 height 28
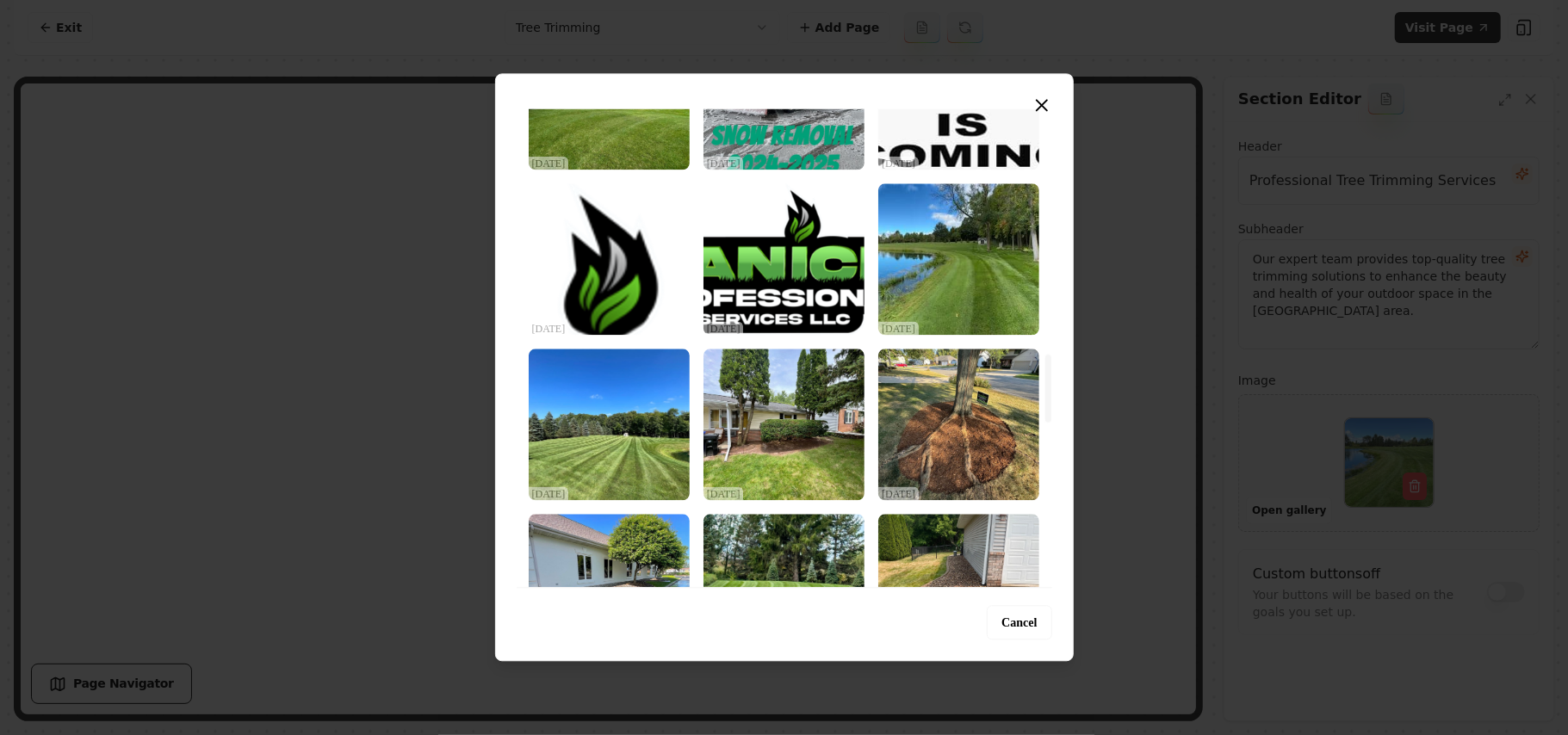
scroll to position [1722, 0]
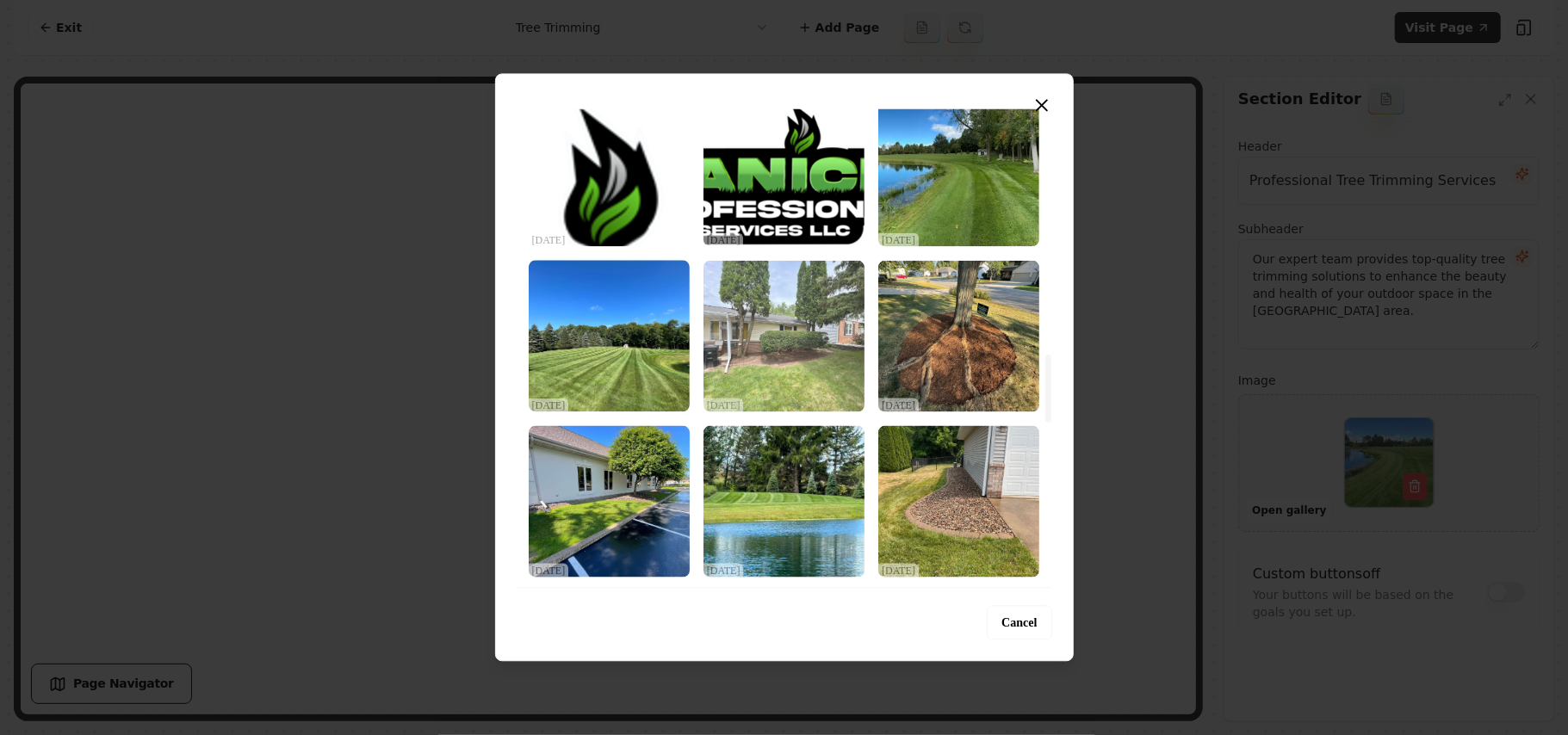
click at [763, 301] on img "Select image image_68d2d6875c7cd75eb815b0bd.jpeg" at bounding box center [784, 336] width 161 height 151
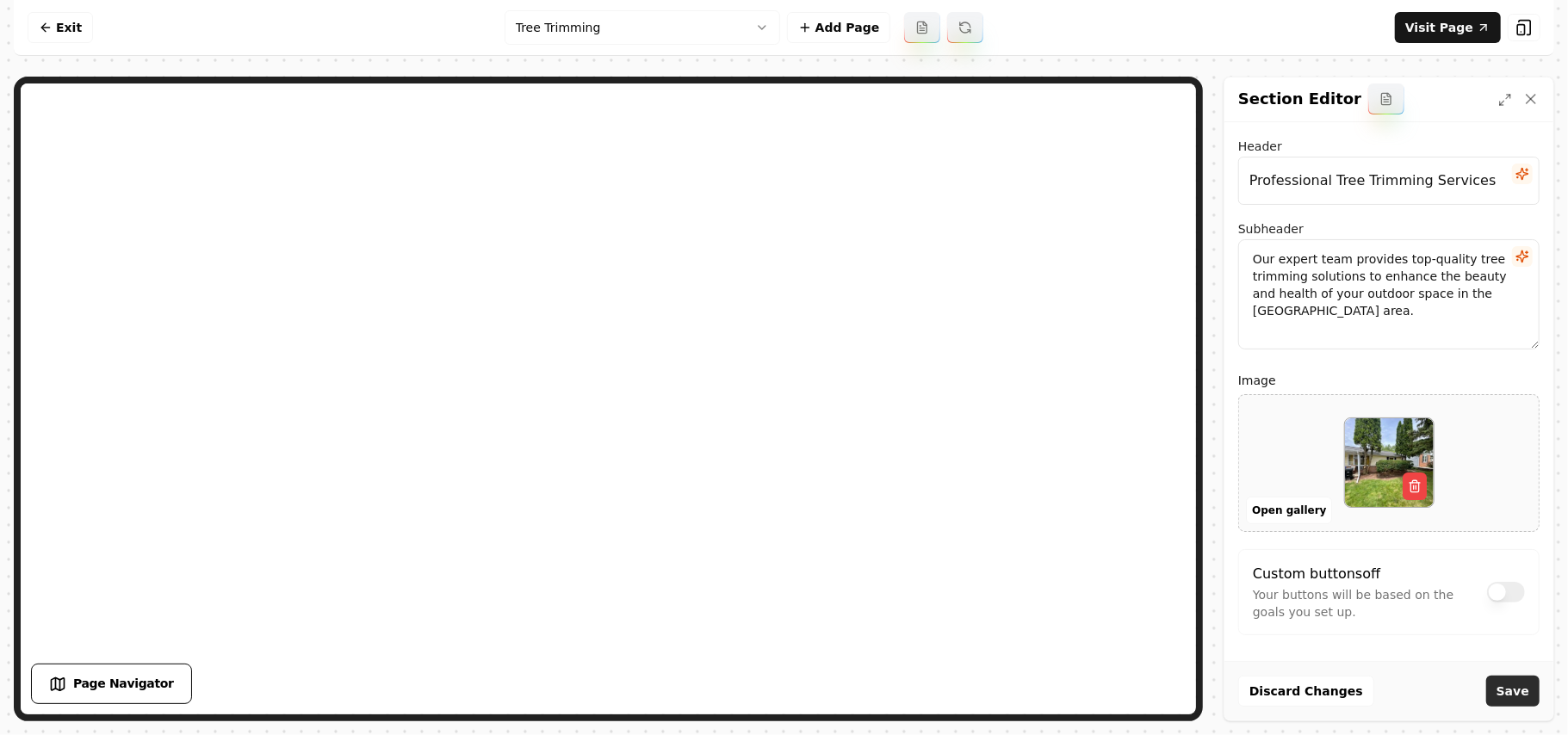
click at [764, 685] on button "Save" at bounding box center [1514, 692] width 54 height 31
click at [605, 36] on html "Computer Required This feature is only available on a computer. Please switch t…" at bounding box center [784, 368] width 1568 height 735
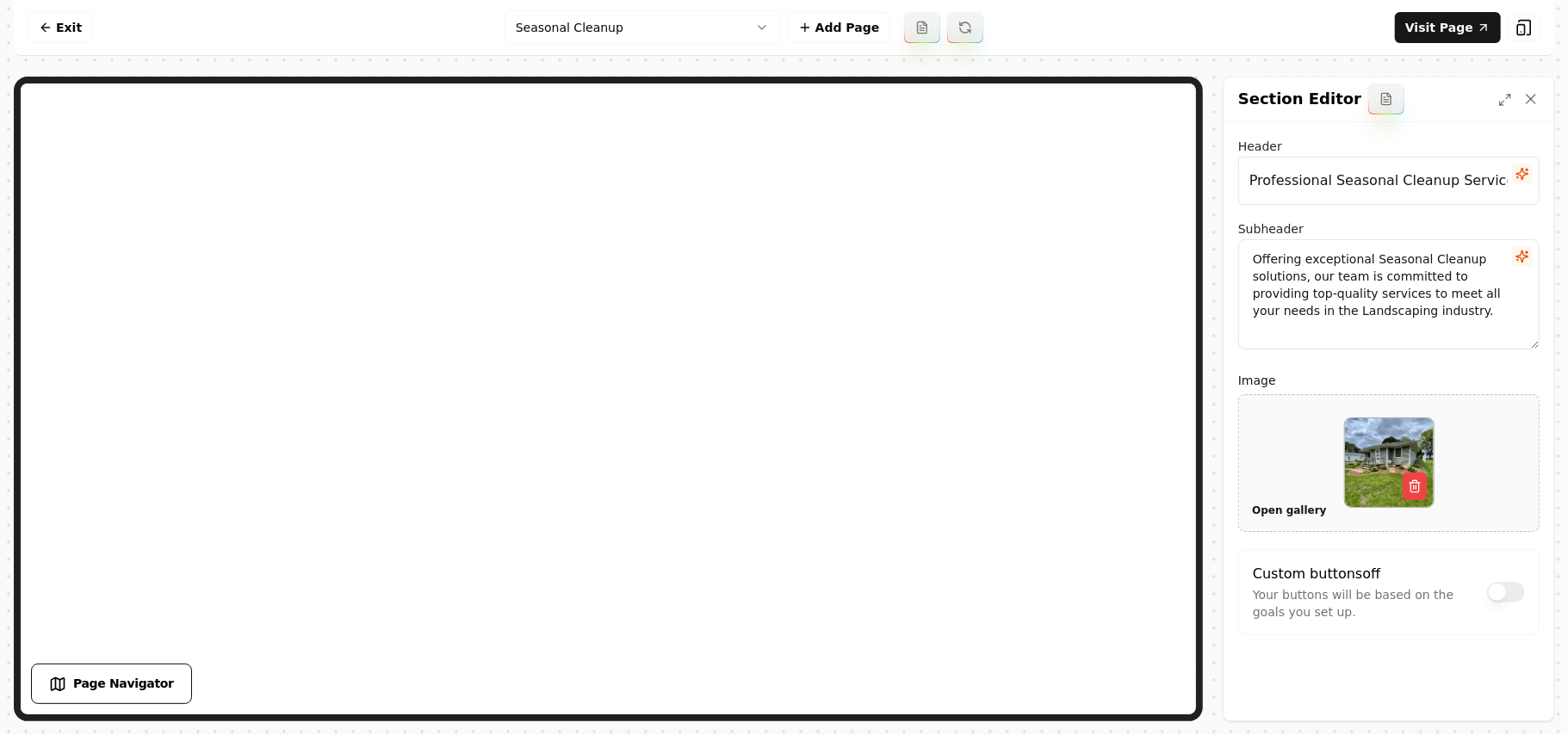
click at [764, 510] on button "Open gallery" at bounding box center [1289, 511] width 86 height 28
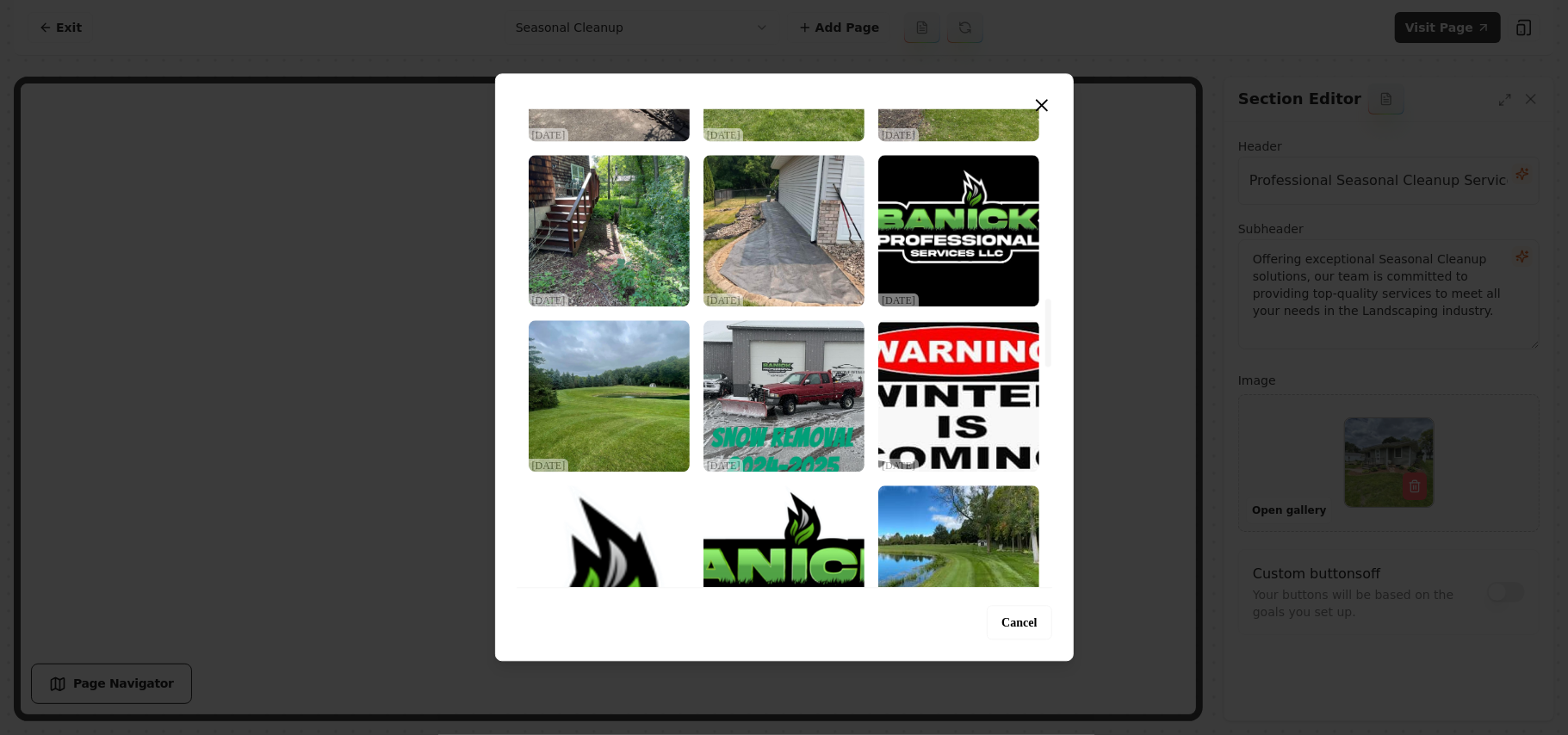
scroll to position [1148, 0]
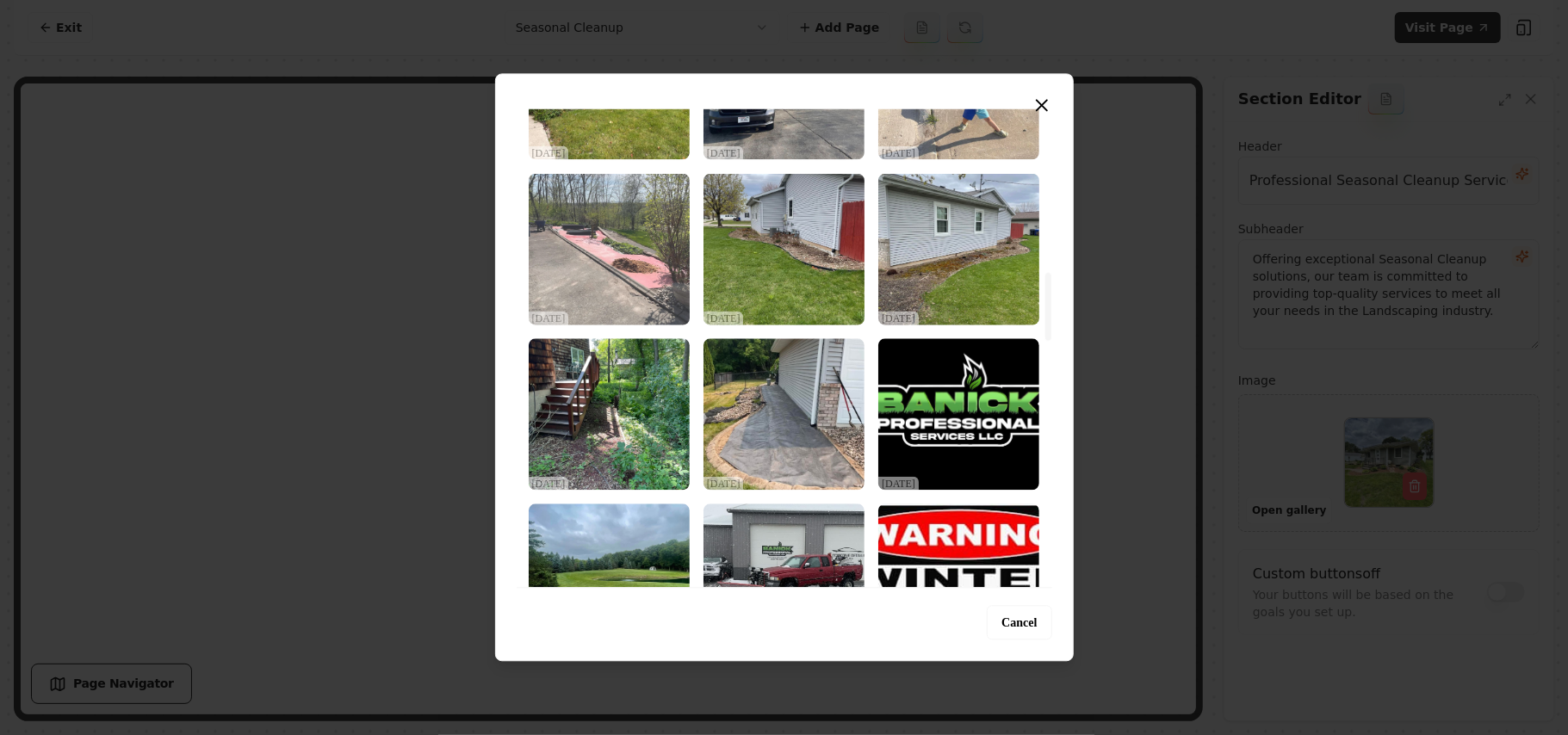
click at [634, 262] on img "Select image image_68d2d8625c7cd75eb82211d4.jpeg" at bounding box center [609, 248] width 161 height 151
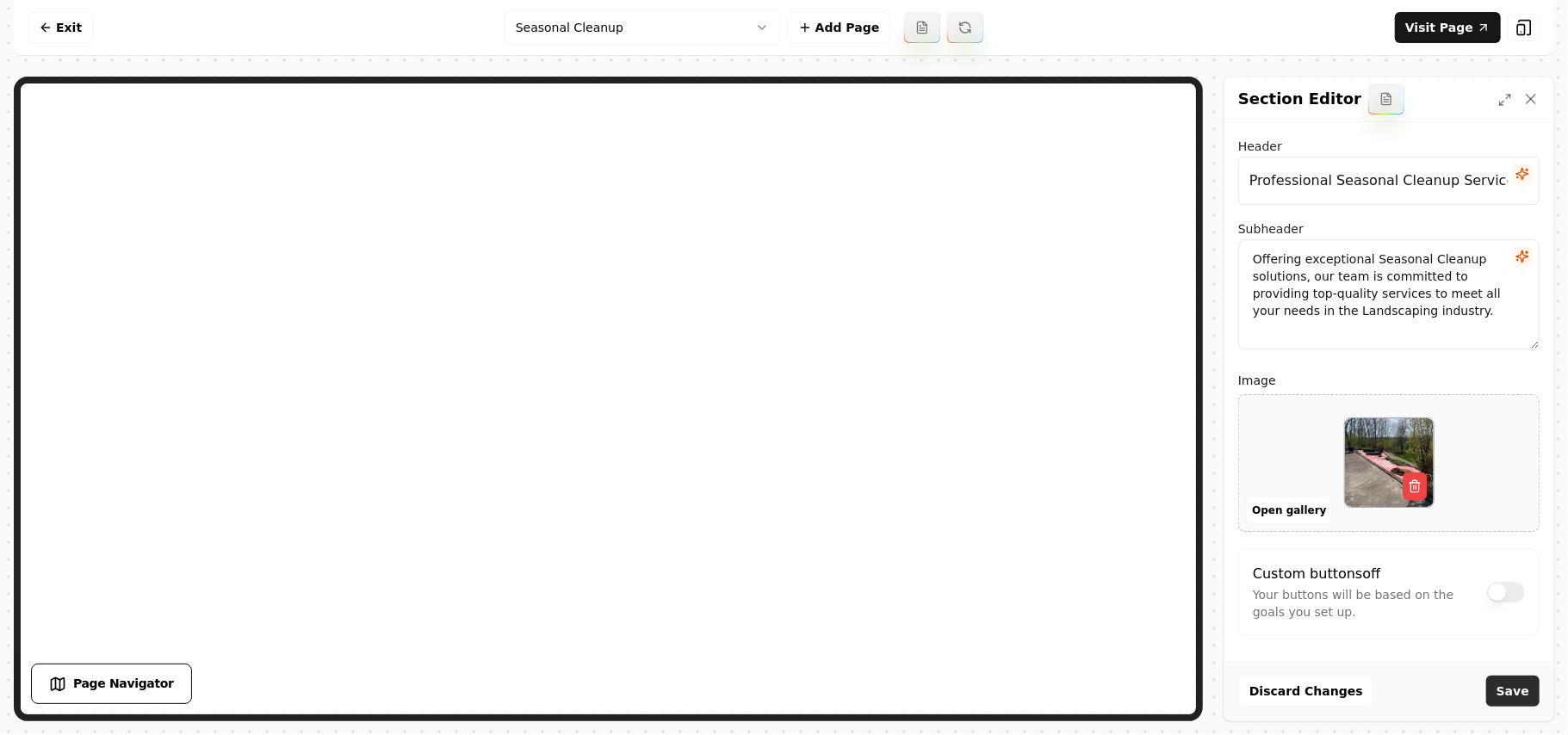
click at [764, 690] on button "Save" at bounding box center [1514, 692] width 54 height 31
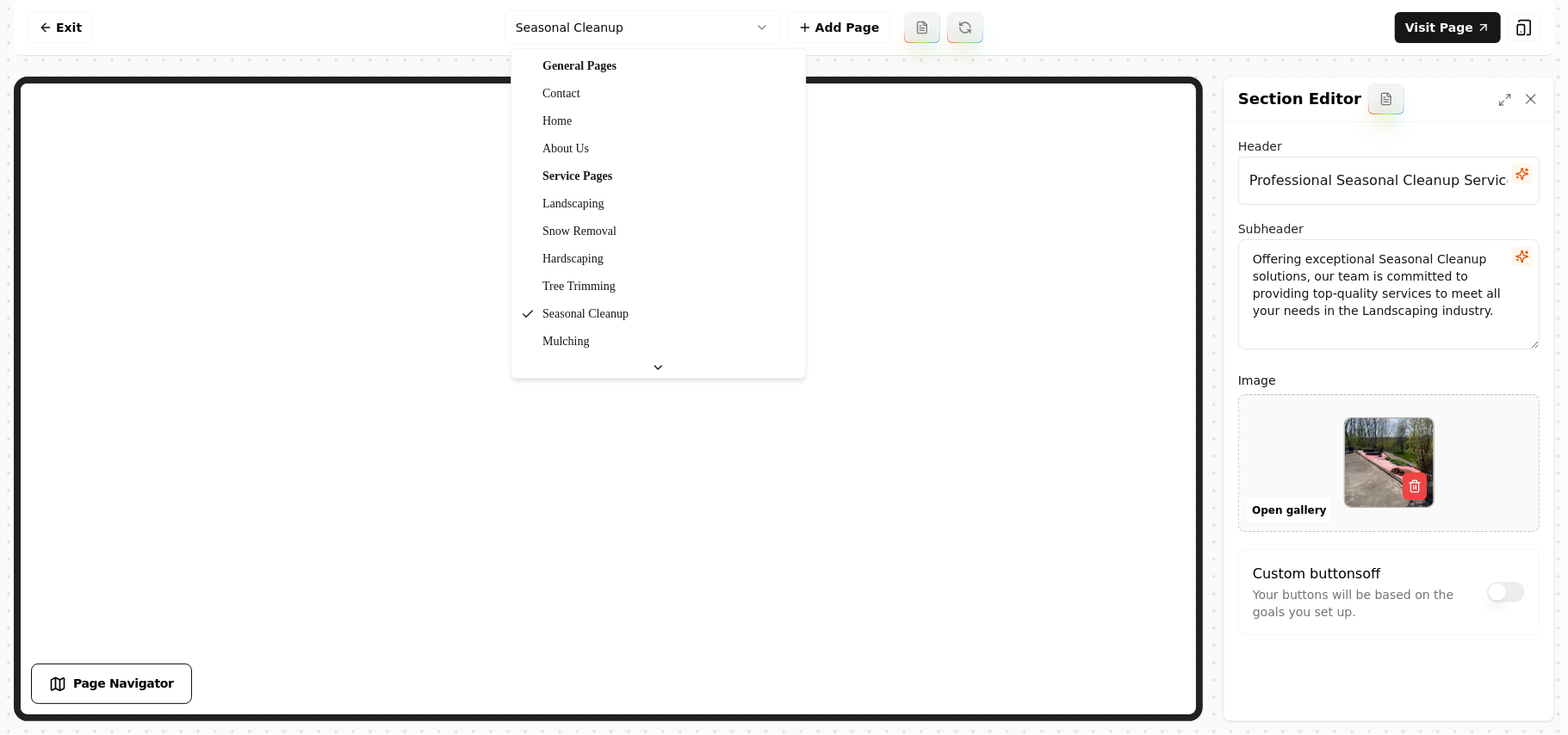
click at [556, 35] on html "Computer Required This feature is only available on a computer. Please switch t…" at bounding box center [784, 368] width 1568 height 735
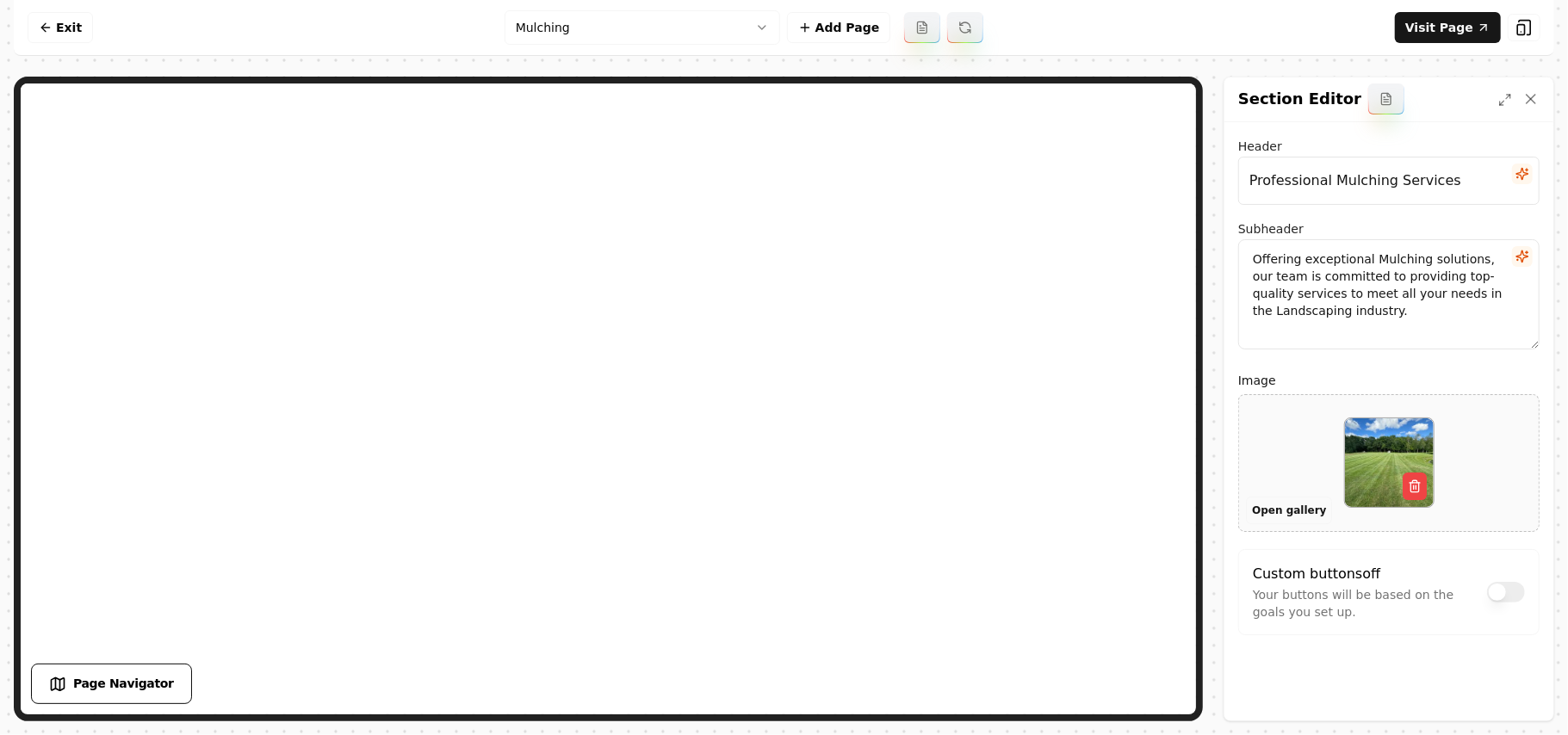
click at [764, 503] on button "Open gallery" at bounding box center [1289, 511] width 86 height 28
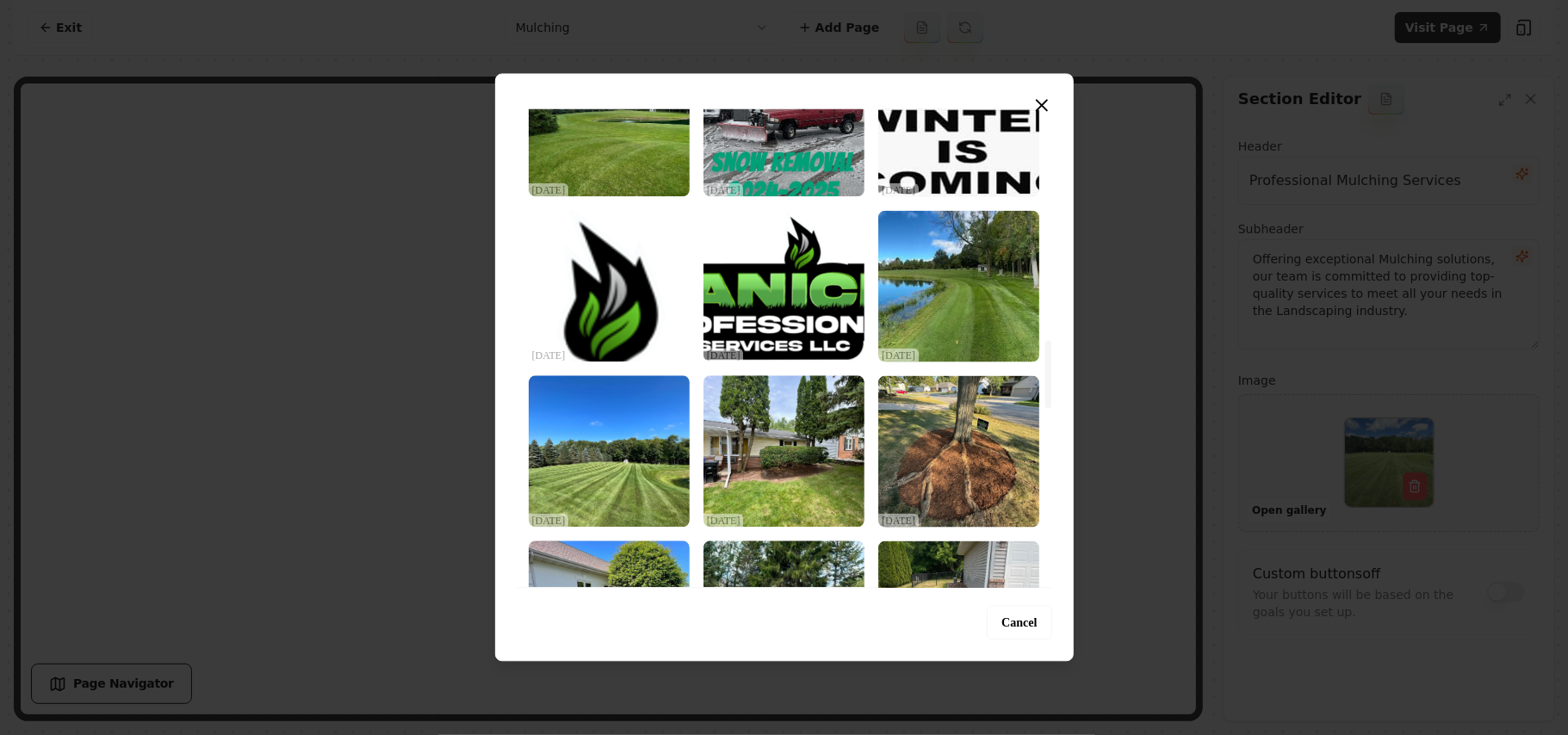
scroll to position [1837, 0]
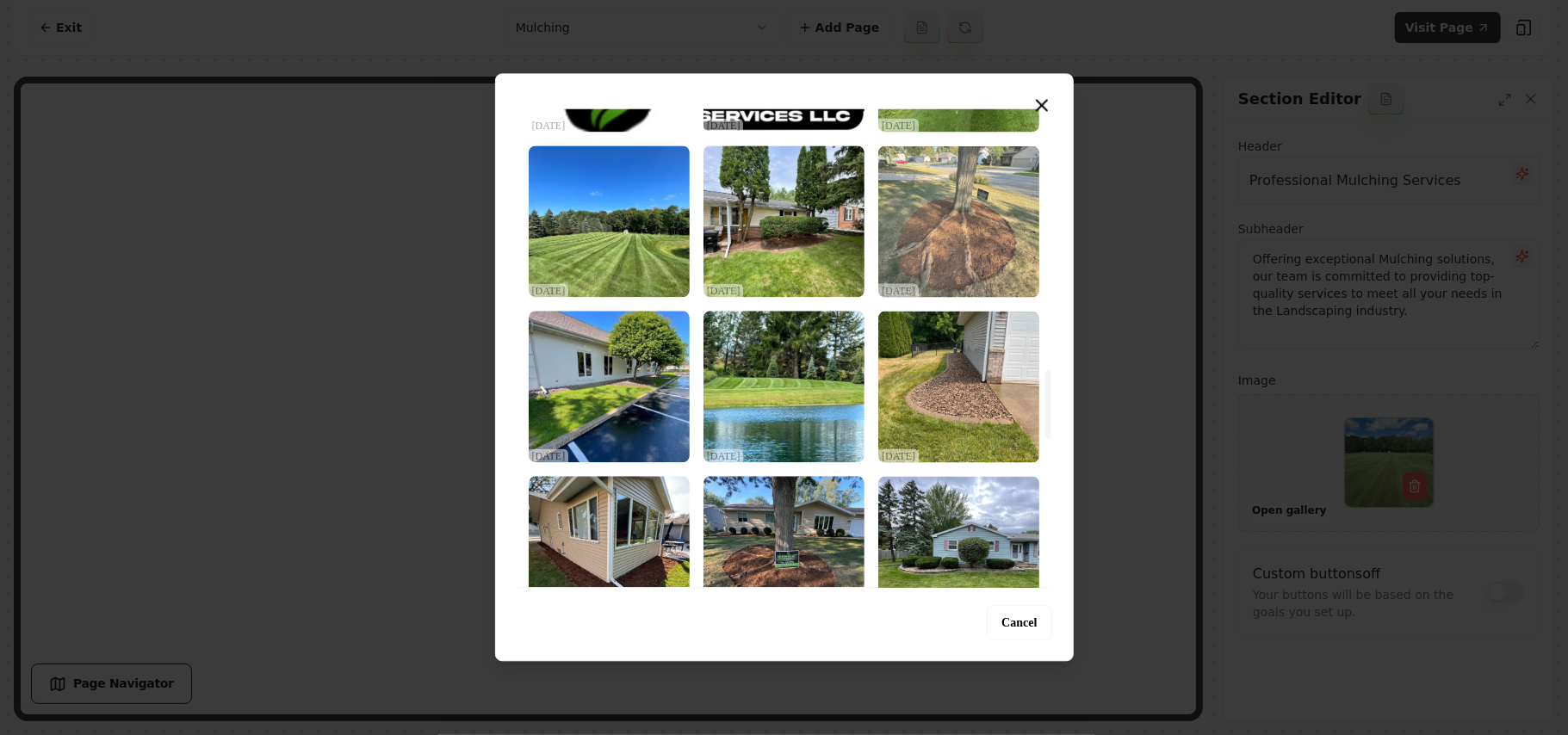
click at [764, 255] on img "Select image image_68d2d6875c7cd75eb815b0b7.jpeg" at bounding box center [959, 222] width 161 height 151
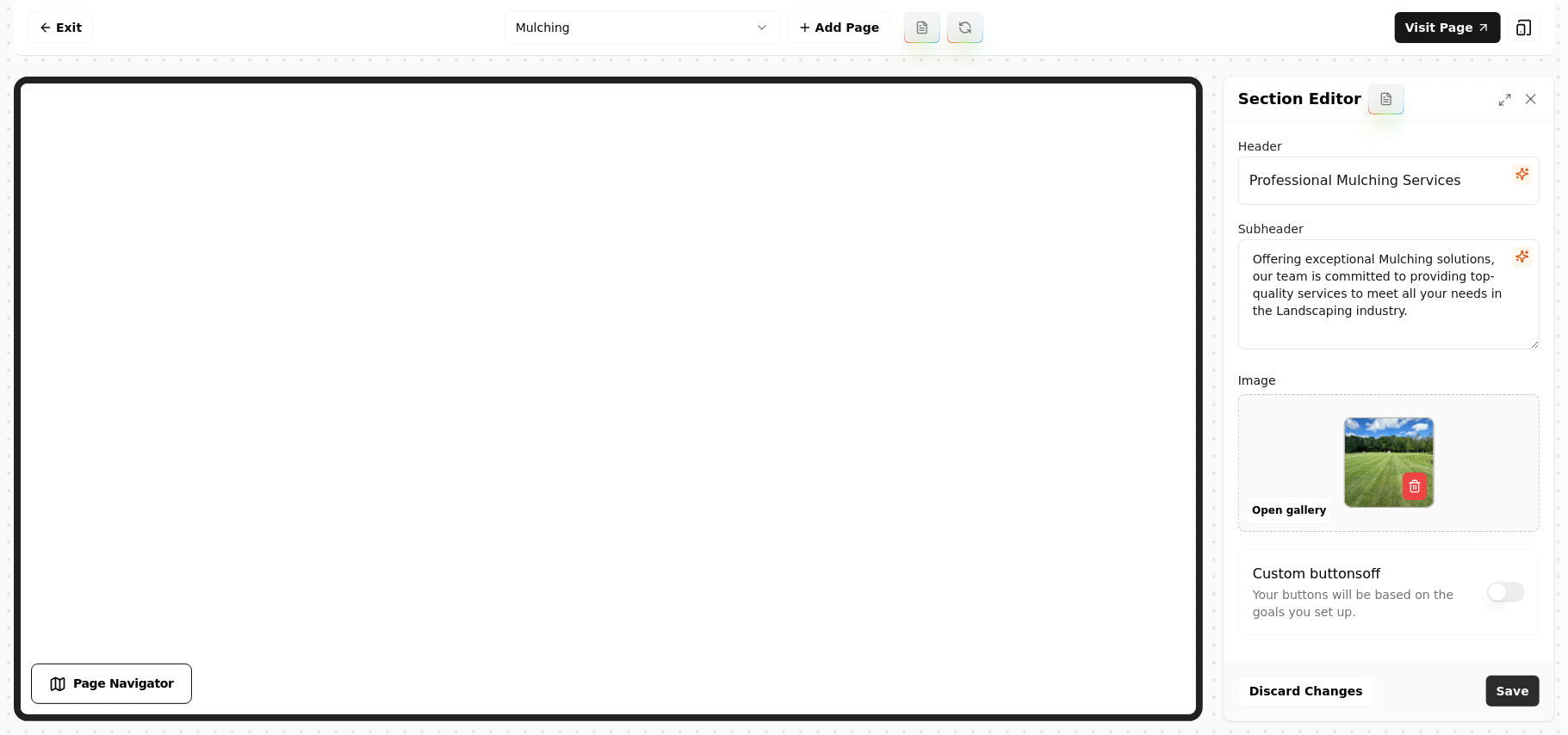
click at [764, 694] on button "Save" at bounding box center [1514, 692] width 54 height 31
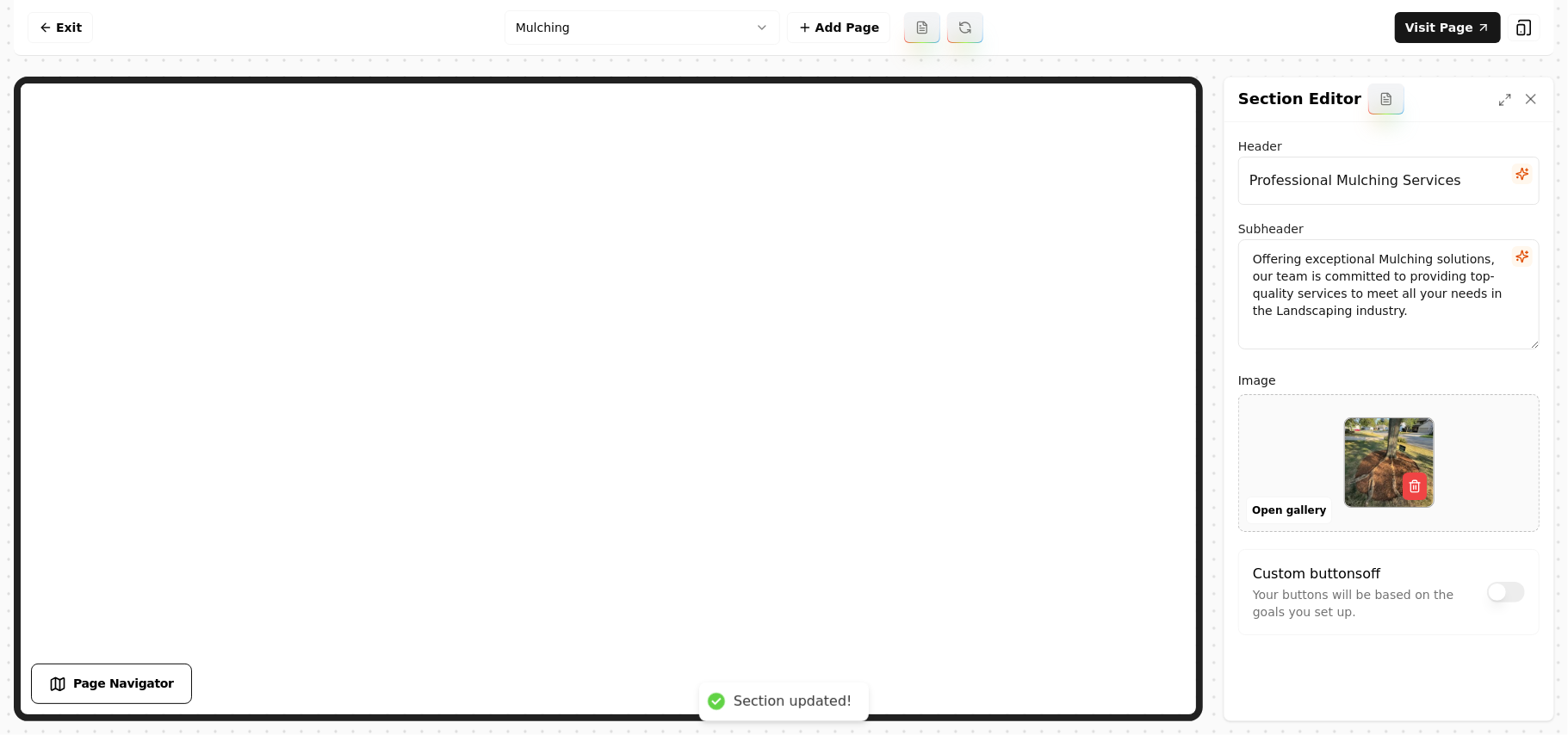
click at [555, 24] on html "Computer Required This feature is only available on a computer. Please switch t…" at bounding box center [784, 368] width 1568 height 735
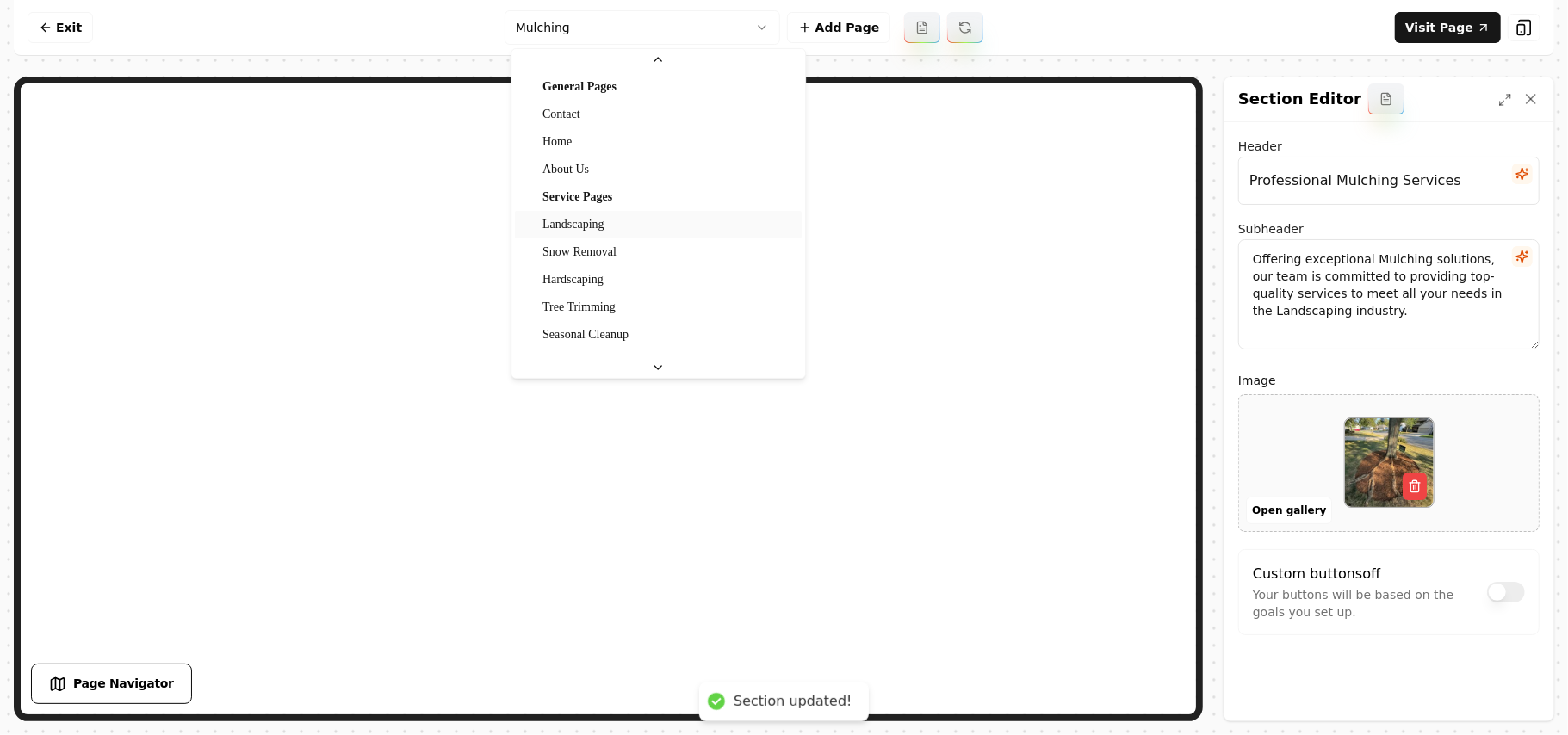
scroll to position [114, 0]
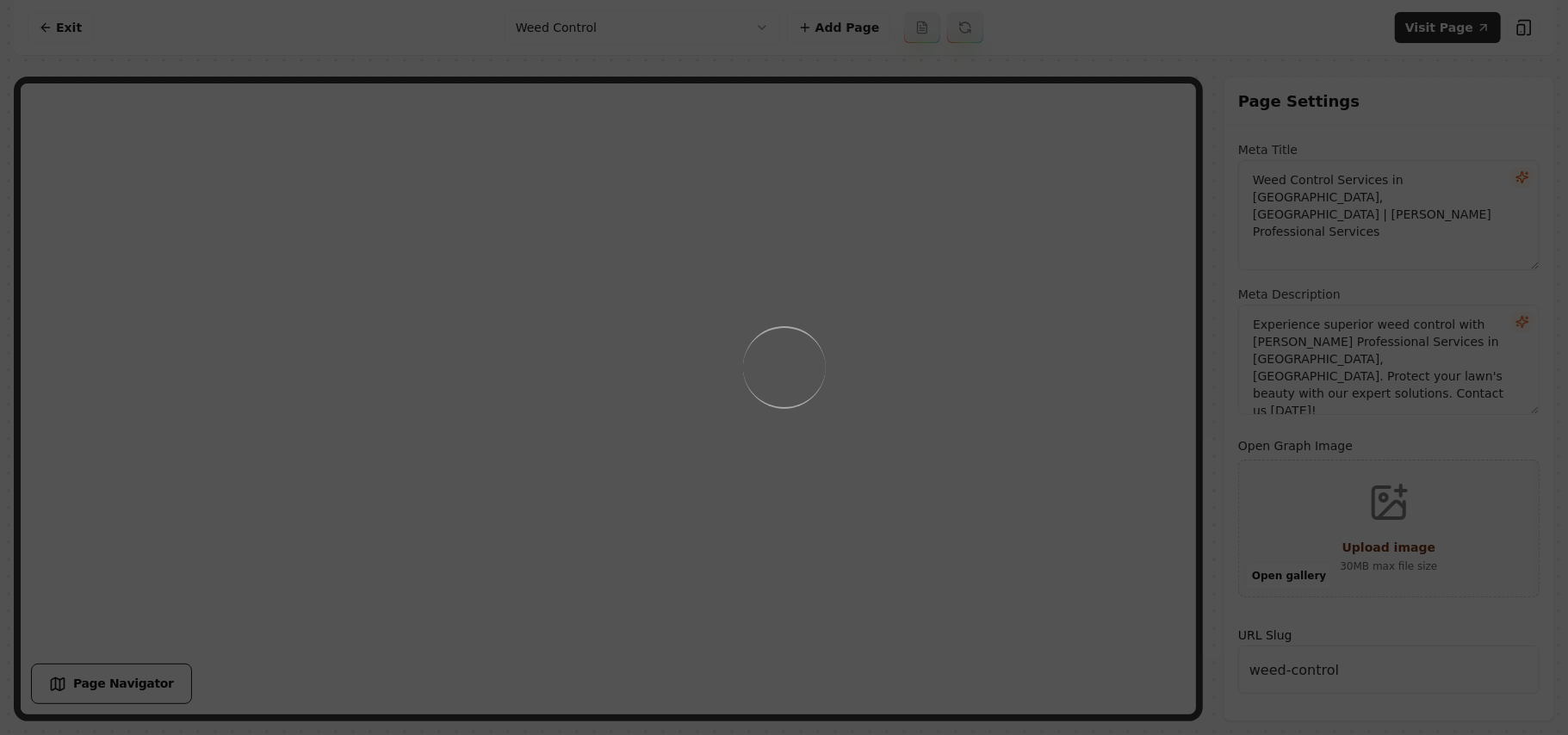
click at [764, 473] on div "Loading..." at bounding box center [784, 368] width 1568 height 735
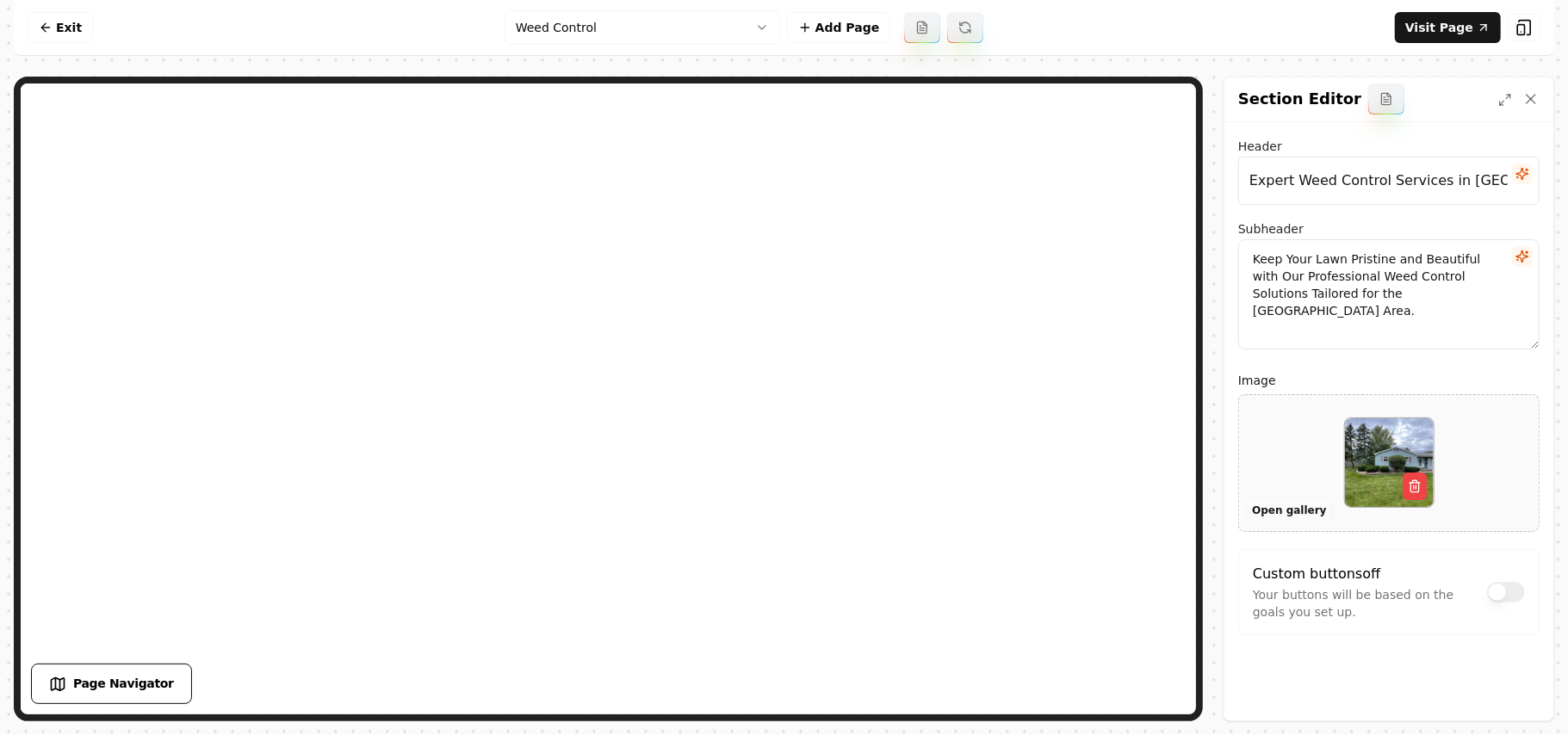
click at [764, 511] on button "Open gallery" at bounding box center [1289, 511] width 86 height 28
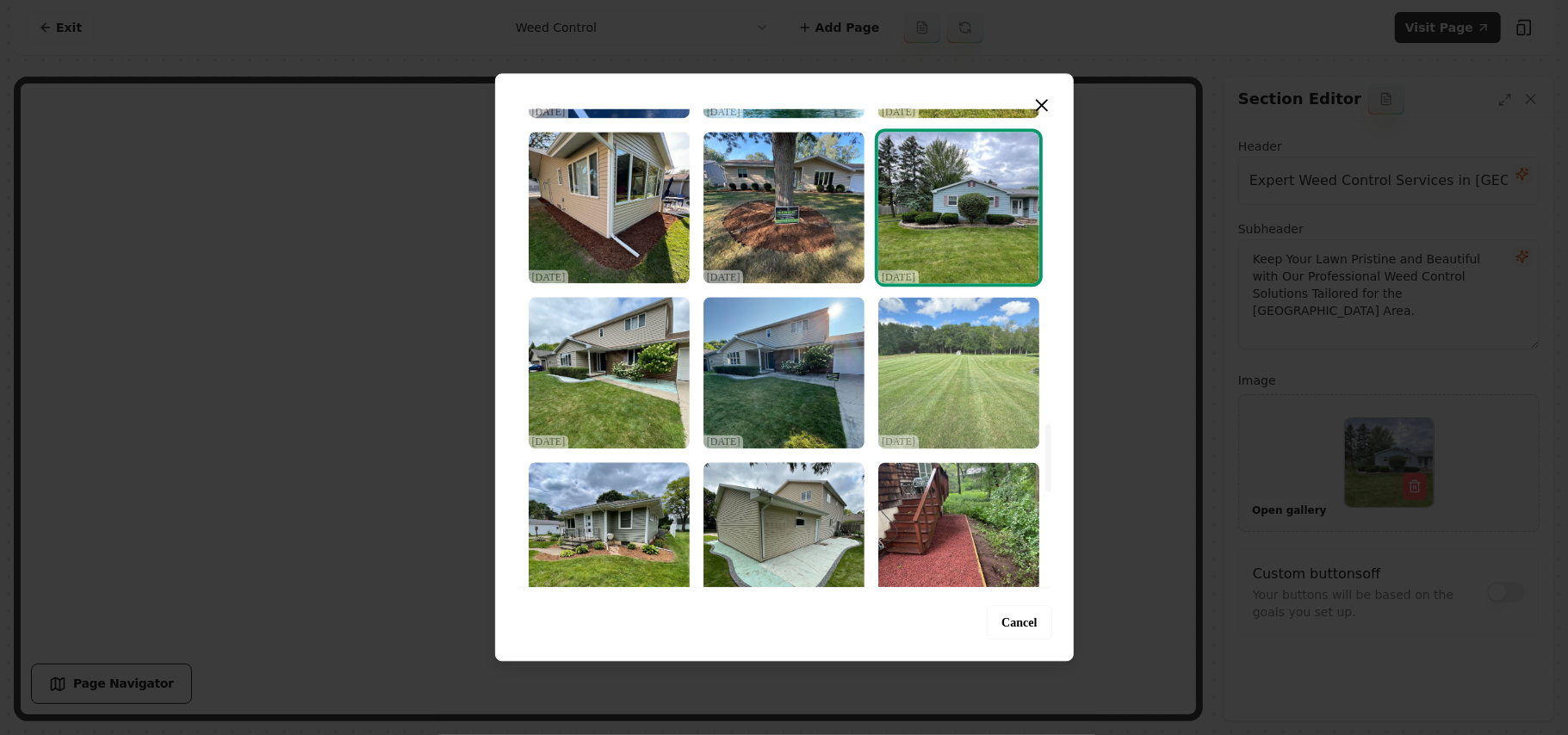
scroll to position [2525, 0]
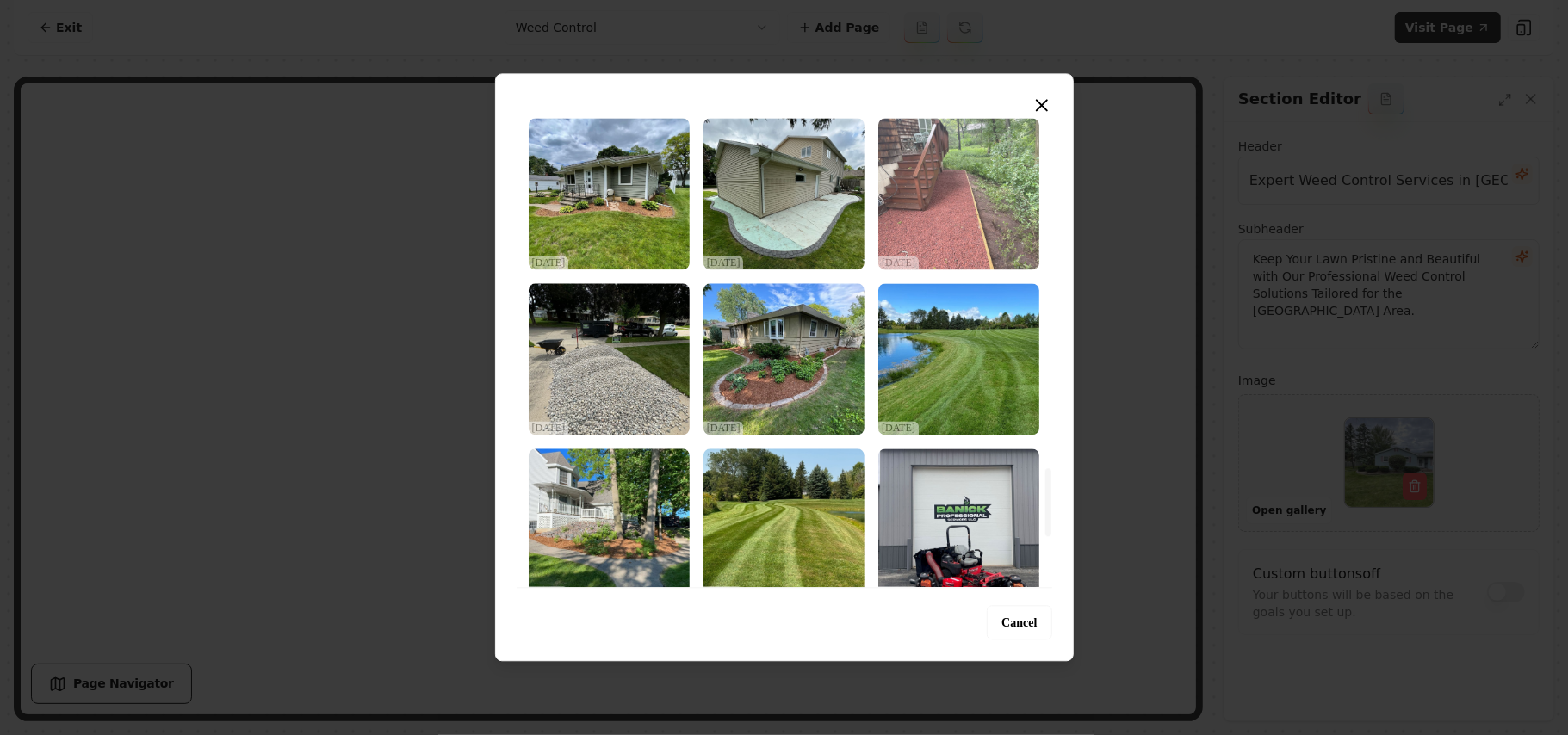
click at [764, 176] on img "Select image image_68d2d6855c7cd75eb815a92e.jpeg" at bounding box center [959, 194] width 161 height 151
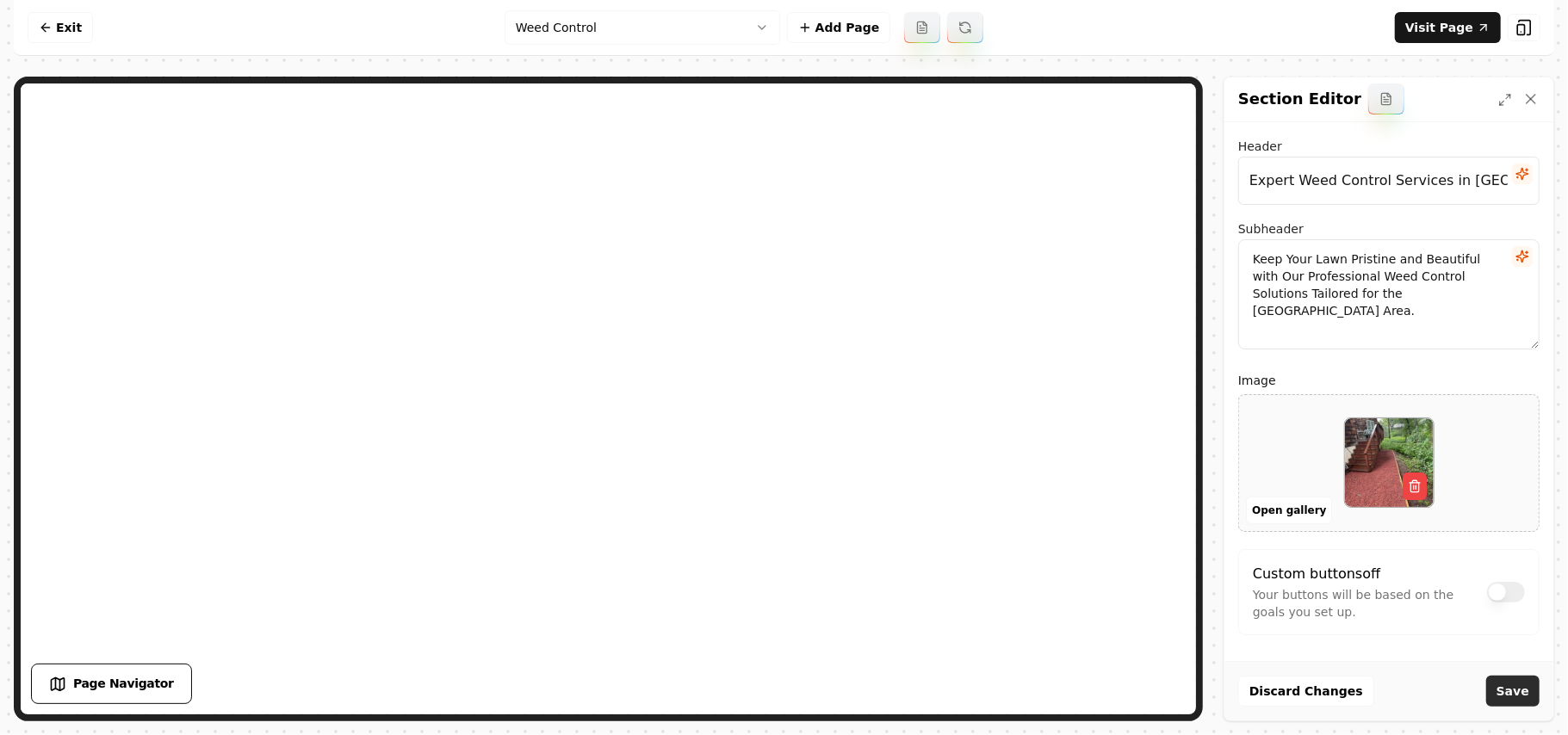
click at [764, 694] on button "Save" at bounding box center [1514, 692] width 54 height 31
click at [584, 19] on html "Computer Required This feature is only available on a computer. Please switch t…" at bounding box center [784, 368] width 1568 height 735
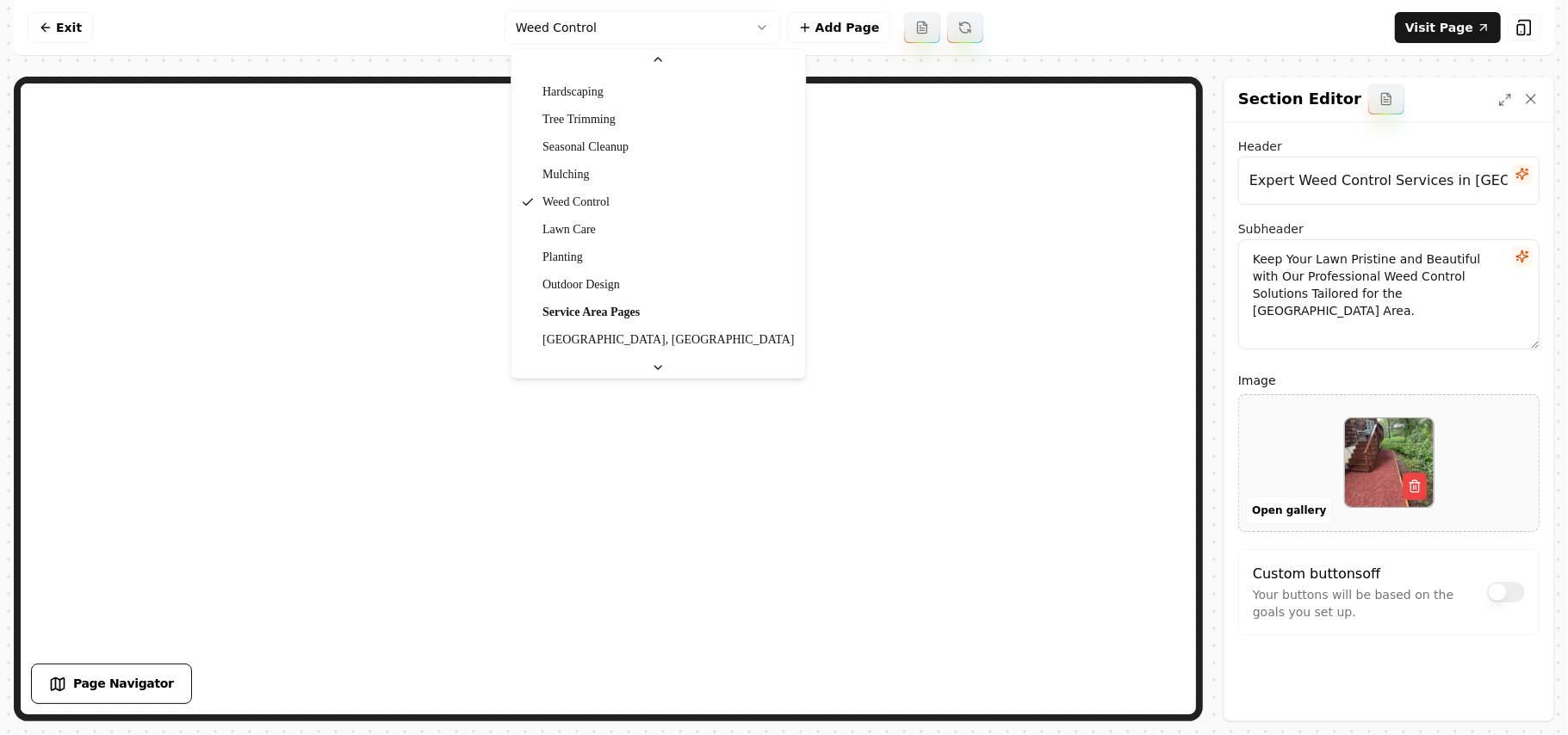
scroll to position [195, 0]
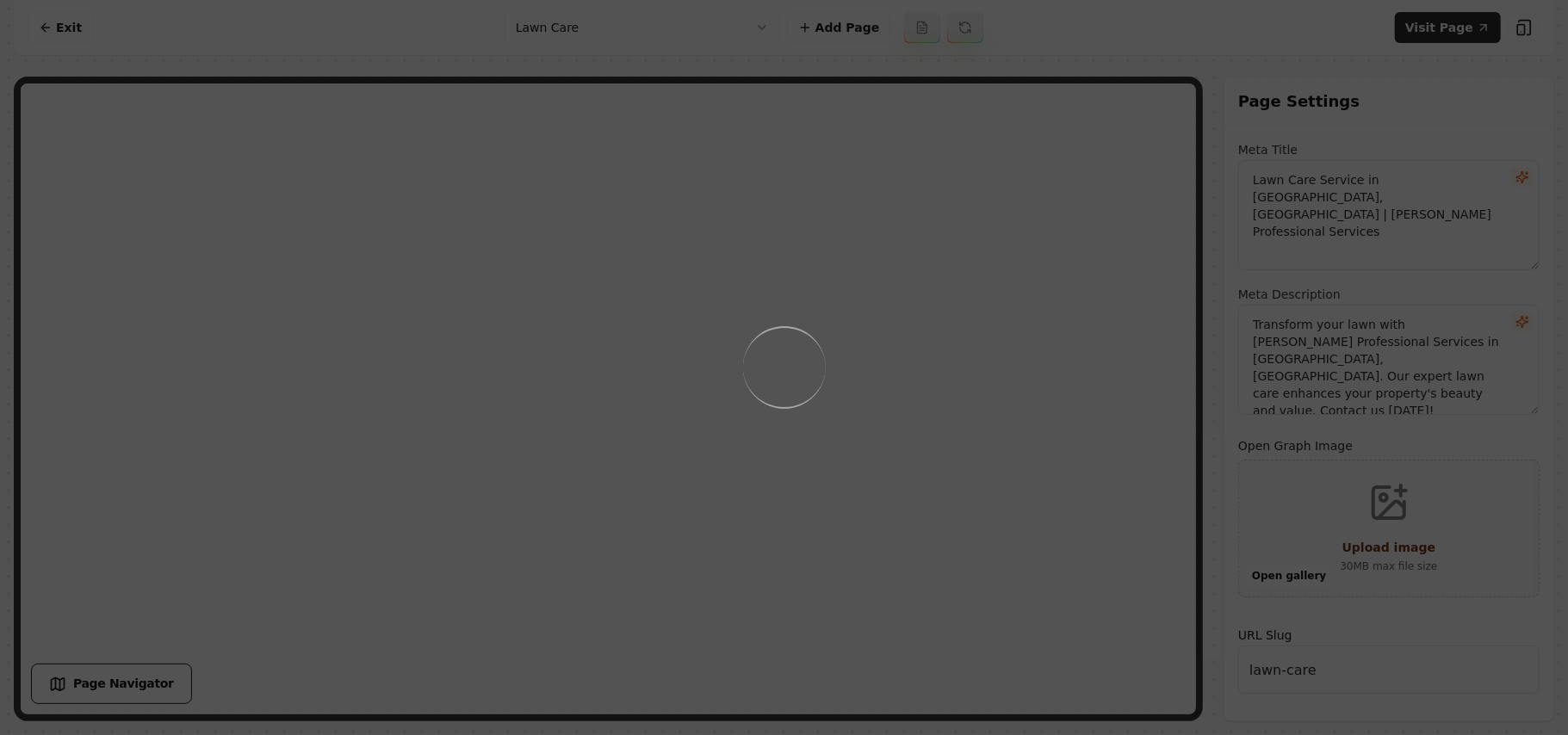
click at [764, 474] on div "Loading..." at bounding box center [784, 368] width 1568 height 735
click at [764, 450] on div "Loading..." at bounding box center [784, 368] width 1568 height 735
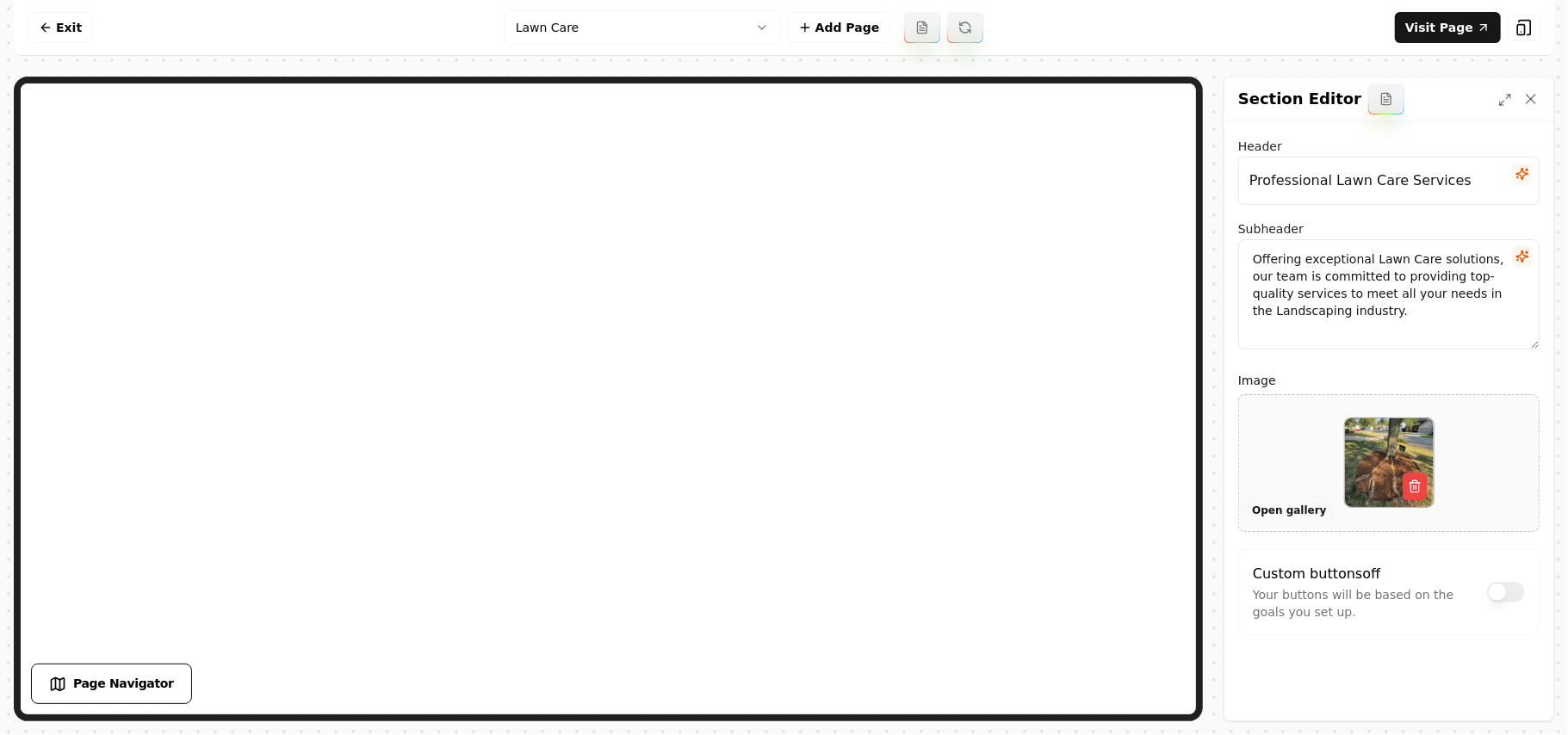
click at [764, 497] on button "Open gallery" at bounding box center [1289, 511] width 86 height 28
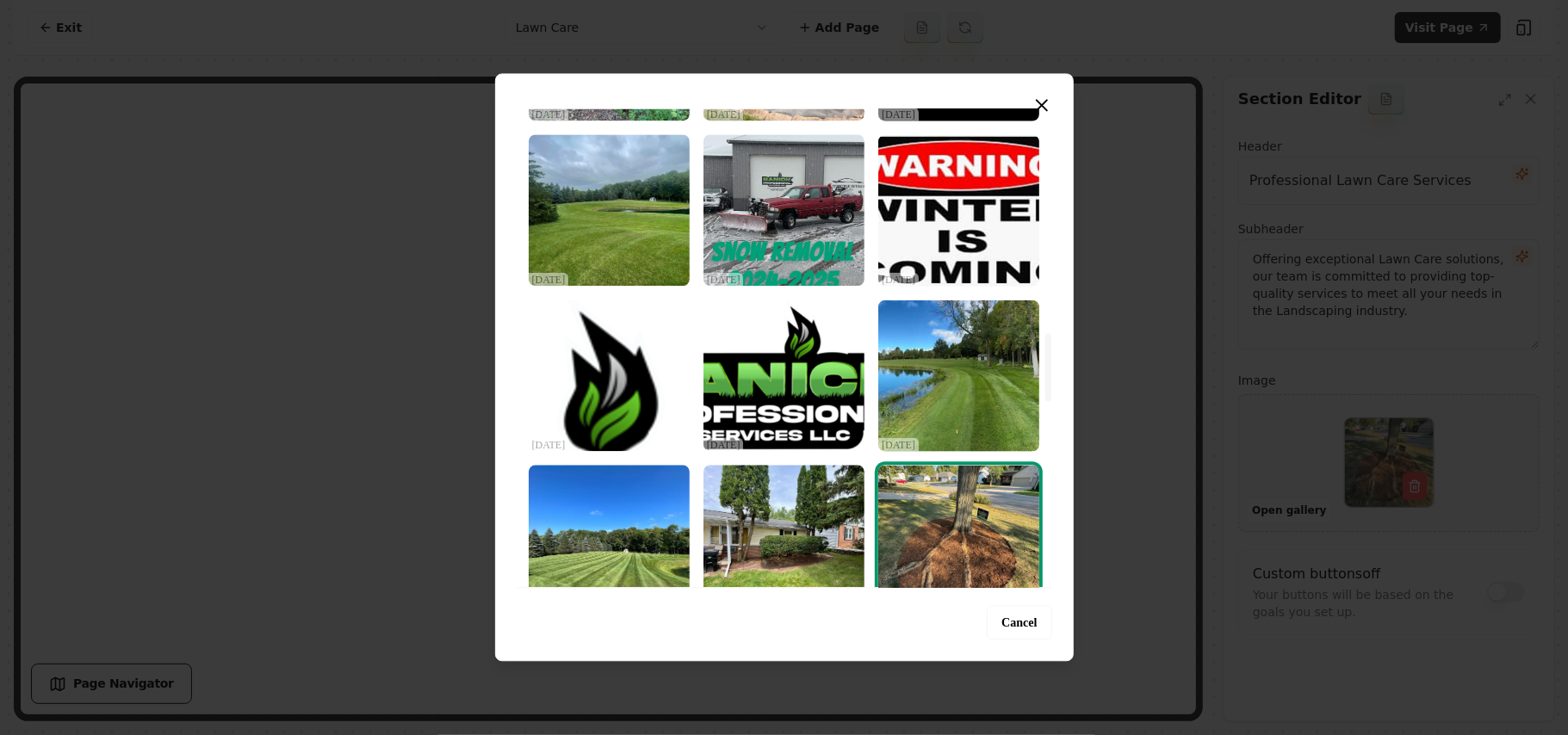
scroll to position [1607, 0]
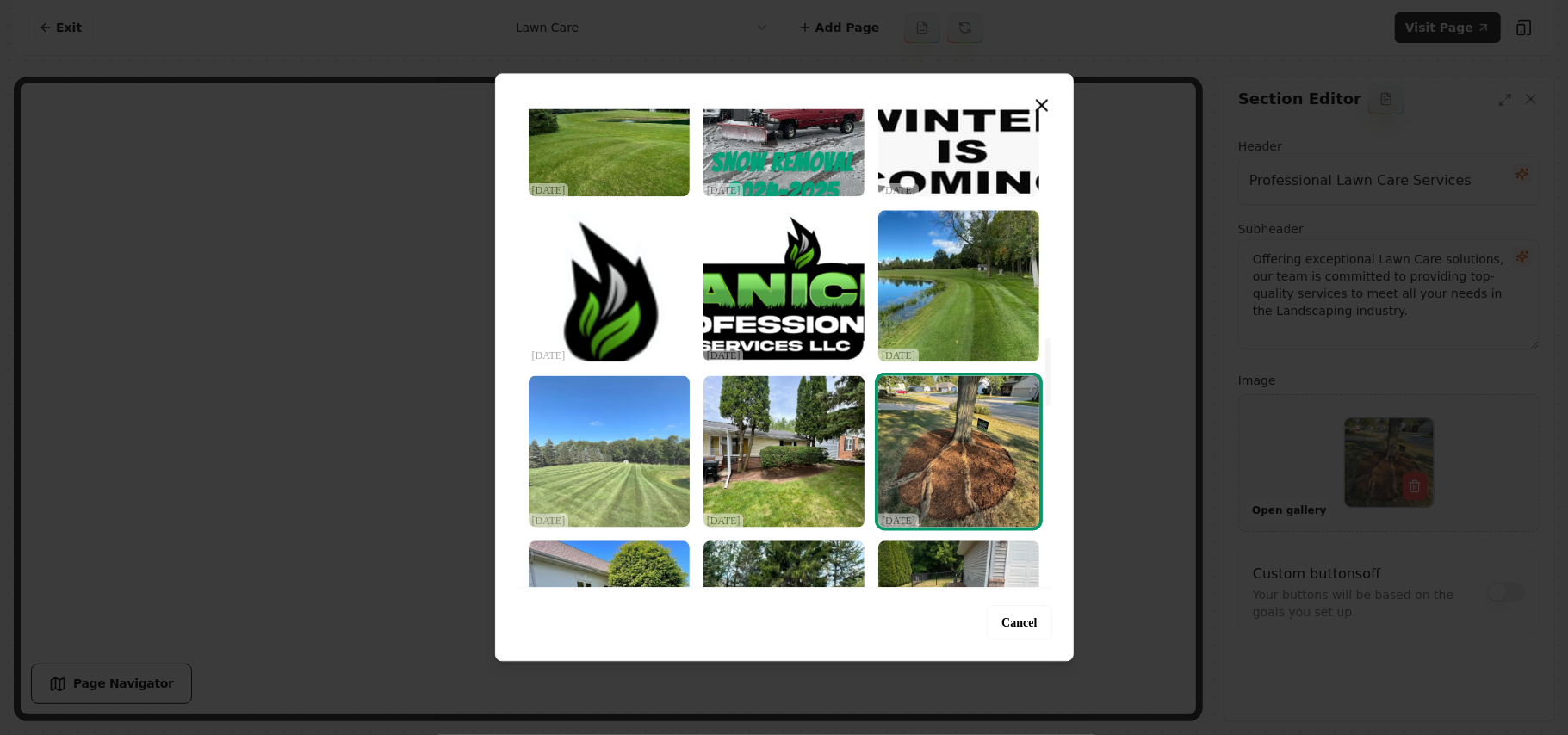
click at [623, 453] on img "Select image image_68d2d6875c7cd75eb815b0e2.jpeg" at bounding box center [609, 452] width 161 height 151
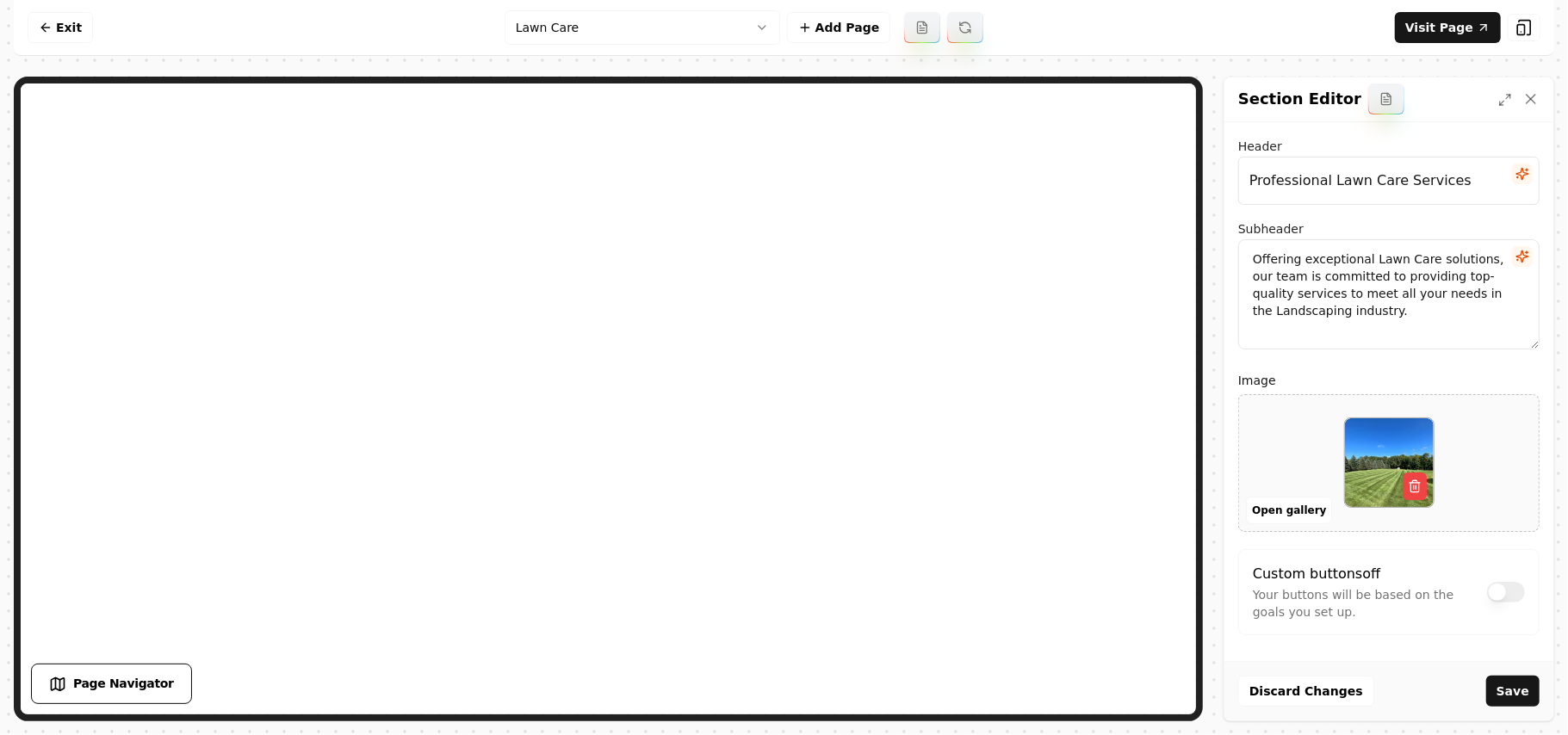
drag, startPoint x: 1520, startPoint y: 682, endPoint x: 1515, endPoint y: 671, distance: 12.1
click at [764, 682] on button "Save" at bounding box center [1514, 692] width 54 height 31
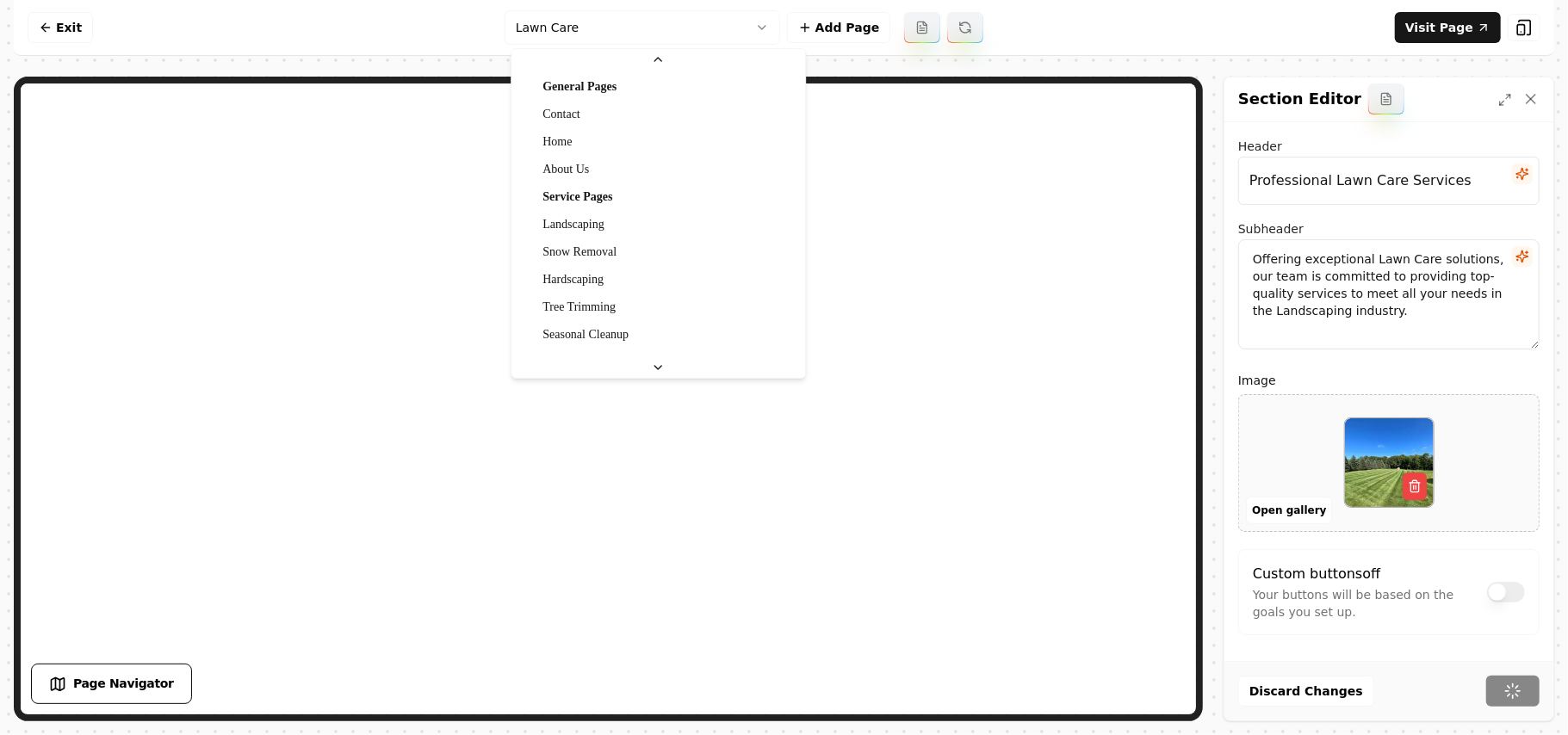
click at [652, 28] on html "Computer Required This feature is only available on a computer. Please switch t…" at bounding box center [784, 368] width 1568 height 735
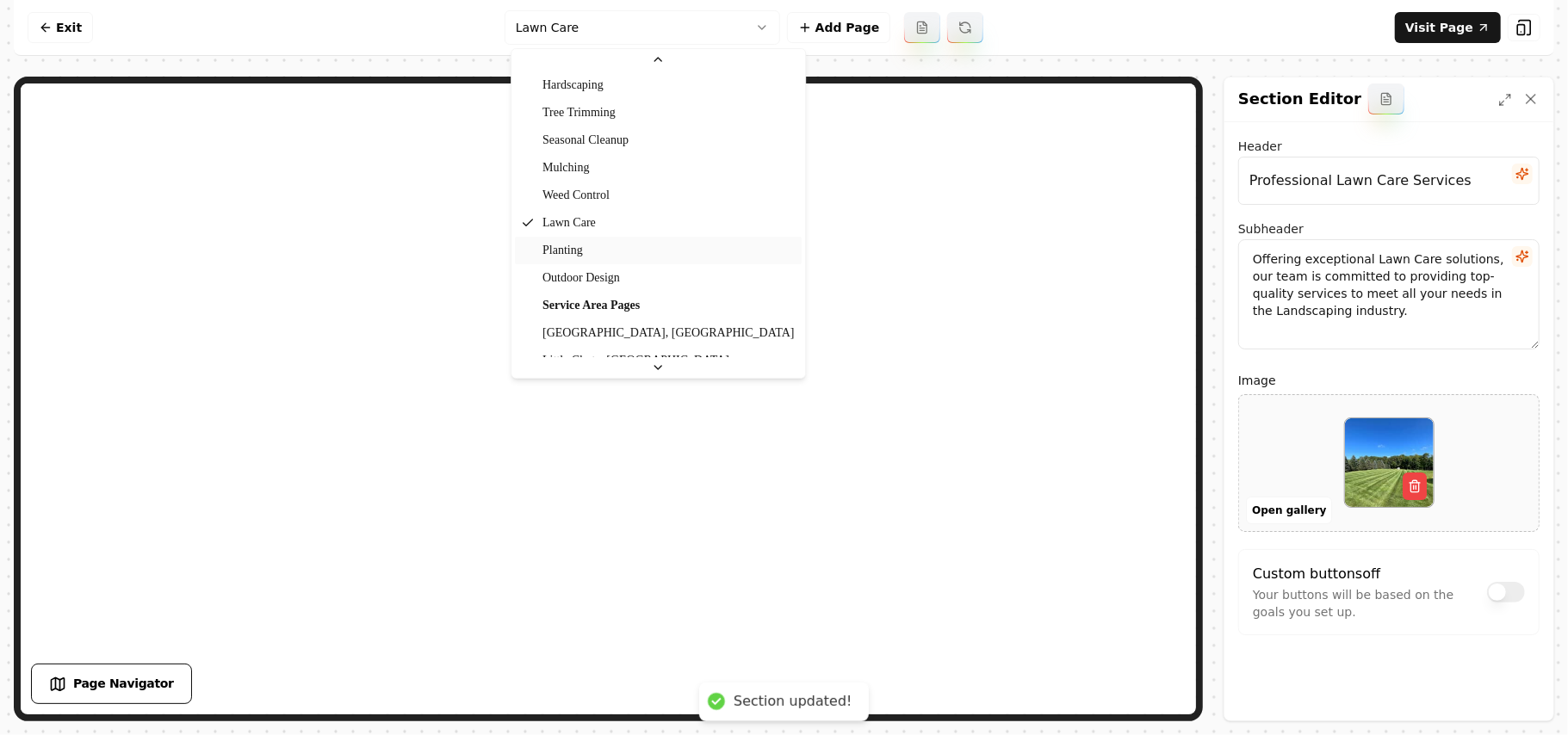
scroll to position [195, 0]
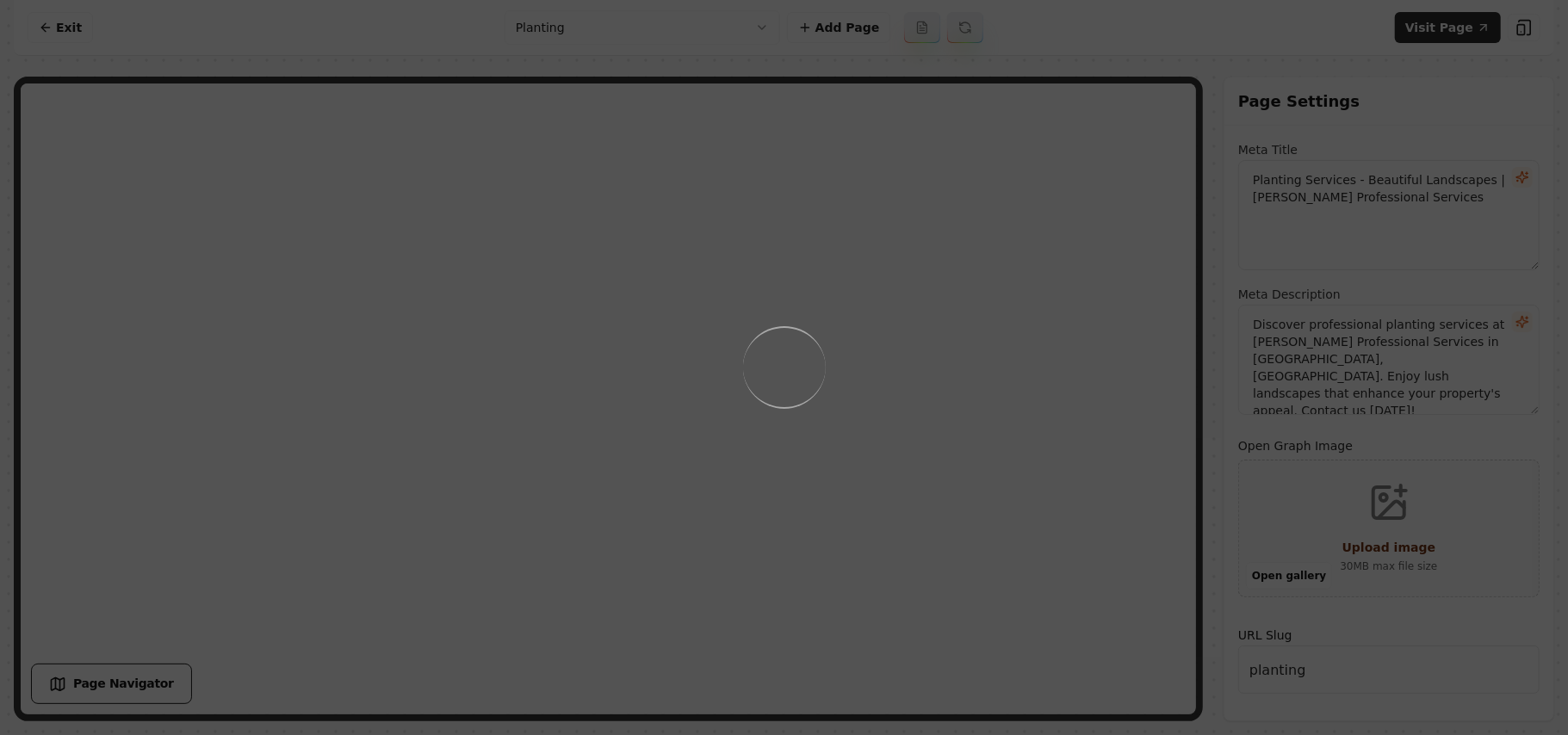
click at [764, 543] on div "Loading..." at bounding box center [784, 368] width 1568 height 735
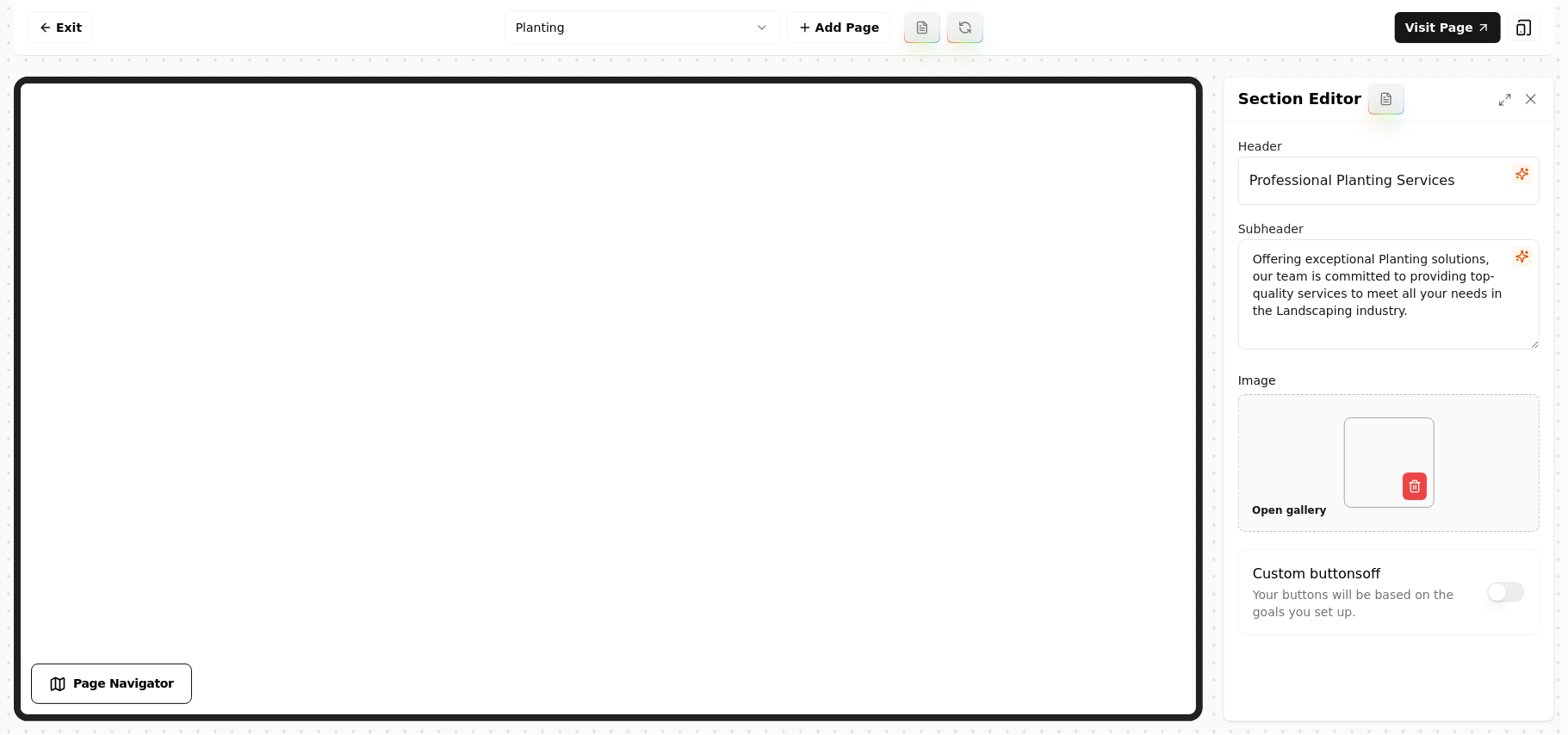
click at [764, 518] on button "Open gallery" at bounding box center [1289, 511] width 86 height 28
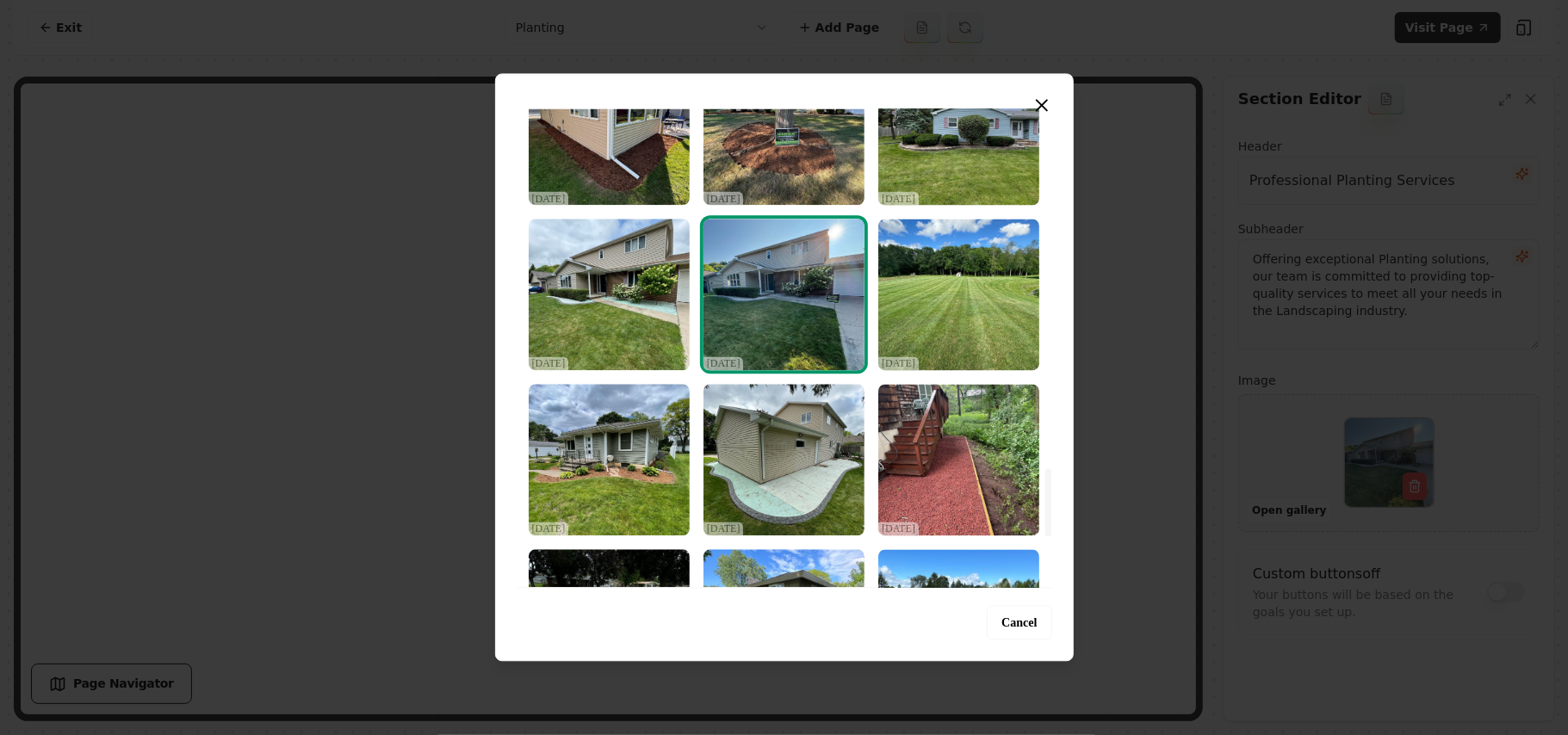
scroll to position [2525, 0]
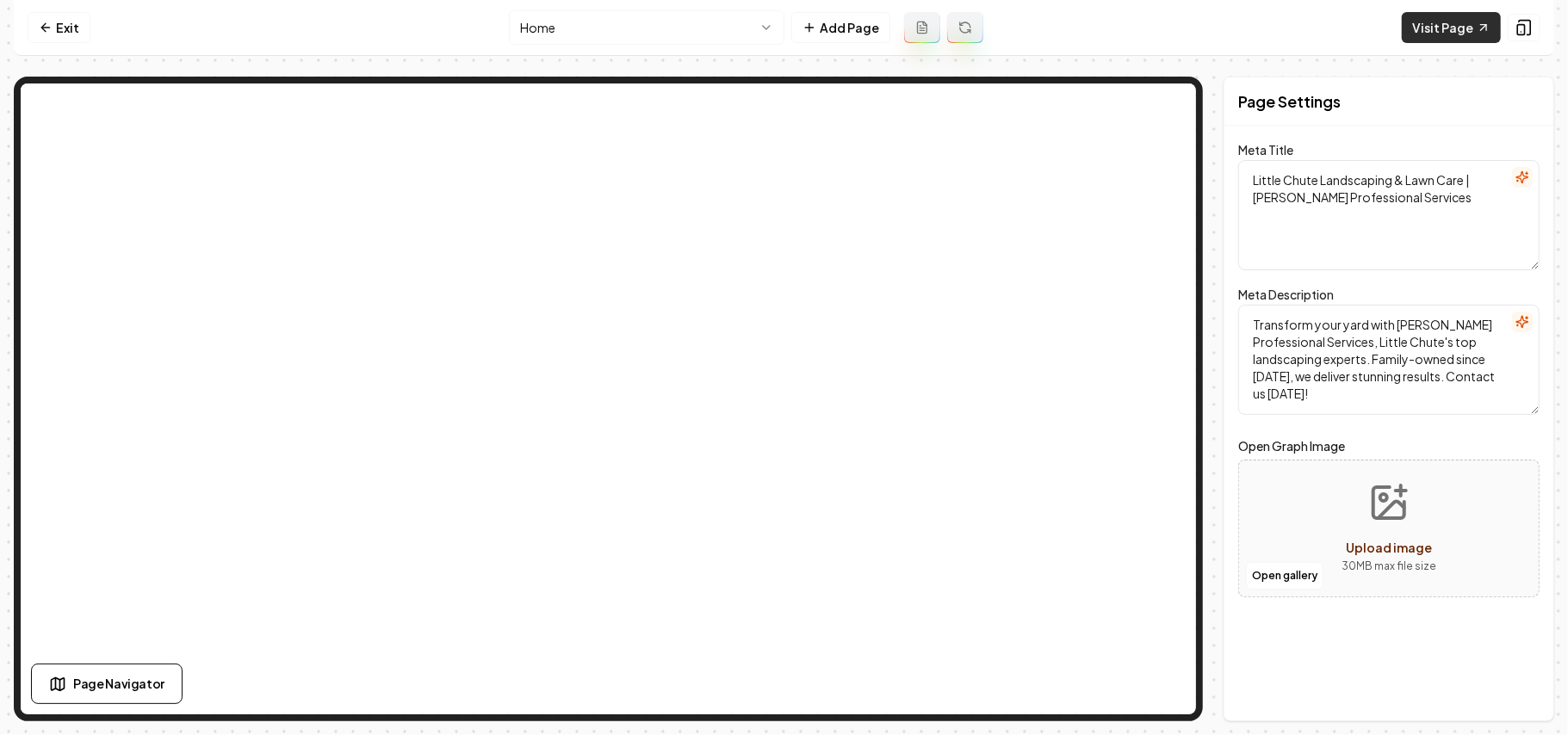
click at [1429, 20] on link "Visit Page" at bounding box center [1451, 28] width 99 height 31
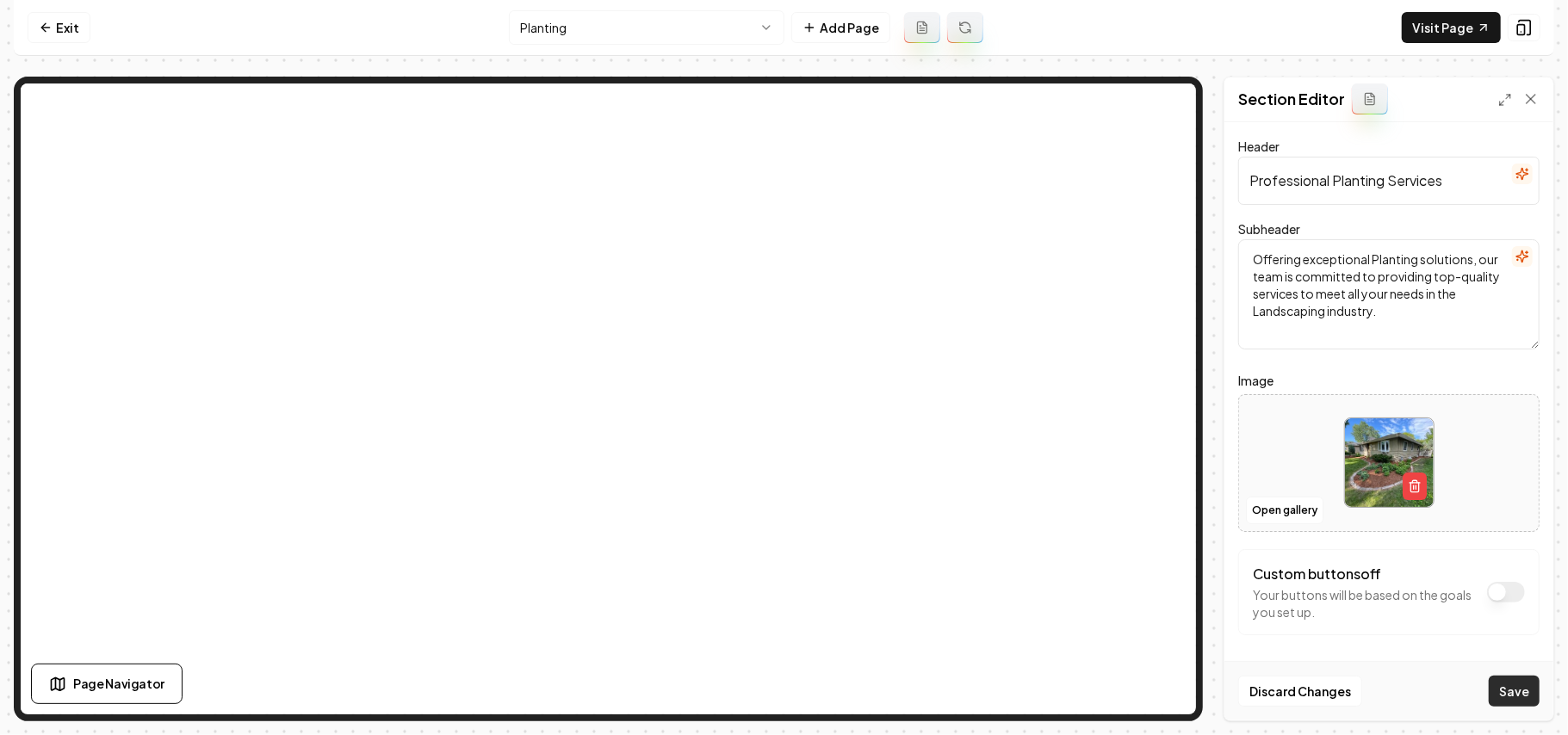
click at [1524, 693] on button "Save" at bounding box center [1514, 692] width 51 height 31
click at [566, 20] on html "Computer Required This feature is only available on a computer. Please switch t…" at bounding box center [784, 368] width 1568 height 735
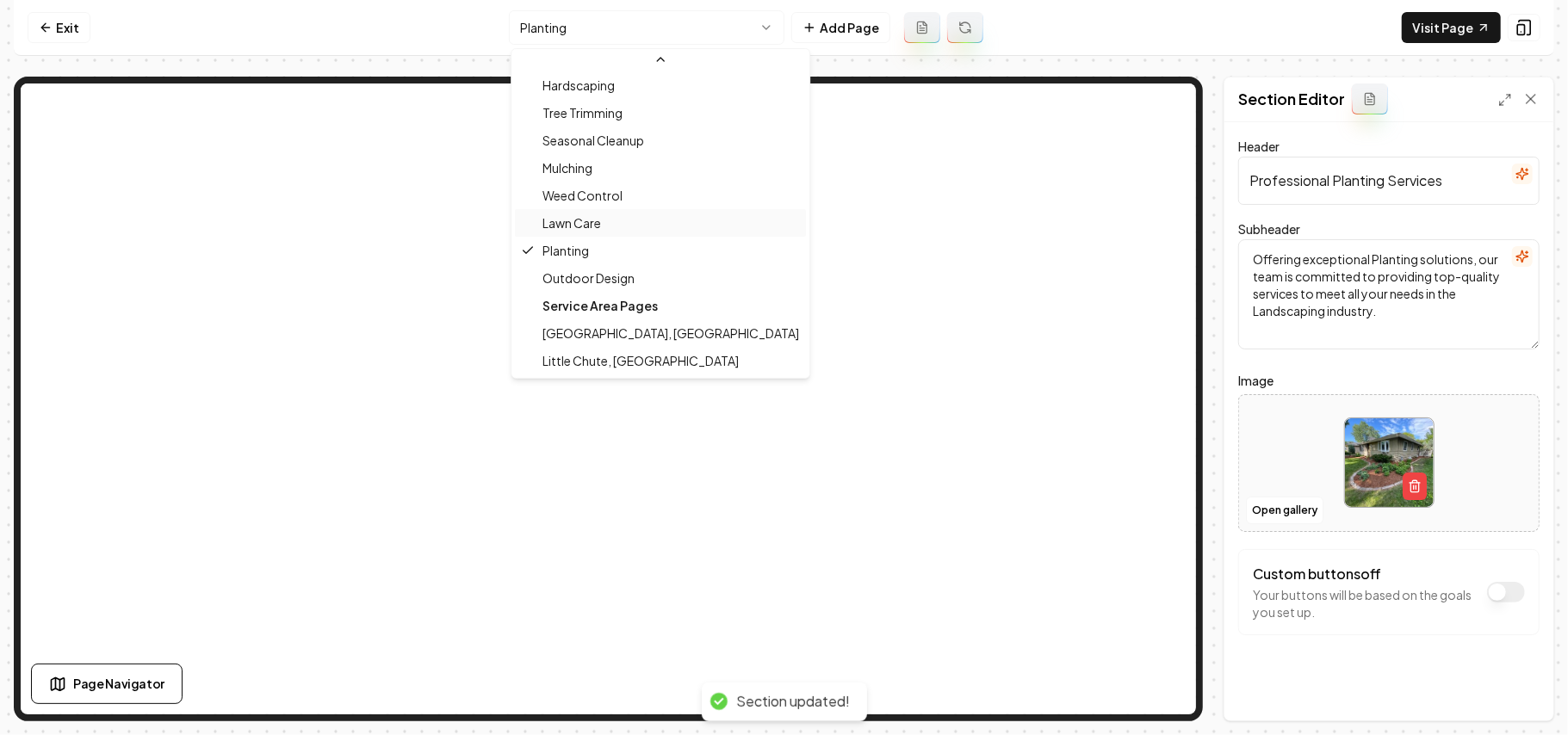
scroll to position [195, 0]
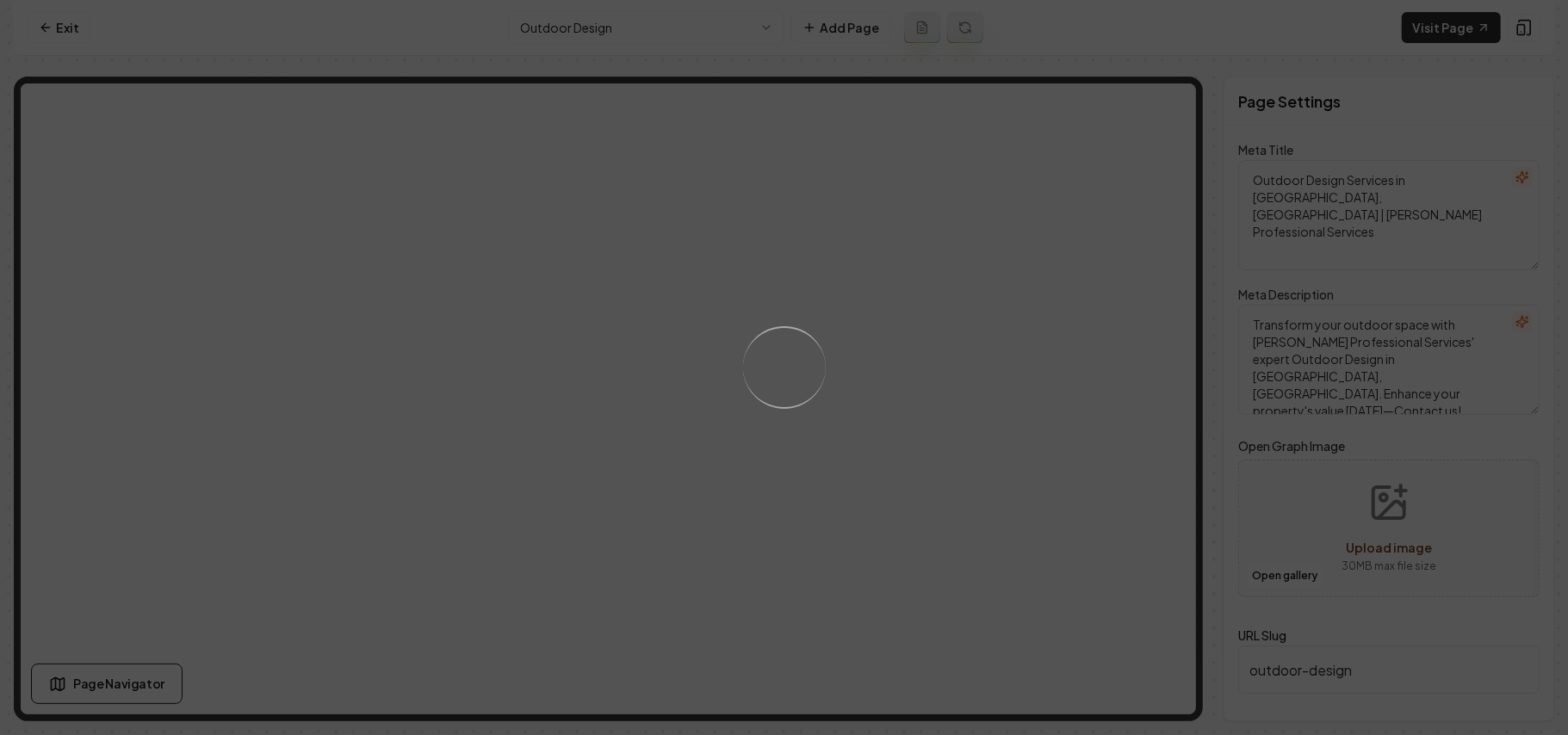
click at [1057, 466] on div "Loading..." at bounding box center [784, 368] width 1568 height 735
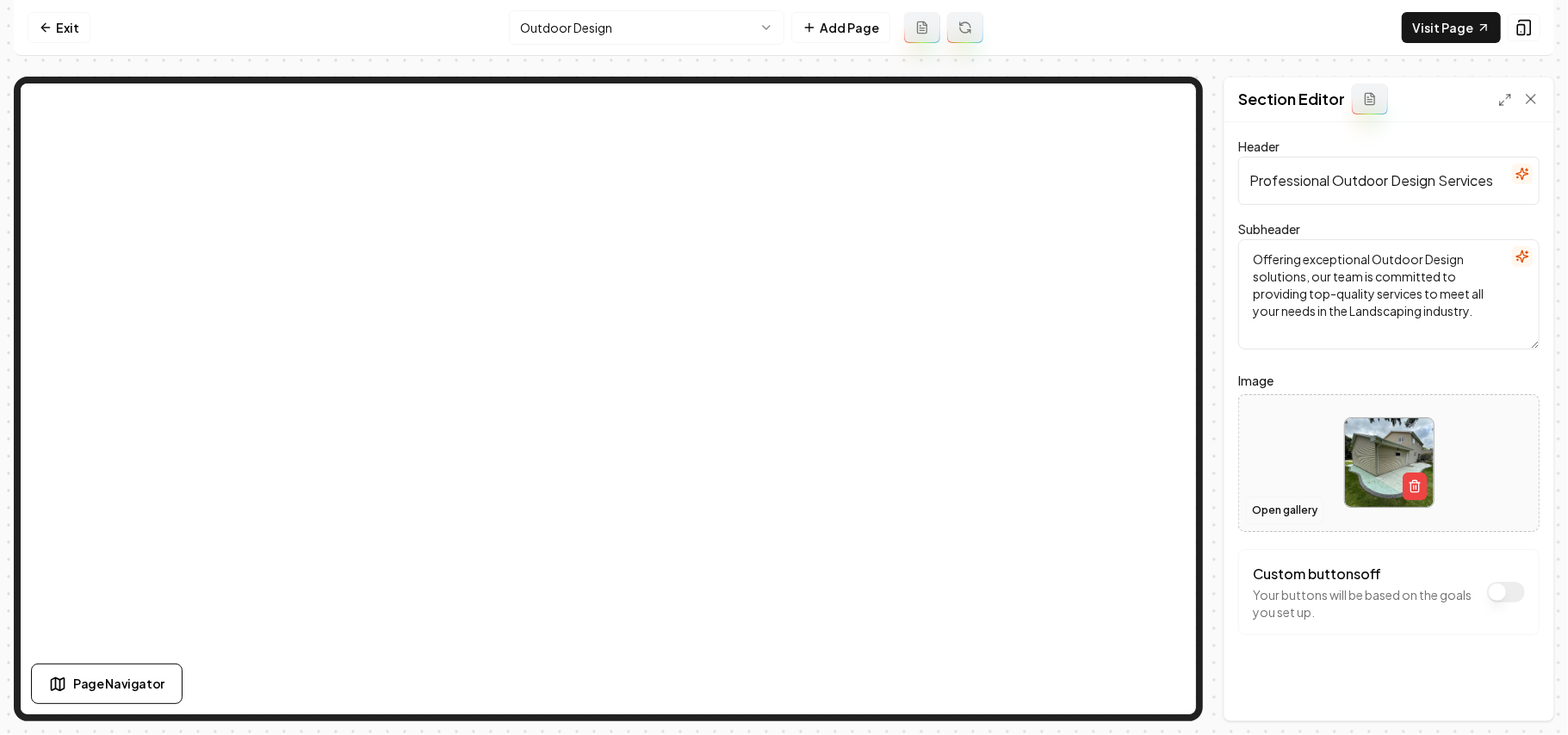
click at [1284, 515] on button "Open gallery" at bounding box center [1285, 511] width 78 height 28
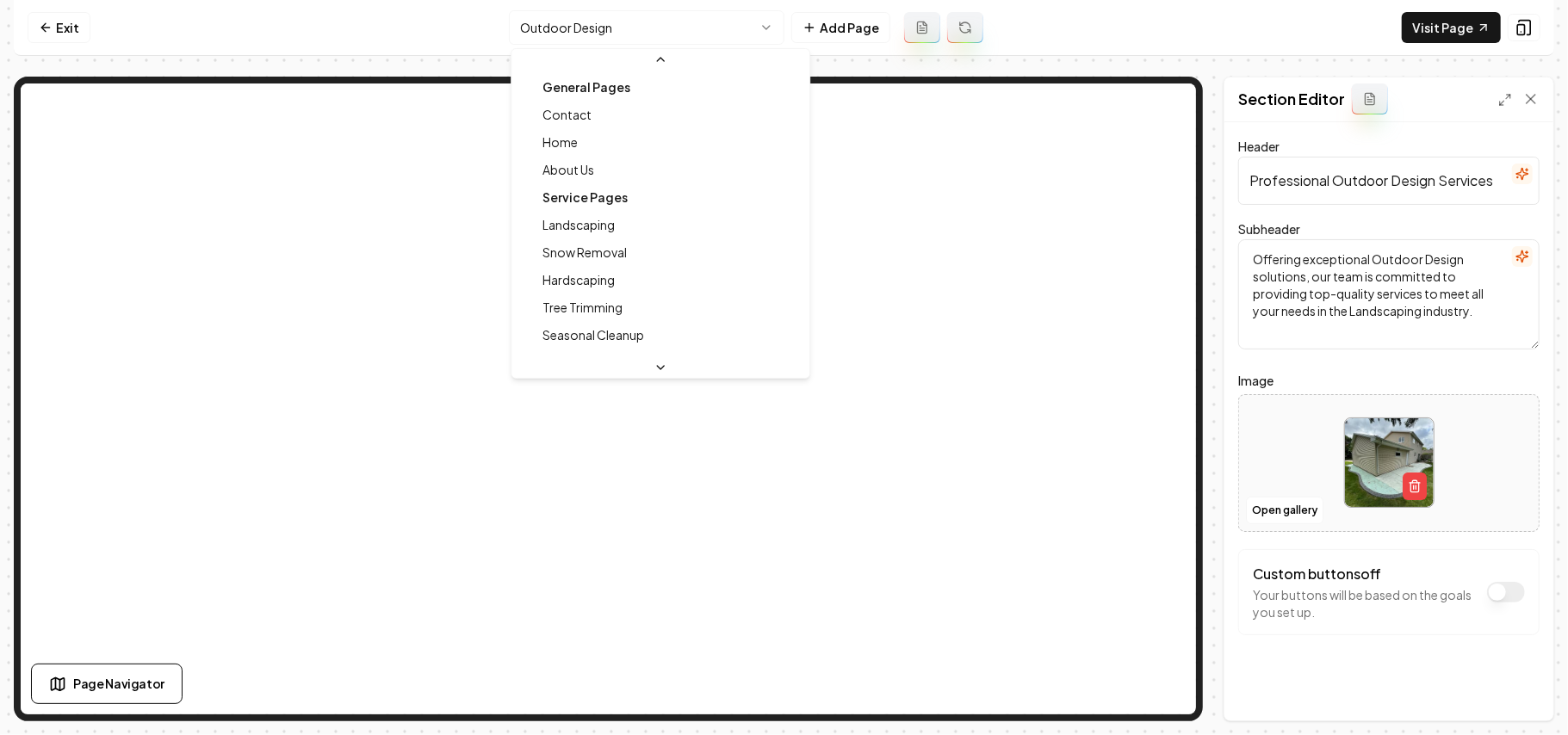
click at [715, 24] on html "Computer Required This feature is only available on a computer. Please switch t…" at bounding box center [784, 368] width 1568 height 735
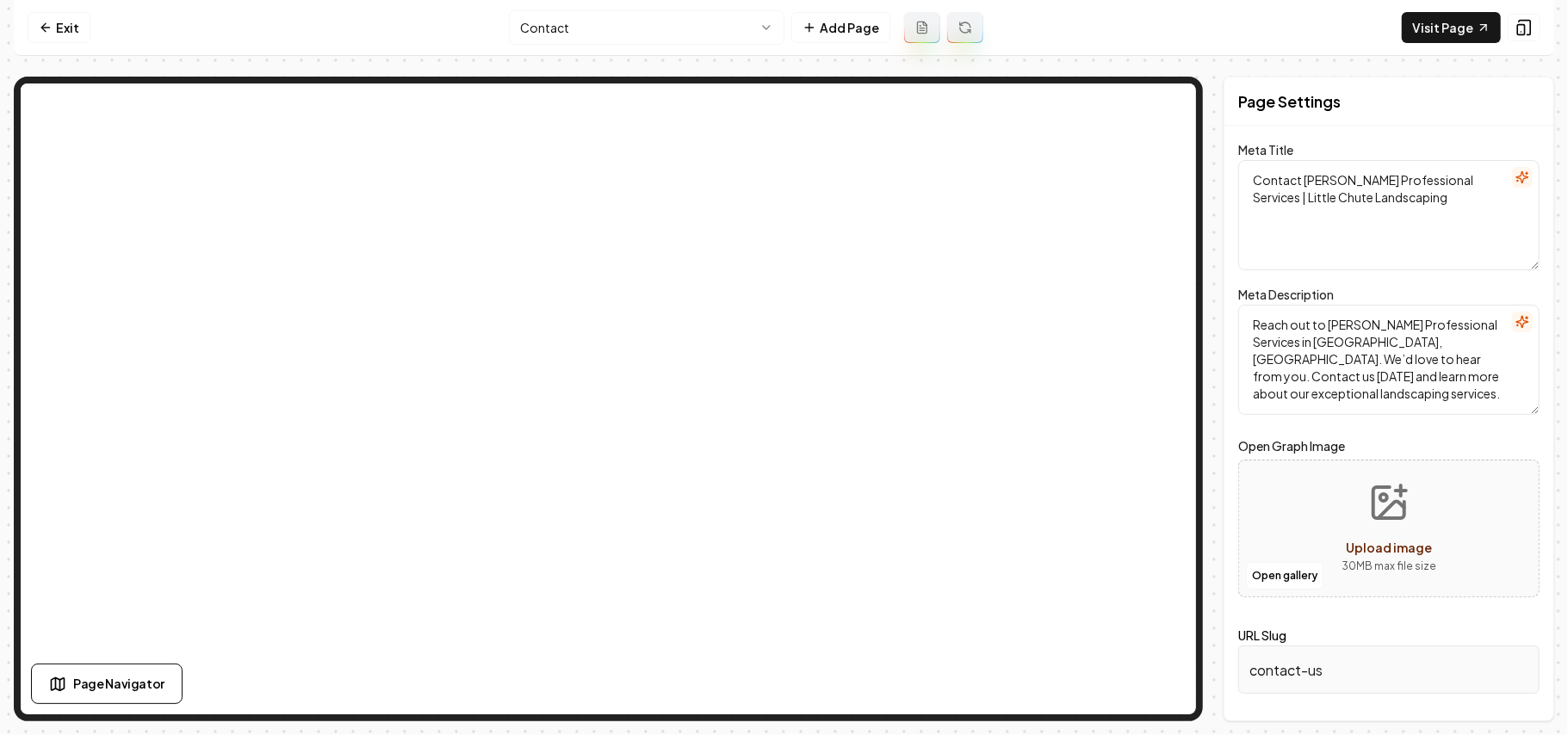
click at [579, 39] on html "Computer Required This feature is only available on a computer. Please switch t…" at bounding box center [784, 368] width 1568 height 735
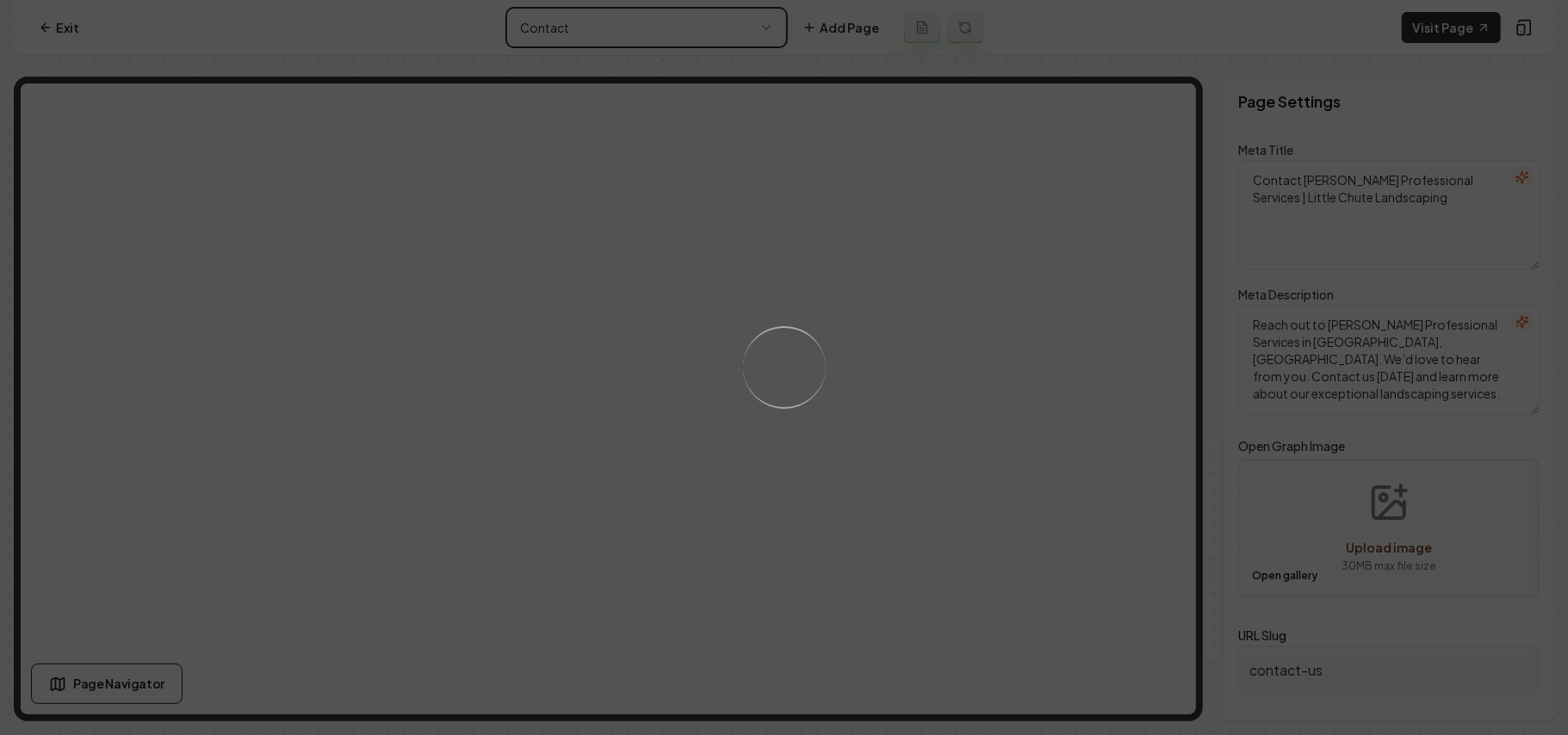
type textarea "Little Chute Landscaping & Lawn Care | [PERSON_NAME] Professional Services"
type textarea "Transform your yard with [PERSON_NAME] Professional Services, Little Chute's to…"
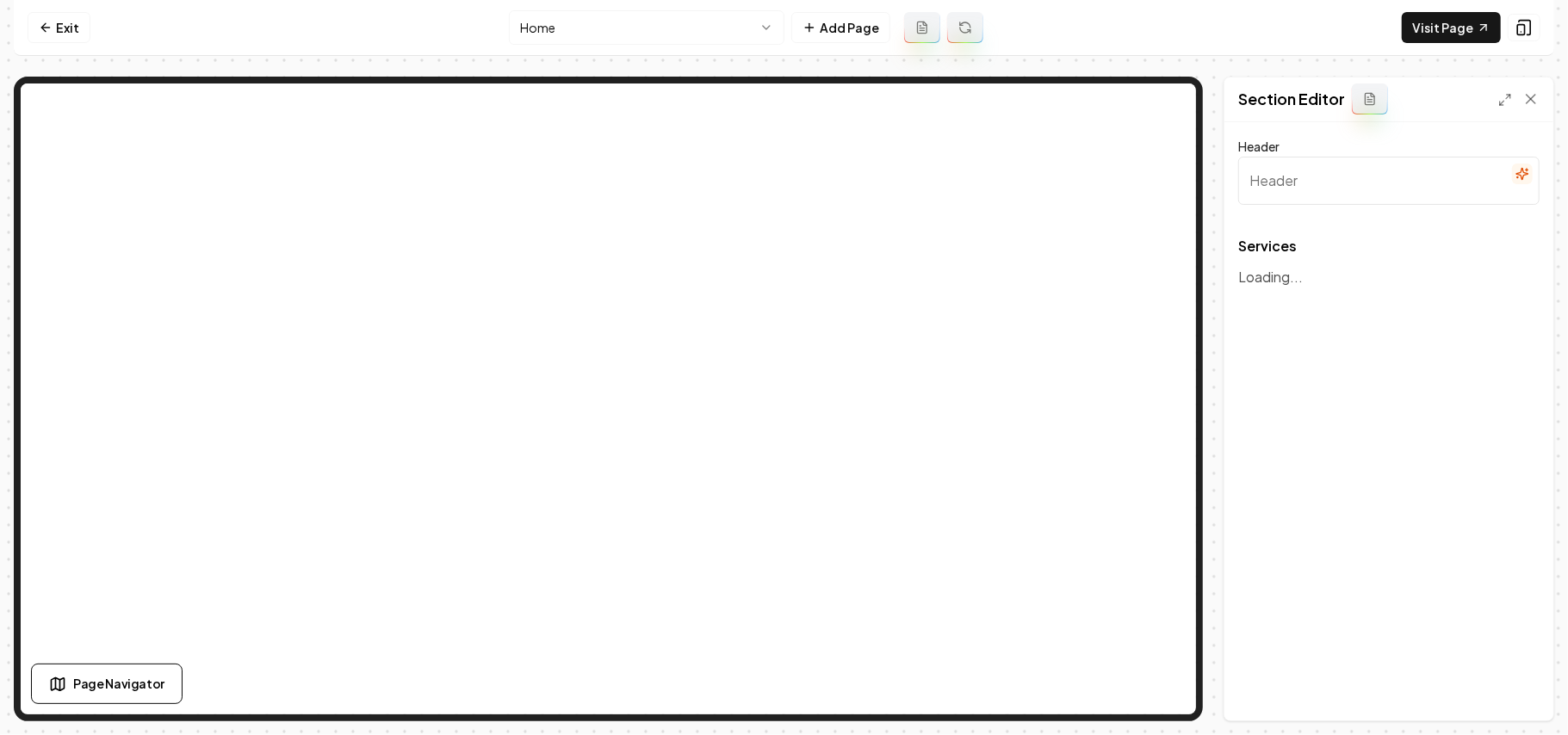
type input "Our Expert Services"
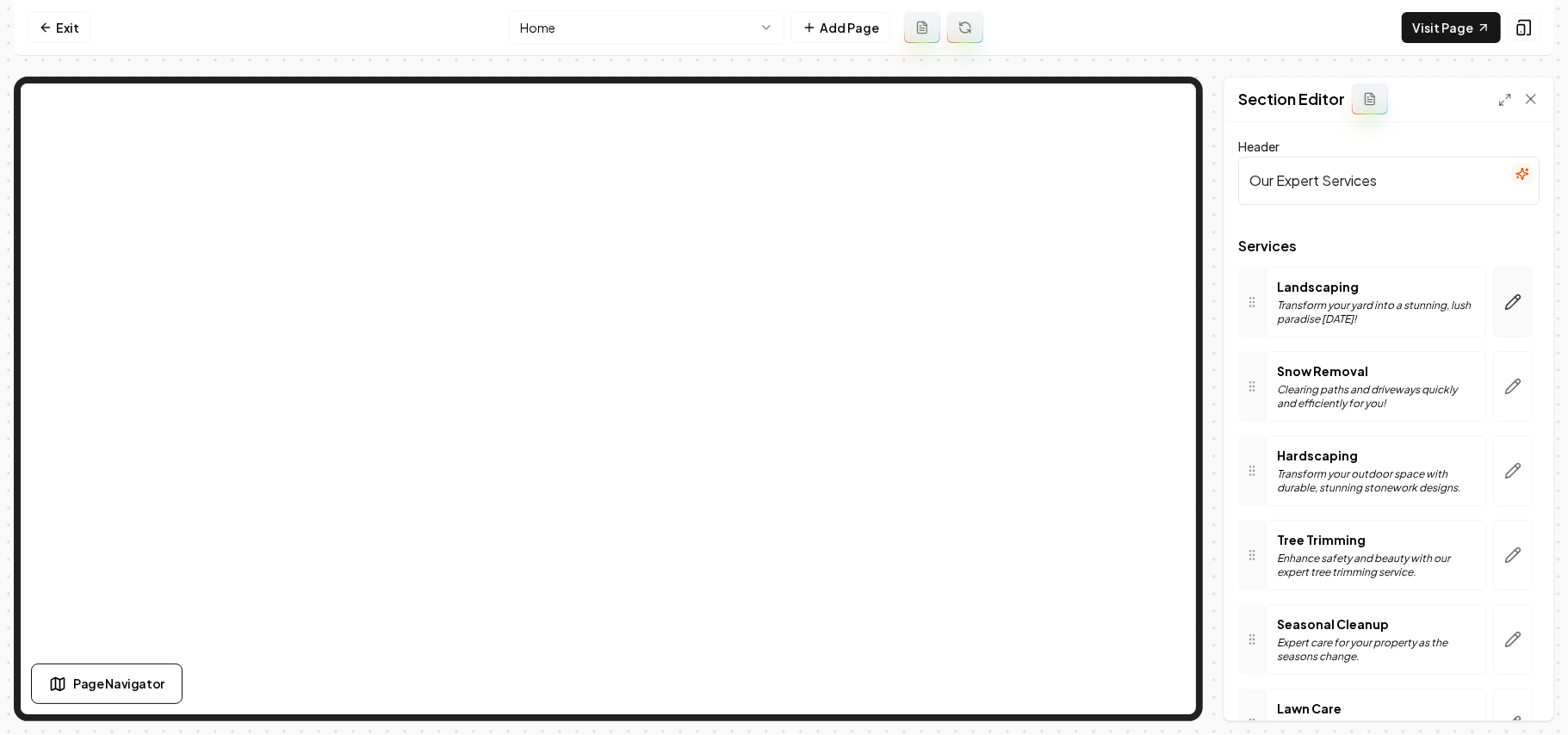
click at [1504, 300] on icon "button" at bounding box center [1513, 302] width 18 height 18
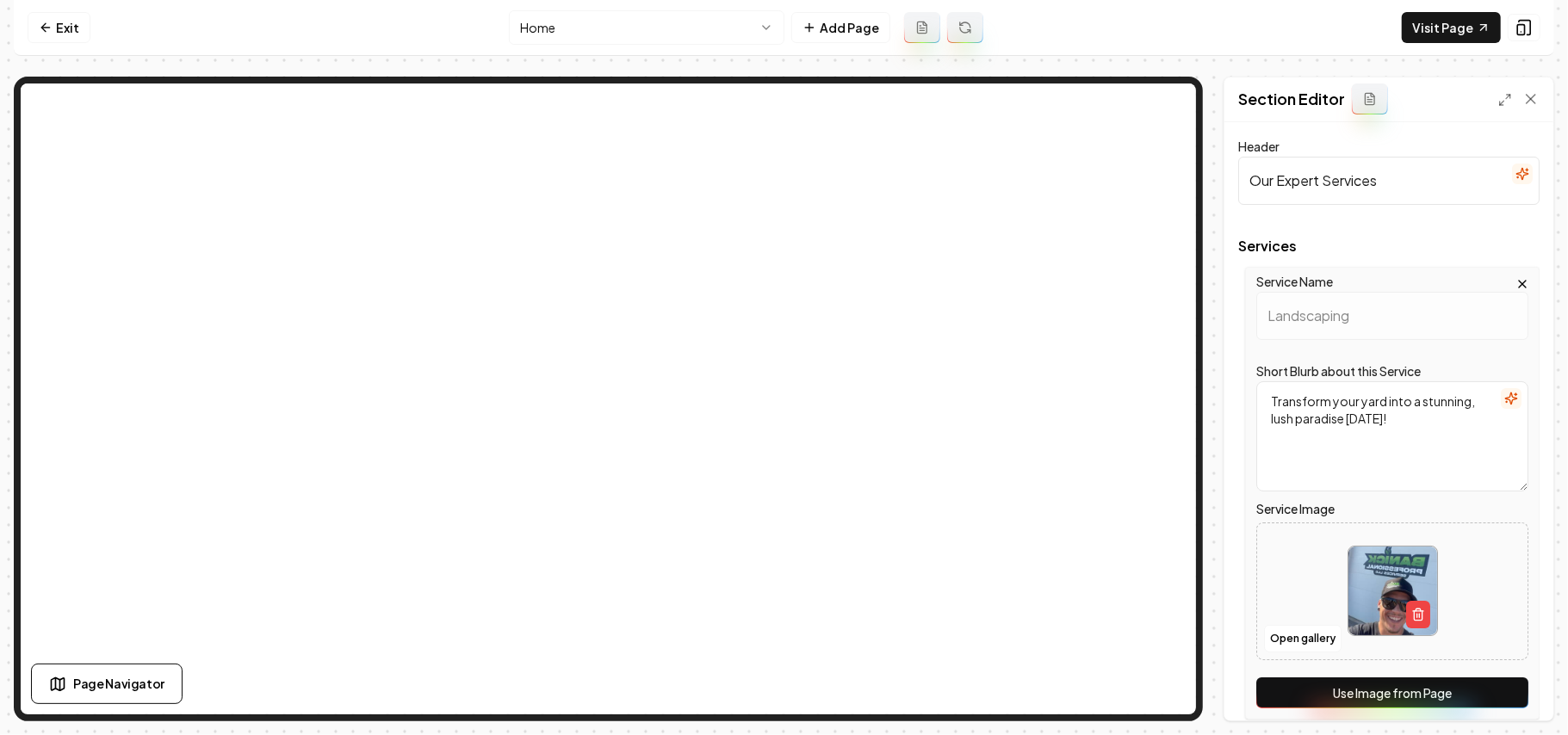
scroll to position [344, 0]
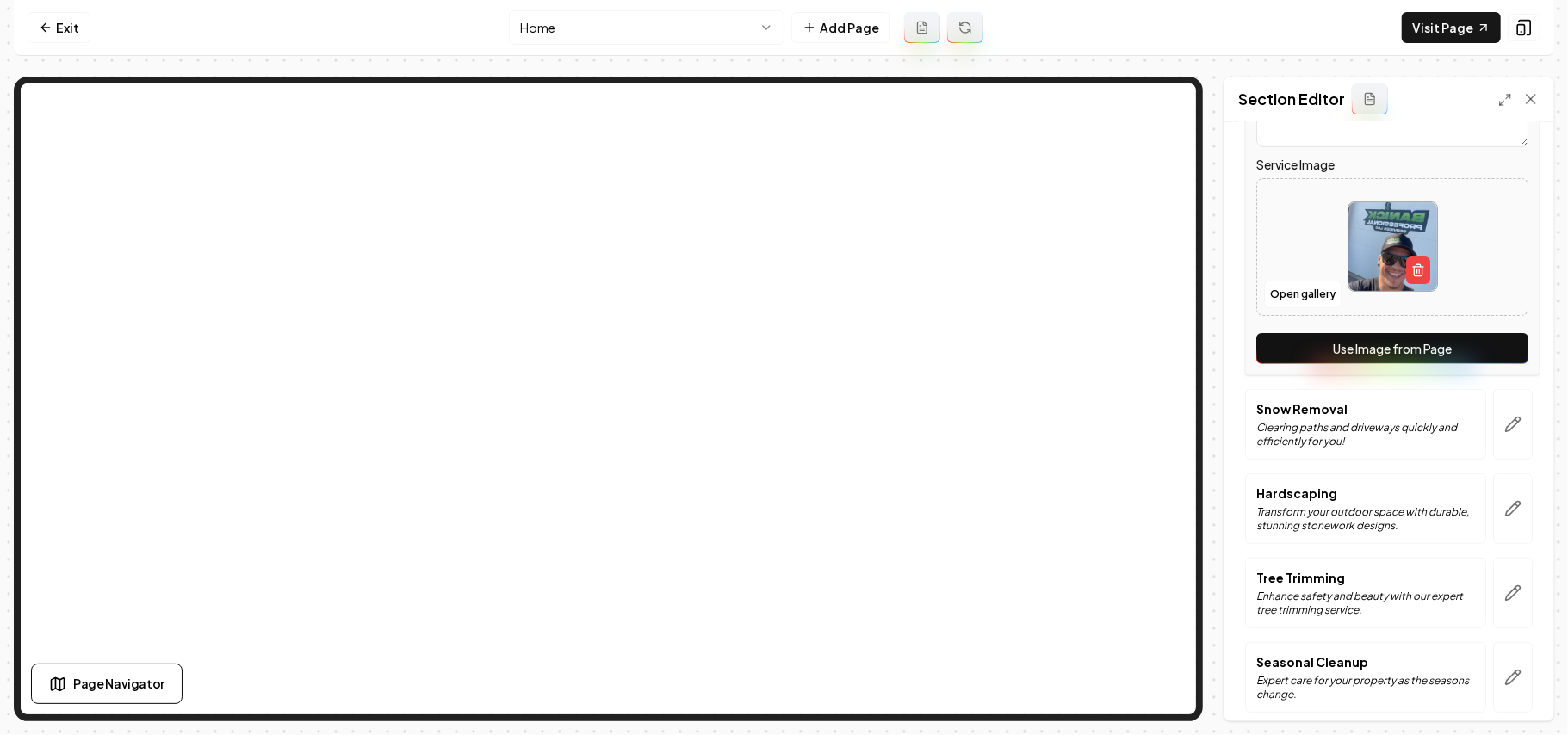
click at [1477, 335] on button "Use Image from Page" at bounding box center [1393, 349] width 272 height 31
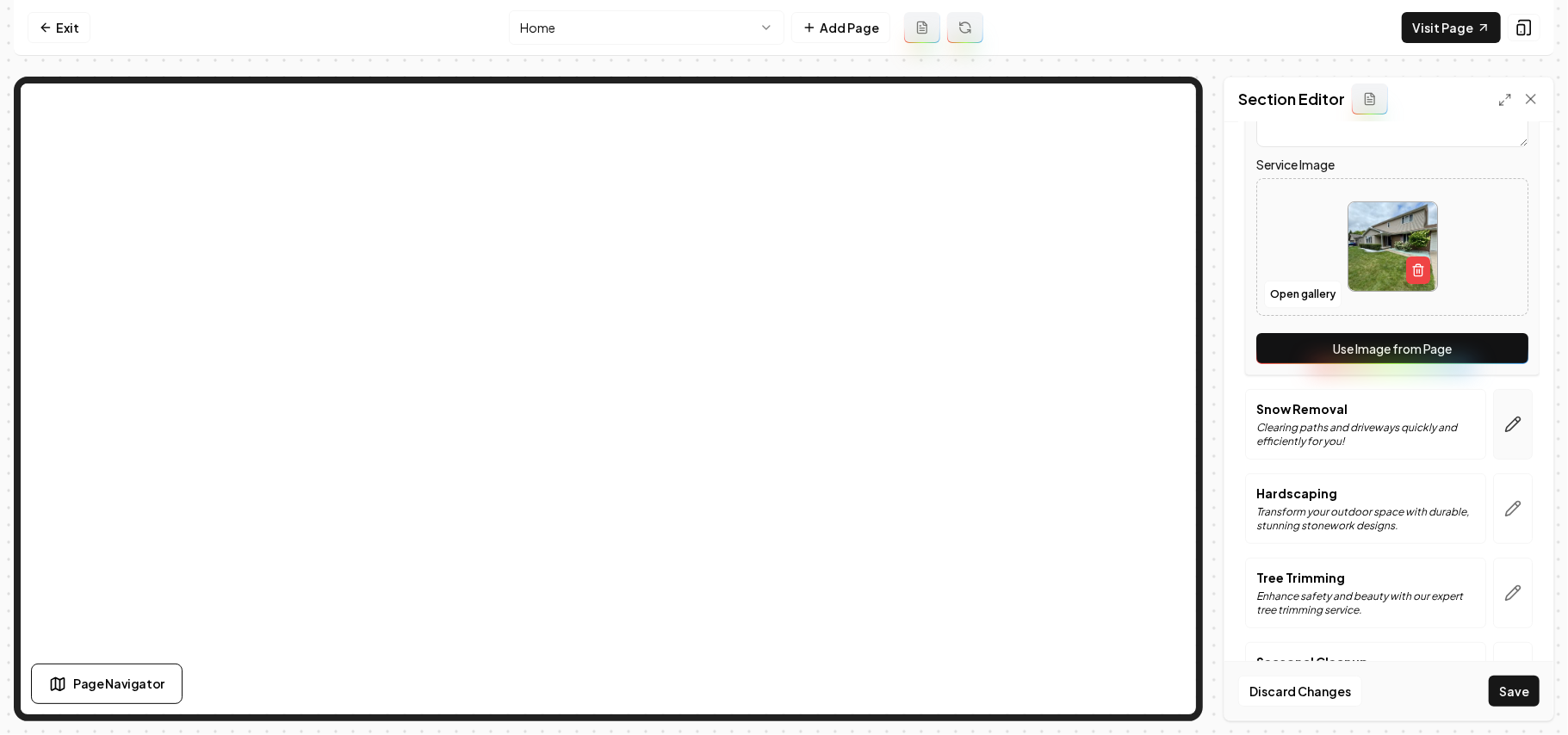
click at [1515, 422] on icon "button" at bounding box center [1516, 420] width 3 height 3
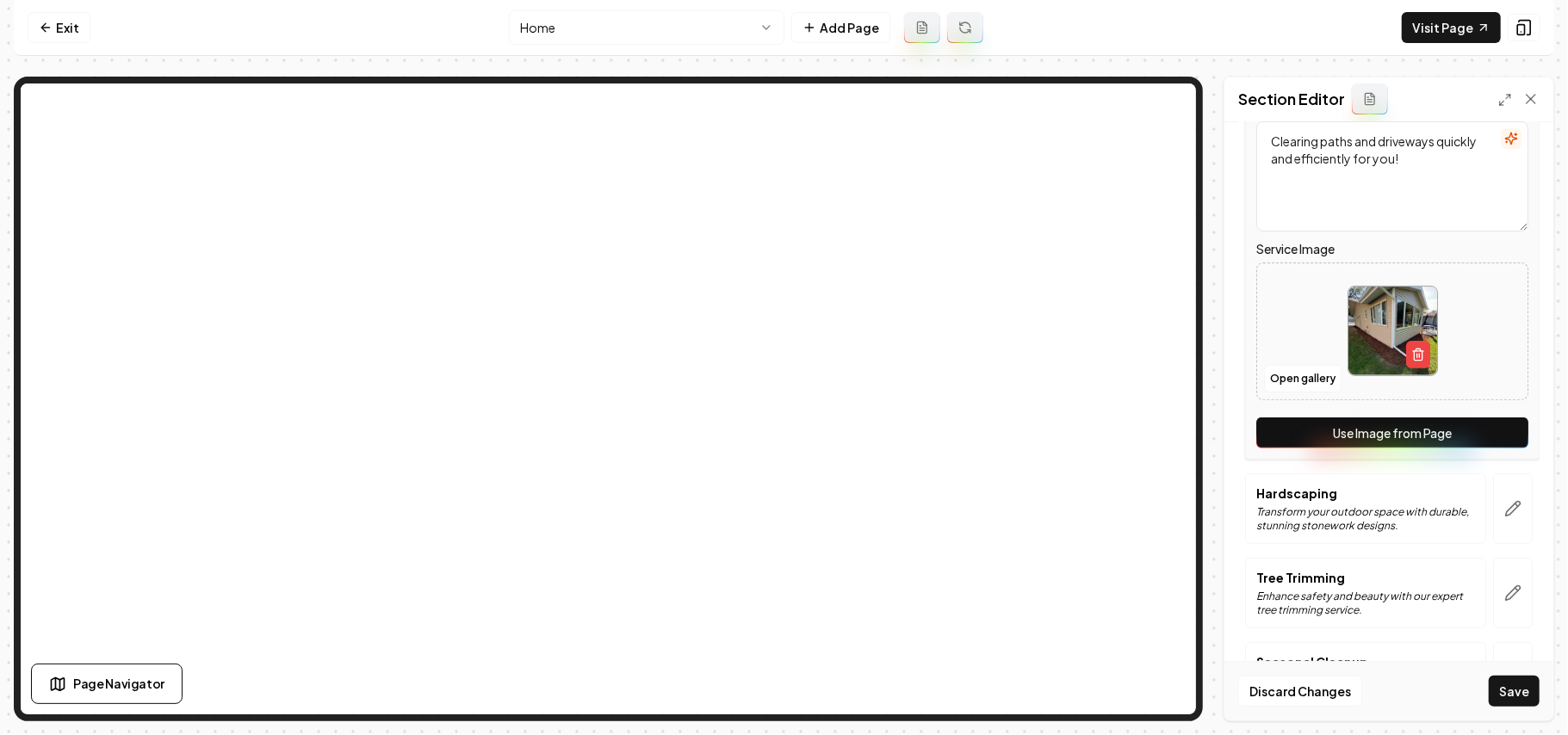
click at [1490, 435] on button "Use Image from Page" at bounding box center [1393, 433] width 272 height 31
click at [1505, 522] on button "button" at bounding box center [1513, 509] width 40 height 70
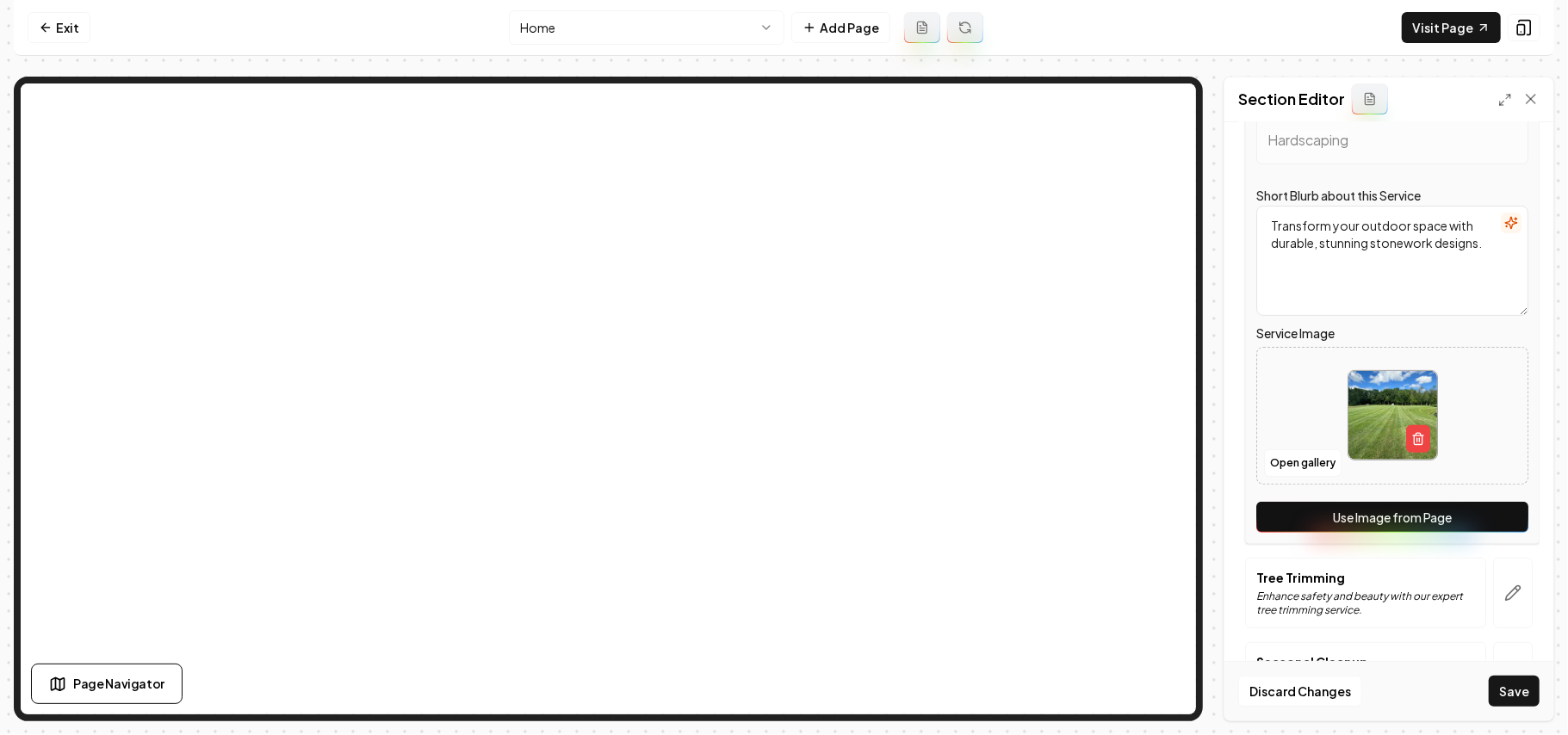
click at [1499, 510] on button "Use Image from Page" at bounding box center [1393, 518] width 272 height 31
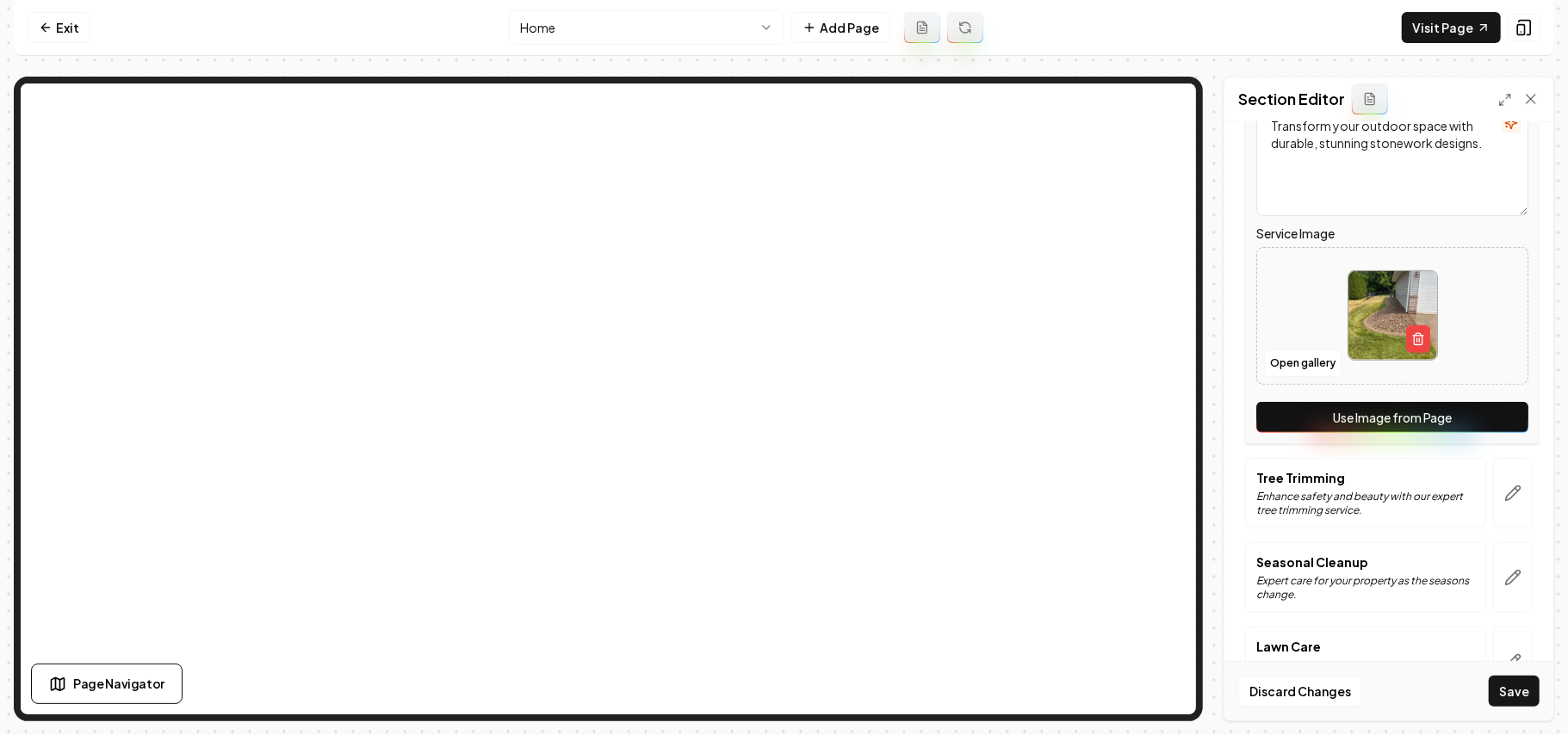
scroll to position [573, 0]
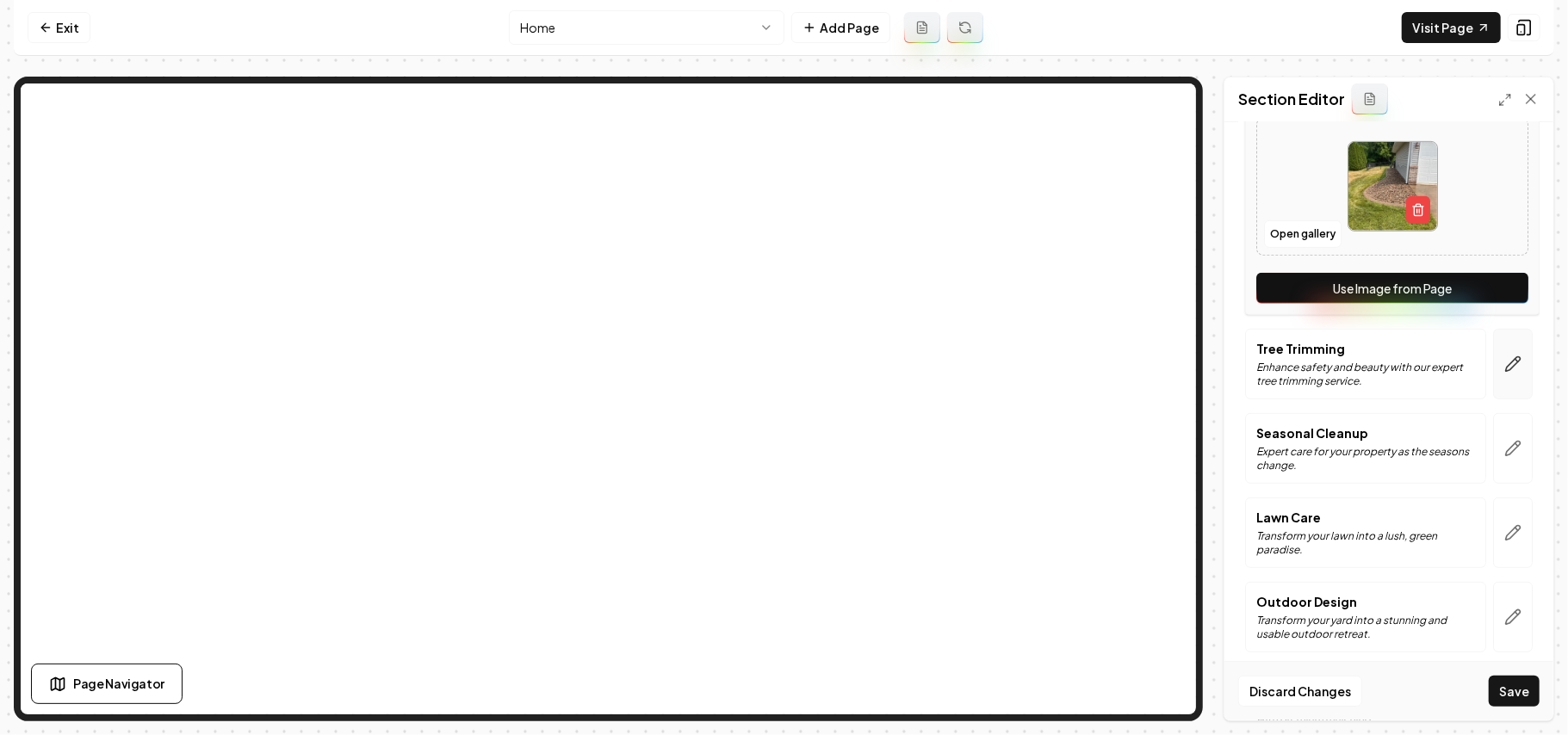
click at [1504, 369] on icon "button" at bounding box center [1513, 364] width 18 height 18
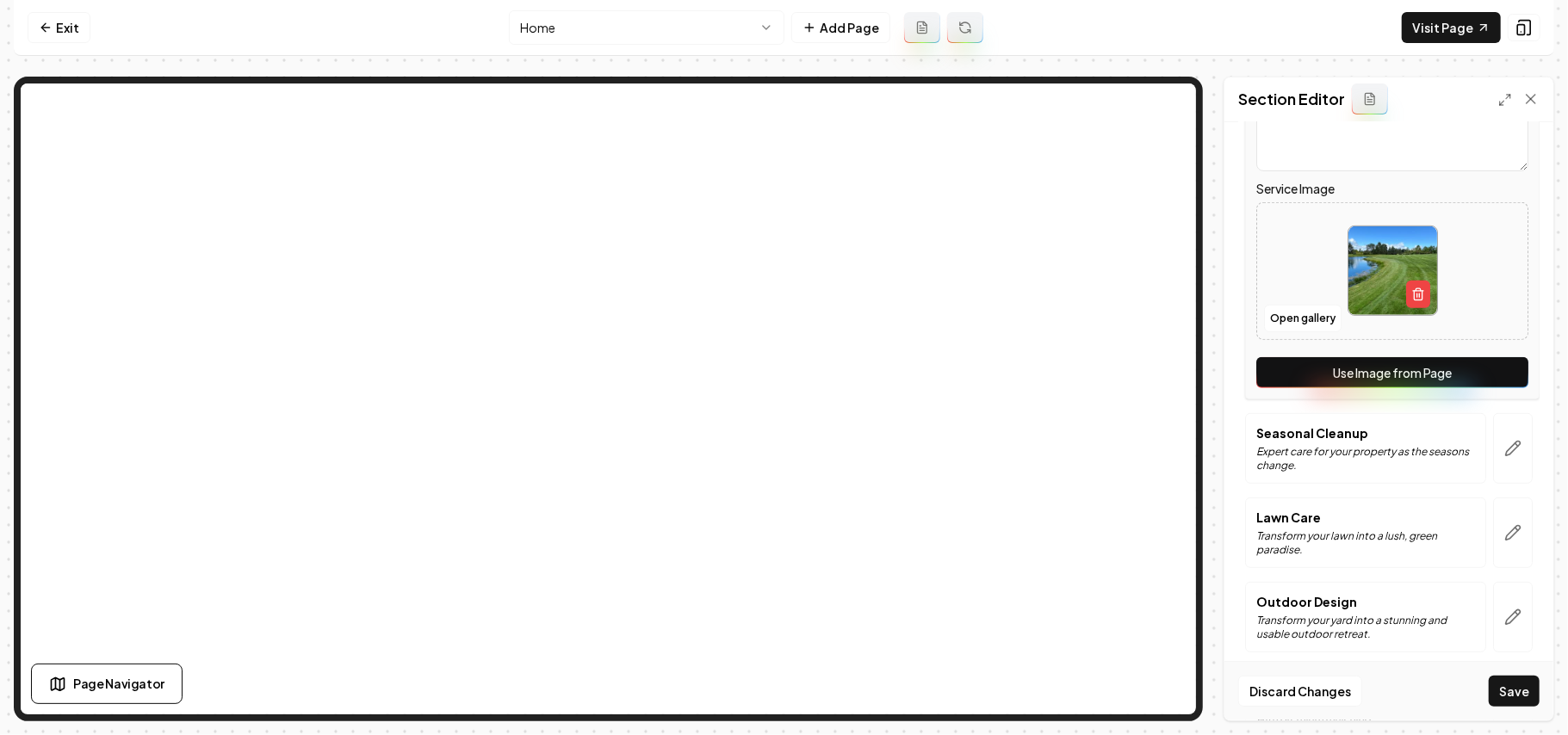
click at [1489, 369] on button "Use Image from Page" at bounding box center [1393, 373] width 272 height 31
click at [1504, 452] on icon "button" at bounding box center [1513, 449] width 18 height 18
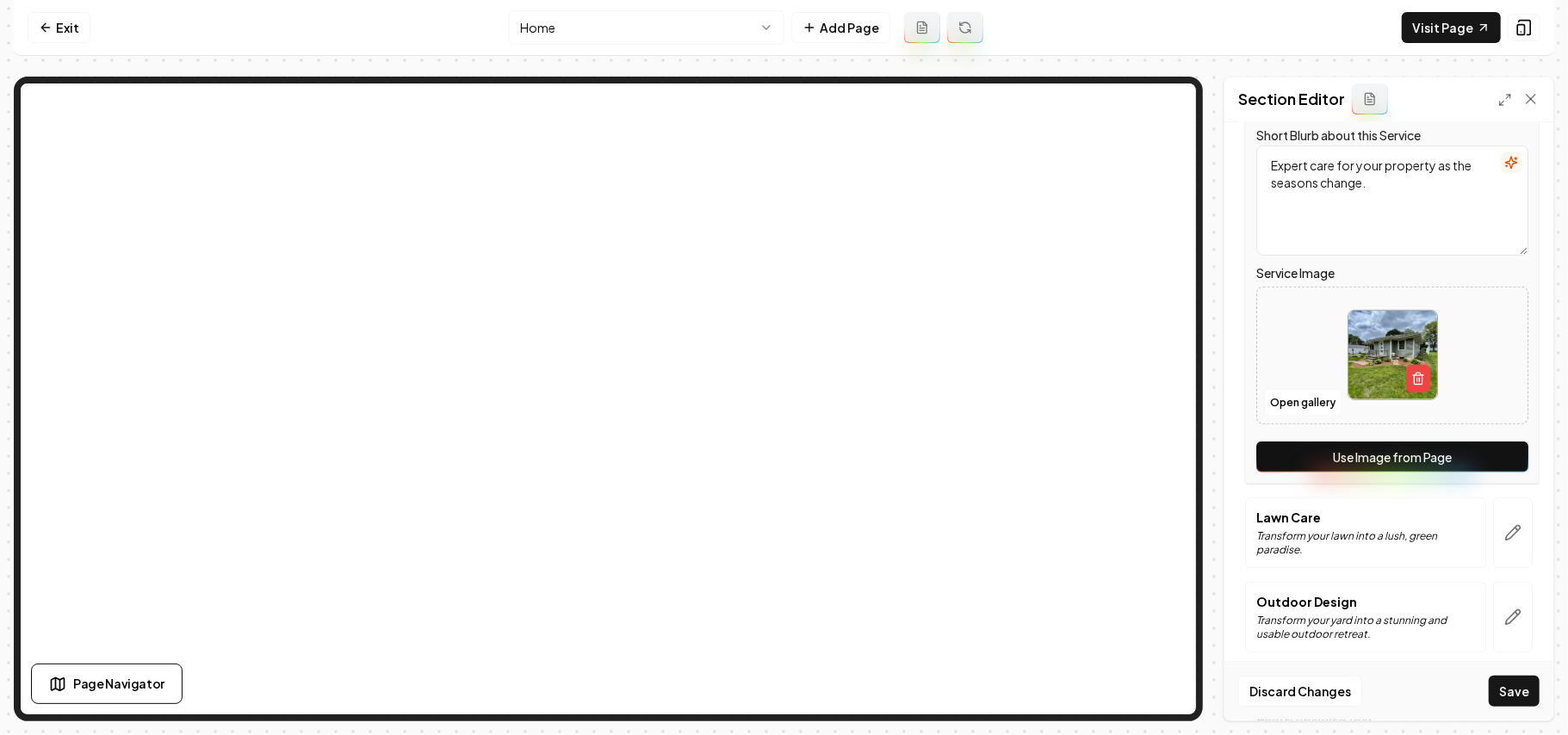
click at [1495, 452] on button "Use Image from Page" at bounding box center [1393, 457] width 272 height 31
click at [1493, 524] on button "button" at bounding box center [1513, 533] width 40 height 70
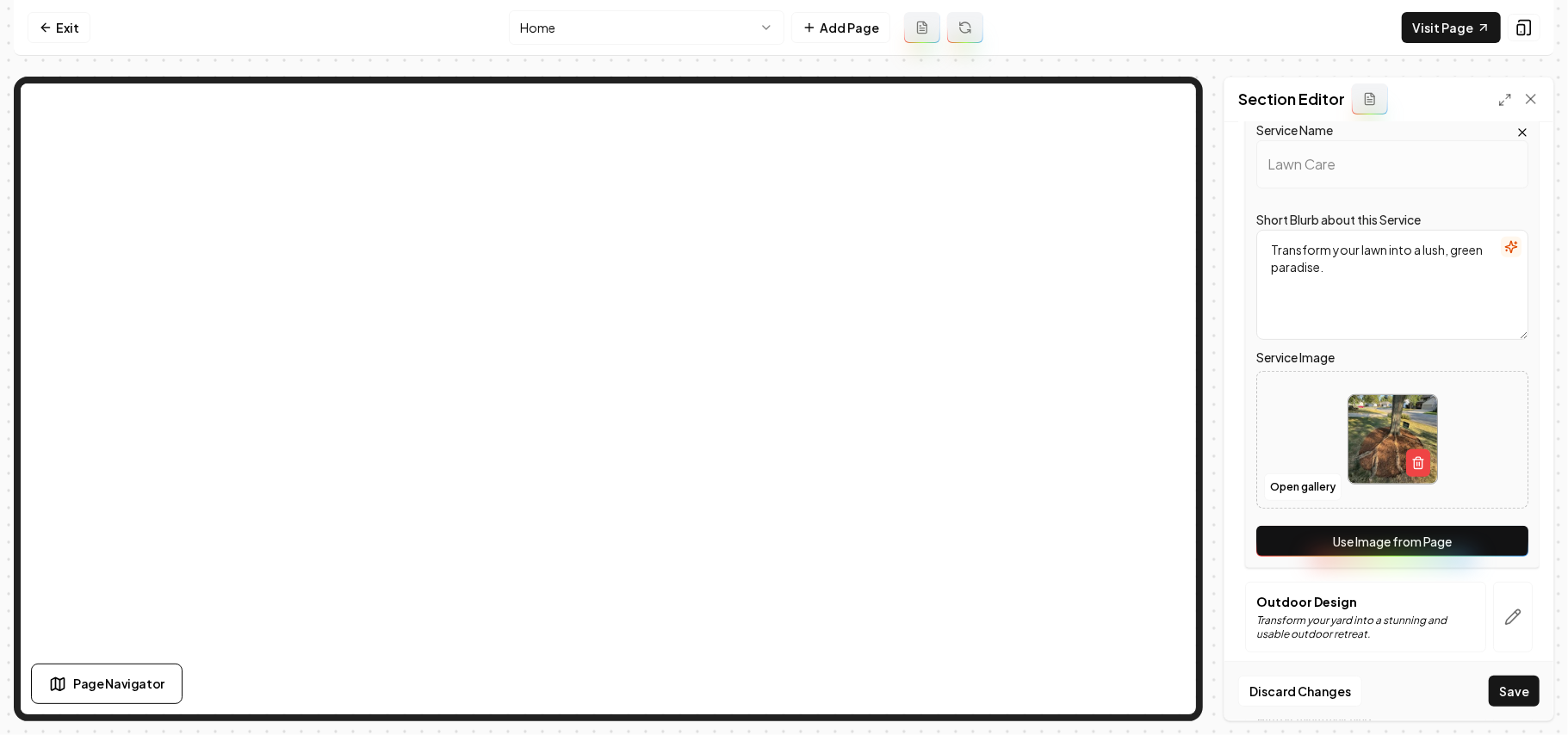
click at [1490, 538] on button "Use Image from Page" at bounding box center [1393, 542] width 272 height 31
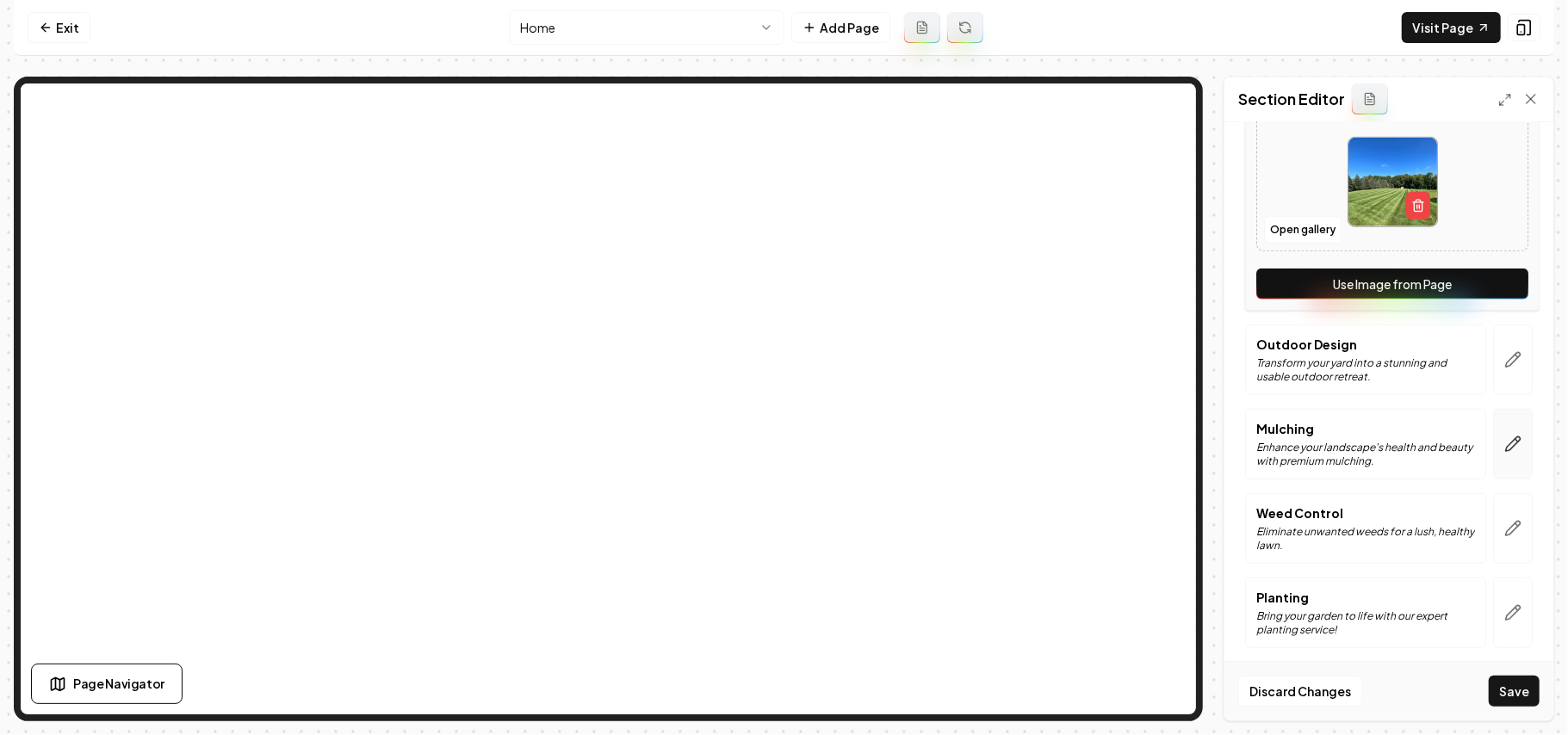
scroll to position [844, 0]
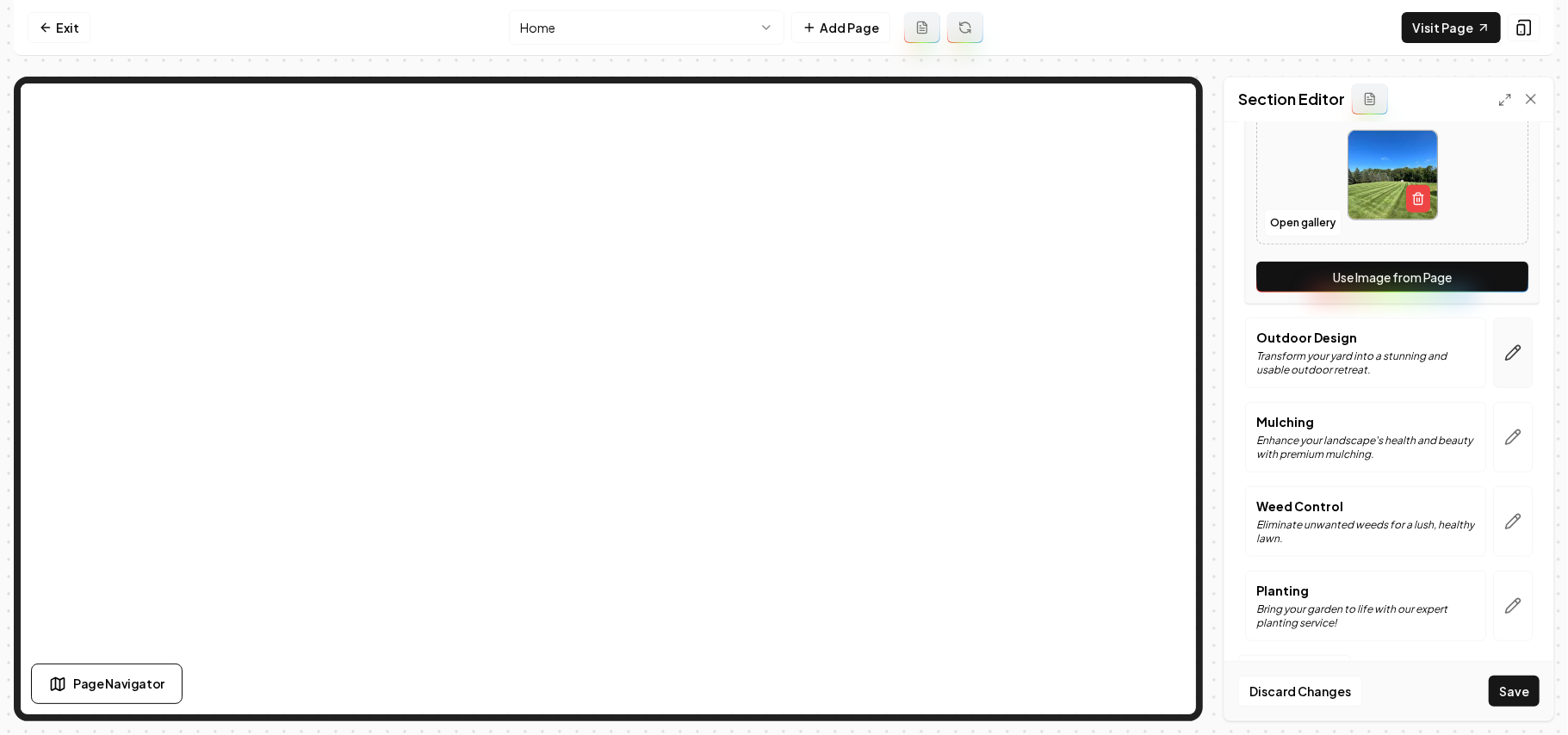
click at [1499, 365] on button "button" at bounding box center [1513, 353] width 40 height 70
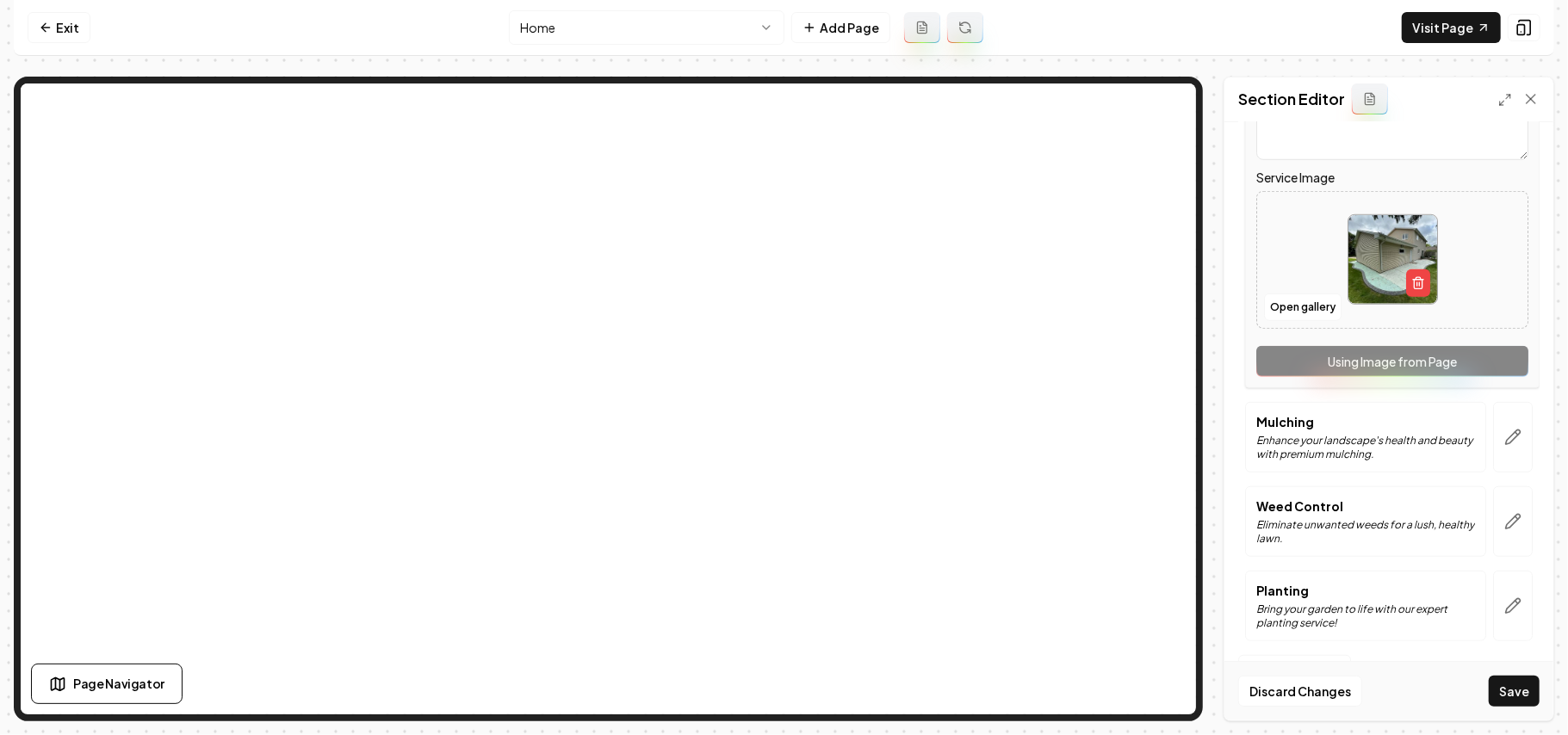
click at [1499, 365] on div "Service Name Outdoor Design Short Blurb about this Service Transform your yard …" at bounding box center [1393, 162] width 295 height 453
click at [1504, 444] on icon "button" at bounding box center [1513, 437] width 18 height 18
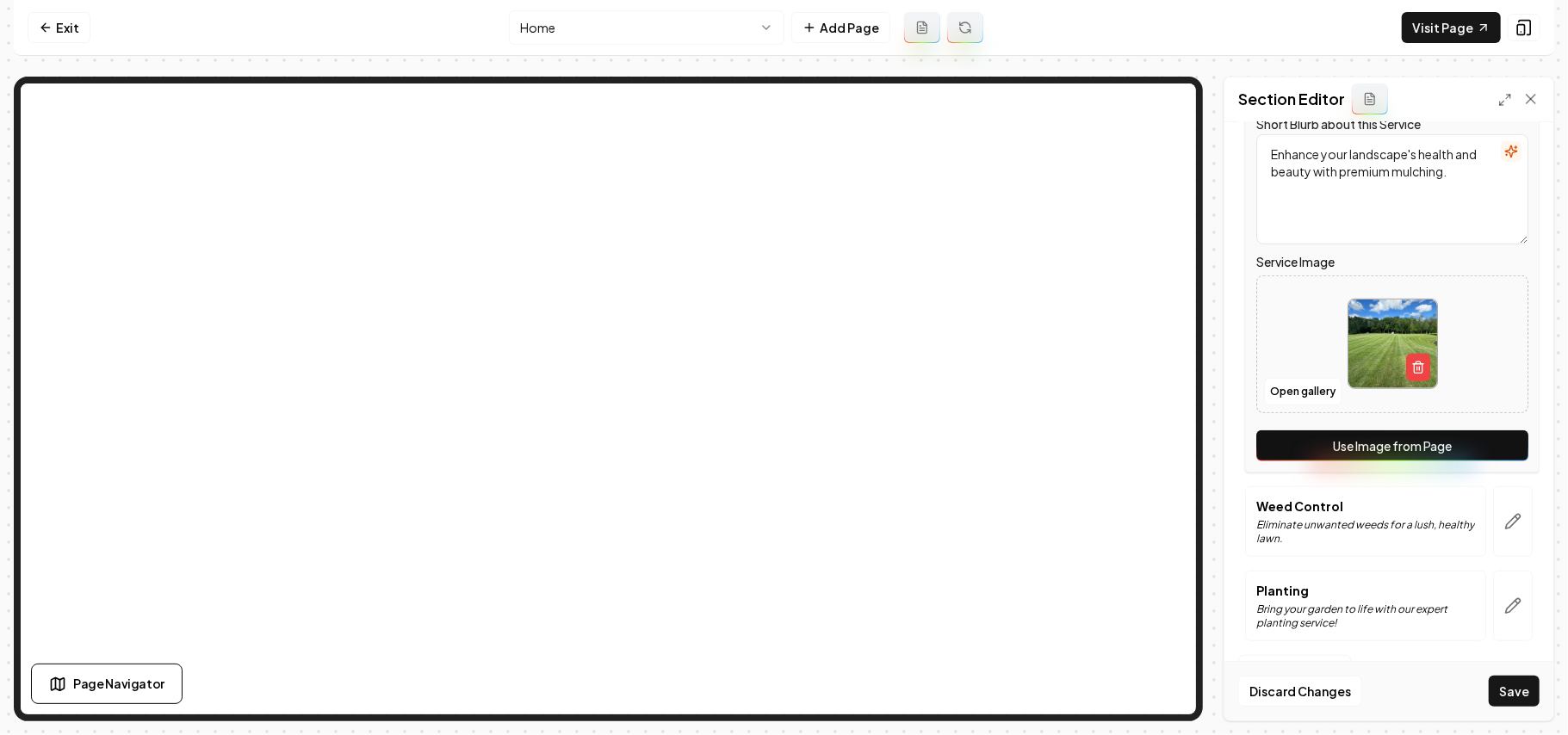
click at [1491, 453] on button "Use Image from Page" at bounding box center [1393, 446] width 272 height 31
click at [1504, 513] on icon "button" at bounding box center [1513, 522] width 18 height 18
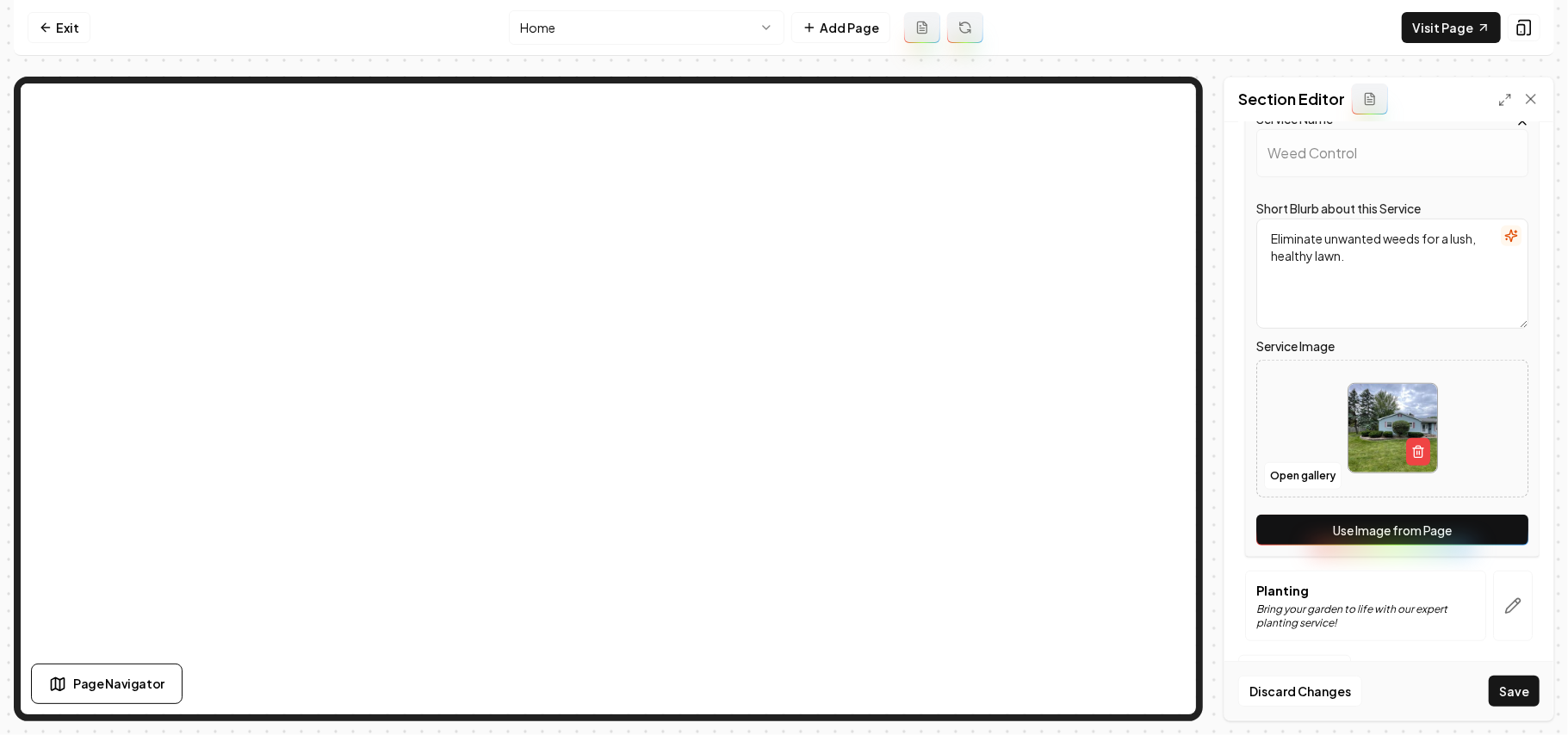
click at [1492, 531] on button "Use Image from Page" at bounding box center [1393, 531] width 272 height 31
click at [1504, 604] on icon "button" at bounding box center [1513, 606] width 18 height 18
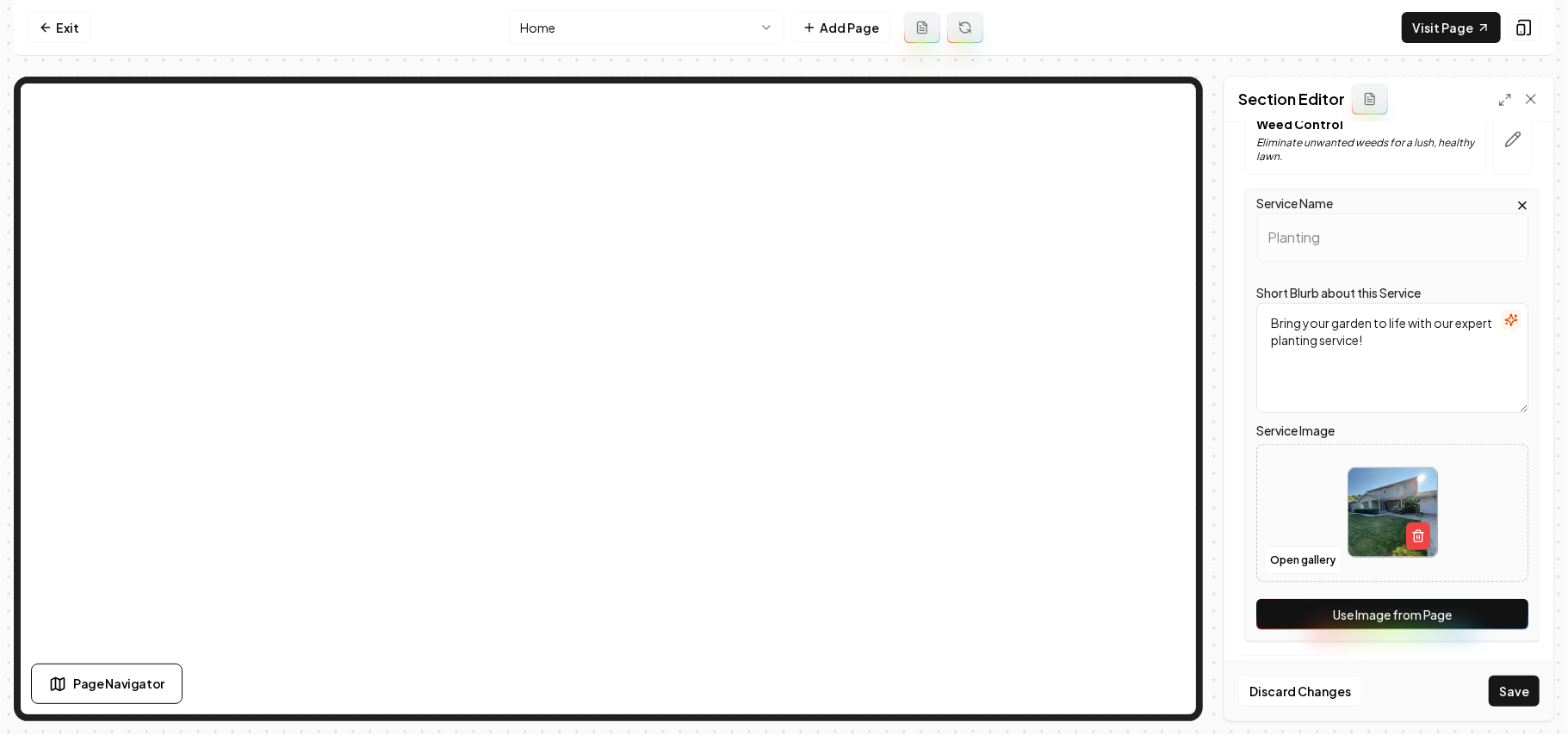
click at [1496, 605] on button "Use Image from Page" at bounding box center [1393, 615] width 272 height 31
click at [1502, 687] on button "Save" at bounding box center [1514, 692] width 51 height 31
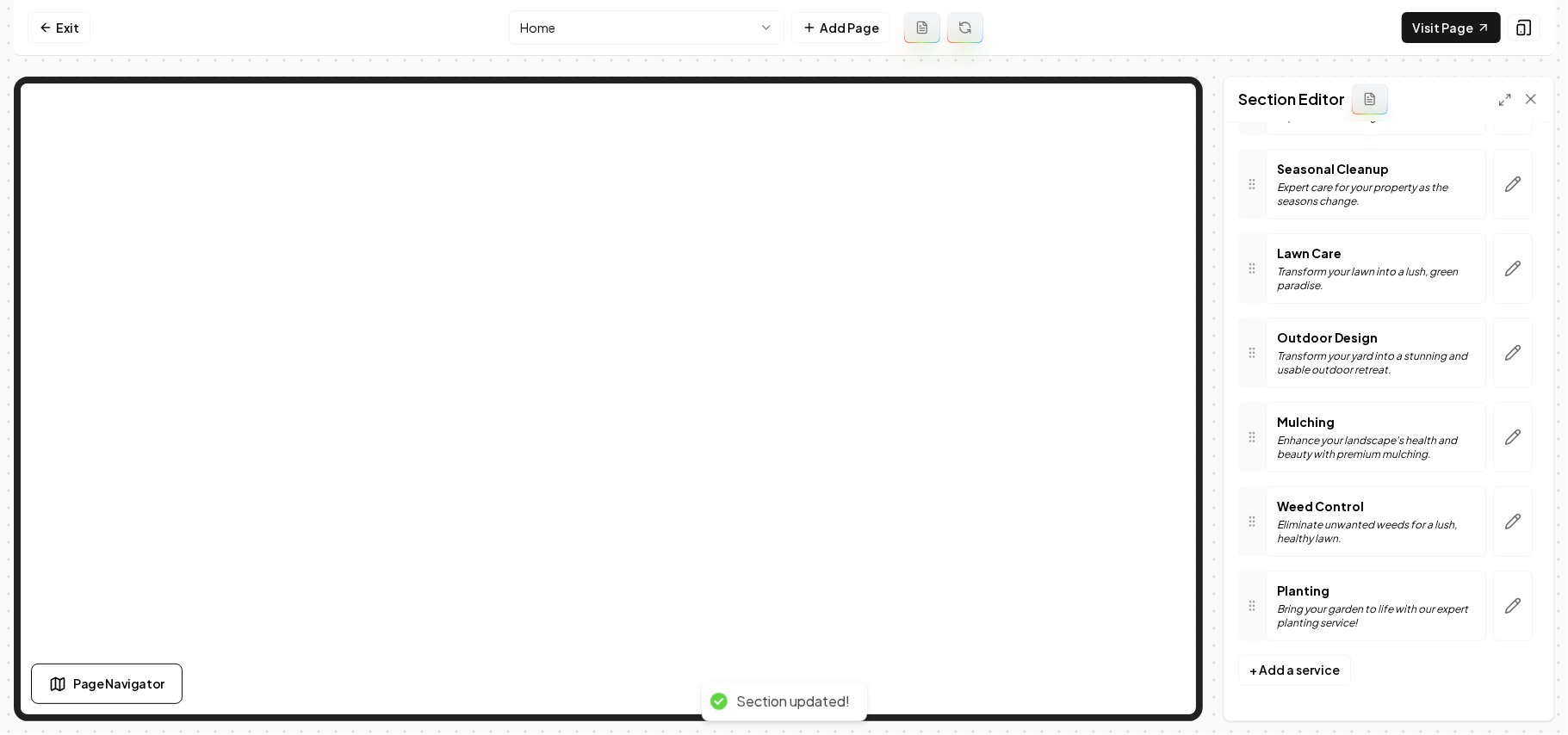
scroll to position [462, 0]
click at [1437, 36] on link "Visit Page" at bounding box center [1451, 28] width 99 height 31
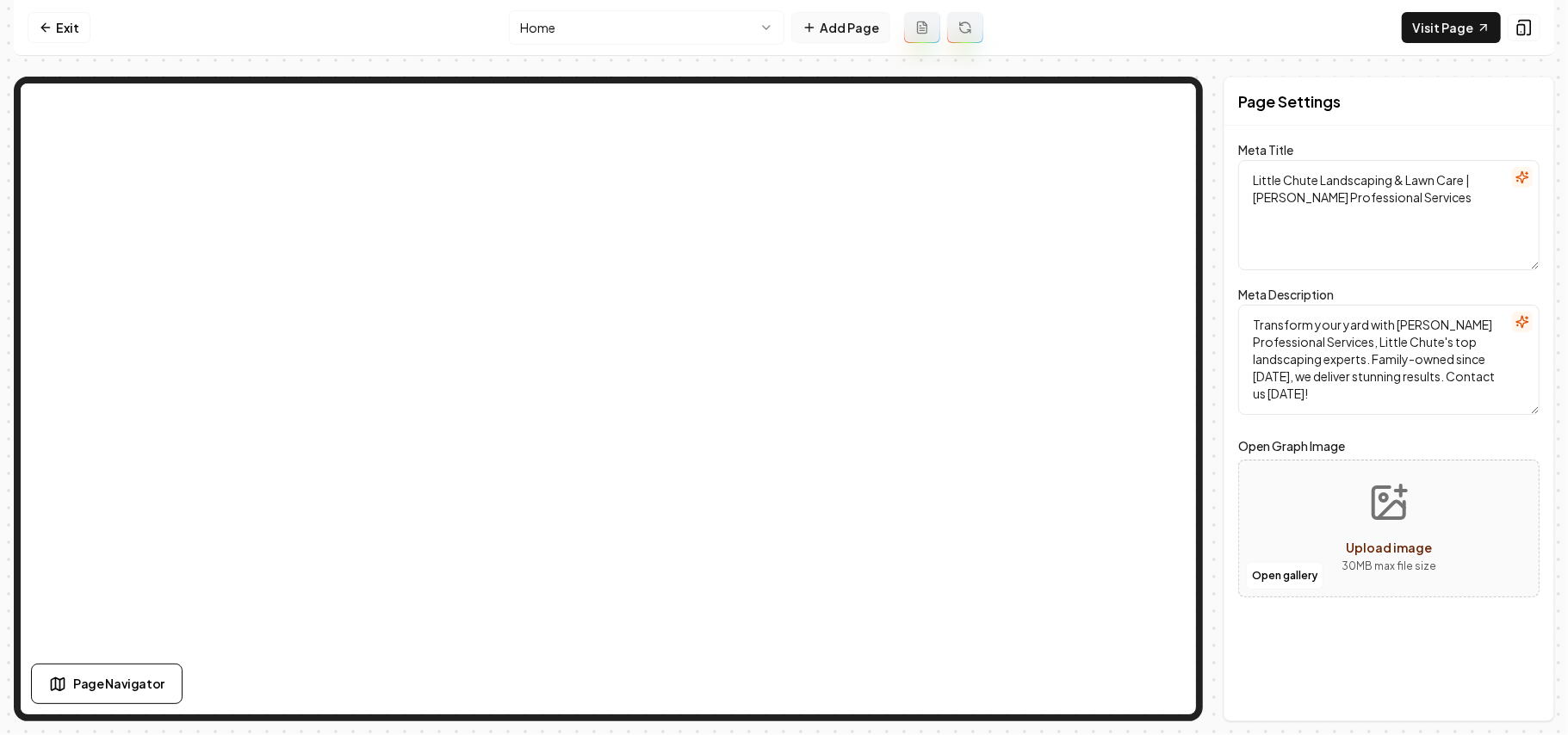
click at [863, 28] on button "Add Page" at bounding box center [840, 28] width 99 height 31
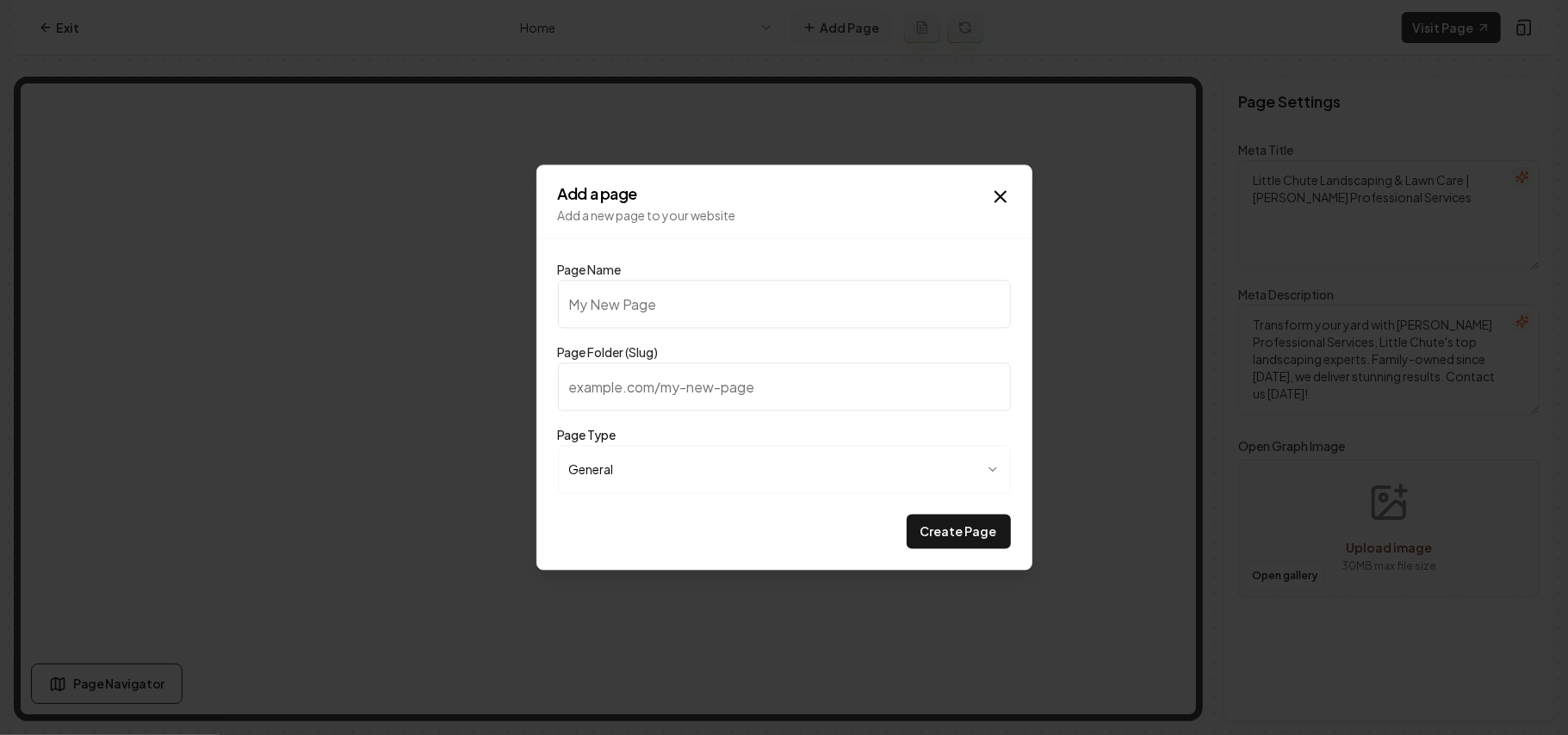
type input "G"
type input "g"
type input "Ga"
type input "ga"
type input "Gal"
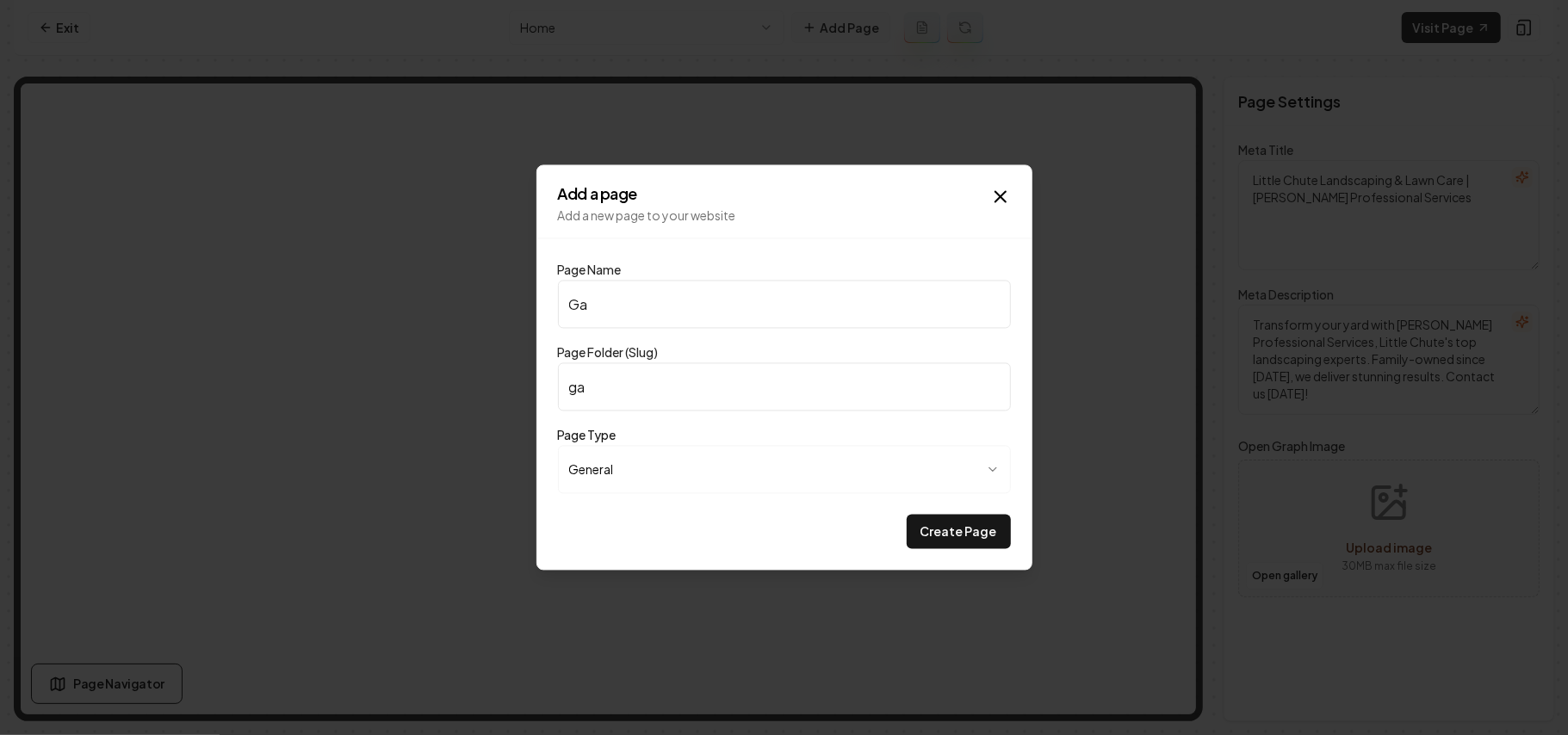
type input "gal"
type input "Gall"
type input "gall"
type input "Galle"
type input "galle"
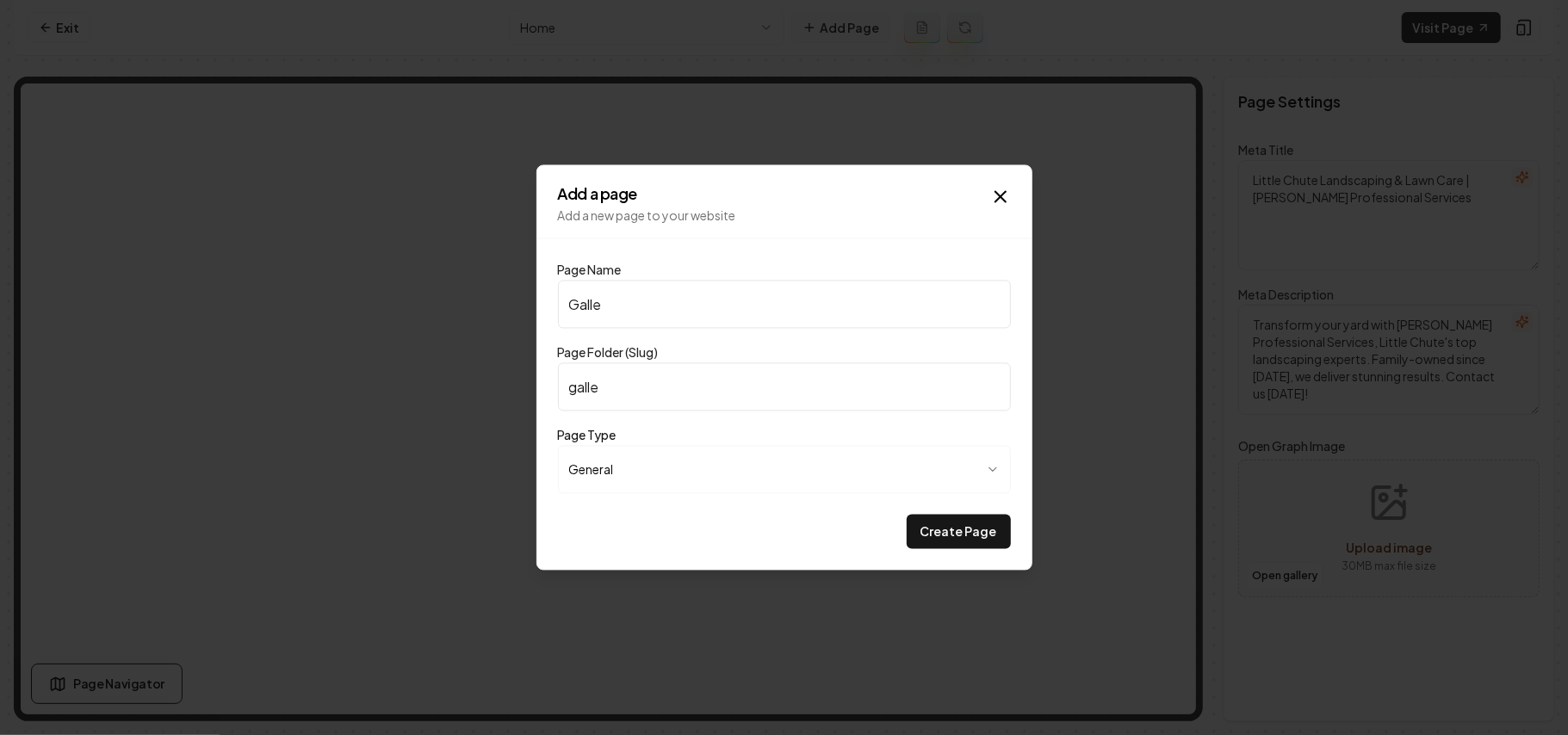
type input "Galler"
type input "galler"
type input "Gallery"
type input "gallery"
type input "Gallery"
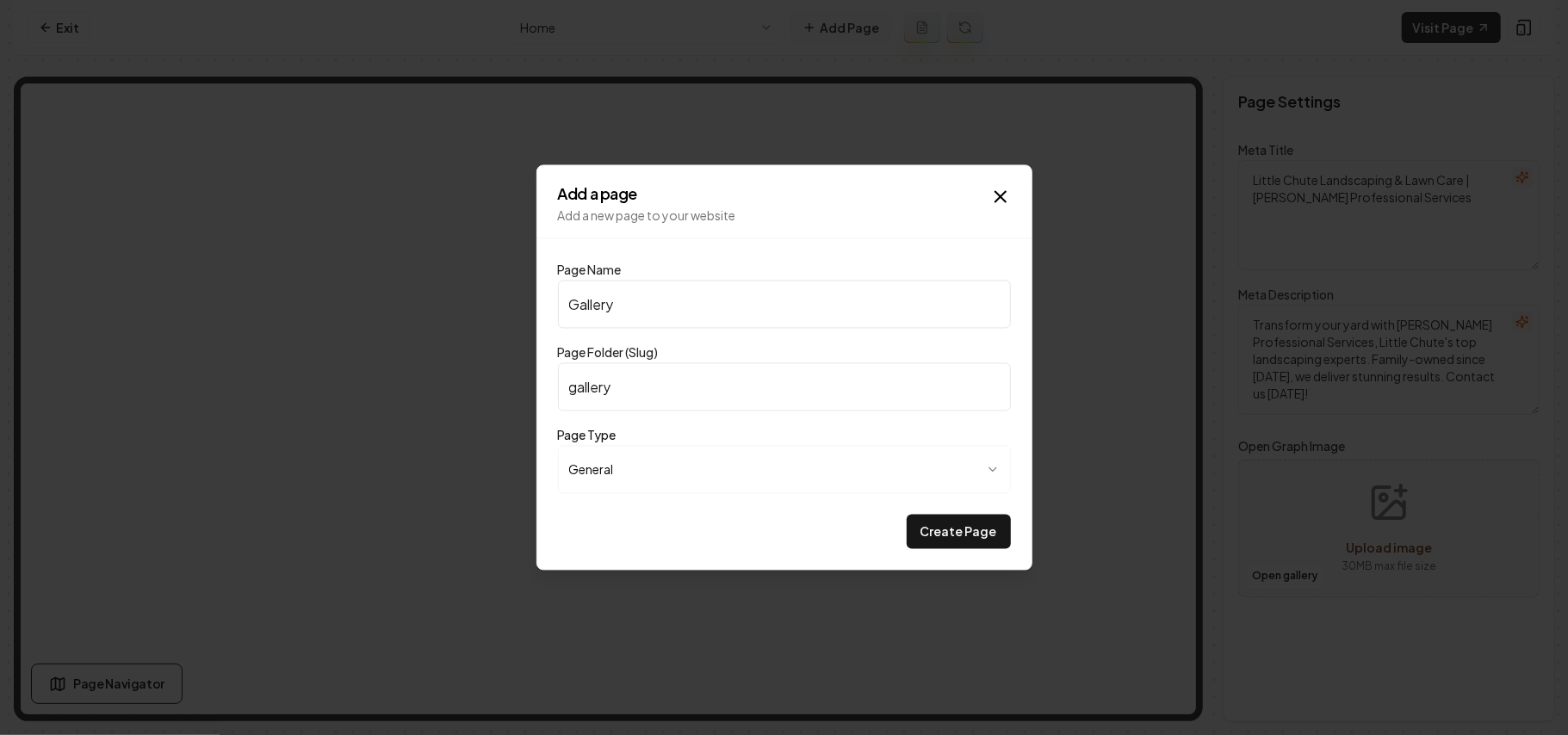
click at [907, 515] on button "Create Page" at bounding box center [959, 532] width 104 height 34
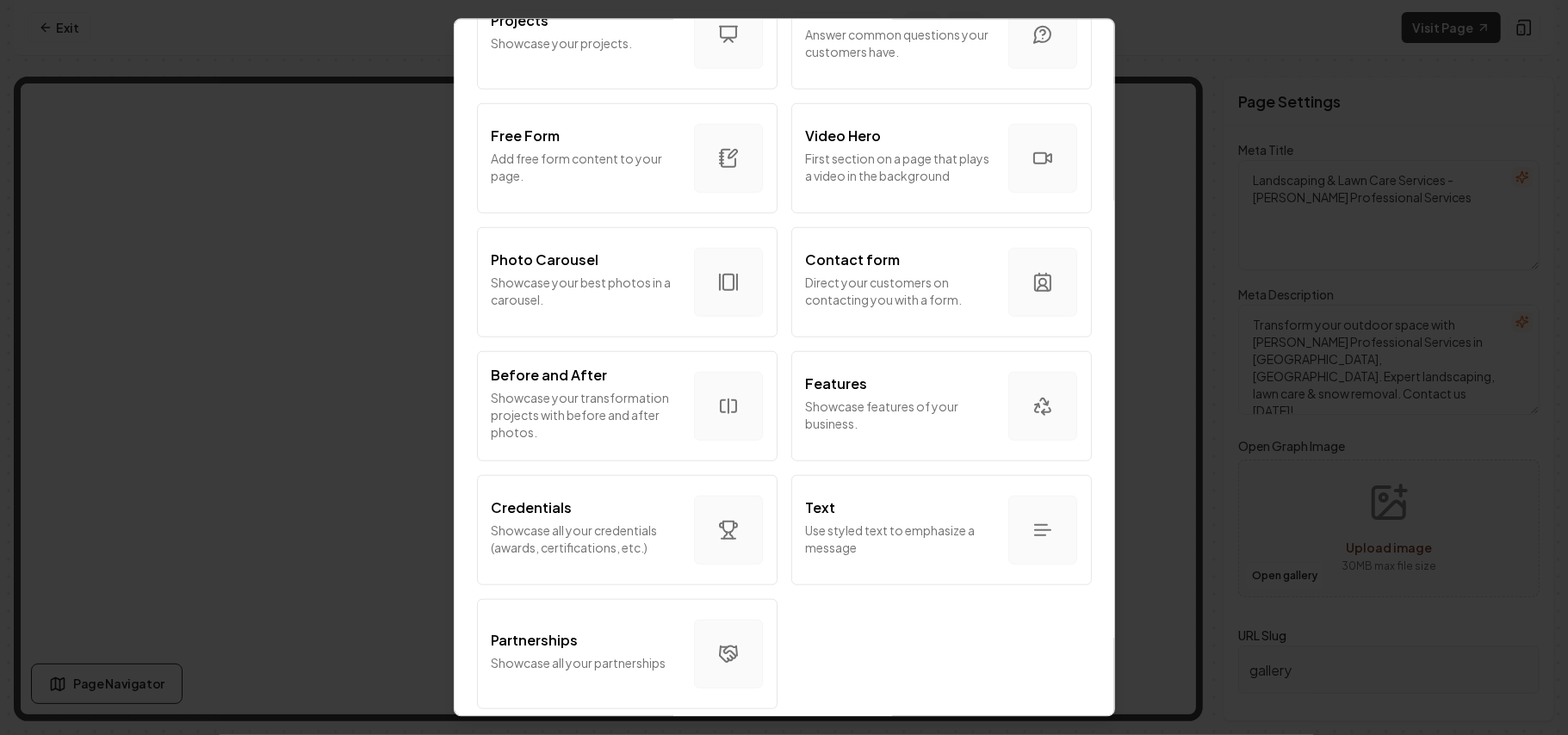
scroll to position [930, 0]
click at [585, 249] on p "Photo Carousel" at bounding box center [546, 259] width 108 height 20
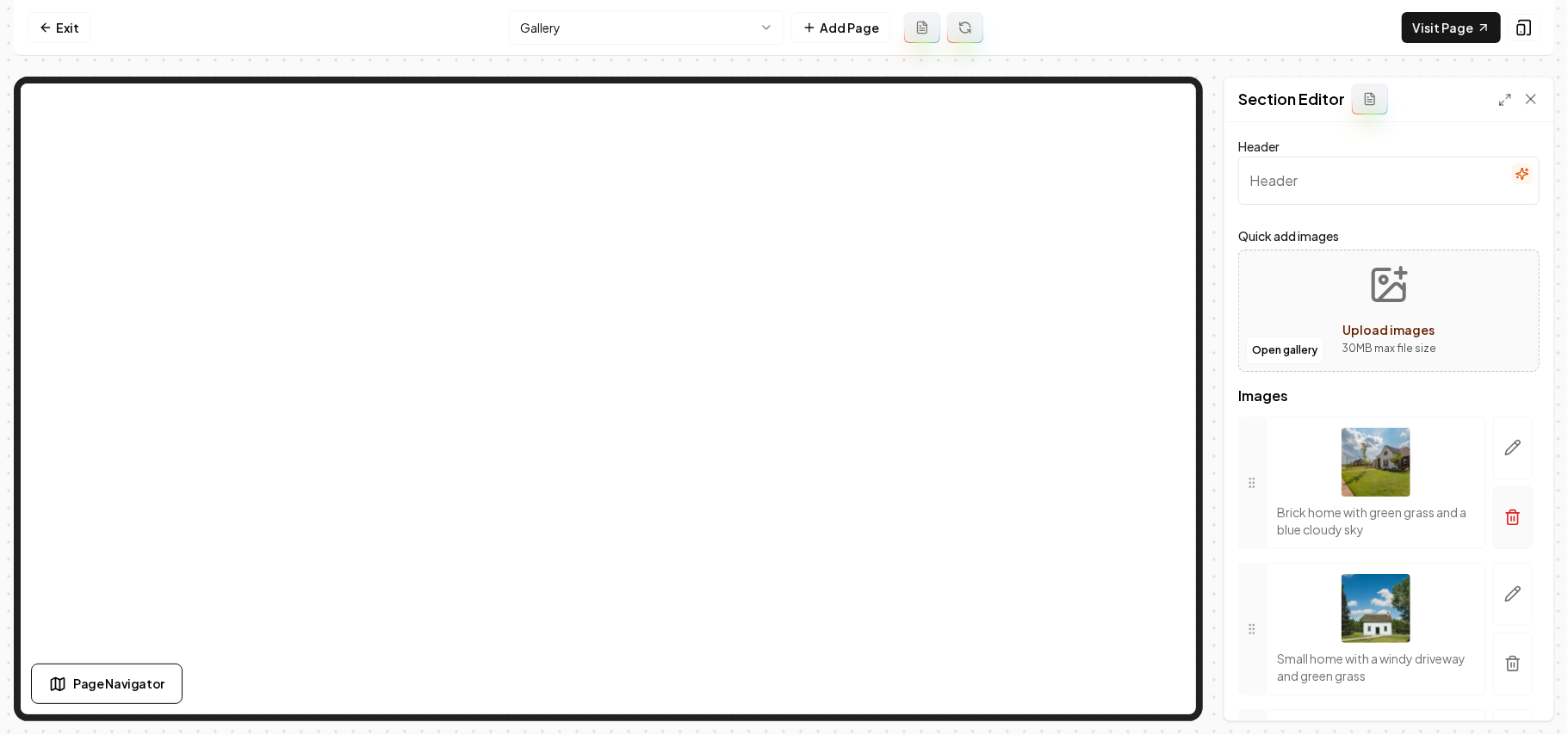
click at [1504, 517] on icon "button" at bounding box center [1513, 517] width 18 height 18
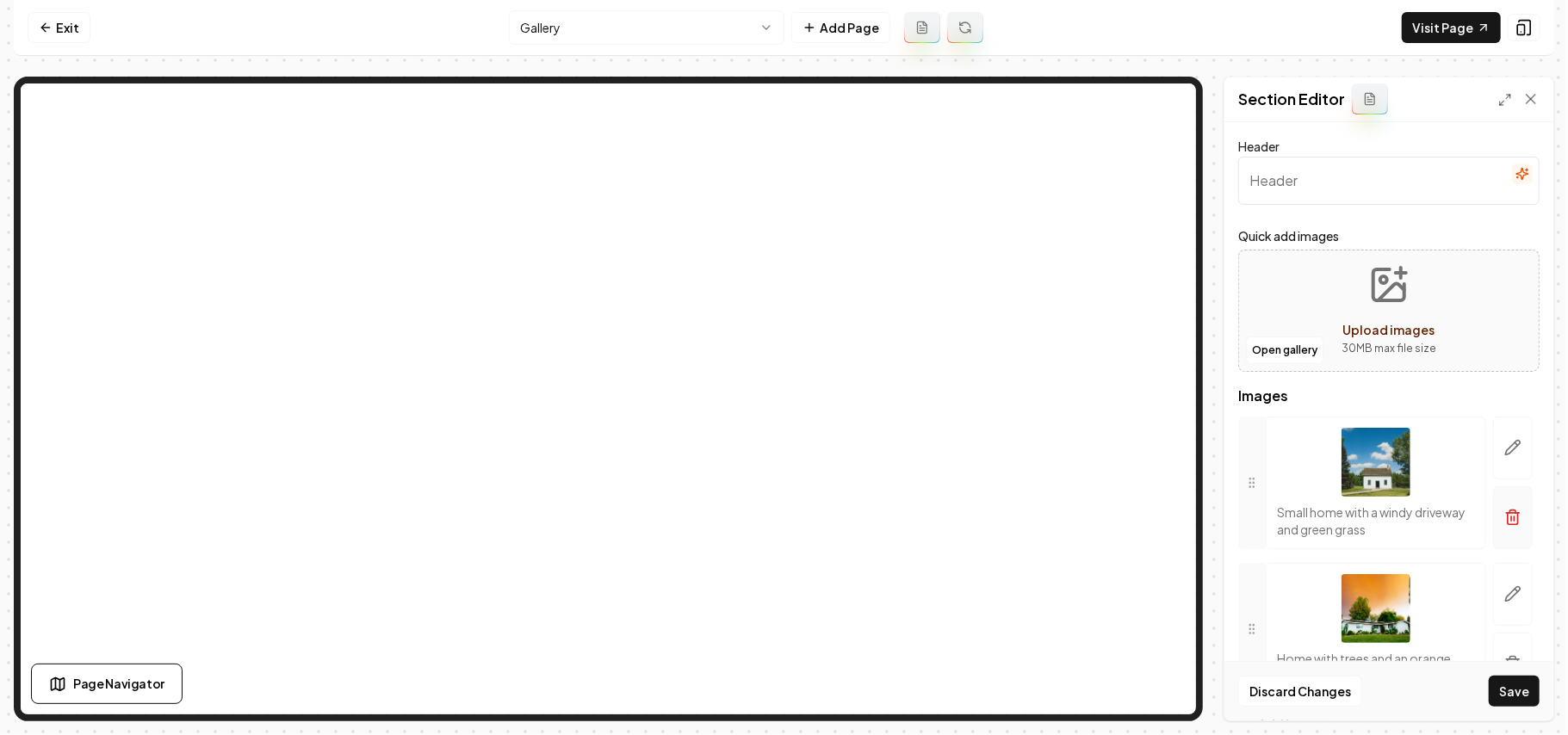
click at [1504, 511] on icon "button" at bounding box center [1513, 517] width 18 height 18
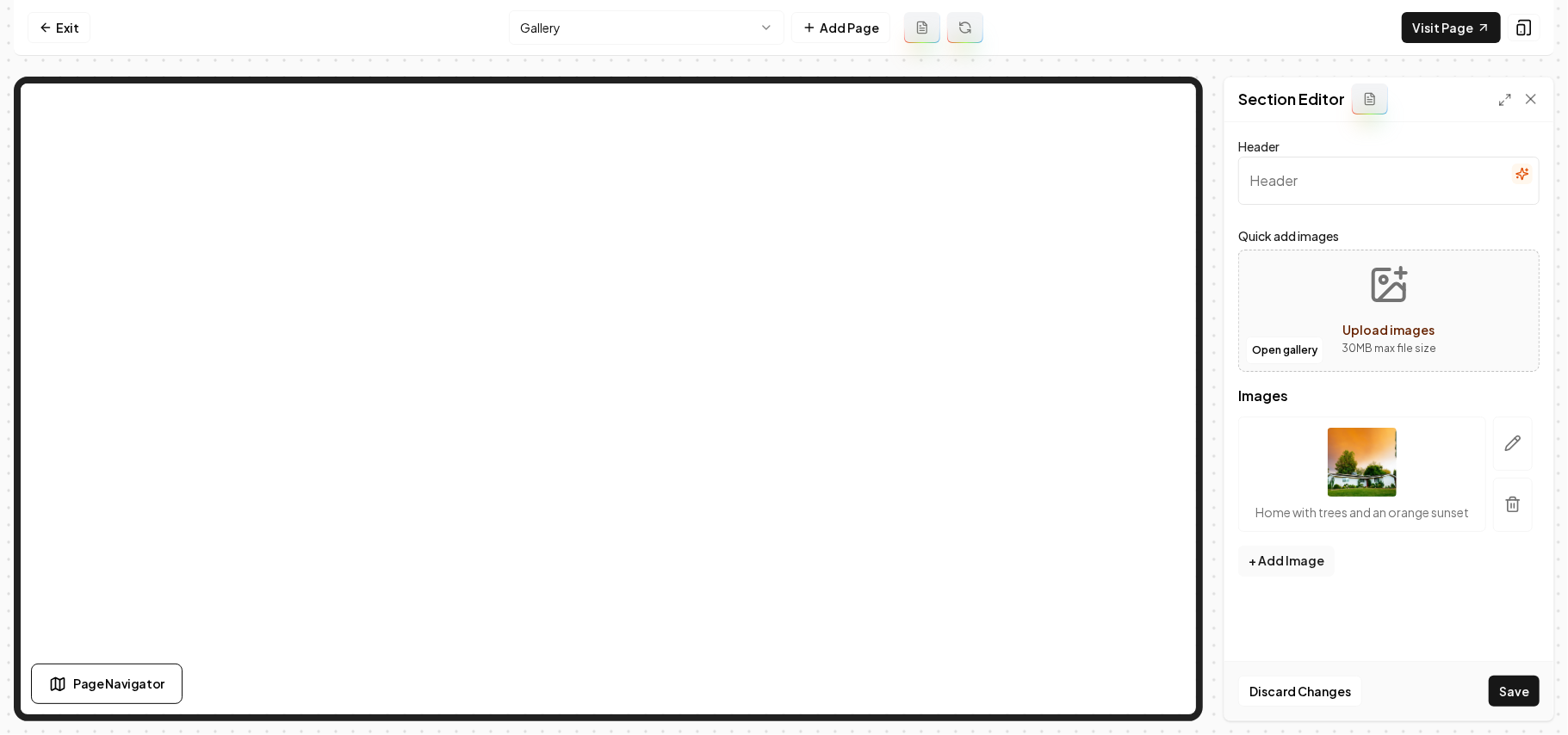
click at [1499, 511] on button "button" at bounding box center [1513, 505] width 40 height 54
click at [1298, 352] on button "Open gallery" at bounding box center [1285, 351] width 78 height 28
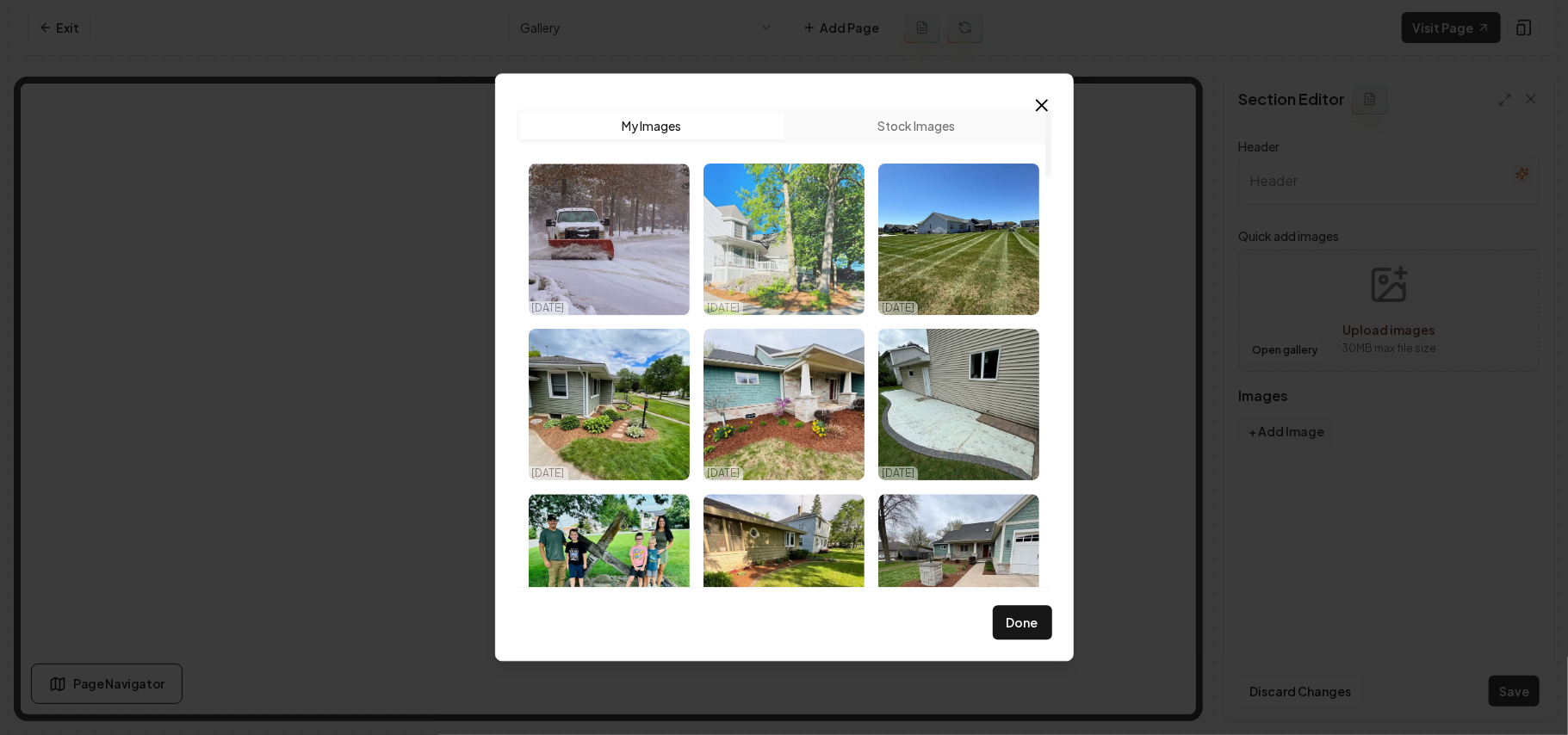
drag, startPoint x: 737, startPoint y: 223, endPoint x: 927, endPoint y: 241, distance: 190.9
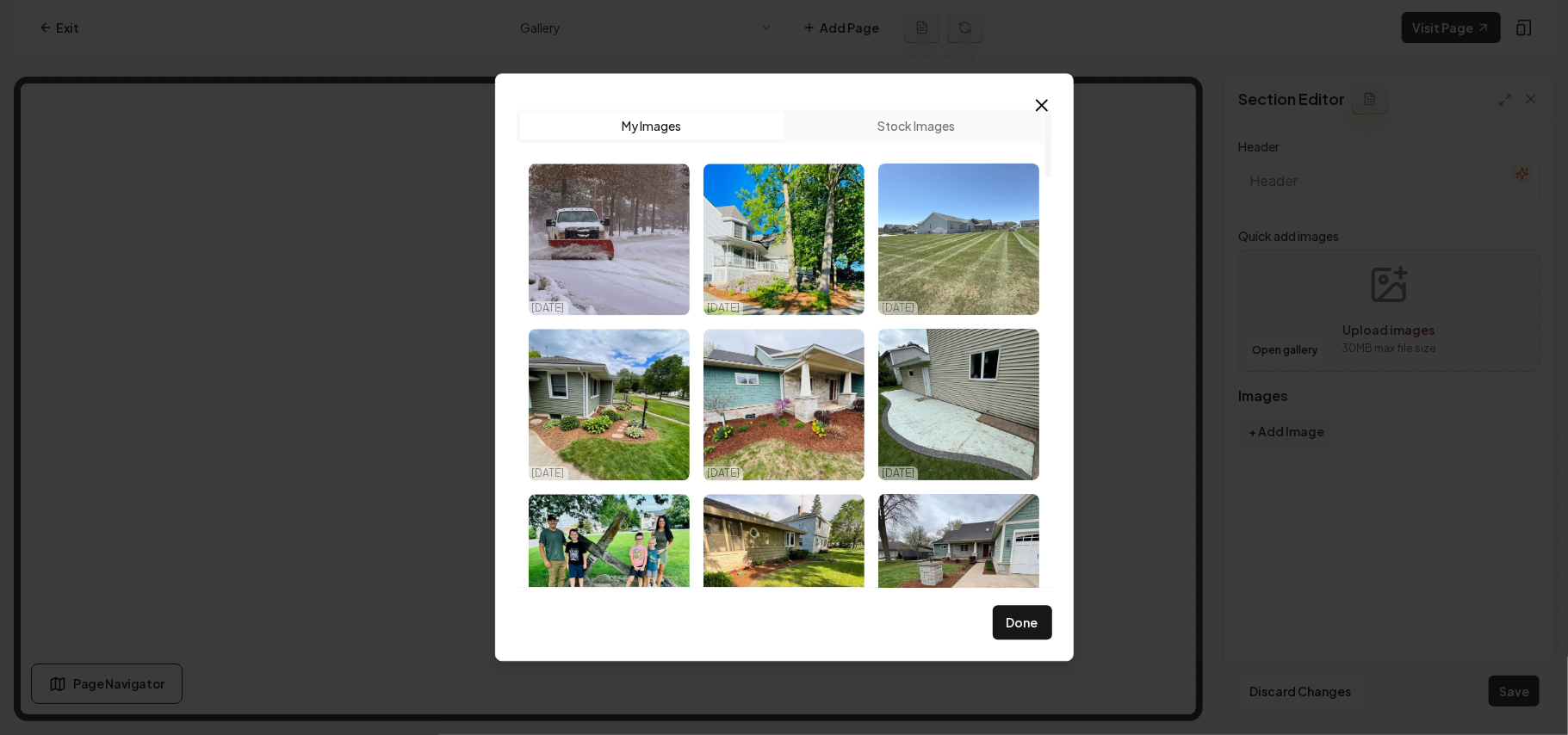
click at [739, 223] on img "Select image image_68d2d8715c7cd75eb82286eb.webp" at bounding box center [784, 239] width 161 height 151
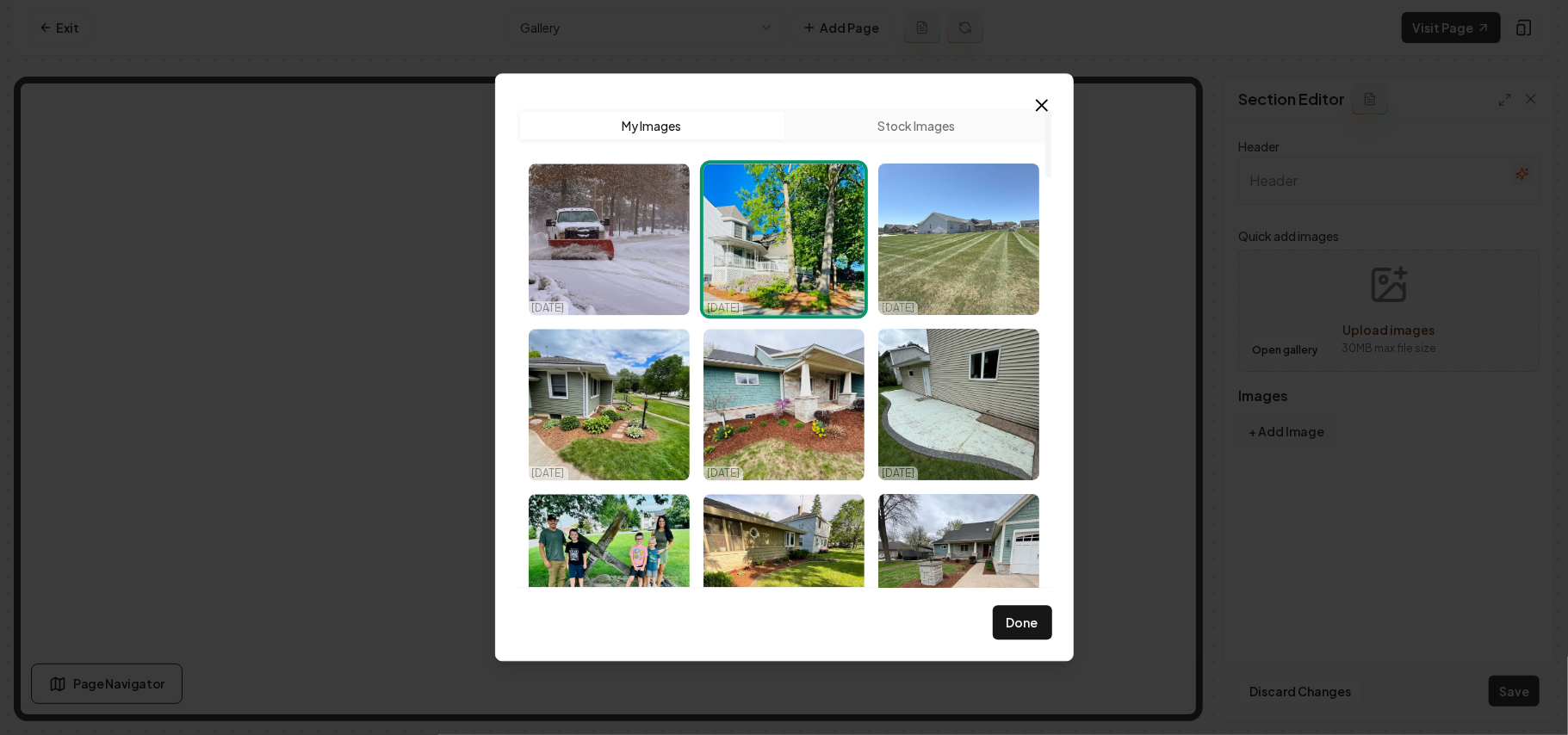
click at [970, 246] on img "Select image image_68d2d8715c7cd75eb8228627.webp" at bounding box center [959, 239] width 161 height 151
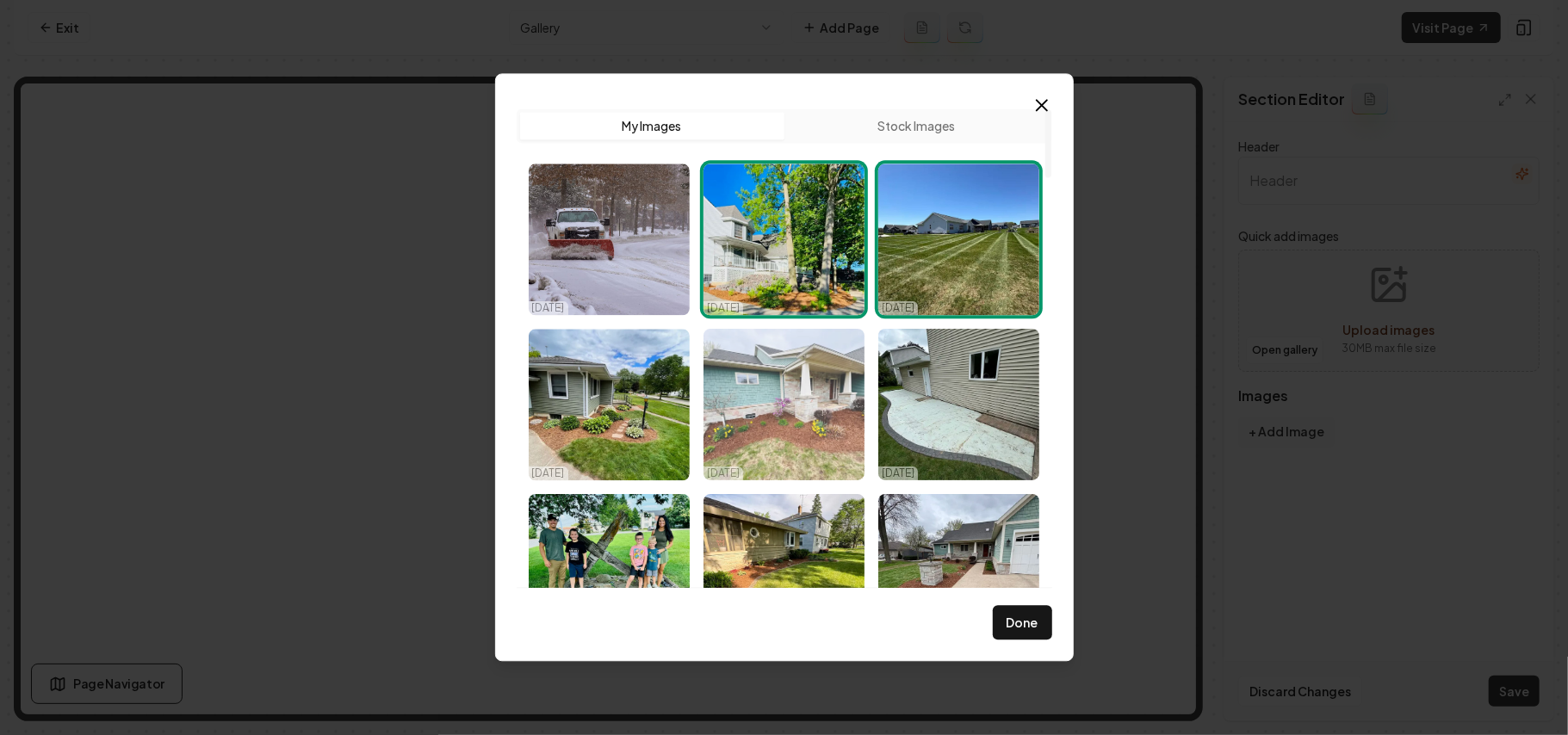
click at [802, 374] on img "Select image image_68d2d8715c7cd75eb822869f.webp" at bounding box center [784, 404] width 161 height 151
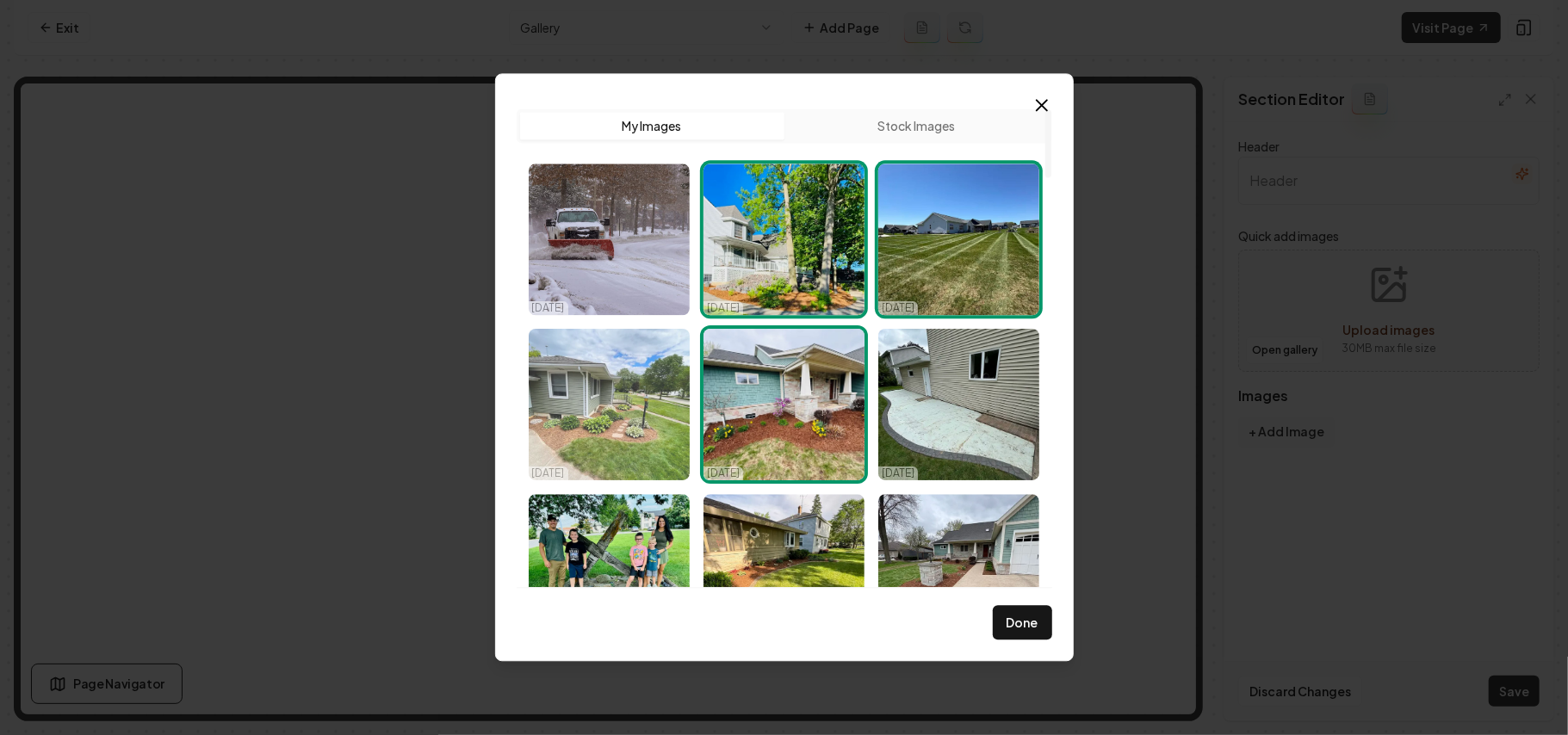
click at [551, 390] on img "Select image image_68d2d8715c7cd75eb82285e9.webp" at bounding box center [609, 404] width 161 height 151
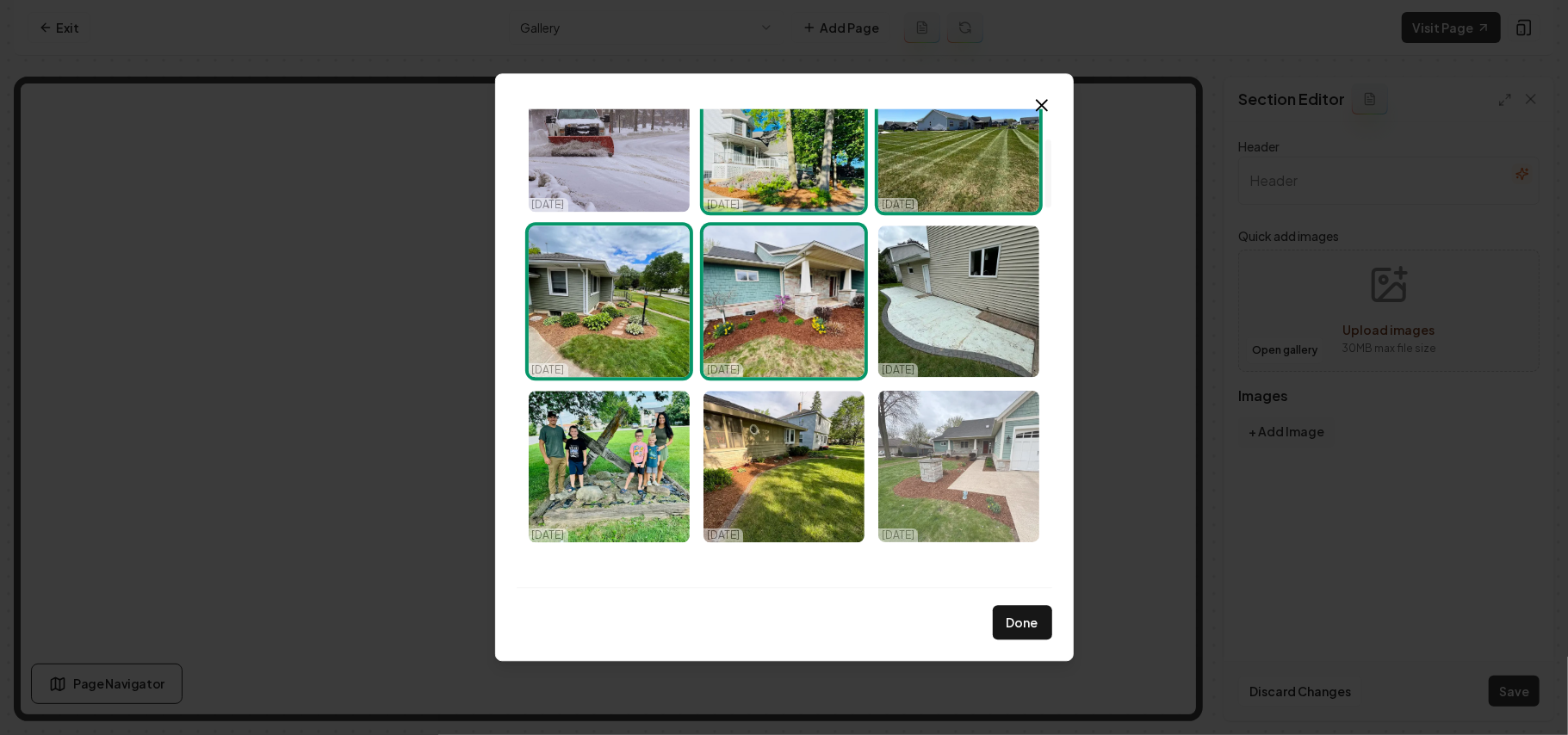
scroll to position [229, 0]
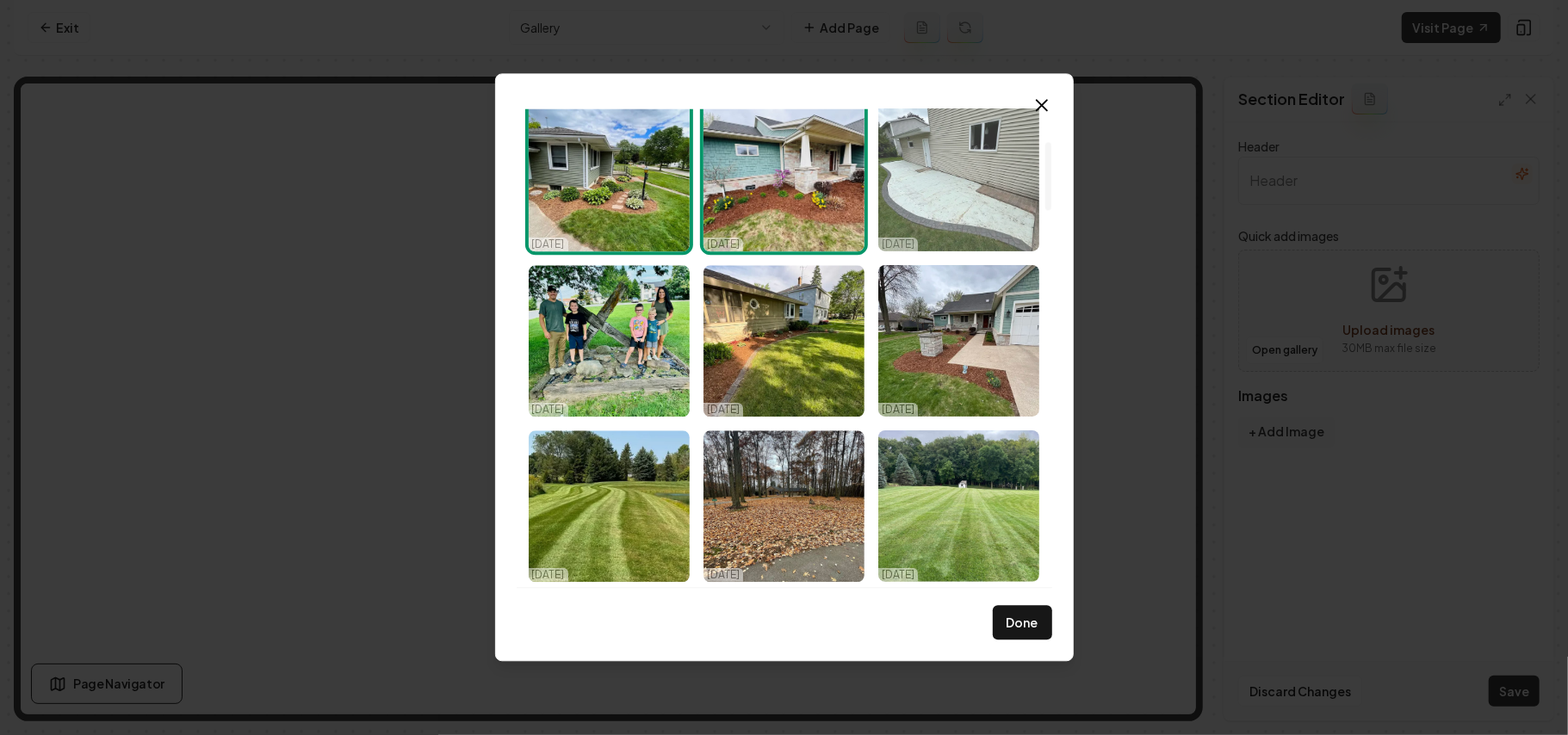
click at [972, 221] on img "Select image image_68d2d8715c7cd75eb82285d4.webp" at bounding box center [959, 175] width 161 height 151
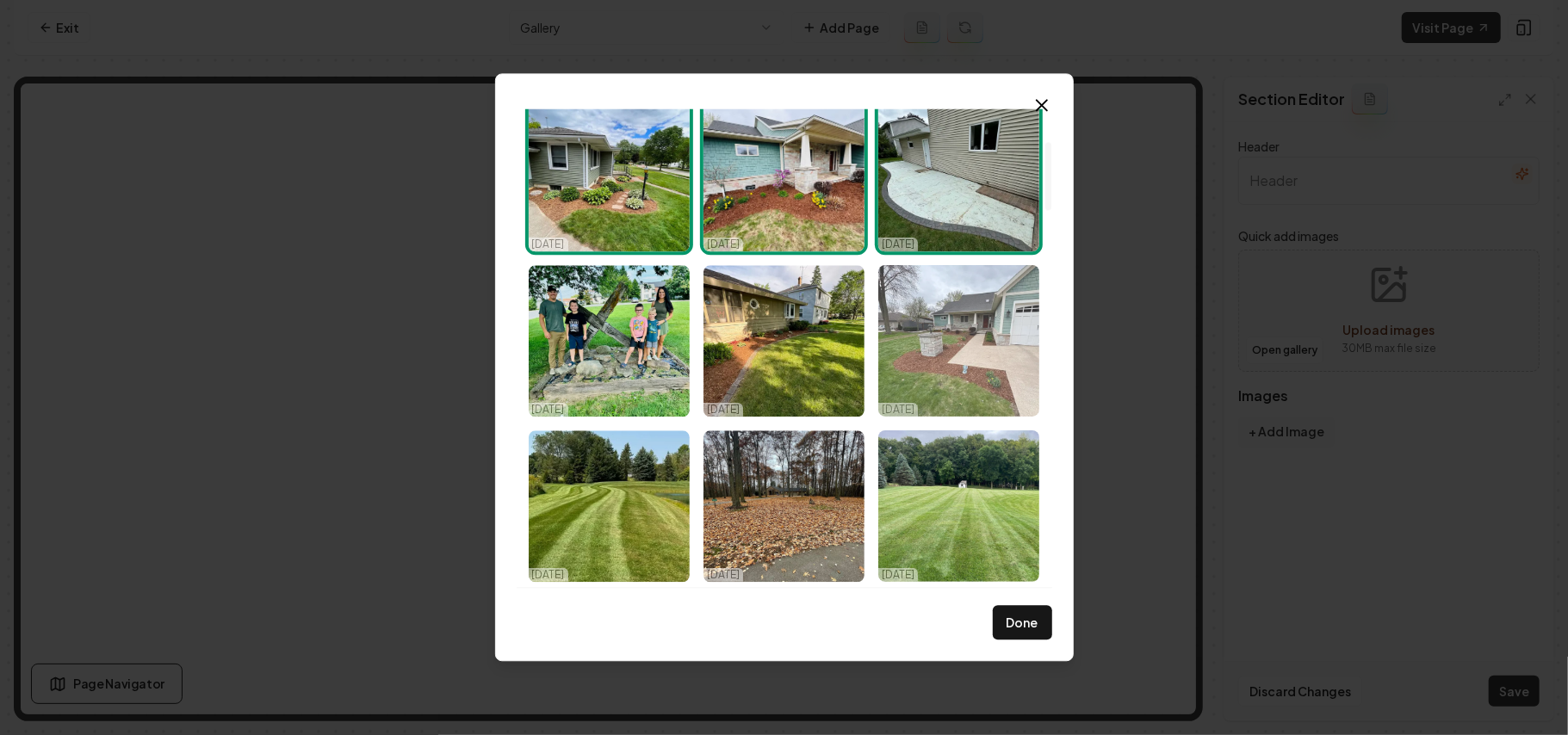
click at [979, 339] on img "Select image image_68d2d8715c7cd75eb822869b.webp" at bounding box center [959, 341] width 161 height 151
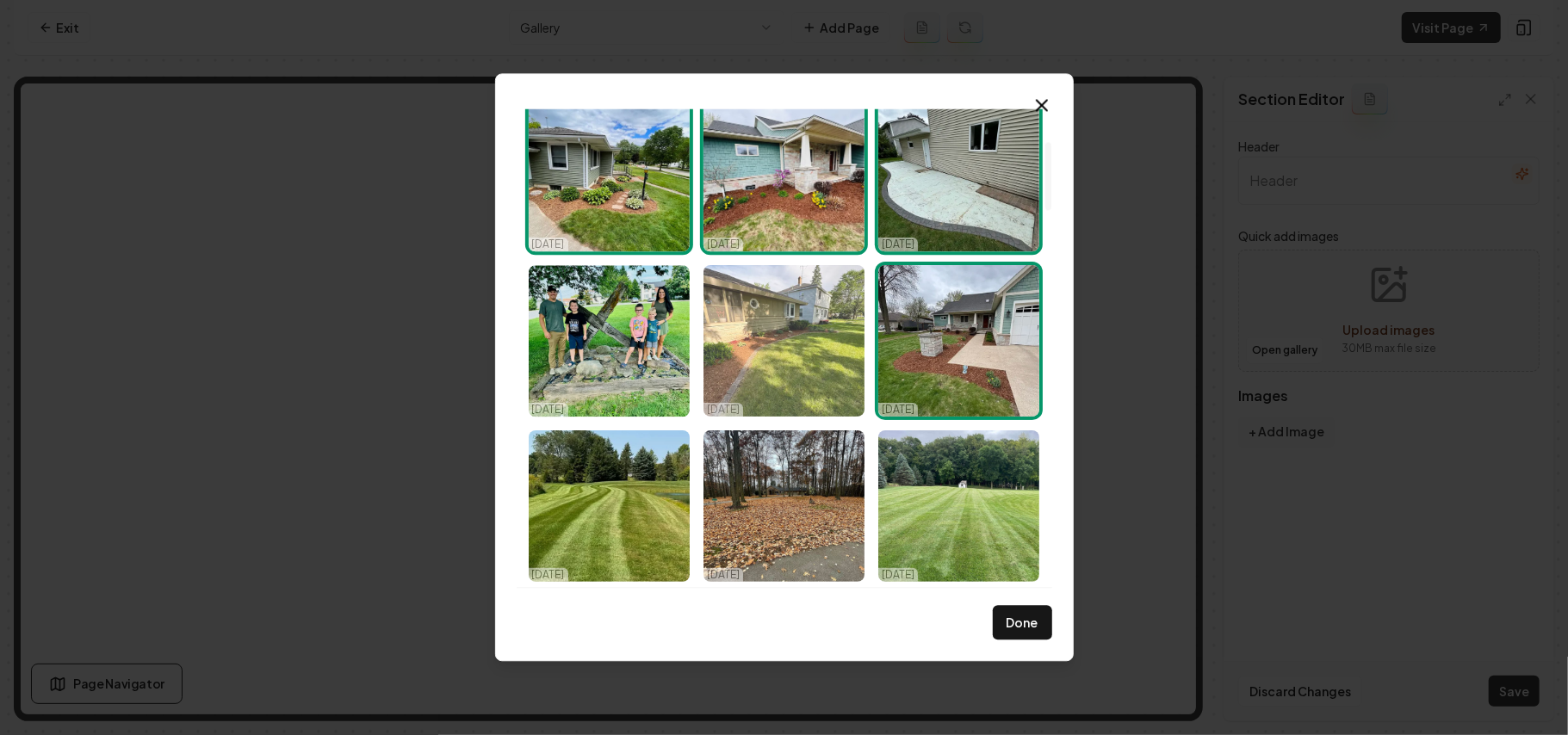
click at [838, 339] on img "Select image image_68d2d8715c7cd75eb82286a2.webp" at bounding box center [784, 341] width 161 height 151
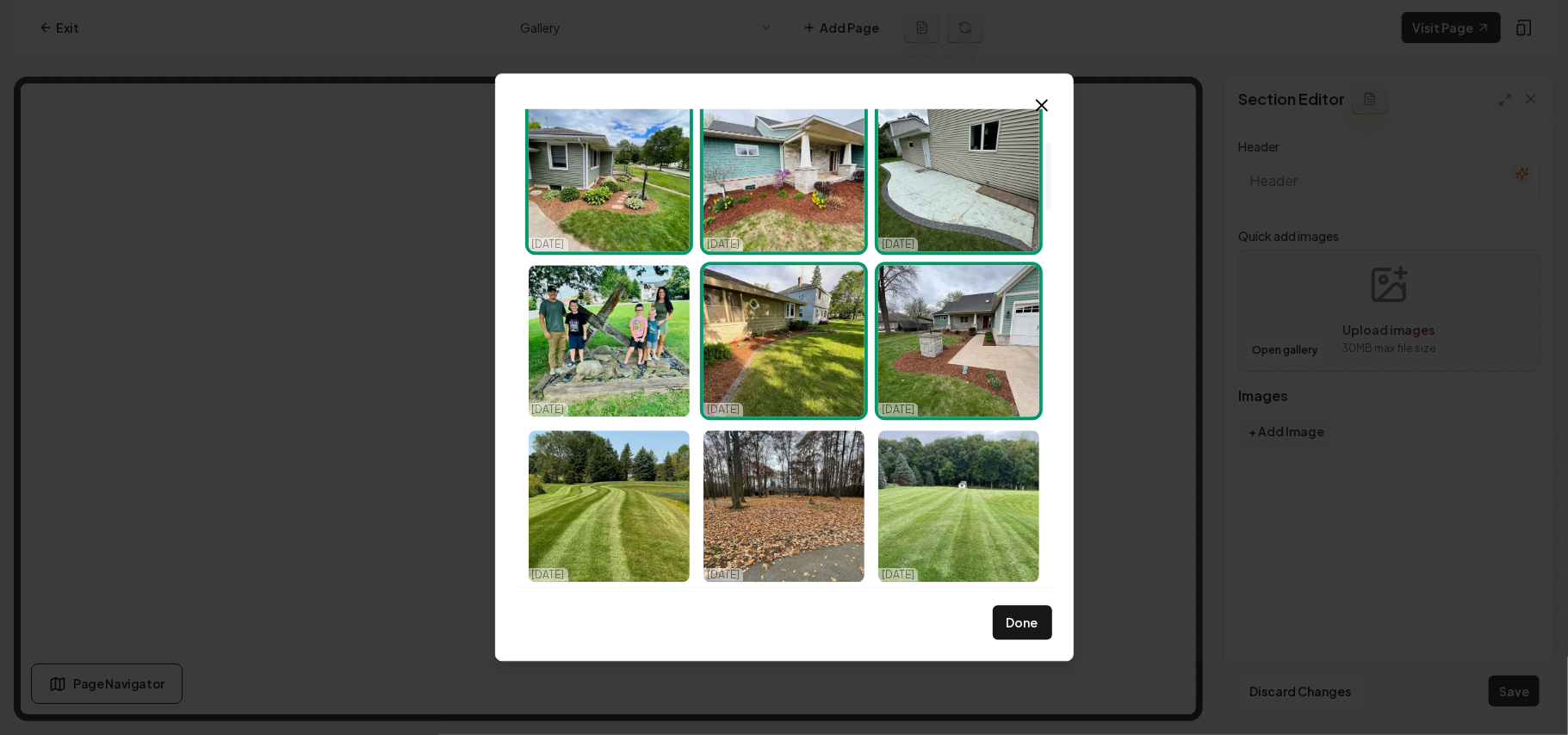
scroll to position [459, 0]
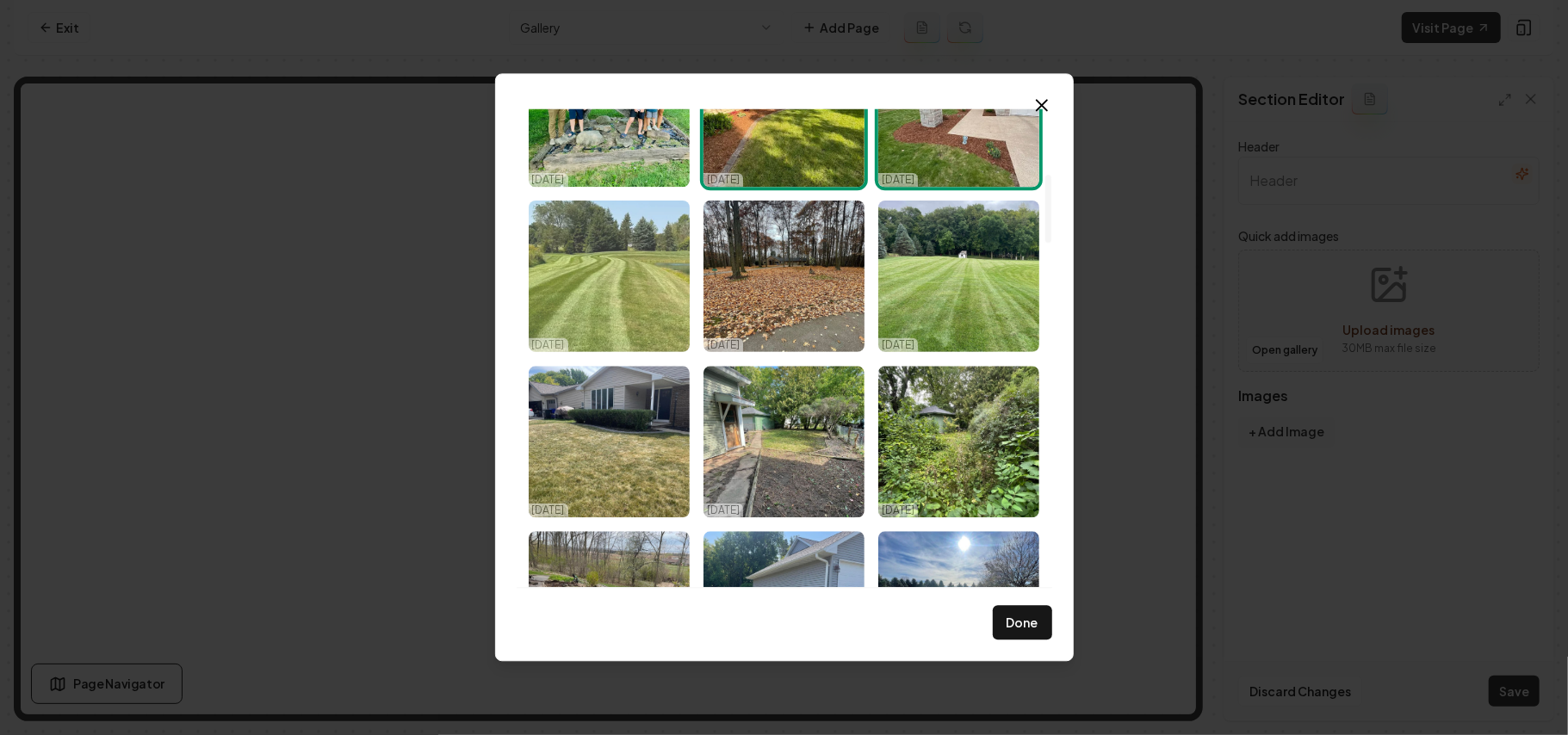
click at [631, 281] on img "Select image image_68d2d8715c7cd75eb82285bd.webp" at bounding box center [609, 276] width 161 height 151
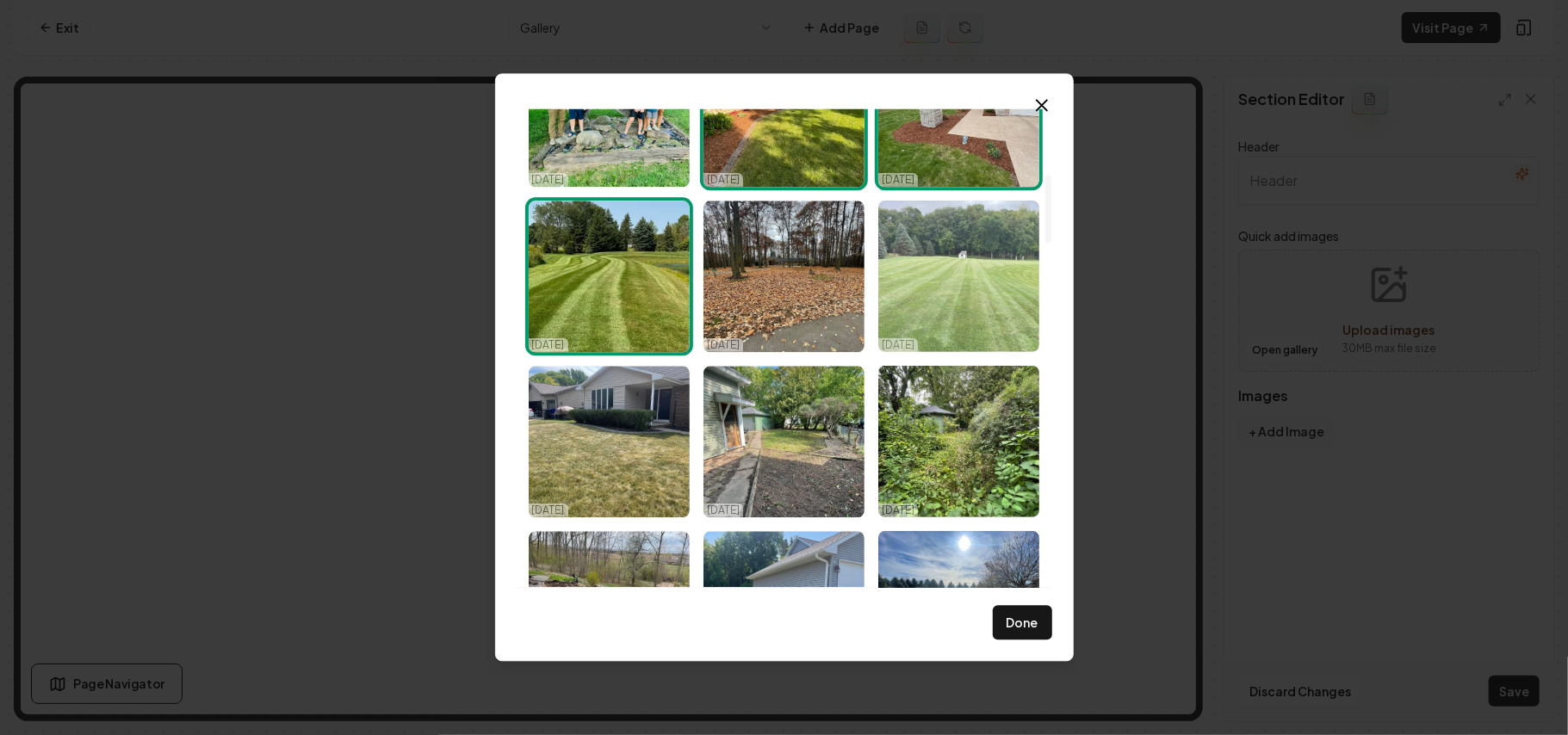
click at [945, 283] on img "Select image image_68d2d8635c7cd75eb8221660.jpeg" at bounding box center [959, 276] width 161 height 151
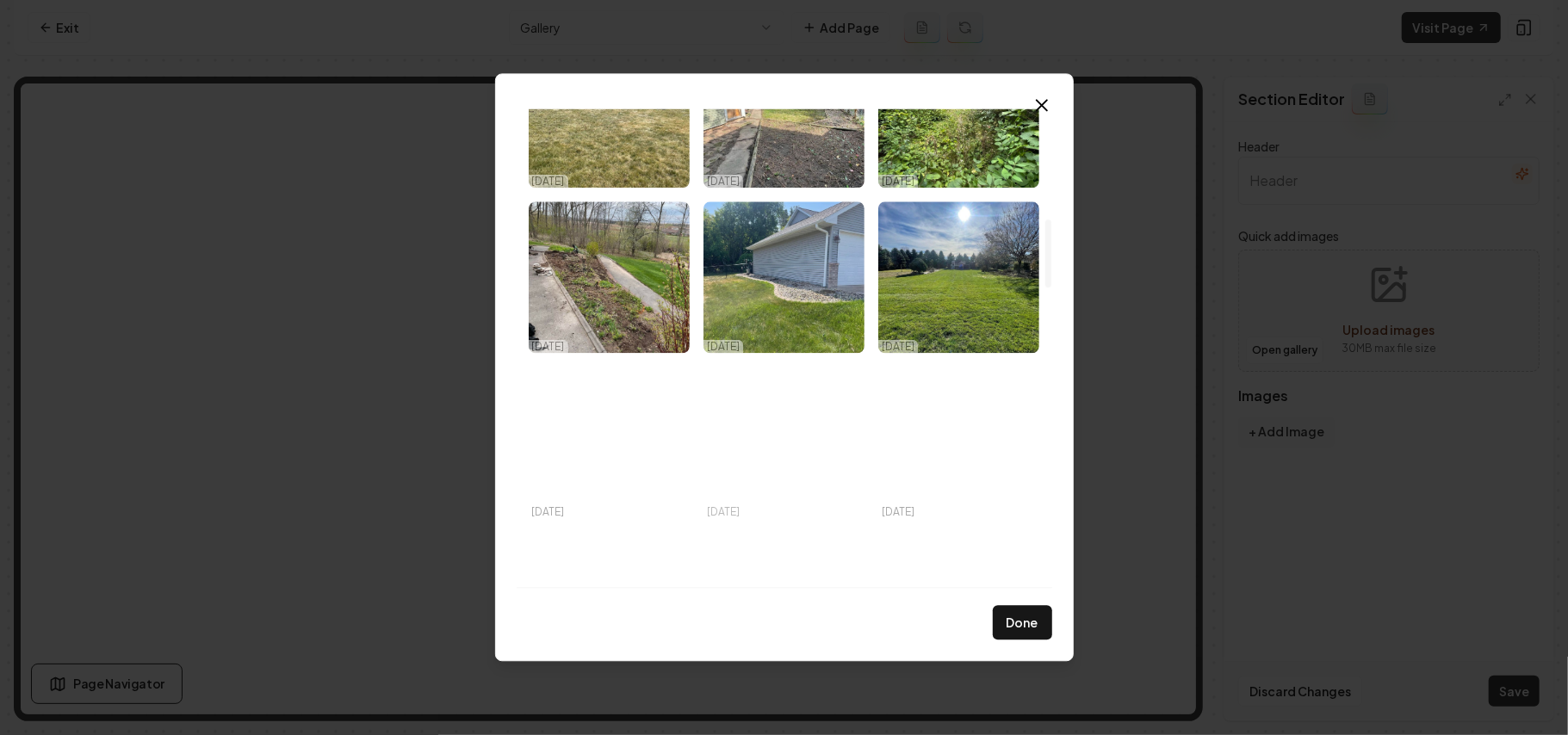
scroll to position [803, 0]
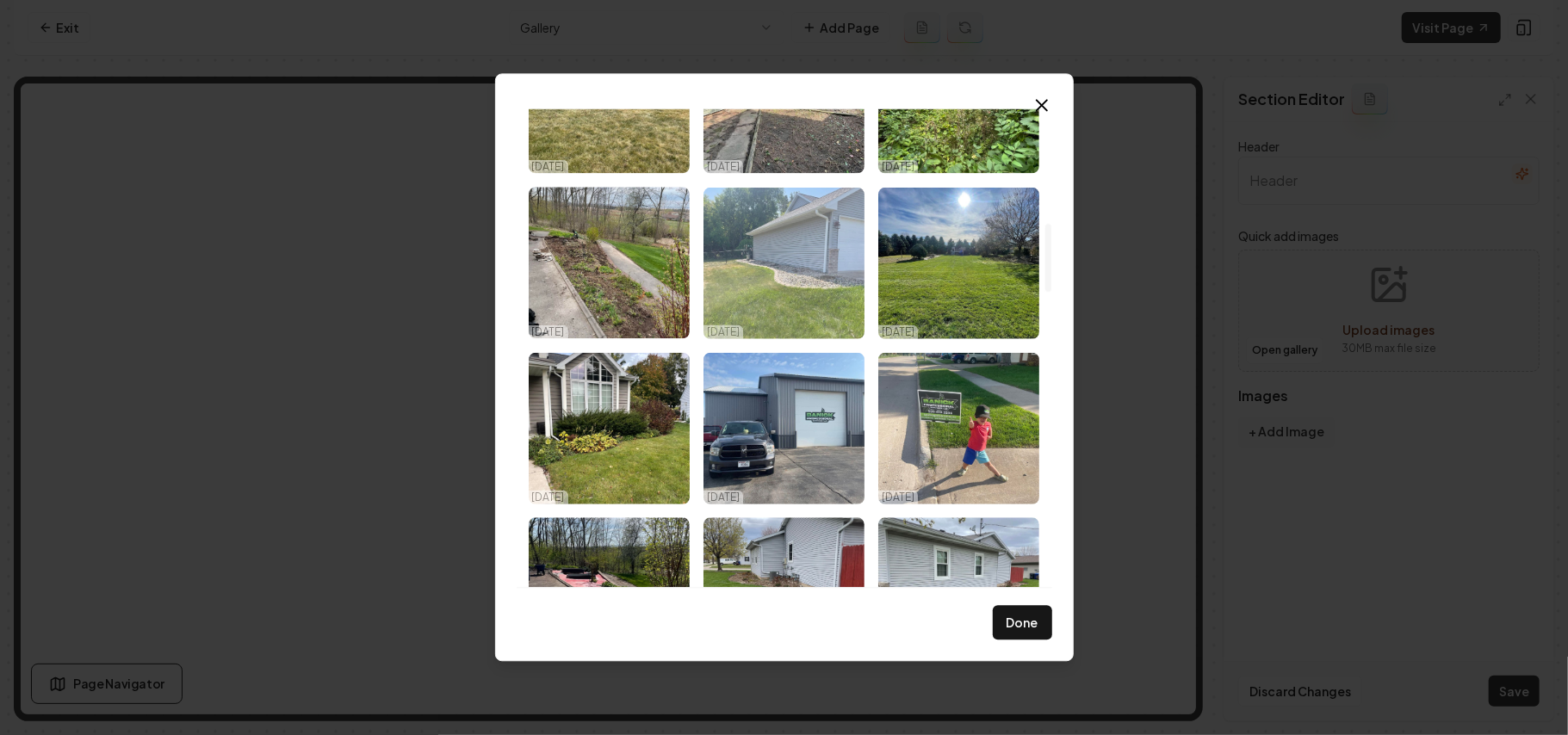
click at [799, 297] on img "Select image image_68d2d8625c7cd75eb8221179.jpeg" at bounding box center [784, 262] width 161 height 151
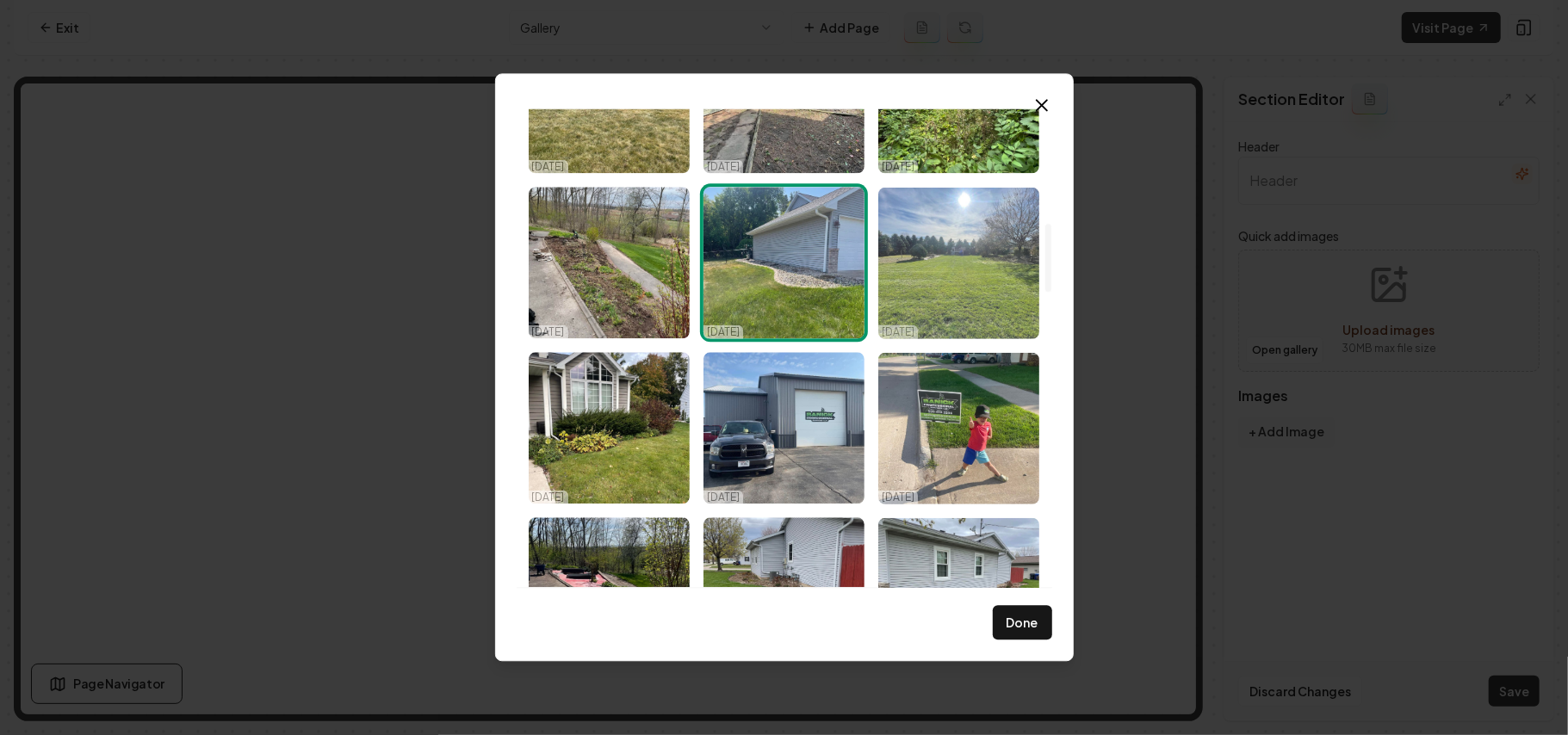
click at [993, 270] on img "Select image image_68d2d8635c7cd75eb82213a8.jpeg" at bounding box center [959, 262] width 161 height 151
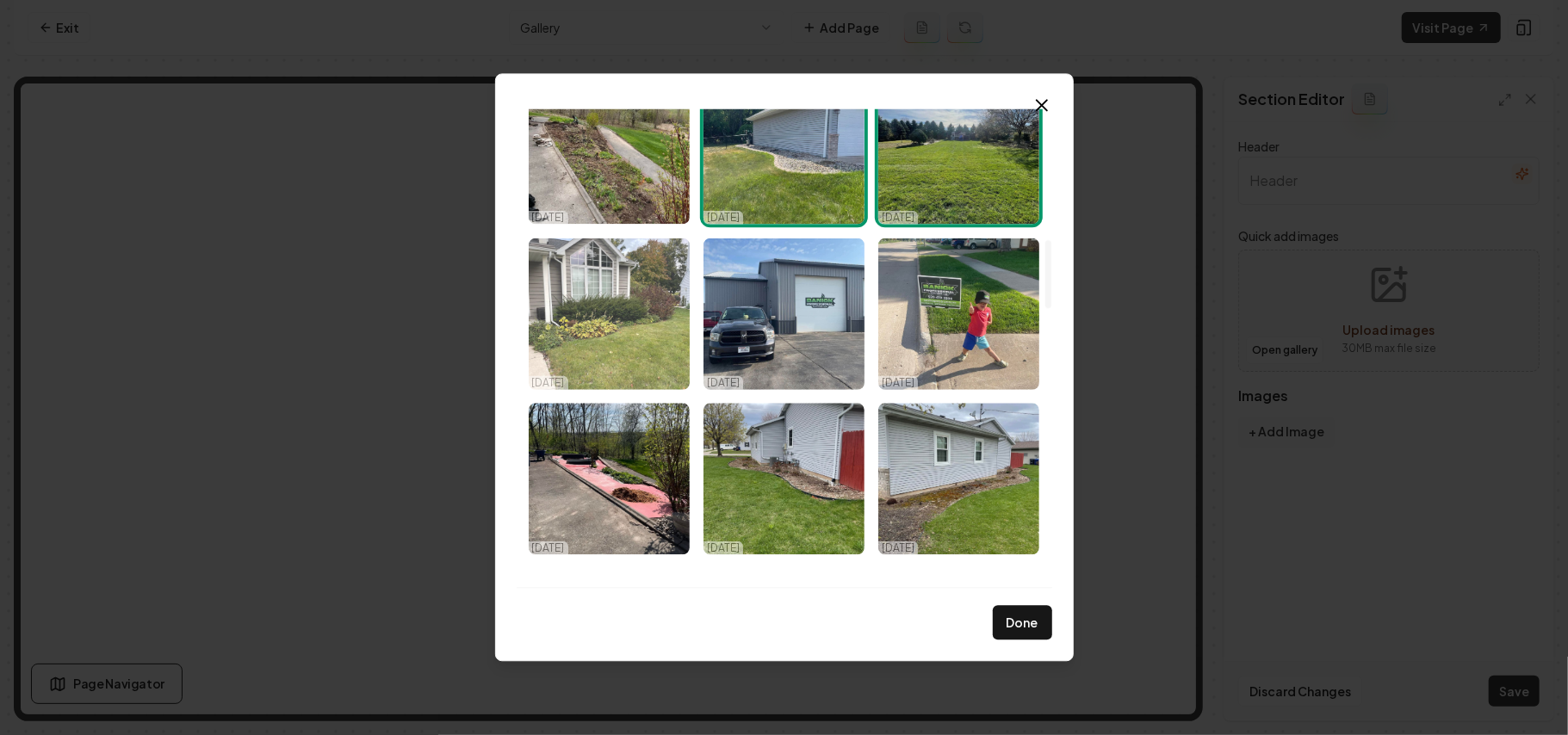
click at [634, 334] on img "Select image image_68d2d8625c7cd75eb82211b9.jpeg" at bounding box center [609, 313] width 161 height 151
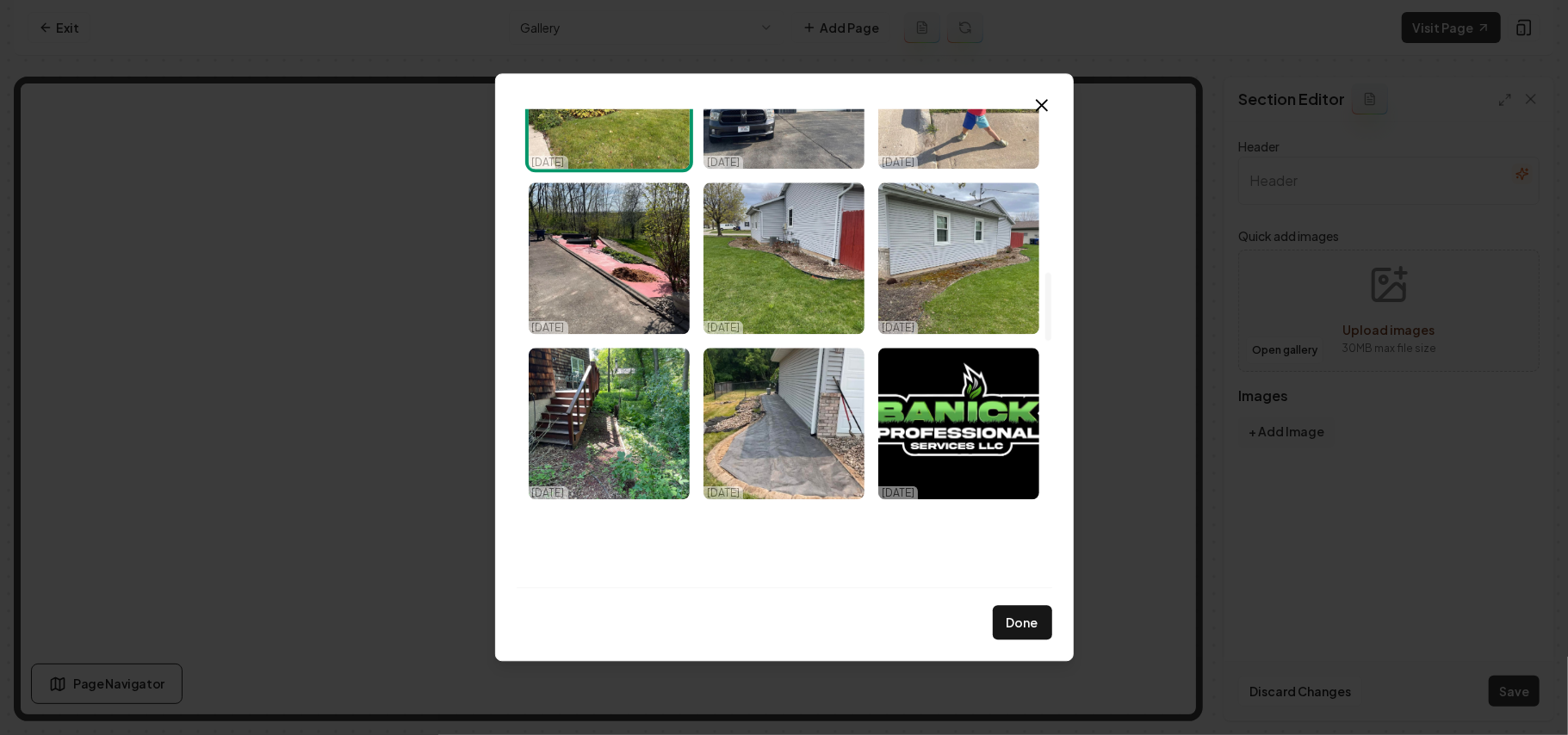
scroll to position [1148, 0]
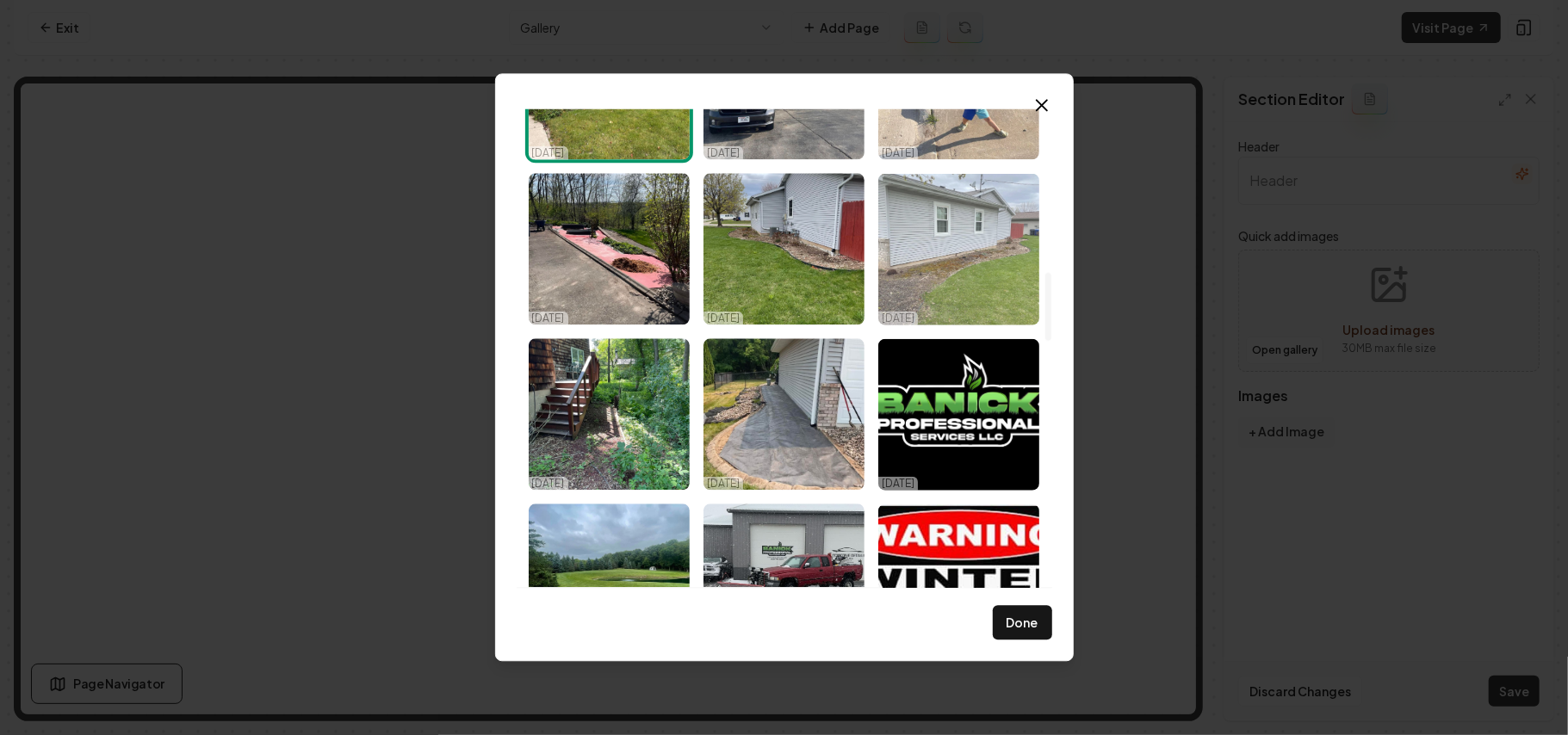
click at [979, 245] on img "Select image image_68d2d8625c7cd75eb822124a.jpeg" at bounding box center [959, 248] width 161 height 151
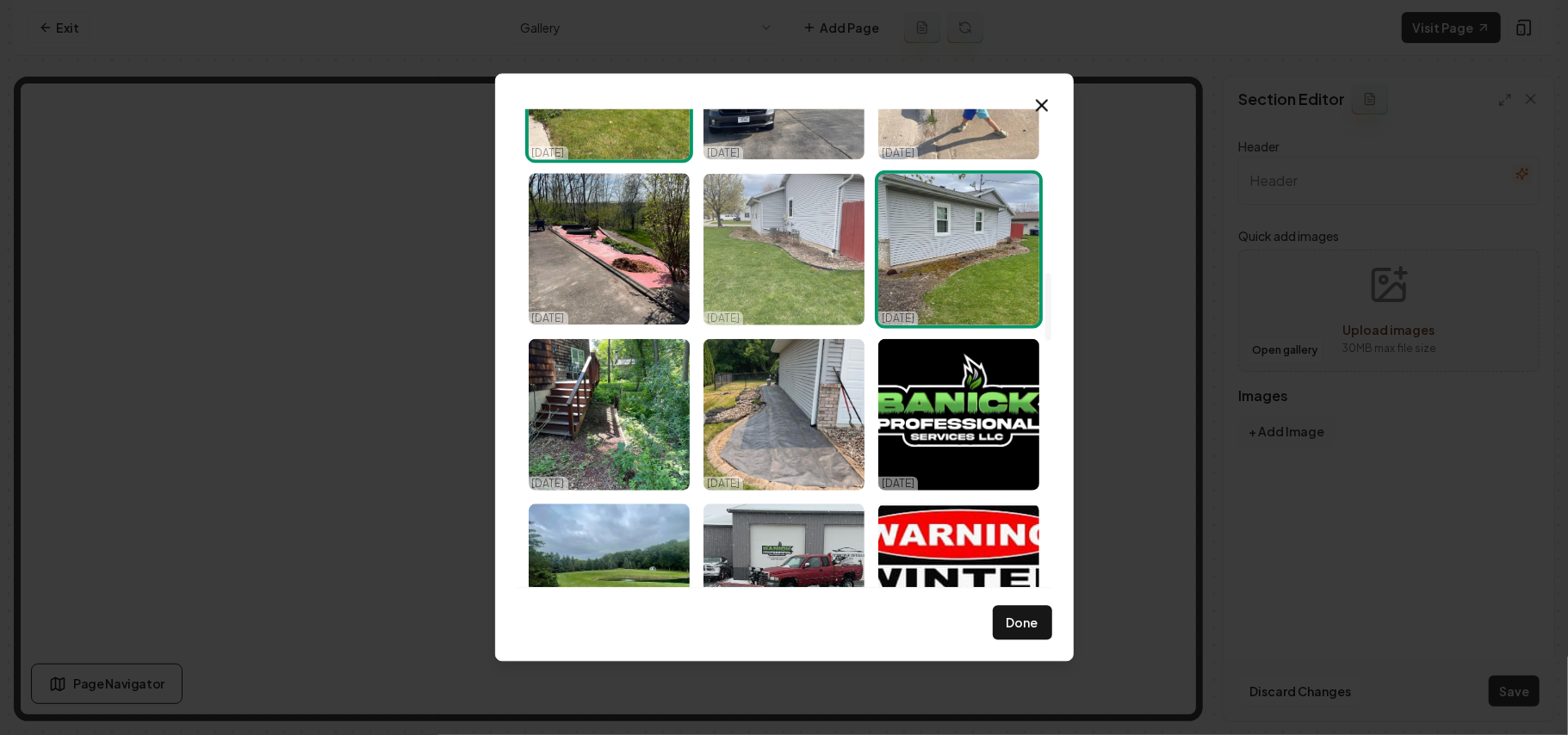
click at [800, 236] on img "Select image image_68d2d8625c7cd75eb822112a.jpeg" at bounding box center [784, 248] width 161 height 151
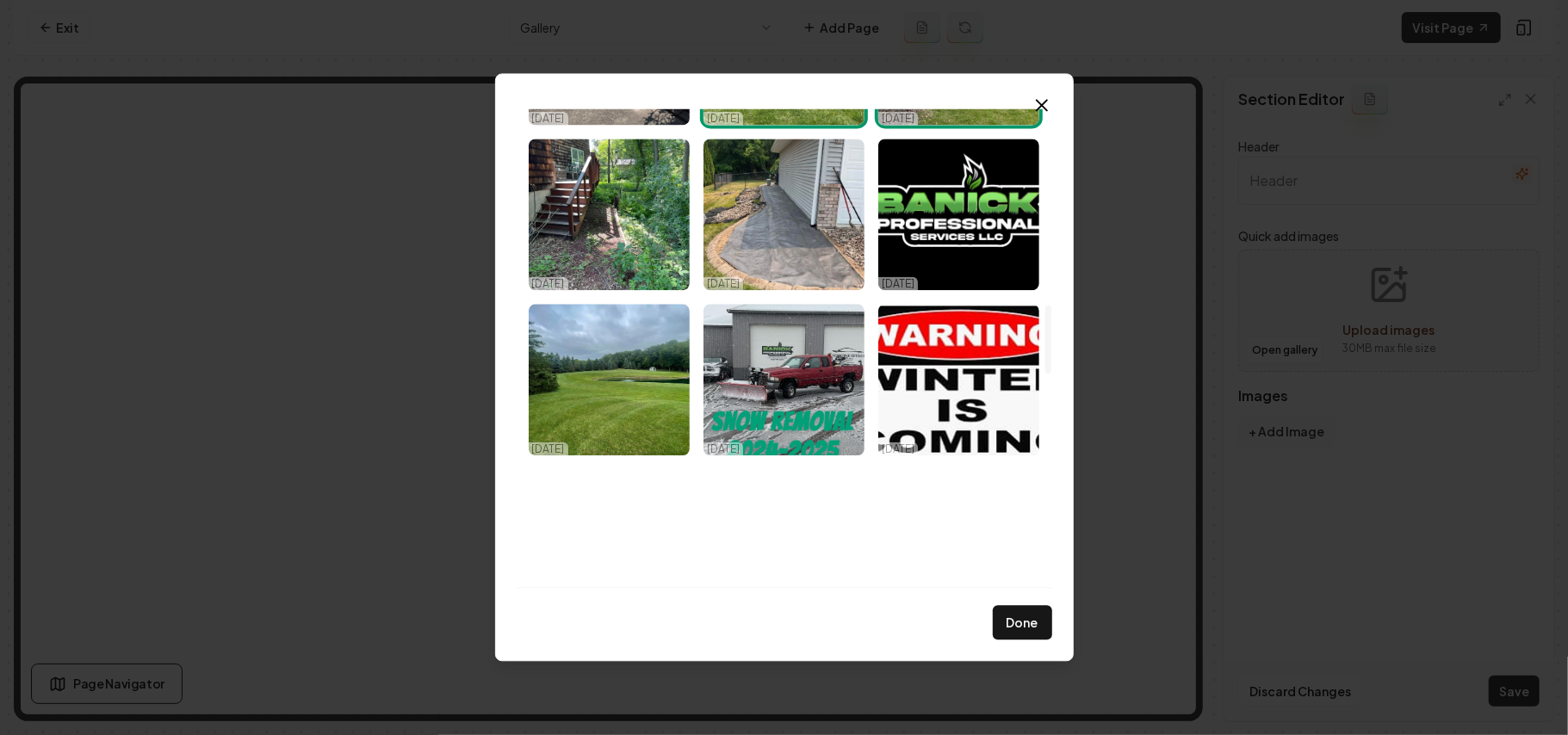
scroll to position [1378, 0]
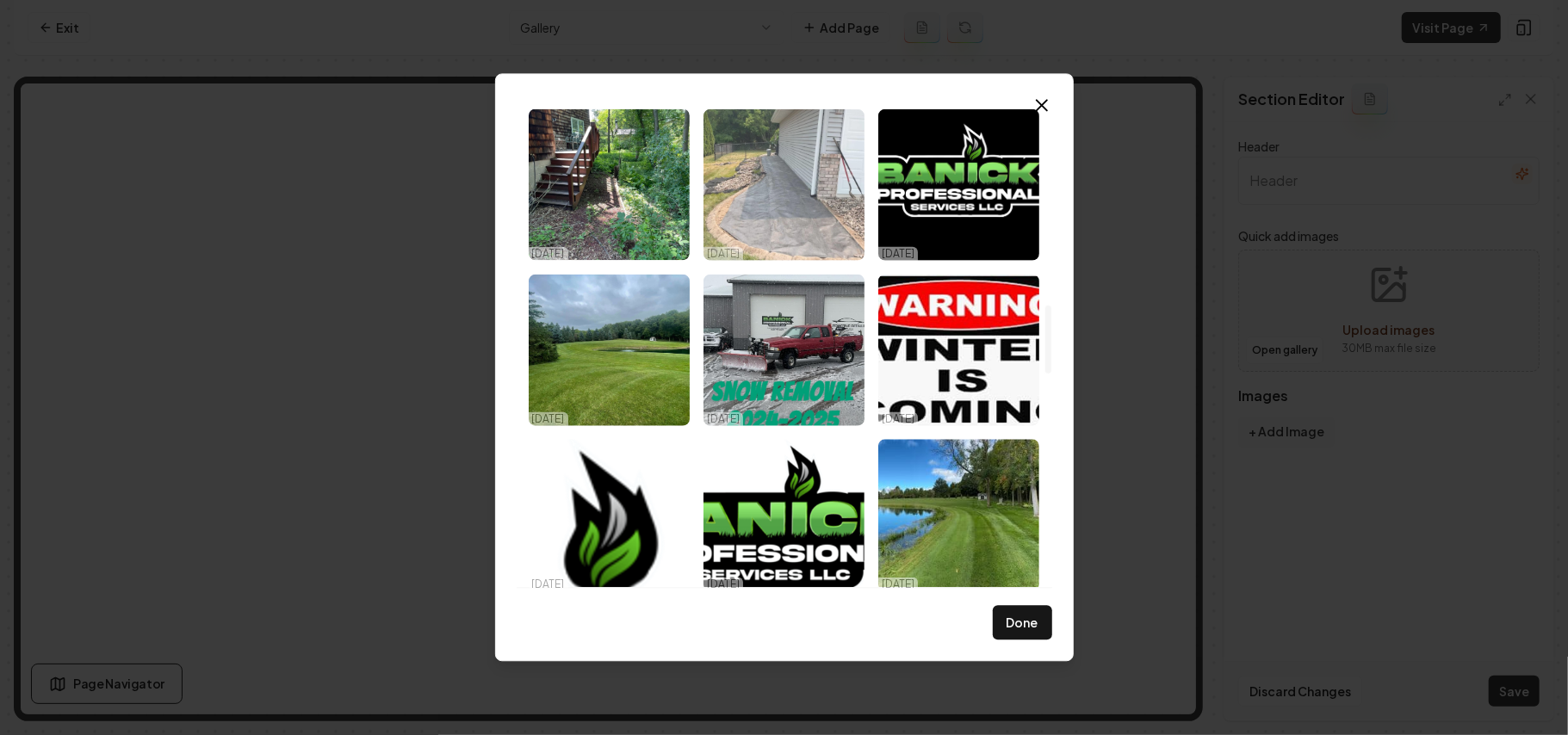
click at [810, 173] on img "Select image image_68d2d8625c7cd75eb82210d7.jpeg" at bounding box center [784, 185] width 161 height 151
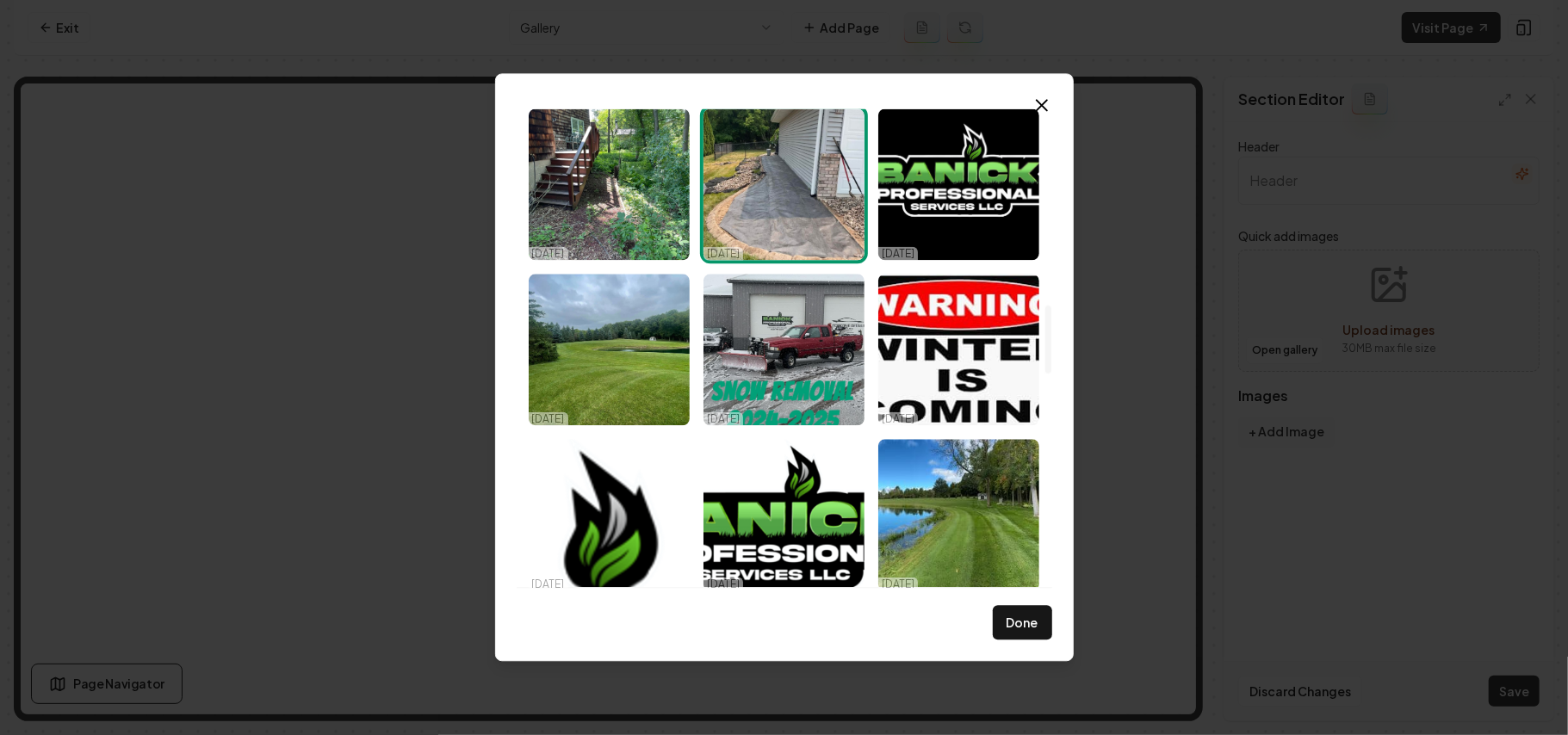
click at [798, 211] on img "Select image image_68d2d8625c7cd75eb82210d7.jpeg" at bounding box center [784, 185] width 161 height 151
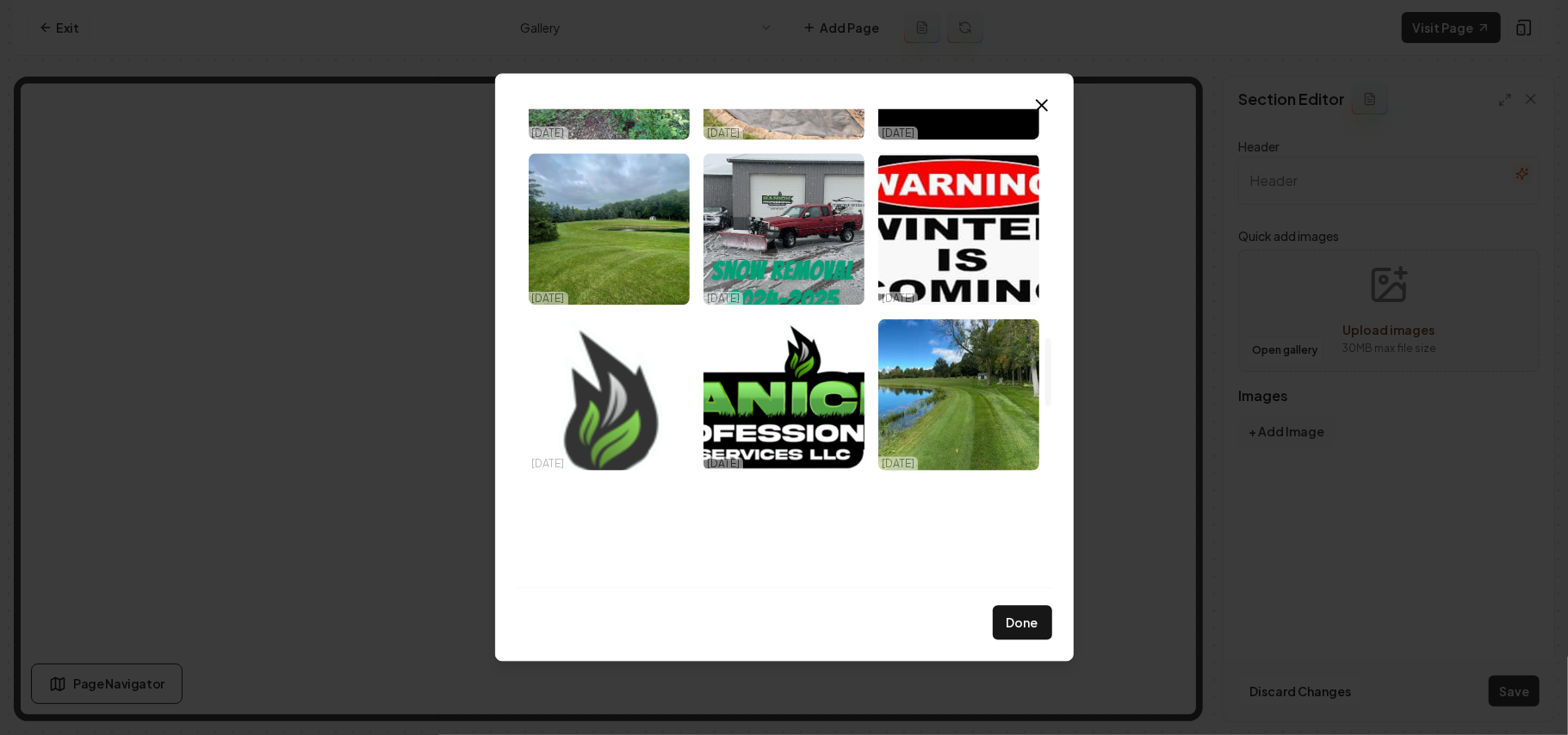
scroll to position [1607, 0]
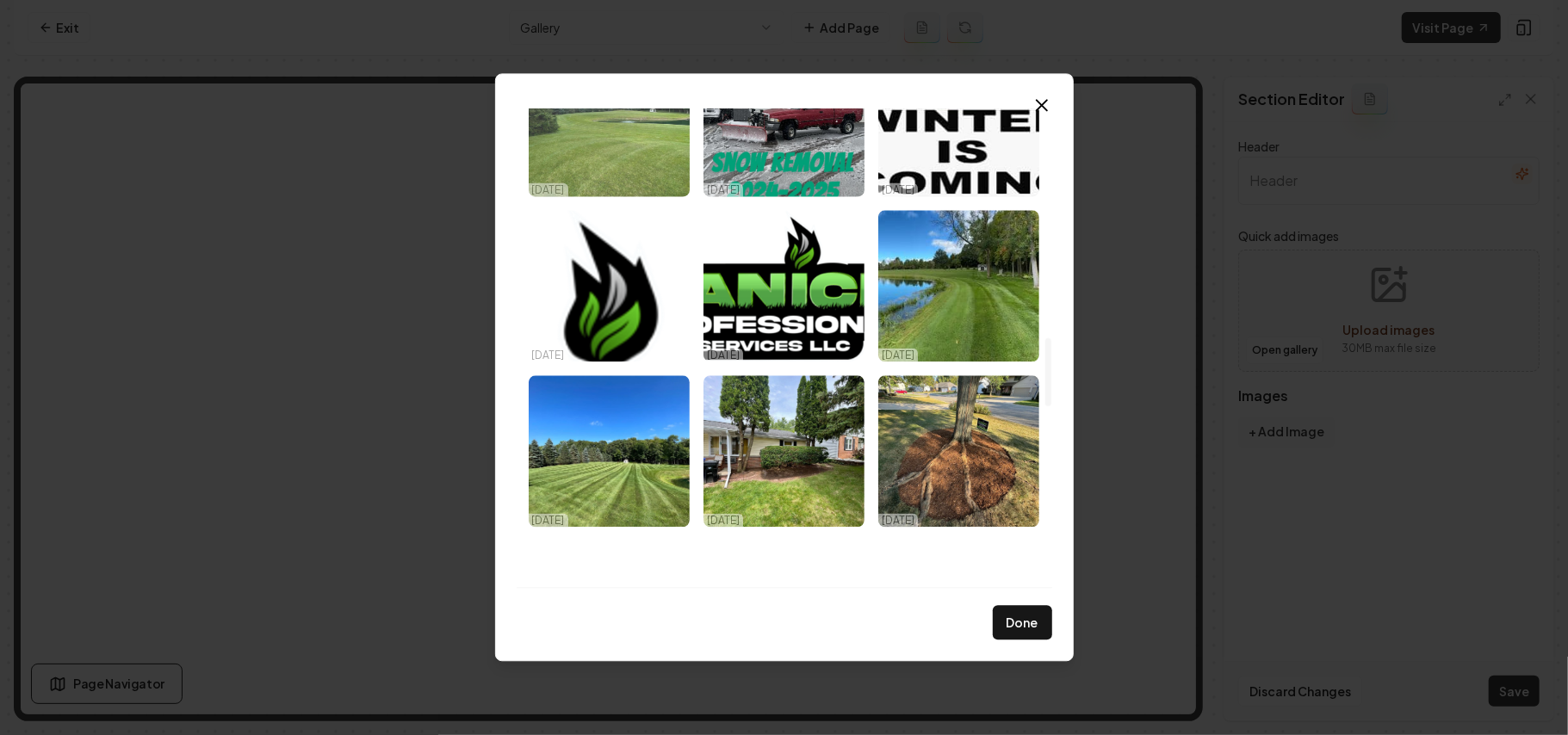
click at [645, 157] on img "Select image image_68d2d8625c7cd75eb8221245.jpeg" at bounding box center [609, 120] width 161 height 151
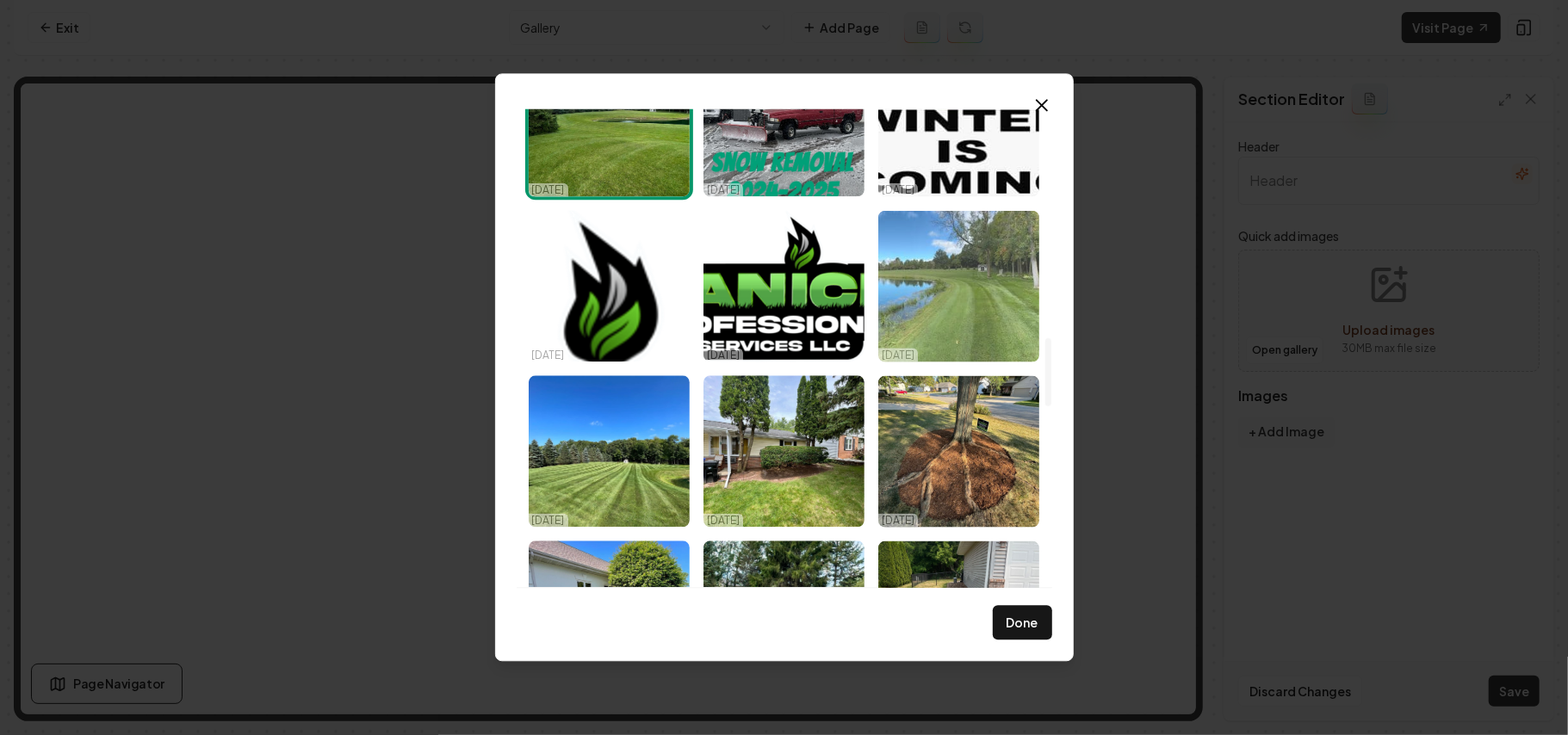
click at [900, 265] on img "Select image image_68d2d68d5c7cd75eb815c952.jpeg" at bounding box center [959, 286] width 161 height 151
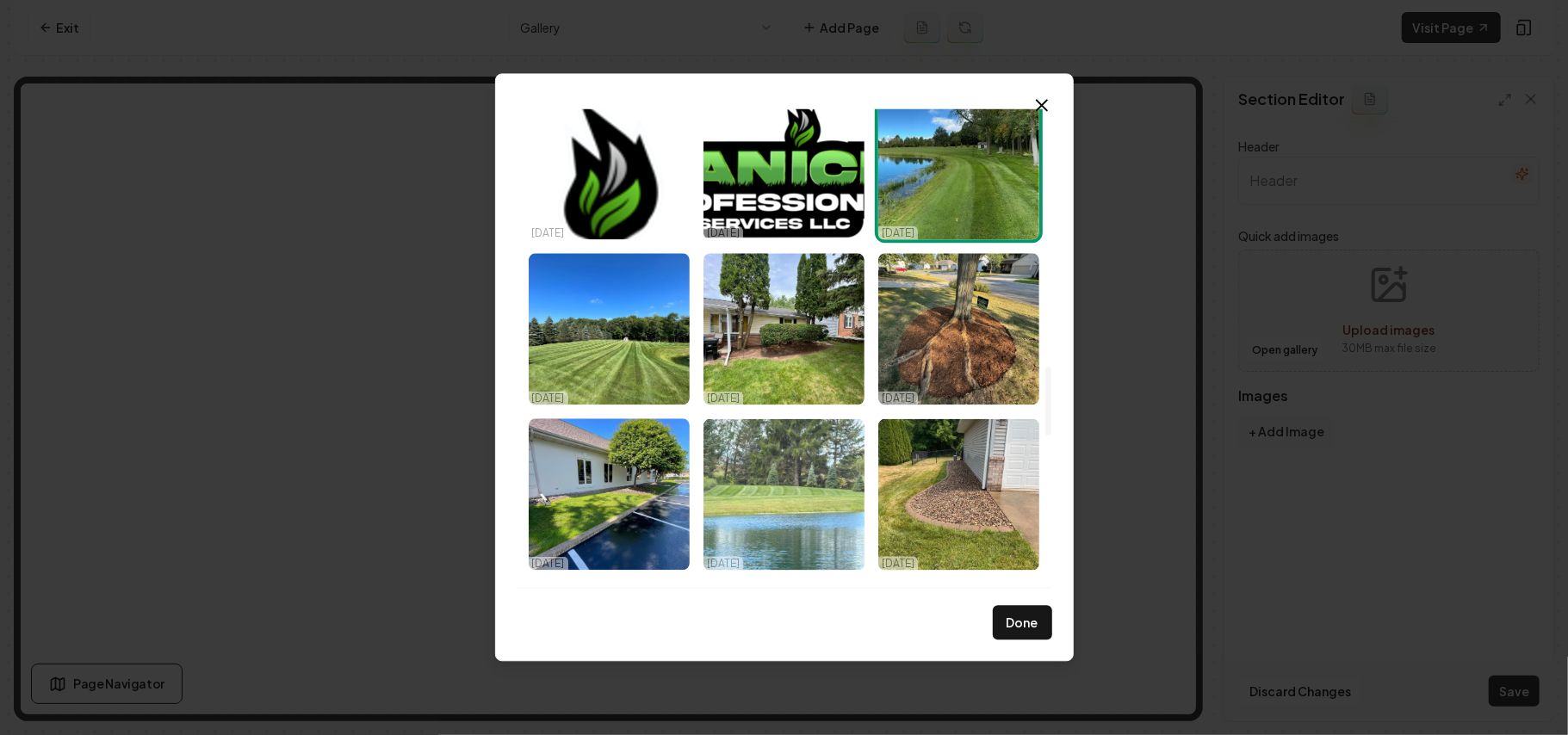
scroll to position [1837, 0]
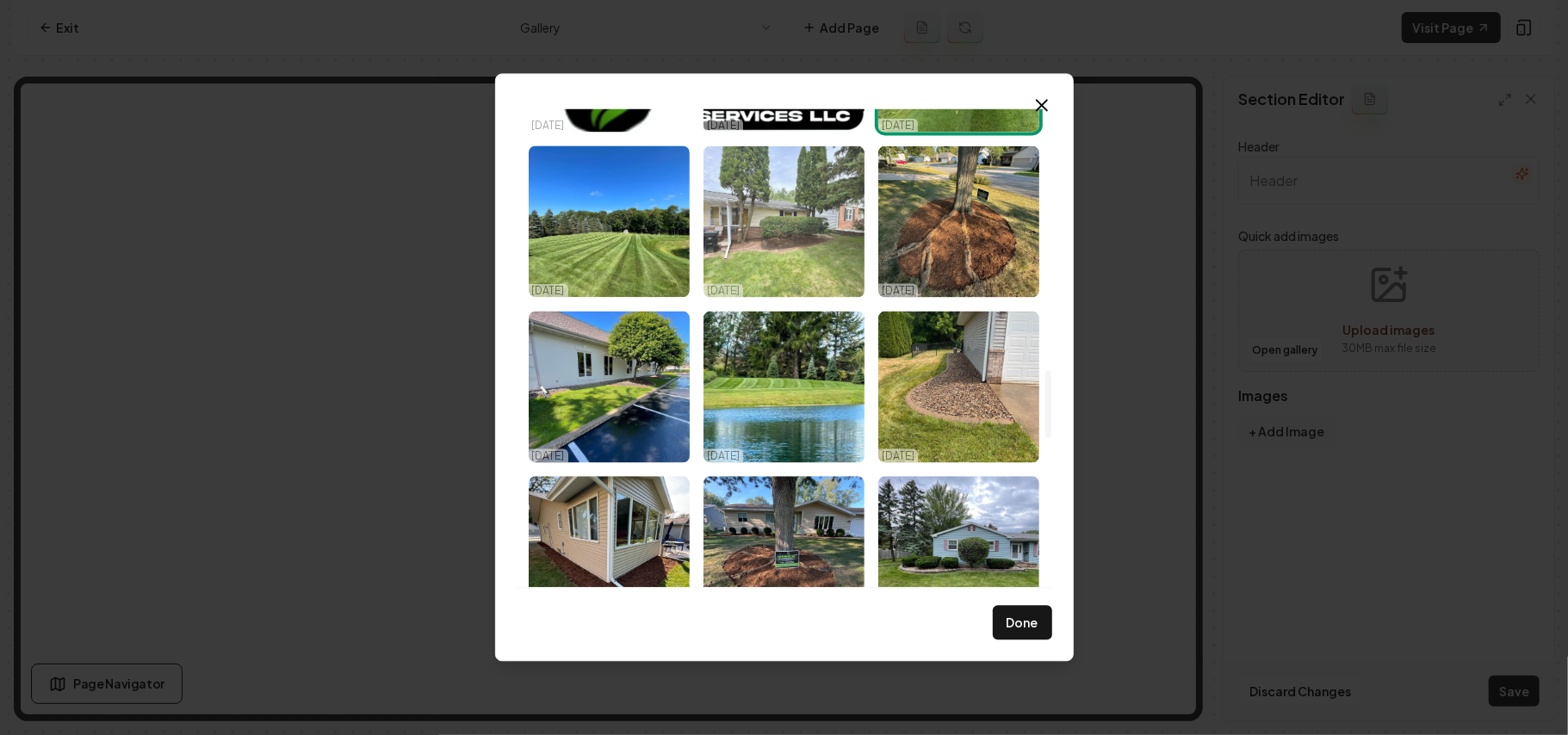
click at [820, 251] on img "Select image image_68d2d6875c7cd75eb815b0bd.jpeg" at bounding box center [784, 222] width 161 height 151
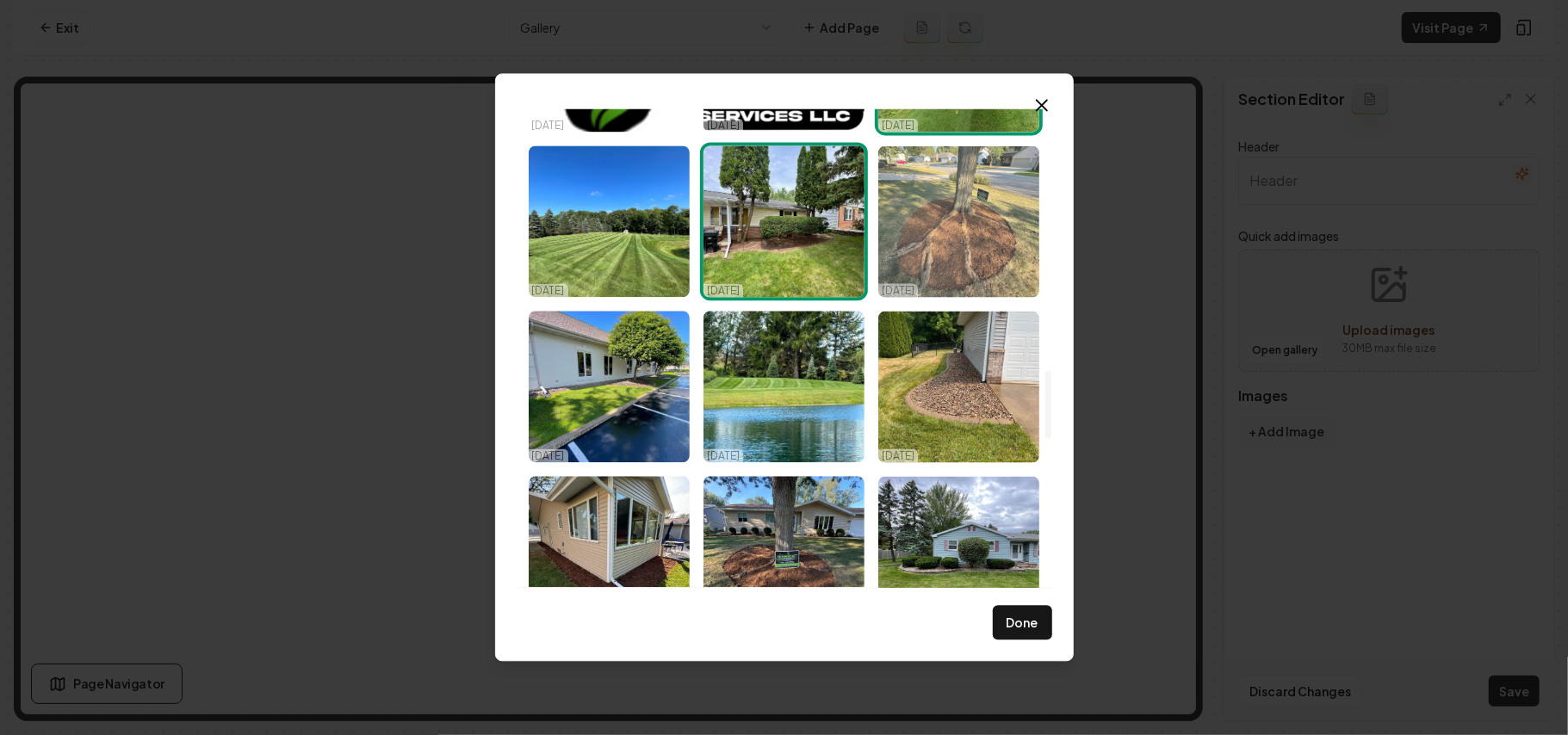
click at [978, 218] on img "Select image image_68d2d6875c7cd75eb815b0b7.jpeg" at bounding box center [959, 222] width 161 height 151
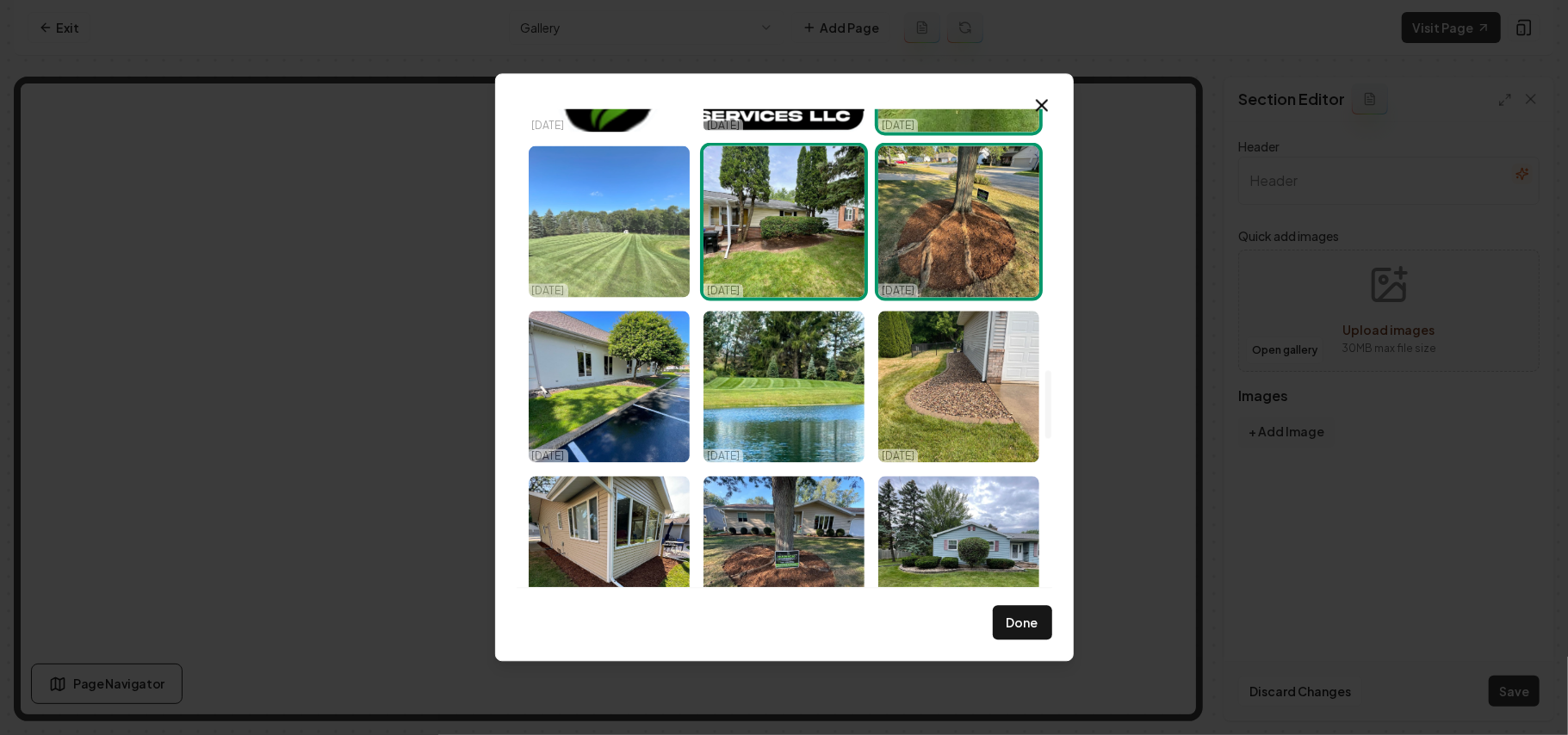
click at [634, 221] on img "Select image image_68d2d6875c7cd75eb815b0e2.jpeg" at bounding box center [609, 222] width 161 height 151
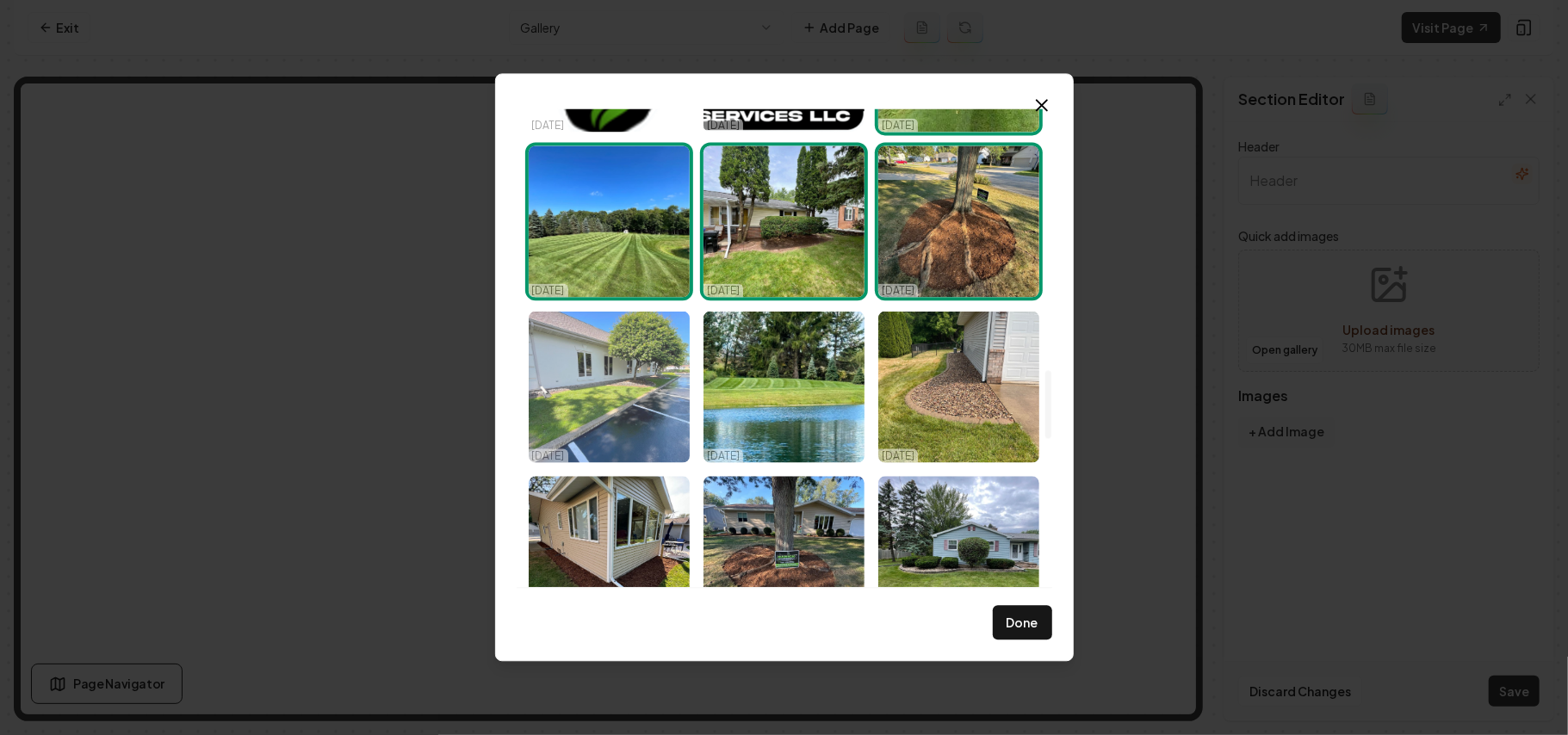
click at [665, 366] on img "Select image image_68d2d6865c7cd75eb815b06c.jpeg" at bounding box center [609, 387] width 161 height 151
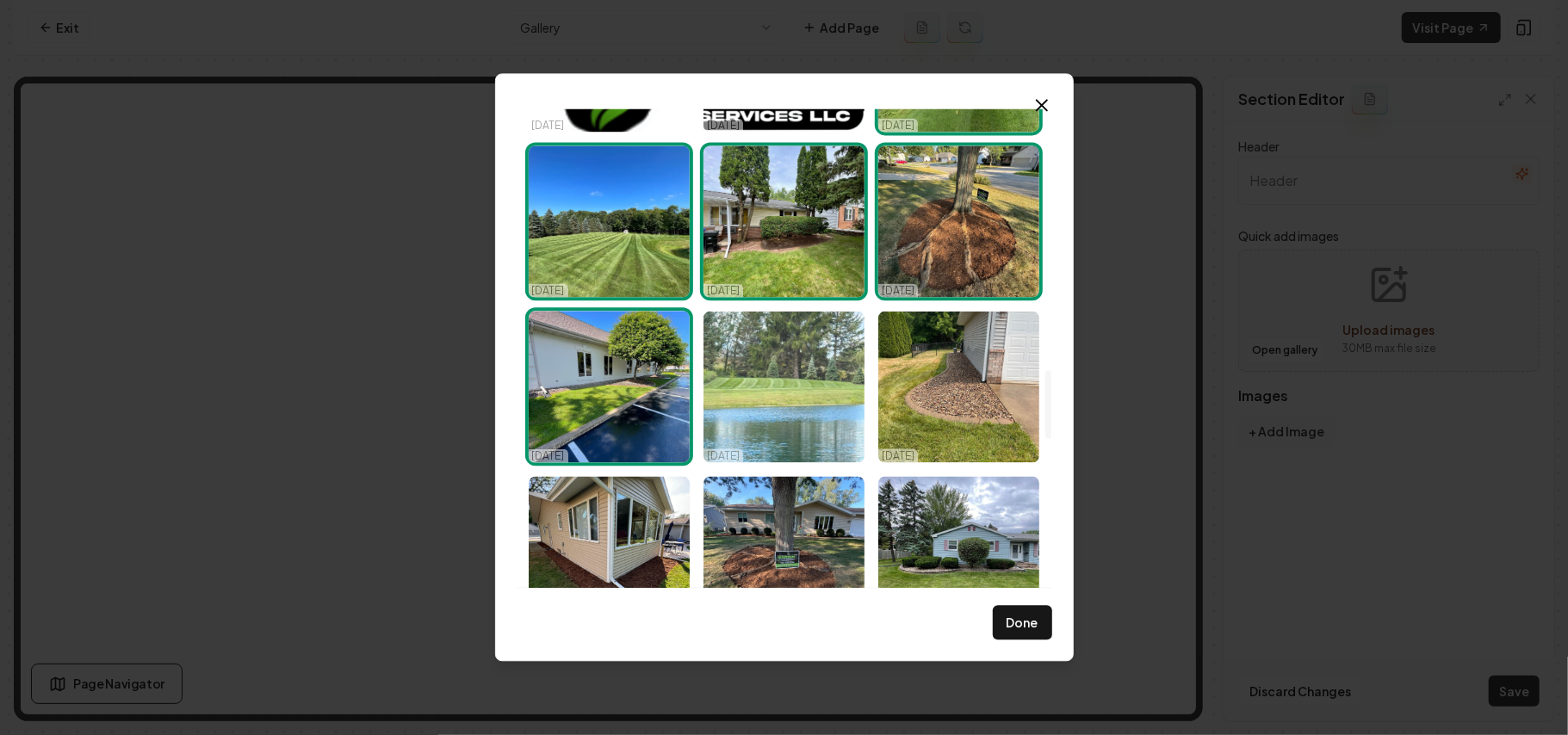
click at [797, 386] on img "Select image image_68d2d6865c7cd75eb815afe7.jpeg" at bounding box center [784, 387] width 161 height 151
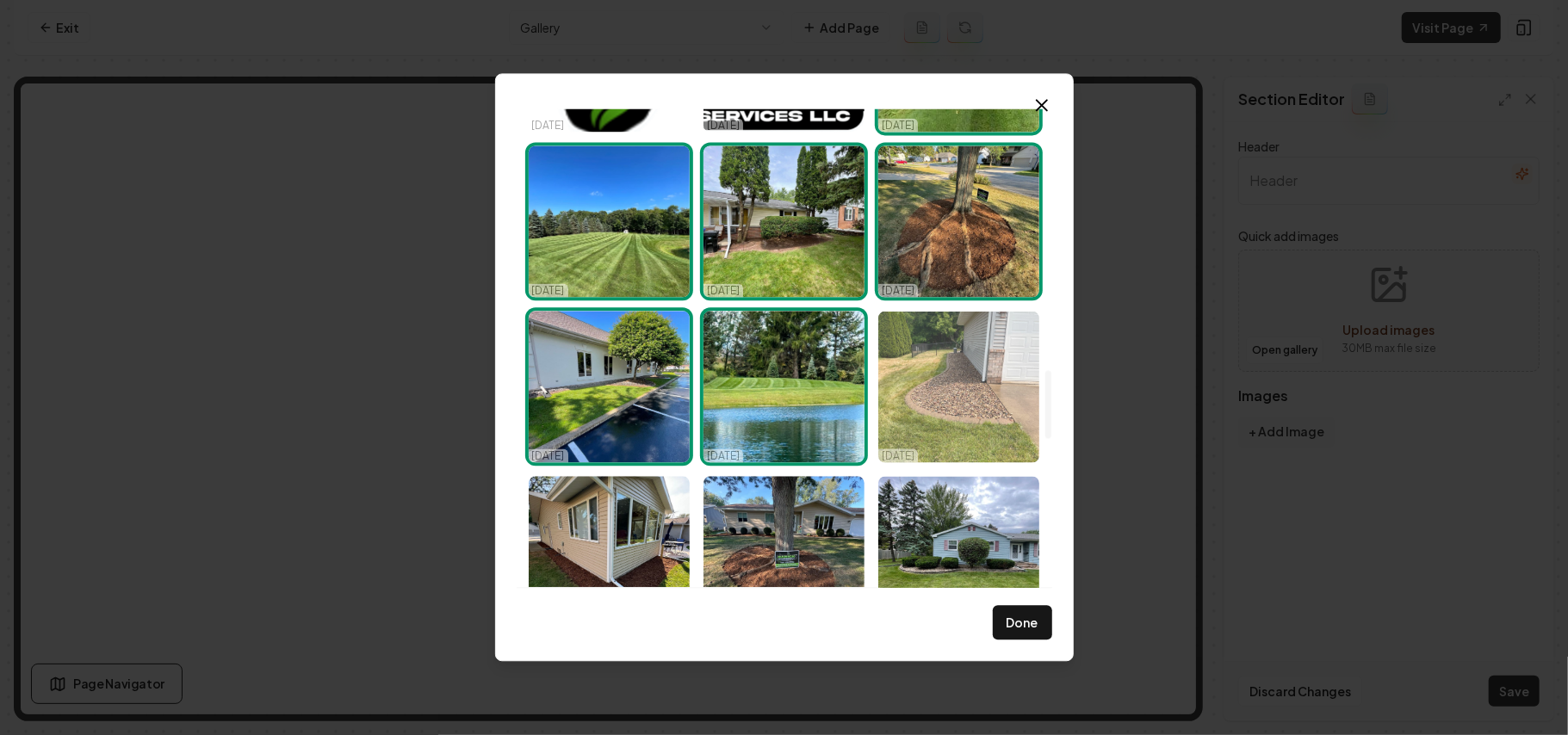
click at [934, 377] on img "Select image image_68d2d6855c7cd75eb815aa9b.jpeg" at bounding box center [959, 387] width 161 height 151
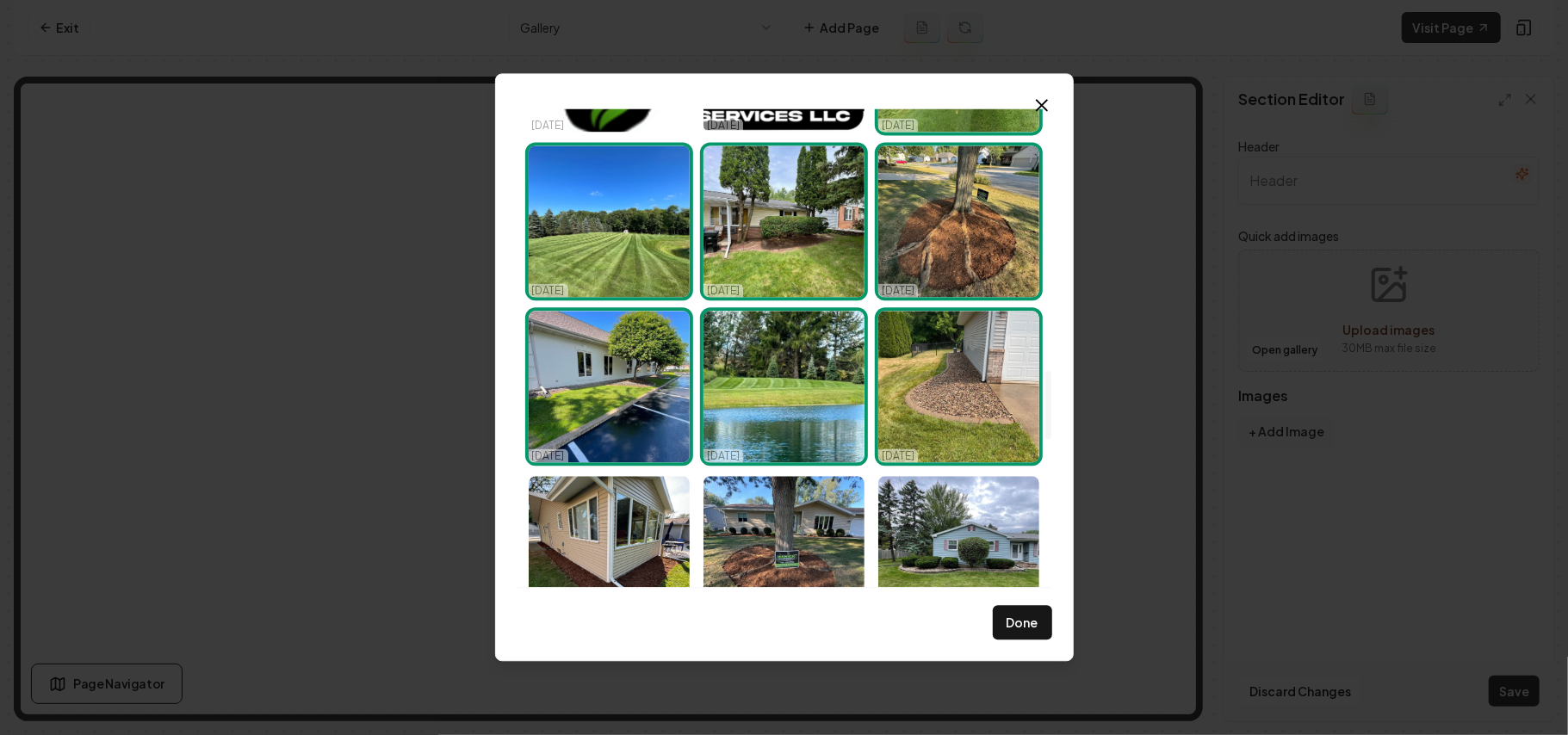
scroll to position [2066, 0]
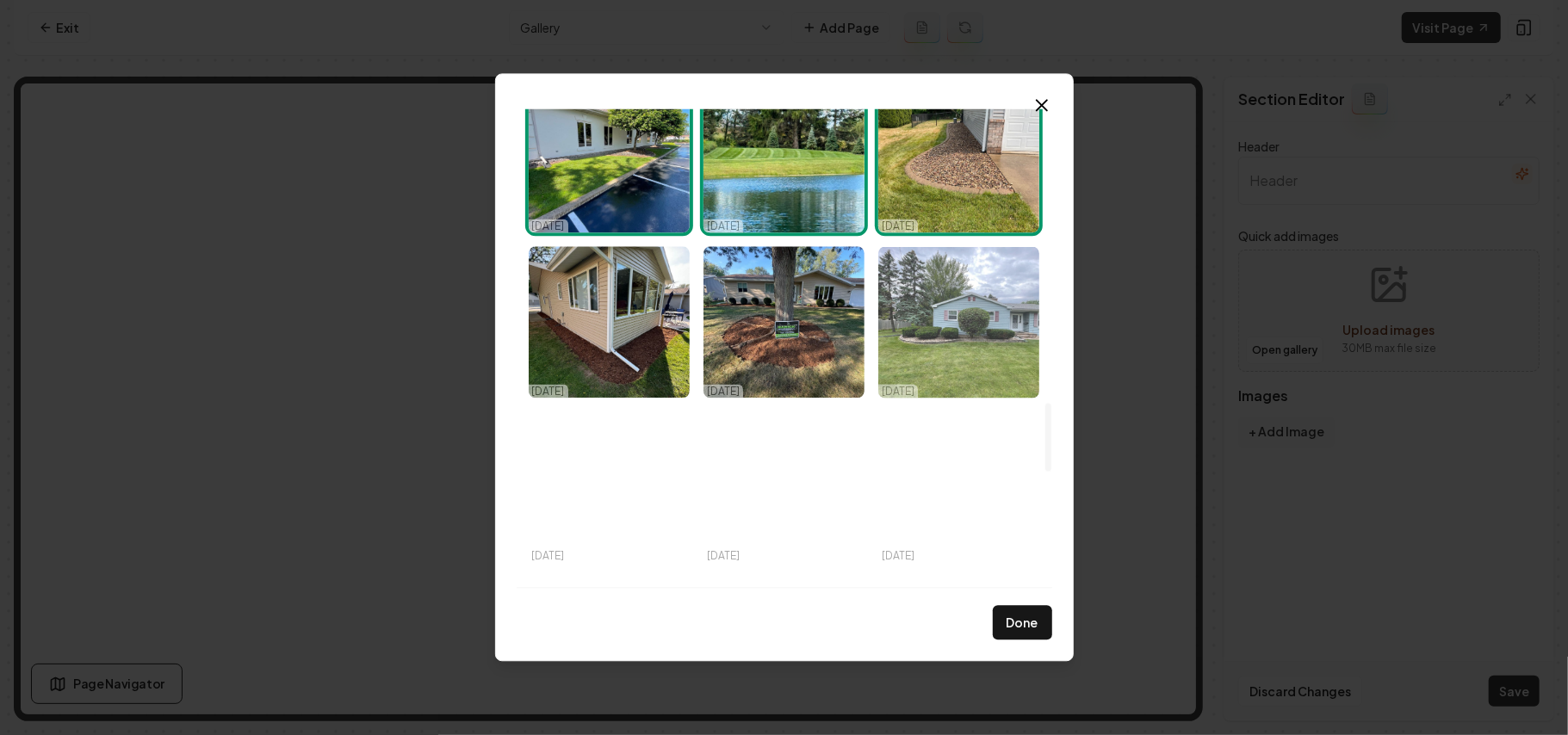
click at [966, 331] on img "Select image image_68d2d6855c7cd75eb815a967.jpeg" at bounding box center [959, 322] width 161 height 151
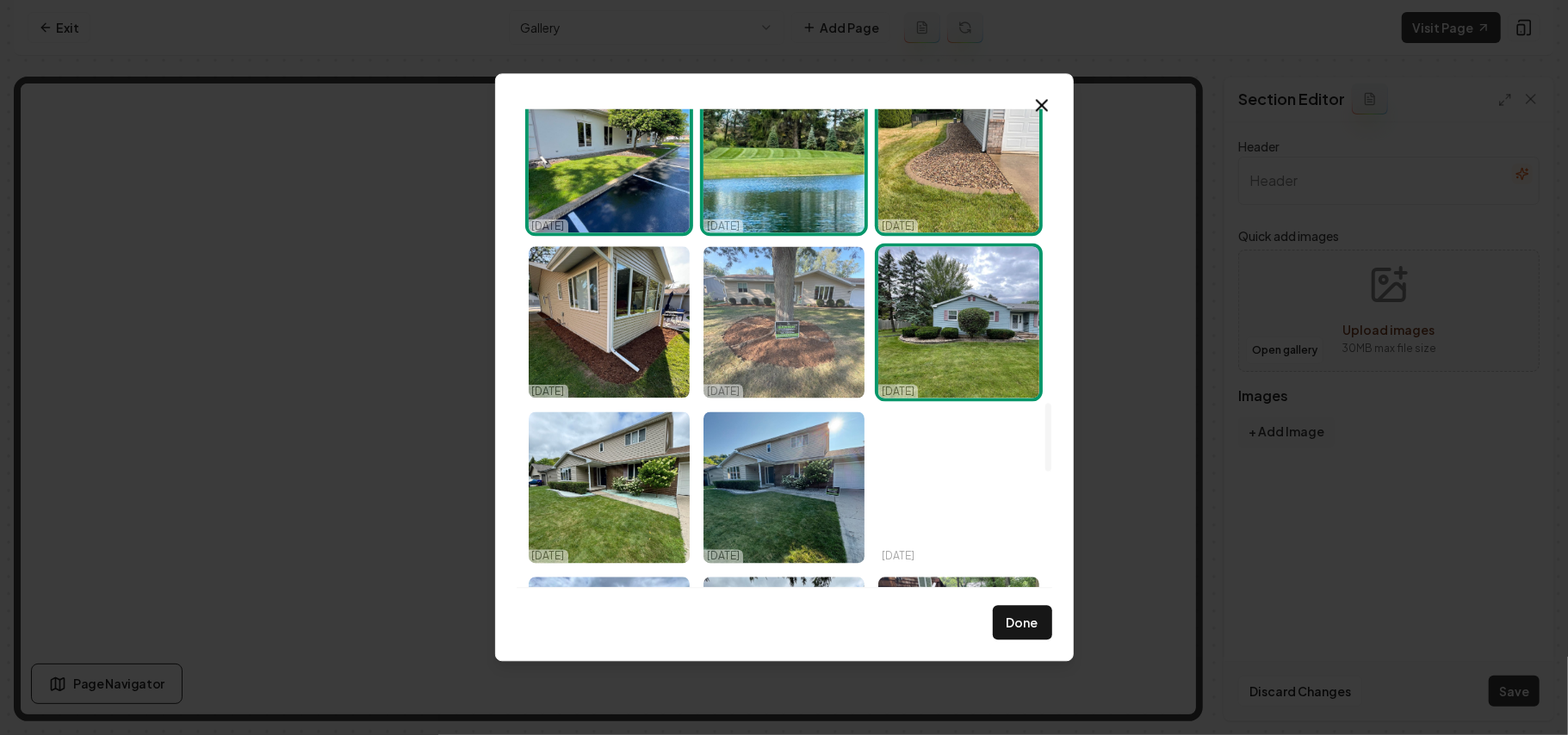
click at [792, 313] on img "Select image image_68d2d6855c7cd75eb815a94c.jpeg" at bounding box center [784, 322] width 161 height 151
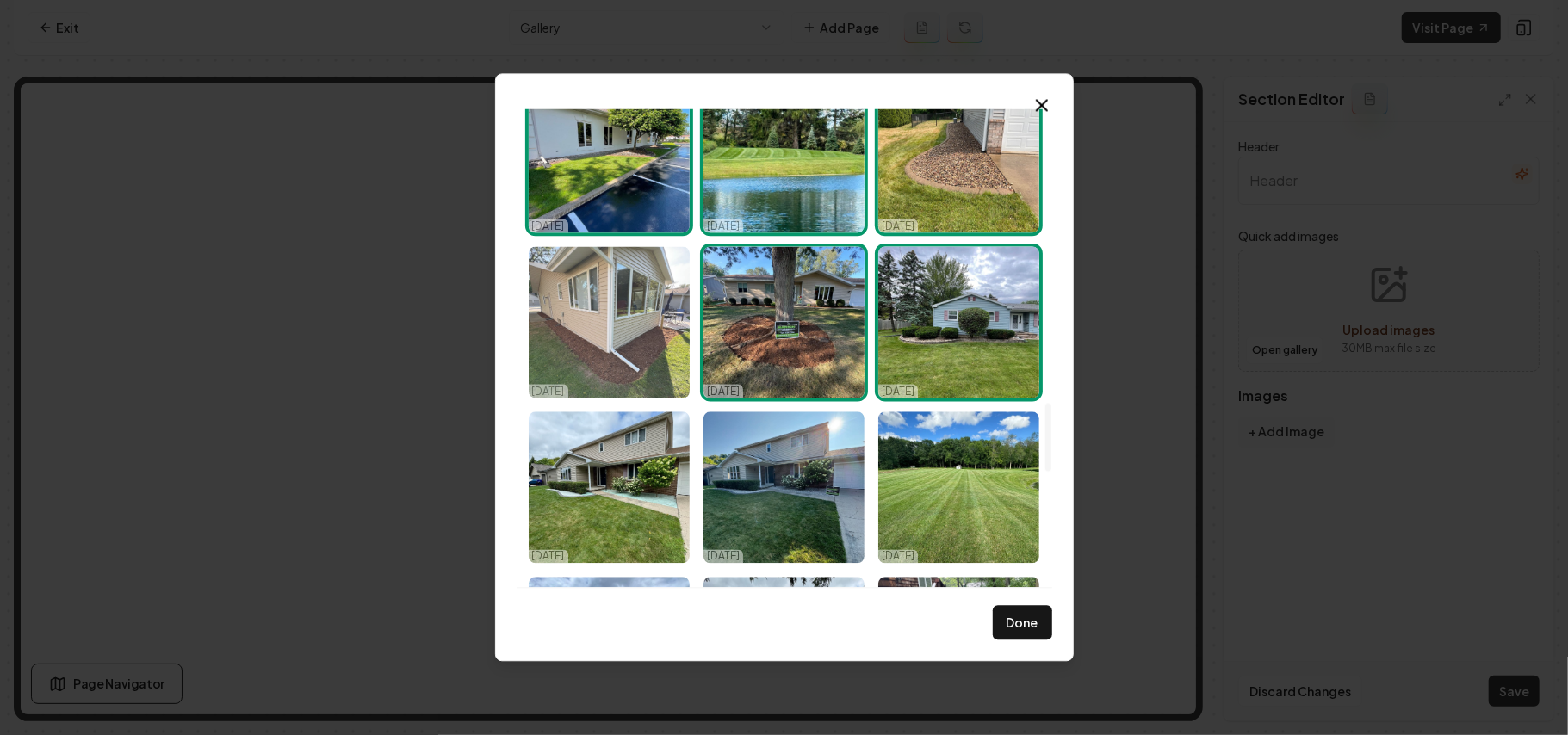
click at [665, 317] on img "Select image image_68d2d6855c7cd75eb815aab9.jpeg" at bounding box center [609, 322] width 161 height 151
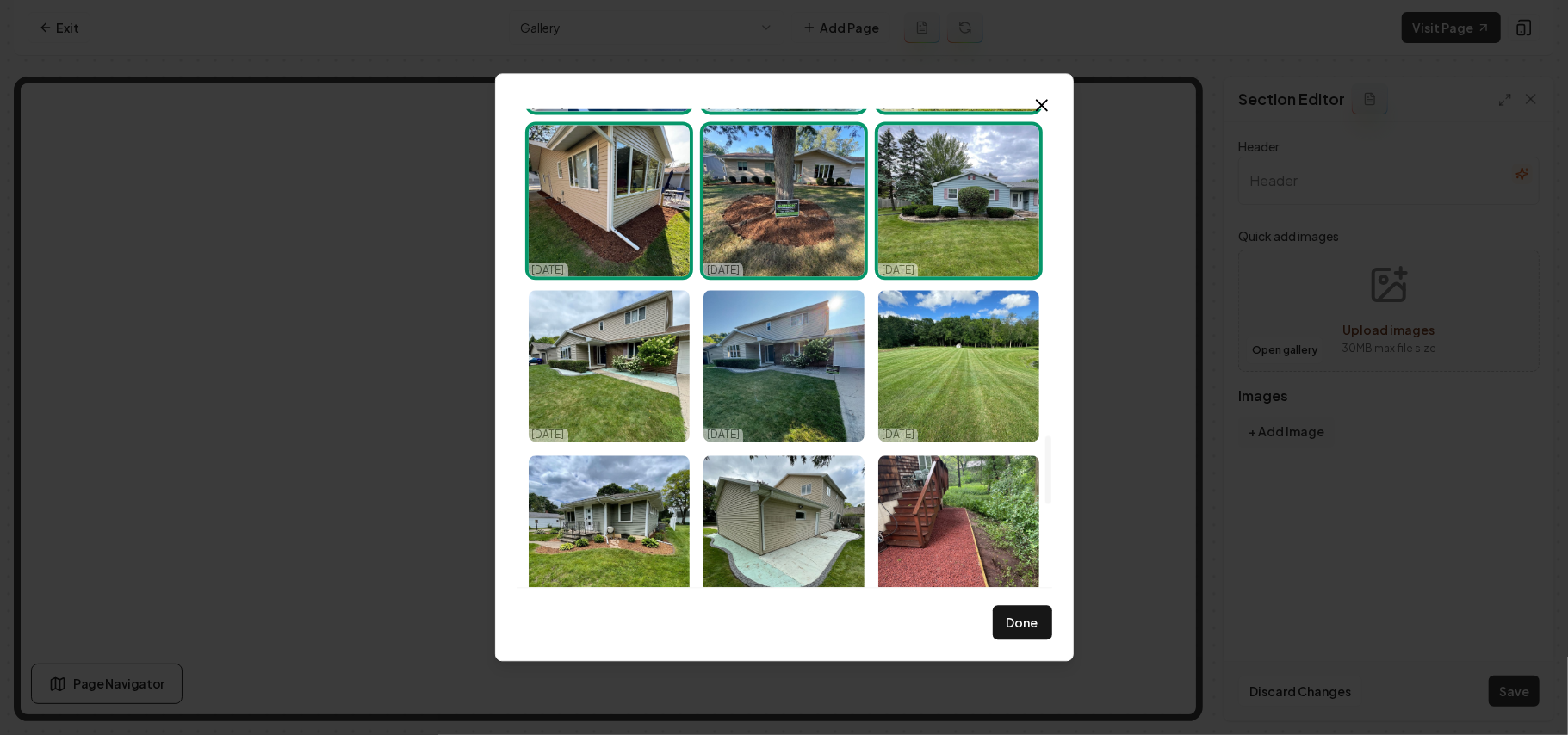
scroll to position [2295, 0]
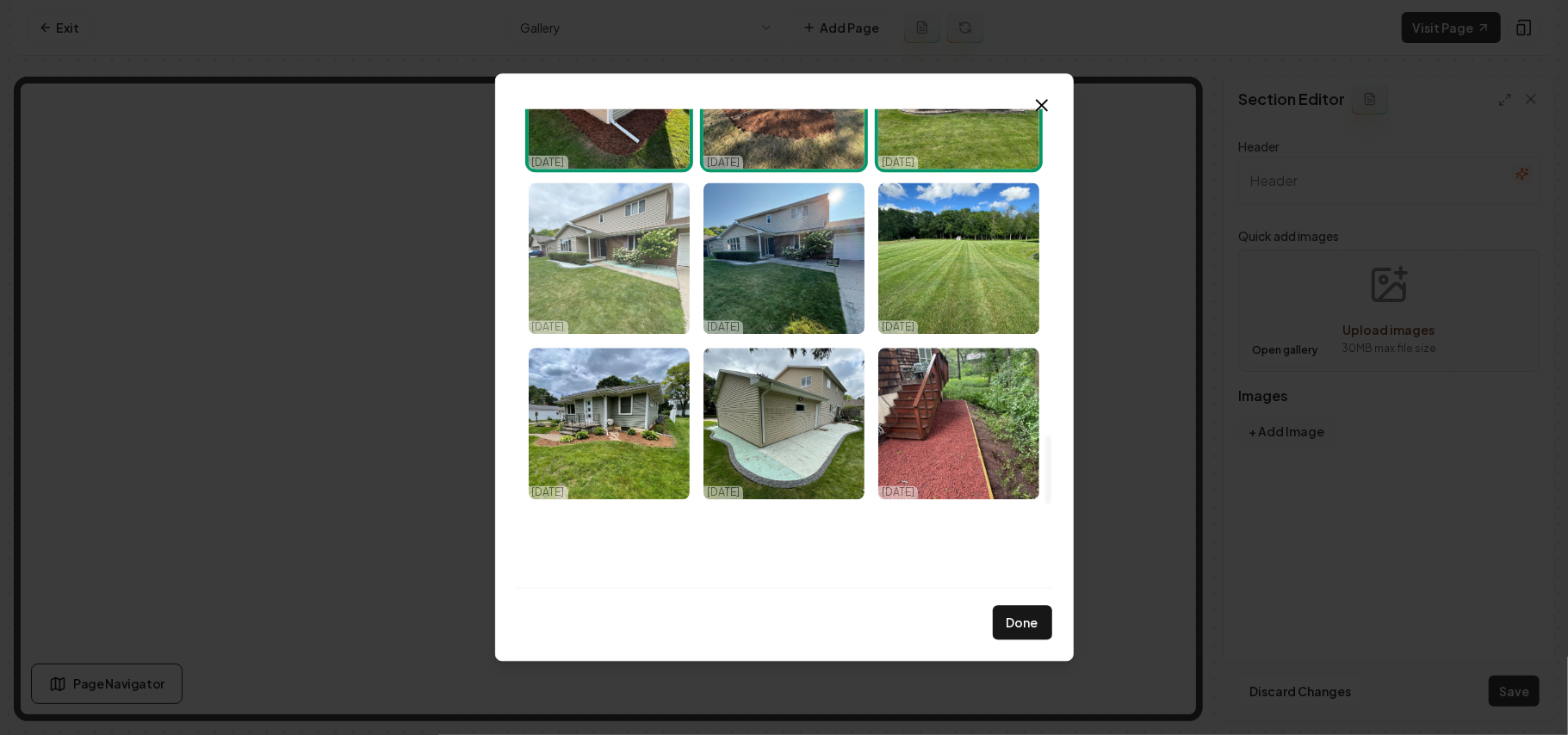
click at [613, 283] on img "Select image image_68d2d6855c7cd75eb815a8fa.jpeg" at bounding box center [609, 259] width 161 height 151
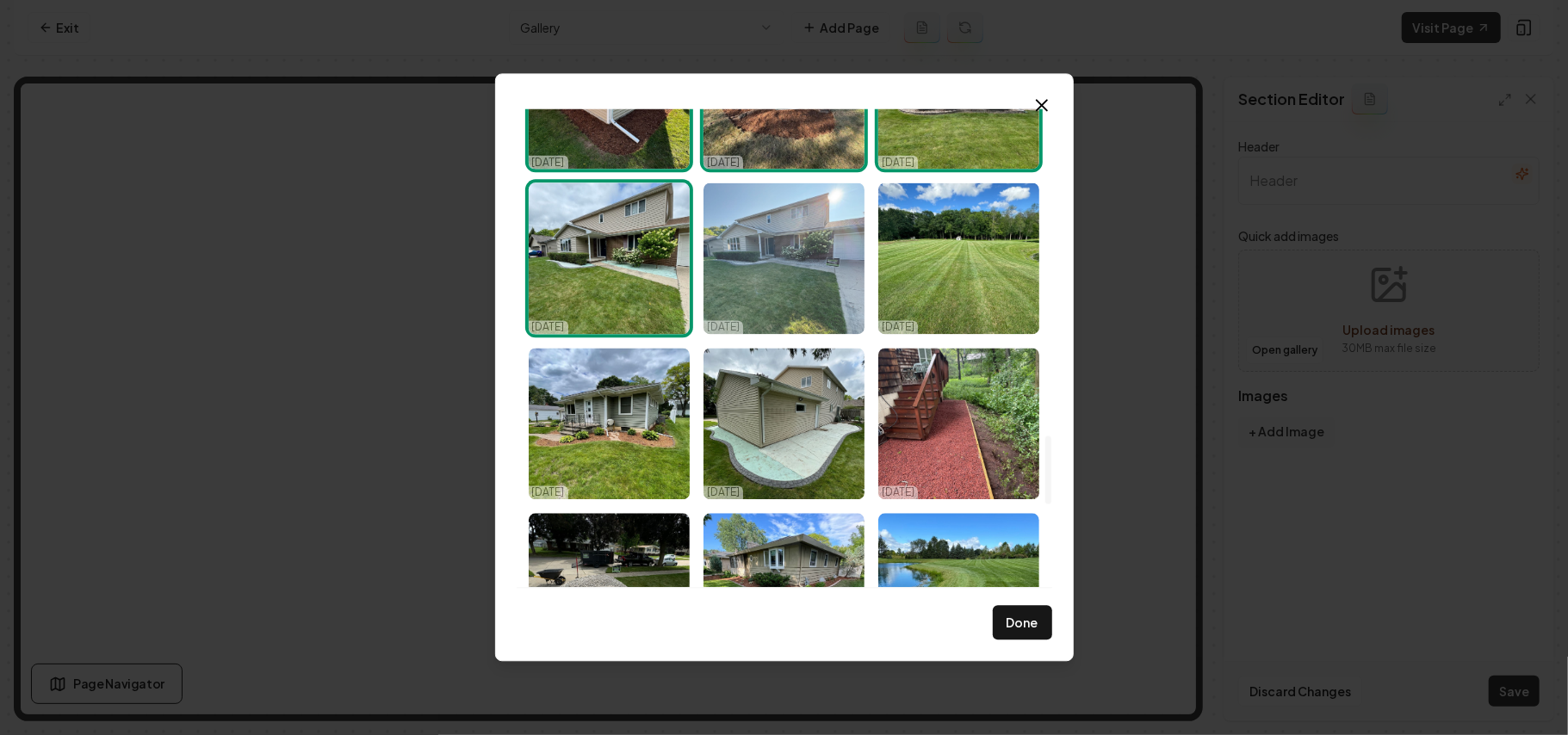
click at [763, 260] on img "Select image image_68d2d6855c7cd75eb815a93c.jpeg" at bounding box center [784, 259] width 161 height 151
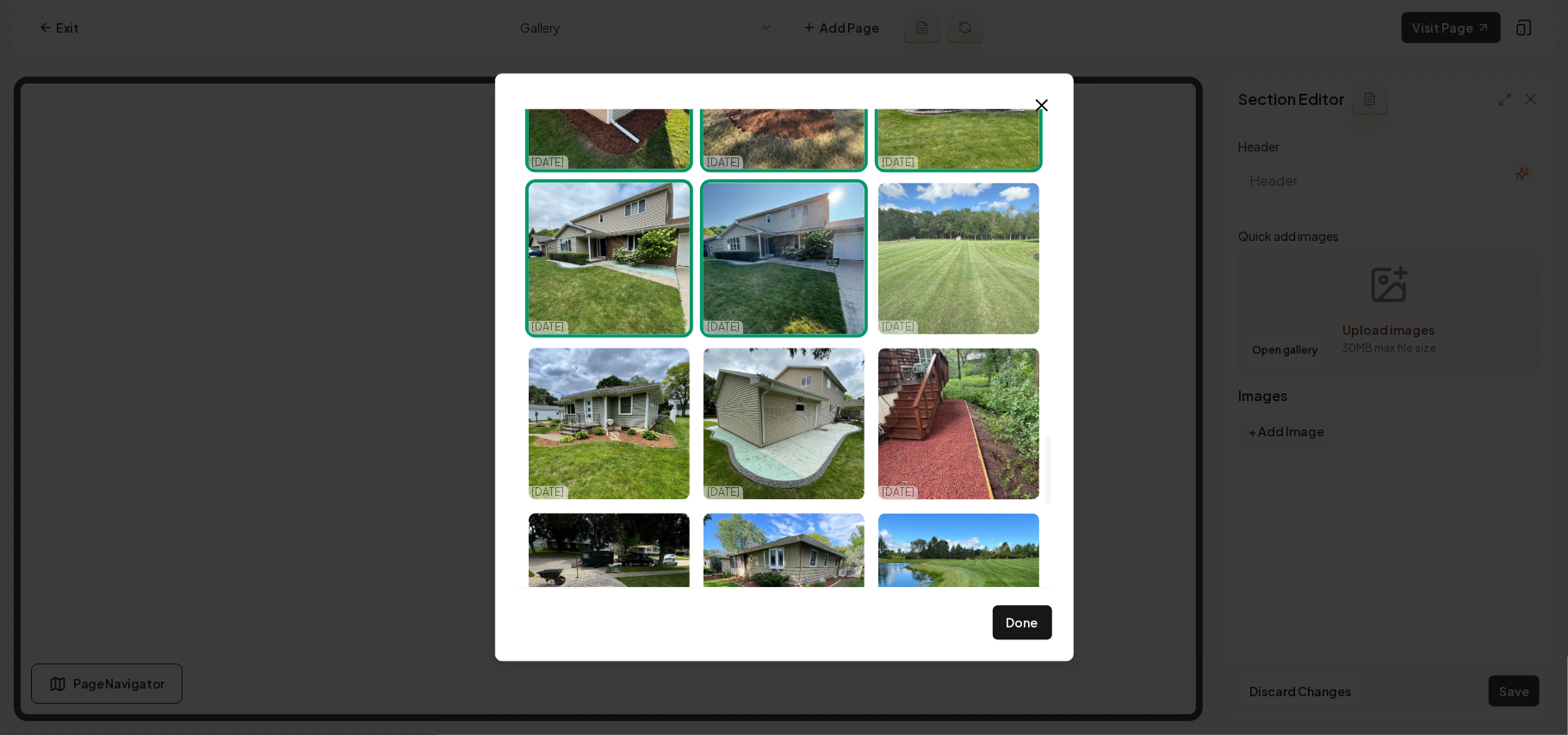
click at [978, 248] on img "Select image image_68d2d6855c7cd75eb815a8f7.jpeg" at bounding box center [959, 259] width 161 height 151
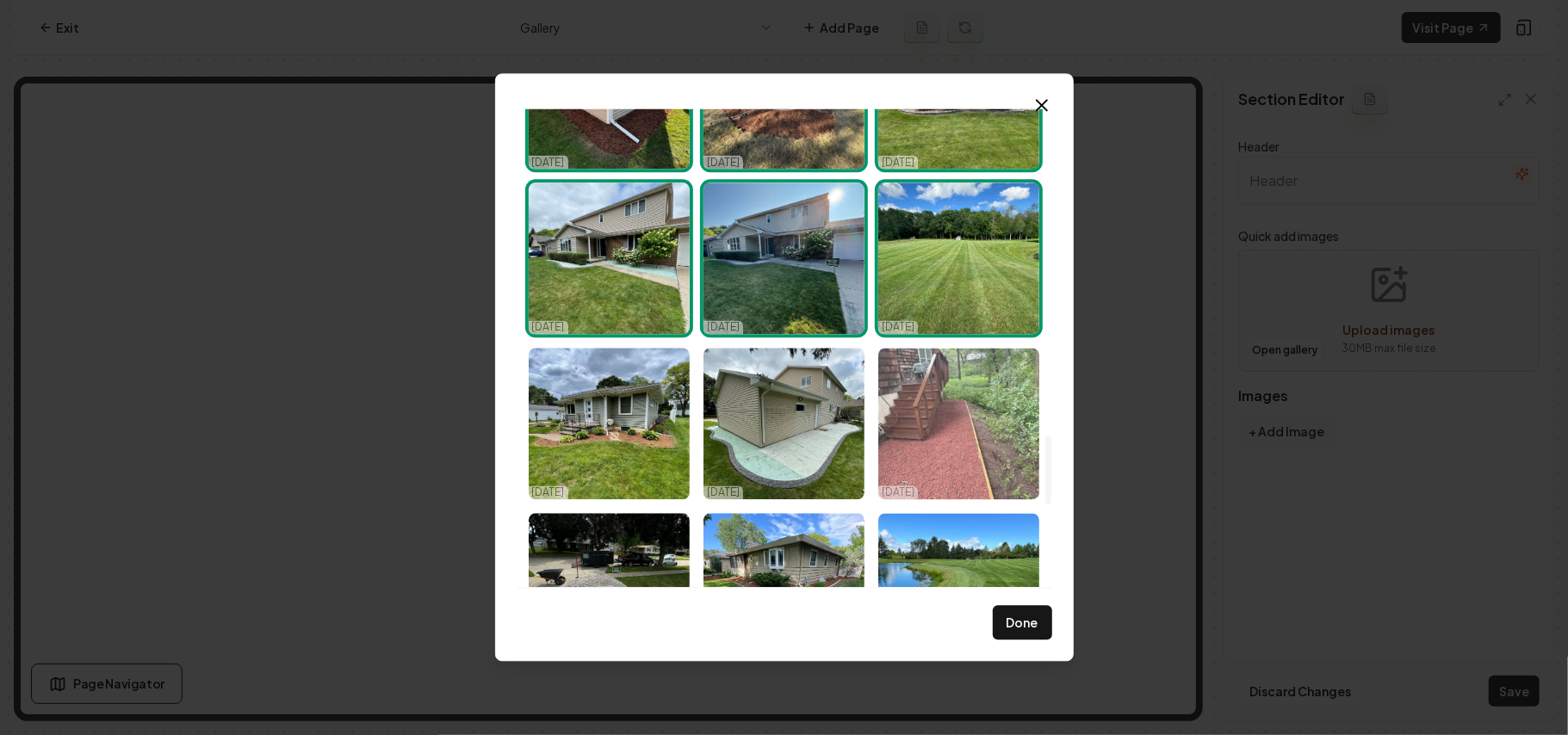
click at [952, 401] on img "Select image image_68d2d6855c7cd75eb815a92e.jpeg" at bounding box center [959, 424] width 161 height 151
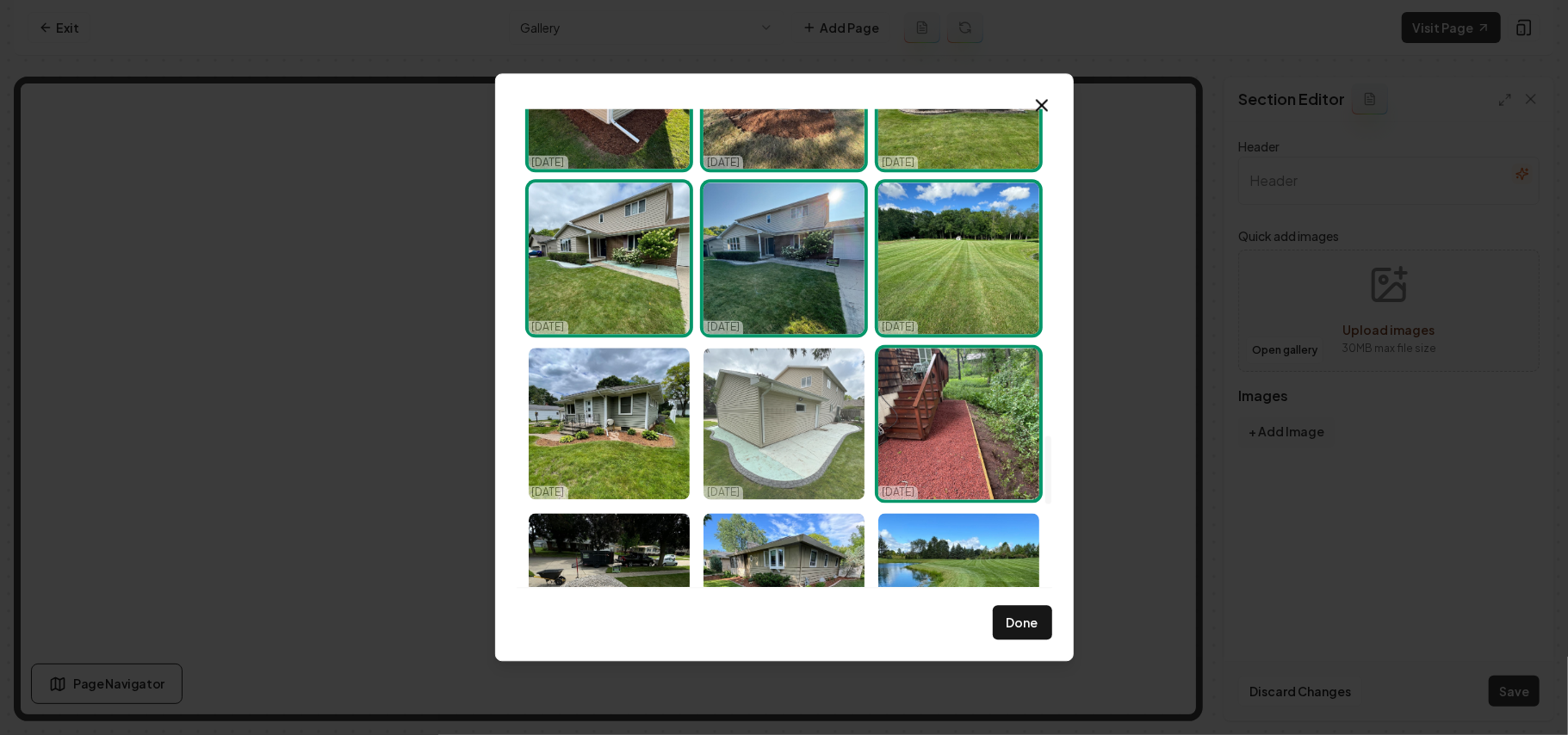
click at [803, 390] on img "Select image image_68d2d6855c7cd75eb815a8ad.jpeg" at bounding box center [784, 424] width 161 height 151
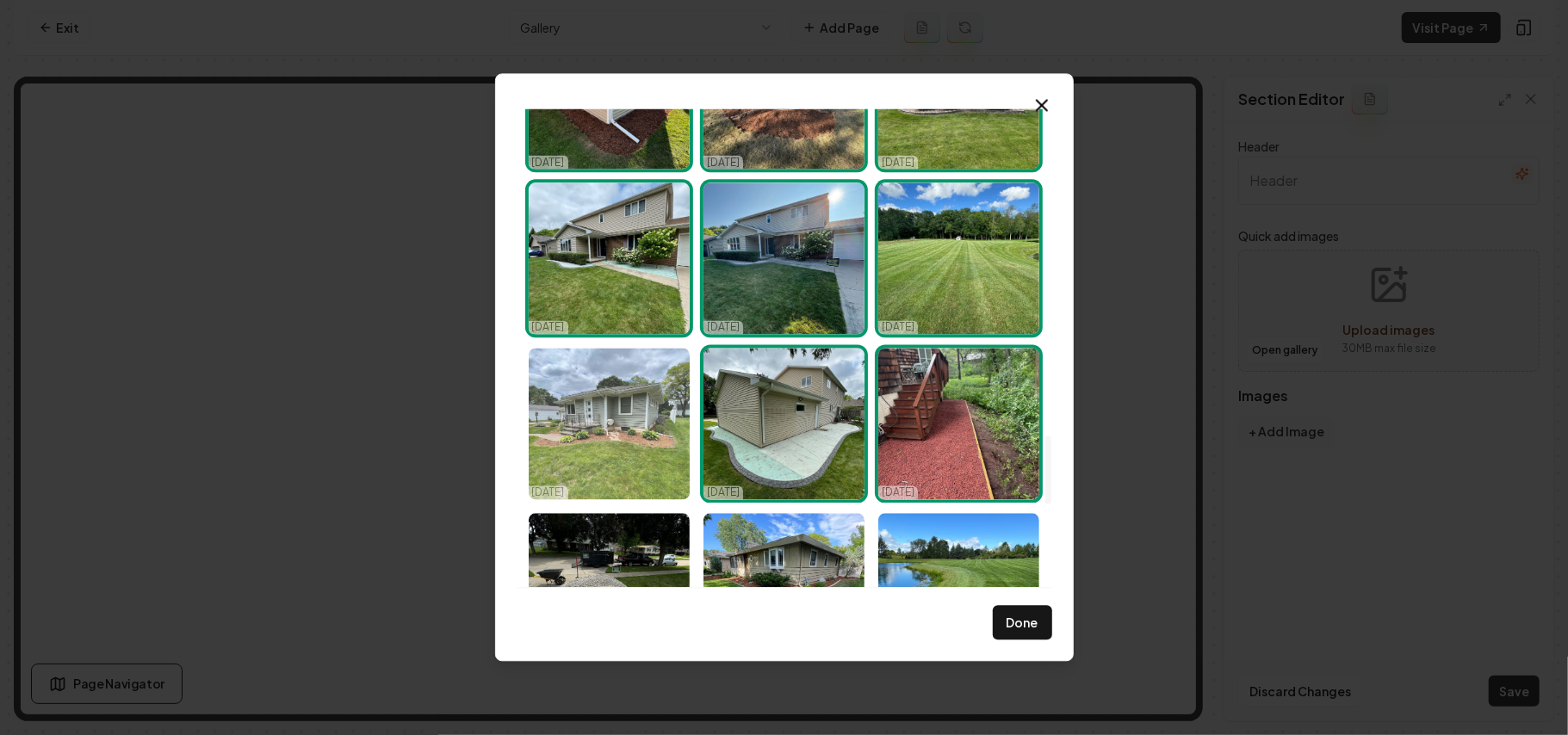
click at [591, 392] on img "Select image image_68d2d6855c7cd75eb815a8b3.jpeg" at bounding box center [609, 424] width 161 height 151
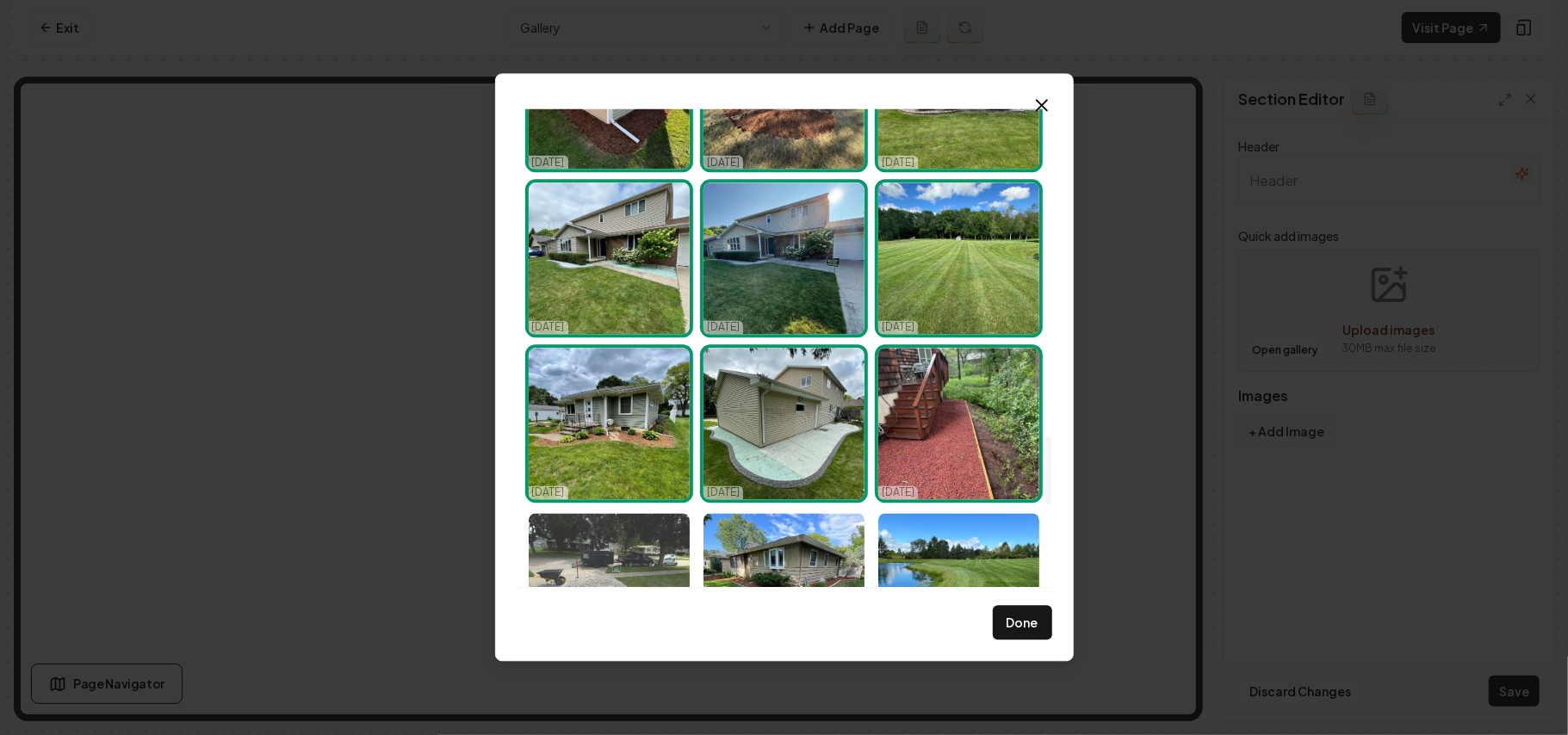
scroll to position [2525, 0]
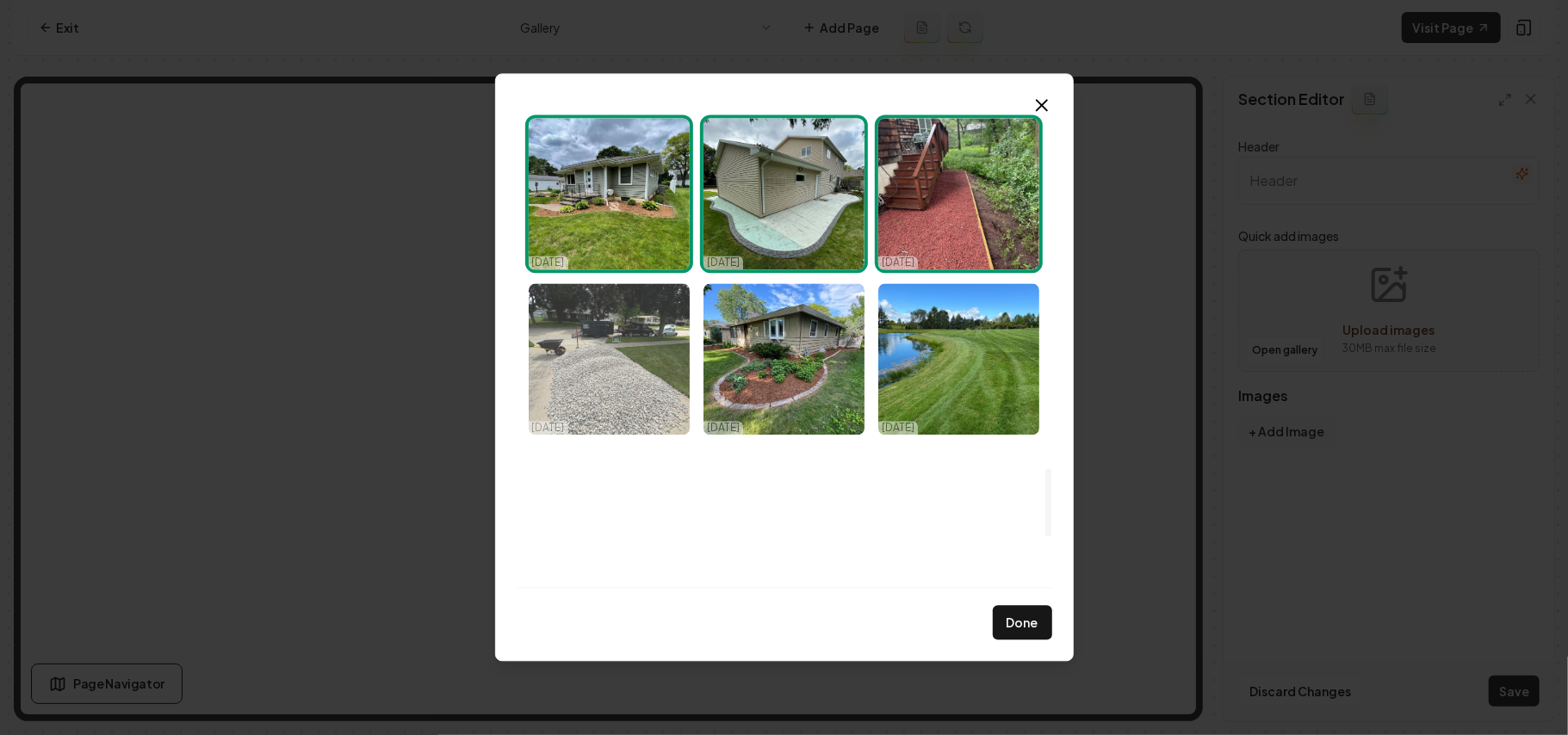
click at [604, 380] on img "Select image image_68d2d6855c7cd75eb815a816.jpeg" at bounding box center [609, 359] width 161 height 151
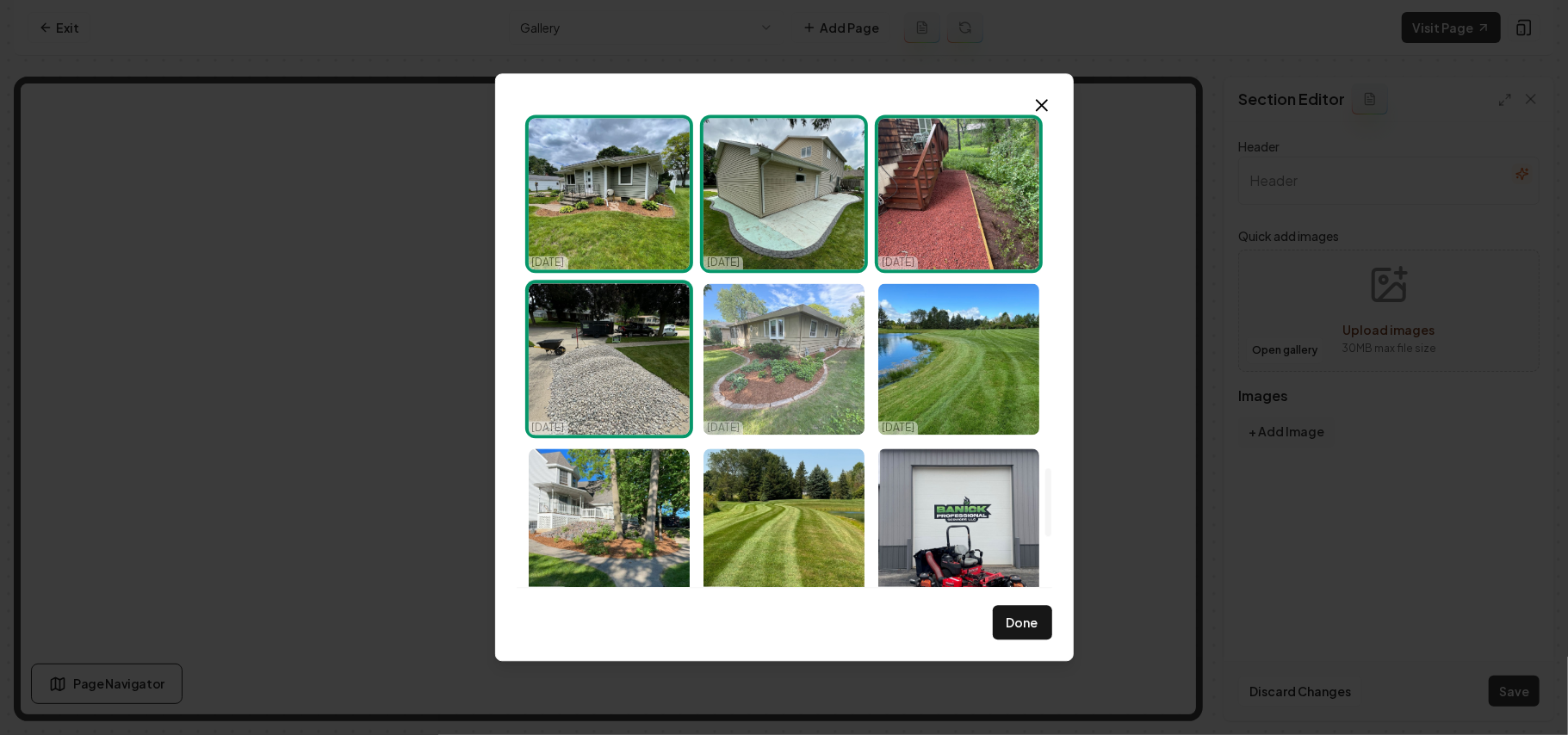
click at [787, 373] on img "Select image image_68d2d6855c7cd75eb815a7f2.jpeg" at bounding box center [784, 359] width 161 height 151
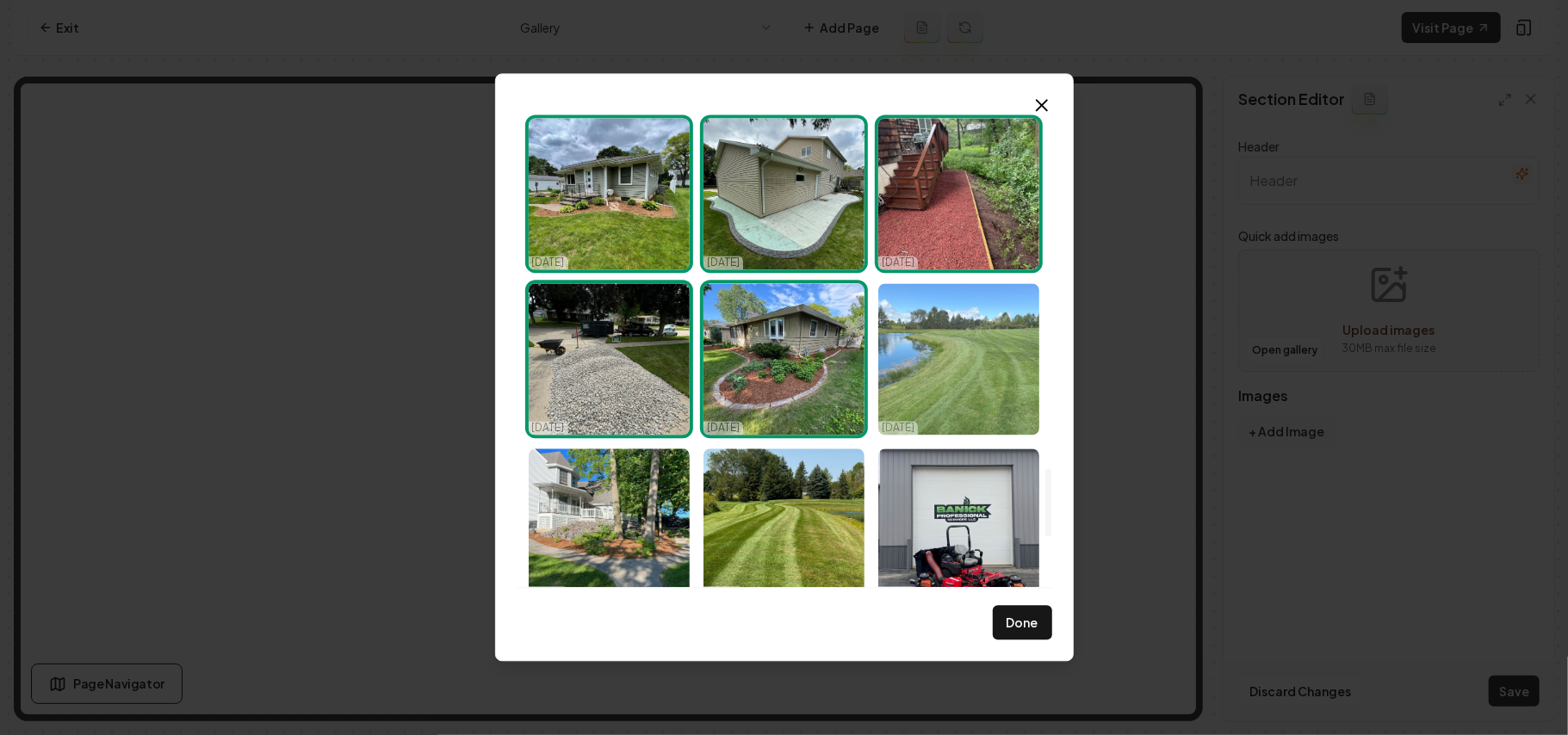
scroll to position [2755, 0]
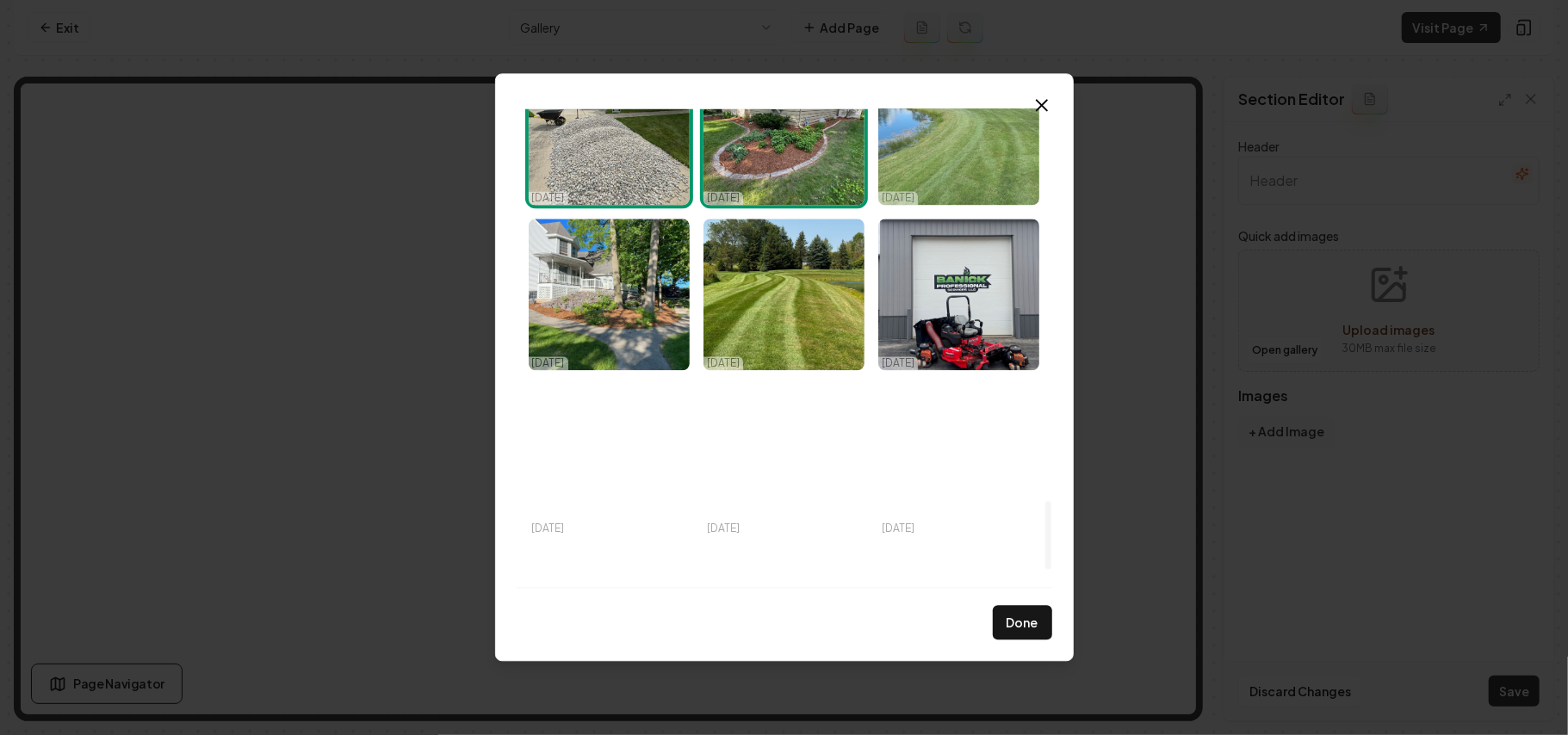
click at [965, 173] on img "Select image image_68d2d6845c7cd75eb815a70a.jpeg" at bounding box center [959, 129] width 161 height 151
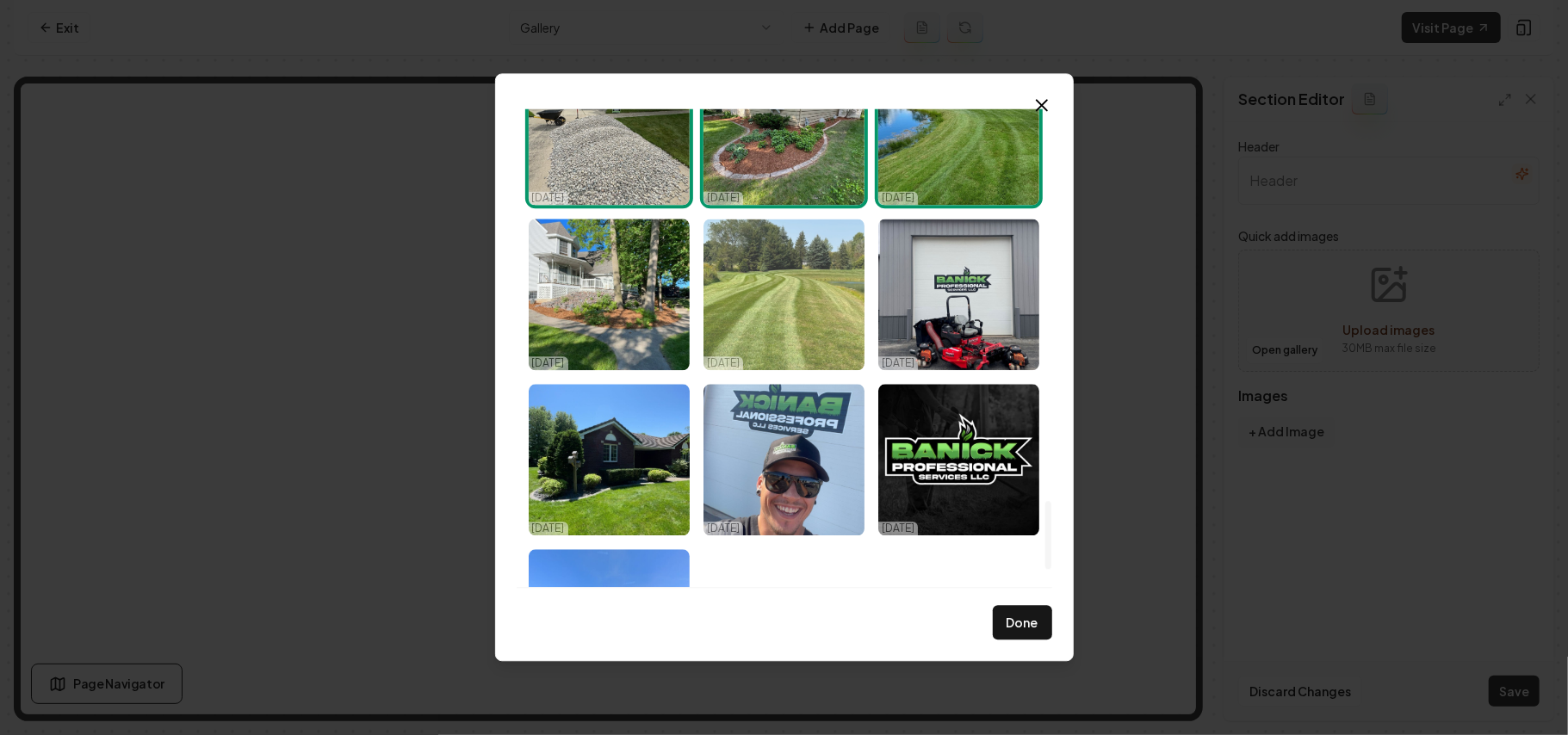
click at [751, 262] on img "Select image image_68d2d6845c7cd75eb815a6d7.jpeg" at bounding box center [784, 295] width 161 height 151
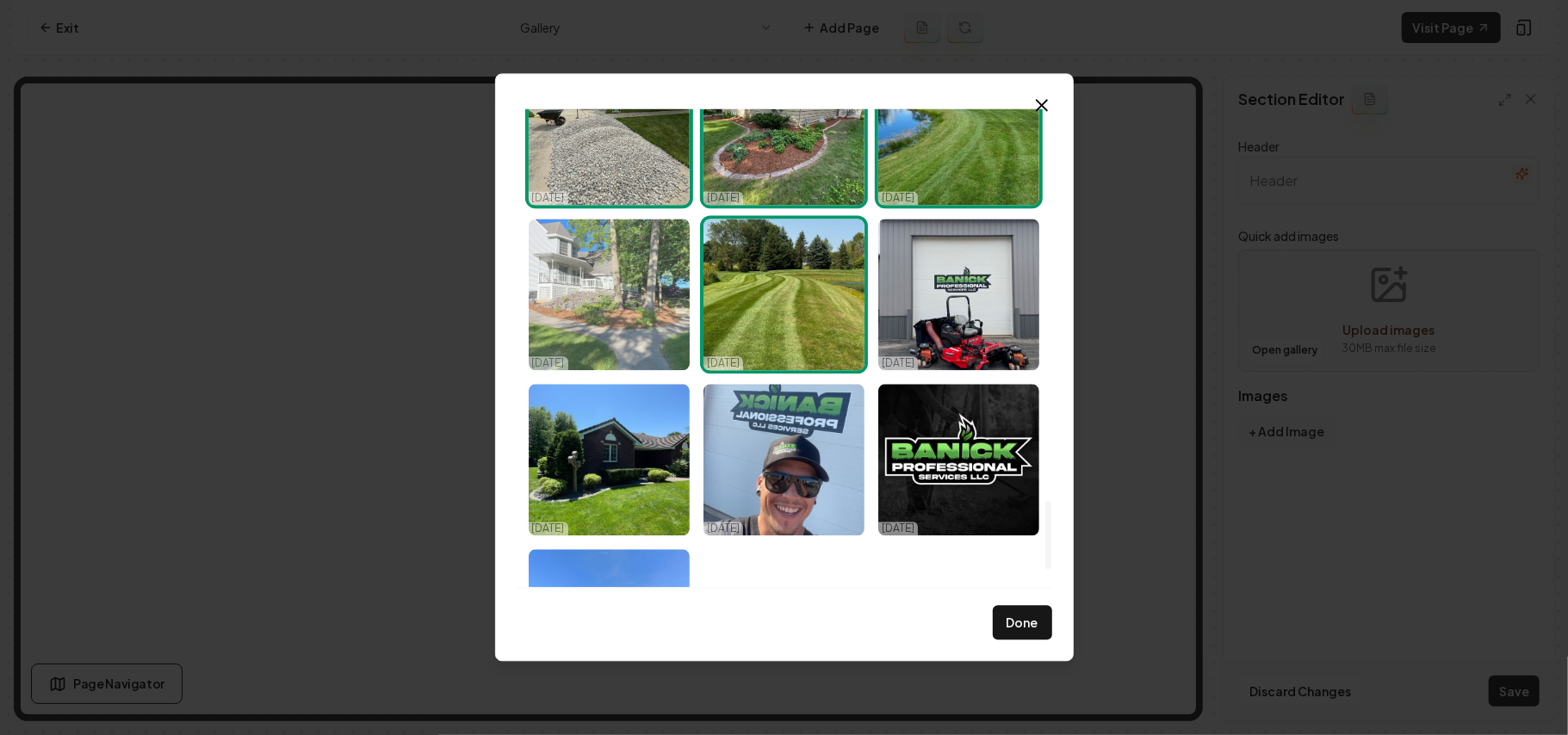
click at [603, 303] on img "Select image image_68d2d6845c7cd75eb815a612.jpeg" at bounding box center [609, 295] width 161 height 151
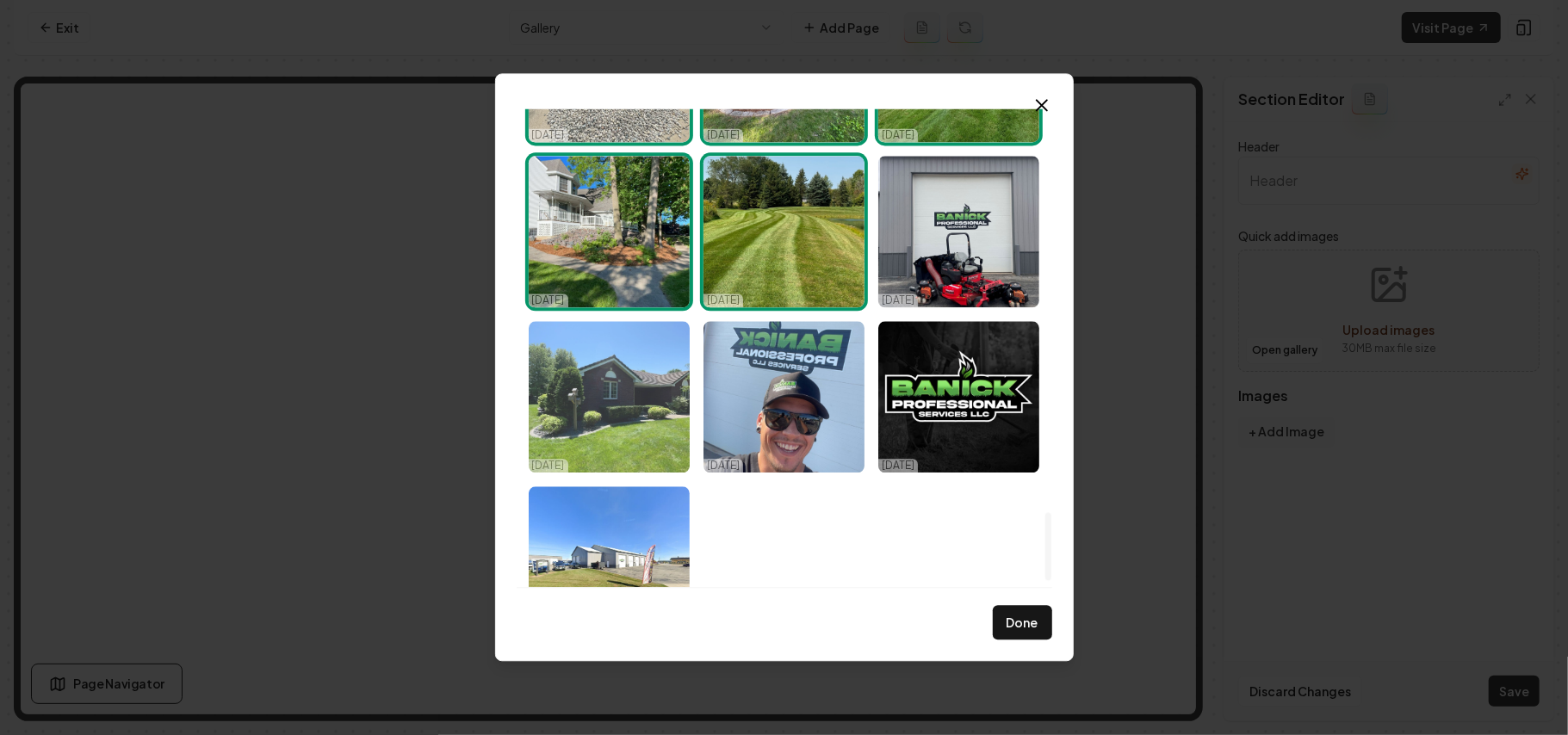
scroll to position [2876, 0]
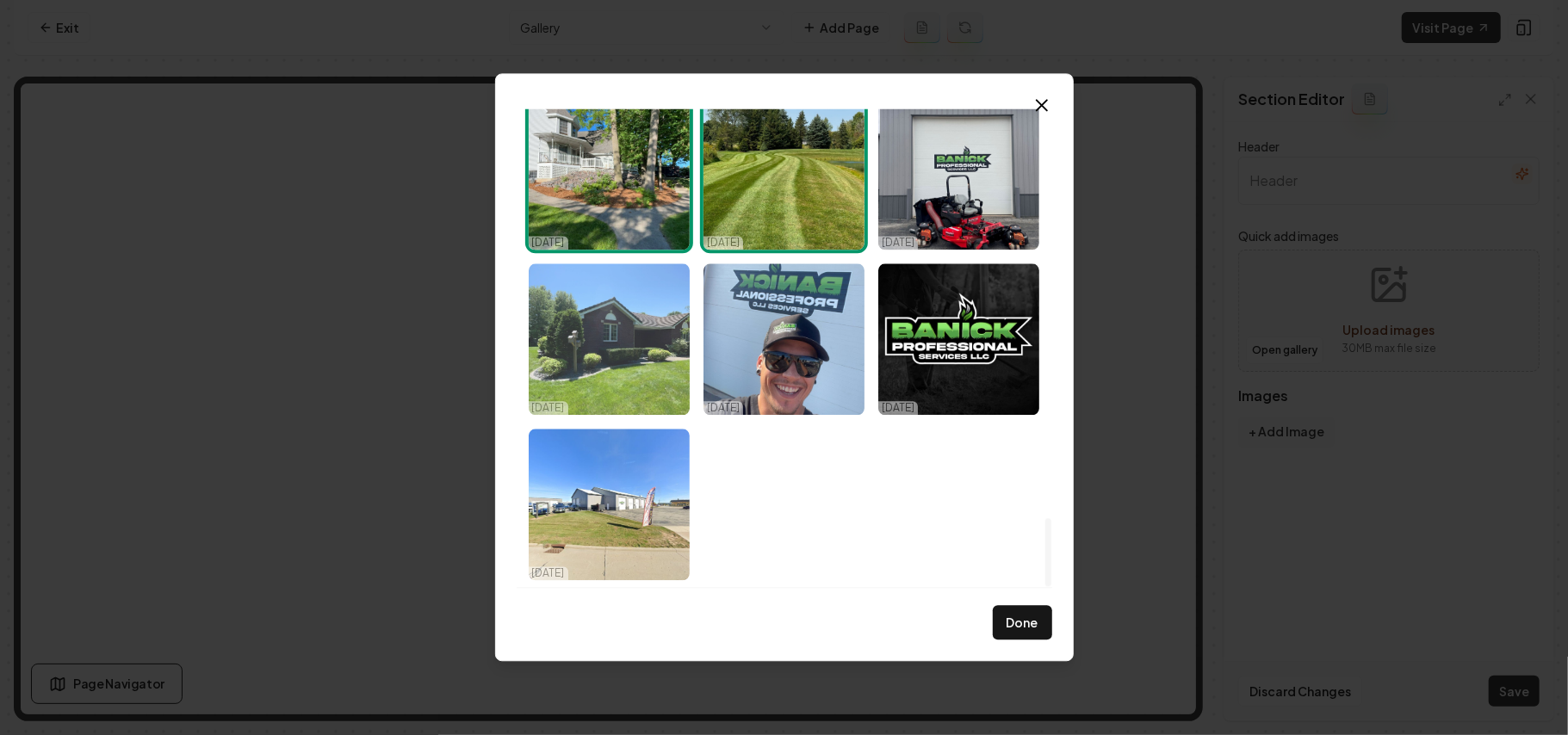
click at [597, 338] on img "Select image image_68d2d6845c7cd75eb815a477.jpeg" at bounding box center [609, 339] width 161 height 151
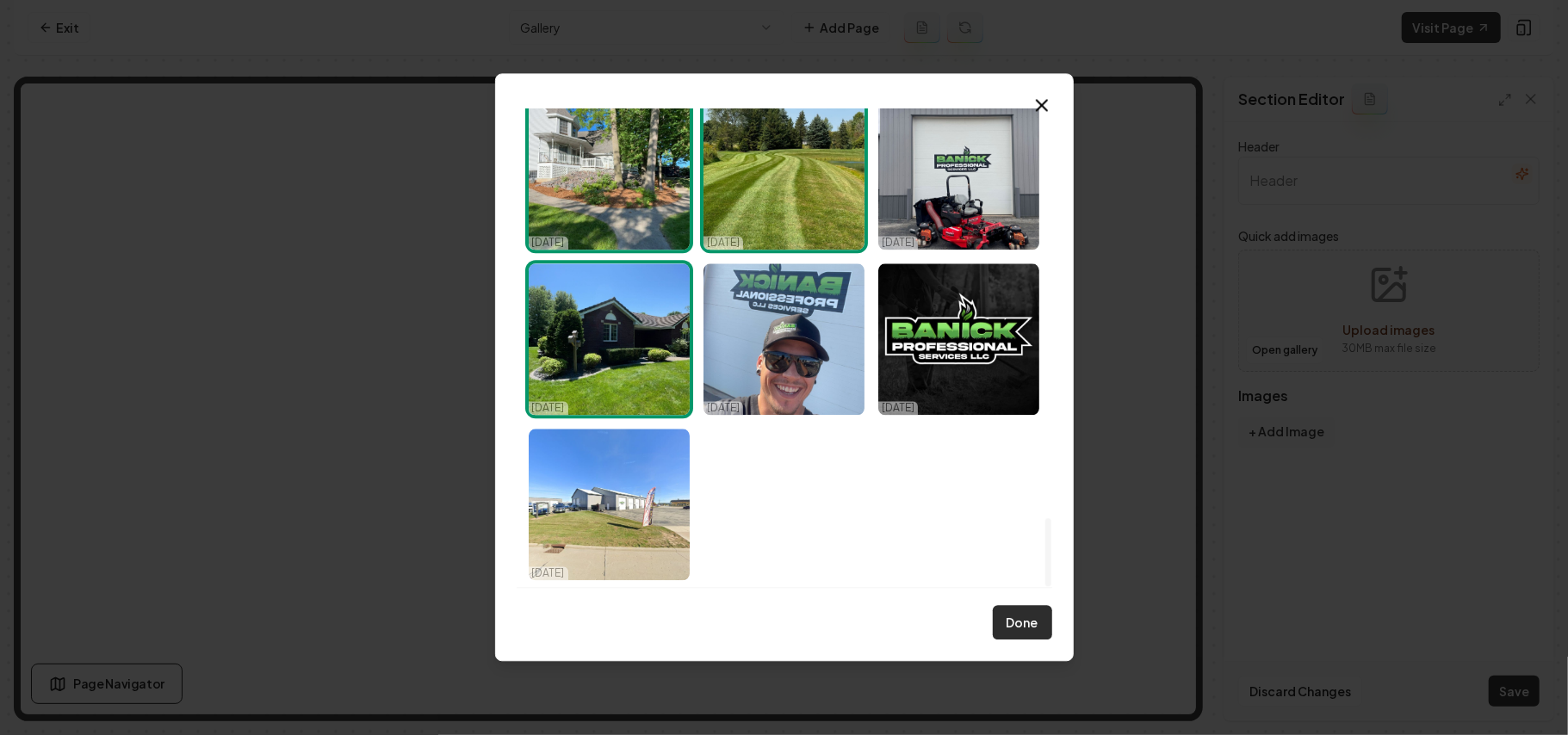
click at [1015, 634] on button "Done" at bounding box center [1022, 623] width 59 height 34
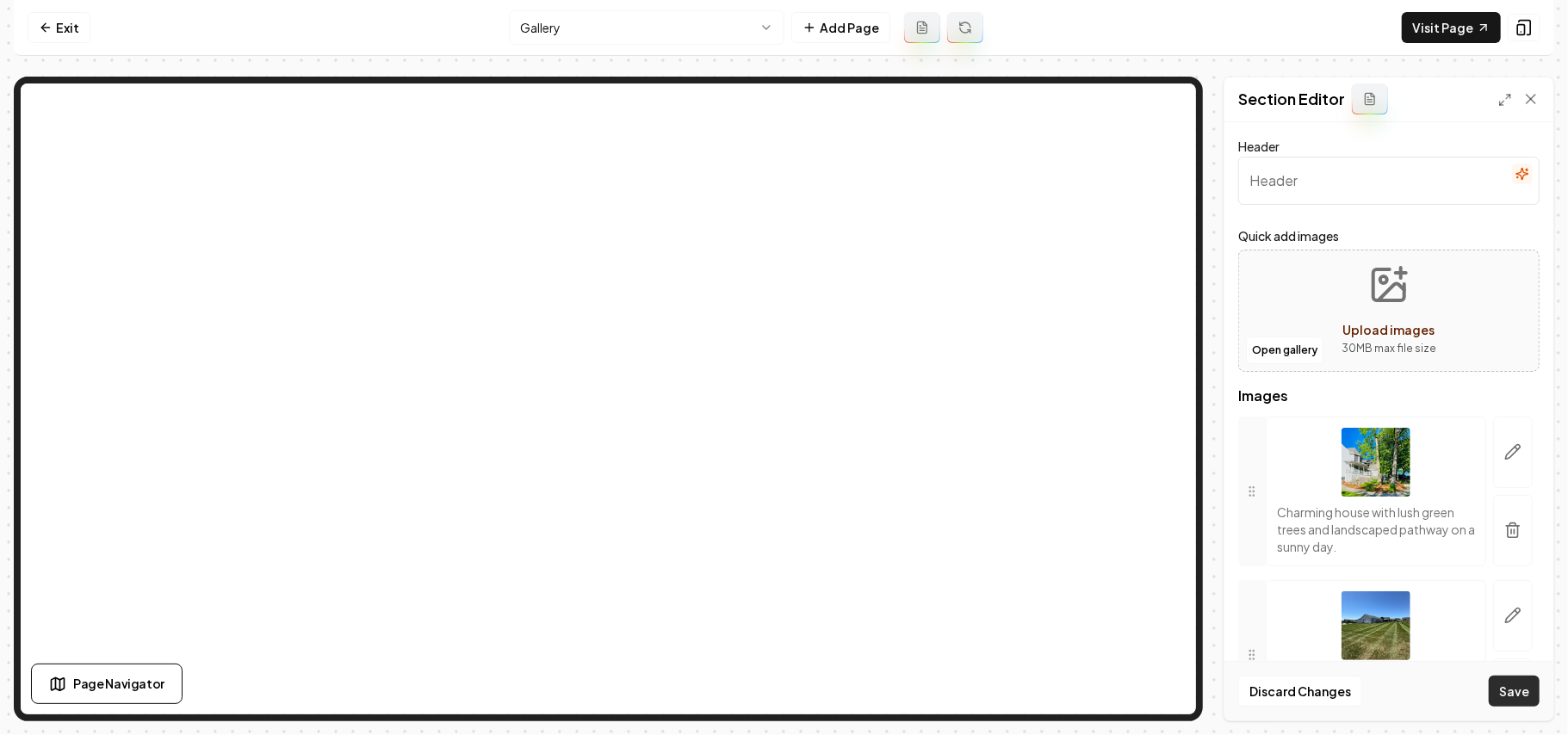
click at [1509, 683] on button "Save" at bounding box center [1514, 692] width 51 height 31
click at [48, 29] on icon at bounding box center [45, 27] width 14 height 14
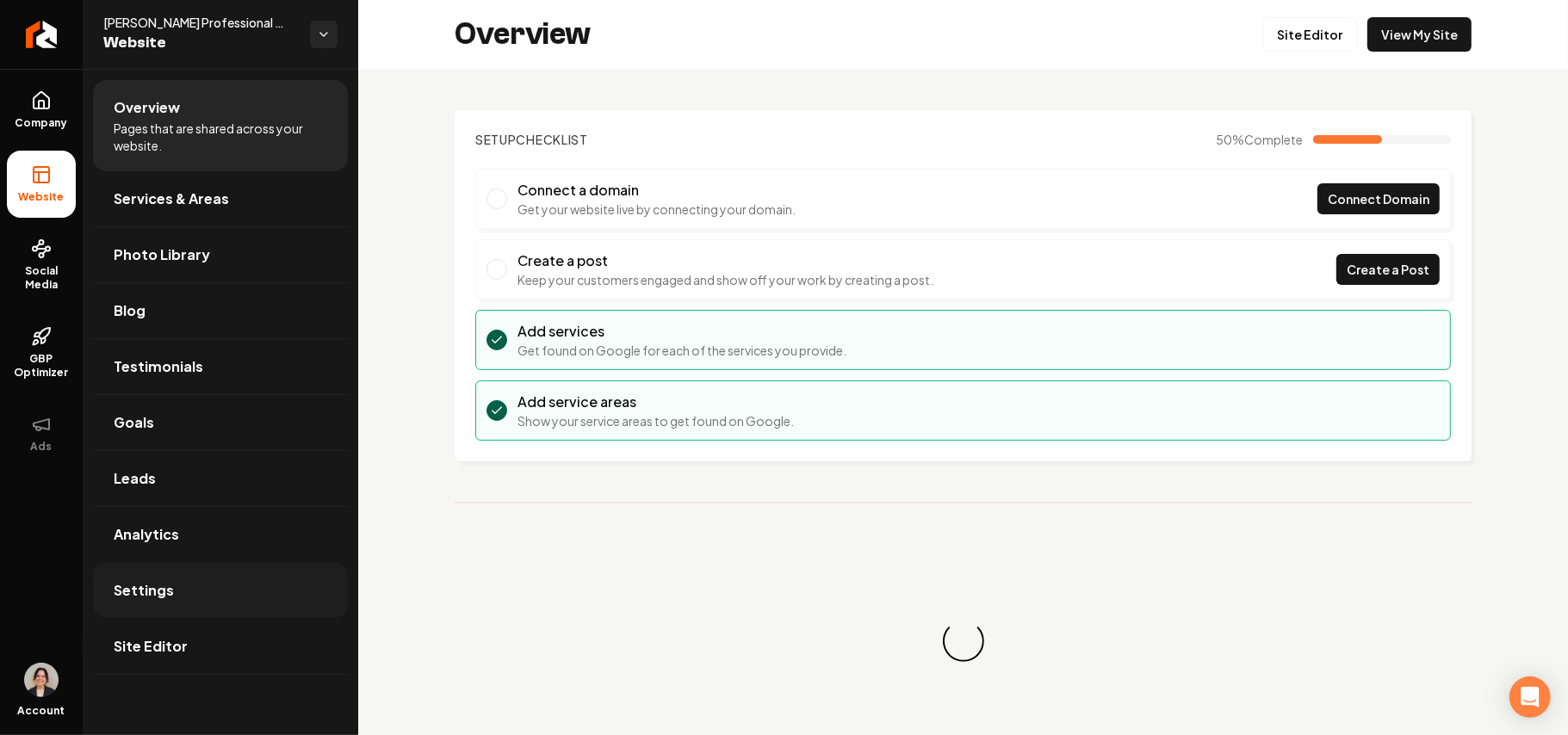
click at [186, 587] on link "Settings" at bounding box center [221, 591] width 255 height 55
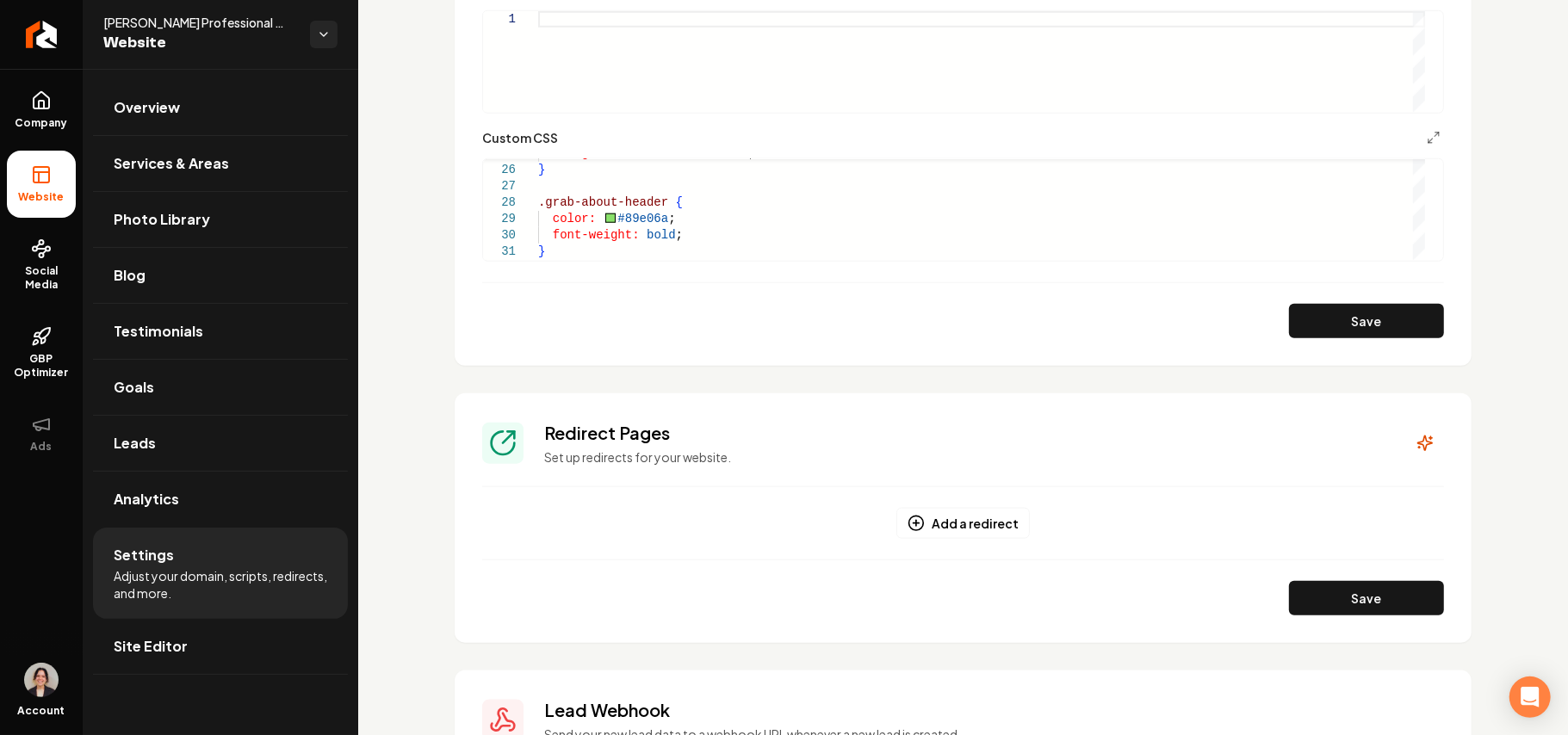
scroll to position [1148, 0]
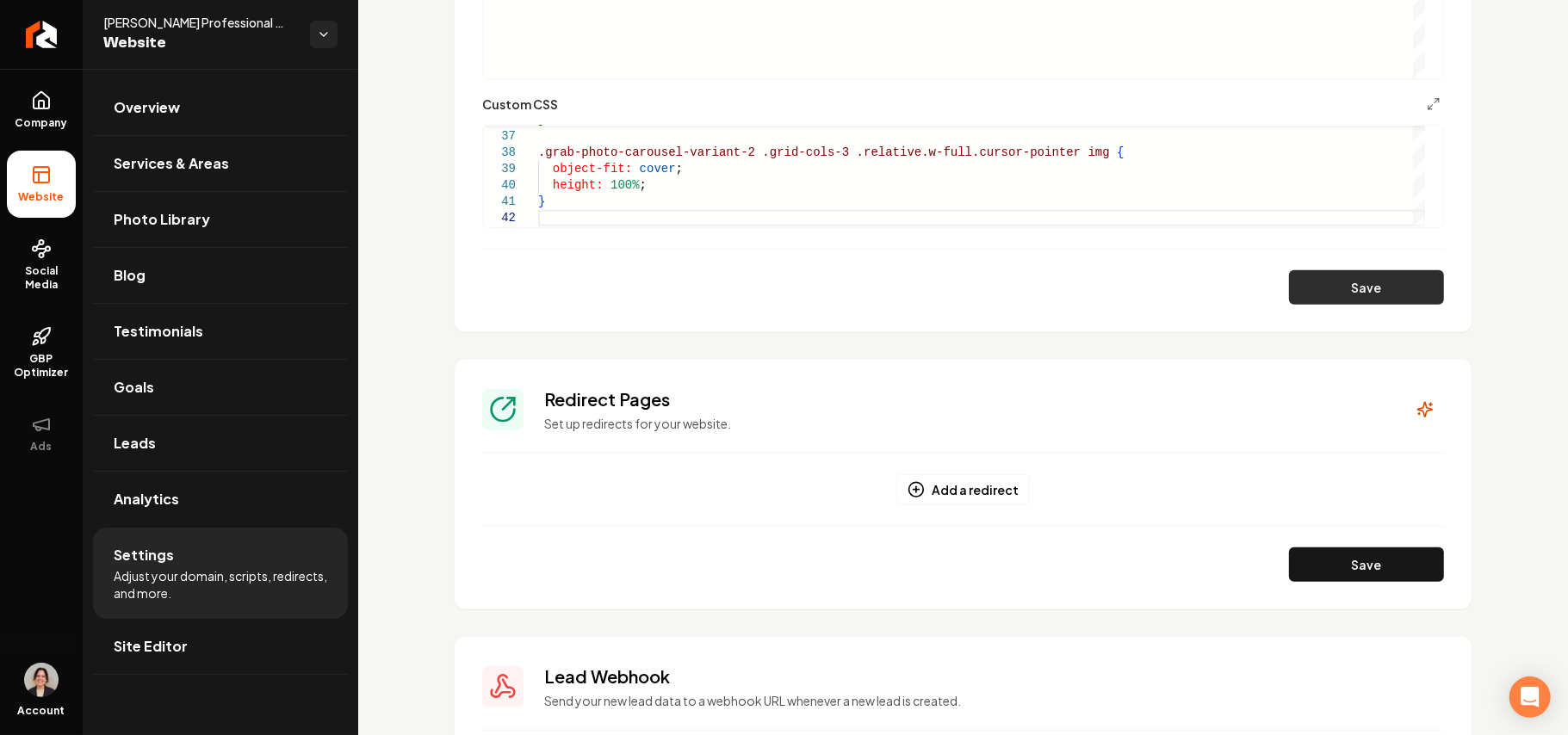
click at [1393, 280] on button "Save" at bounding box center [1367, 287] width 155 height 34
type textarea "*"
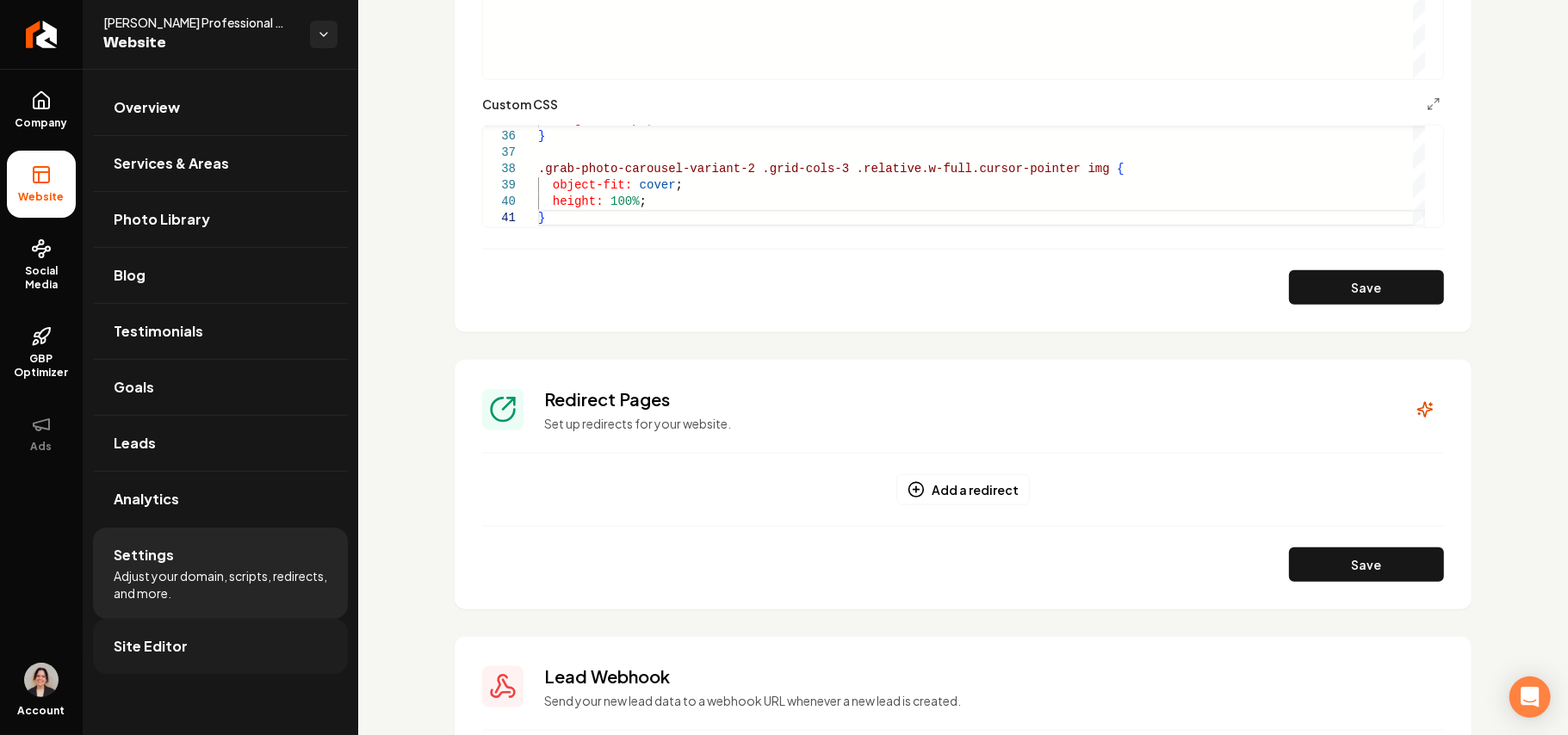
click at [205, 645] on link "Site Editor" at bounding box center [221, 647] width 255 height 55
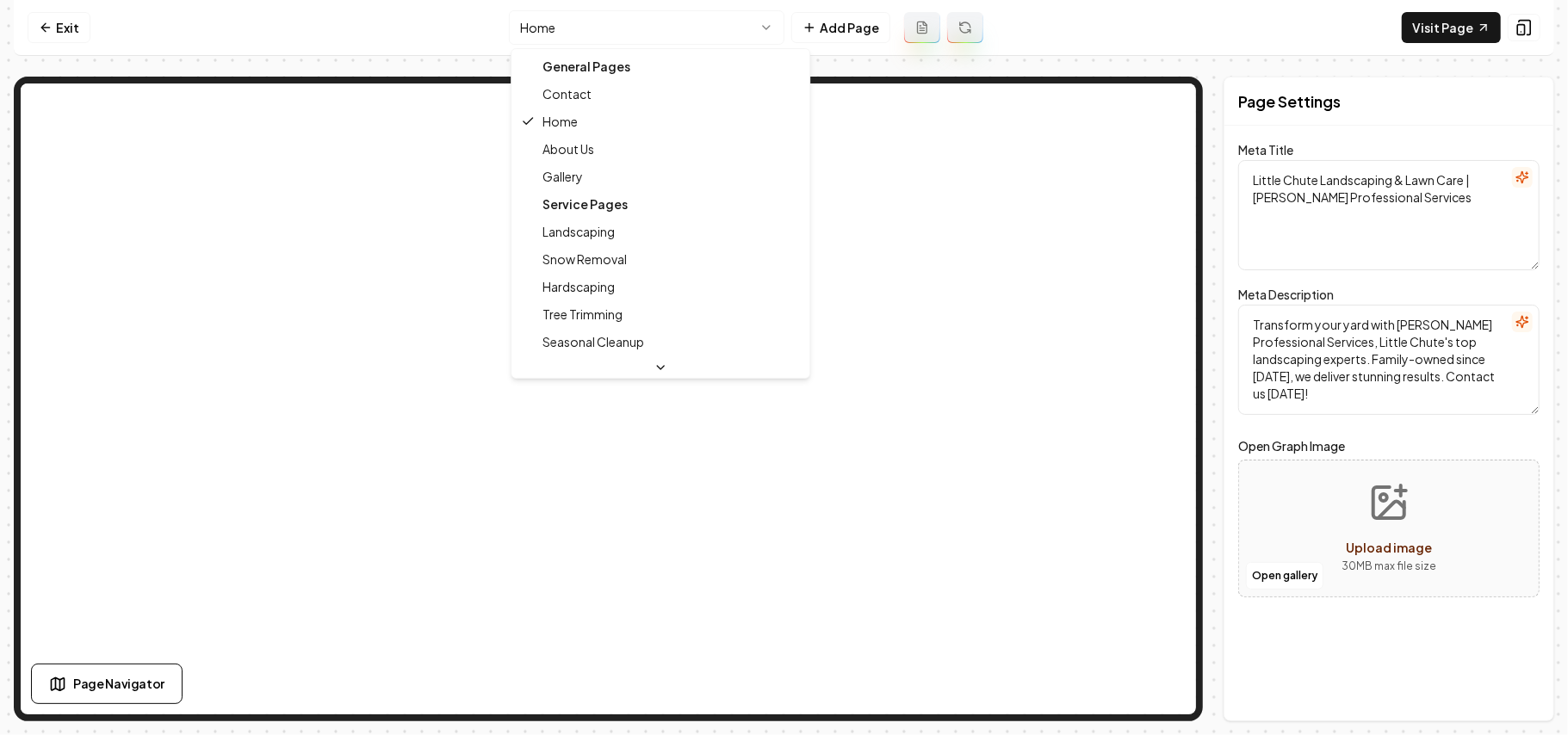
click at [527, 18] on html "Computer Required This feature is only available on a computer. Please switch t…" at bounding box center [784, 368] width 1568 height 735
type textarea "Landscaping & Lawn Care Services - [PERSON_NAME] Professional Services"
type textarea "Transform your outdoor space with [PERSON_NAME] Professional Services in [GEOGR…"
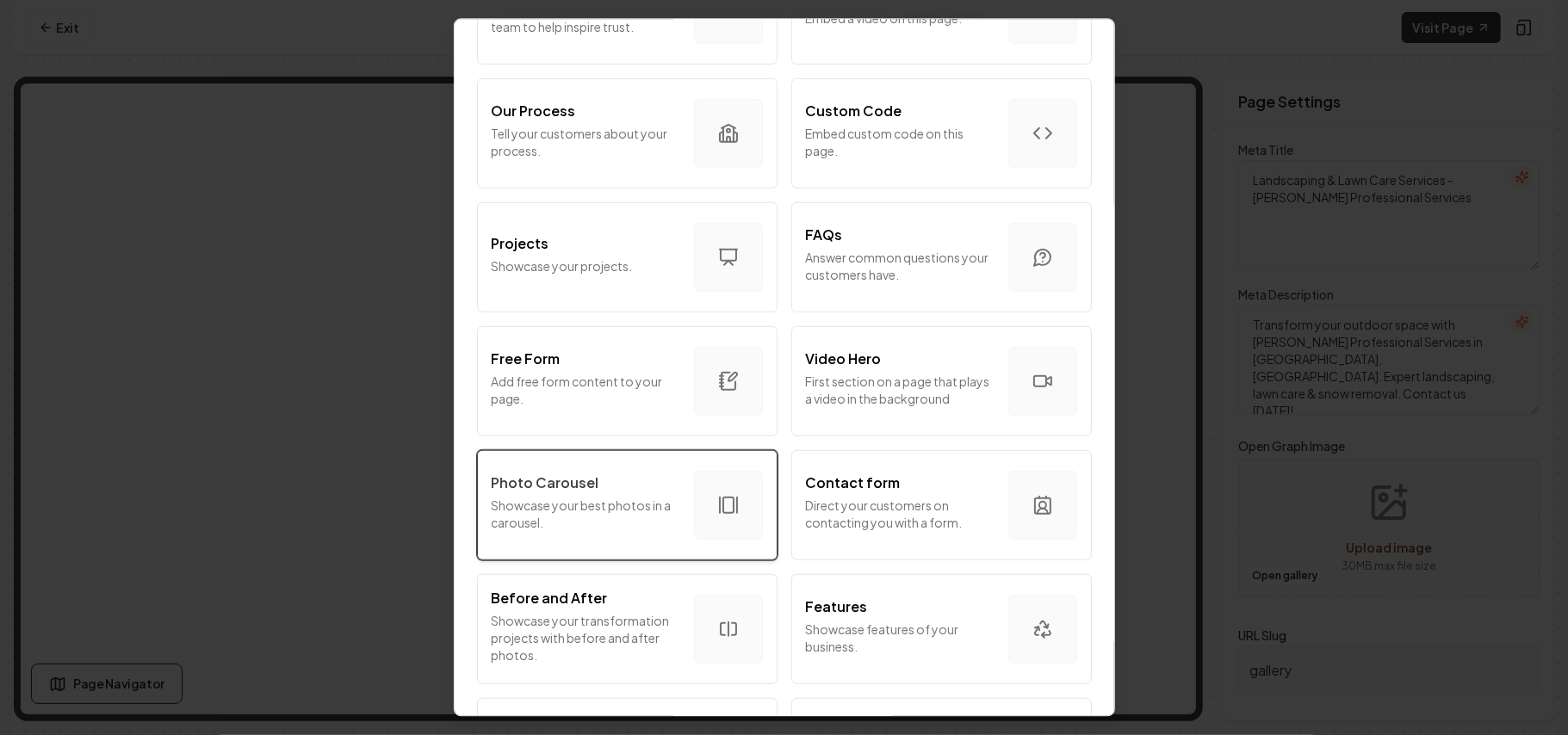
scroll to position [803, 0]
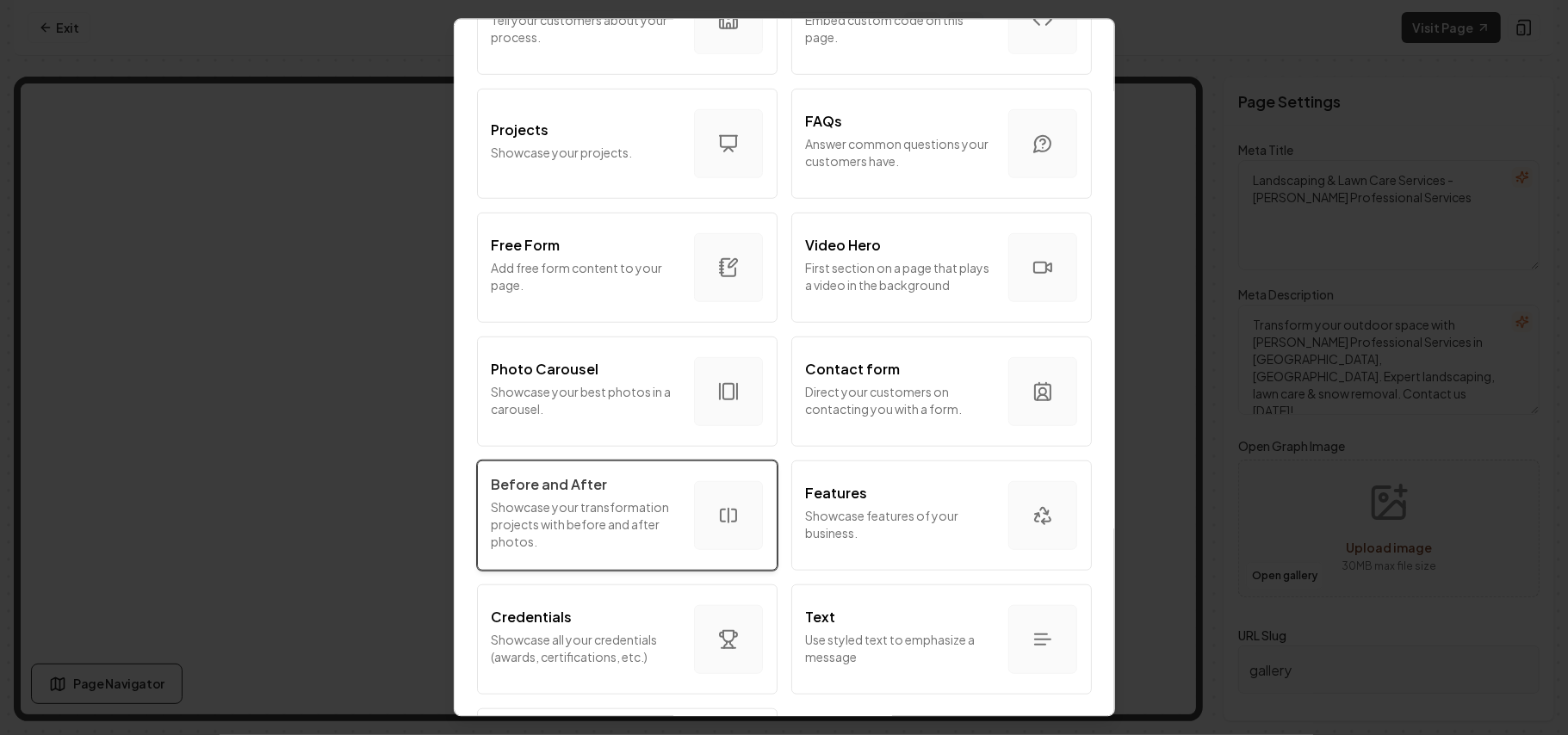
click at [615, 518] on p "Showcase your transformation projects with before and after photos." at bounding box center [586, 524] width 188 height 52
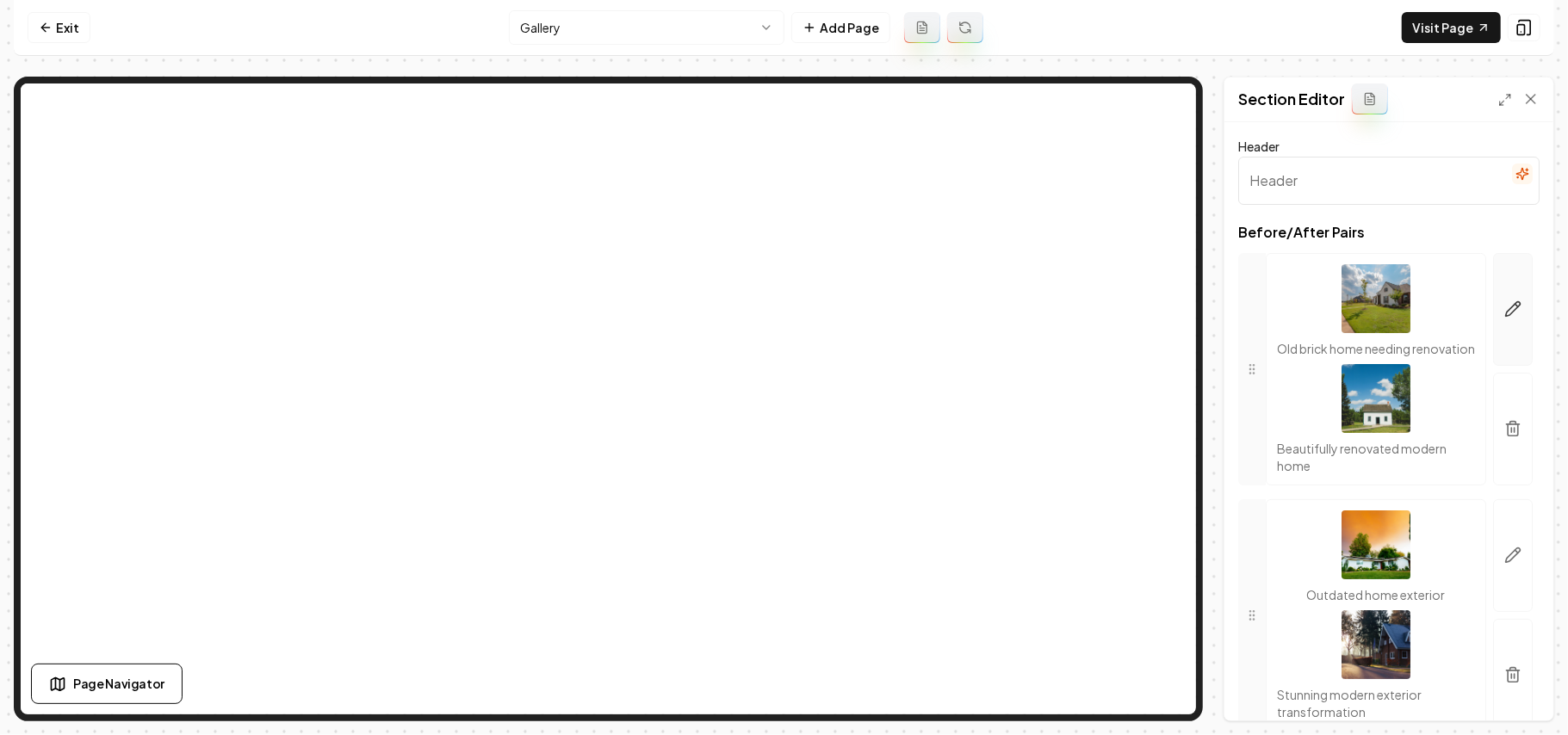
click at [1502, 287] on button "button" at bounding box center [1513, 309] width 40 height 113
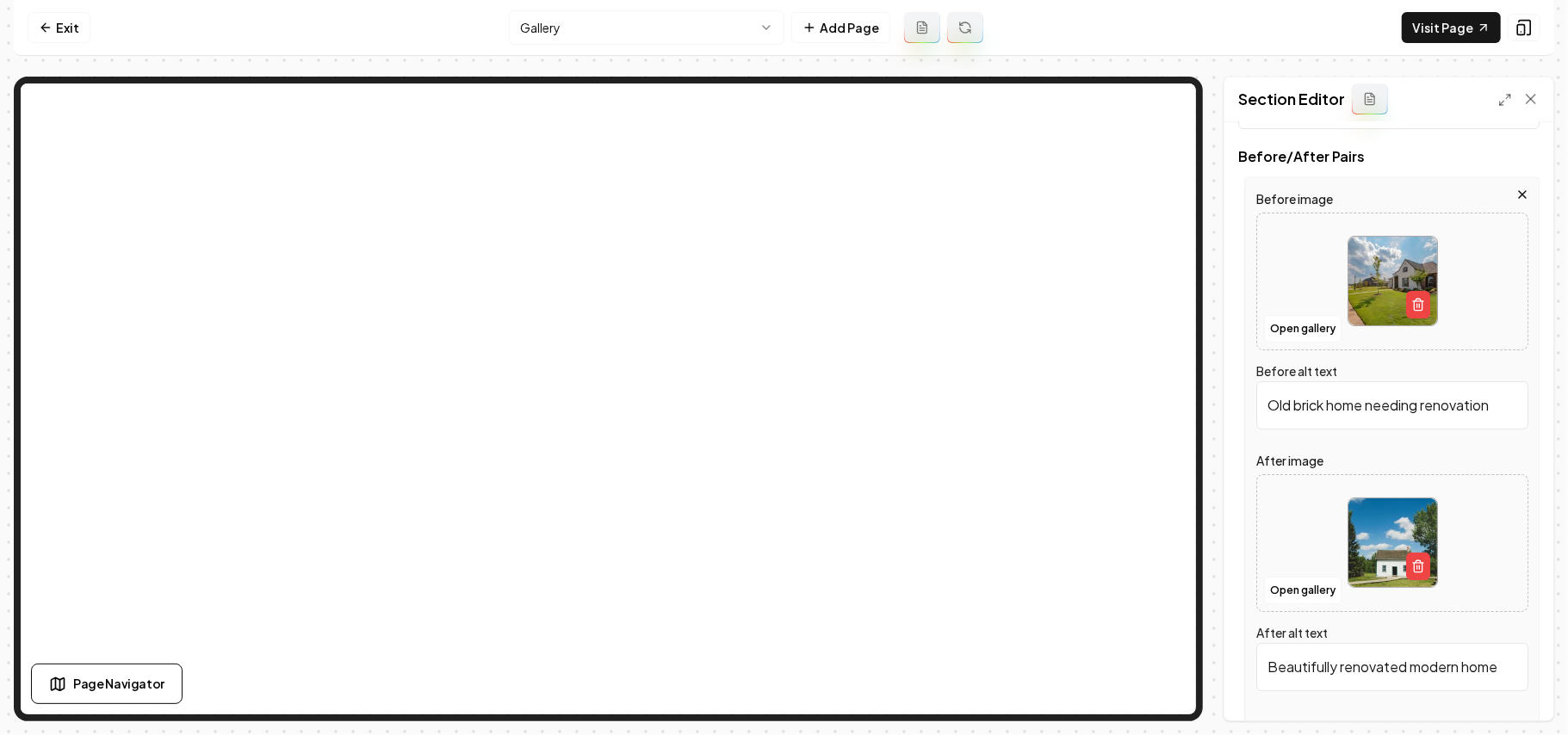
scroll to position [114, 0]
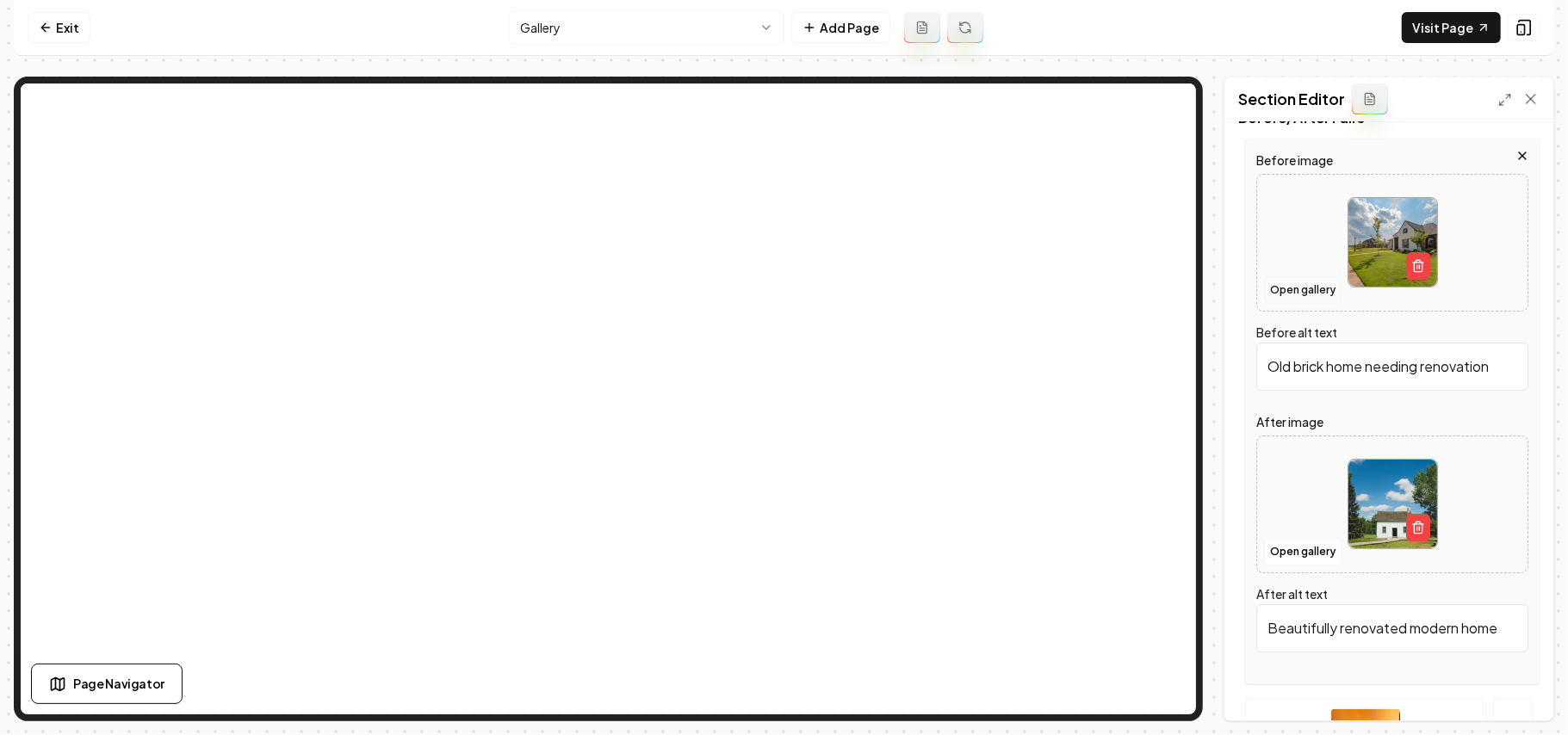
click at [1307, 301] on button "Open gallery" at bounding box center [1303, 290] width 78 height 28
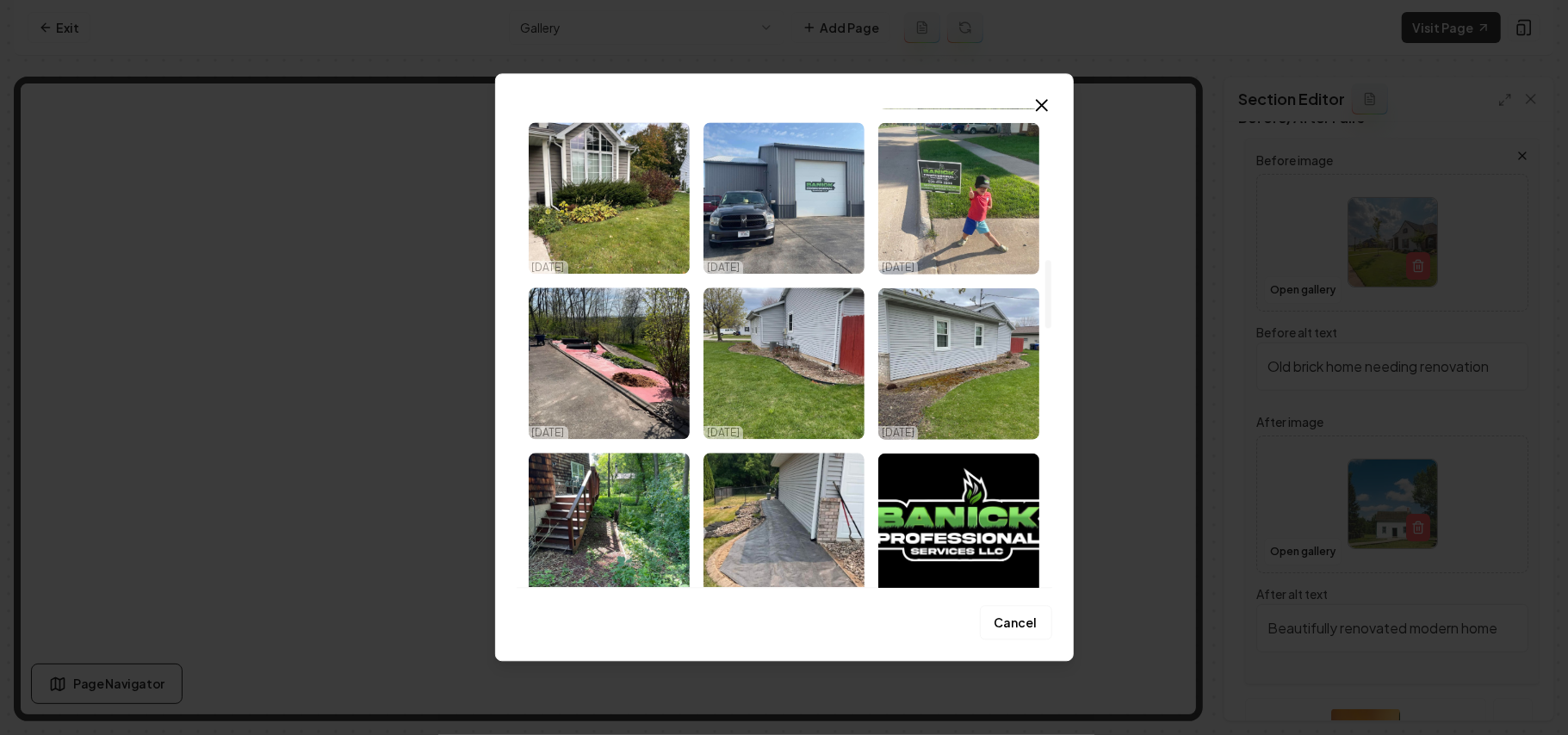
scroll to position [1148, 0]
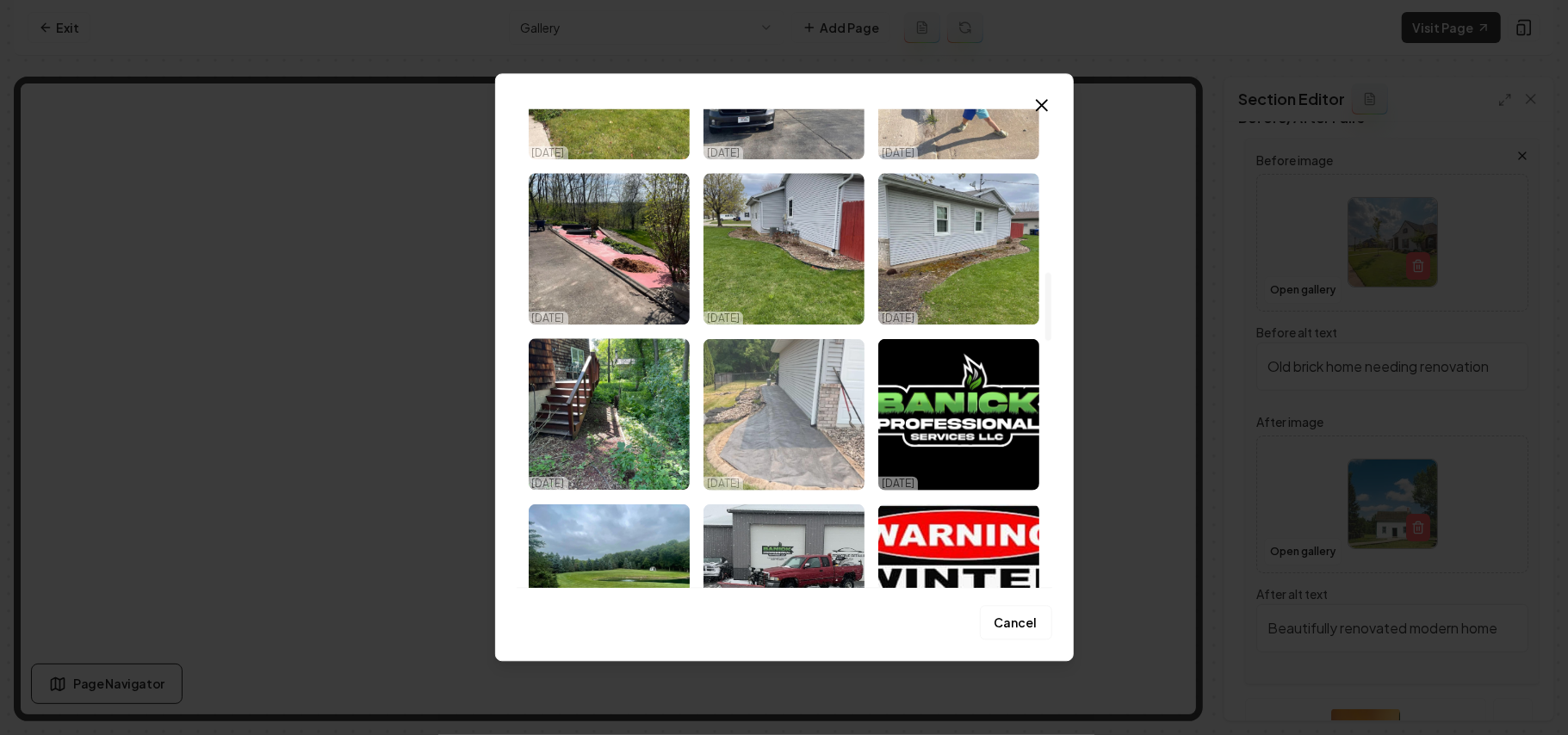
click at [825, 450] on img "Select image image_68d2d8625c7cd75eb82210d7.jpeg" at bounding box center [784, 415] width 161 height 151
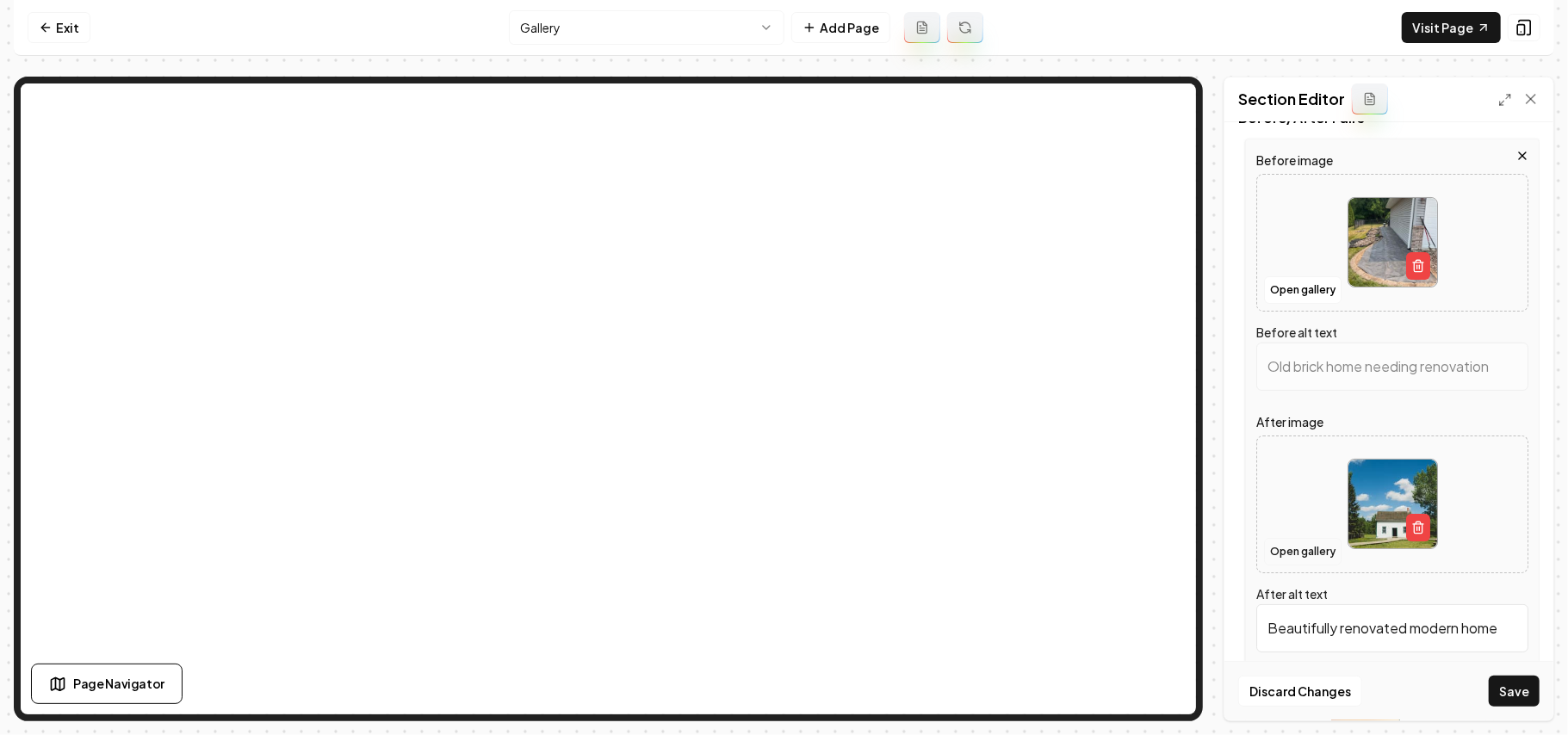
click at [1308, 548] on button "Open gallery" at bounding box center [1303, 552] width 78 height 28
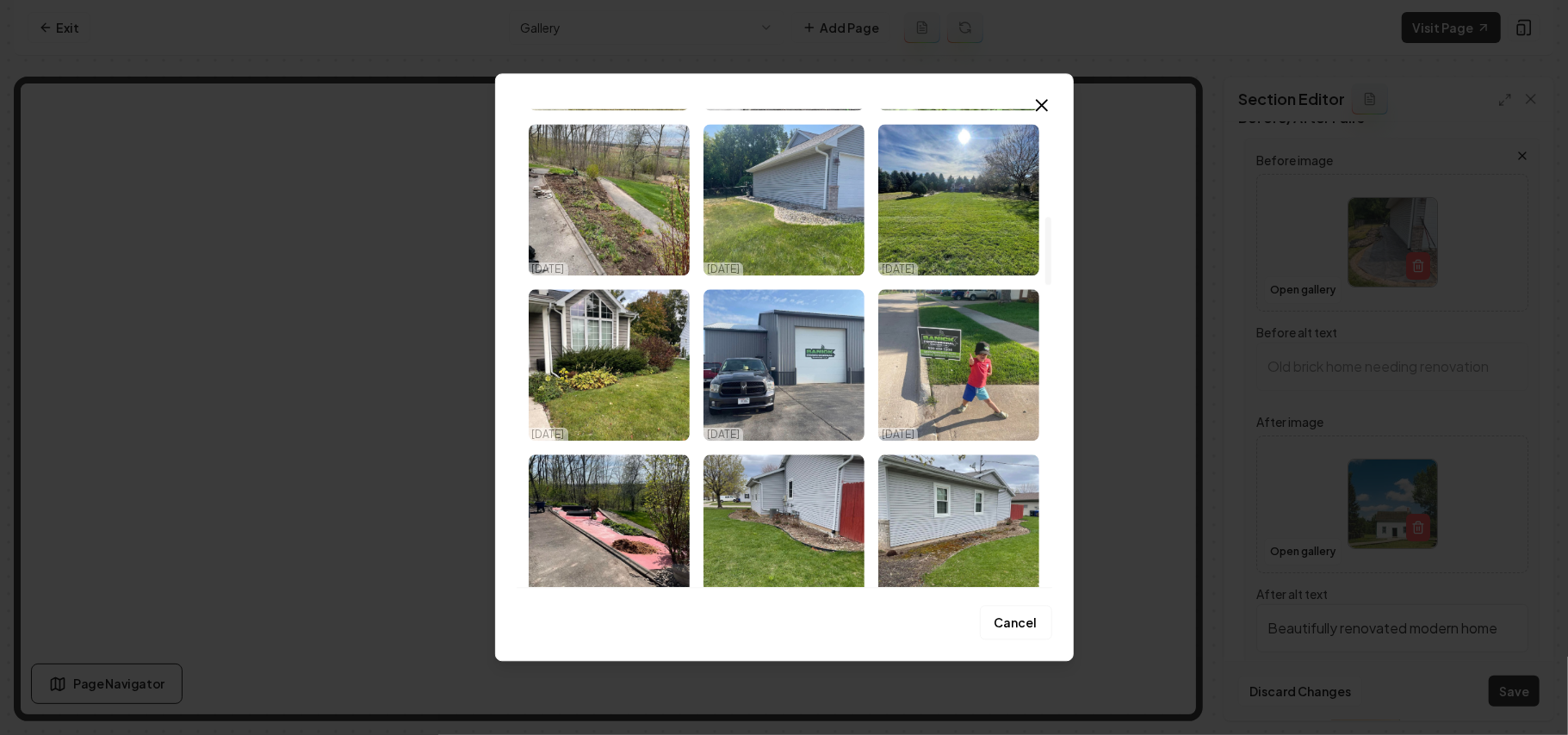
type input "Landscape fabric laid along a garden path beside a house, surrounded by gravel …"
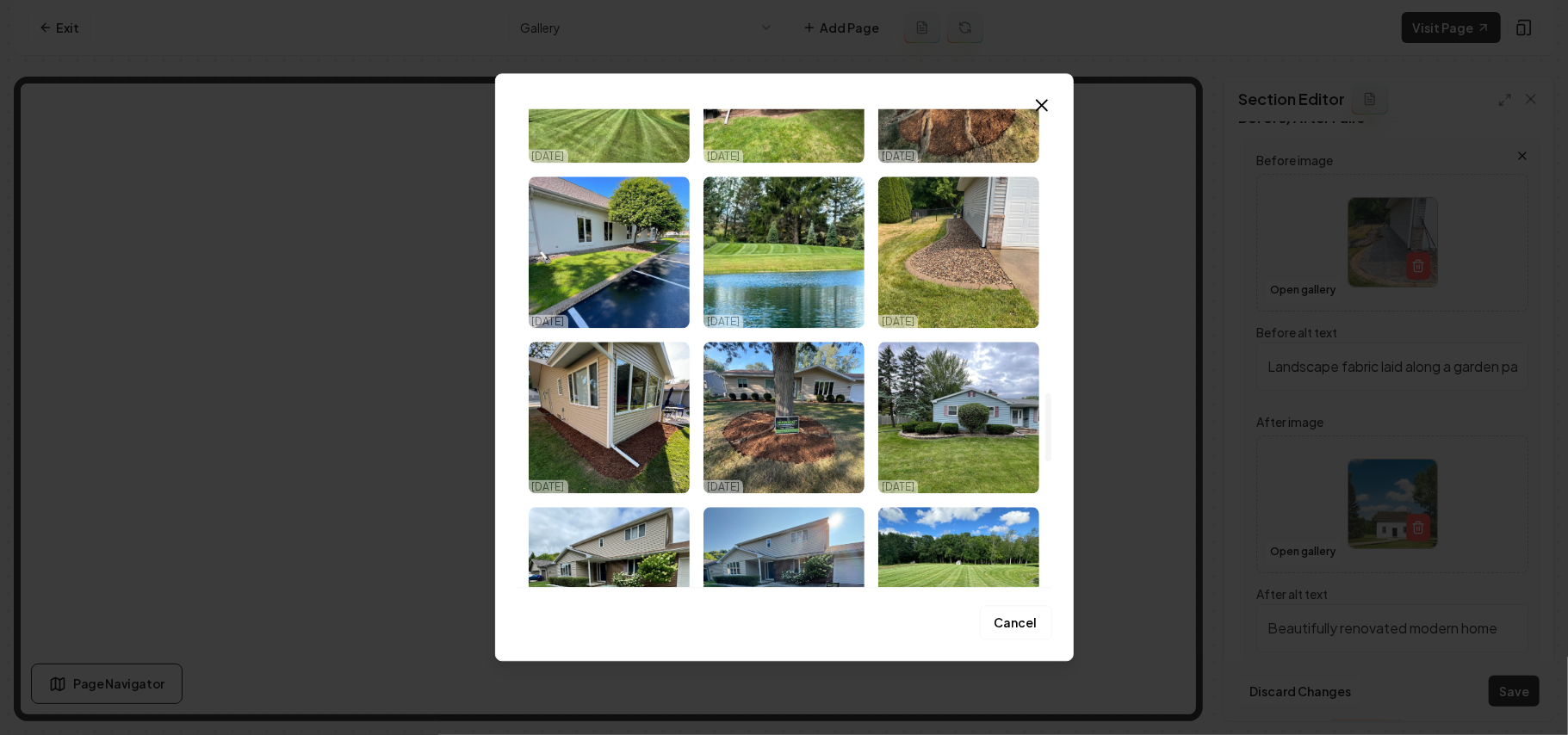
scroll to position [1951, 0]
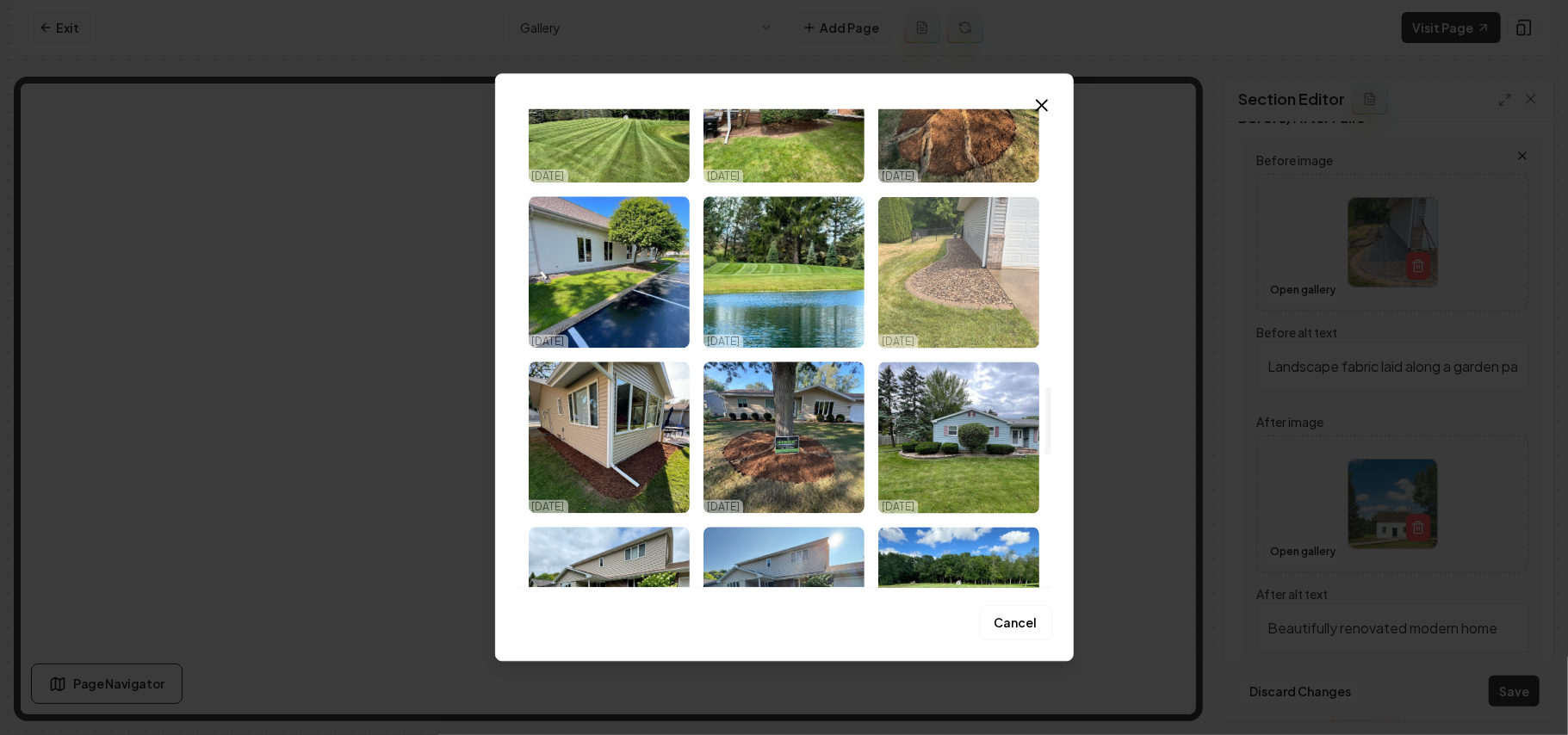
click at [992, 281] on img "Select image image_68d2d6855c7cd75eb815aa9b.jpeg" at bounding box center [959, 272] width 161 height 151
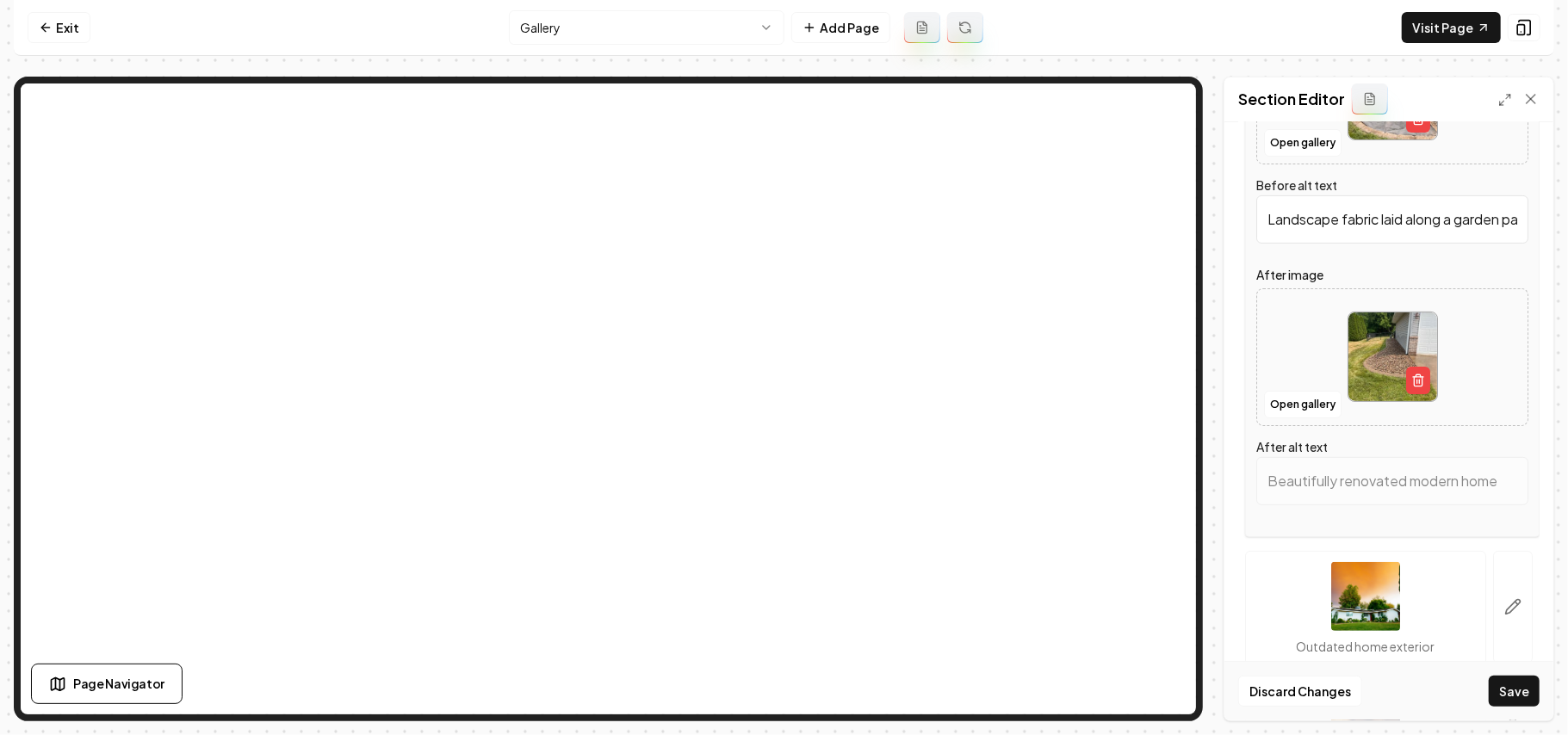
scroll to position [452, 0]
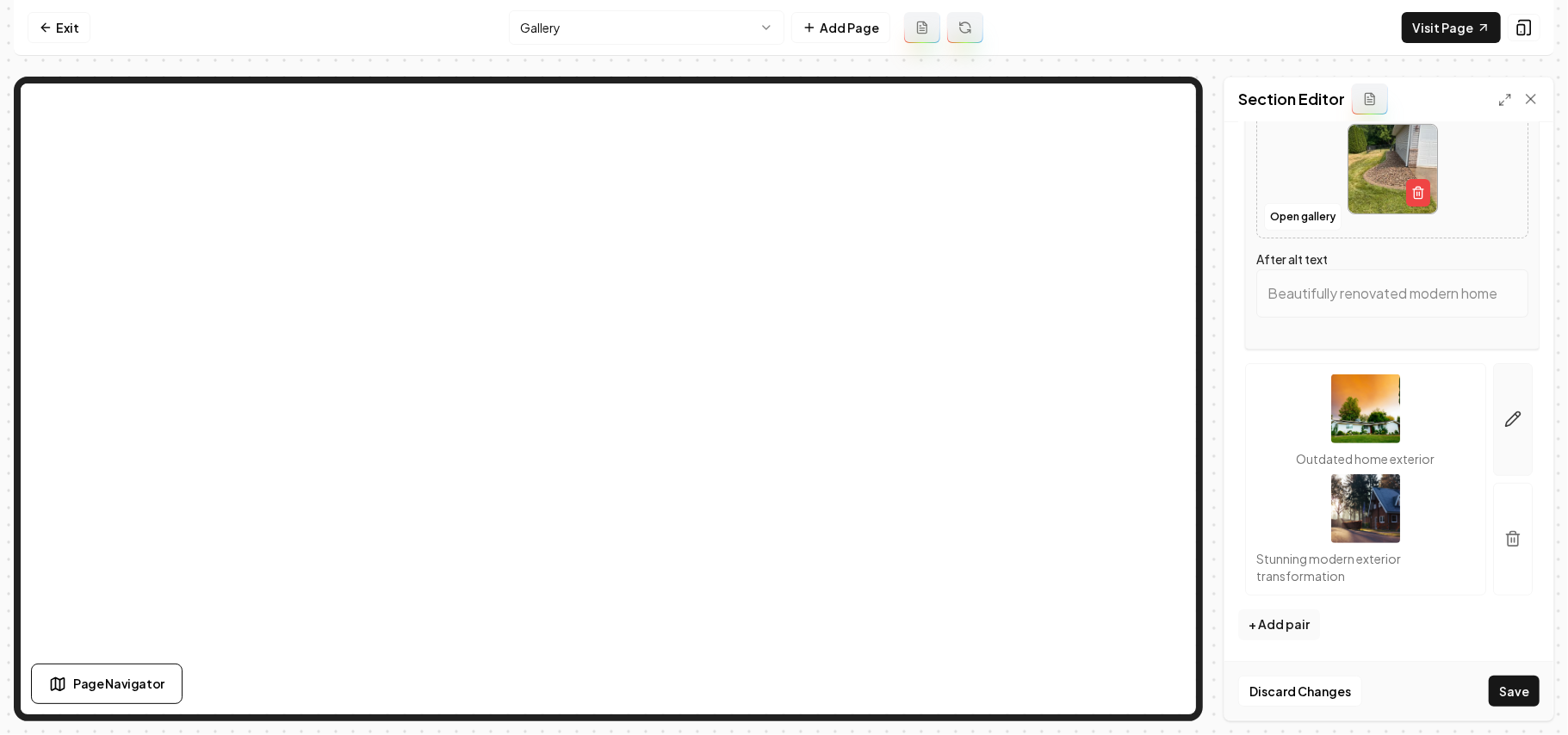
click at [1493, 402] on button "button" at bounding box center [1513, 420] width 40 height 113
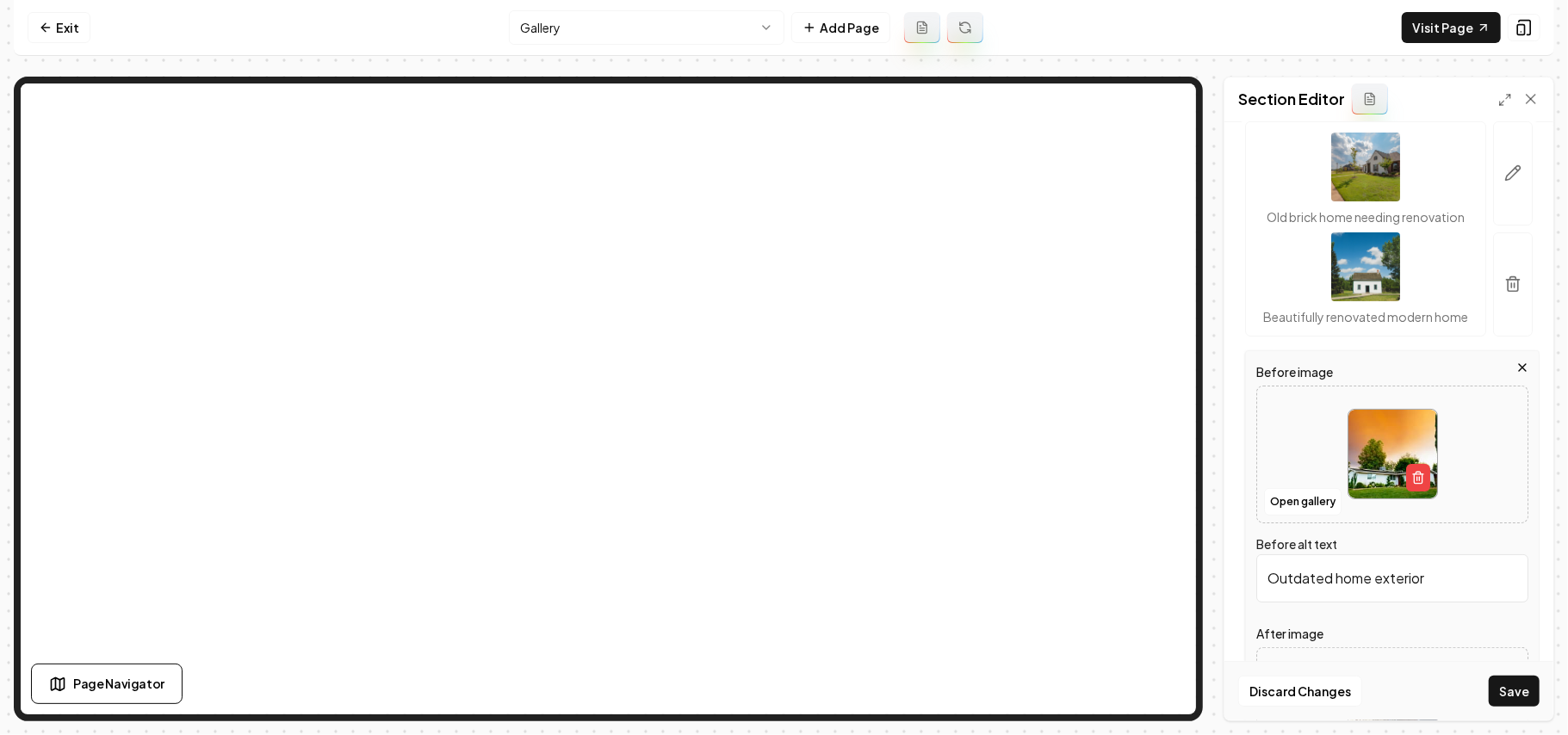
scroll to position [229, 0]
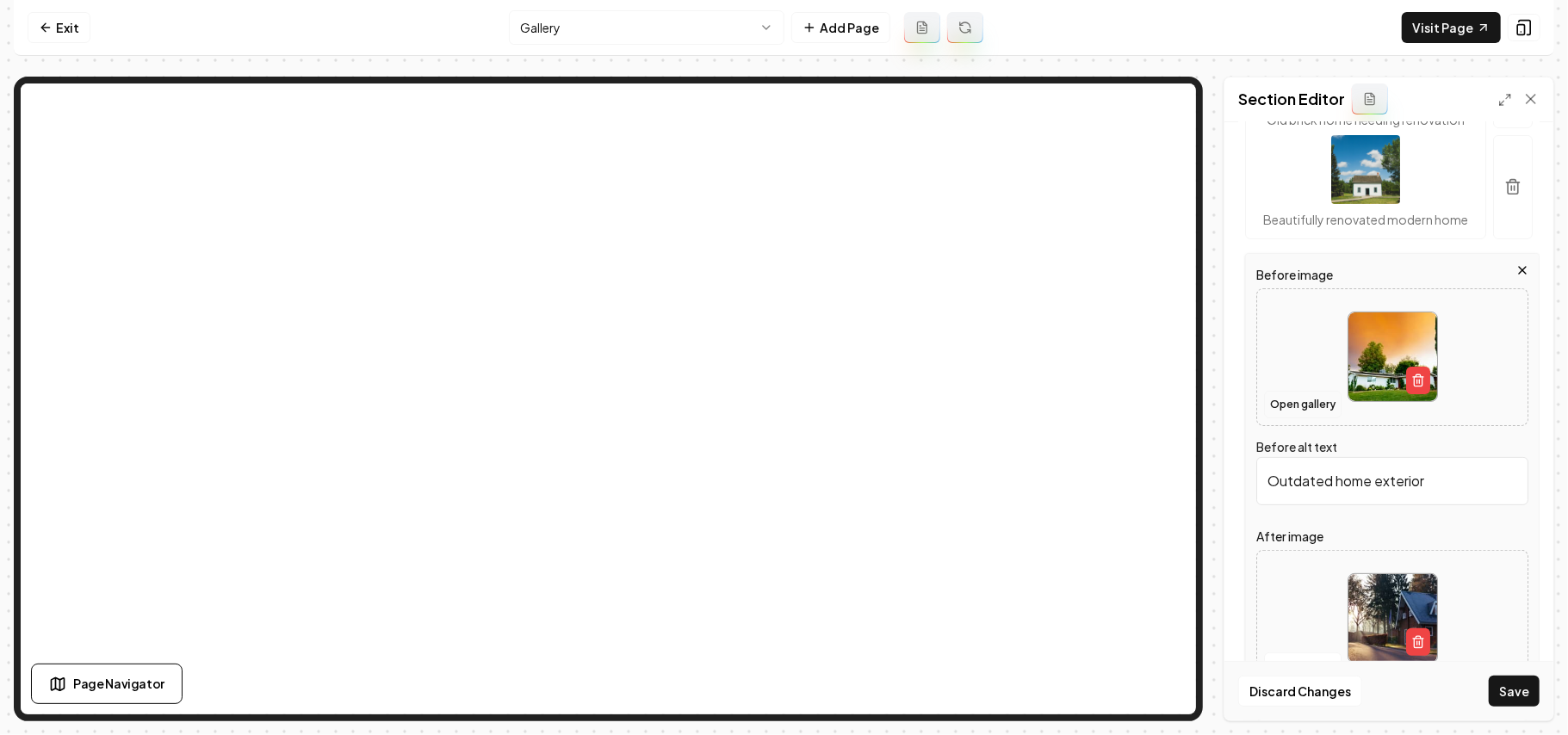
click at [1307, 418] on button "Open gallery" at bounding box center [1303, 404] width 78 height 28
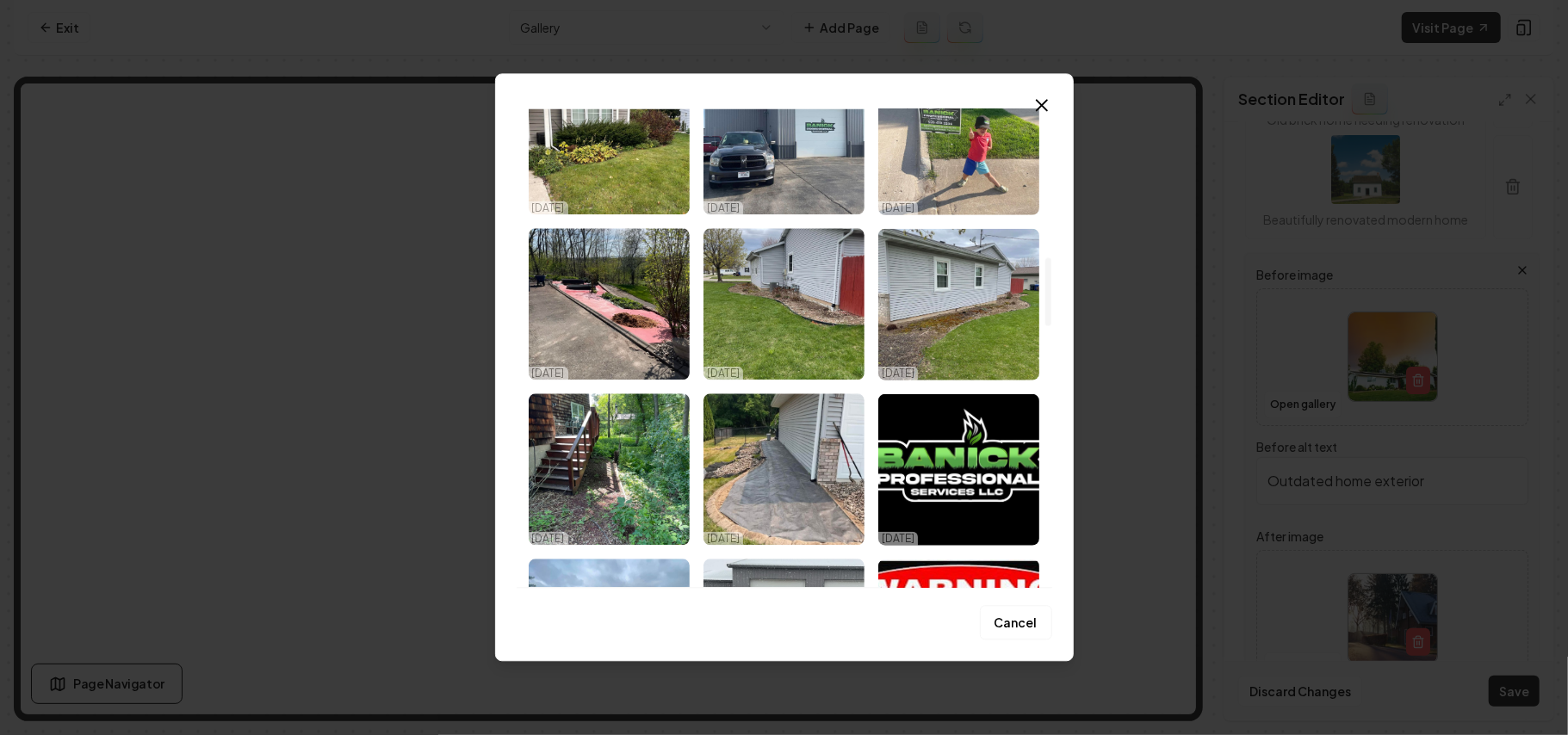
scroll to position [1041, 0]
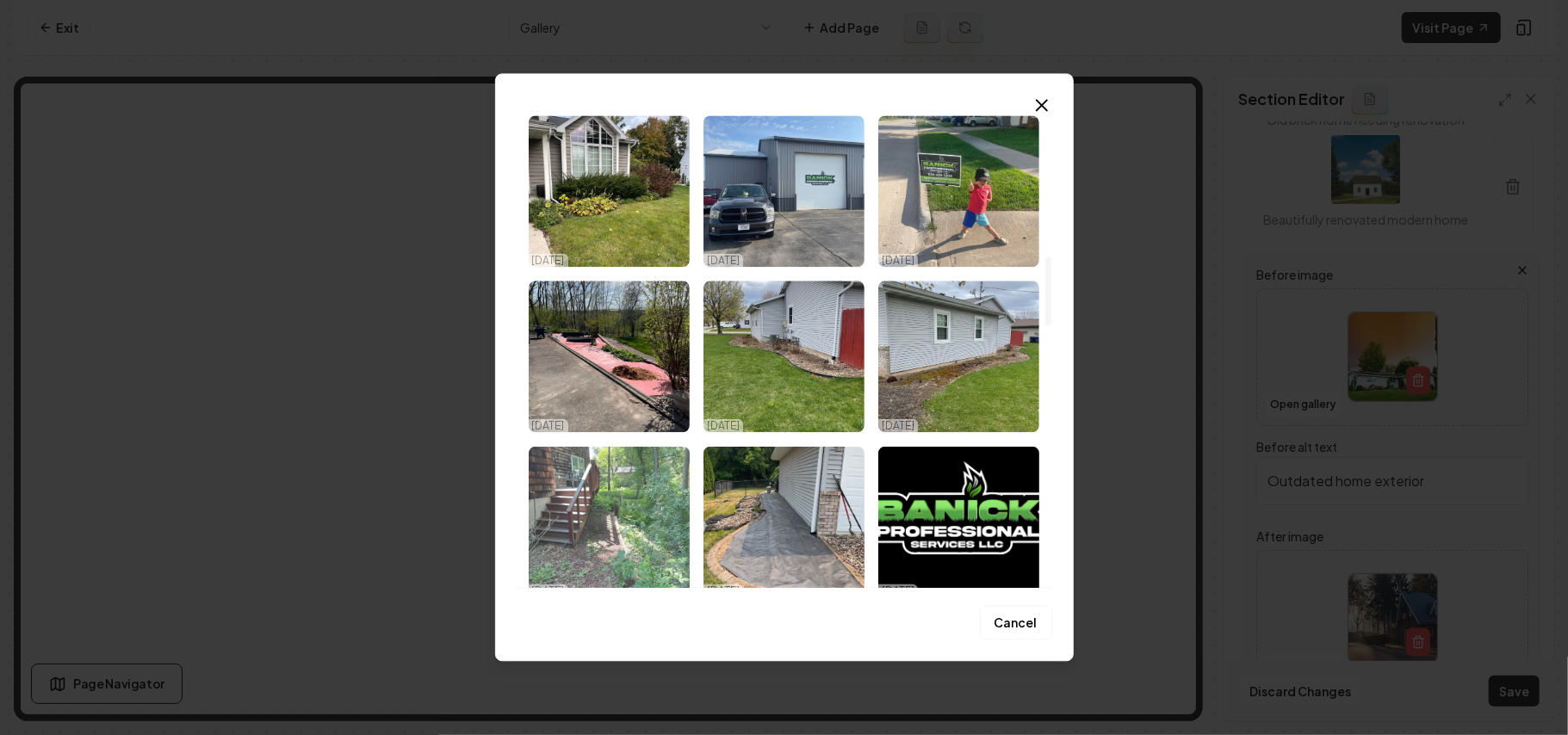
click at [659, 508] on img "Select image image_68d2d8625c7cd75eb8221295.jpeg" at bounding box center [609, 522] width 161 height 151
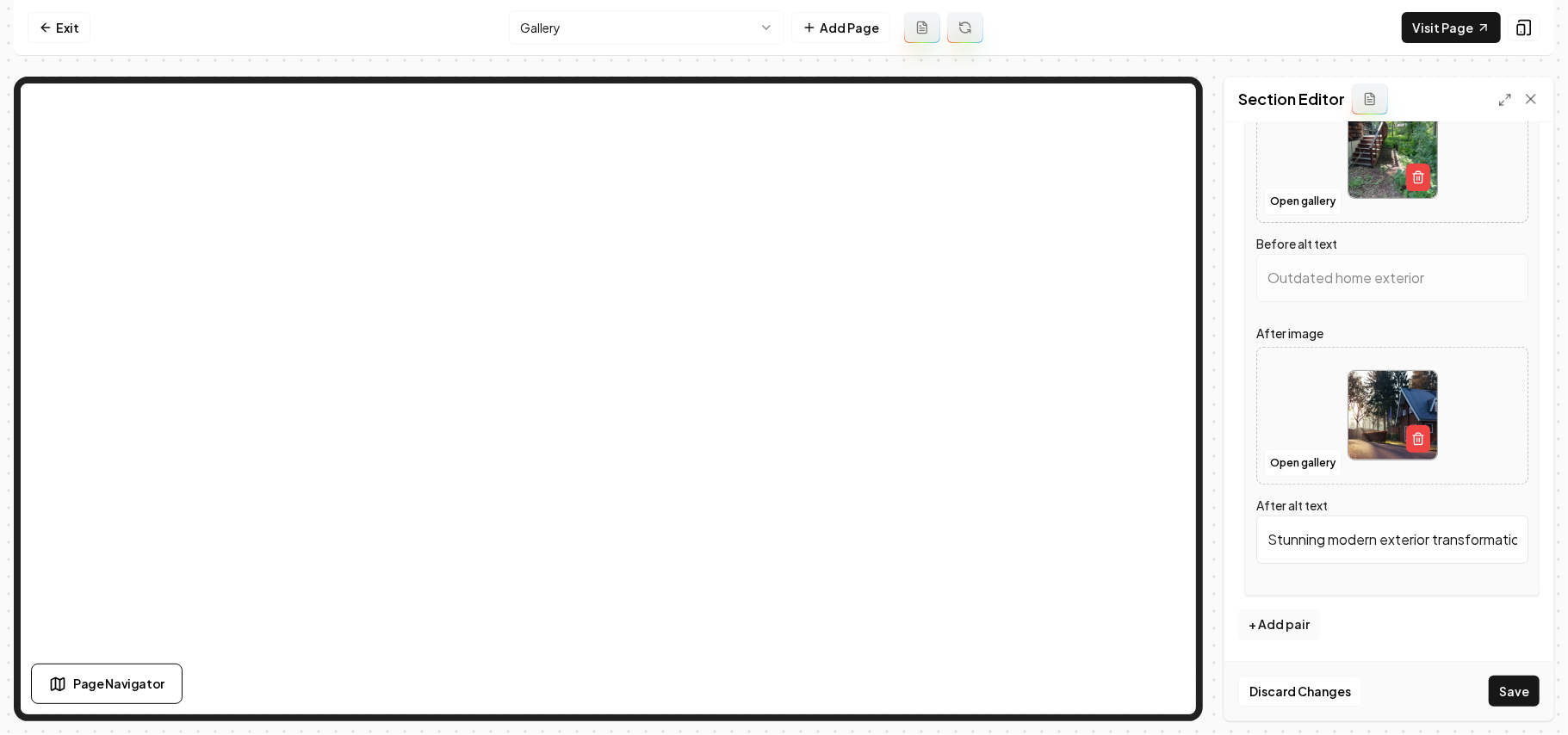
scroll to position [468, 0]
click at [1297, 452] on button "Open gallery" at bounding box center [1303, 464] width 78 height 28
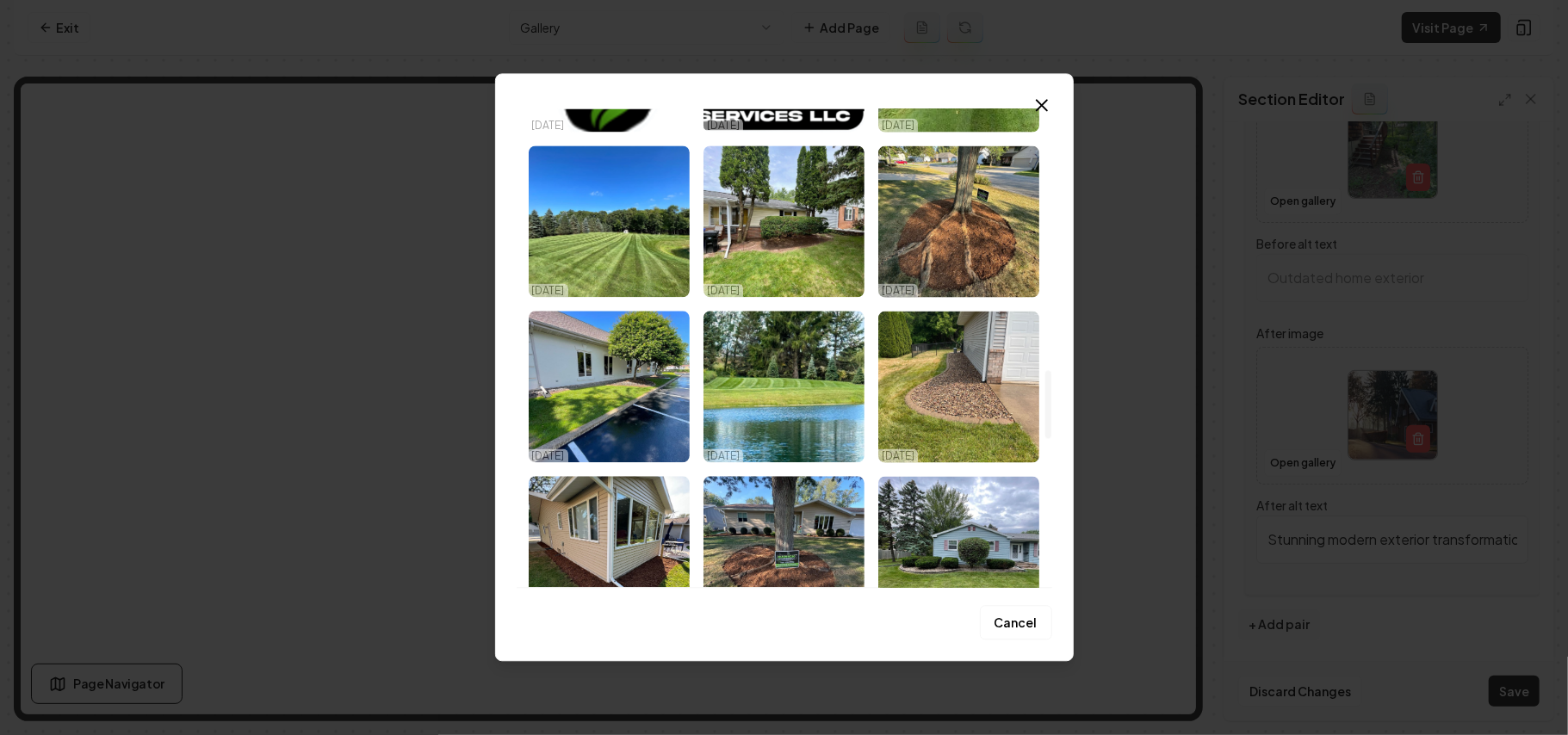
type input "Wooden stairs leading to a lush green yard with trees and shrubs beside a house."
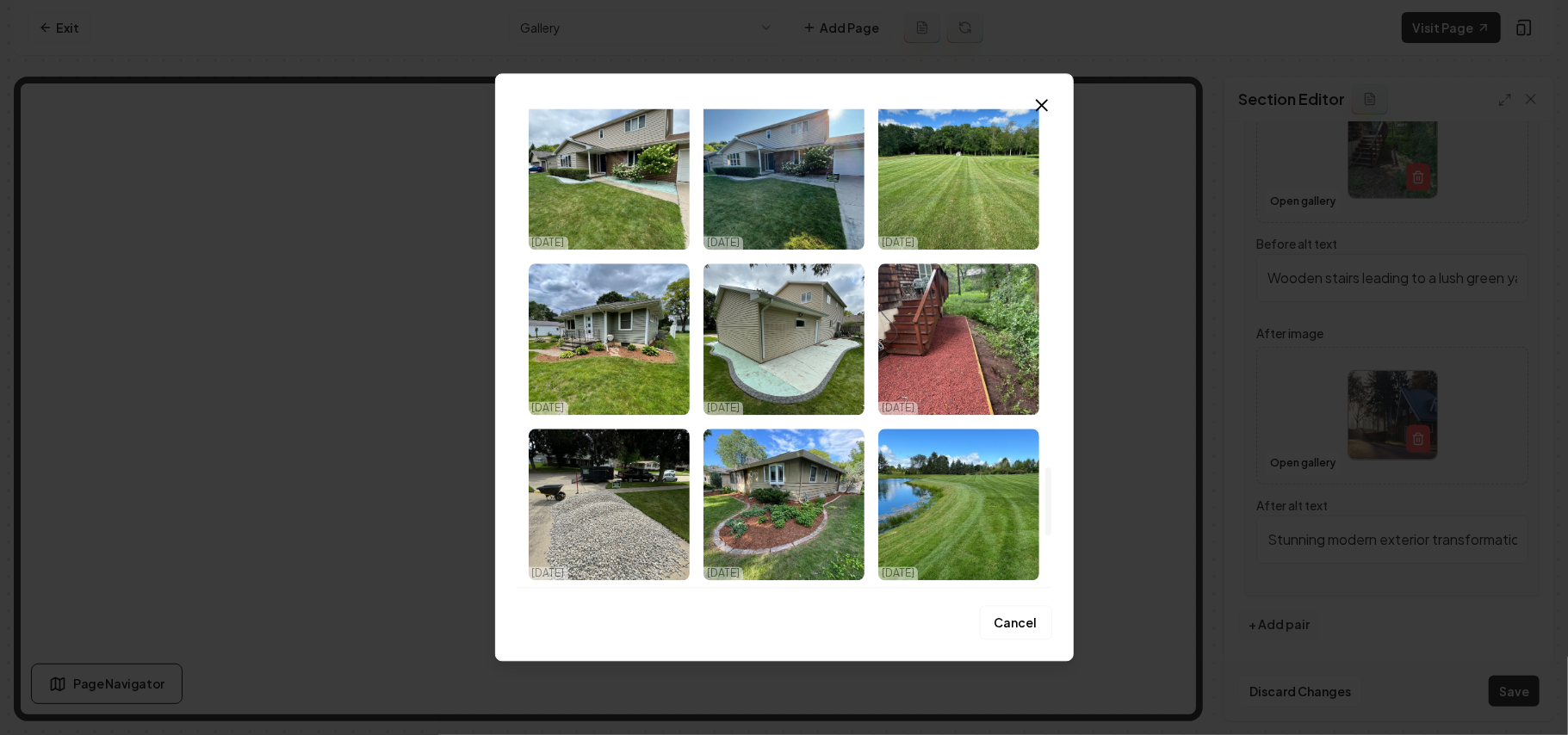
scroll to position [2525, 0]
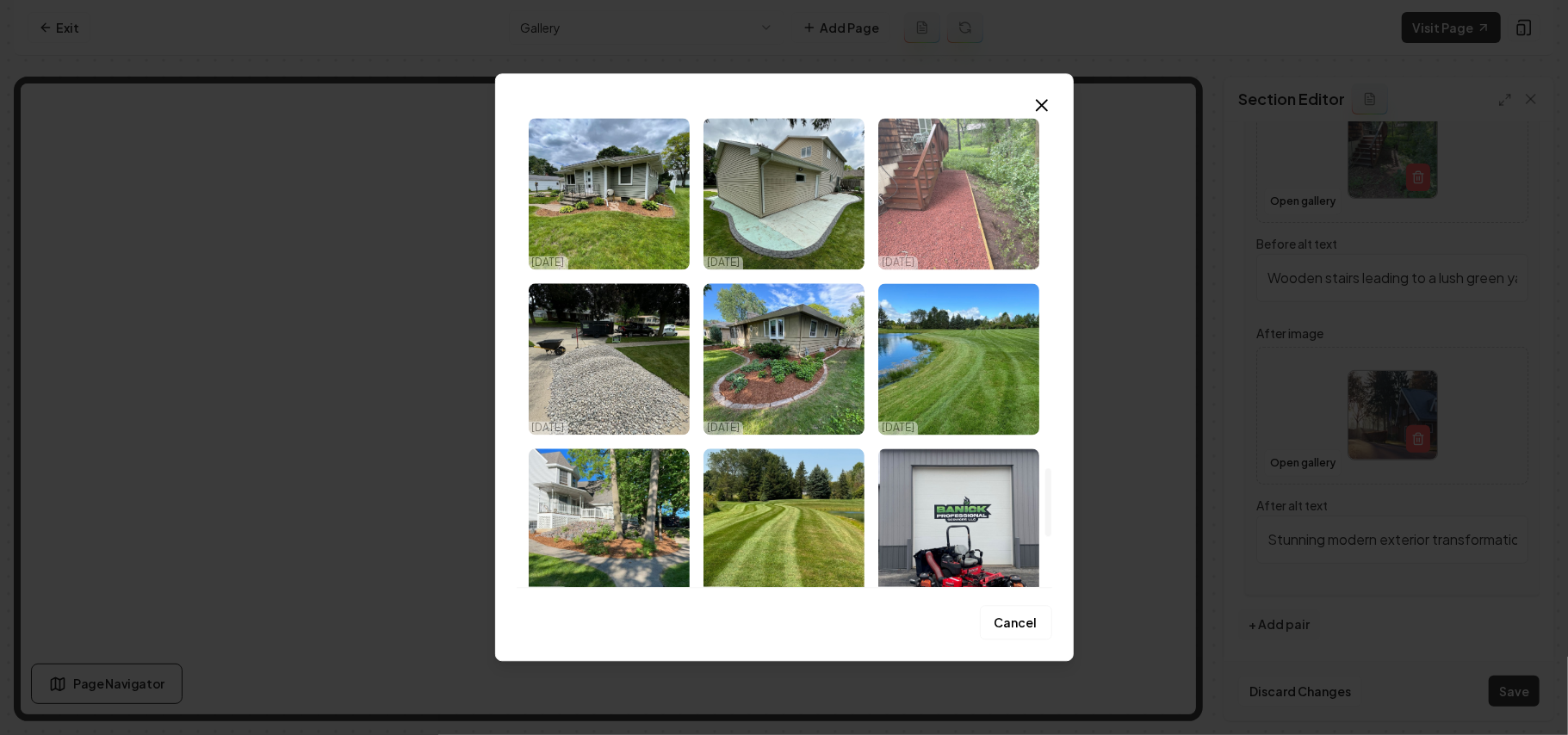
click at [1009, 214] on img "Select image image_68d2d6855c7cd75eb815a92e.jpeg" at bounding box center [959, 194] width 161 height 151
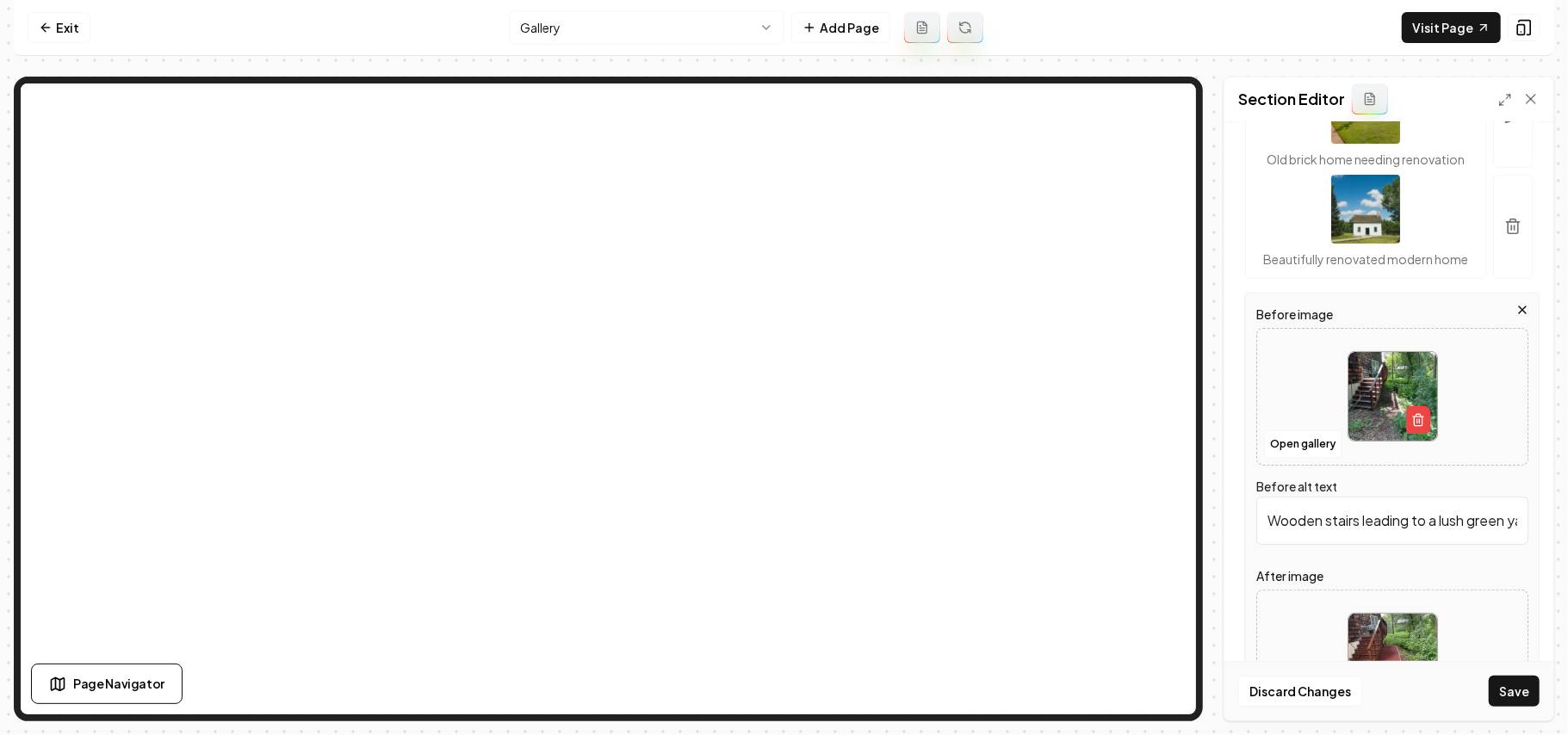
scroll to position [0, 0]
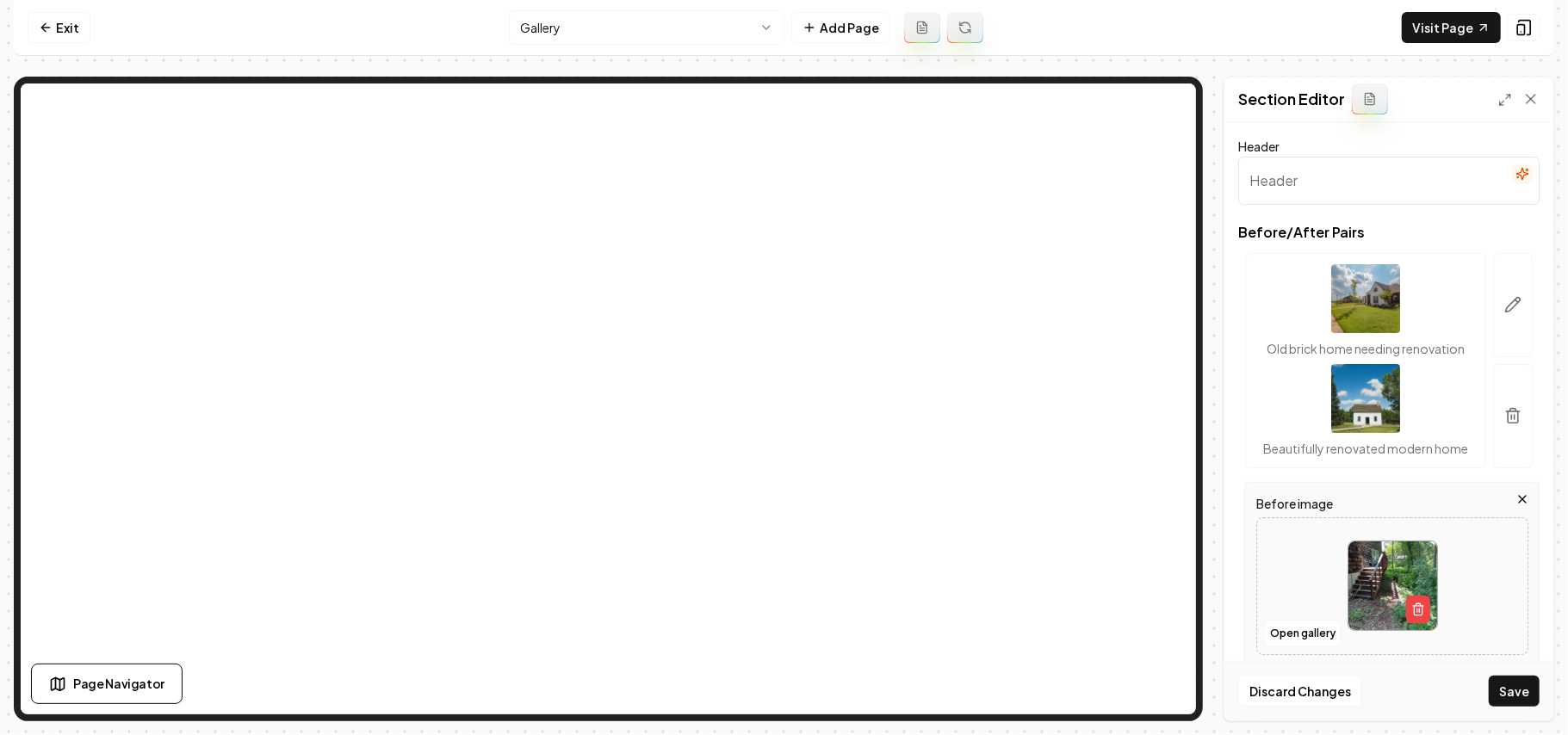
click at [1328, 181] on input "Header" at bounding box center [1389, 181] width 301 height 48
type input "Wooden stairs beside a red gravel path leading to a lush green backyard."
drag, startPoint x: 1328, startPoint y: 184, endPoint x: 1194, endPoint y: 187, distance: 134.0
click at [1156, 111] on div "Page Settings Section Editor Header Our Work Before/After Pairs Old brick home …" at bounding box center [784, 399] width 1541 height 645
type input "Gallery"
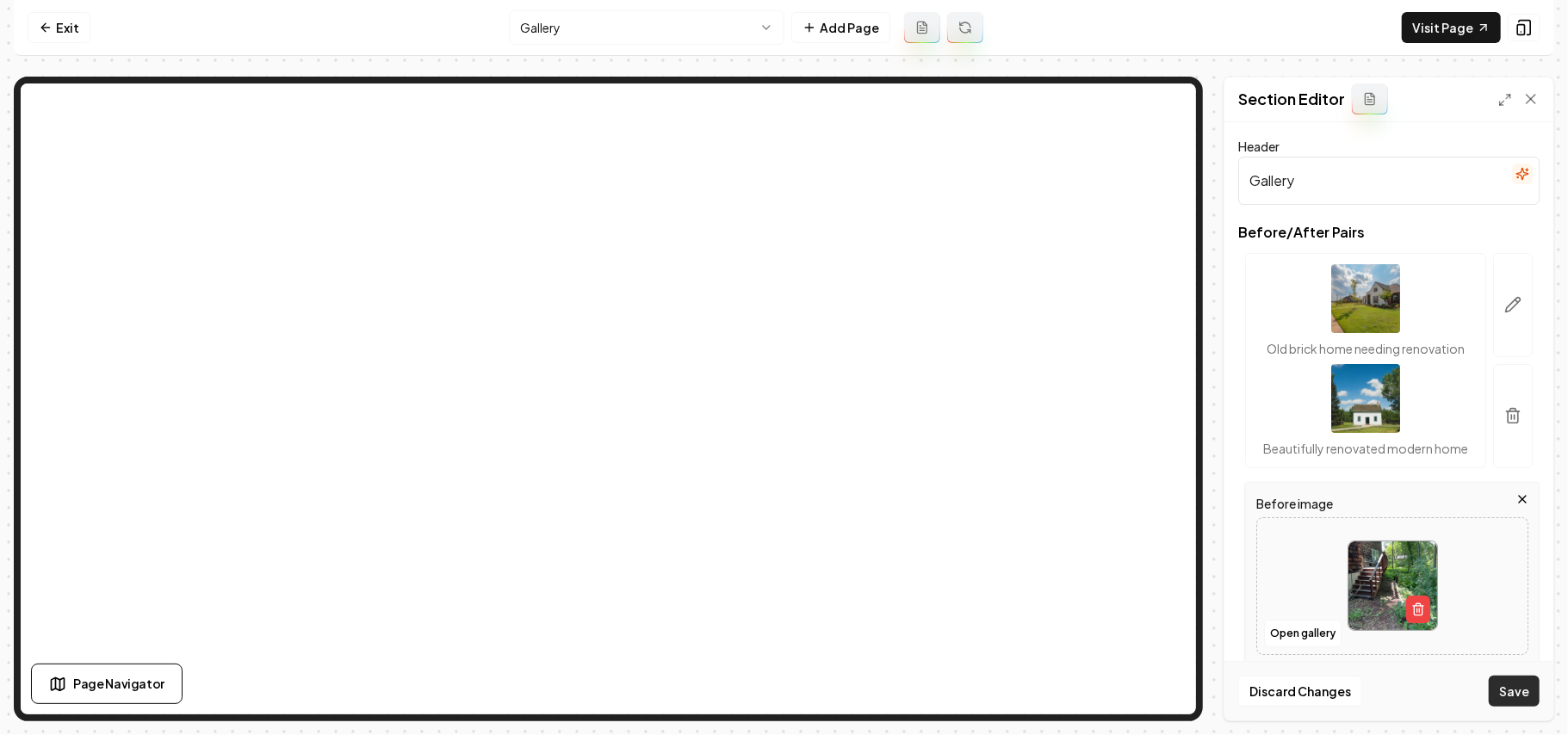
click at [1520, 681] on button "Save" at bounding box center [1514, 692] width 51 height 31
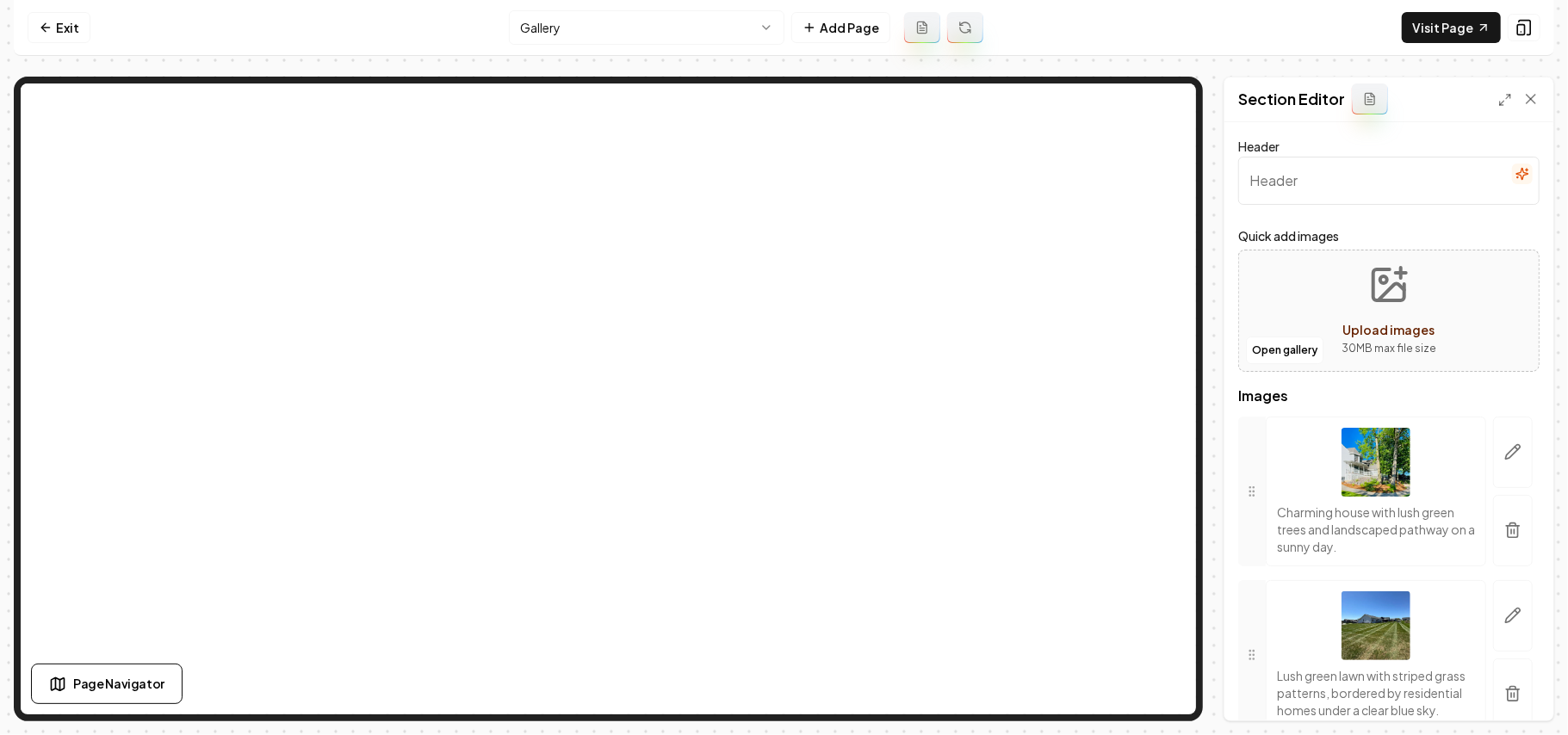
scroll to position [6013, 0]
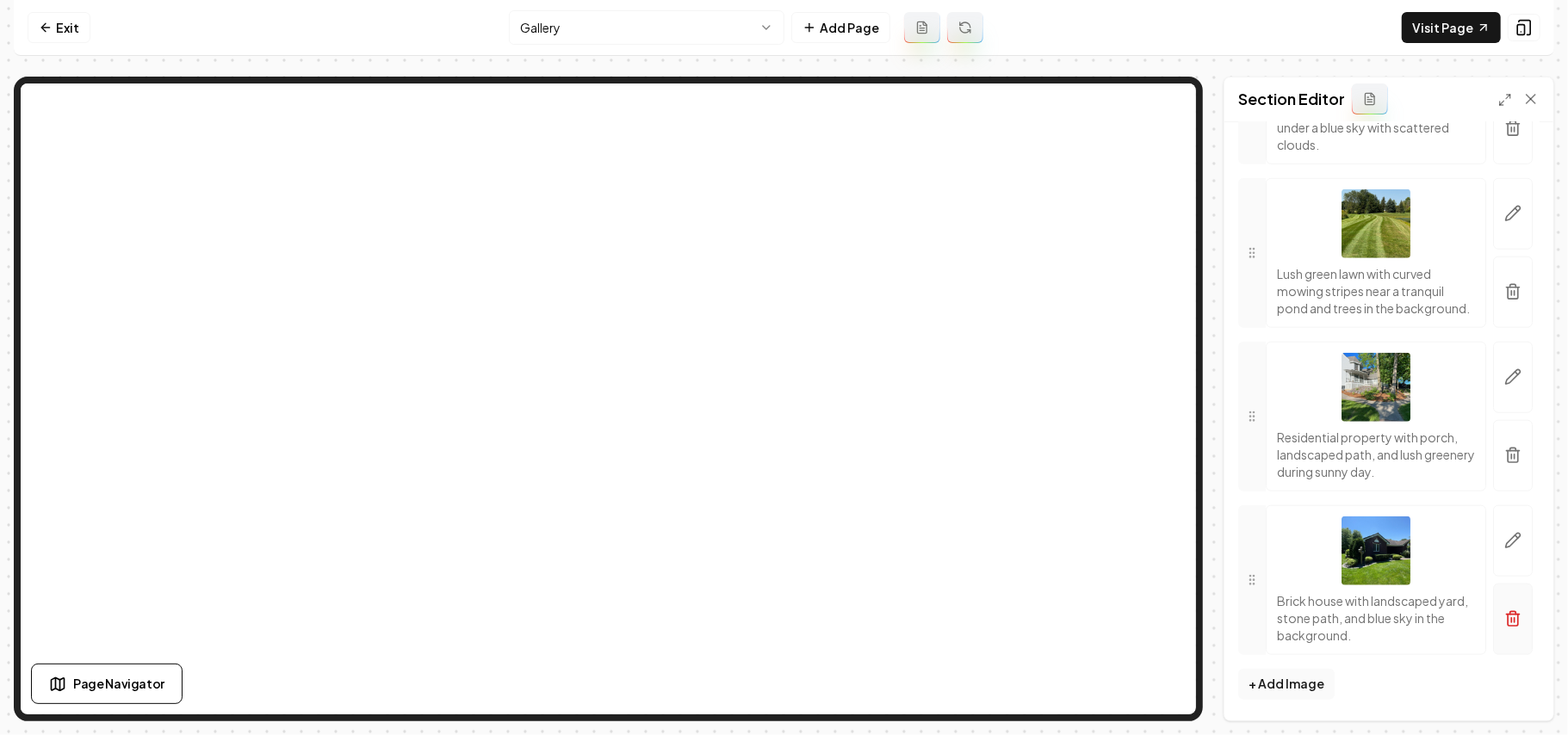
click at [1504, 619] on icon "button" at bounding box center [1513, 619] width 18 height 18
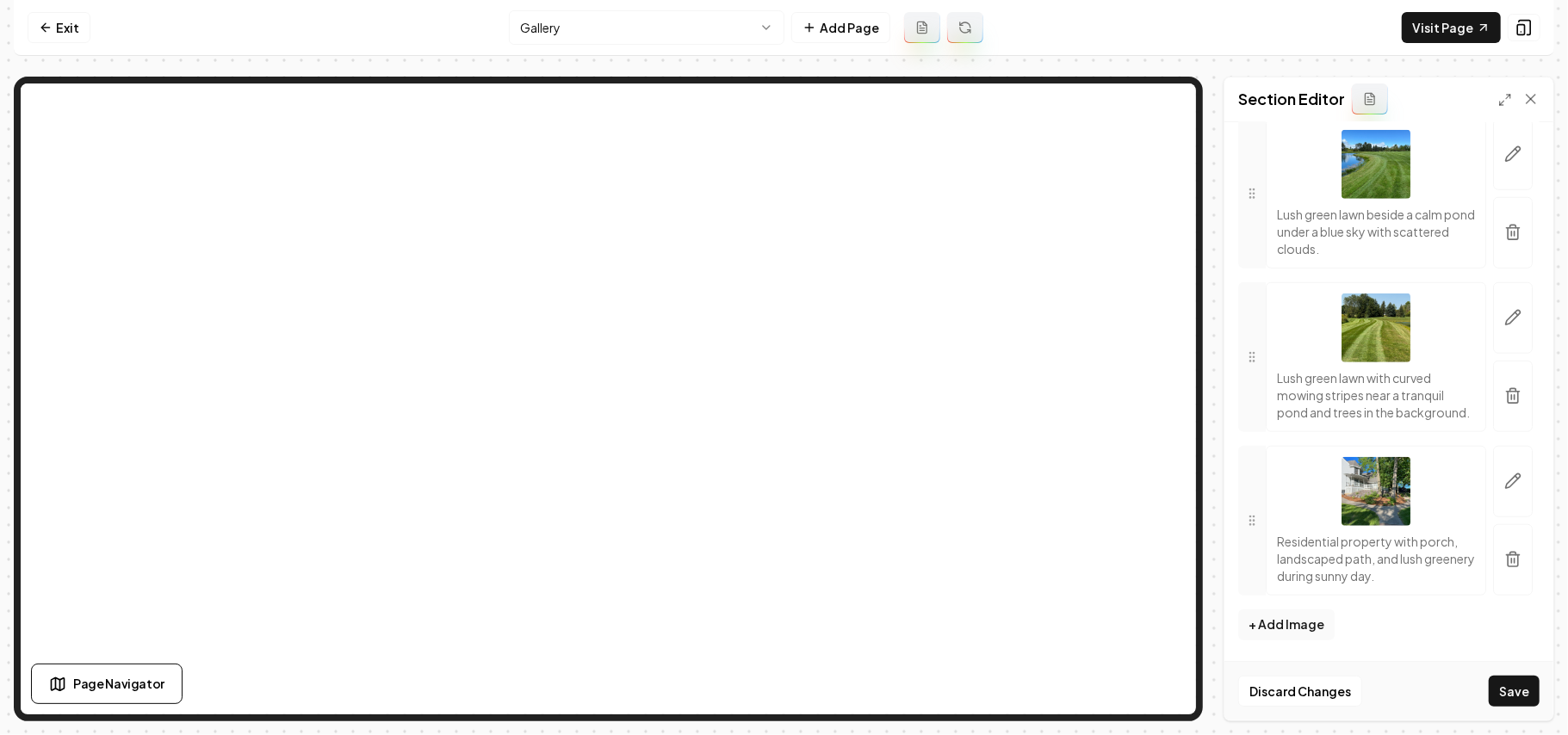
scroll to position [5909, 0]
click at [1525, 700] on button "Save" at bounding box center [1514, 692] width 51 height 31
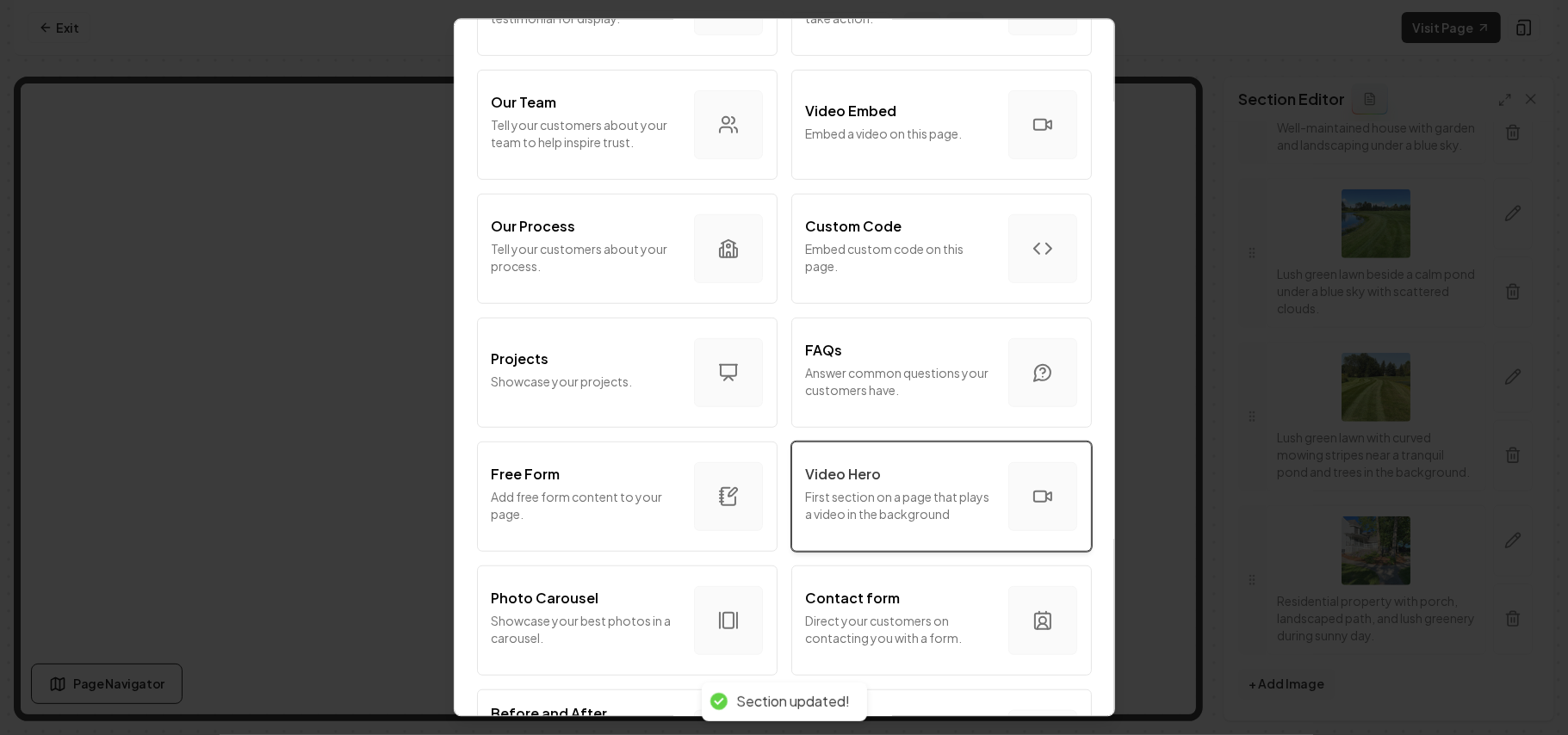
scroll to position [344, 0]
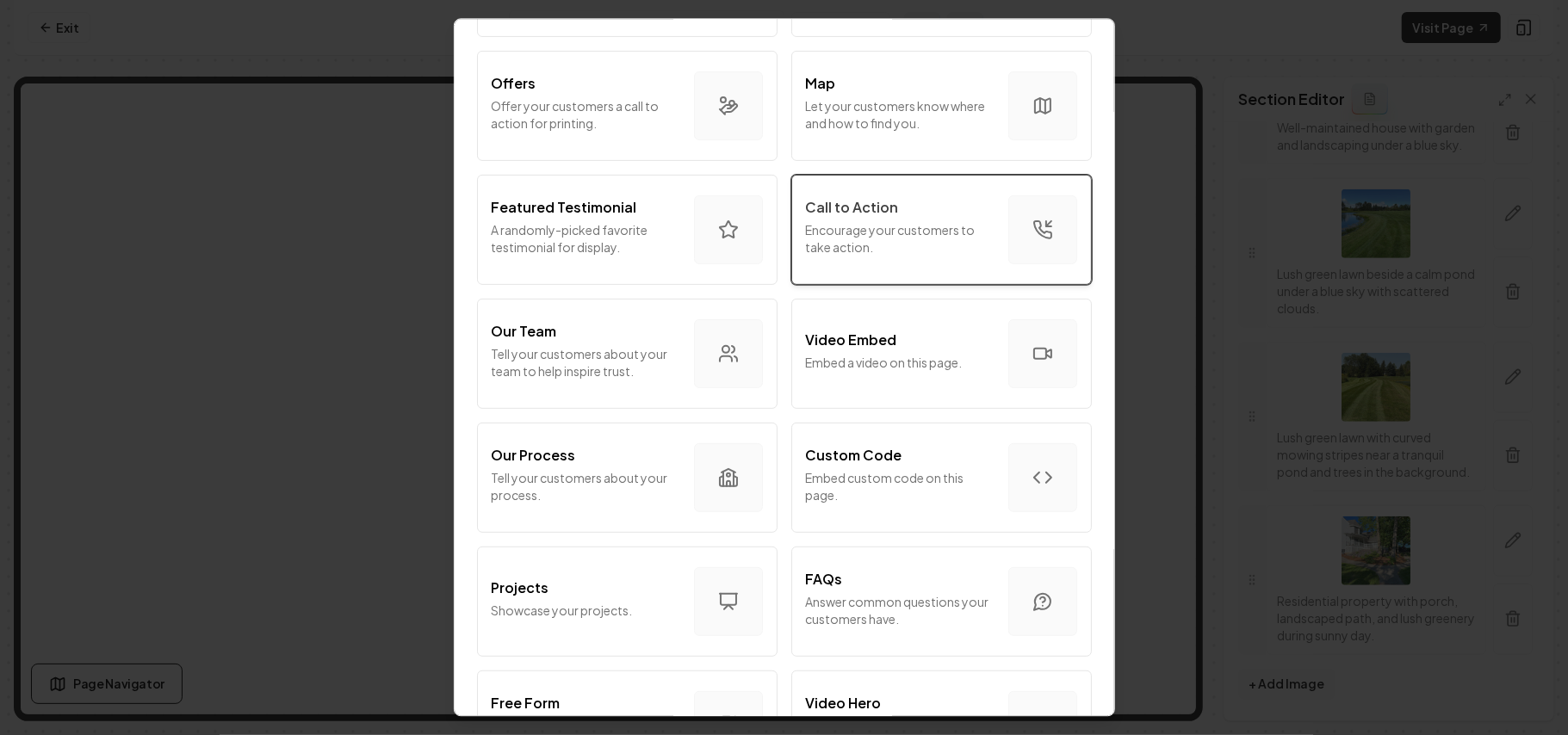
click at [875, 238] on p "Encourage your customers to take action." at bounding box center [900, 238] width 188 height 34
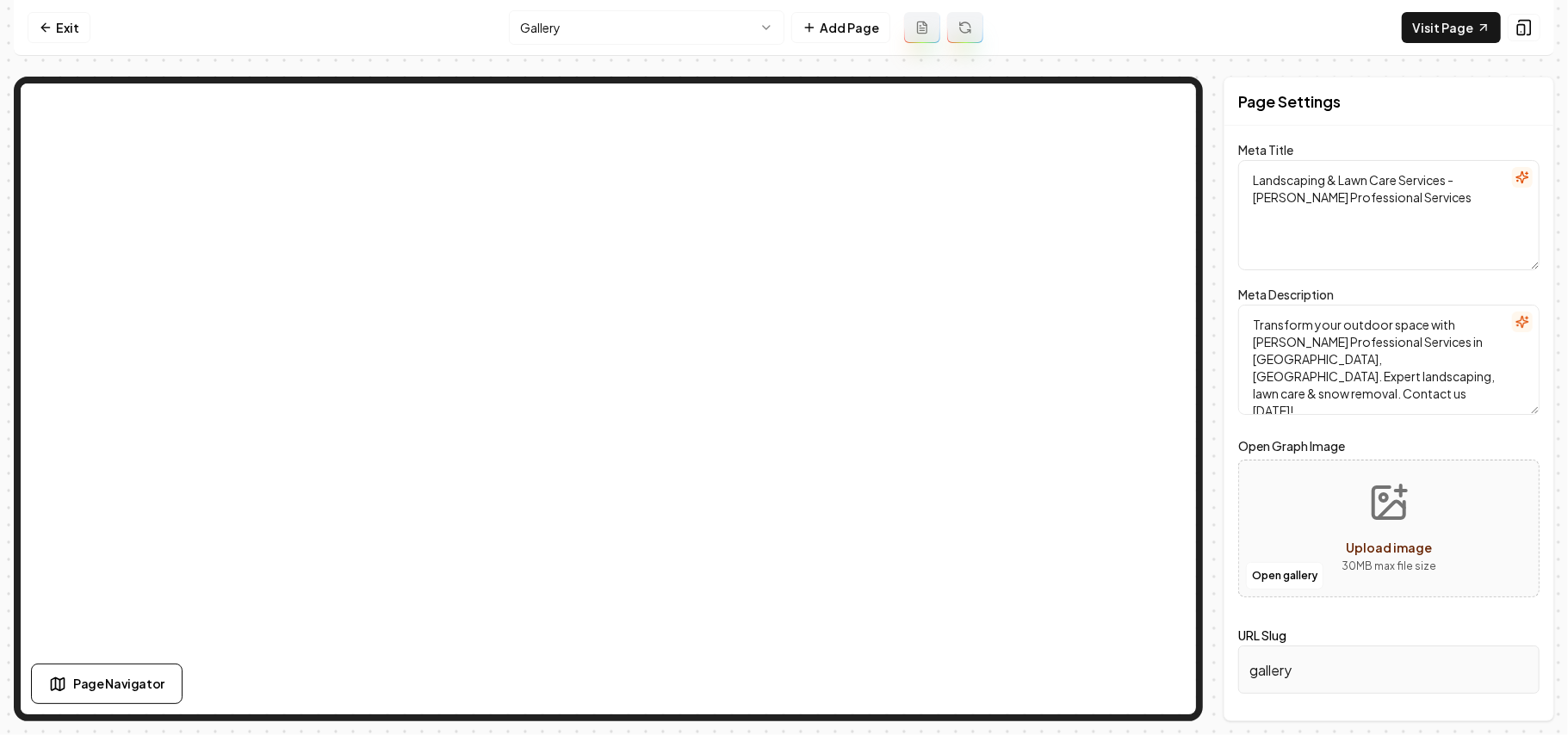
scroll to position [0, 0]
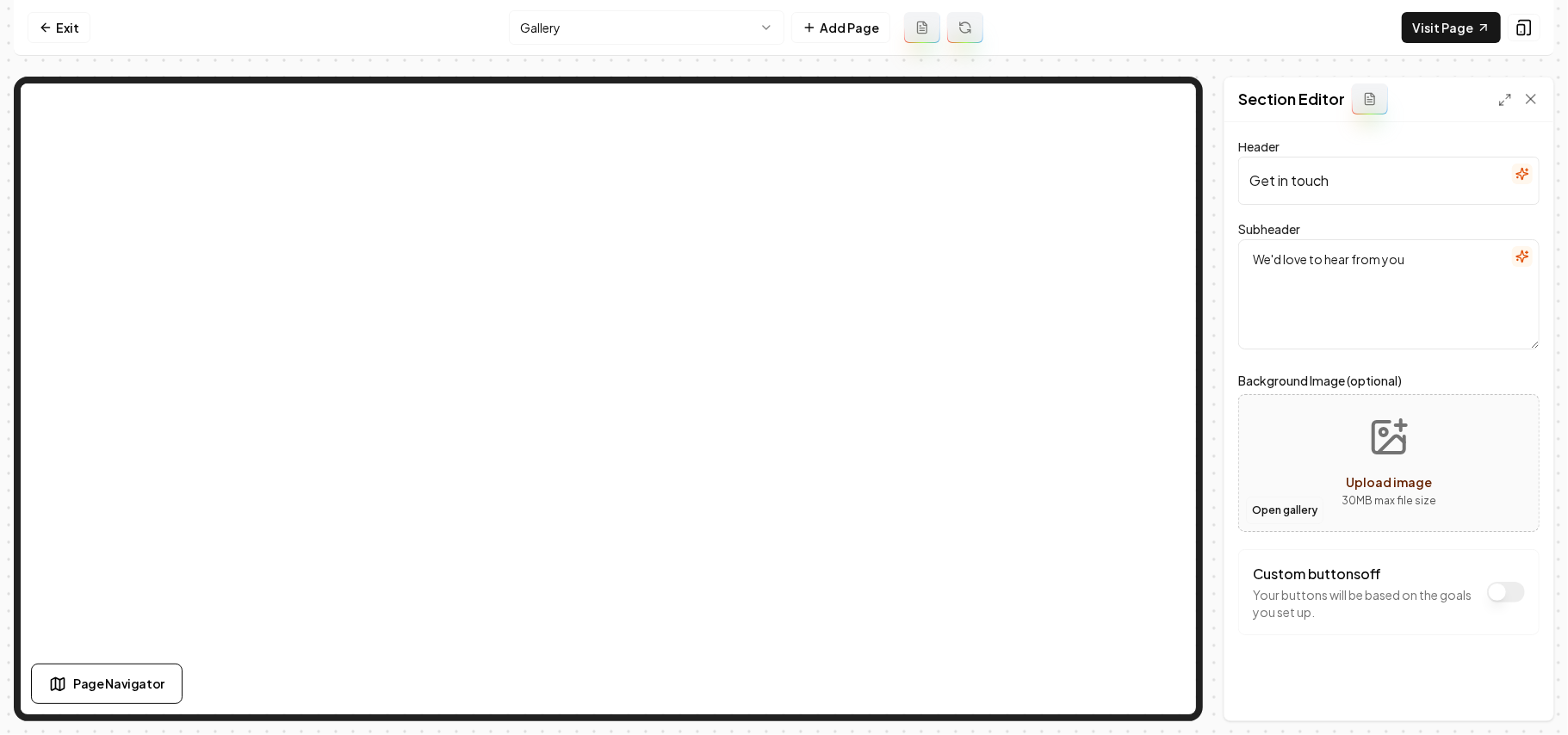
click at [1272, 503] on button "Open gallery" at bounding box center [1285, 511] width 78 height 28
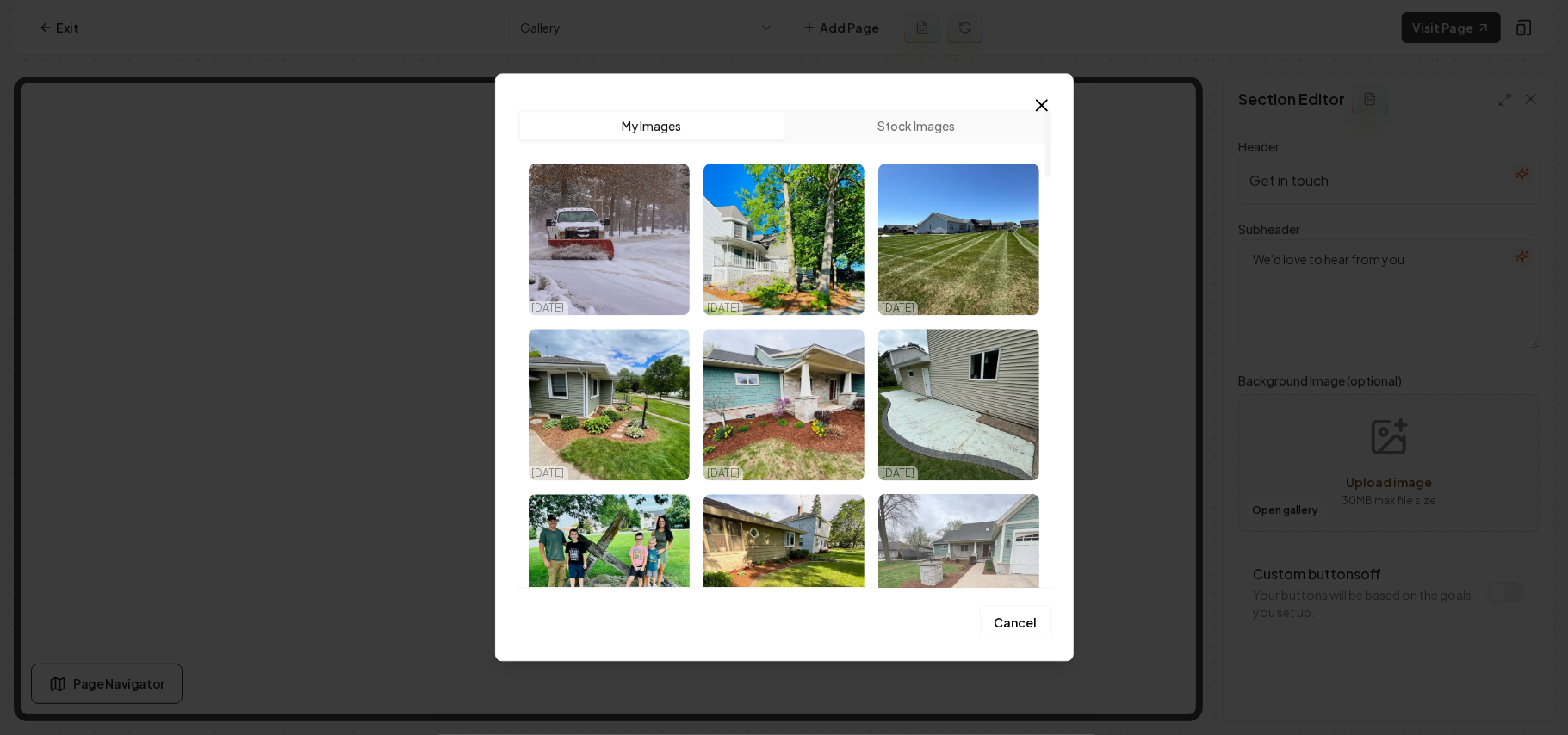
click at [939, 539] on img "Select image image_68d2d8715c7cd75eb822869b.webp" at bounding box center [959, 570] width 161 height 151
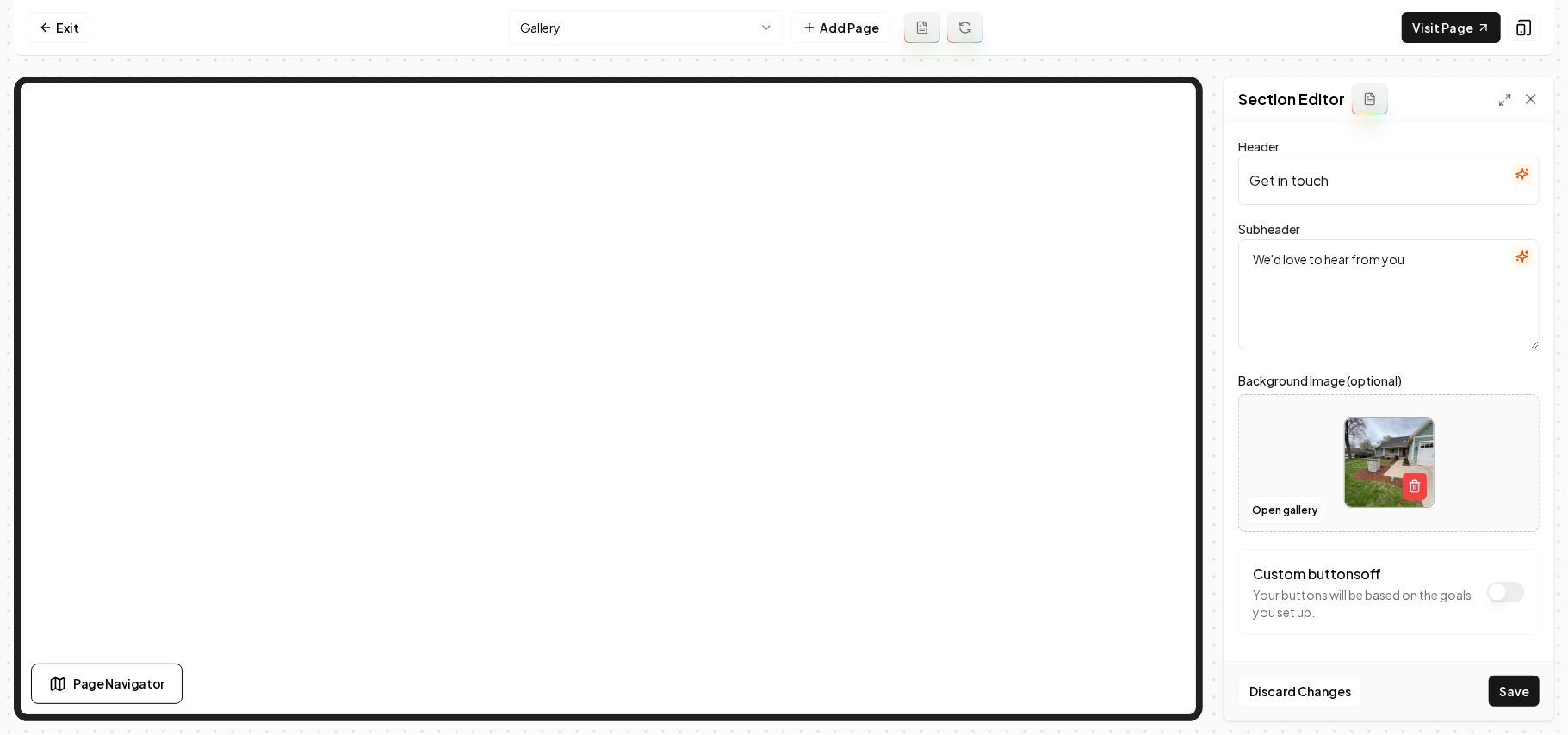
click at [1515, 251] on icon "button" at bounding box center [1522, 256] width 14 height 14
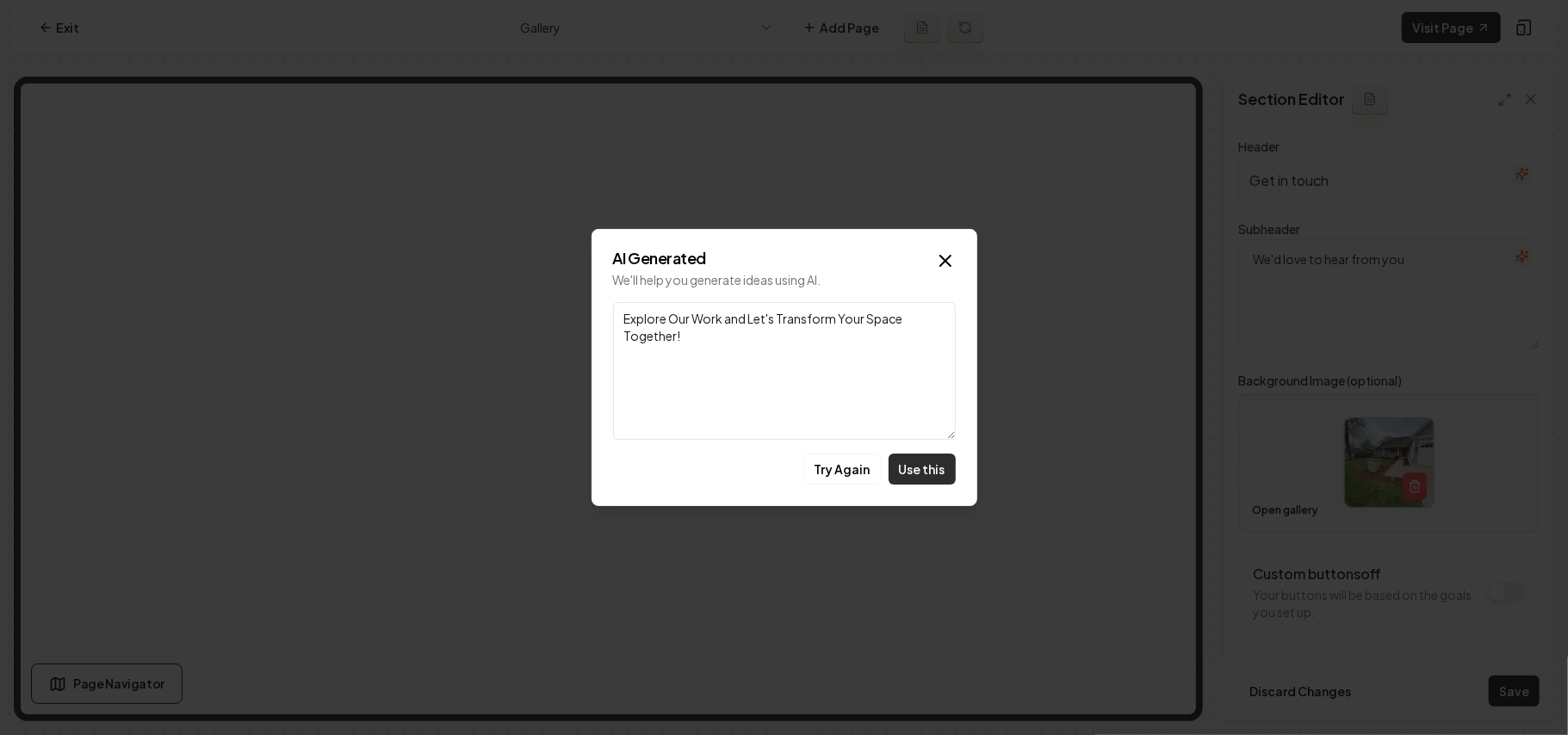
click at [930, 458] on button "Use this" at bounding box center [922, 470] width 67 height 31
type textarea "Explore Our Work and Let's Transform Your Space Together!"
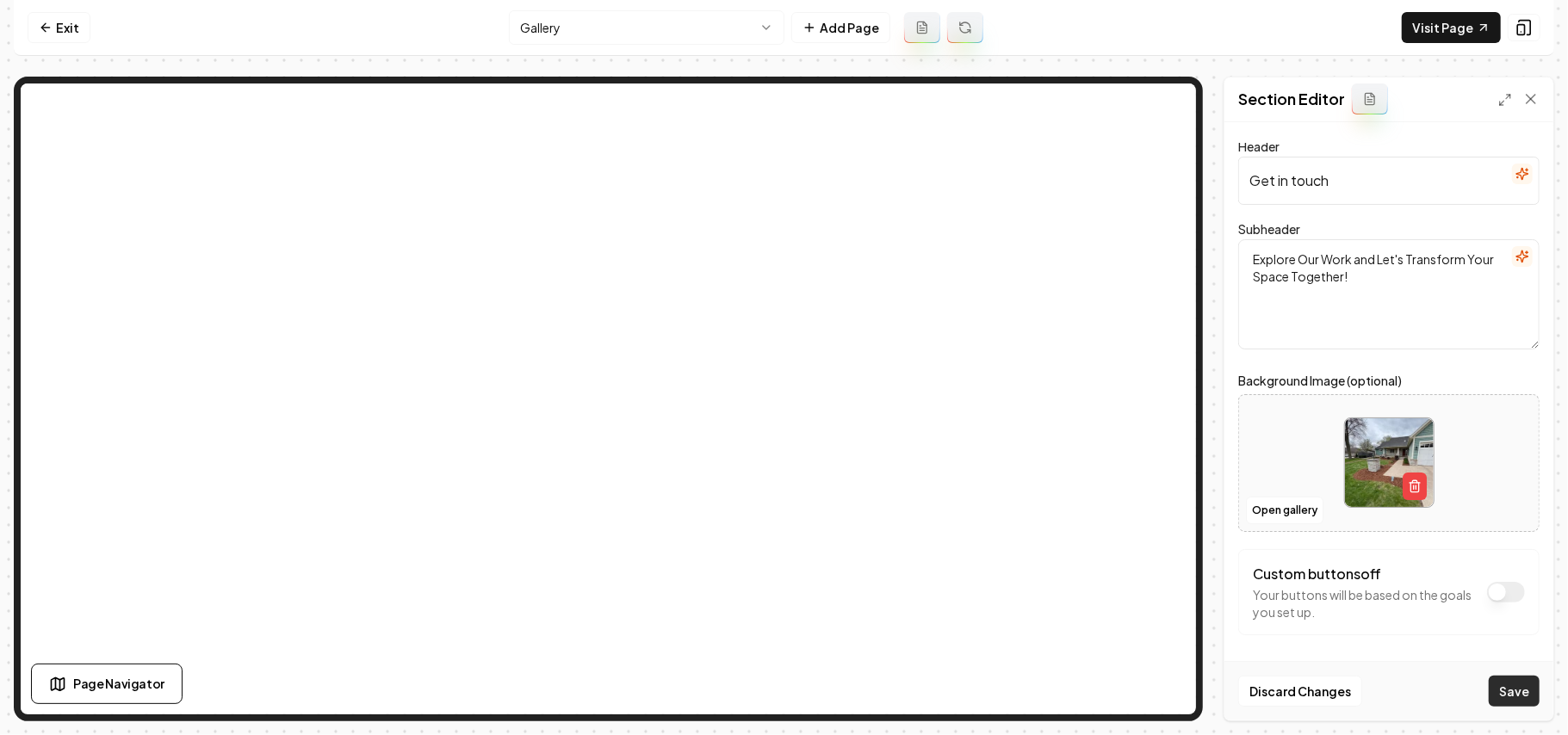
click at [1497, 686] on button "Save" at bounding box center [1514, 692] width 51 height 31
click at [1451, 32] on link "Visit Page" at bounding box center [1451, 28] width 99 height 31
